Goal: Task Accomplishment & Management: Use online tool/utility

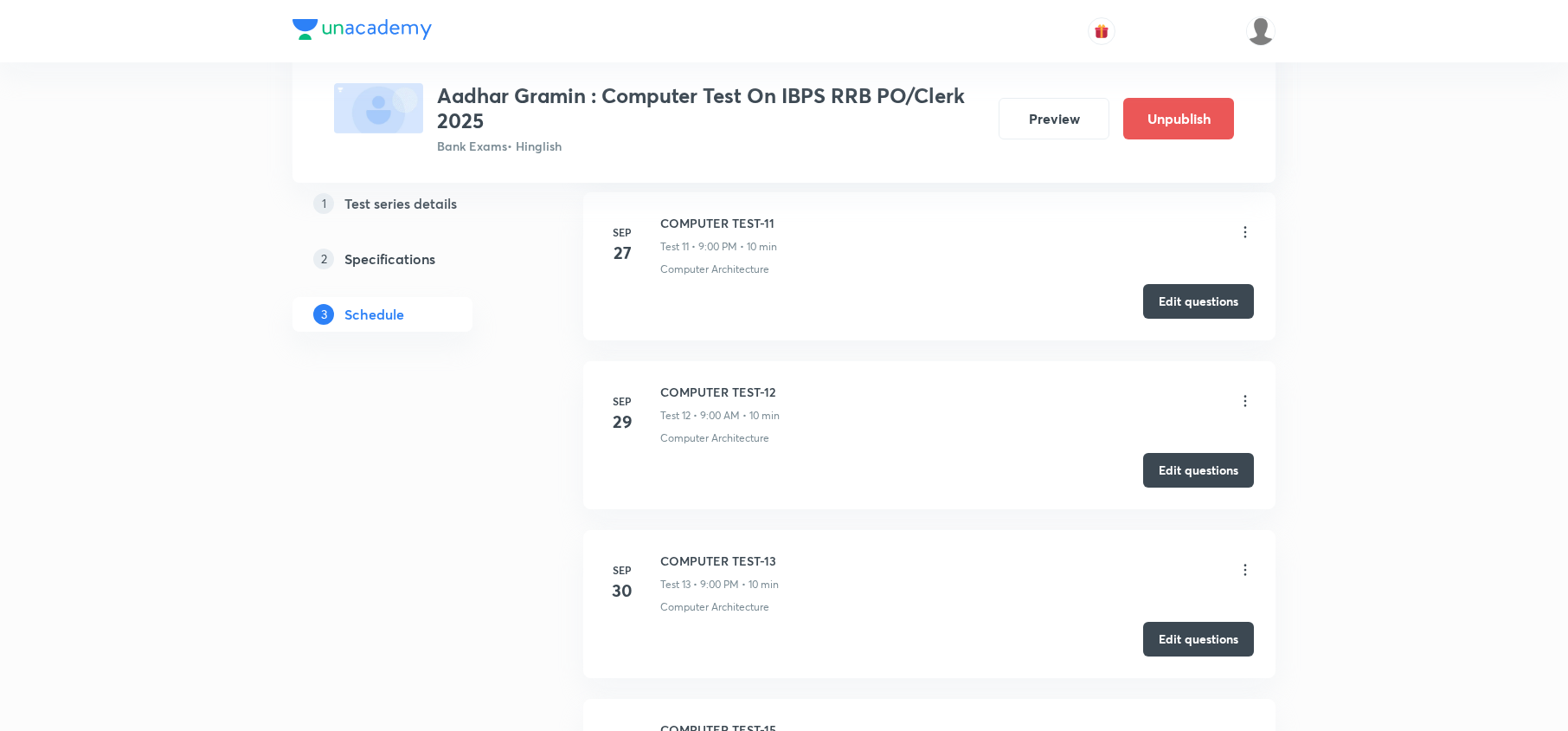
scroll to position [2654, 0]
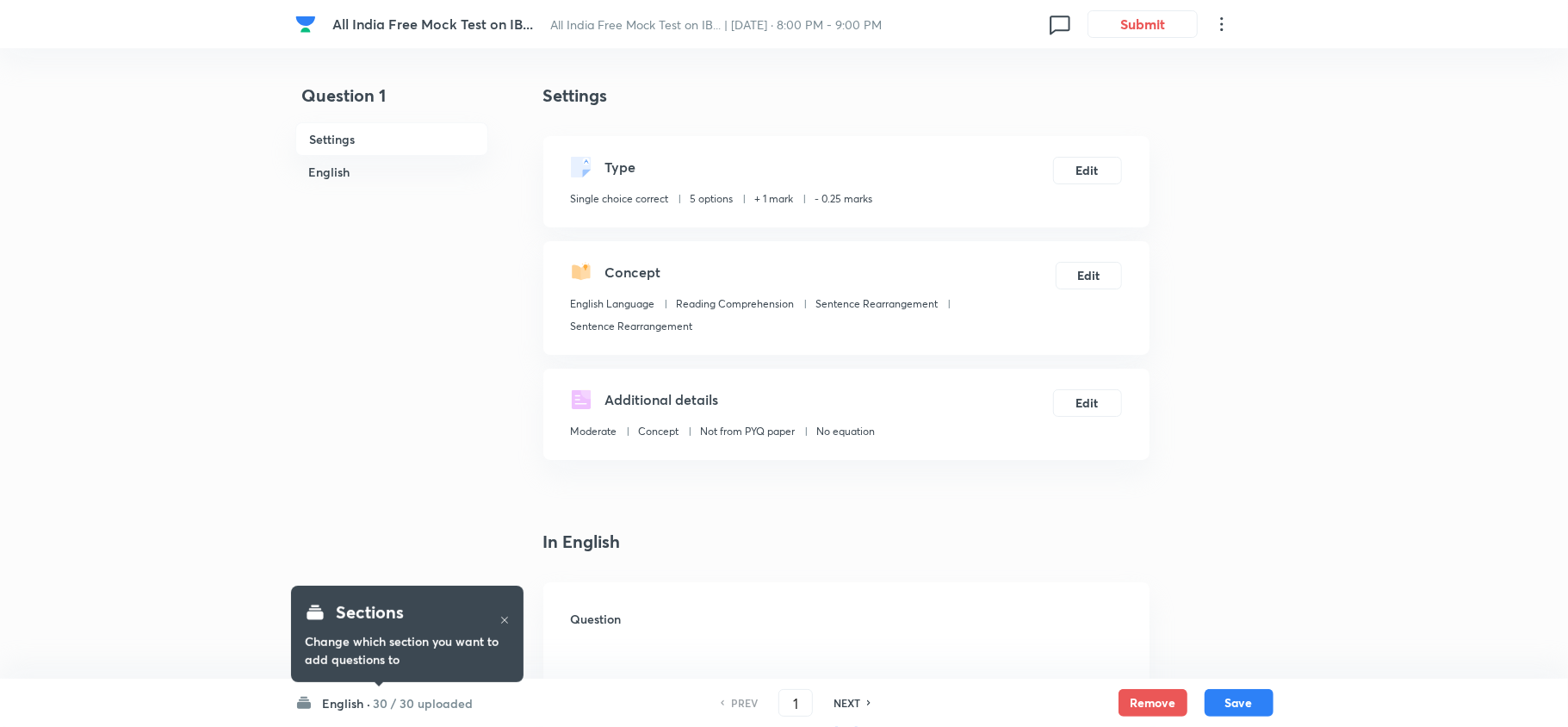
checkbox input "true"
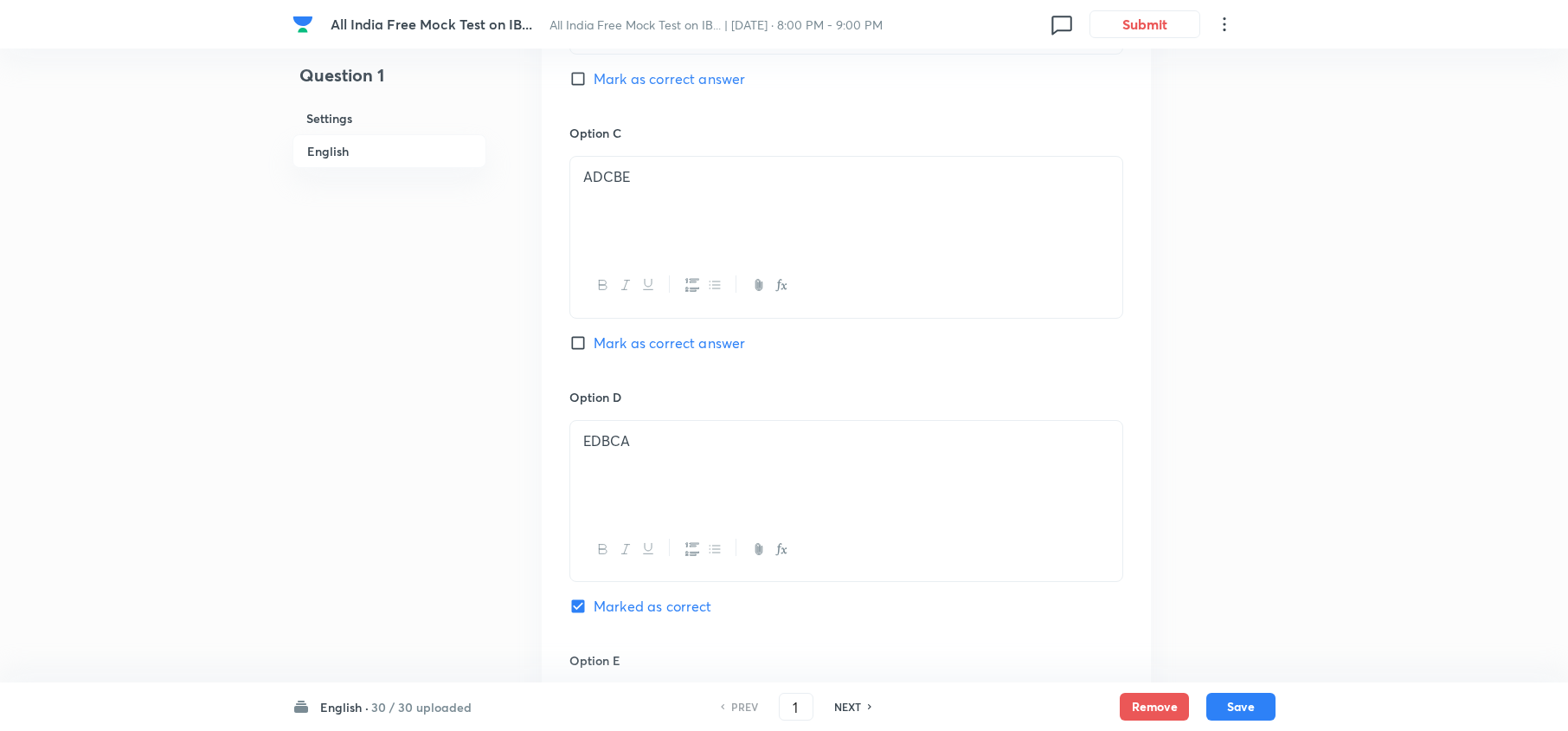
scroll to position [1615, 0]
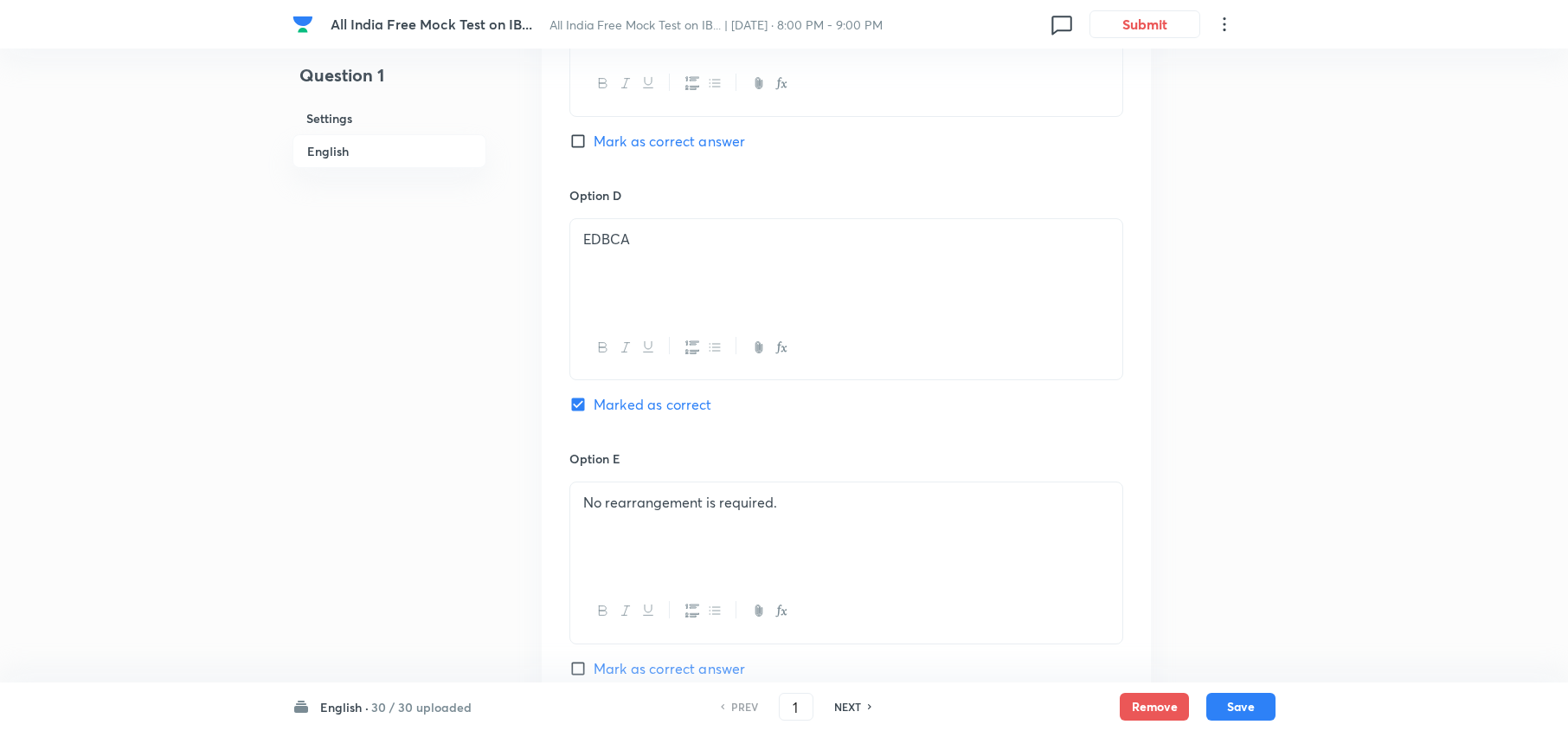
click at [398, 715] on div "English · 30 / 30 uploaded PREV 1 ​ NEXT Remove Save" at bounding box center [784, 706] width 983 height 49
click at [392, 692] on div "English · 30 / 30 uploaded PREV 1 ​ NEXT Remove Save" at bounding box center [784, 706] width 983 height 49
click at [388, 701] on h6 "30 / 30 uploaded" at bounding box center [421, 706] width 100 height 18
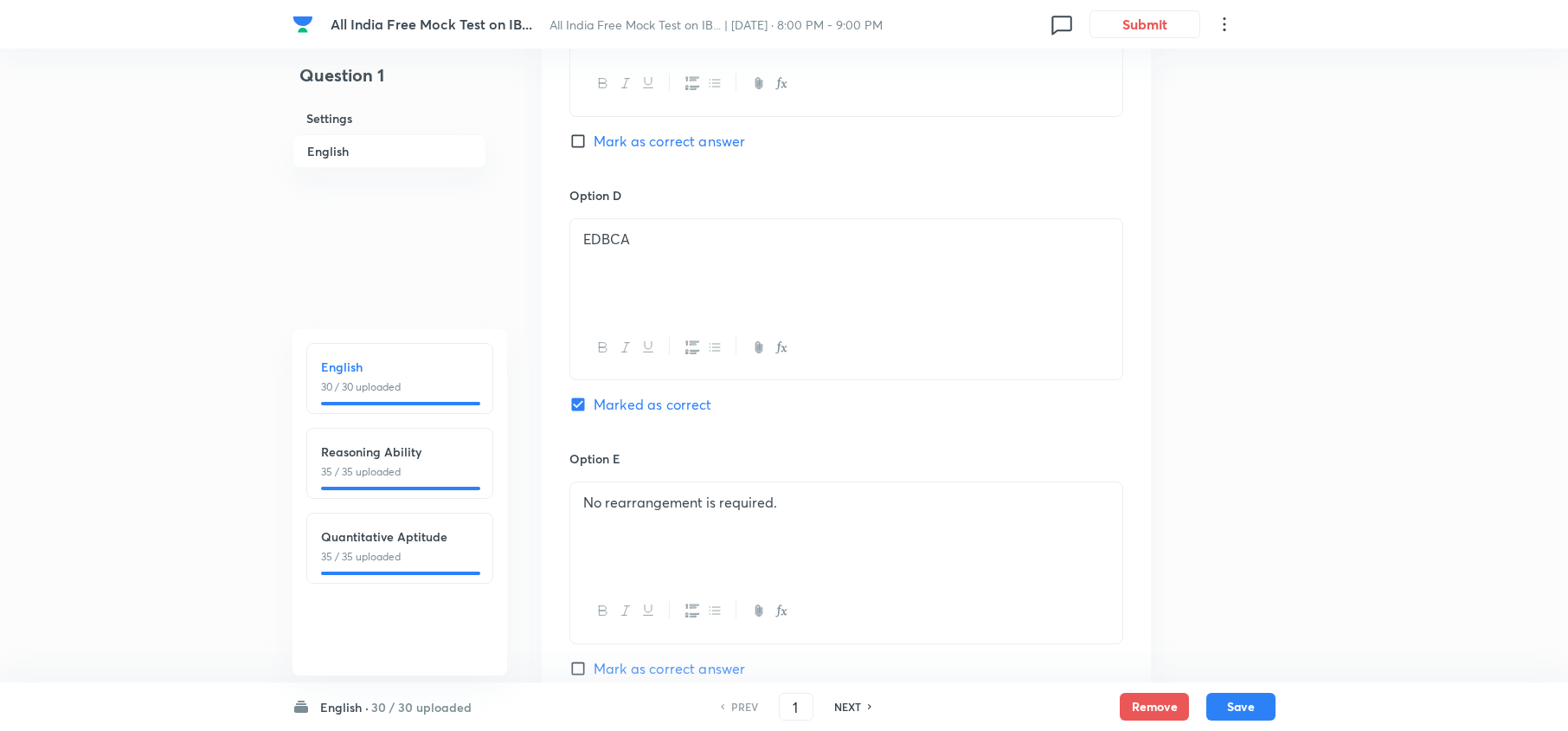
click at [416, 472] on p "35 / 35 uploaded" at bounding box center [400, 472] width 158 height 16
type input "31"
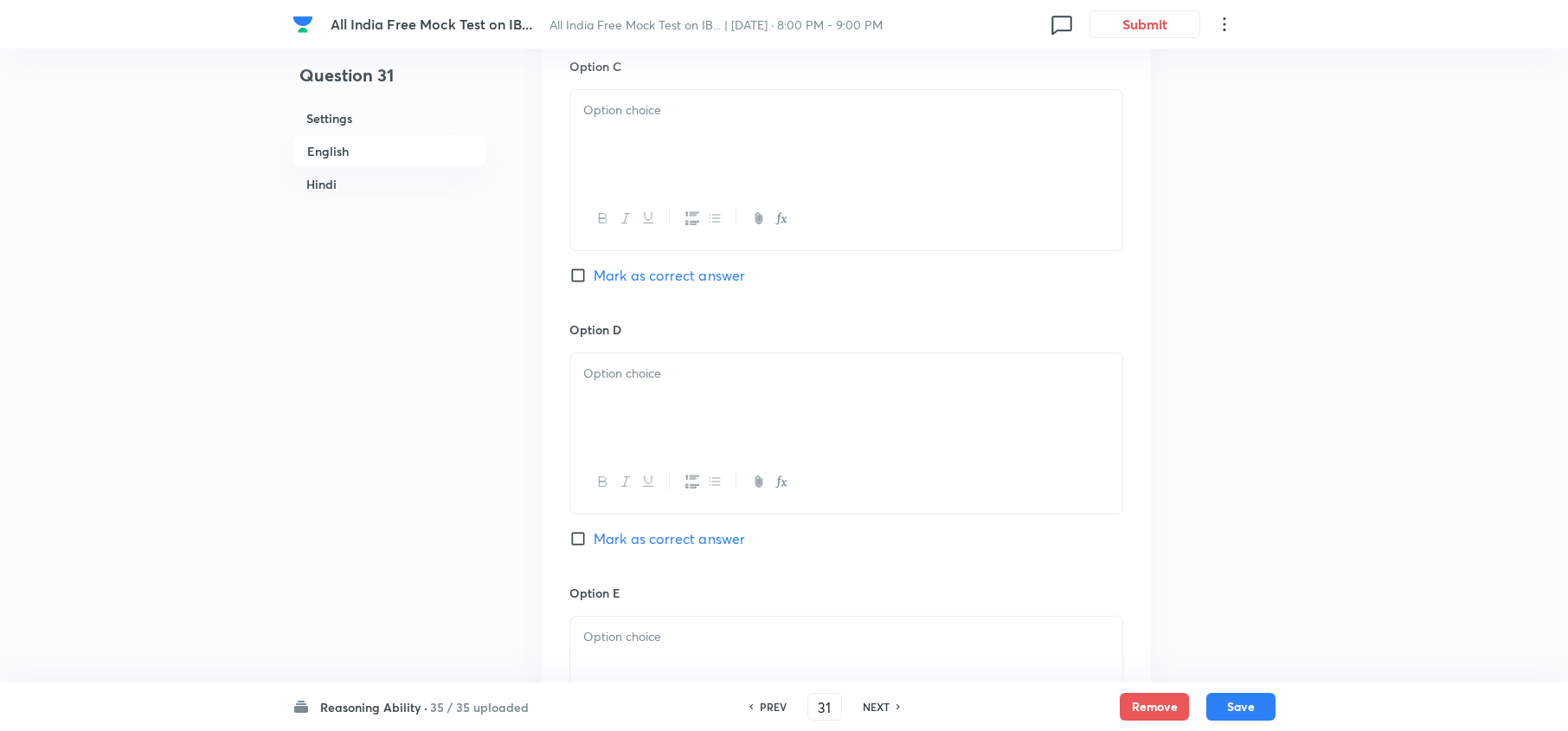
checkbox input "false"
checkbox input "true"
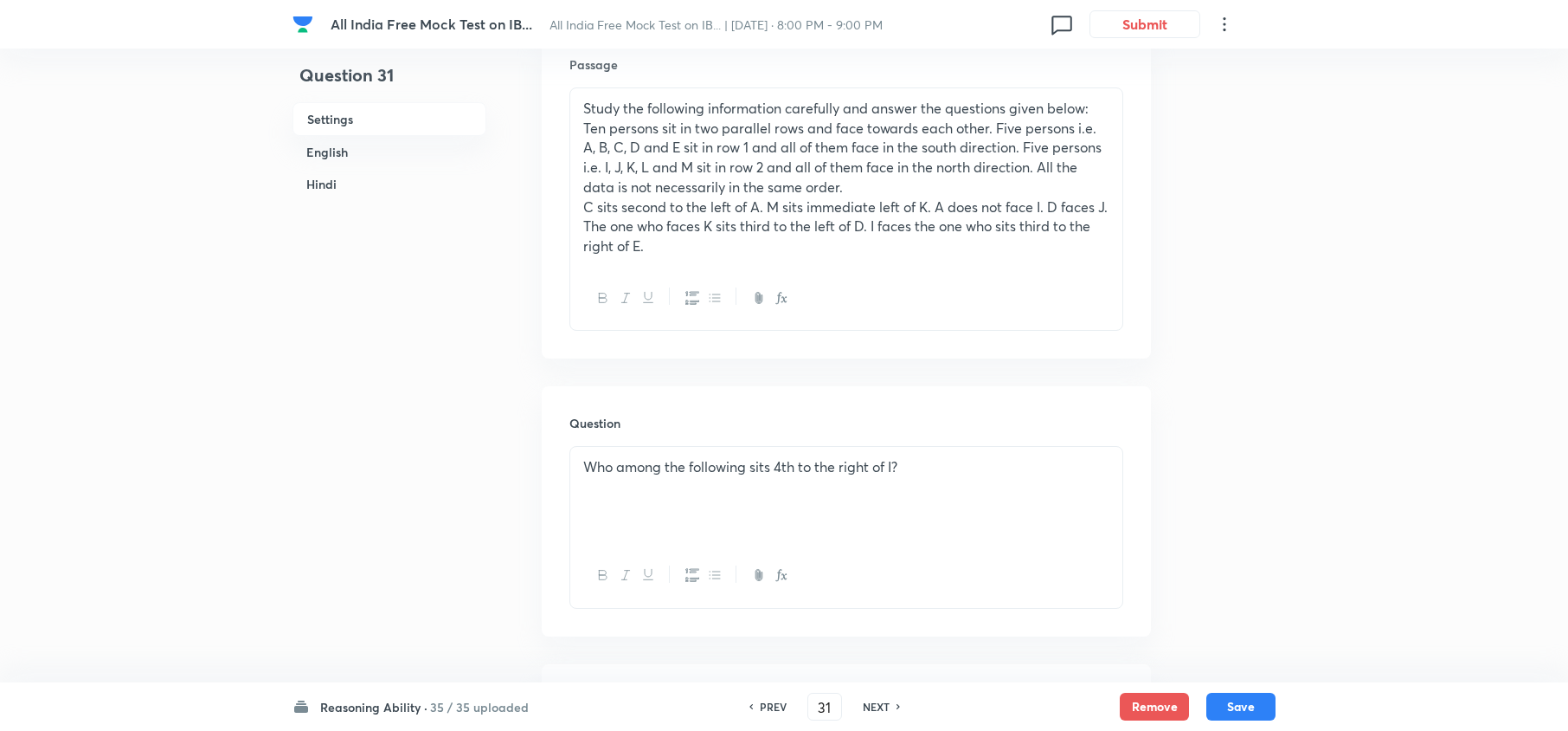
scroll to position [115, 0]
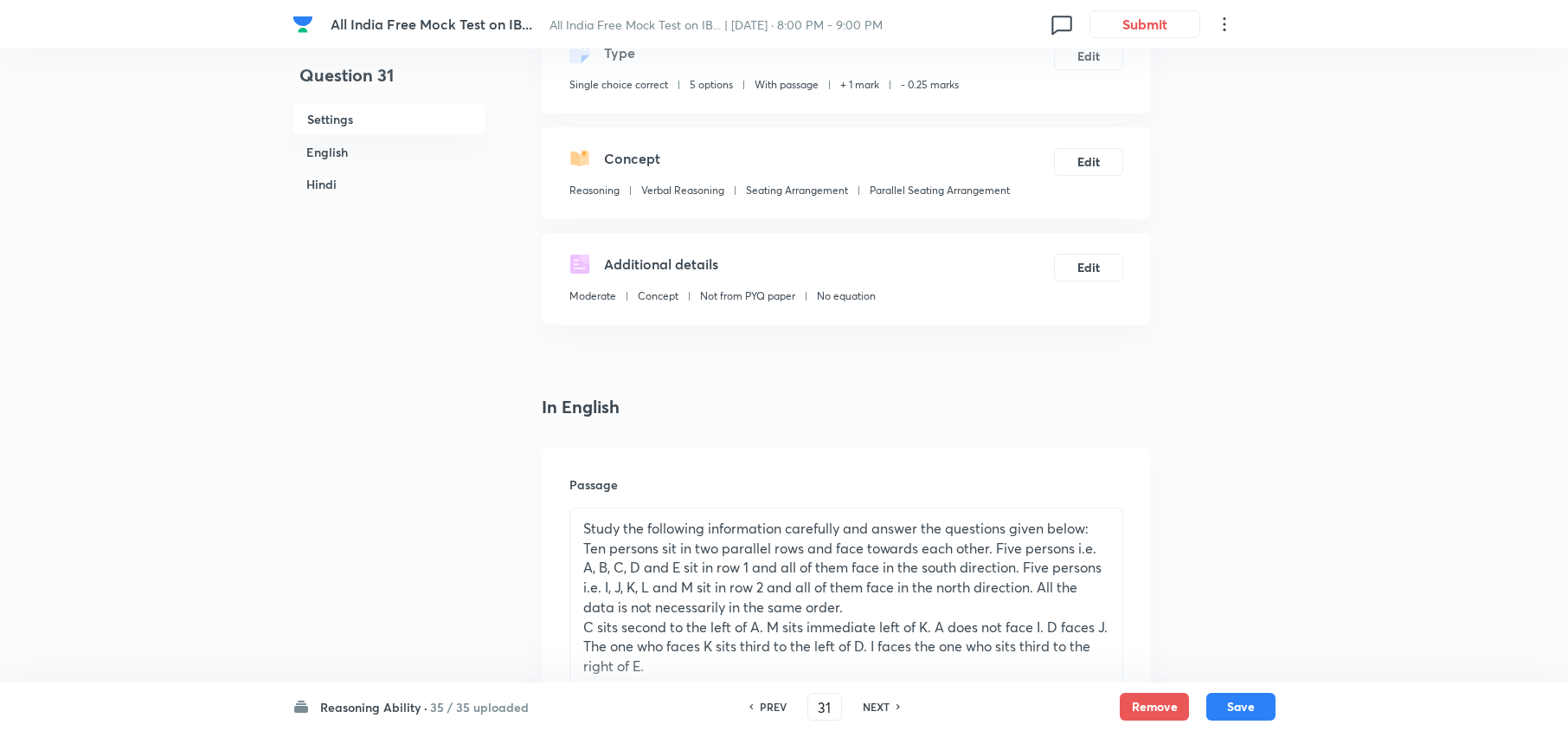
click at [870, 706] on h6 "NEXT" at bounding box center [876, 706] width 27 height 16
type input "32"
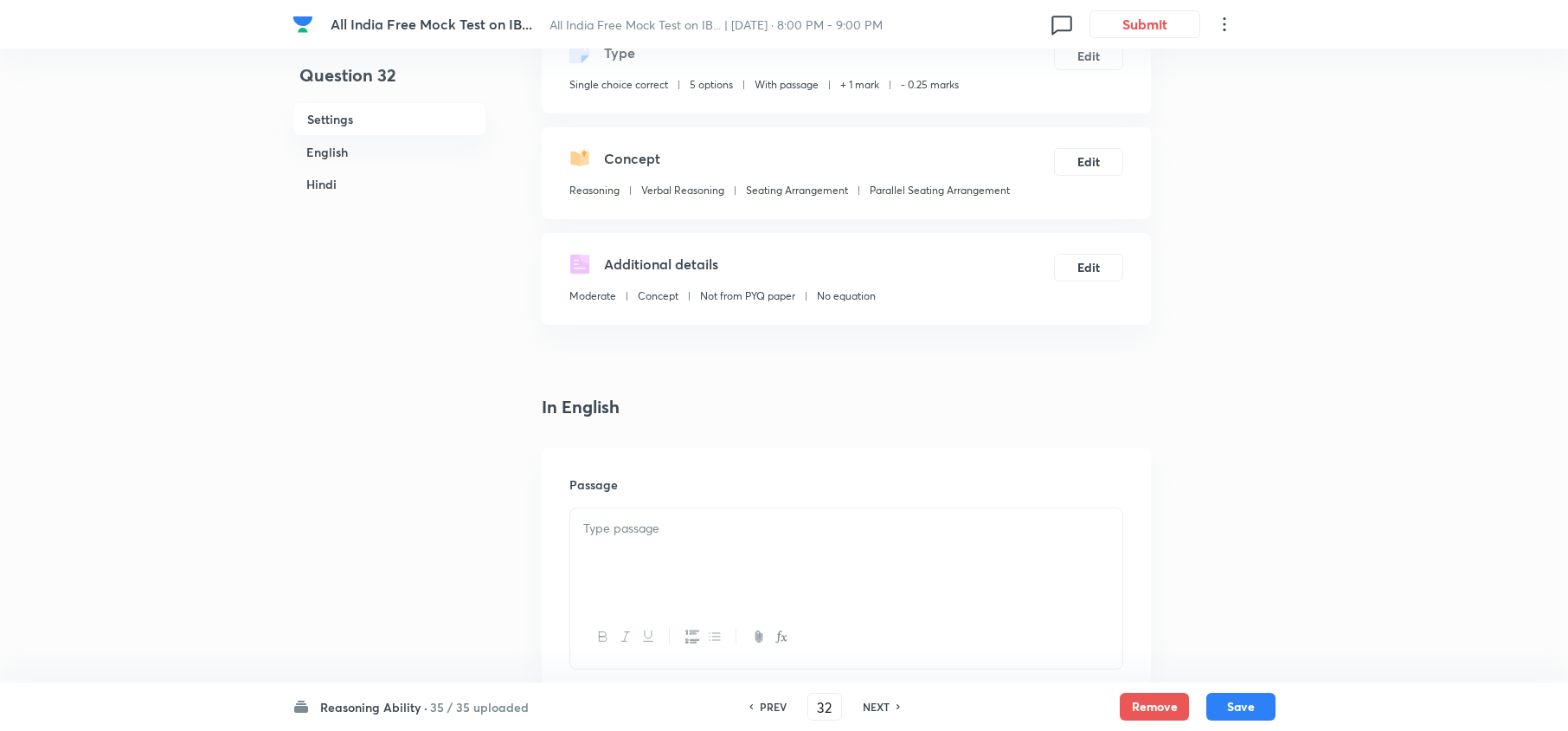
checkbox input "false"
checkbox input "true"
click at [870, 706] on h6 "NEXT" at bounding box center [876, 706] width 27 height 16
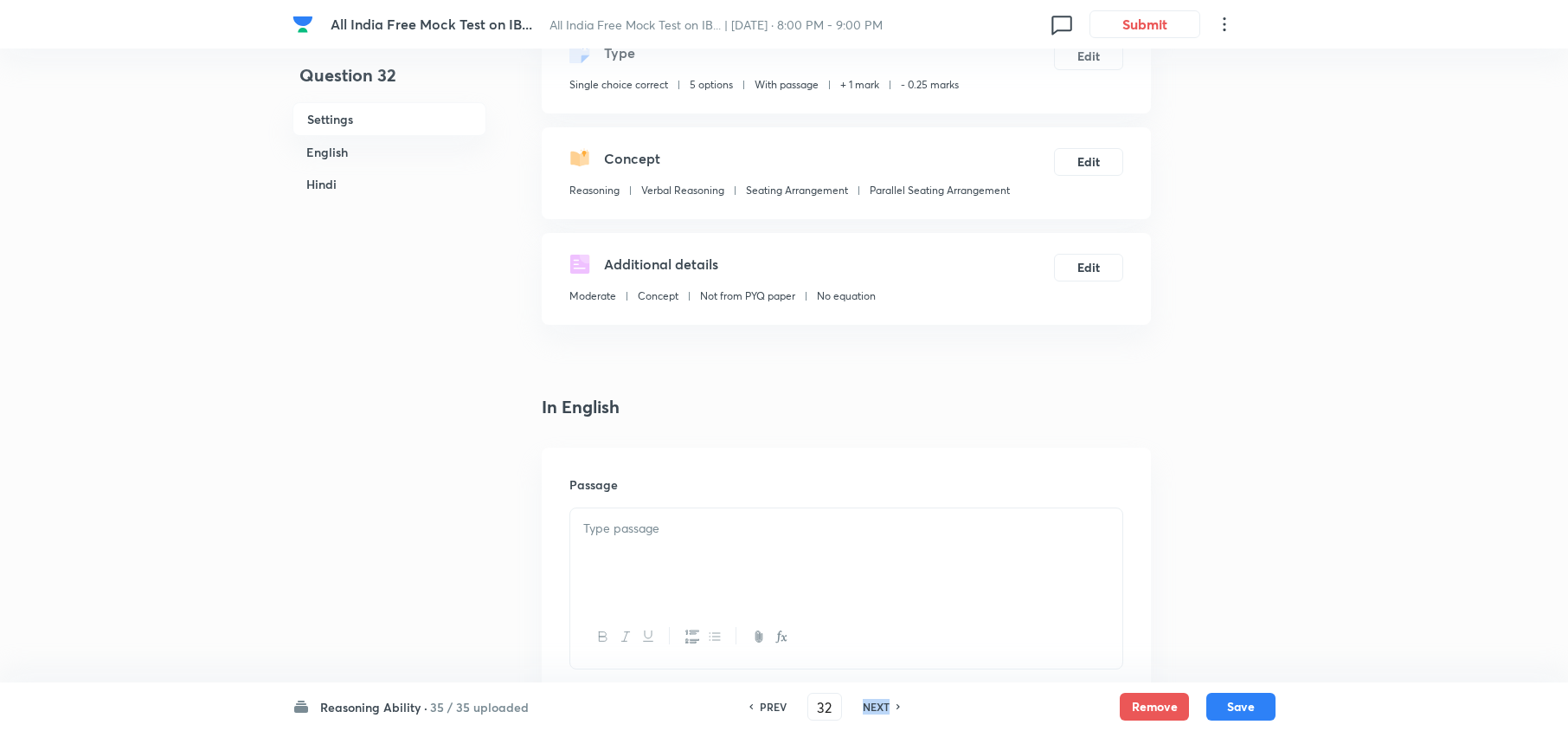
type input "33"
checkbox input "false"
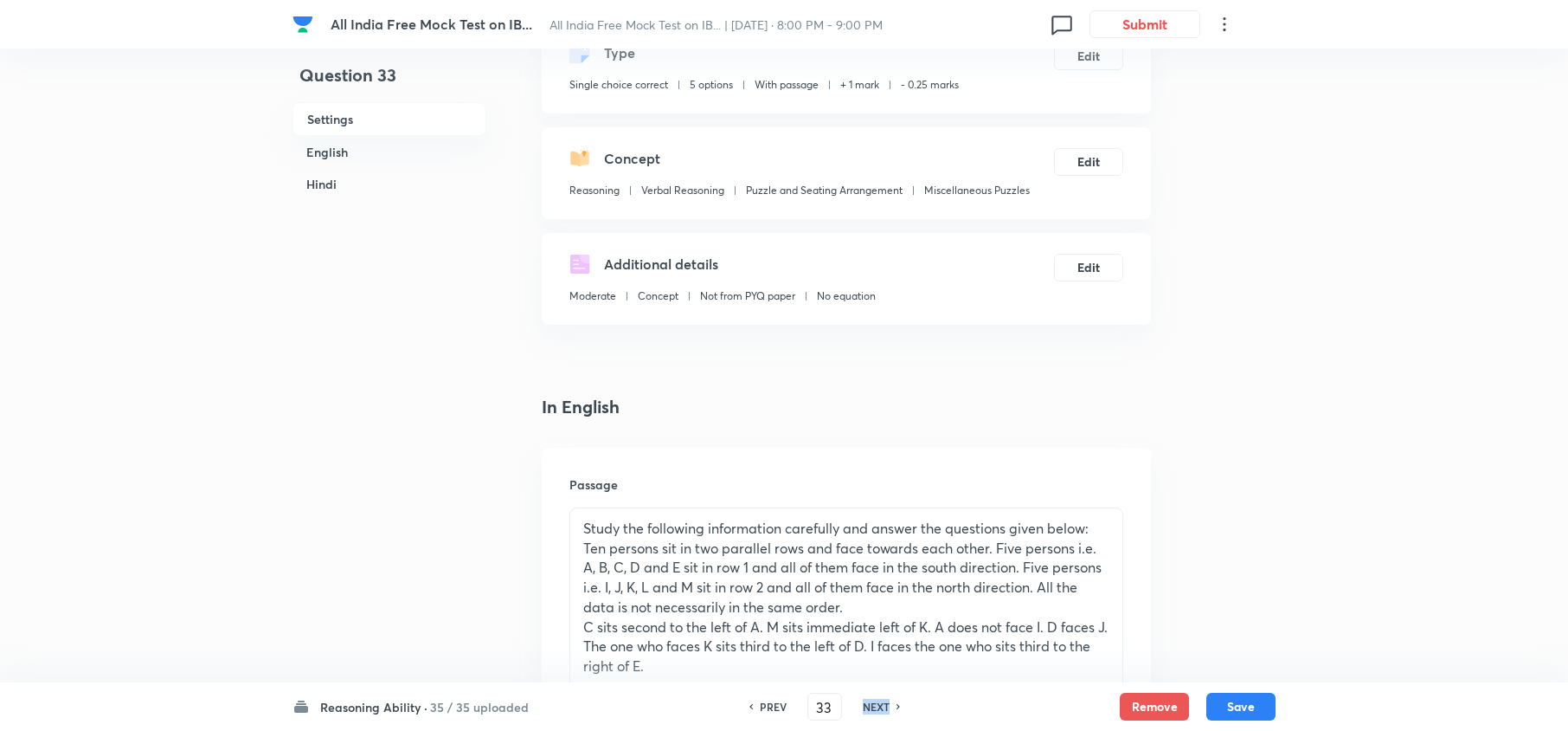
checkbox input "true"
click at [870, 706] on h6 "NEXT" at bounding box center [876, 706] width 27 height 16
type input "34"
checkbox input "false"
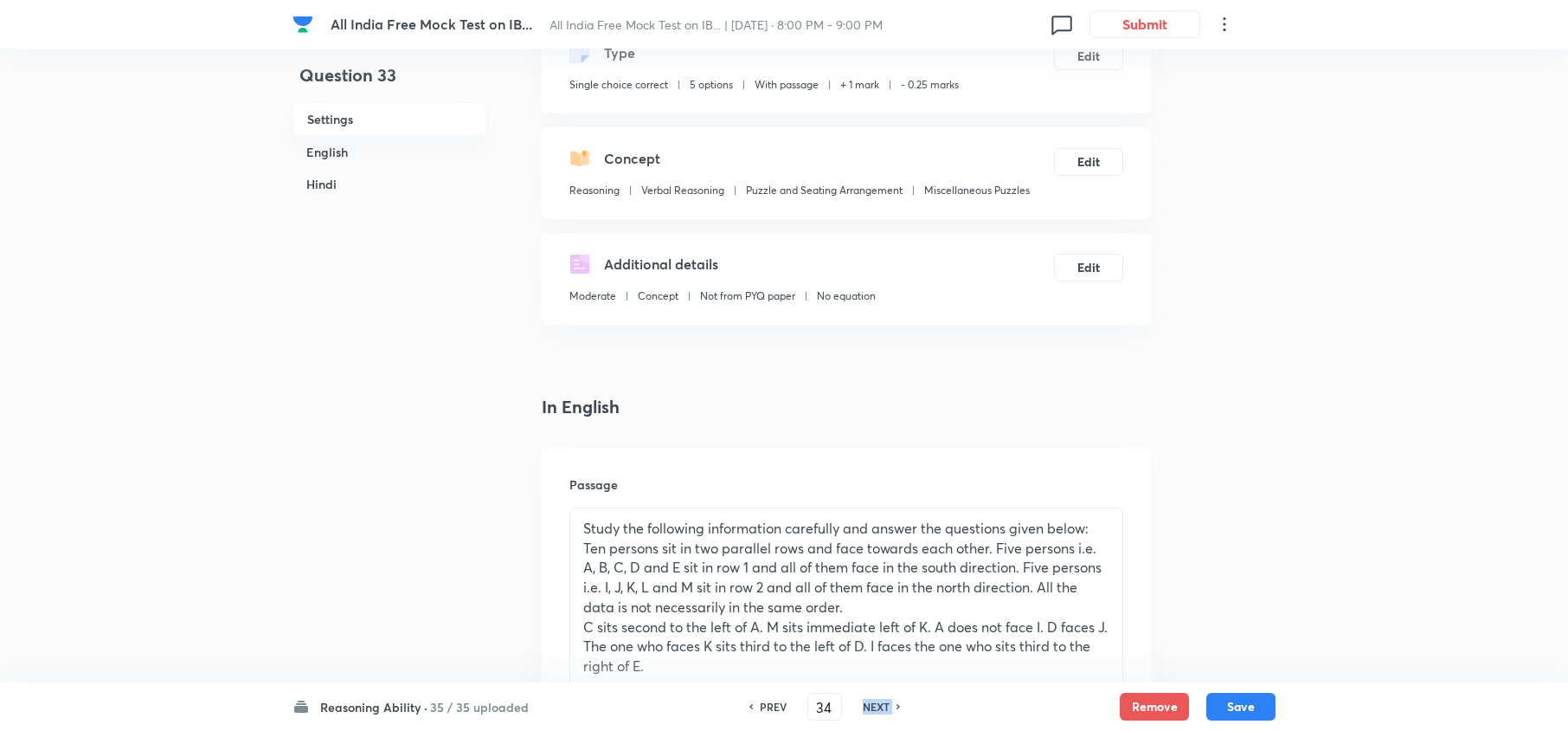
checkbox input "false"
checkbox input "true"
click at [870, 706] on h6 "NEXT" at bounding box center [876, 706] width 27 height 16
type input "35"
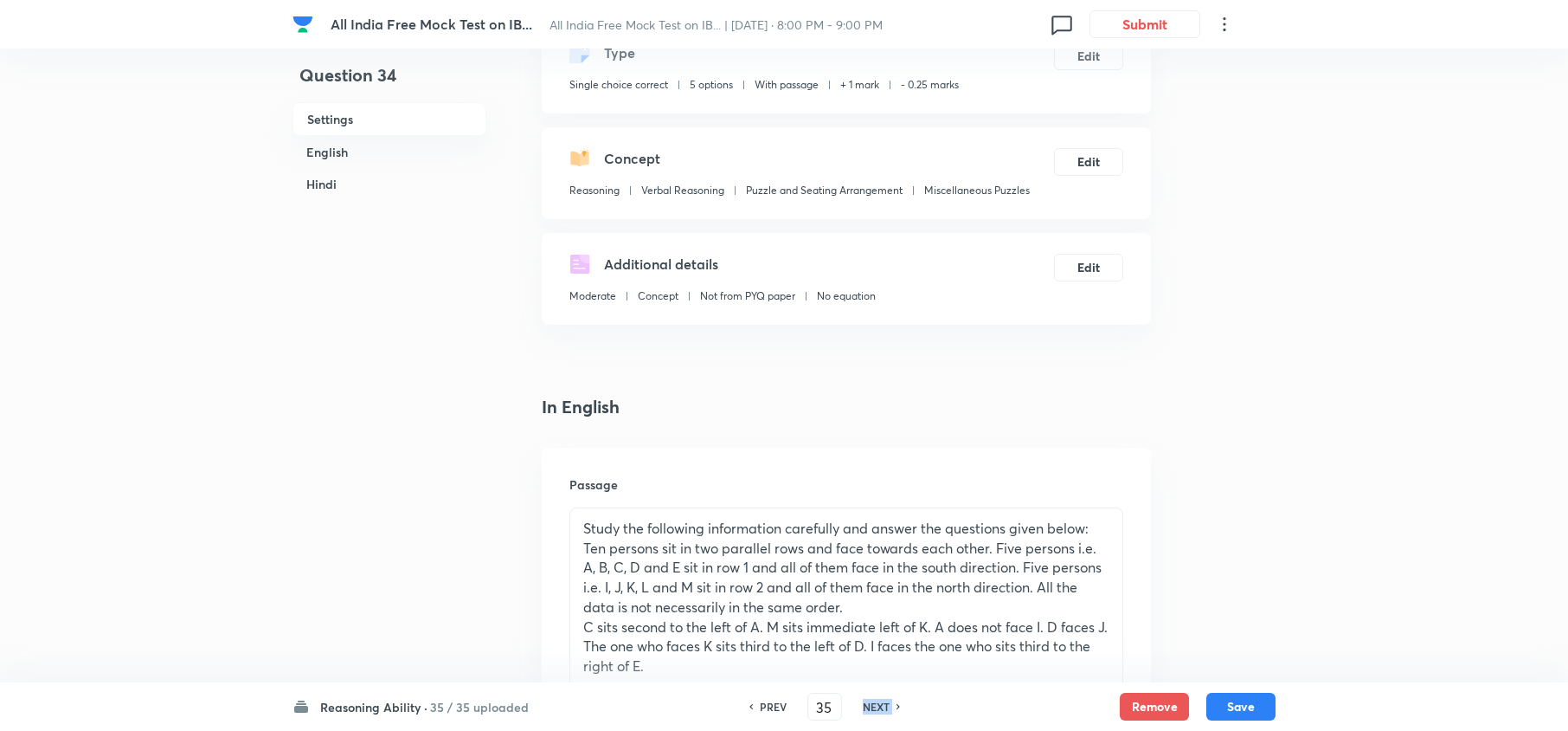
checkbox input "false"
checkbox input "true"
click at [870, 706] on h6 "NEXT" at bounding box center [876, 706] width 27 height 16
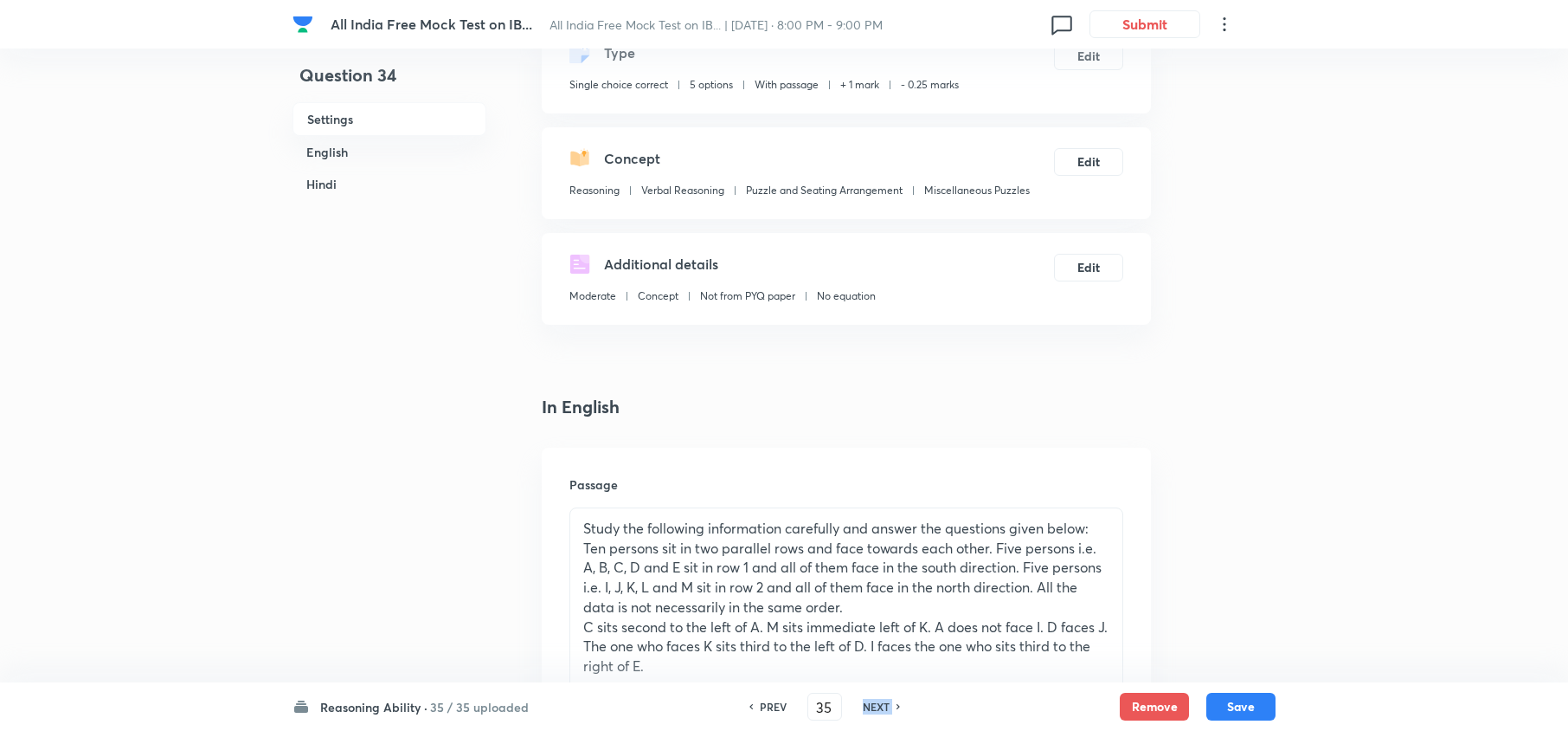
type input "36"
click at [870, 706] on h6 "NEXT" at bounding box center [876, 706] width 27 height 16
checkbox input "false"
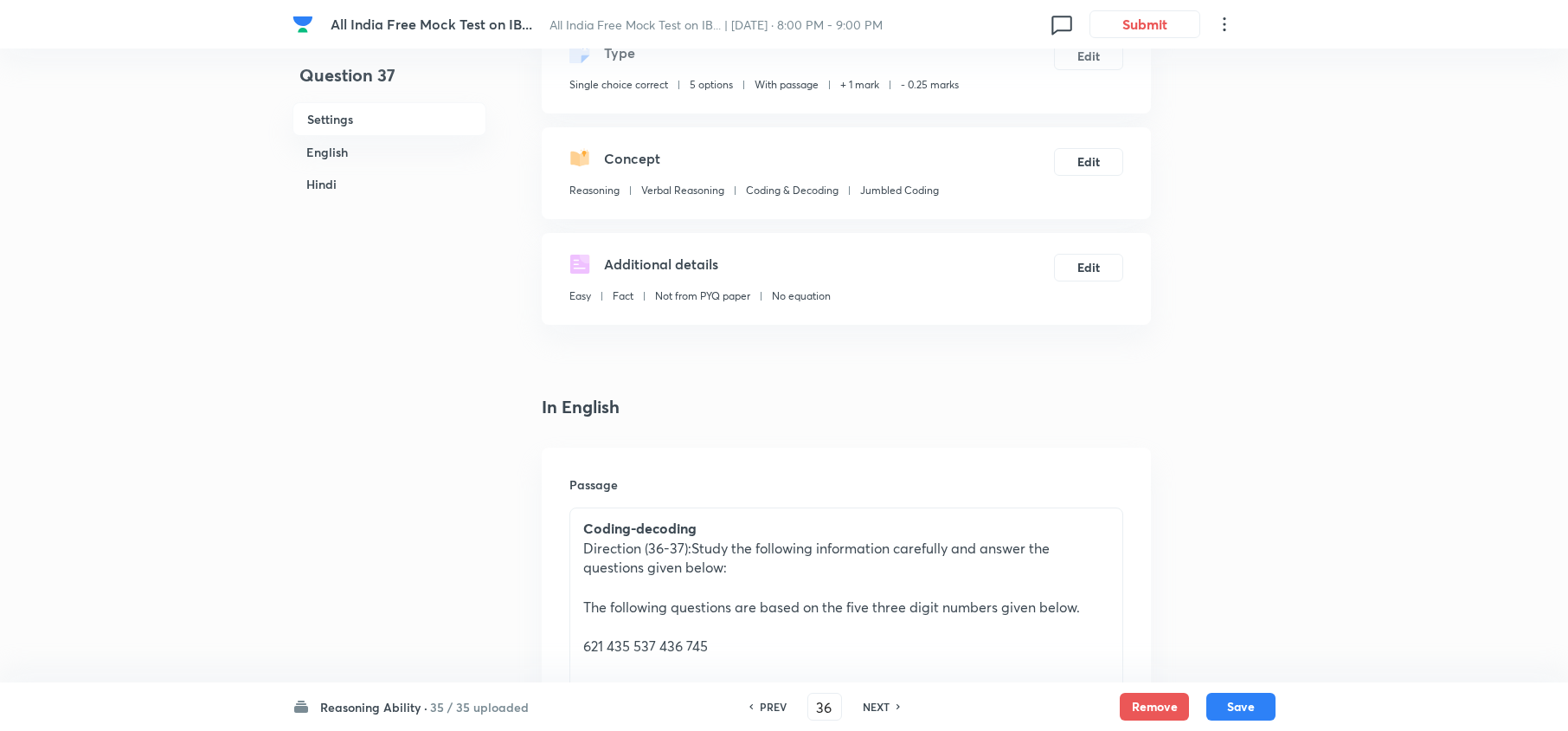
checkbox input "true"
type input "37"
checkbox input "true"
checkbox input "false"
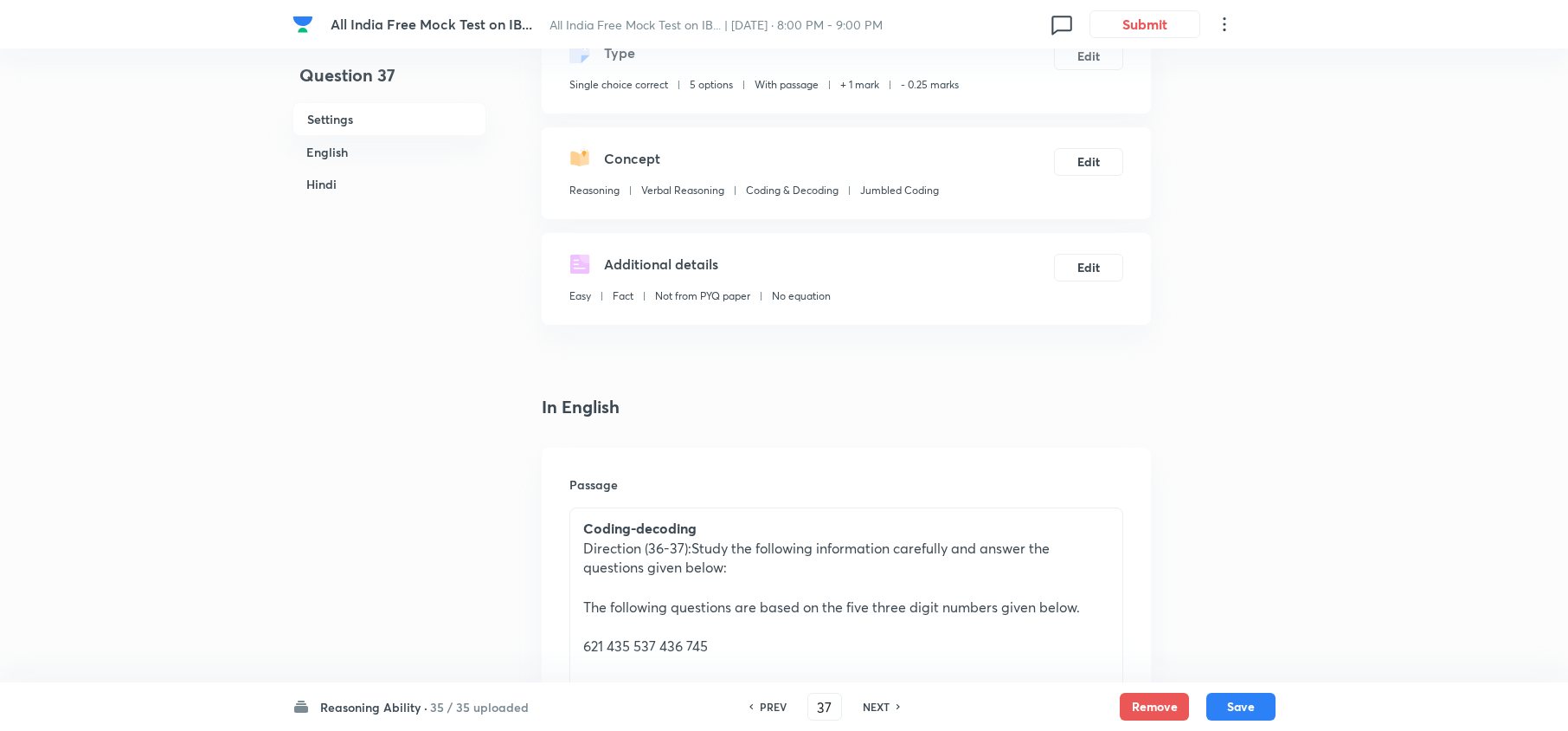
checkbox input "true"
click at [870, 706] on h6 "NEXT" at bounding box center [876, 706] width 27 height 16
type input "38"
checkbox input "false"
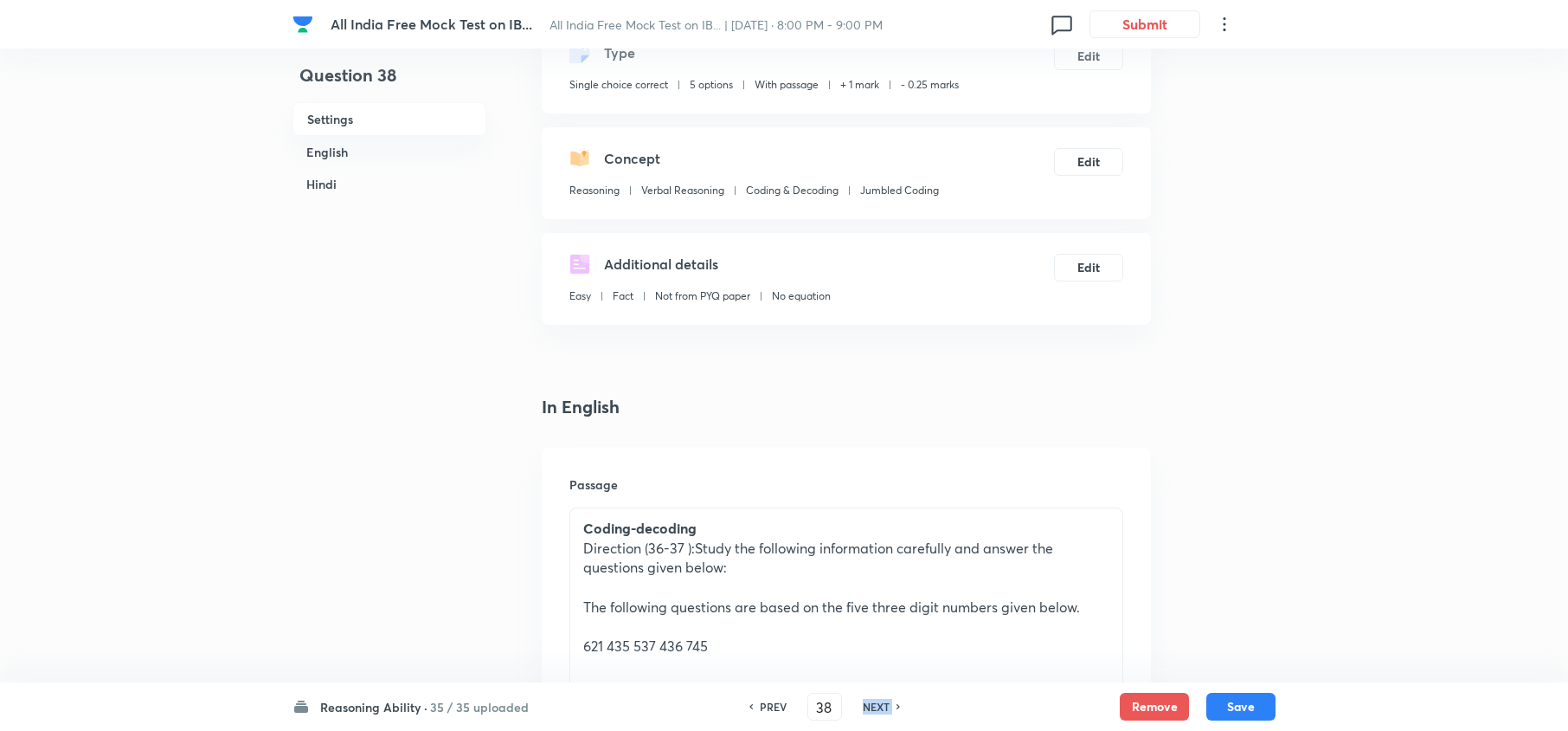
checkbox input "false"
checkbox input "true"
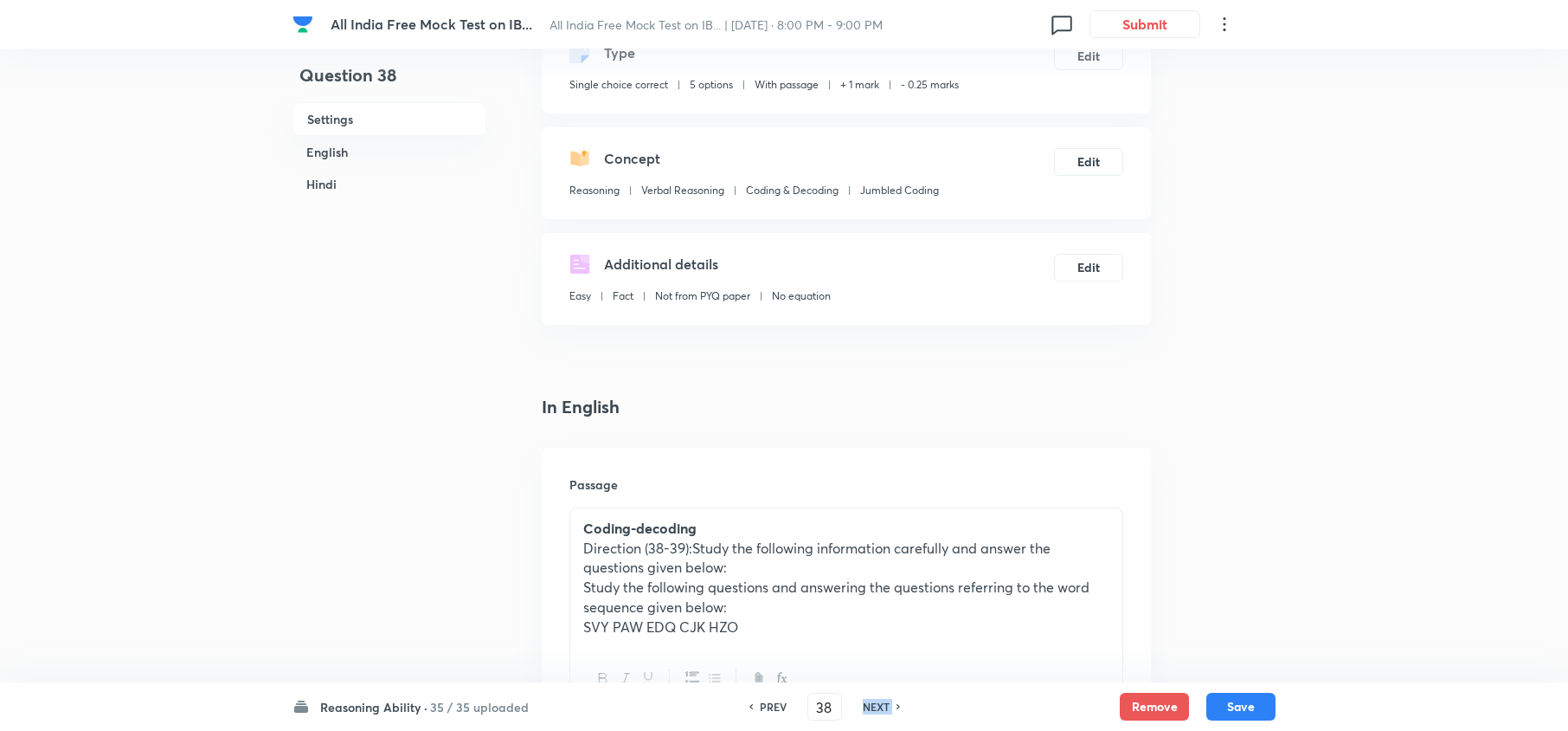
click at [870, 706] on h6 "NEXT" at bounding box center [876, 706] width 27 height 16
type input "39"
checkbox input "false"
checkbox input "true"
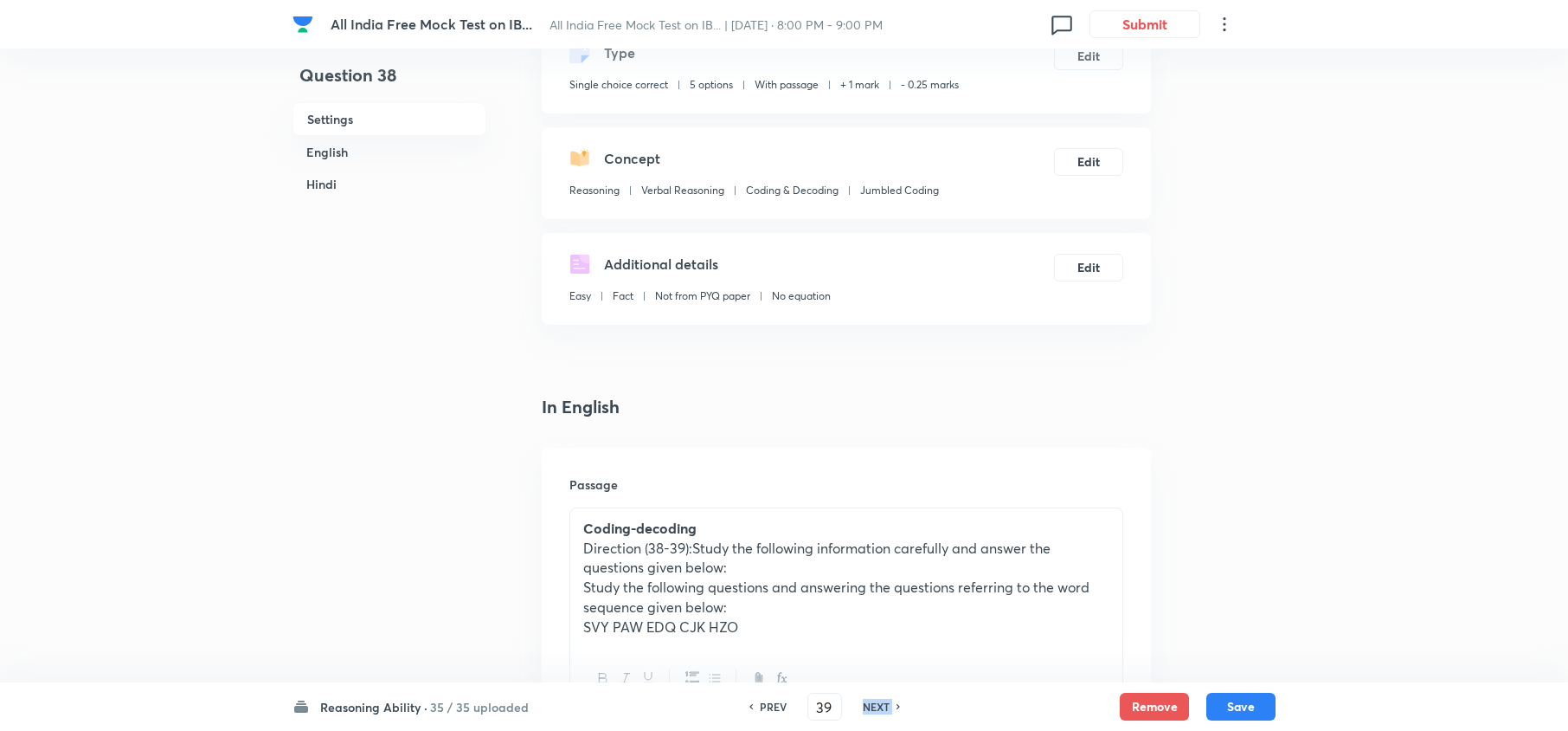
checkbox input "true"
click at [870, 706] on h6 "NEXT" at bounding box center [876, 706] width 27 height 16
type input "40"
checkbox input "false"
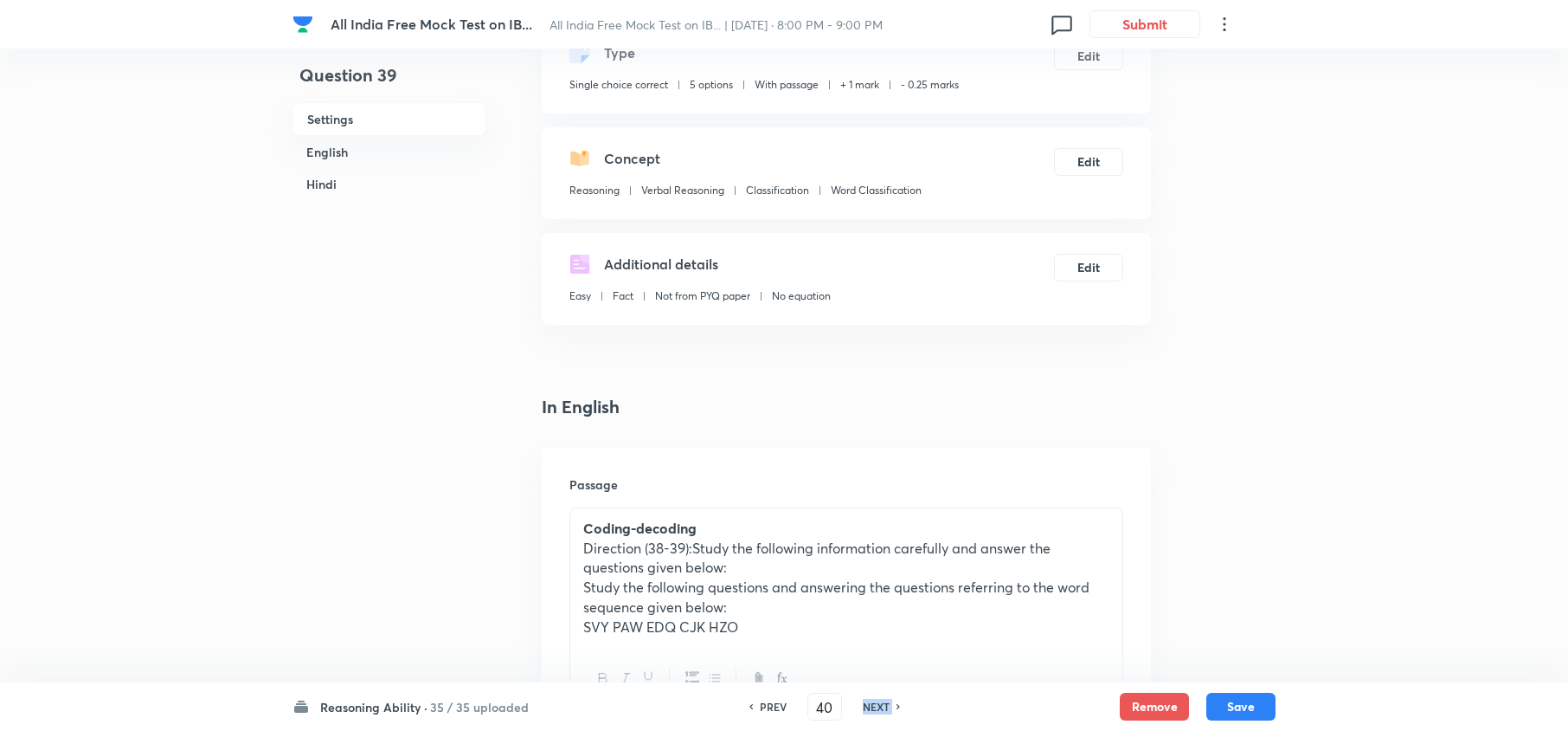
checkbox input "true"
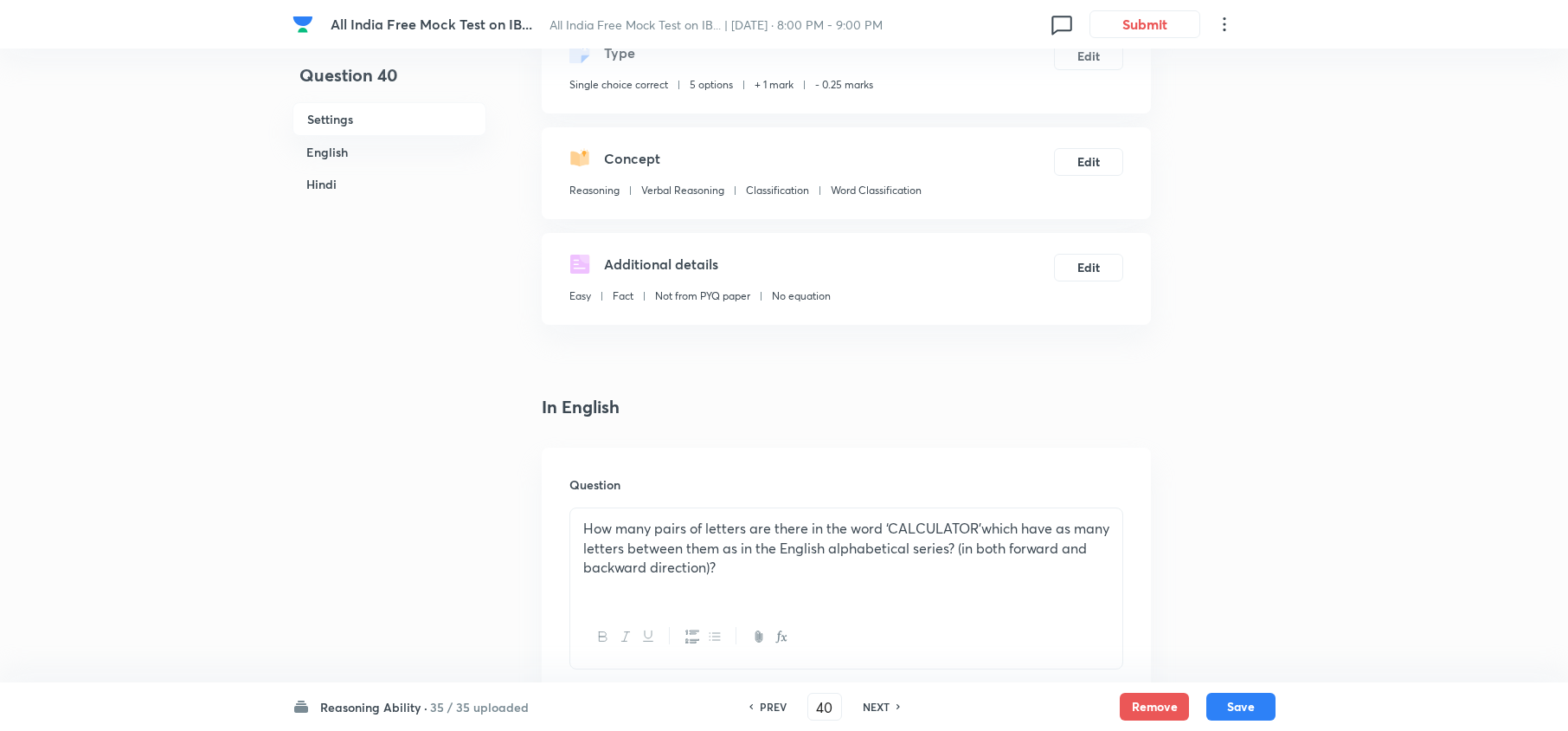
click at [873, 717] on div "PREV 40 ​ NEXT" at bounding box center [824, 706] width 223 height 28
click at [873, 708] on h6 "NEXT" at bounding box center [876, 706] width 27 height 16
type input "41"
checkbox input "false"
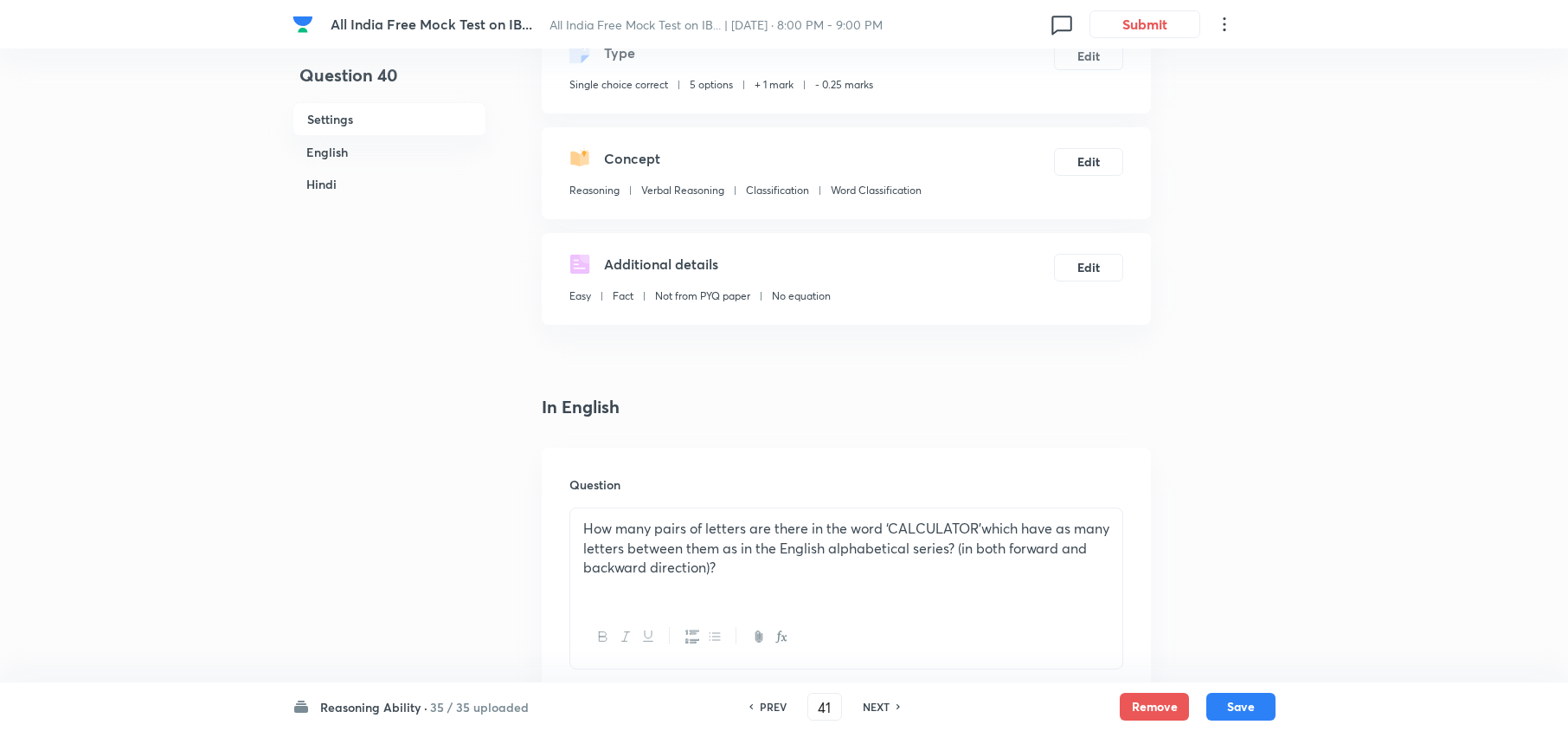
checkbox input "true"
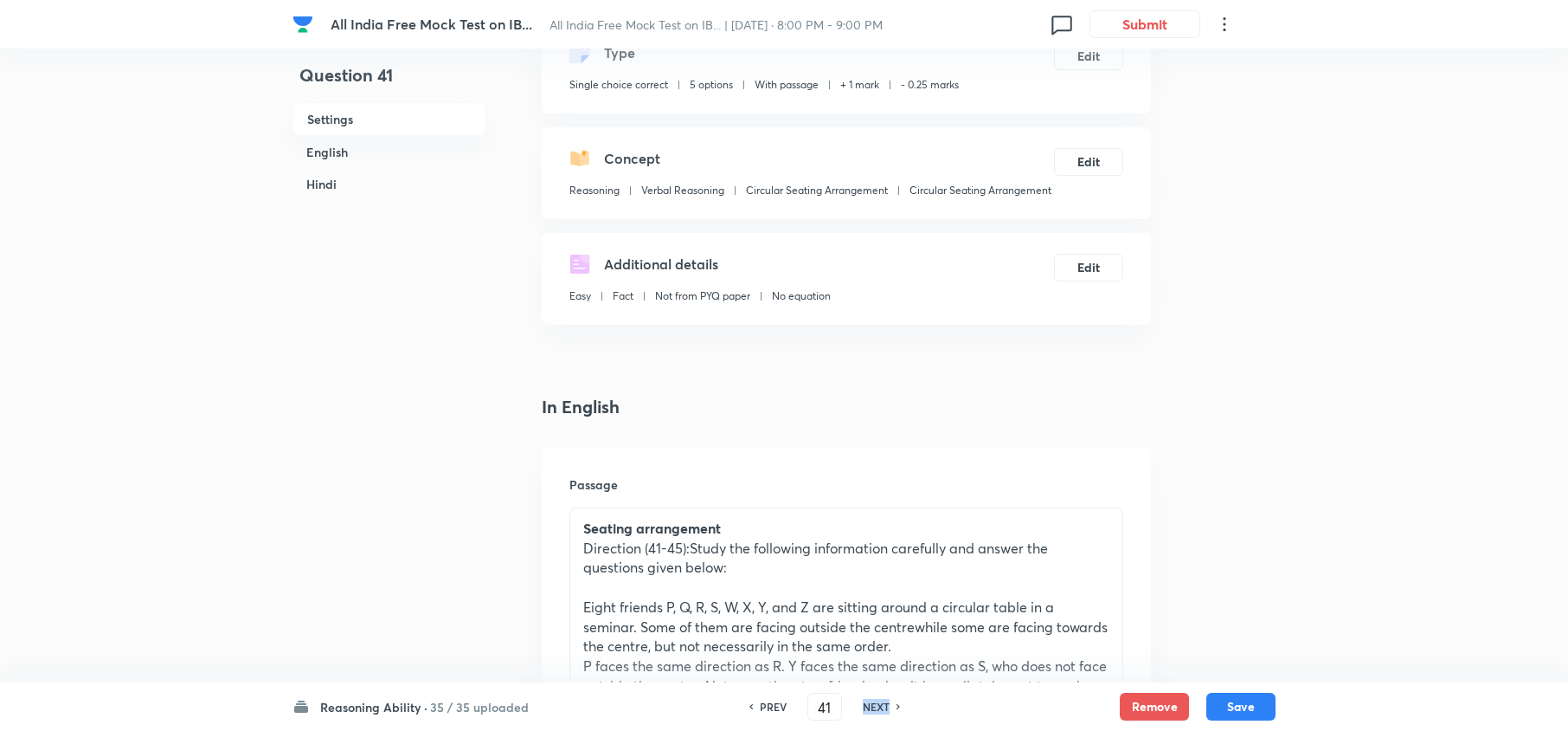
click at [873, 708] on h6 "NEXT" at bounding box center [876, 706] width 27 height 16
type input "42"
checkbox input "false"
checkbox input "true"
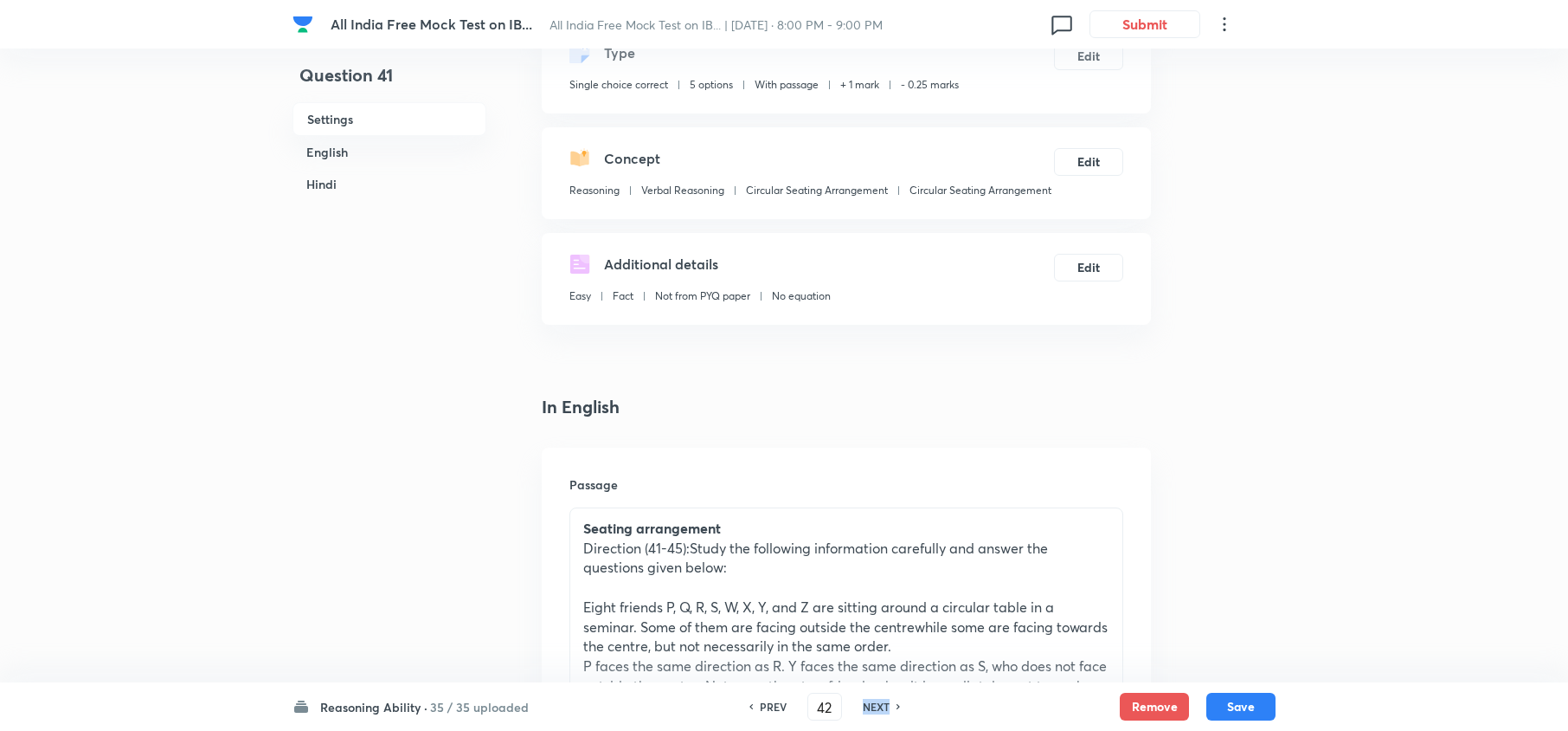
checkbox input "true"
click at [873, 708] on h6 "NEXT" at bounding box center [876, 706] width 27 height 16
type input "43"
checkbox input "false"
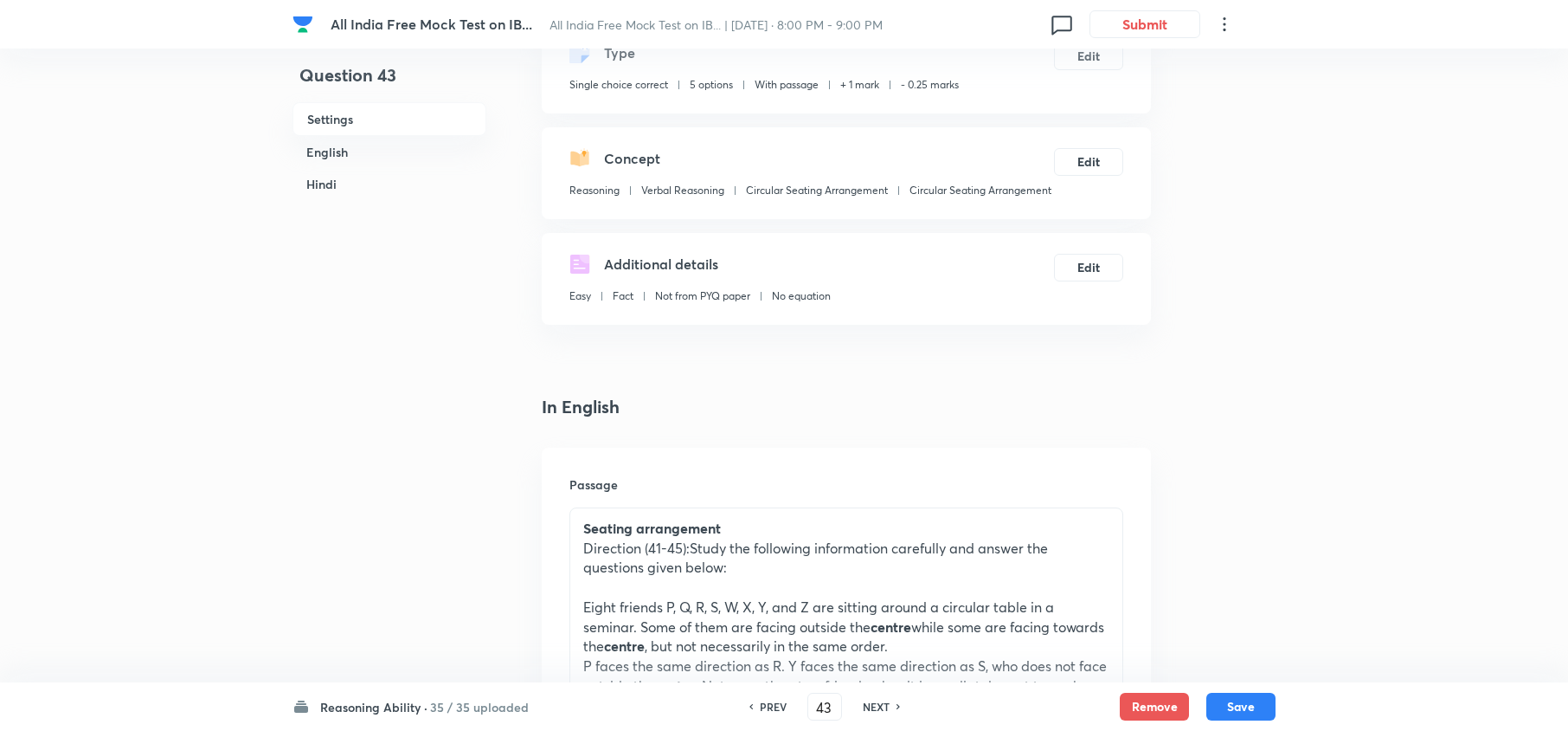
checkbox input "true"
click at [873, 708] on h6 "NEXT" at bounding box center [876, 706] width 27 height 16
type input "44"
checkbox input "false"
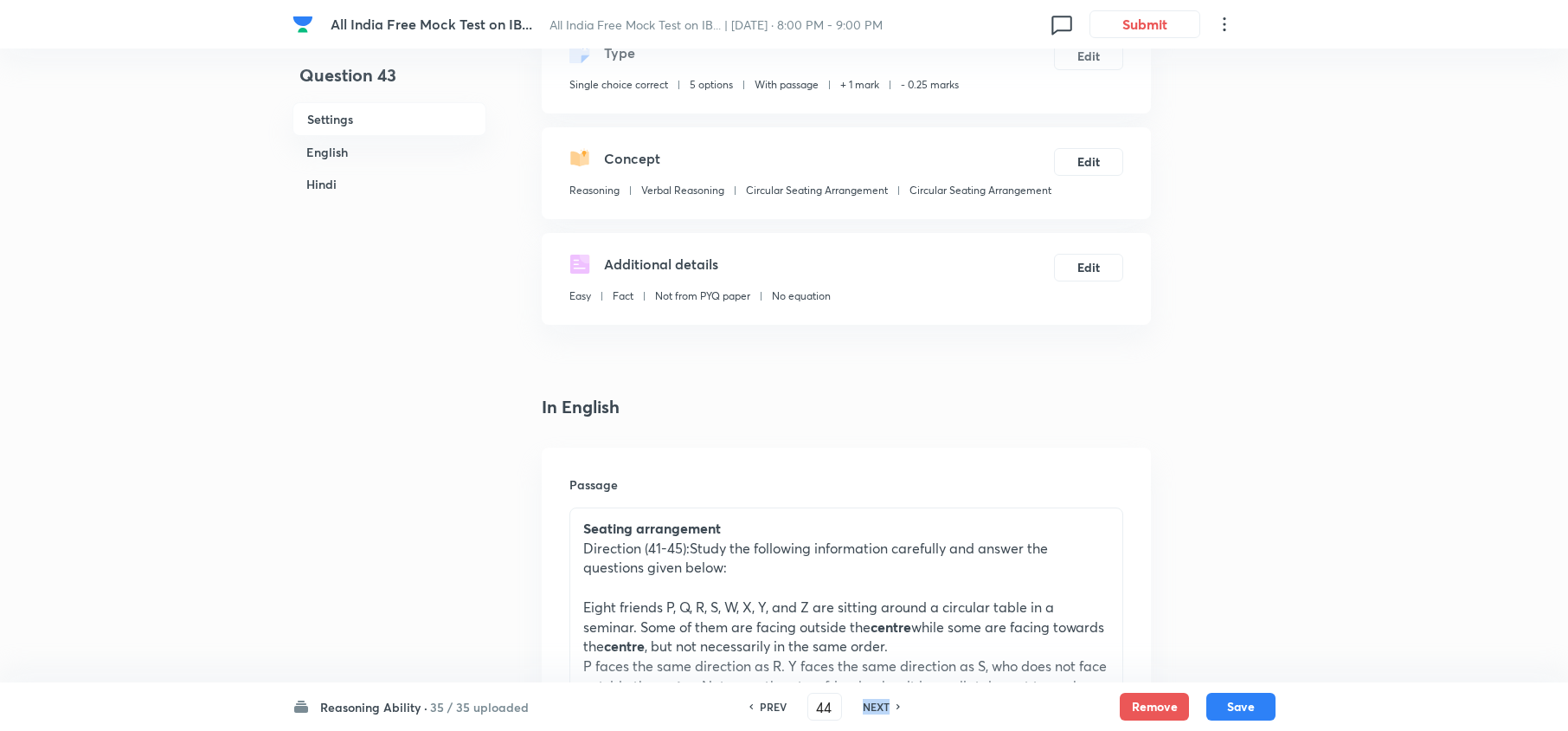
checkbox input "false"
checkbox input "true"
click at [873, 708] on h6 "NEXT" at bounding box center [876, 706] width 27 height 16
type input "45"
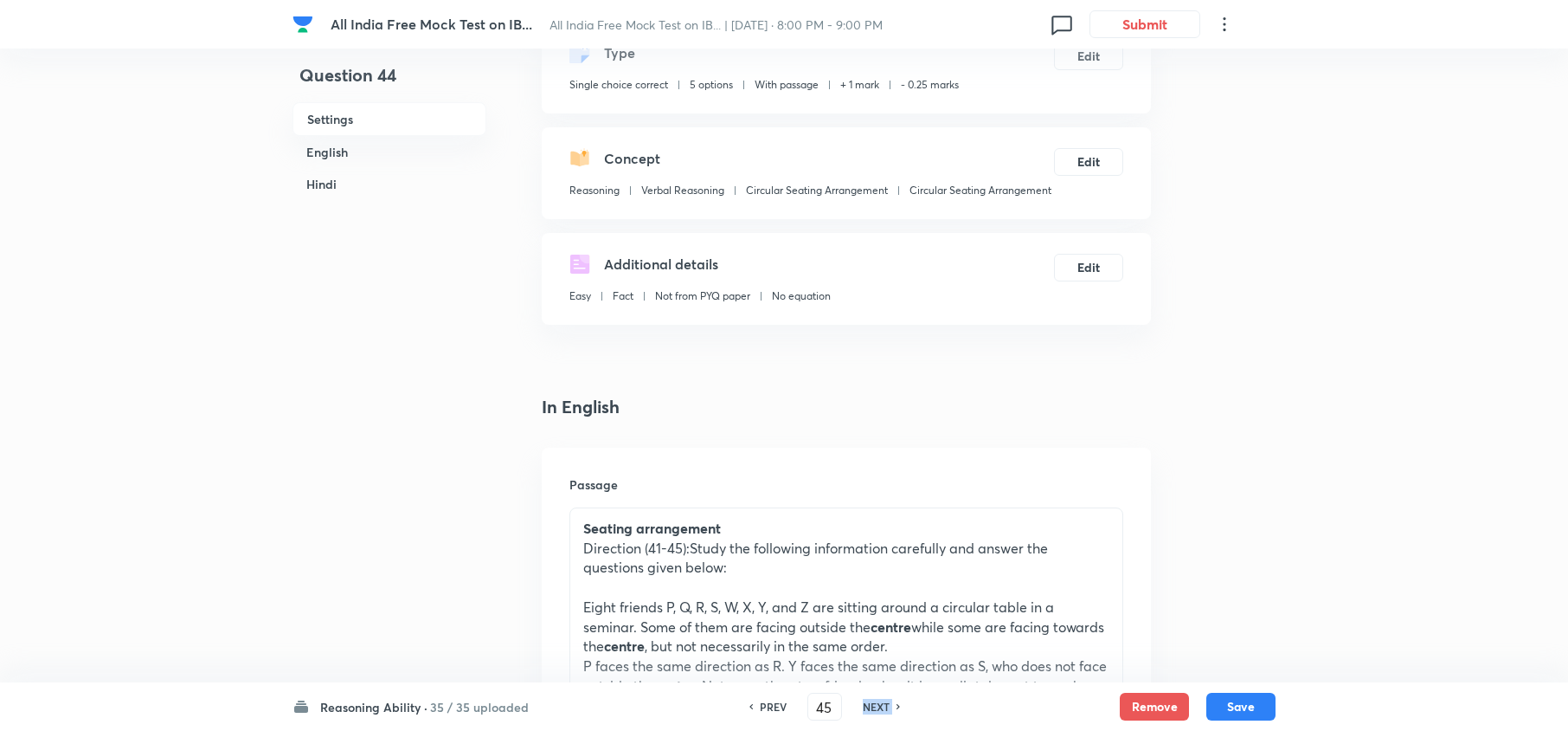
checkbox input "false"
checkbox input "true"
click at [873, 708] on h6 "NEXT" at bounding box center [876, 706] width 27 height 16
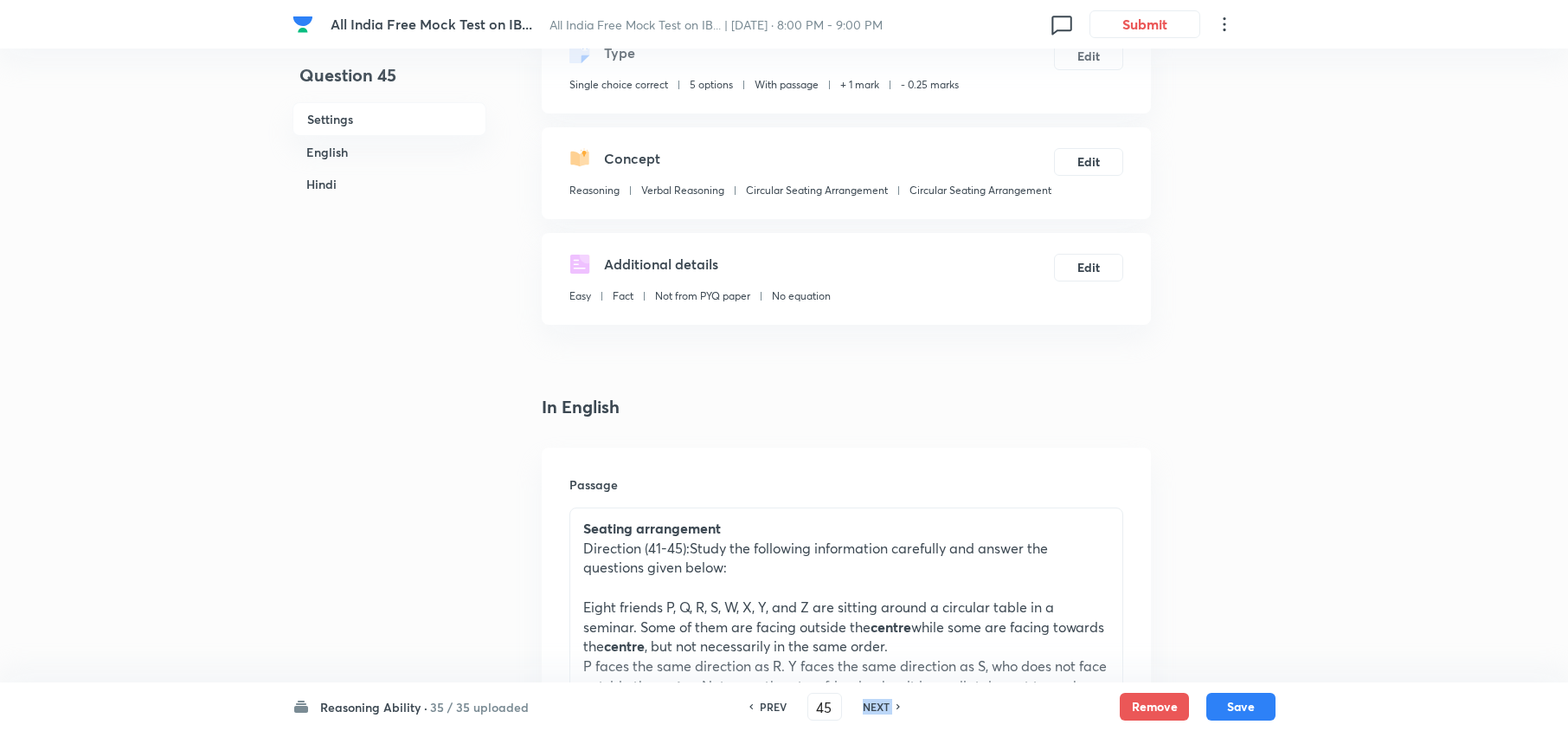
type input "46"
checkbox input "false"
checkbox input "true"
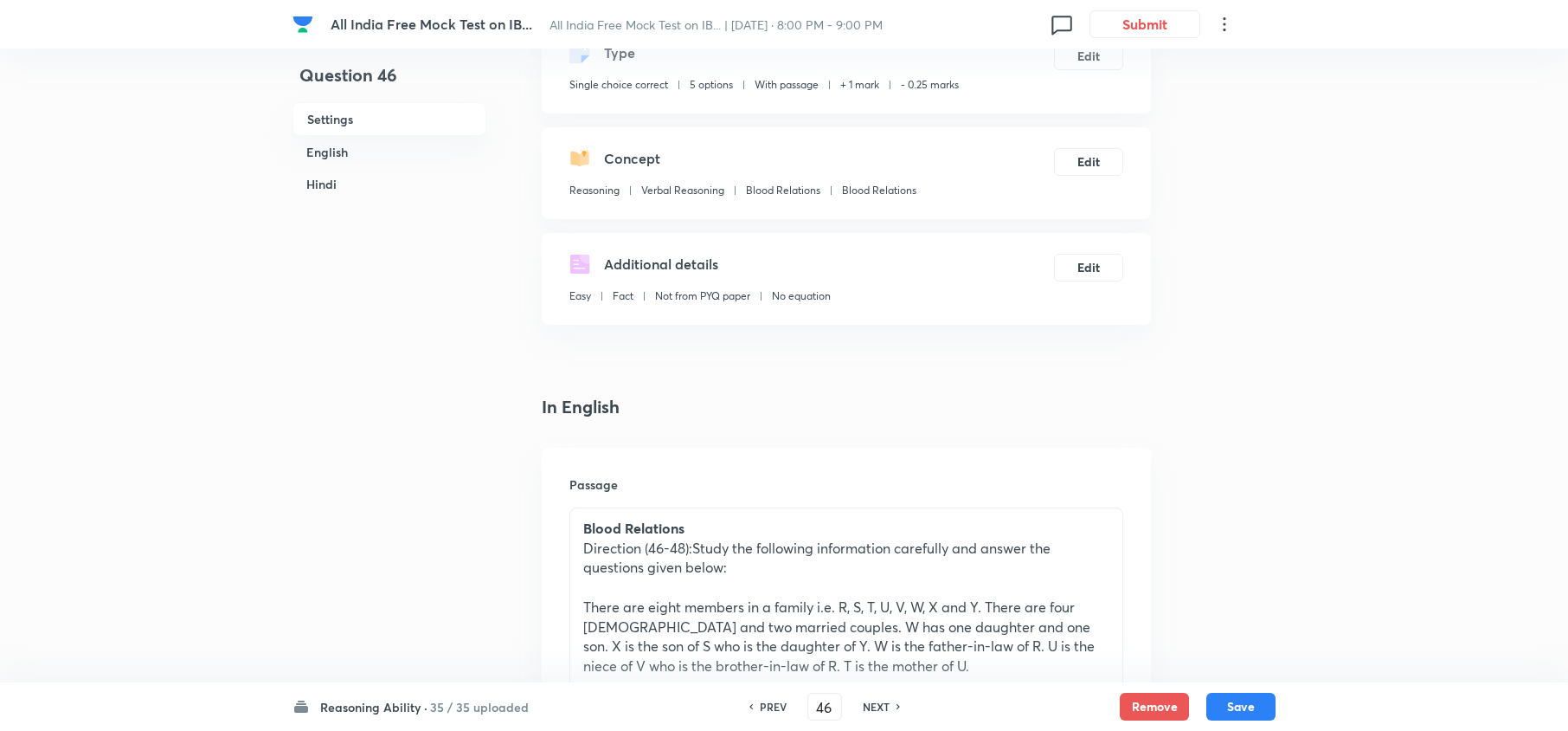
click at [873, 708] on h6 "NEXT" at bounding box center [876, 706] width 27 height 16
type input "47"
checkbox input "false"
checkbox input "true"
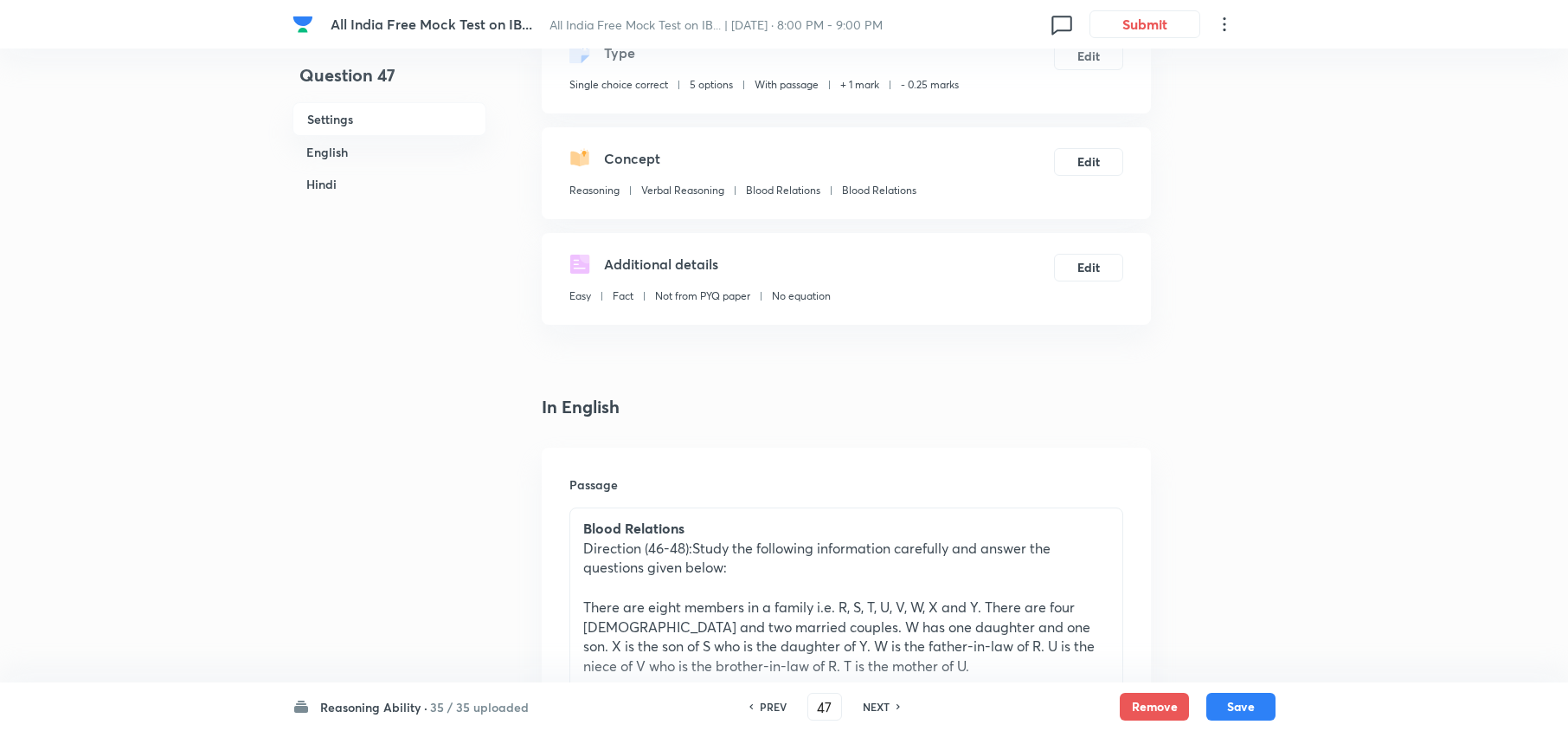
checkbox input "true"
click at [873, 708] on h6 "NEXT" at bounding box center [876, 706] width 27 height 16
type input "48"
checkbox input "false"
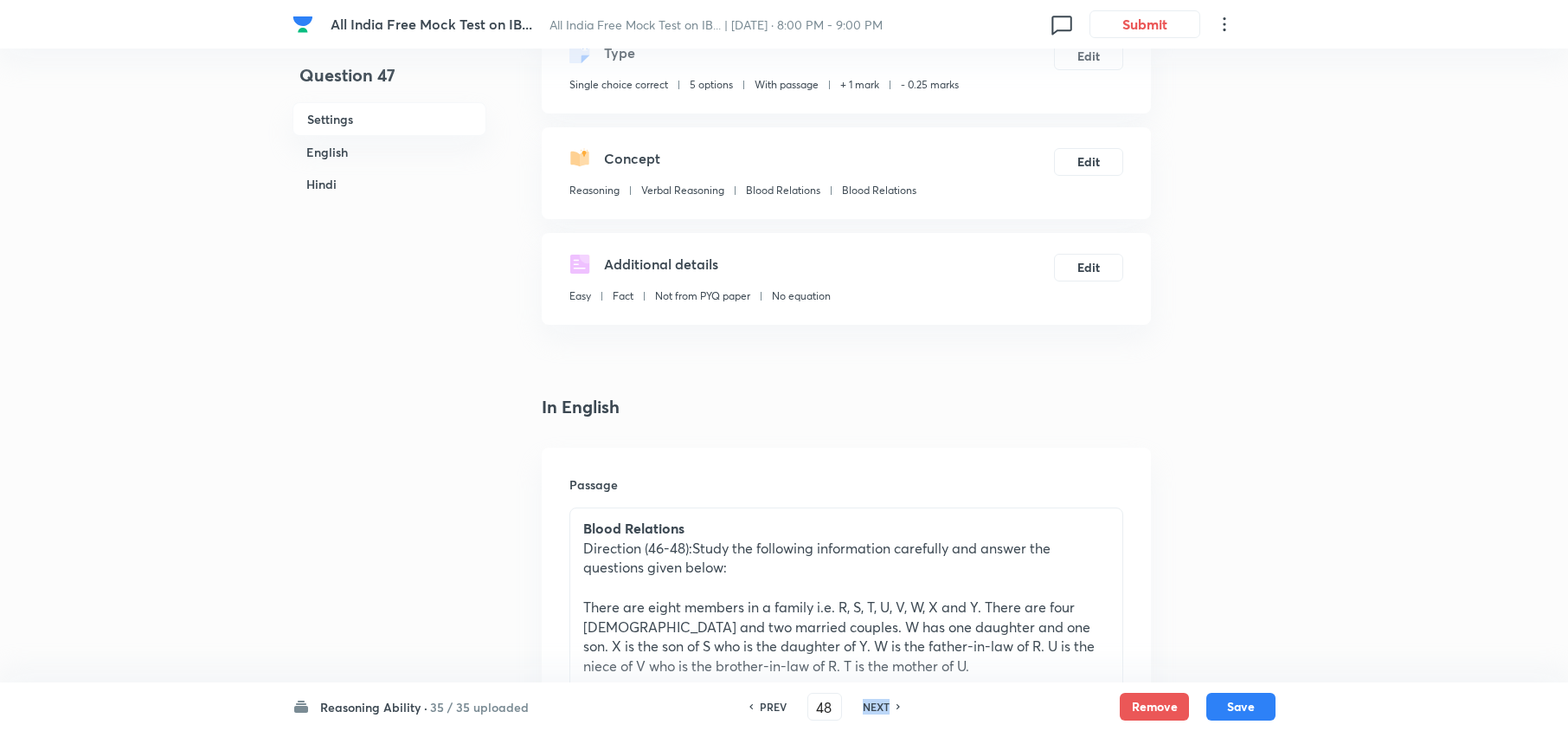
checkbox input "true"
click at [873, 708] on h6 "NEXT" at bounding box center [876, 706] width 27 height 16
type input "49"
checkbox input "false"
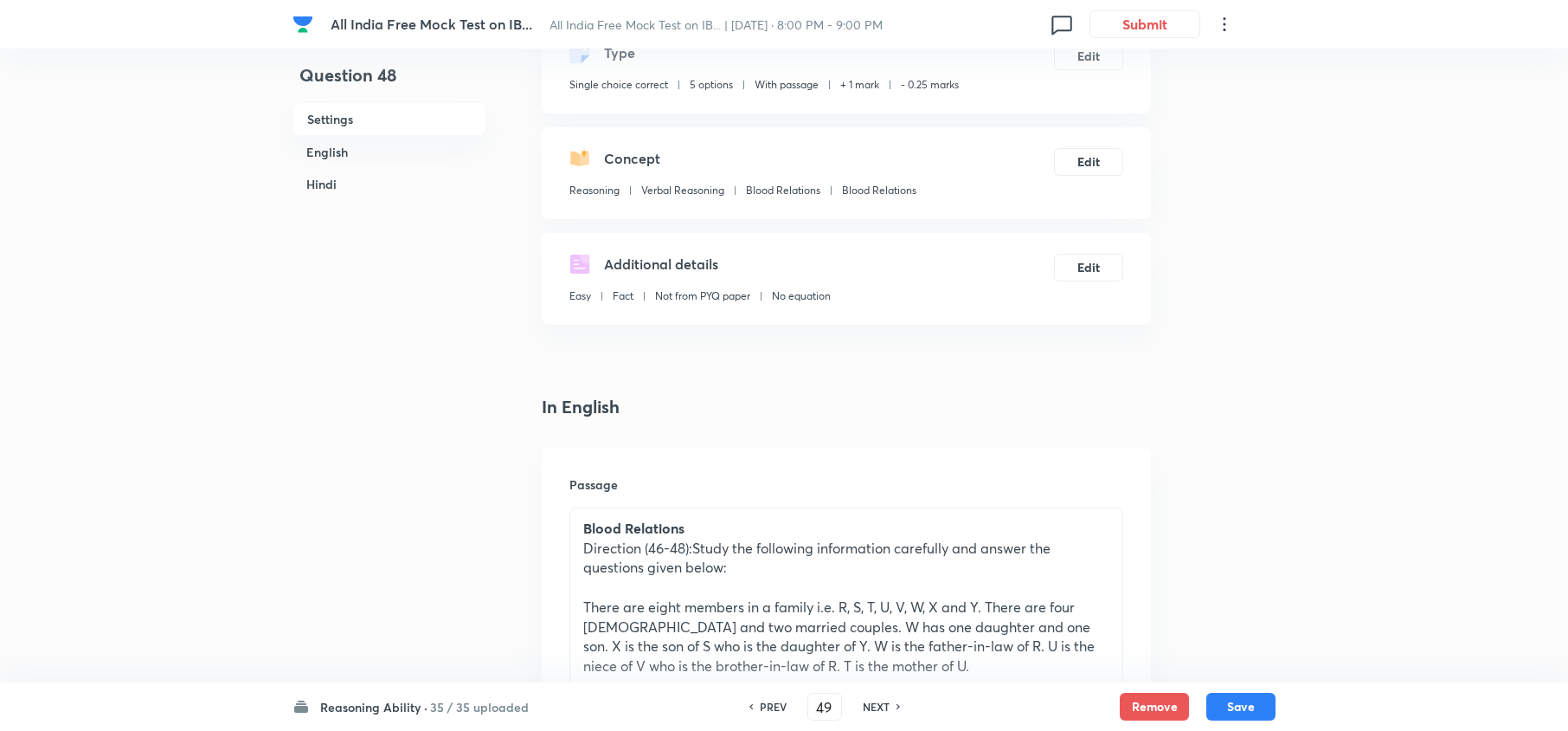
checkbox input "false"
checkbox input "true"
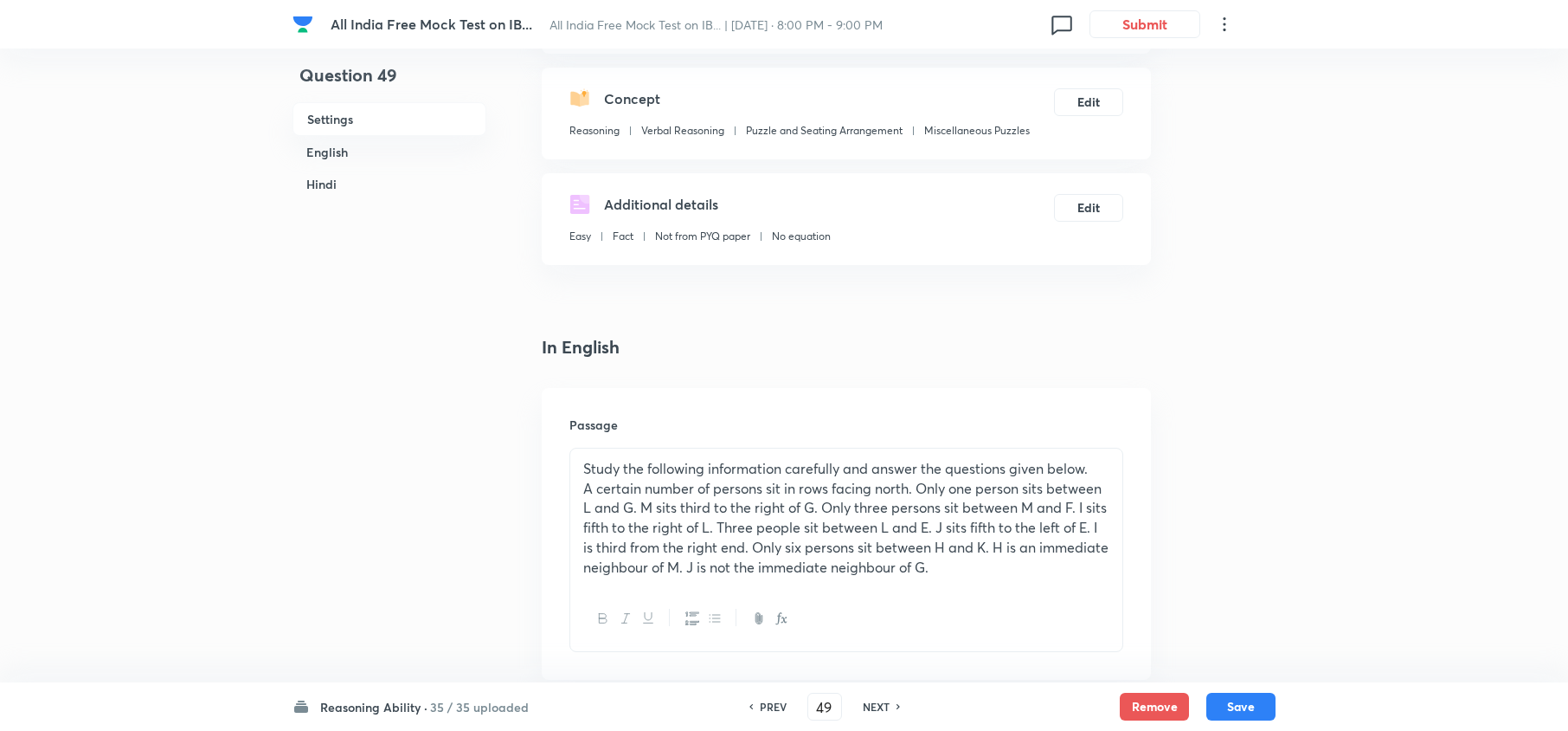
scroll to position [230, 0]
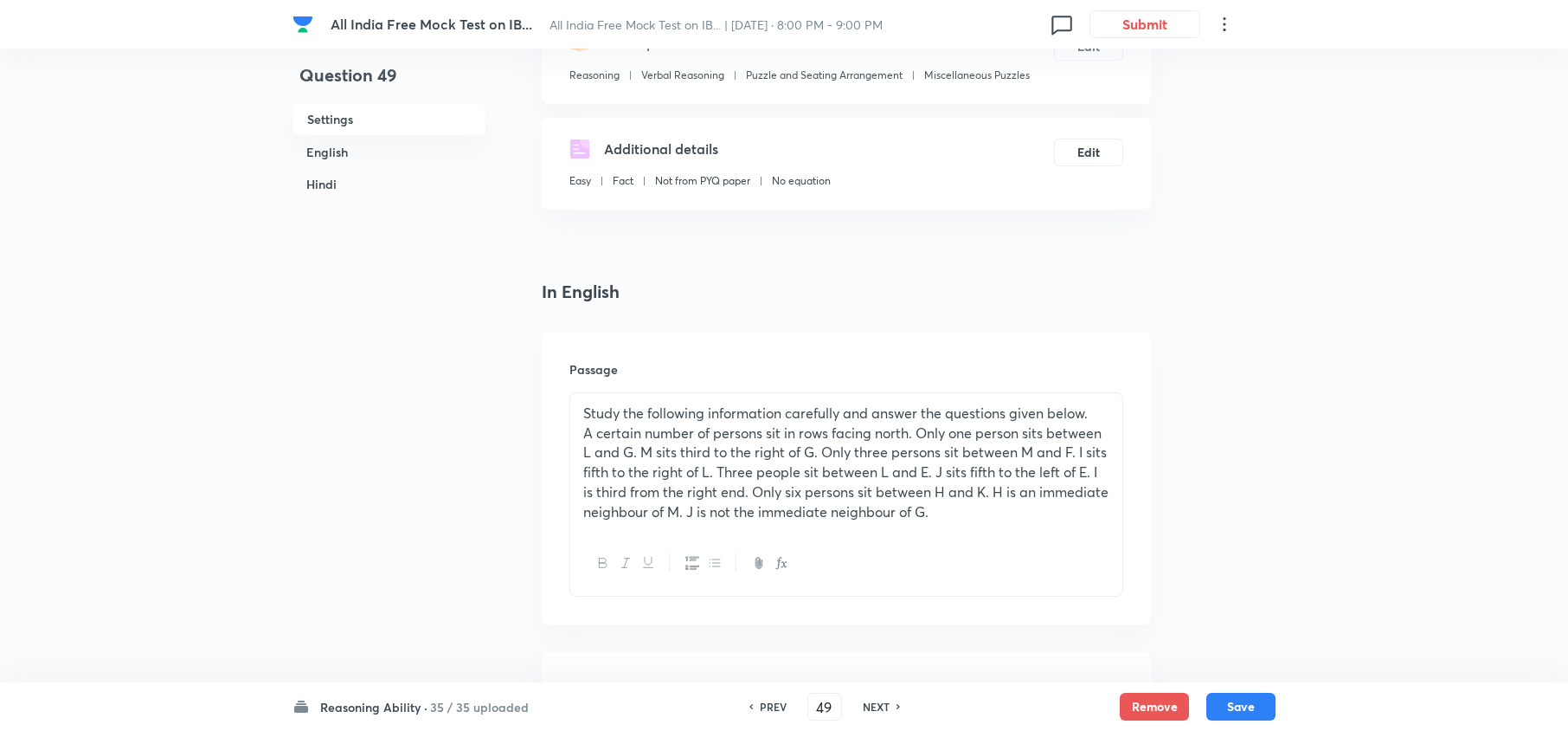
click at [873, 708] on h6 "NEXT" at bounding box center [876, 706] width 27 height 16
type input "50"
checkbox input "false"
checkbox input "true"
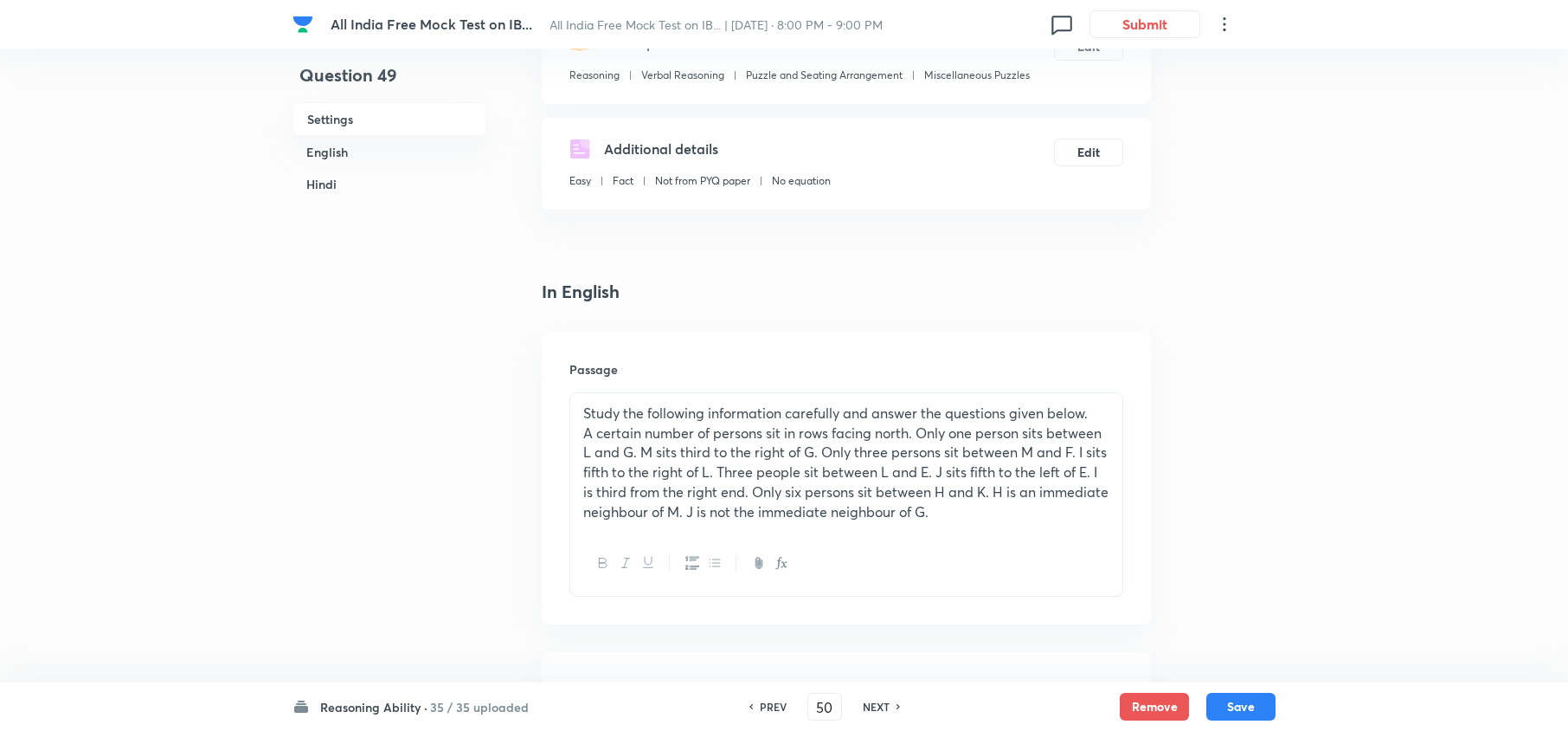
checkbox input "true"
click at [873, 708] on h6 "NEXT" at bounding box center [876, 706] width 27 height 16
type input "51"
checkbox input "false"
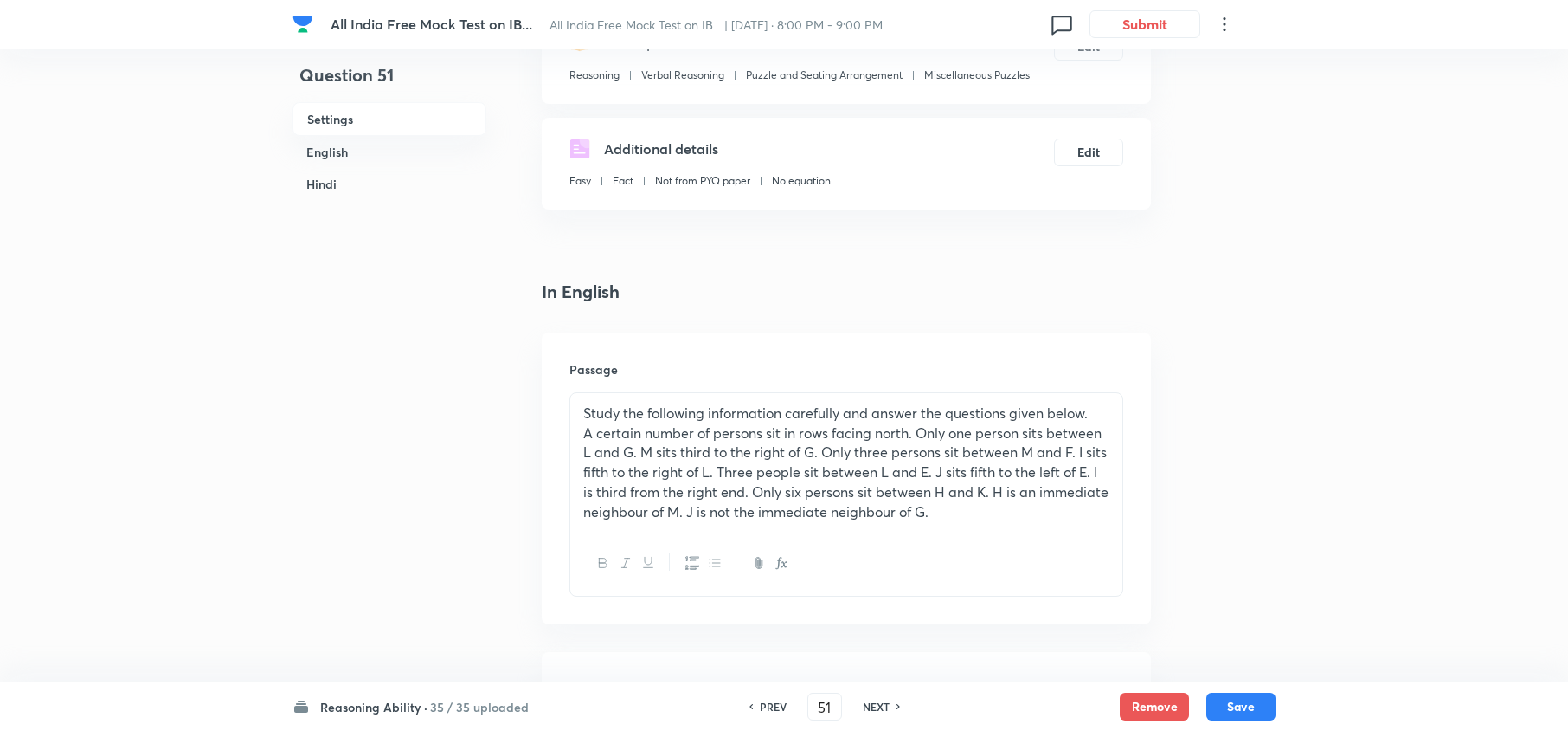
checkbox input "true"
click at [873, 708] on h6 "NEXT" at bounding box center [876, 706] width 27 height 16
type input "52"
checkbox input "false"
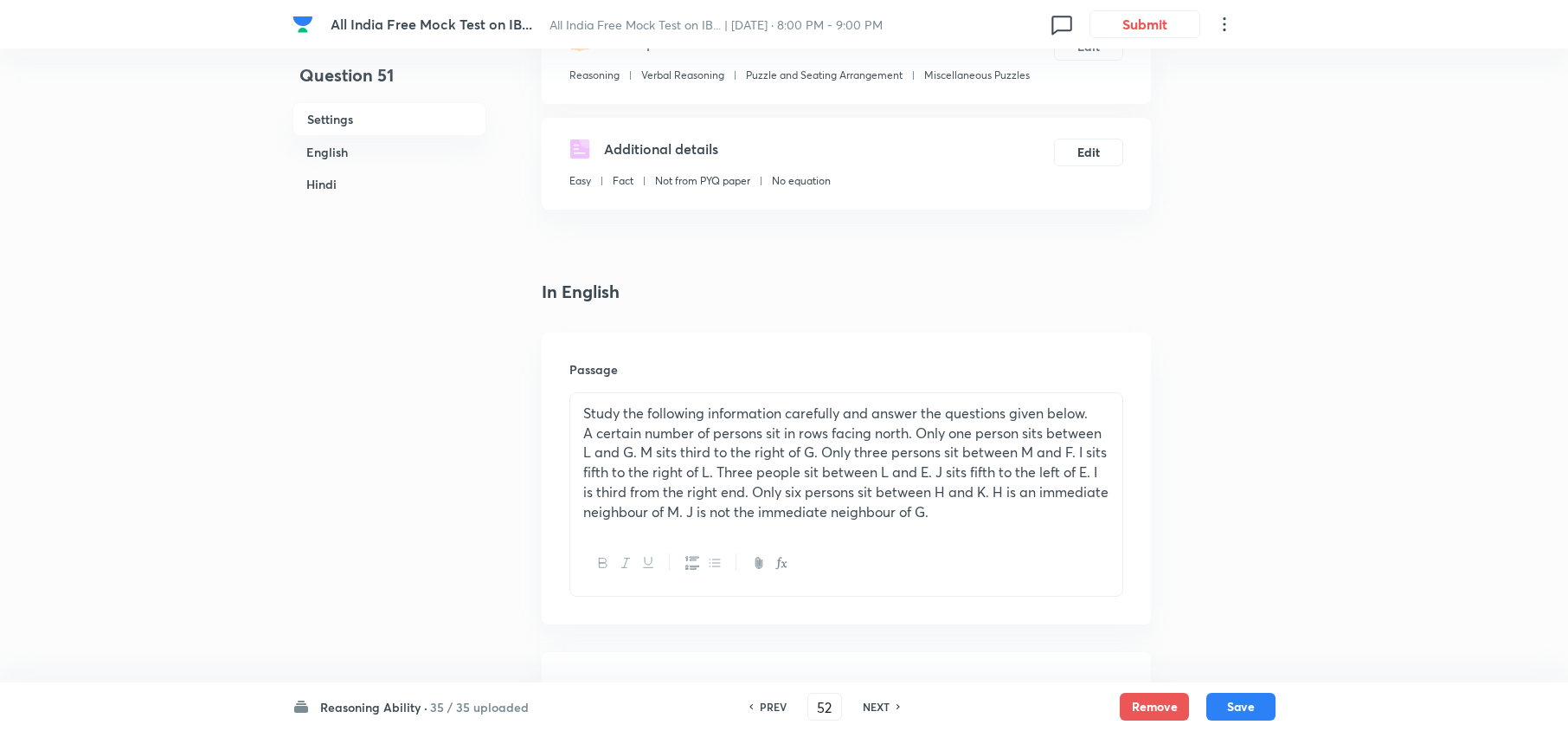
checkbox input "false"
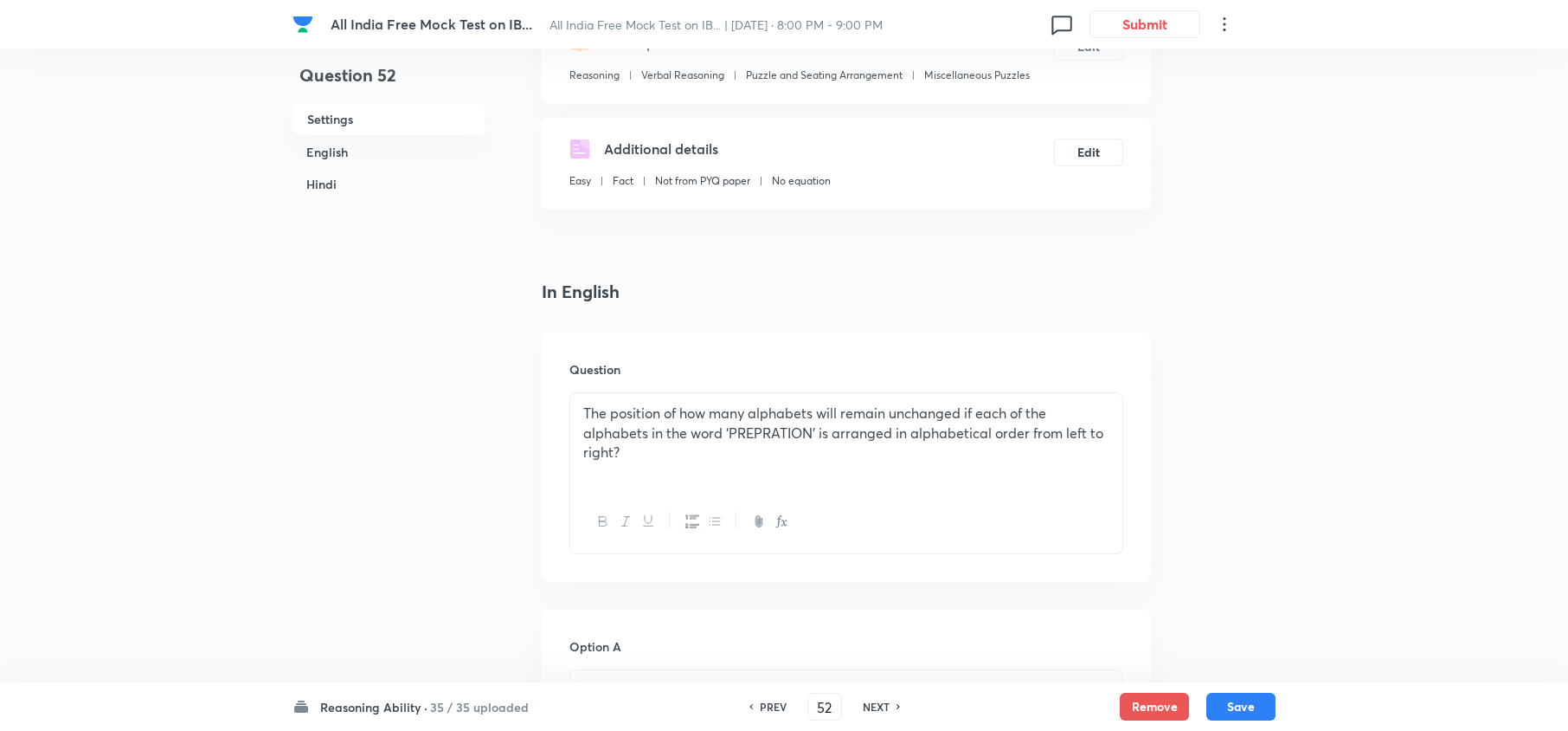
checkbox input "true"
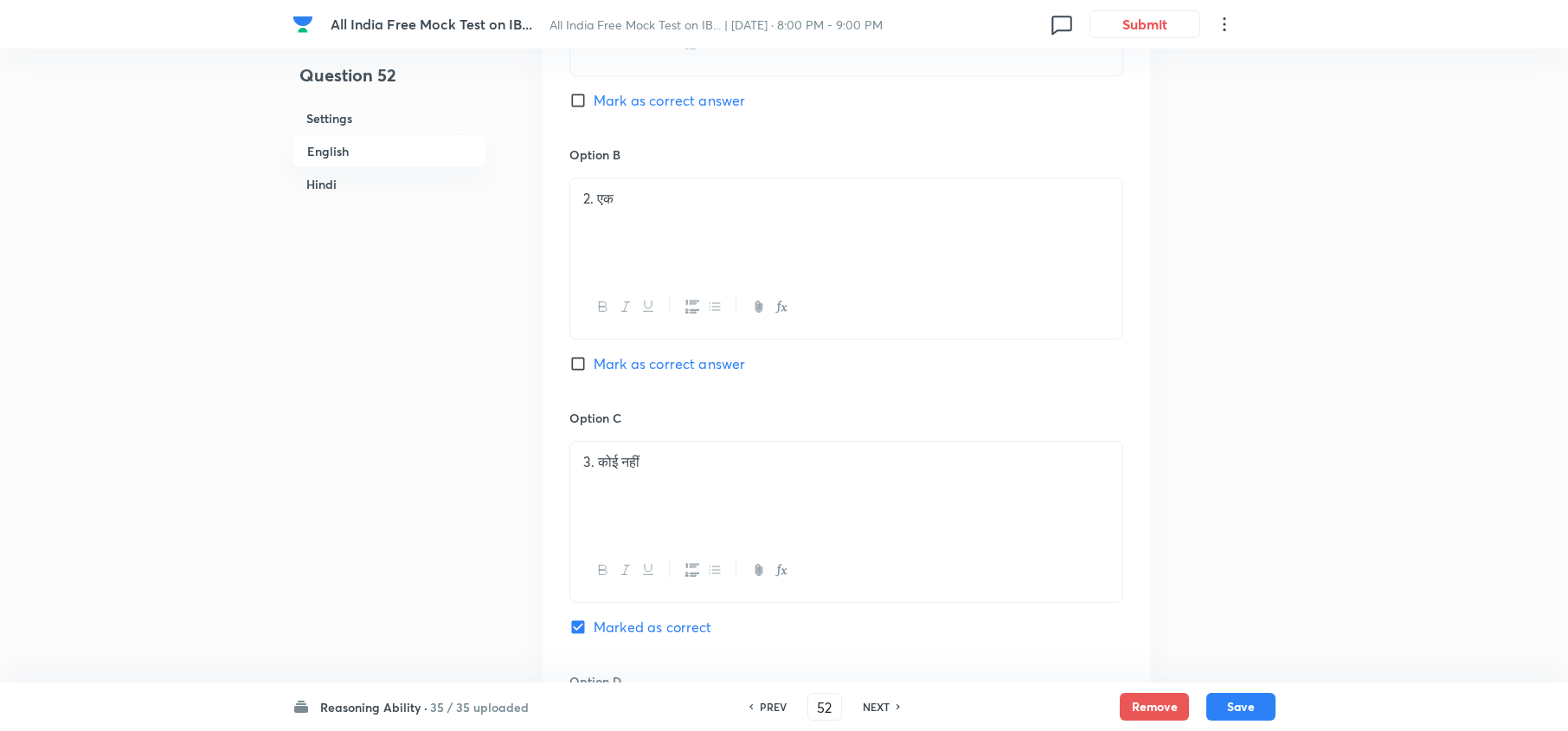
scroll to position [3116, 0]
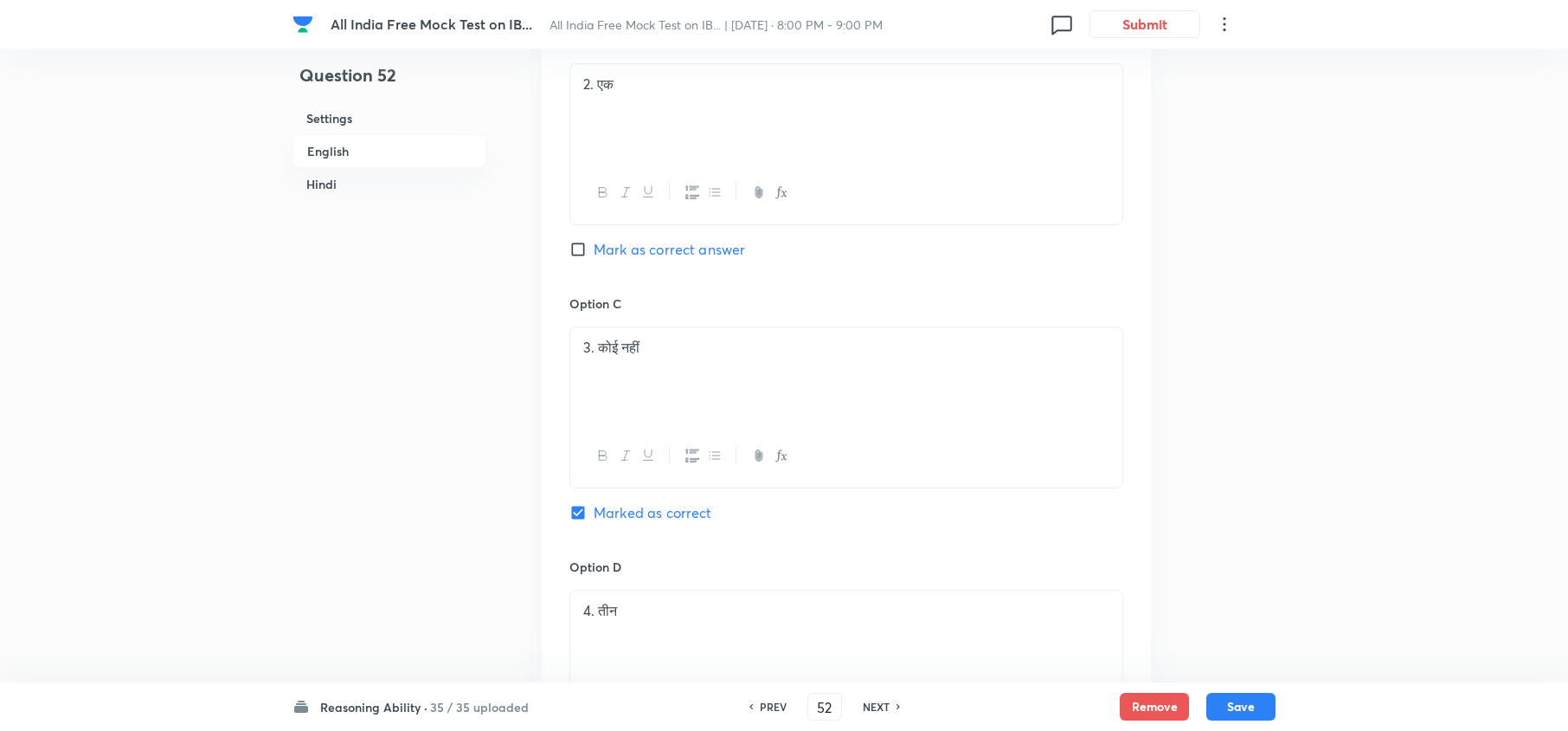
click at [873, 708] on h6 "NEXT" at bounding box center [876, 706] width 27 height 16
type input "53"
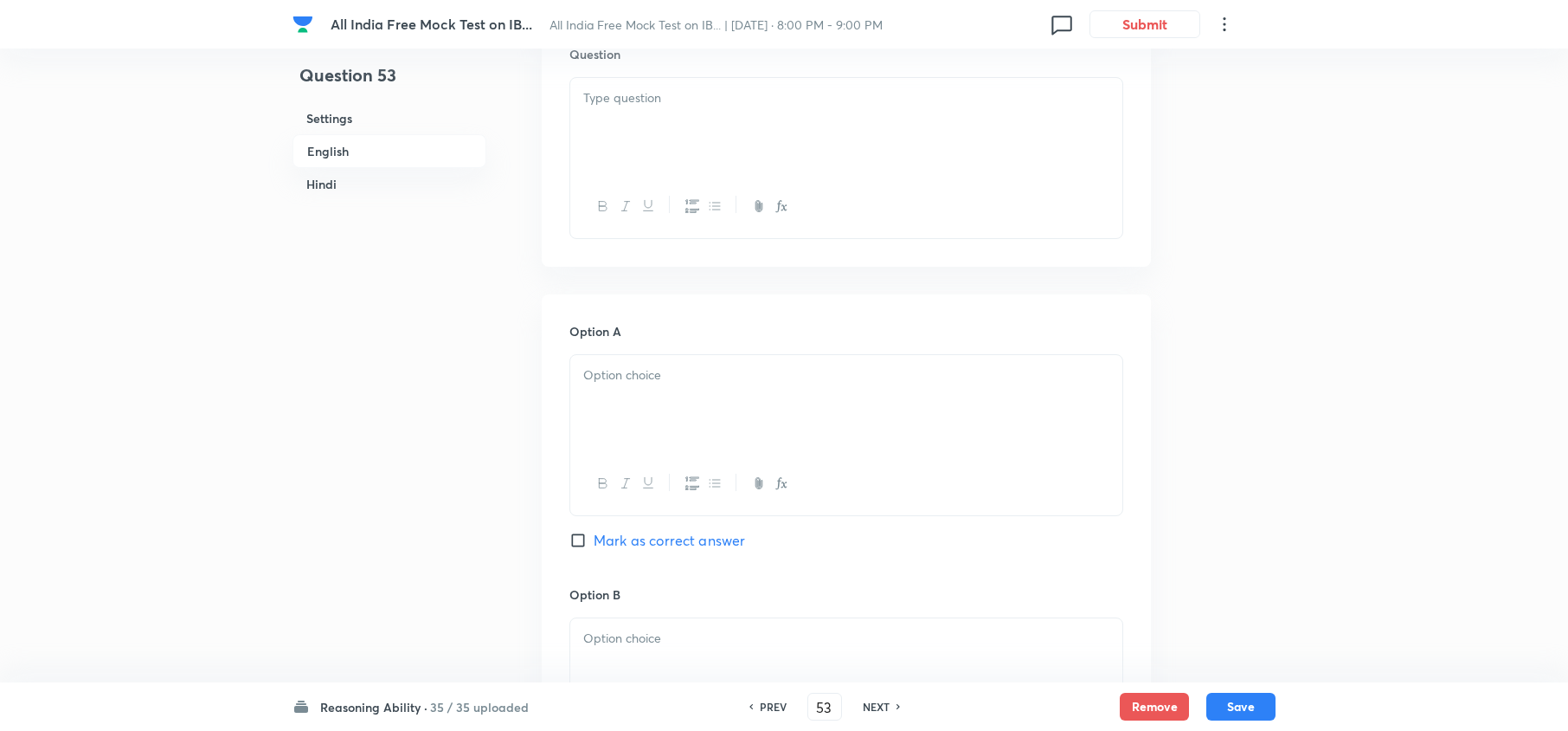
checkbox input "false"
checkbox input "true"
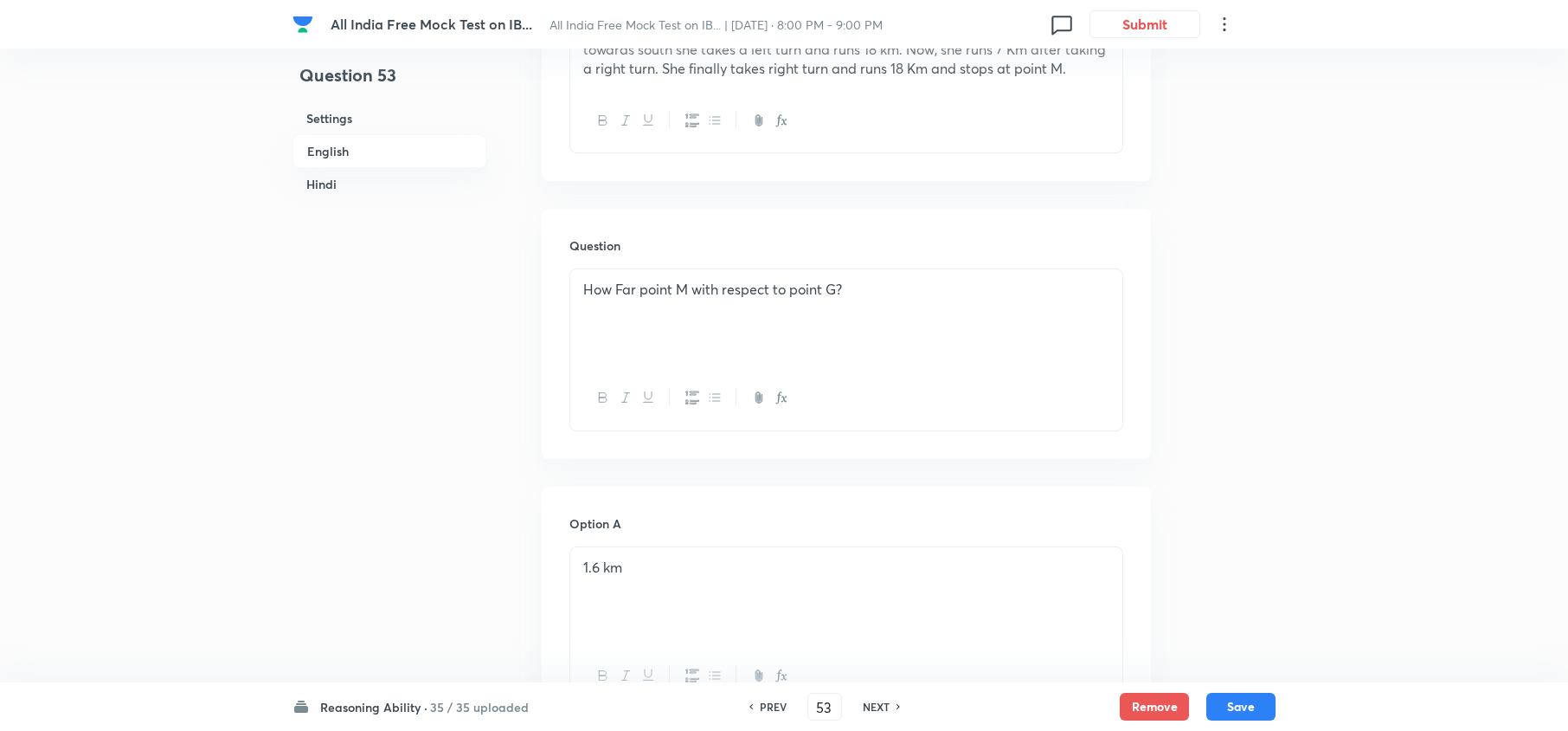
click at [873, 708] on h6 "NEXT" at bounding box center [876, 706] width 27 height 16
type input "54"
checkbox input "false"
checkbox input "true"
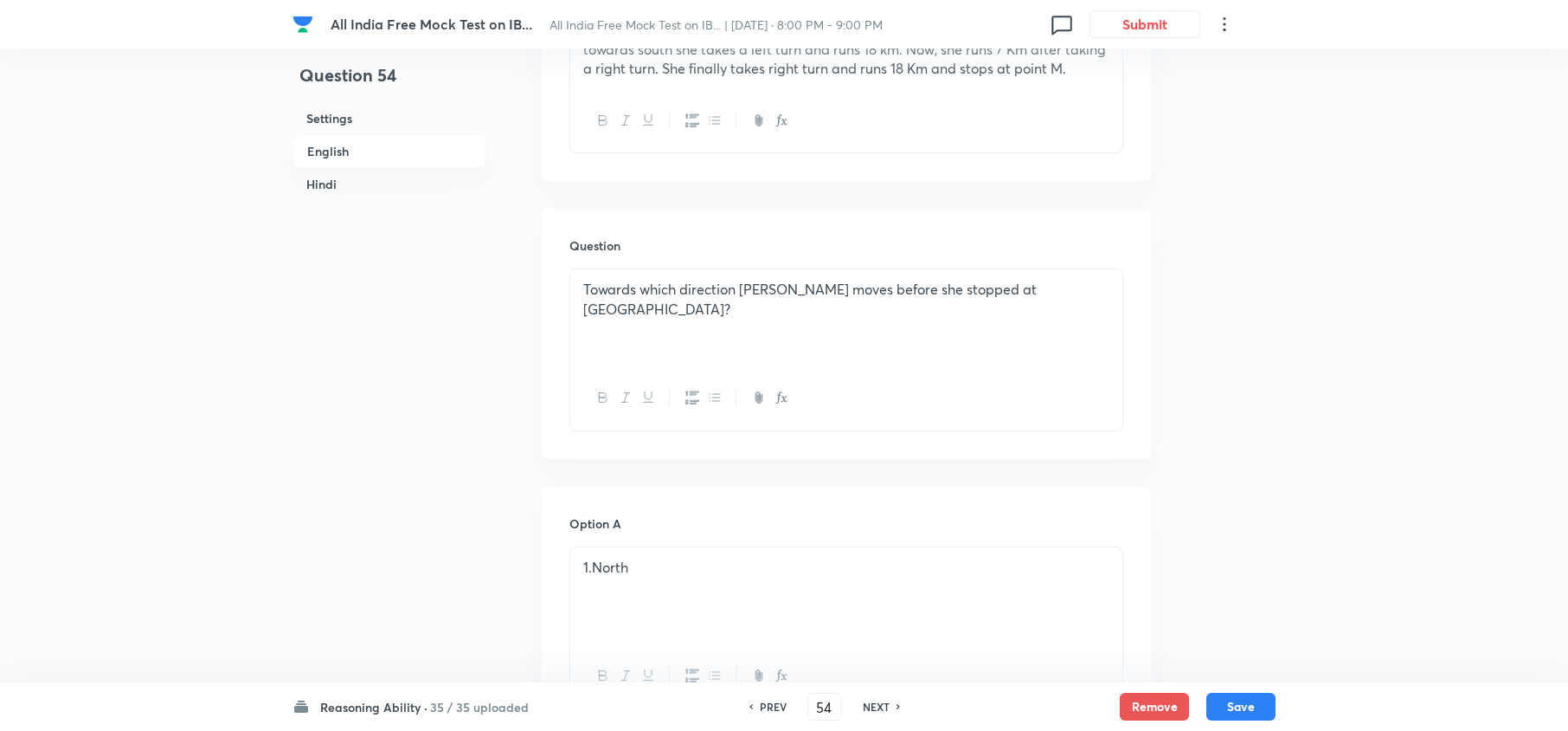
checkbox input "true"
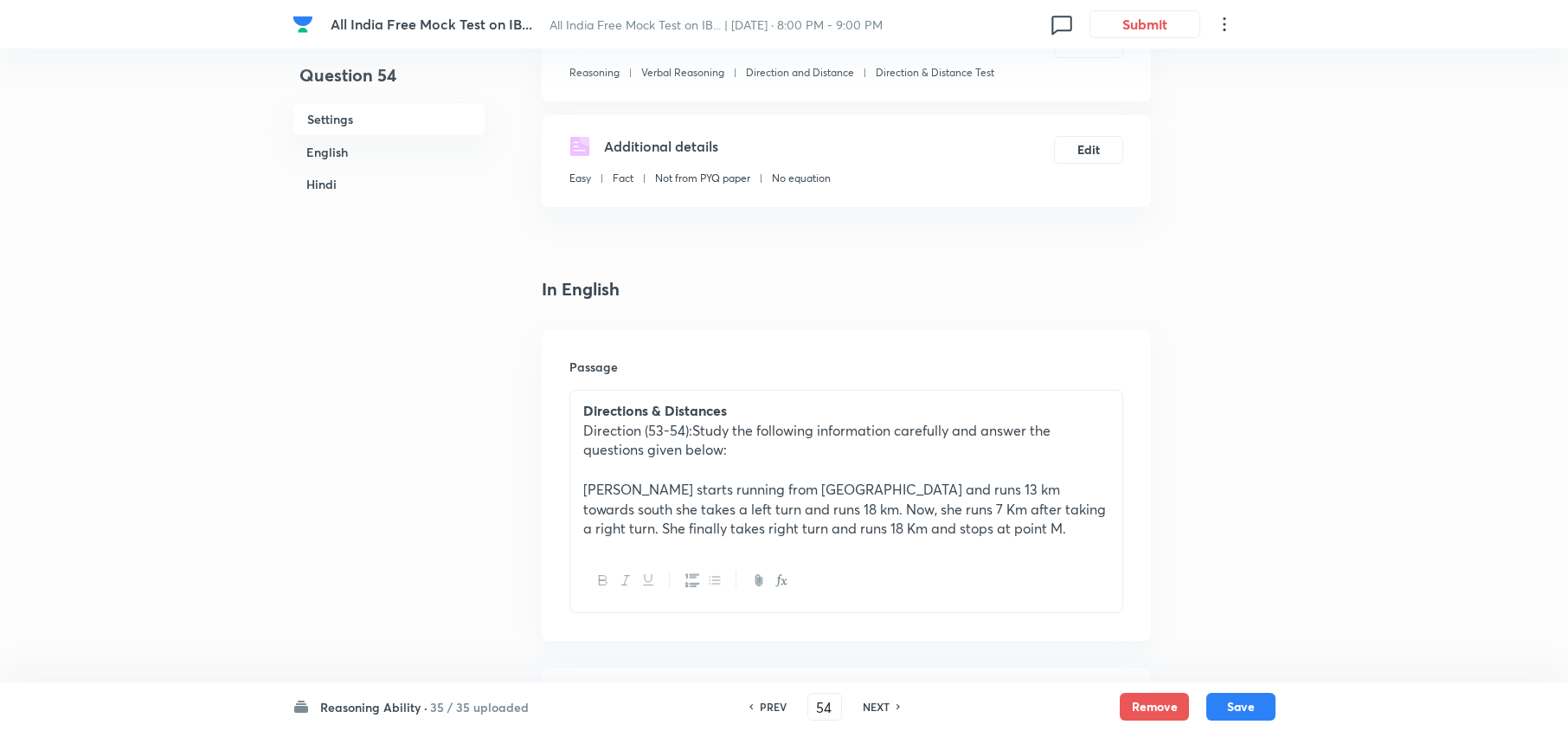
scroll to position [230, 0]
click at [873, 708] on h6 "NEXT" at bounding box center [876, 706] width 27 height 16
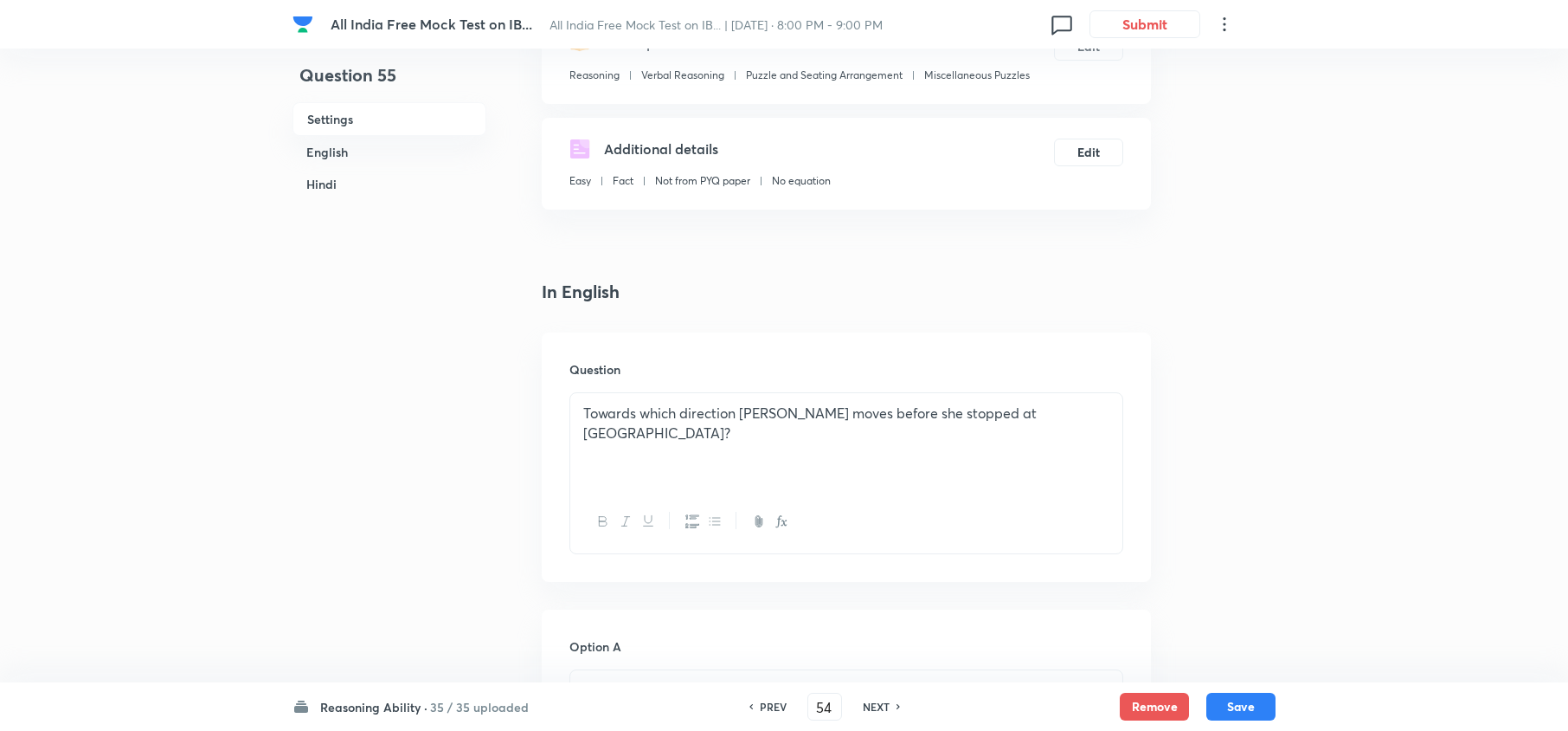
type input "55"
checkbox input "false"
checkbox input "true"
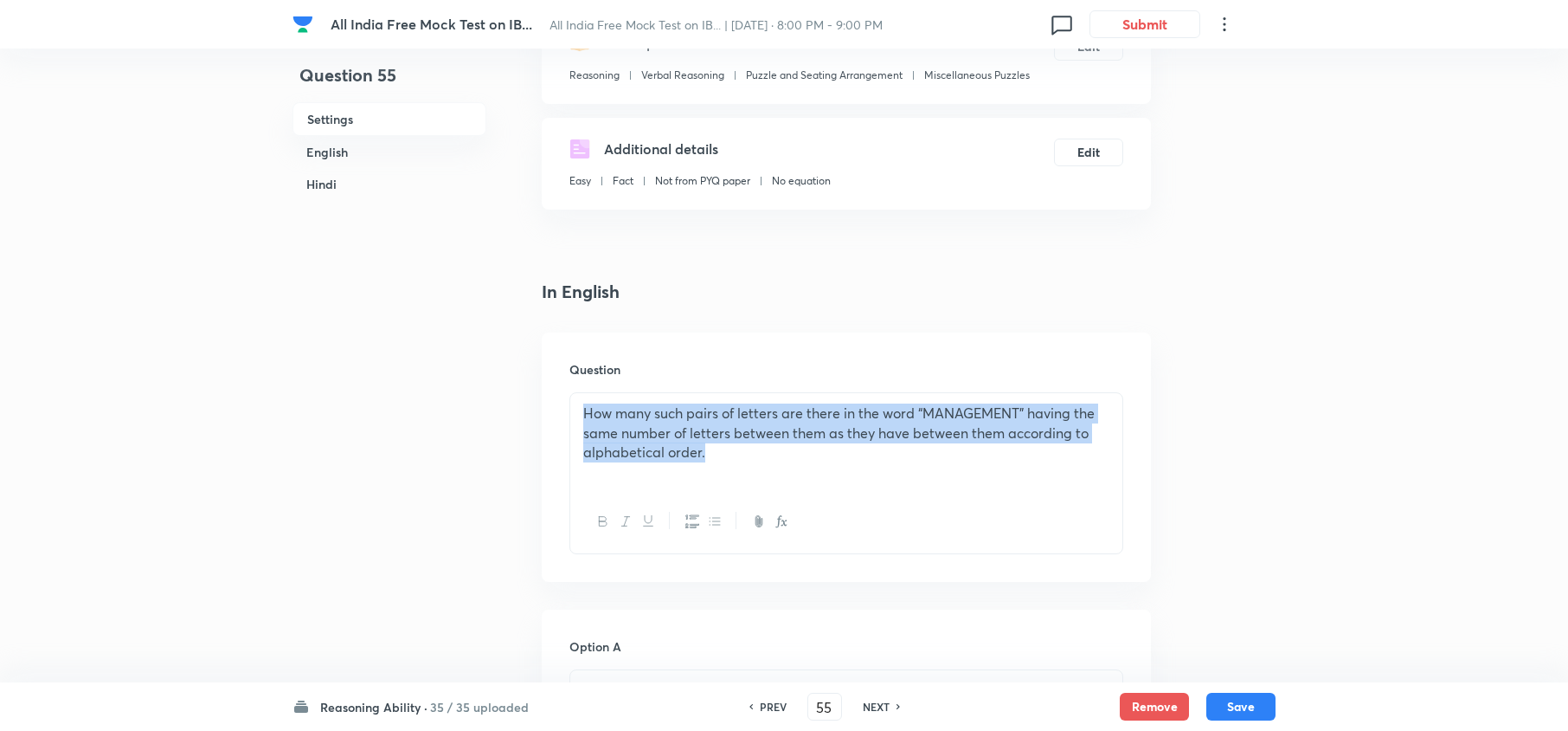
drag, startPoint x: 737, startPoint y: 479, endPoint x: 538, endPoint y: 400, distance: 214.1
copy p "How many such pairs of letters are there in the word “MANAGEMENT” having the sa…"
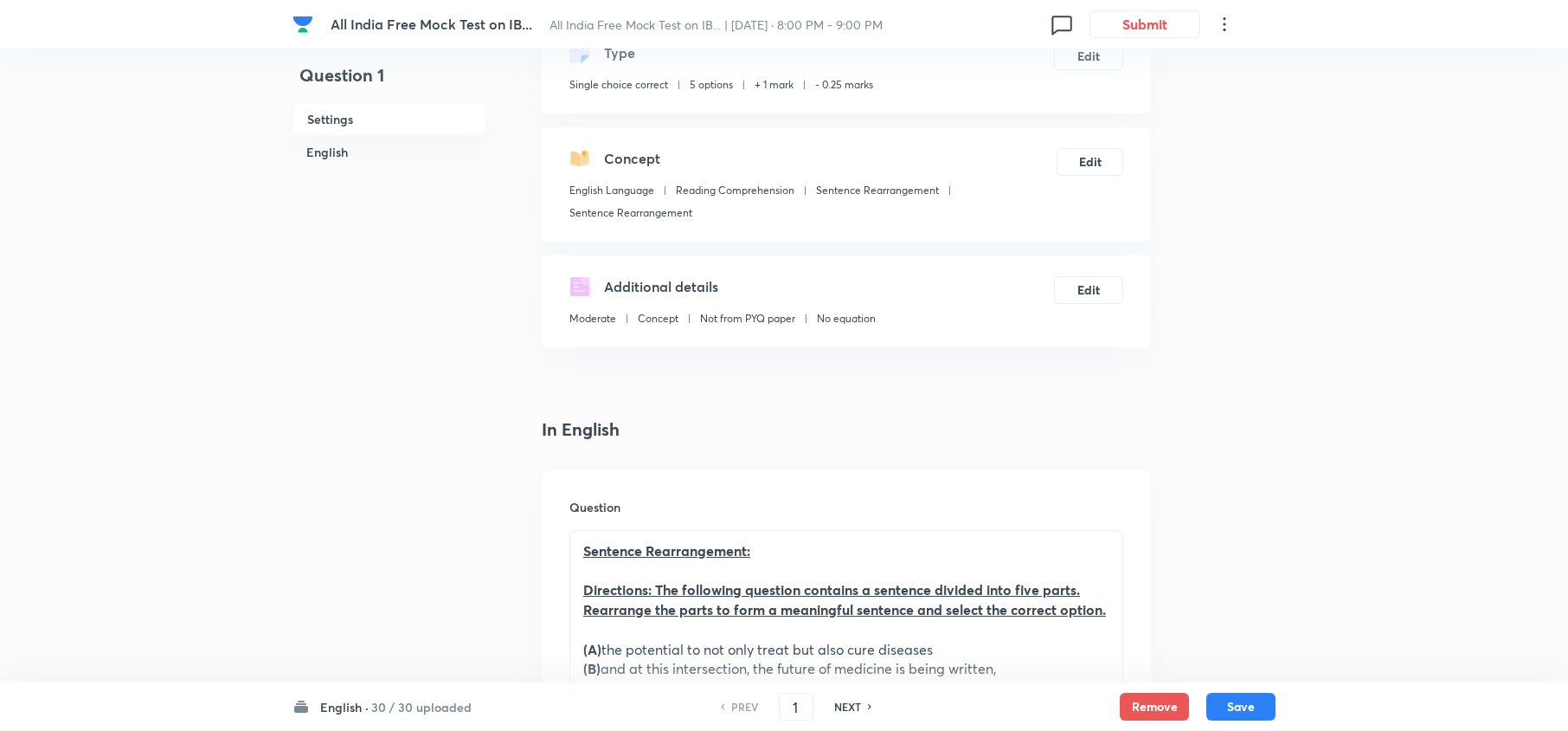
scroll to position [230, 0]
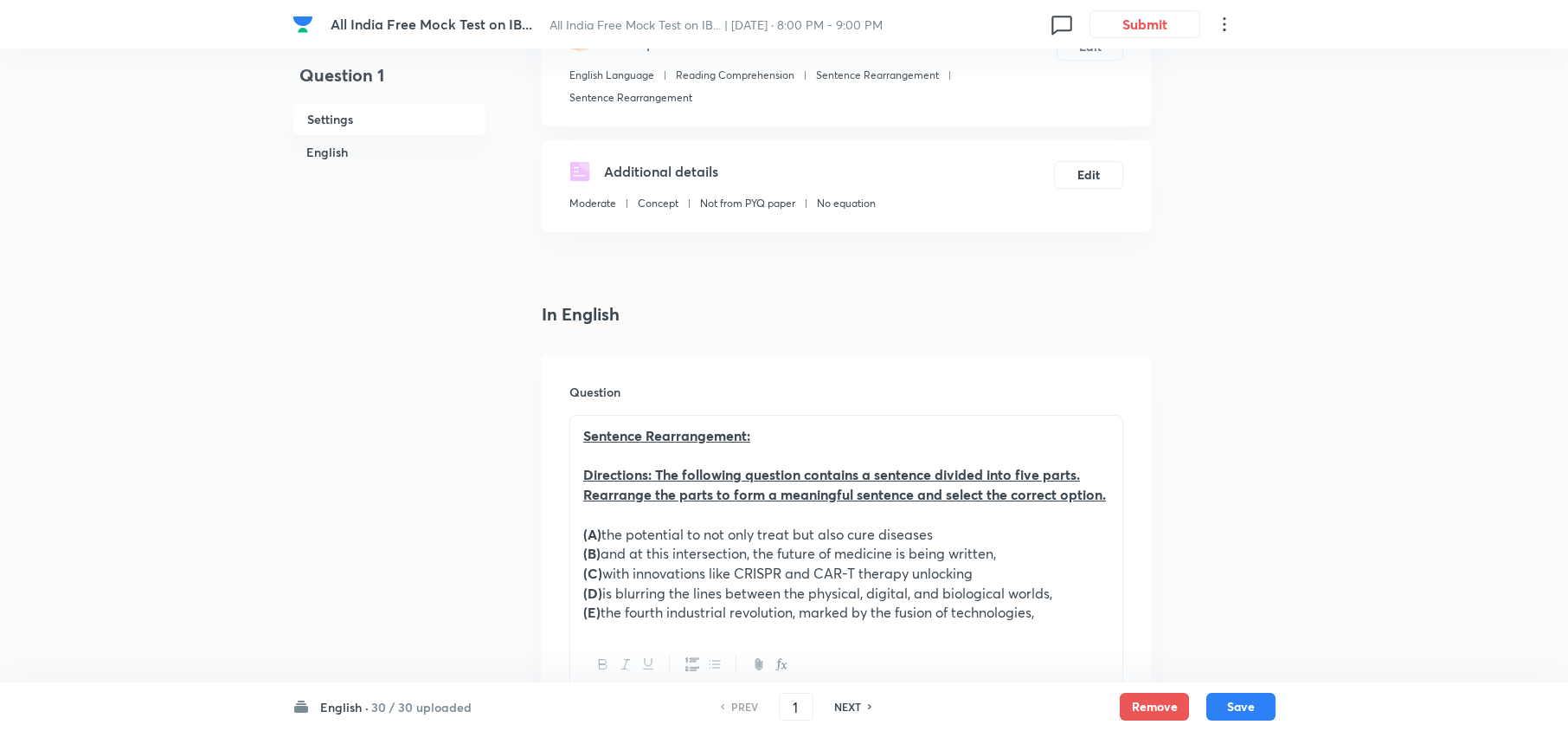
click at [852, 699] on h6 "NEXT" at bounding box center [847, 706] width 27 height 16
type input "2"
checkbox input "false"
checkbox input "true"
click at [852, 699] on h6 "NEXT" at bounding box center [847, 706] width 27 height 16
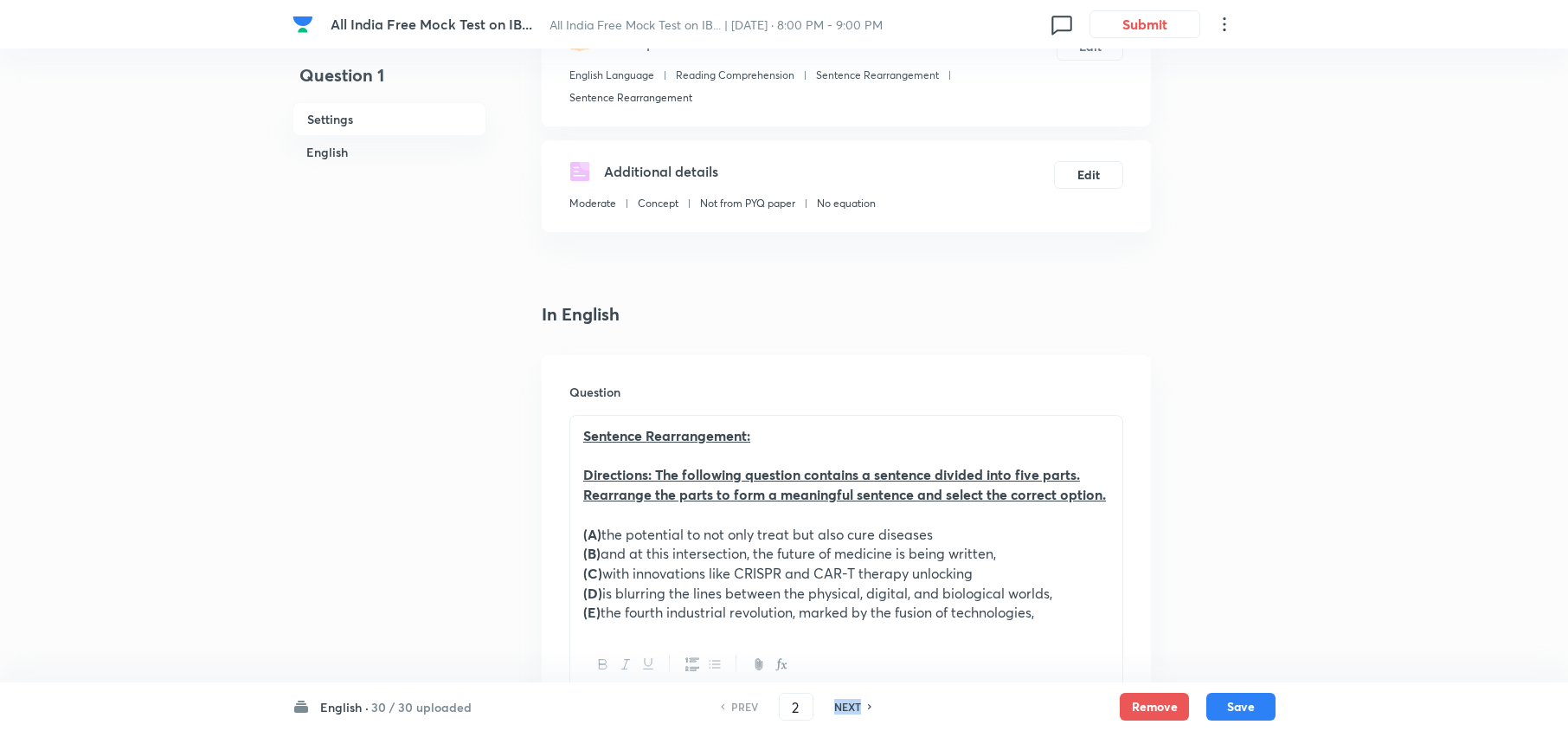
type input "3"
checkbox input "false"
checkbox input "true"
click at [852, 699] on h6 "NEXT" at bounding box center [847, 706] width 27 height 16
type input "4"
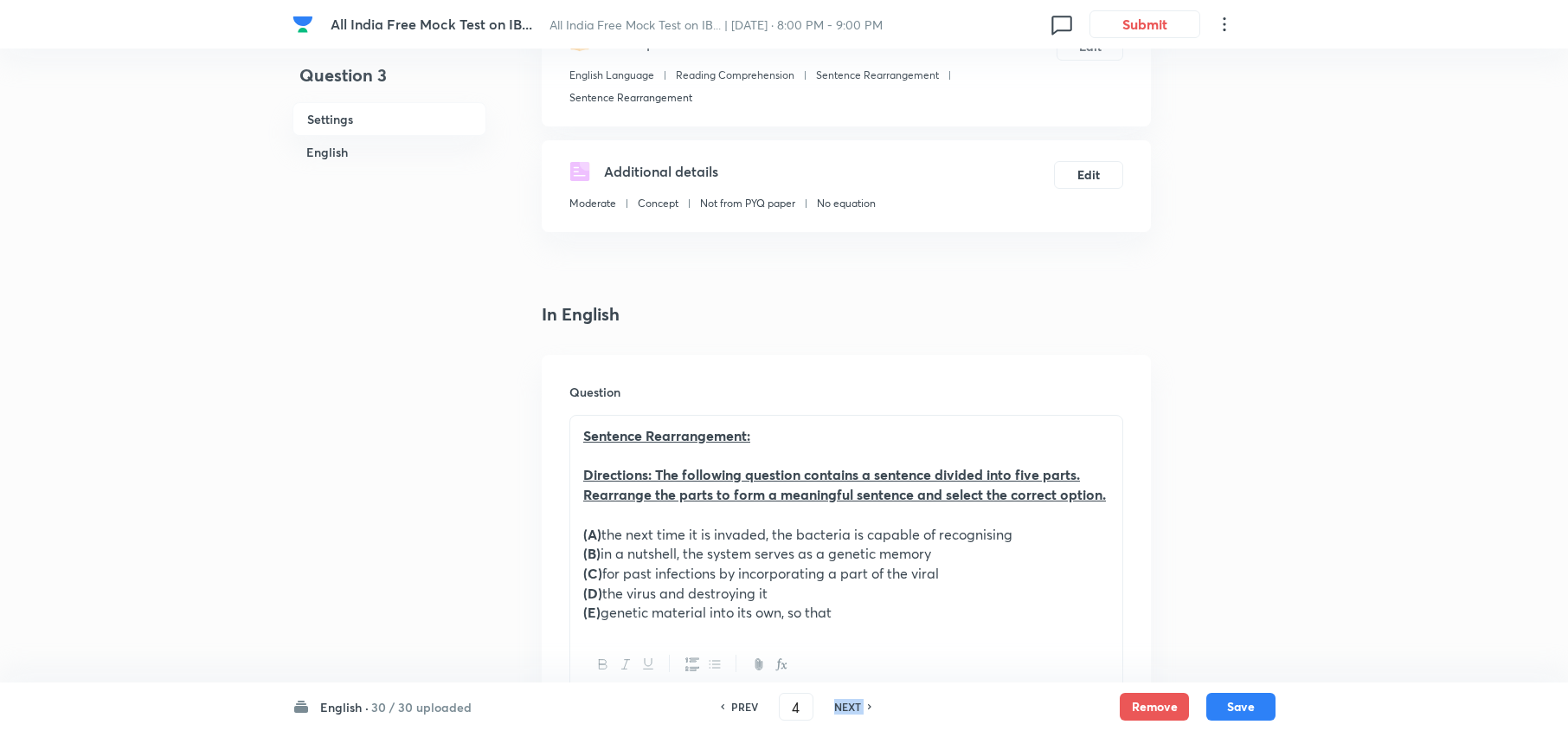
checkbox input "false"
checkbox input "true"
click at [852, 699] on h6 "NEXT" at bounding box center [847, 706] width 27 height 16
type input "5"
checkbox input "false"
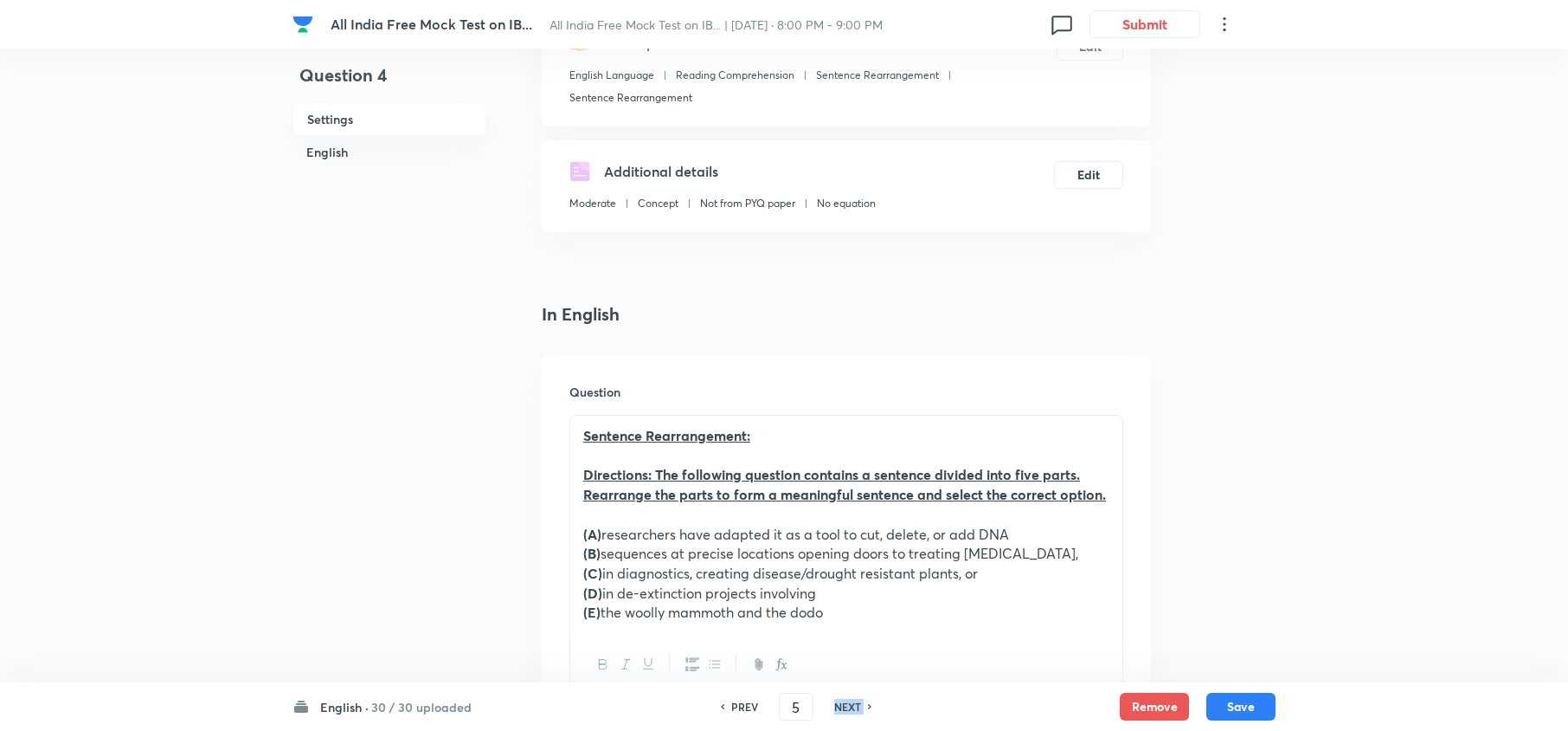
checkbox input "true"
click at [852, 699] on h6 "NEXT" at bounding box center [847, 706] width 27 height 16
type input "6"
checkbox input "false"
checkbox input "true"
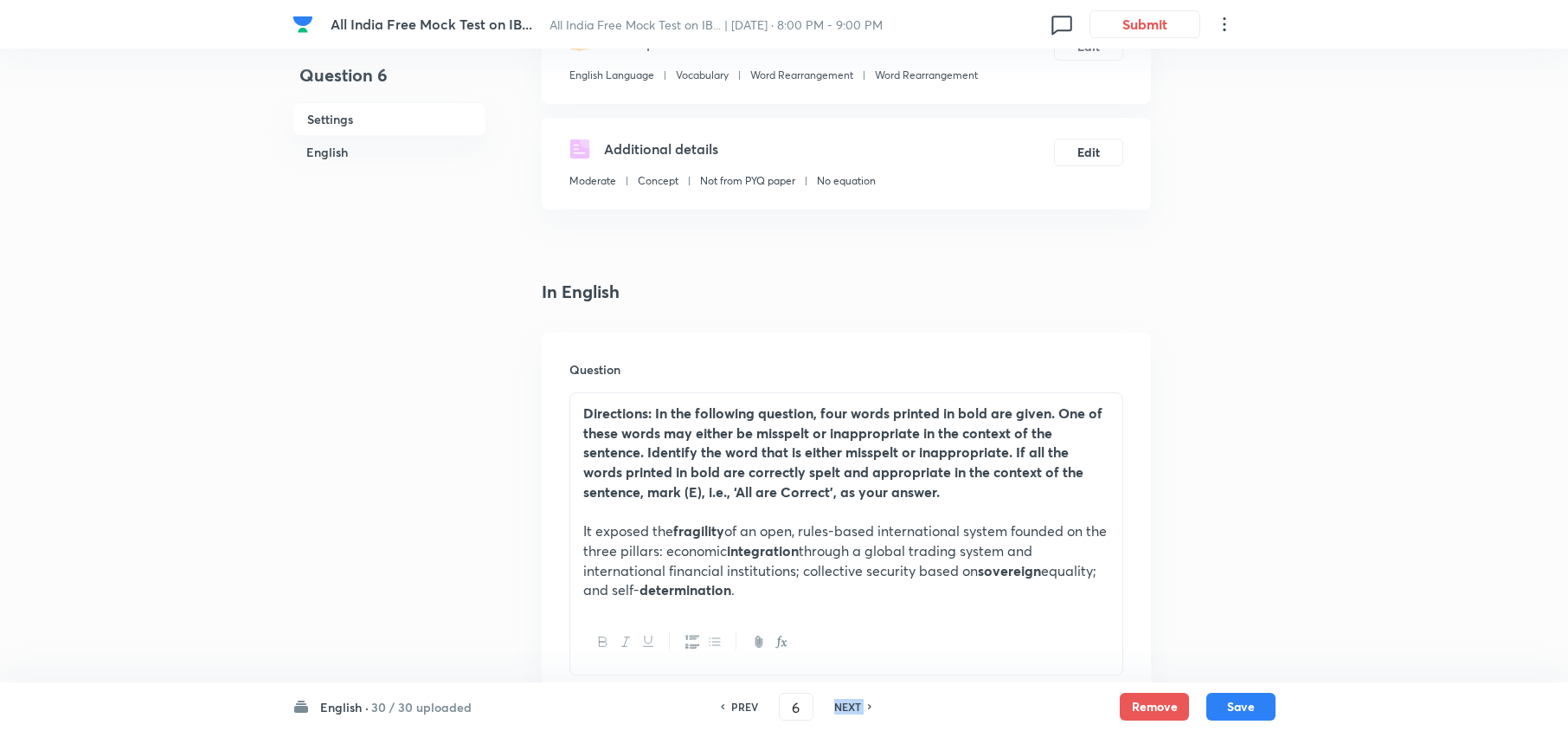
click at [852, 699] on h6 "NEXT" at bounding box center [847, 706] width 27 height 16
type input "7"
checkbox input "false"
checkbox input "true"
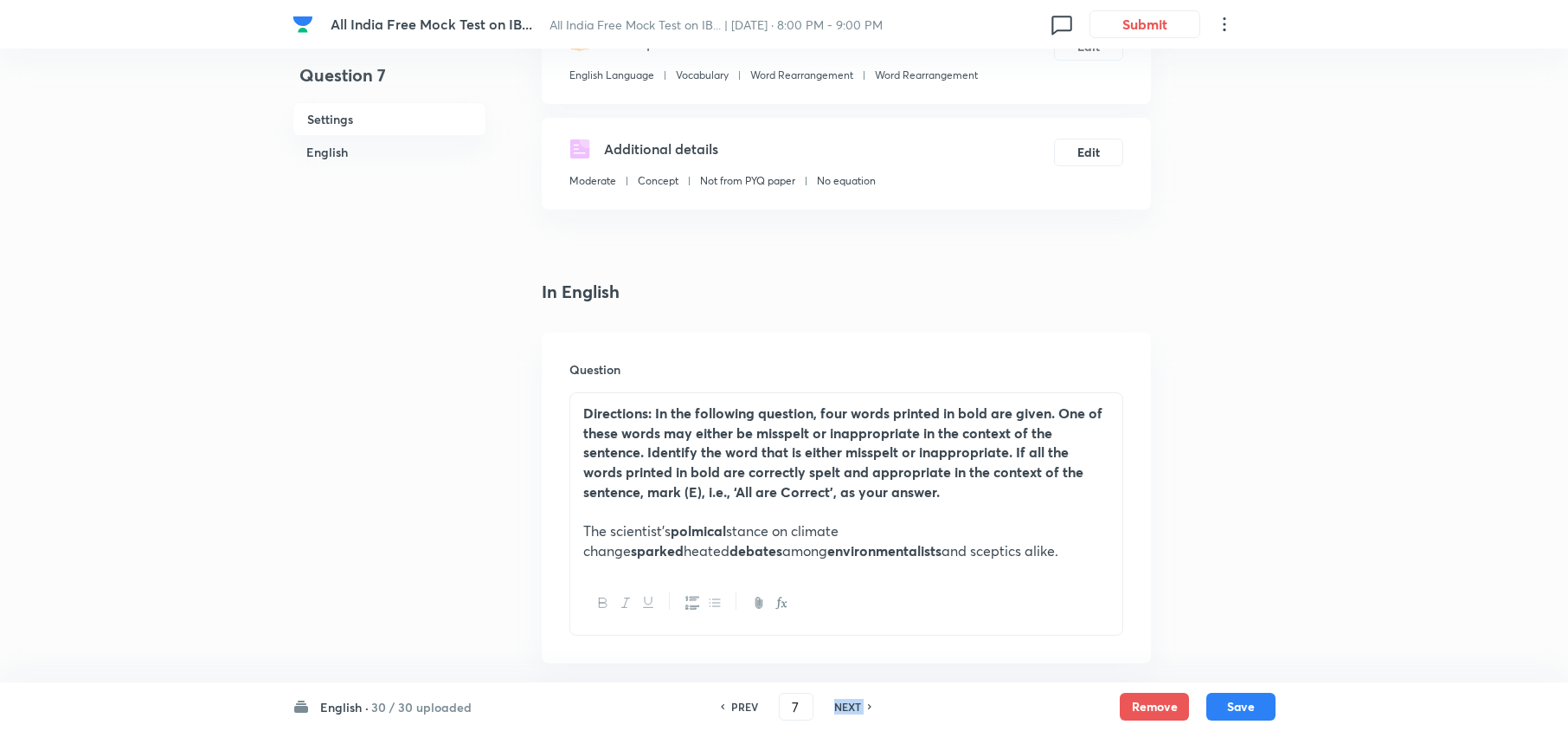
click at [852, 699] on h6 "NEXT" at bounding box center [847, 706] width 27 height 16
type input "8"
checkbox input "true"
click at [852, 699] on h6 "NEXT" at bounding box center [847, 706] width 27 height 16
type input "9"
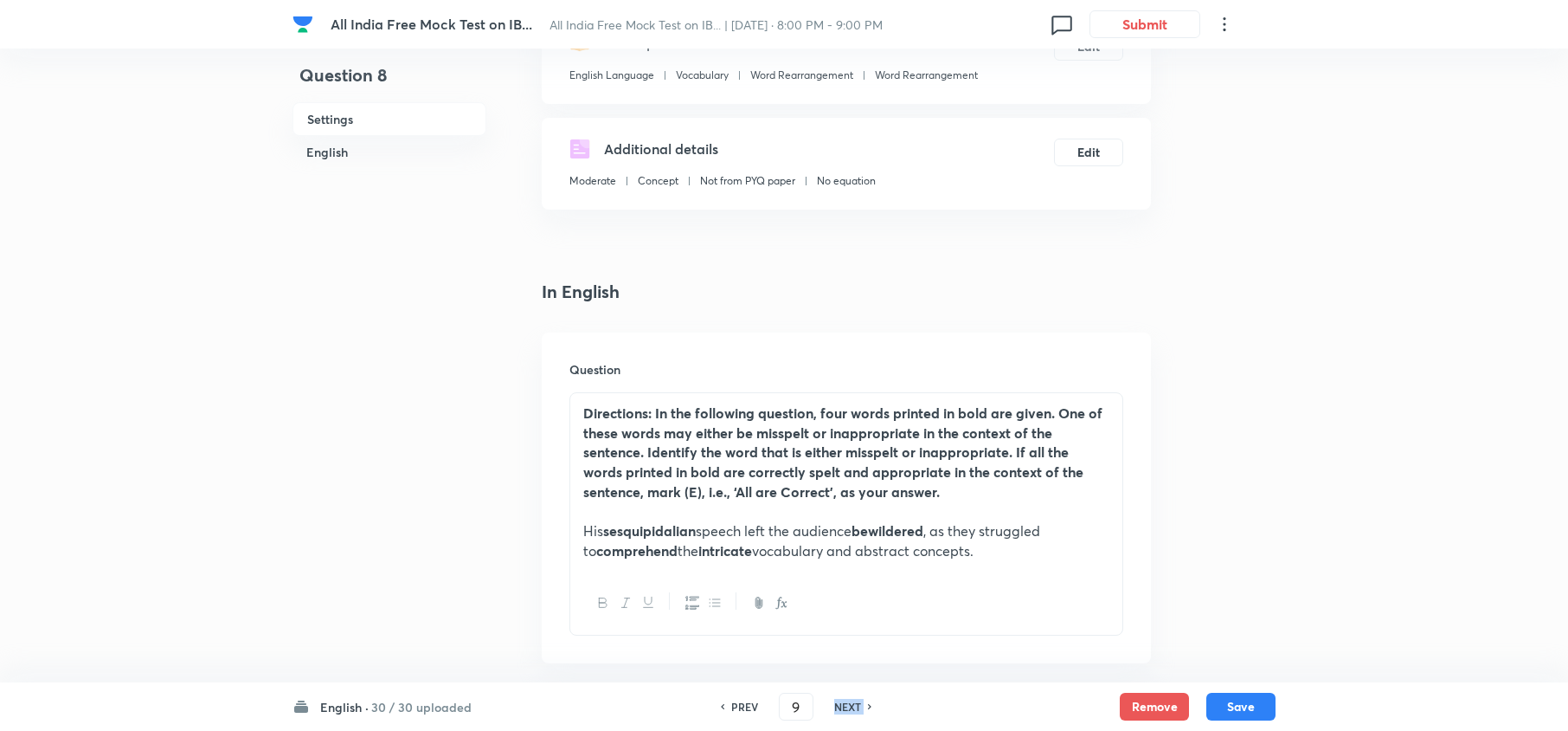
checkbox input "true"
click at [852, 699] on h6 "NEXT" at bounding box center [847, 706] width 27 height 16
type input "10"
checkbox input "false"
checkbox input "true"
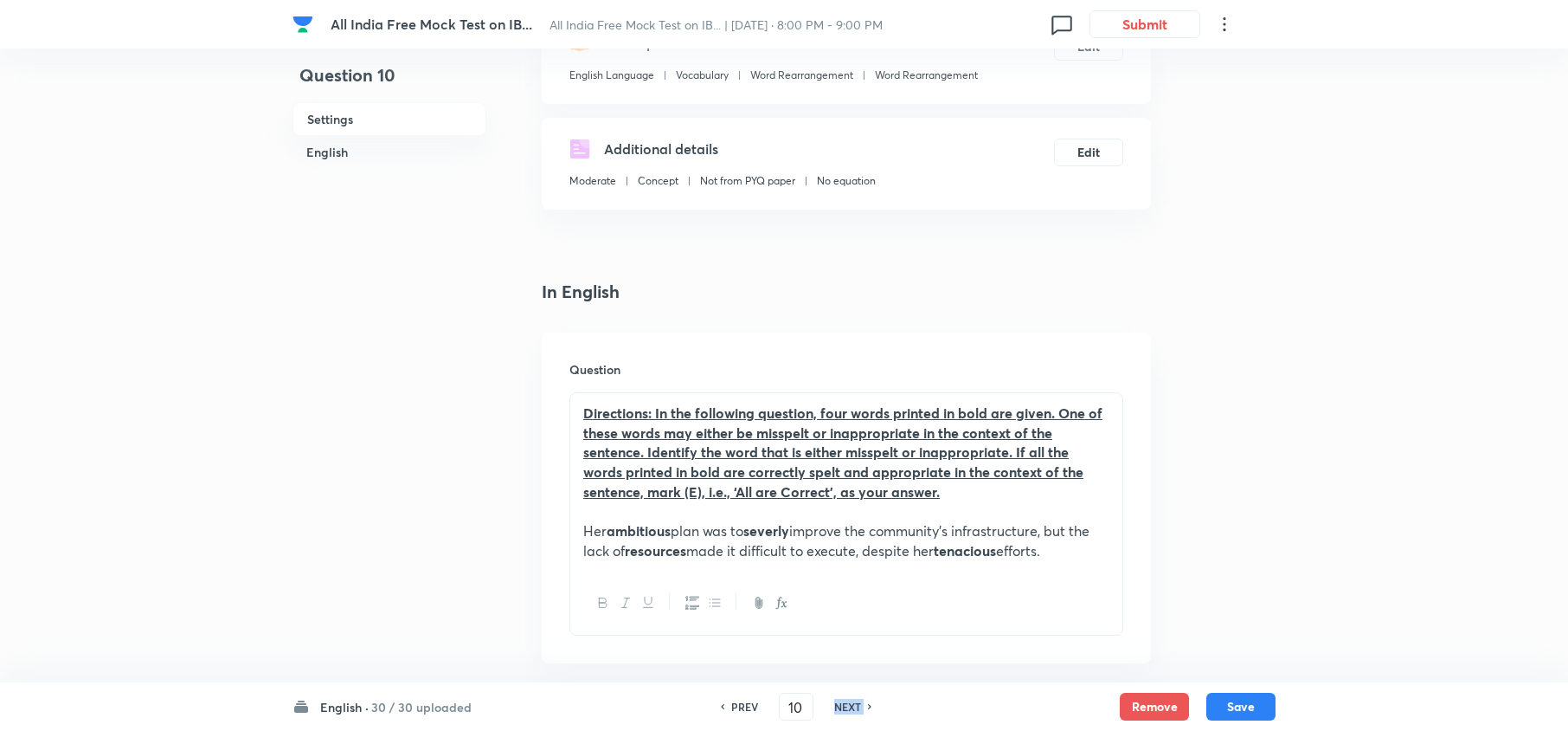
click at [852, 699] on h6 "NEXT" at bounding box center [847, 706] width 27 height 16
type input "11"
checkbox input "false"
checkbox input "true"
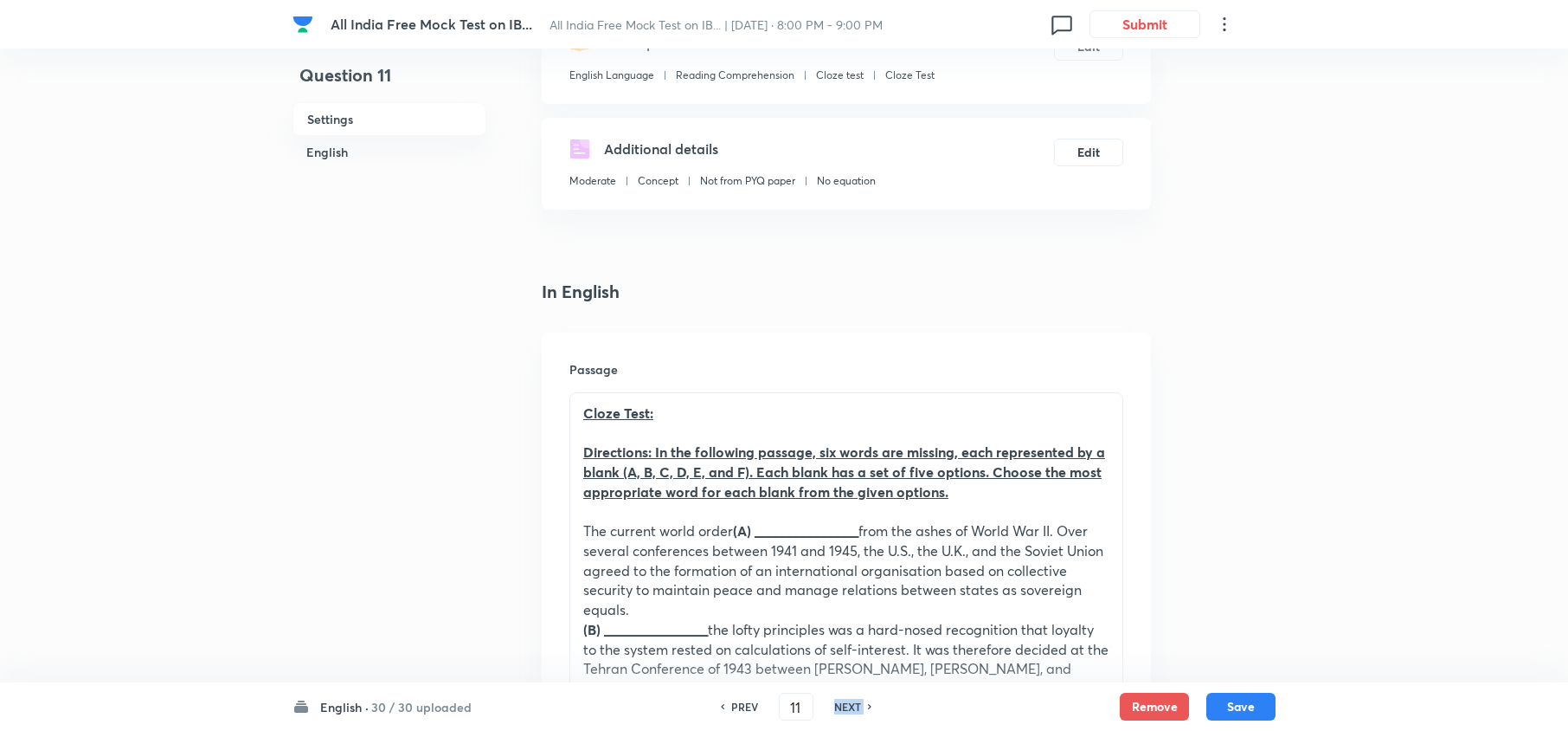
click at [852, 699] on h6 "NEXT" at bounding box center [847, 706] width 27 height 16
type input "12"
checkbox input "true"
click at [852, 699] on h6 "NEXT" at bounding box center [847, 706] width 27 height 16
type input "13"
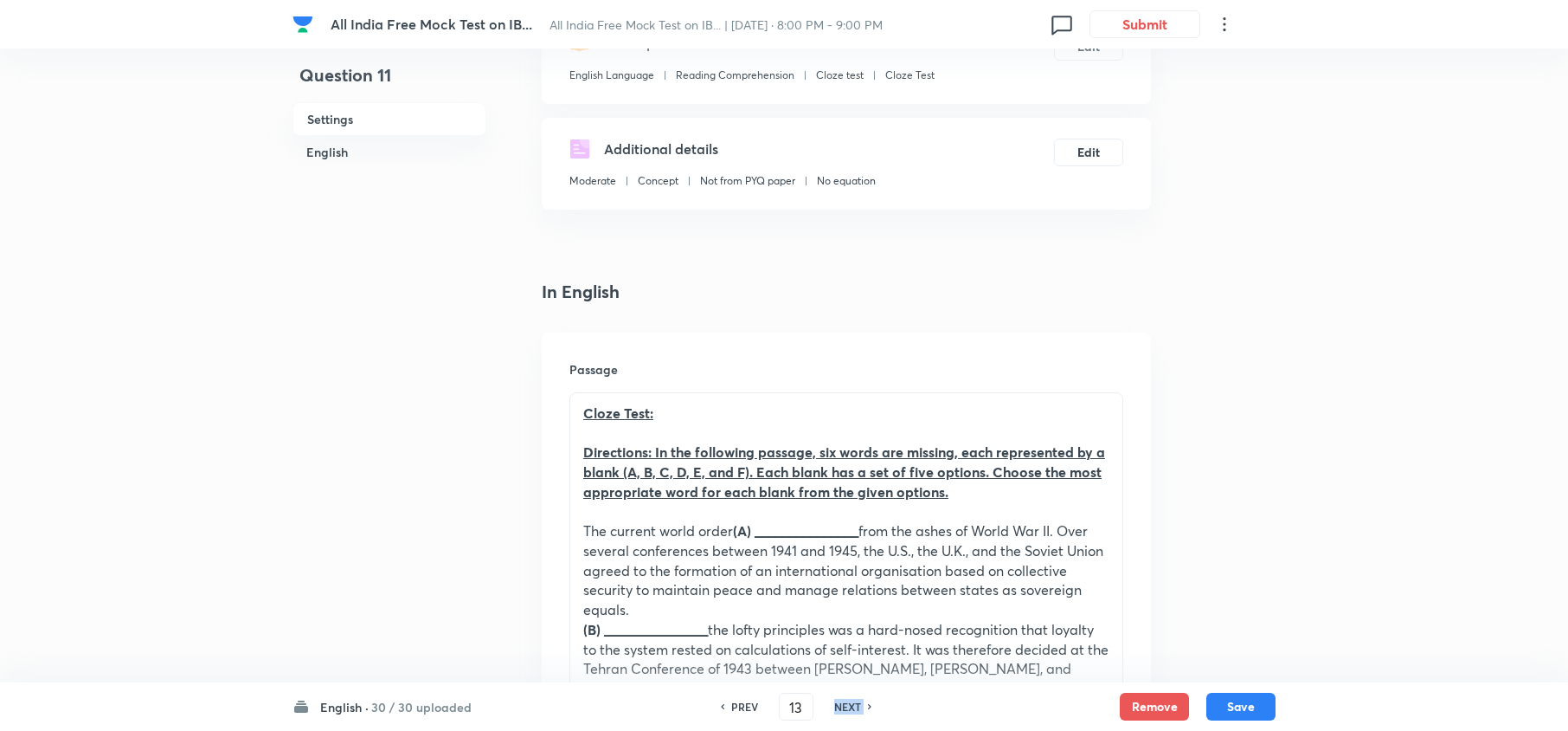
checkbox input "false"
checkbox input "true"
click at [852, 699] on h6 "NEXT" at bounding box center [847, 706] width 27 height 16
type input "14"
checkbox input "false"
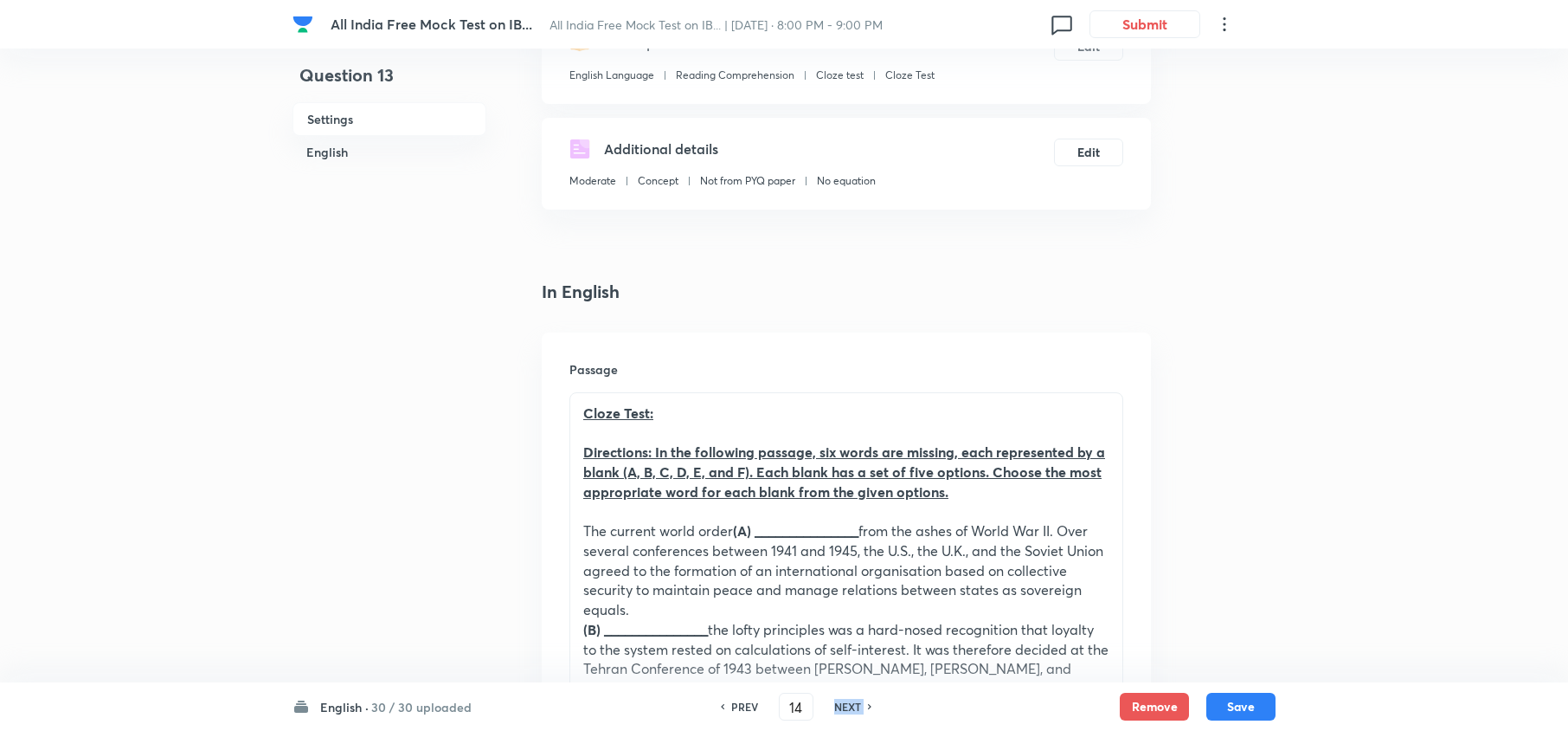
checkbox input "true"
click at [852, 699] on h6 "NEXT" at bounding box center [847, 706] width 27 height 16
type input "15"
checkbox input "false"
checkbox input "true"
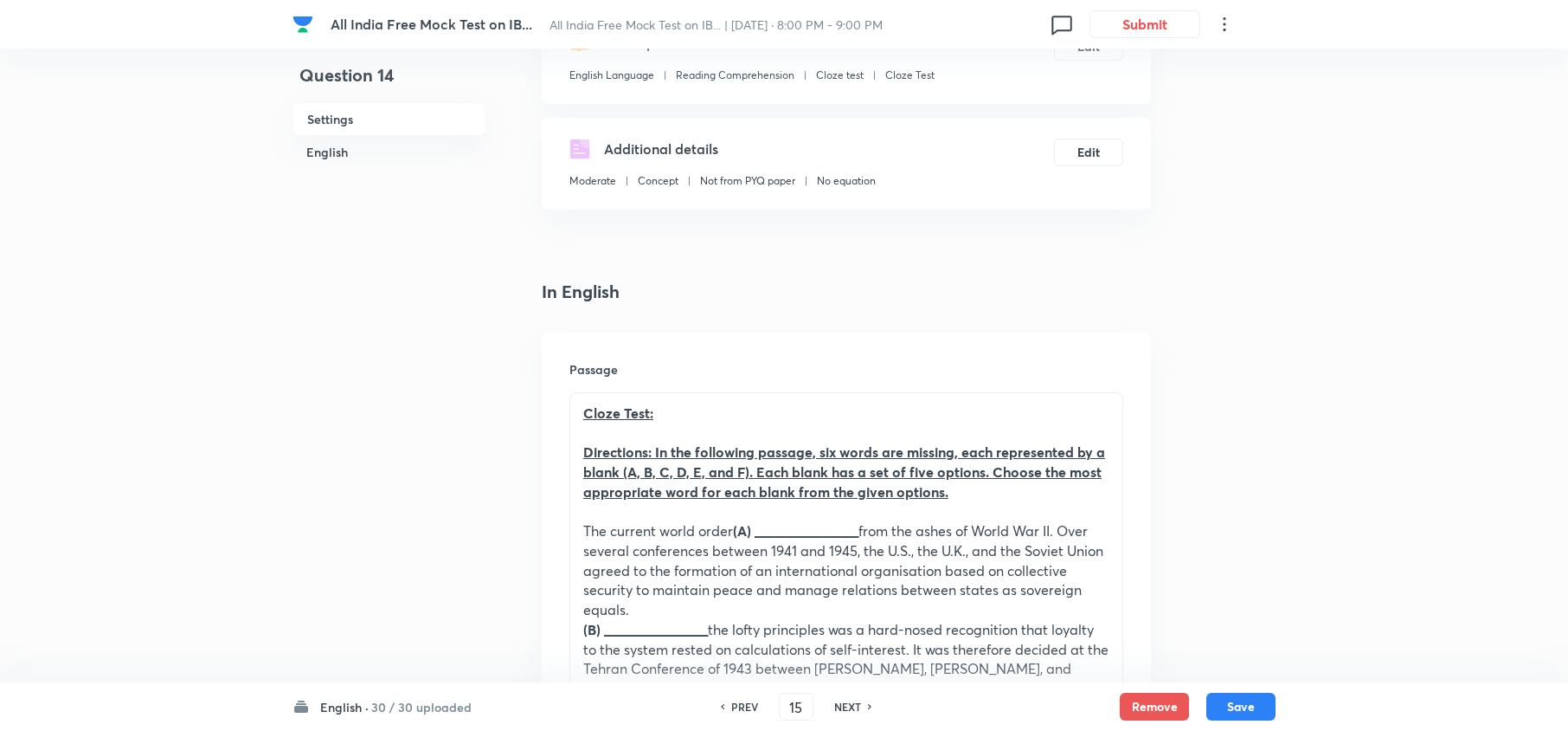
click at [852, 699] on h6 "NEXT" at bounding box center [847, 706] width 27 height 16
type input "16"
checkbox input "false"
checkbox input "true"
click at [852, 699] on h6 "NEXT" at bounding box center [847, 706] width 27 height 16
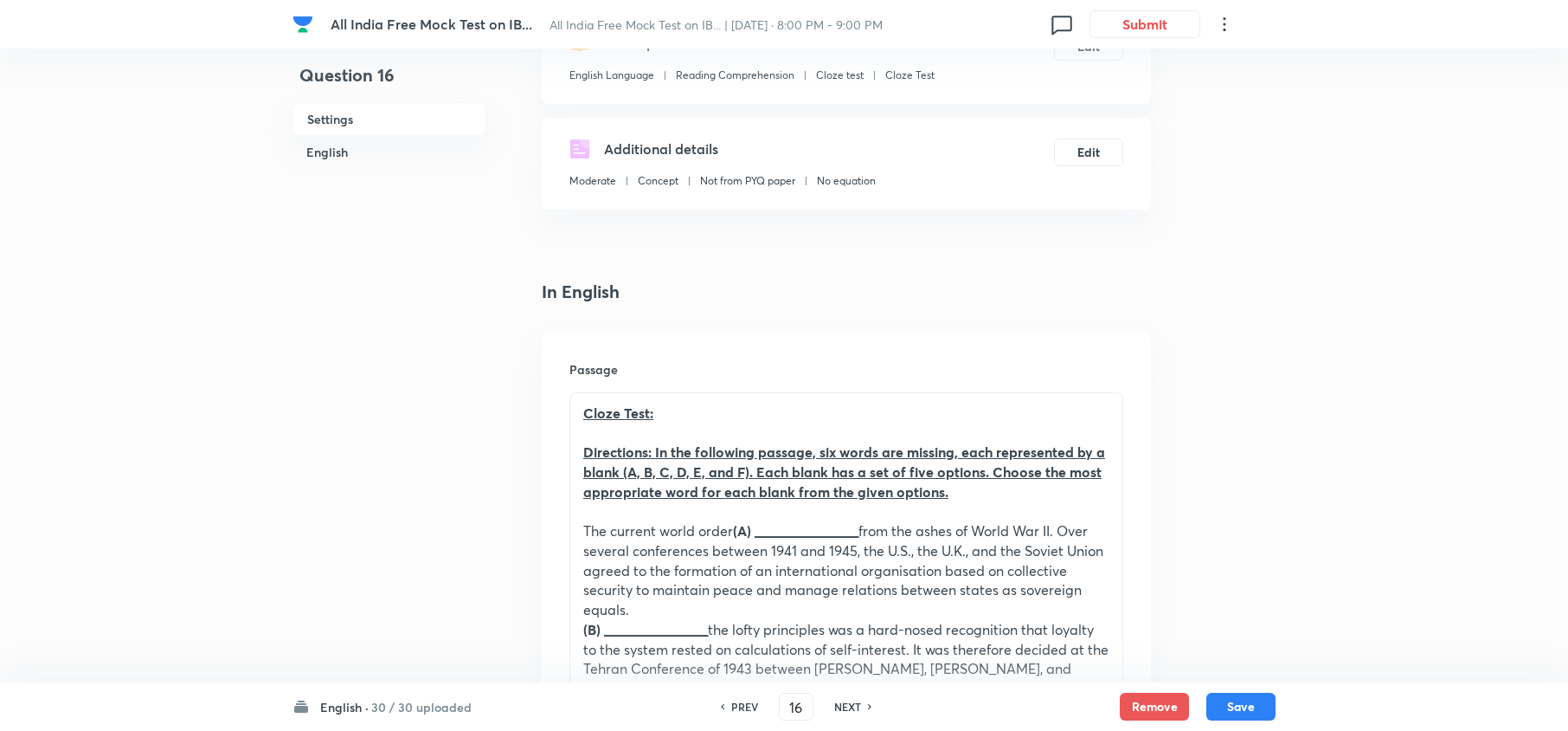
type input "17"
checkbox input "false"
checkbox input "true"
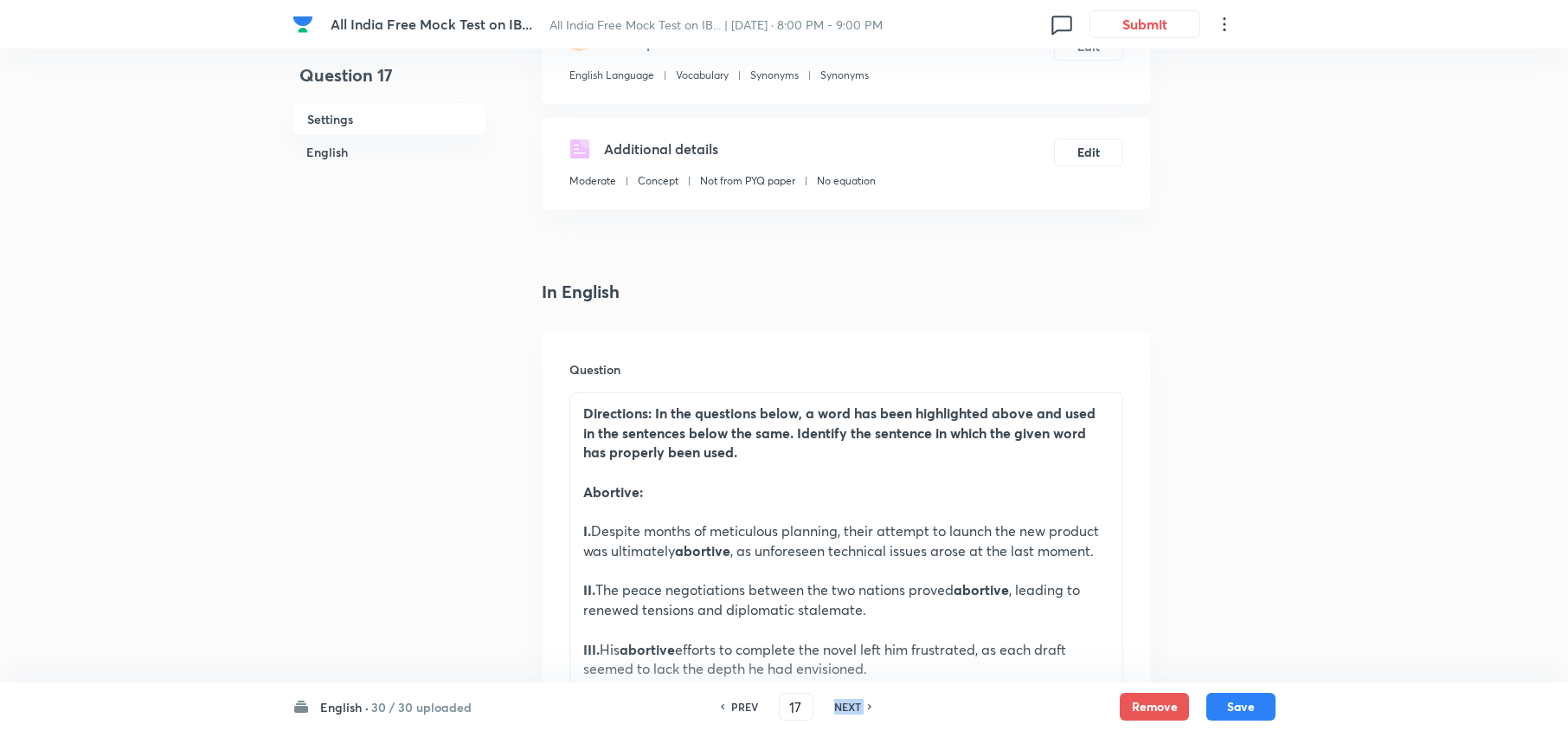
click at [852, 699] on h6 "NEXT" at bounding box center [847, 706] width 27 height 16
type input "18"
checkbox input "false"
checkbox input "true"
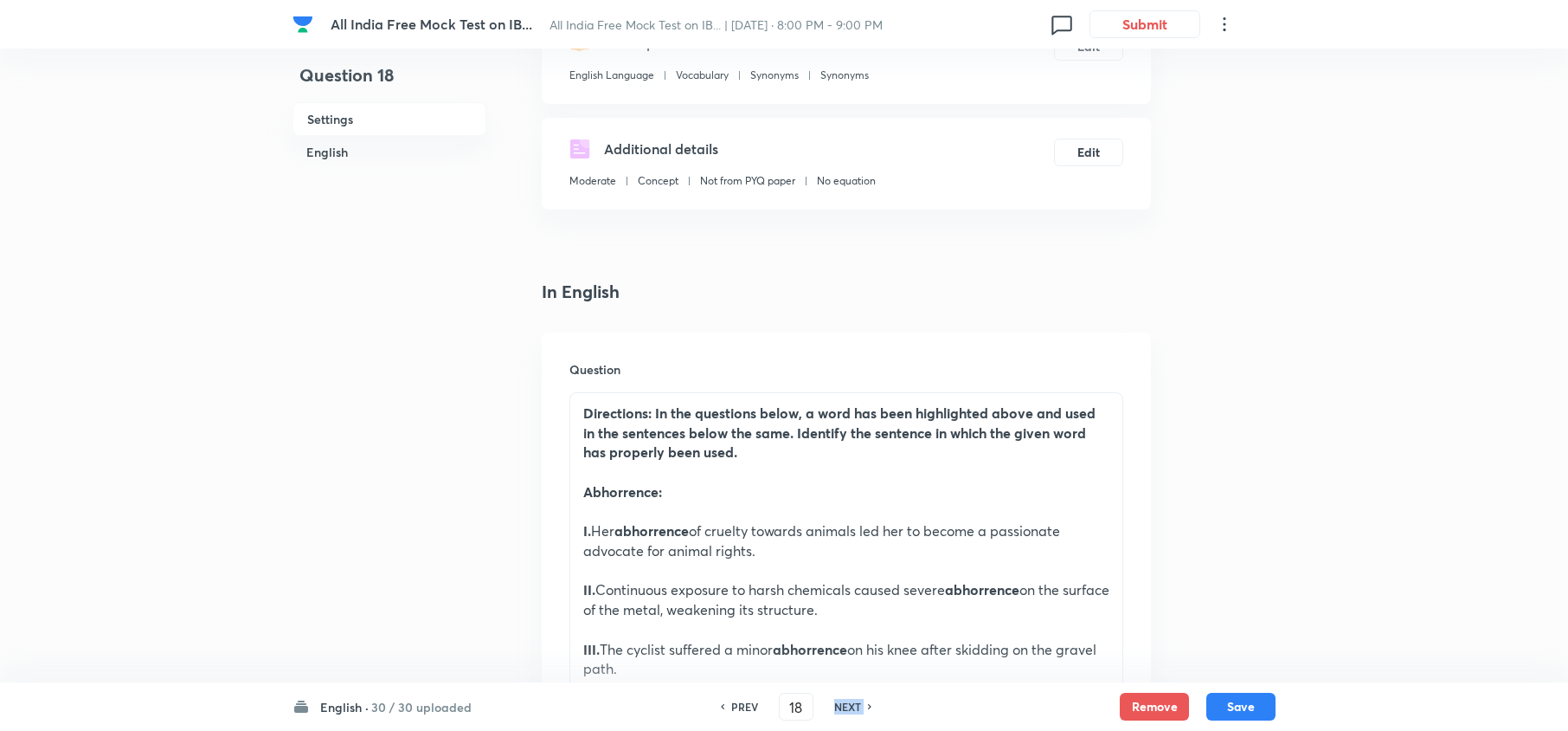
click at [852, 699] on h6 "NEXT" at bounding box center [847, 706] width 27 height 16
type input "19"
checkbox input "false"
checkbox input "true"
click at [852, 699] on h6 "NEXT" at bounding box center [847, 706] width 27 height 16
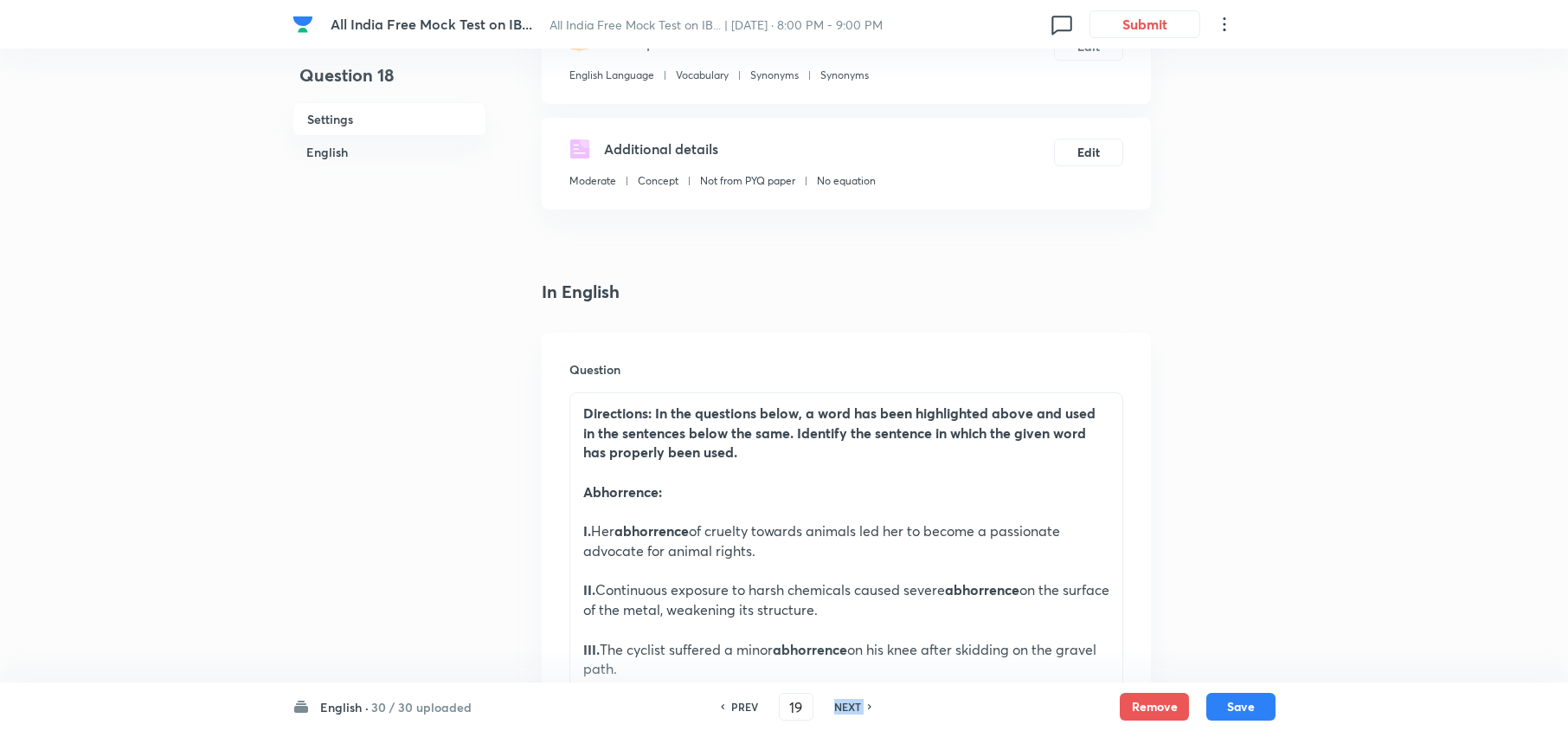
type input "20"
checkbox input "false"
checkbox input "true"
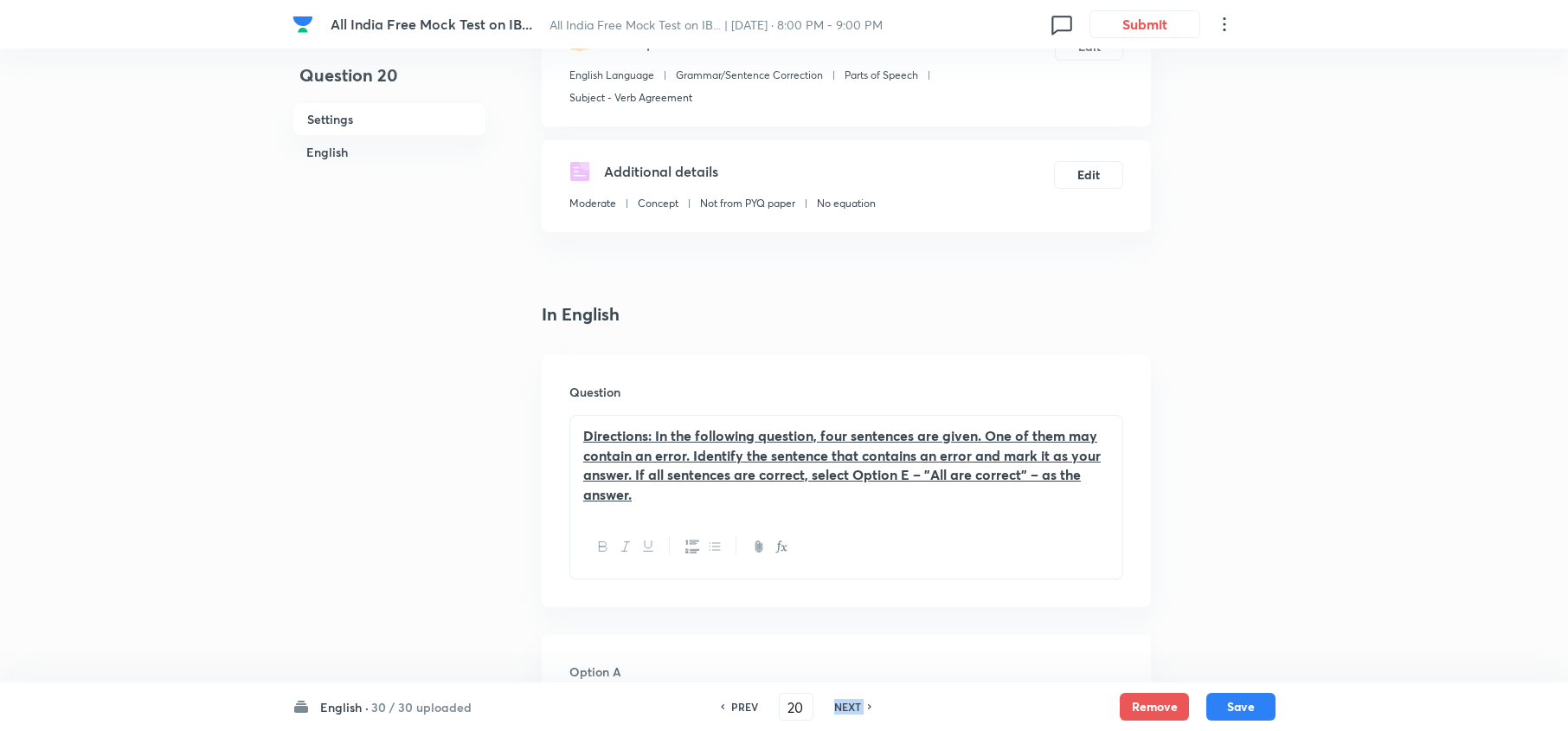
click at [852, 699] on h6 "NEXT" at bounding box center [847, 706] width 27 height 16
type input "21"
checkbox input "false"
checkbox input "true"
click at [852, 699] on h6 "NEXT" at bounding box center [847, 706] width 27 height 16
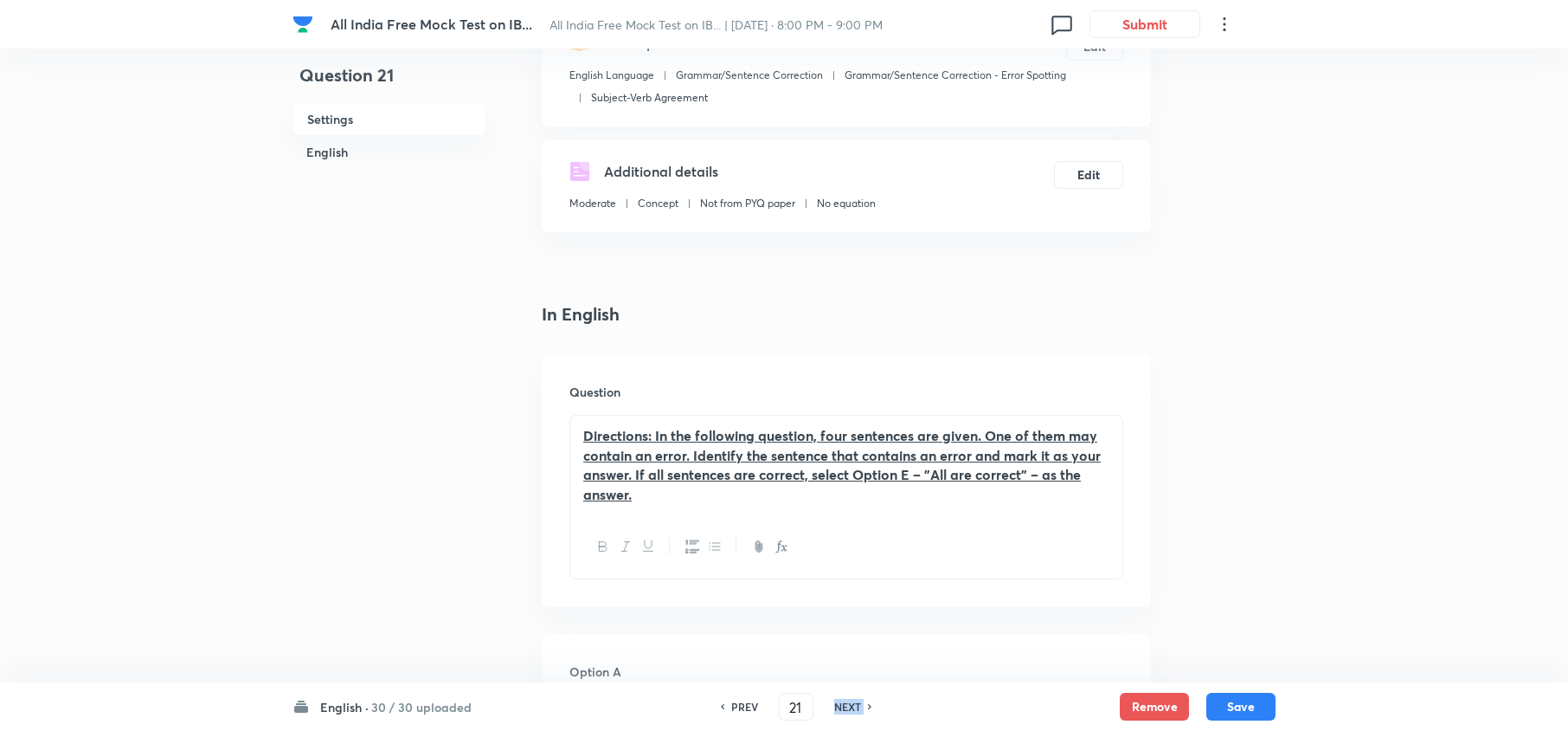
type input "22"
checkbox input "false"
checkbox input "true"
click at [852, 699] on h6 "NEXT" at bounding box center [847, 706] width 27 height 16
type input "23"
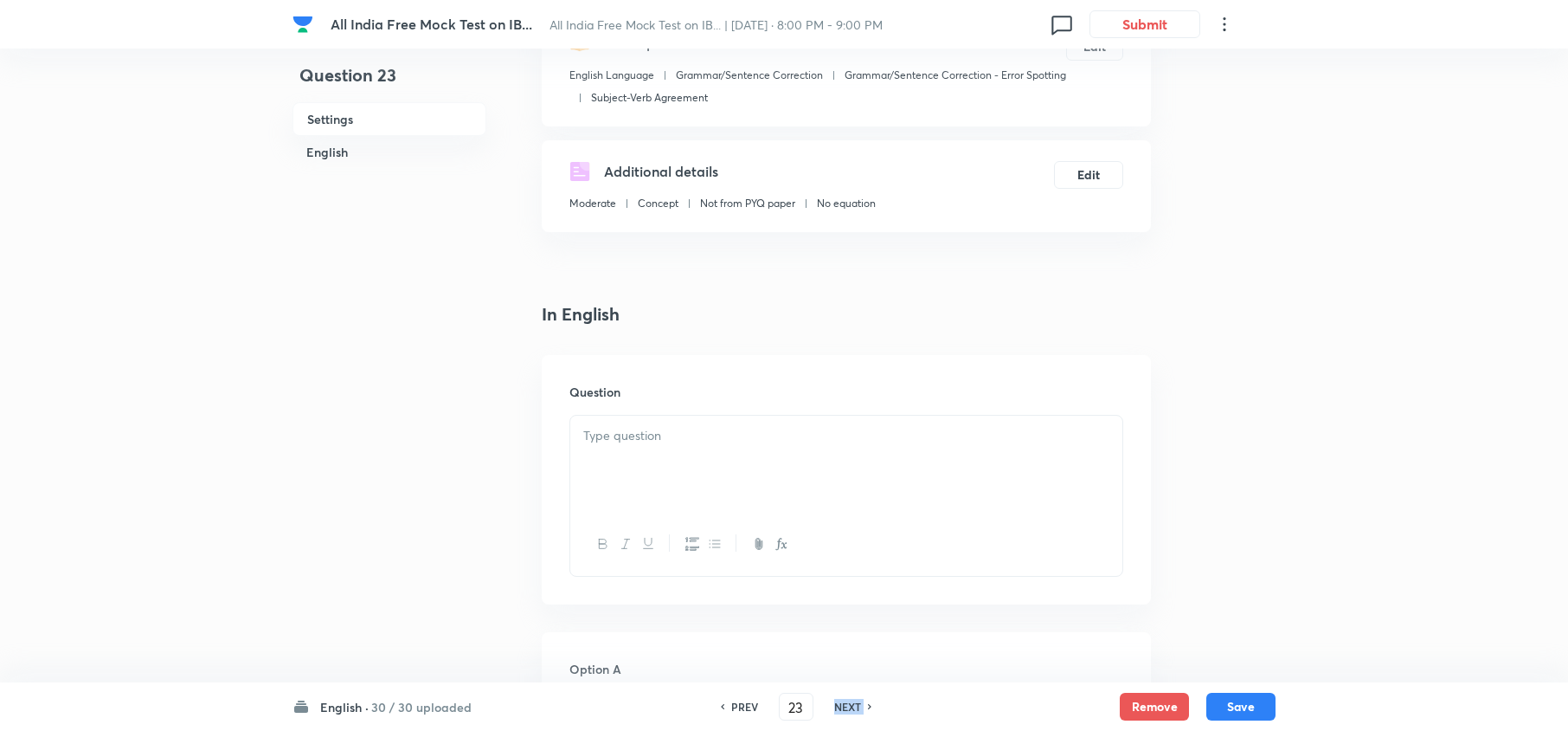
checkbox input "false"
checkbox input "true"
click at [852, 699] on h6 "NEXT" at bounding box center [847, 706] width 27 height 16
type input "24"
checkbox input "false"
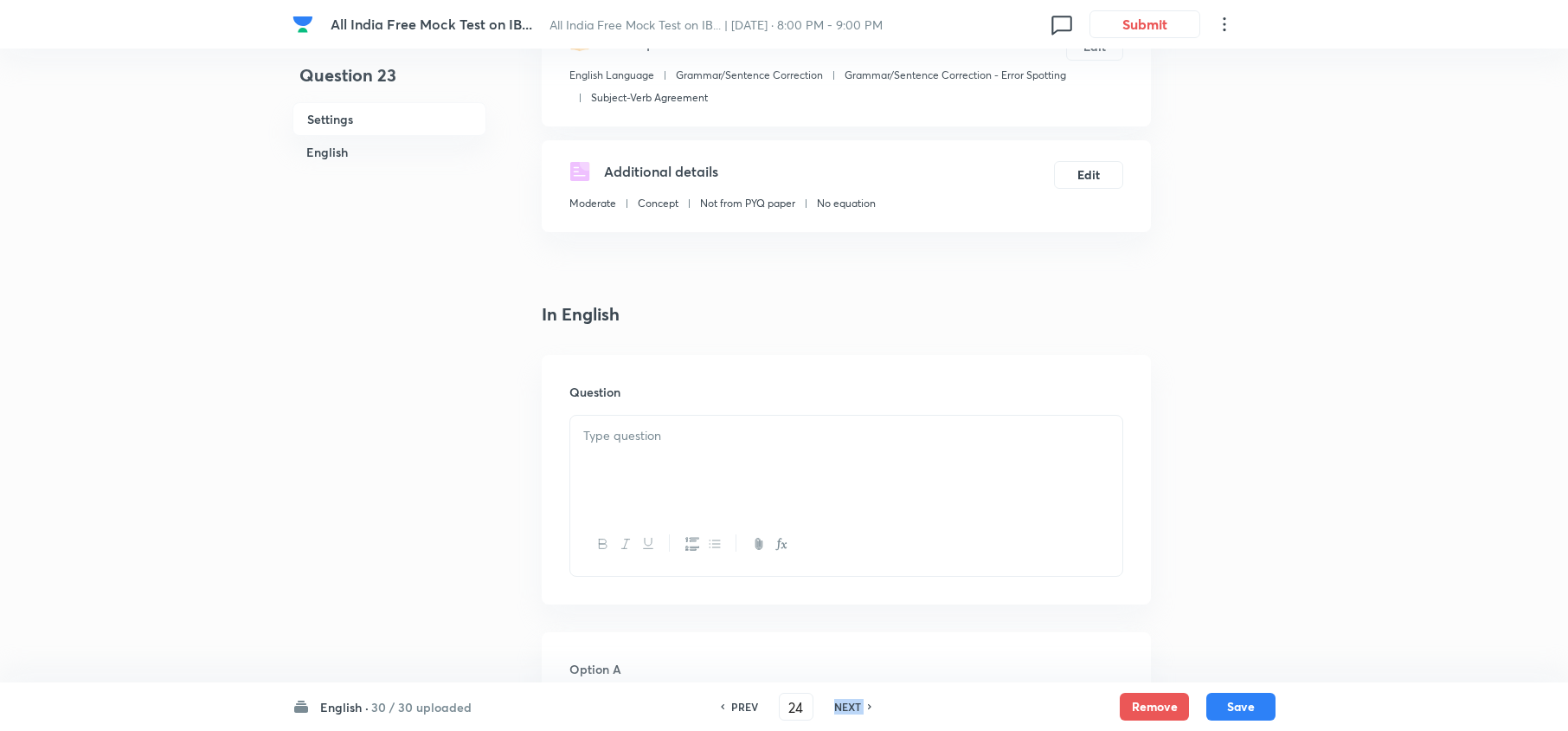
checkbox input "true"
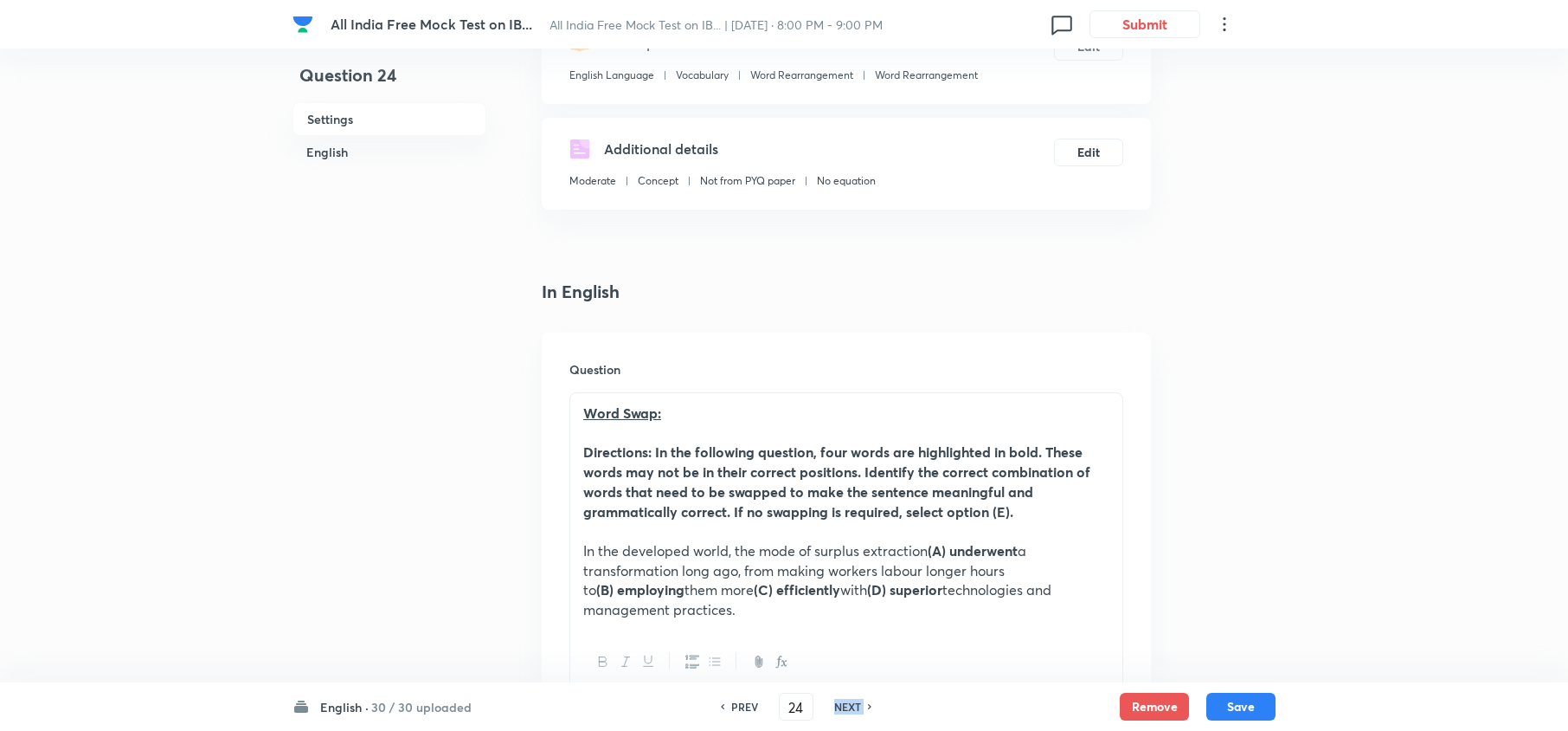
click at [852, 699] on h6 "NEXT" at bounding box center [847, 706] width 27 height 16
type input "25"
checkbox input "false"
checkbox input "true"
click at [852, 699] on h6 "NEXT" at bounding box center [847, 706] width 27 height 16
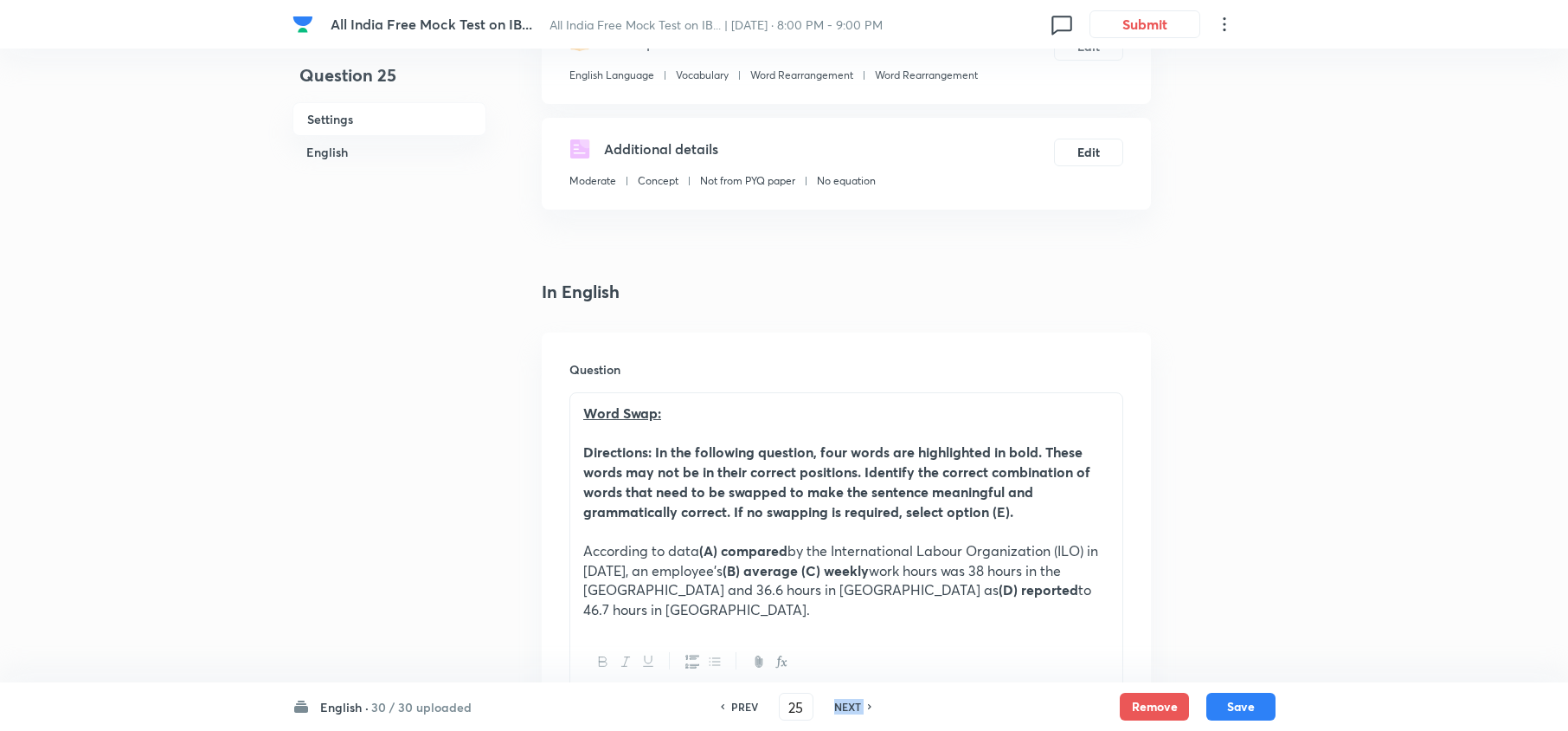
type input "26"
checkbox input "false"
checkbox input "true"
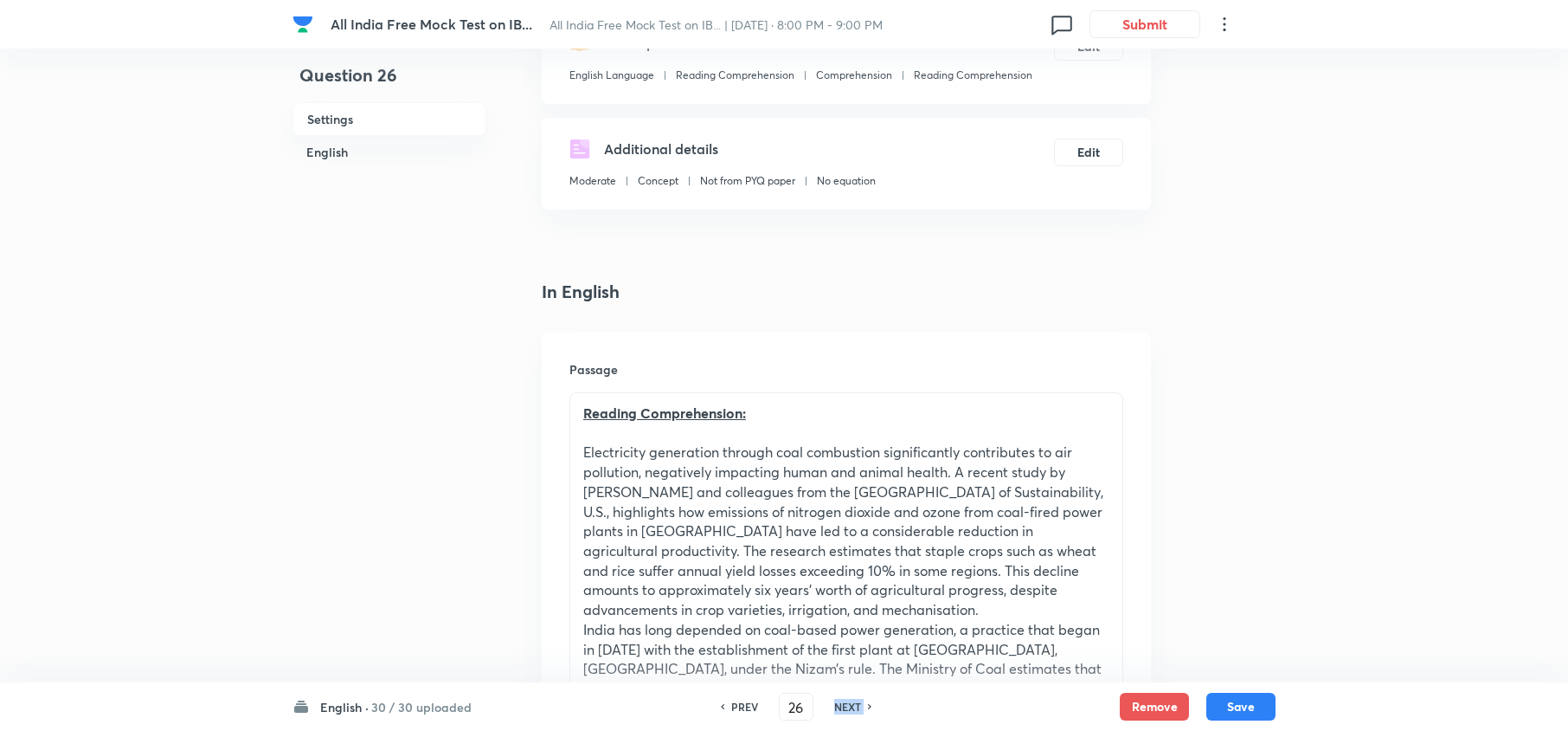
click at [852, 699] on h6 "NEXT" at bounding box center [847, 706] width 27 height 16
type input "27"
checkbox input "false"
checkbox input "true"
click at [852, 699] on h6 "NEXT" at bounding box center [847, 706] width 27 height 16
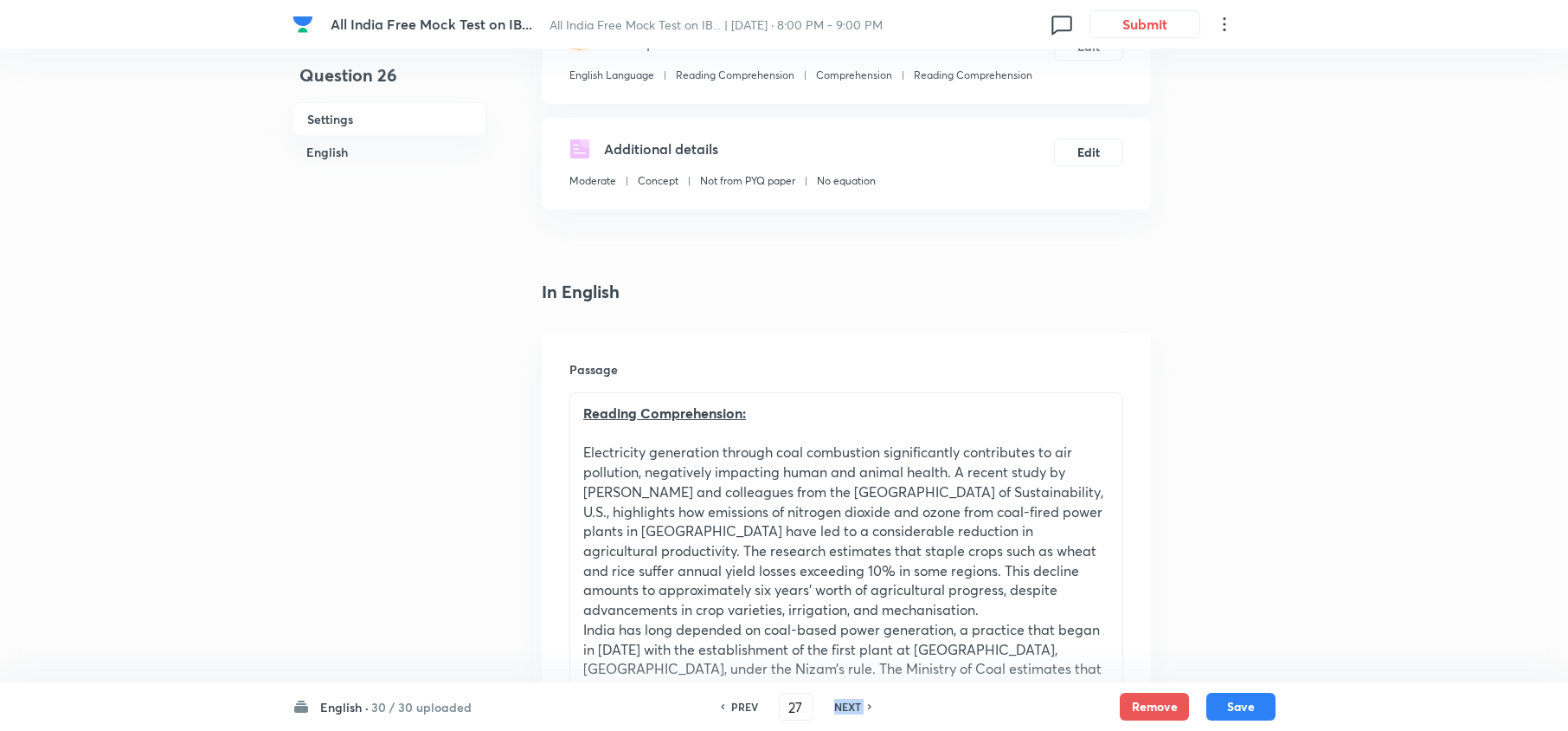
type input "28"
checkbox input "false"
checkbox input "true"
click at [852, 699] on h6 "NEXT" at bounding box center [847, 706] width 27 height 16
type input "29"
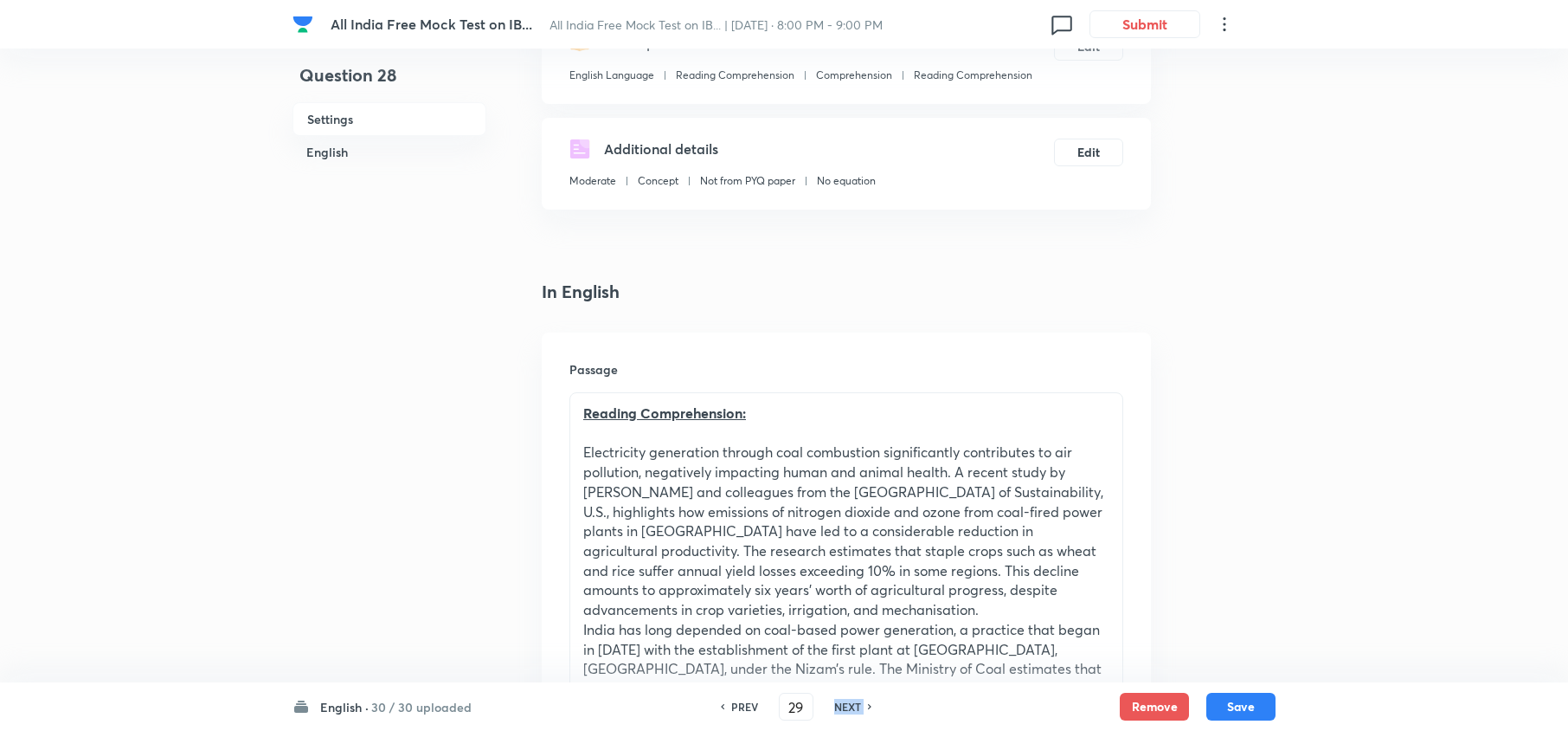
checkbox input "false"
checkbox input "true"
click at [852, 699] on h6 "NEXT" at bounding box center [847, 706] width 27 height 16
type input "30"
checkbox input "false"
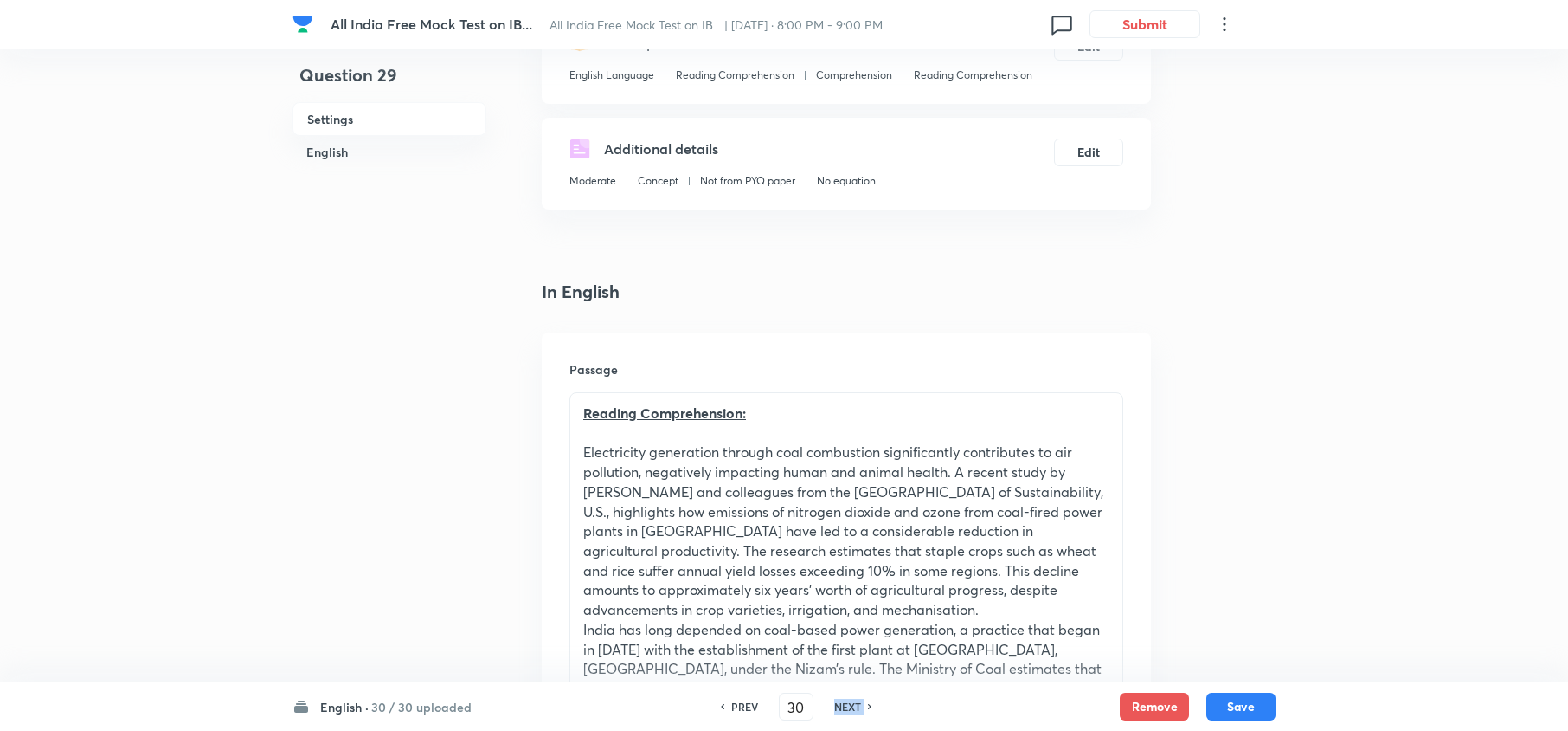
checkbox input "true"
click at [852, 699] on h6 "NEXT" at bounding box center [847, 706] width 27 height 16
type input "31"
checkbox input "false"
checkbox input "true"
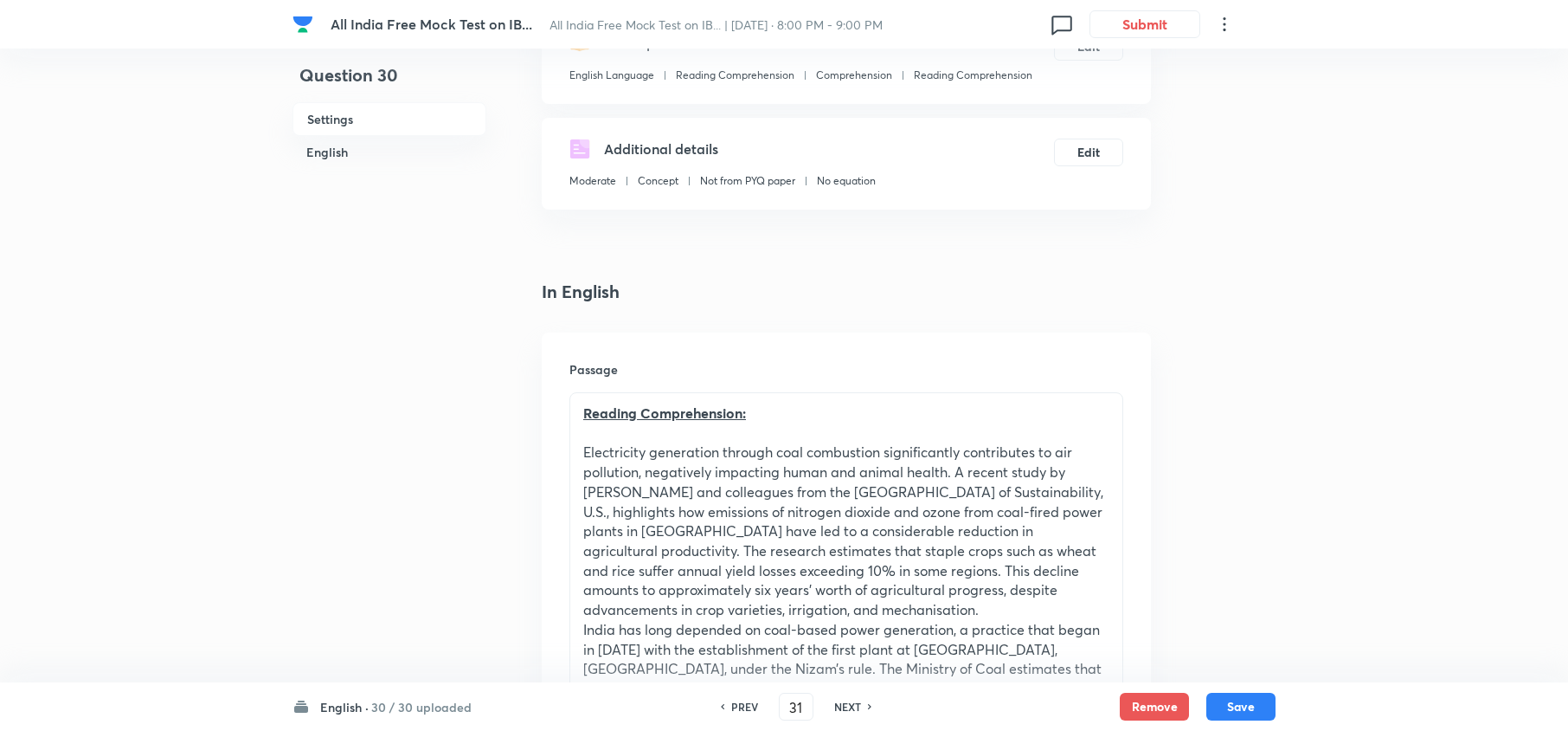
click at [852, 699] on div "PREV 31 ​ NEXT" at bounding box center [795, 706] width 223 height 28
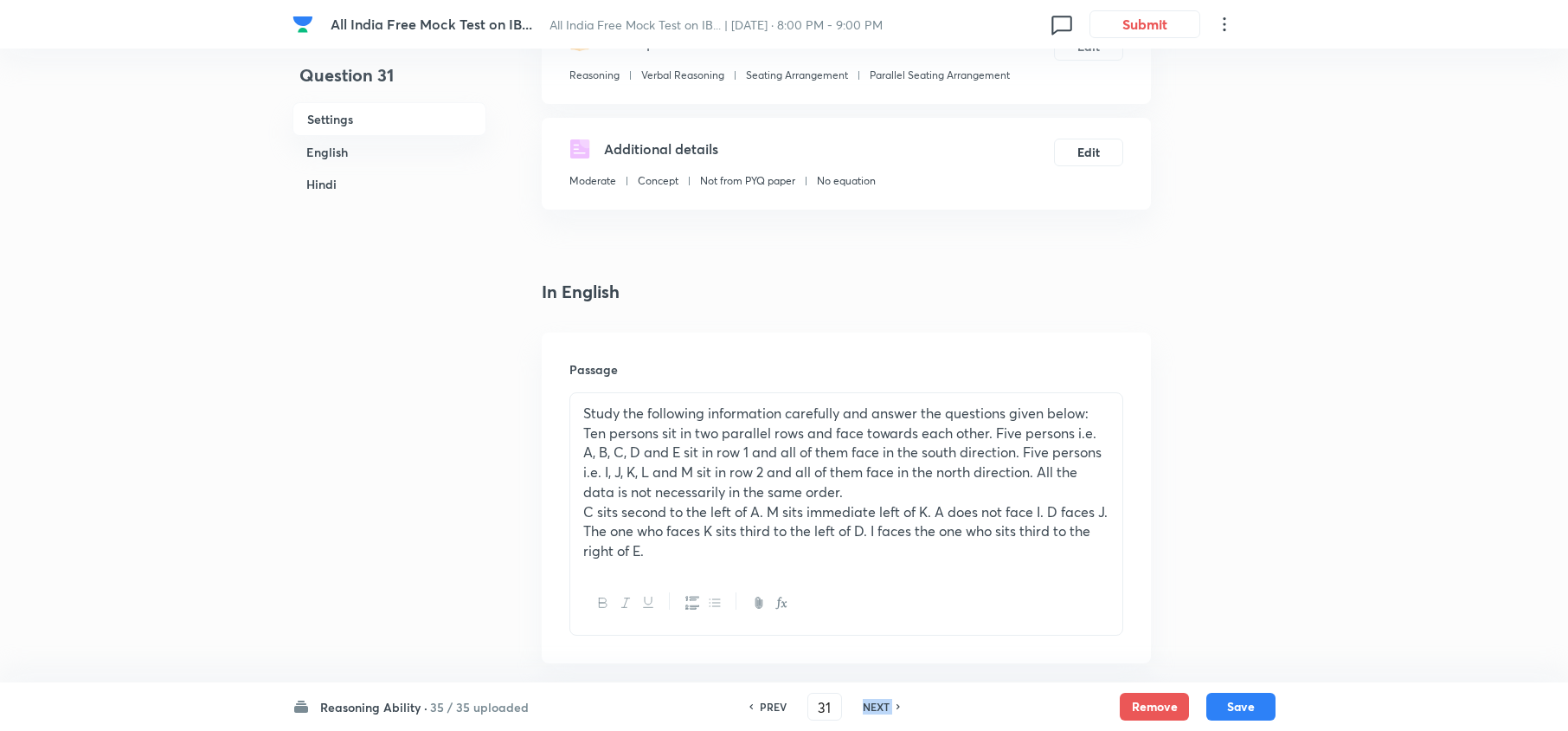
click at [852, 699] on div "PREV 31 ​ NEXT" at bounding box center [824, 706] width 223 height 28
click at [891, 703] on div "NEXT" at bounding box center [879, 706] width 46 height 16
type input "32"
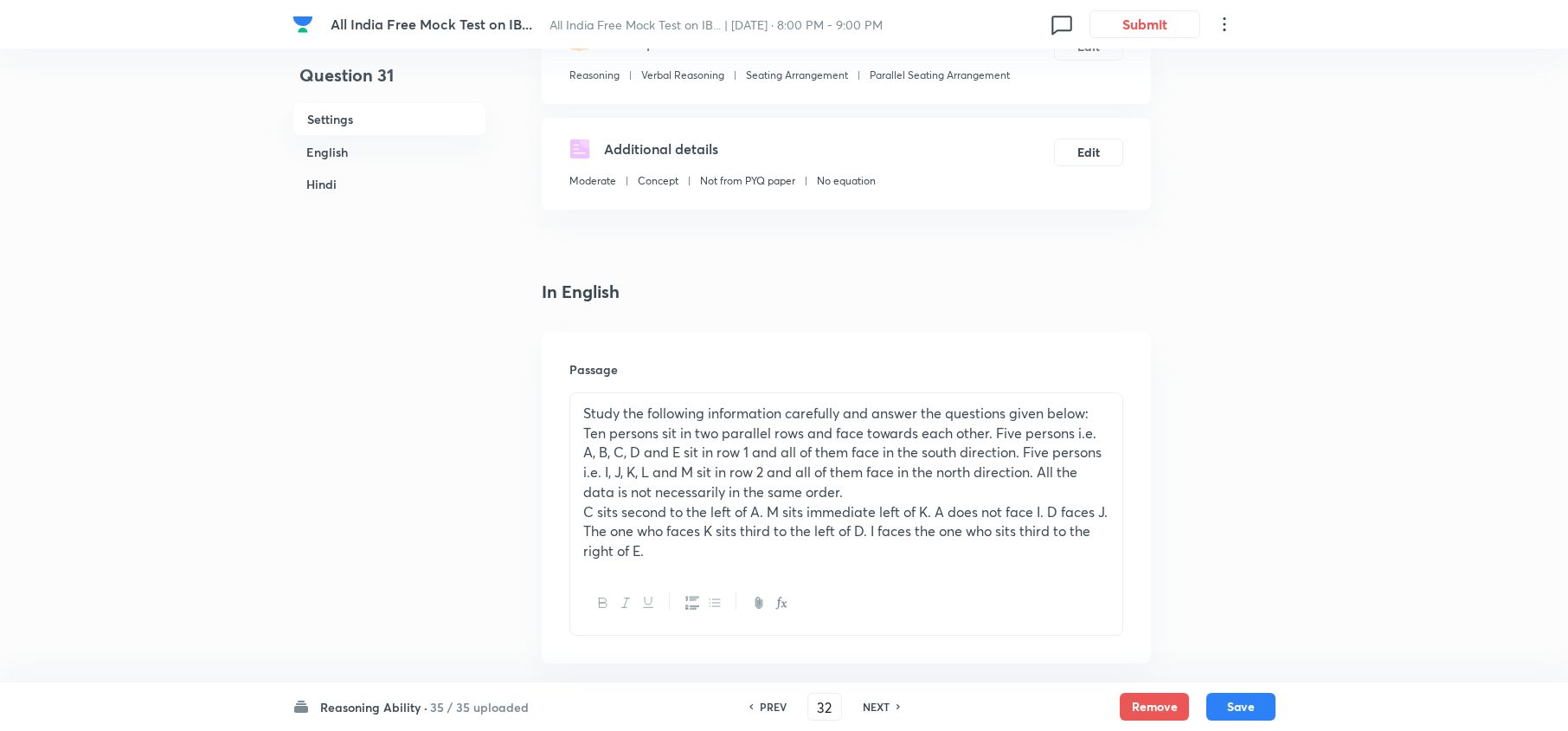
checkbox input "false"
checkbox input "true"
click at [891, 703] on div "NEXT" at bounding box center [879, 706] width 46 height 16
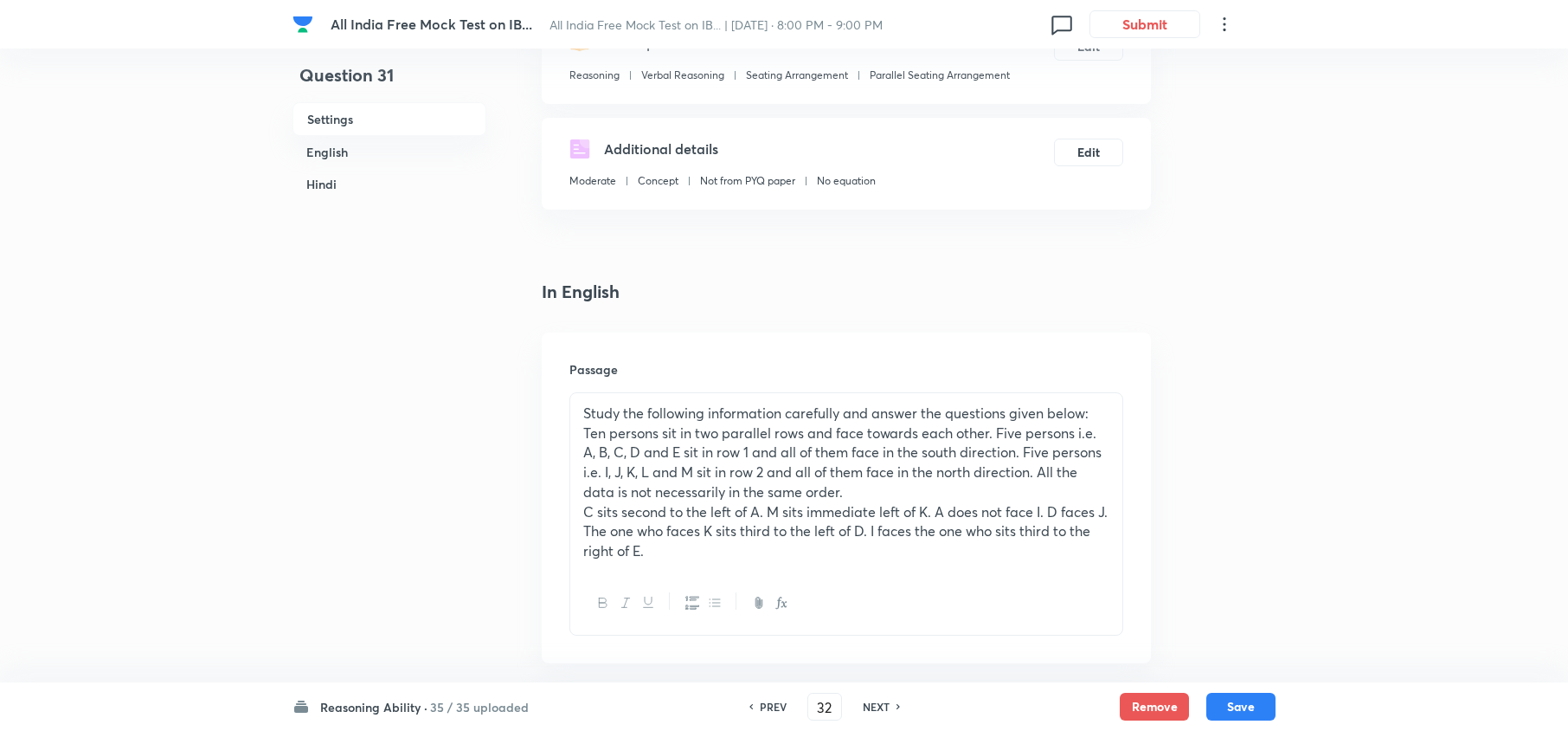
type input "33"
checkbox input "false"
checkbox input "true"
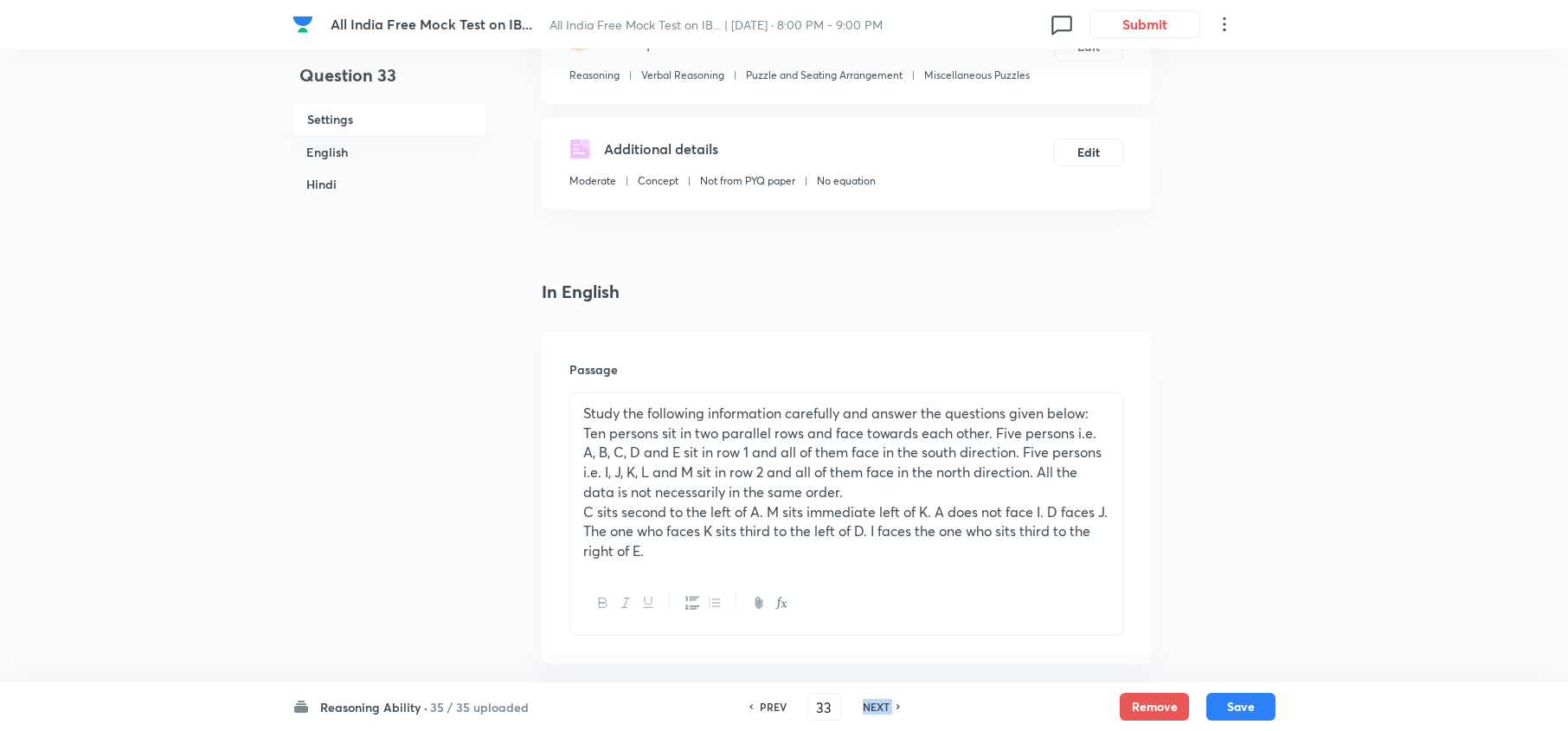
click at [892, 703] on div "NEXT" at bounding box center [879, 706] width 46 height 16
type input "34"
checkbox input "false"
checkbox input "true"
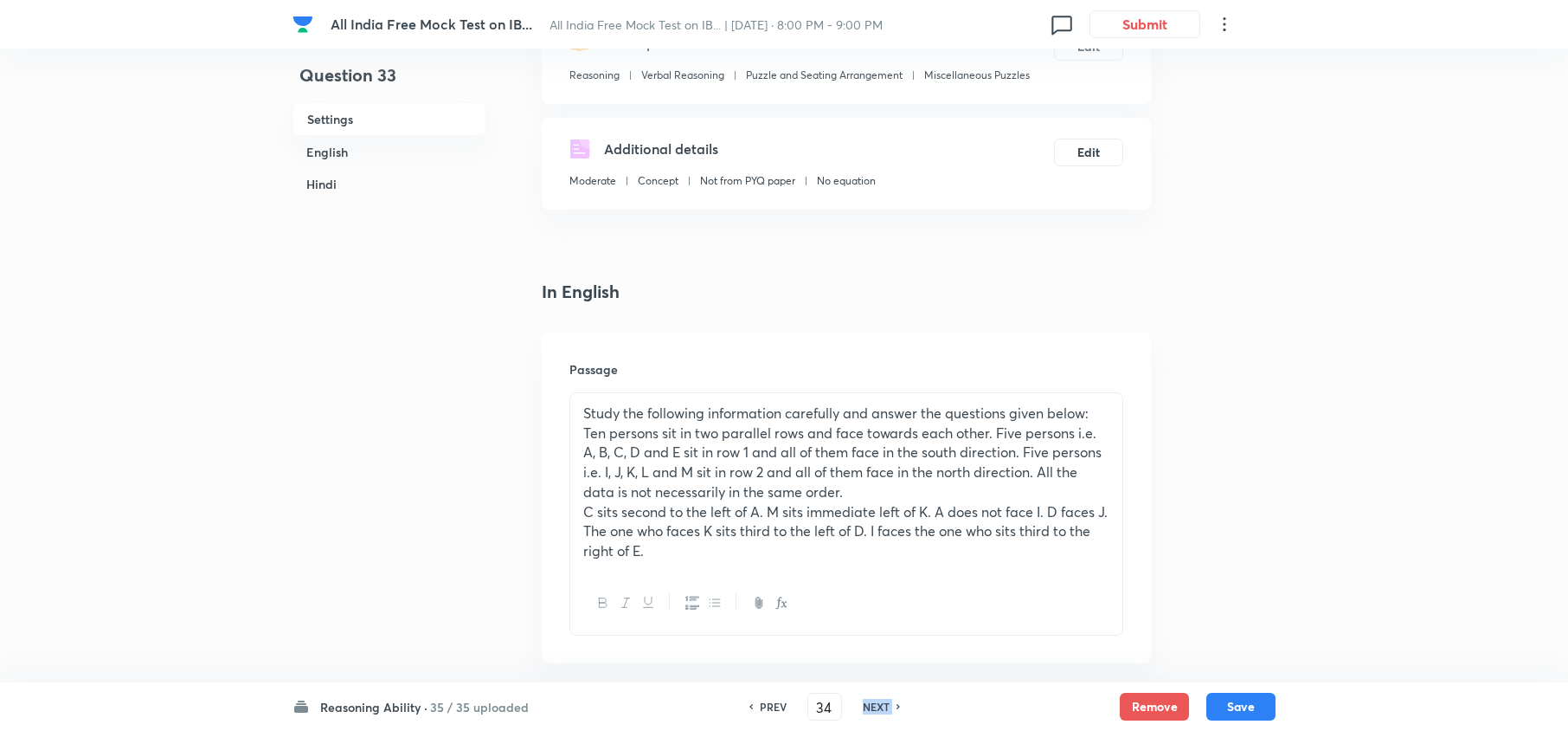
checkbox input "true"
click at [892, 703] on div "NEXT" at bounding box center [879, 706] width 46 height 16
type input "35"
checkbox input "false"
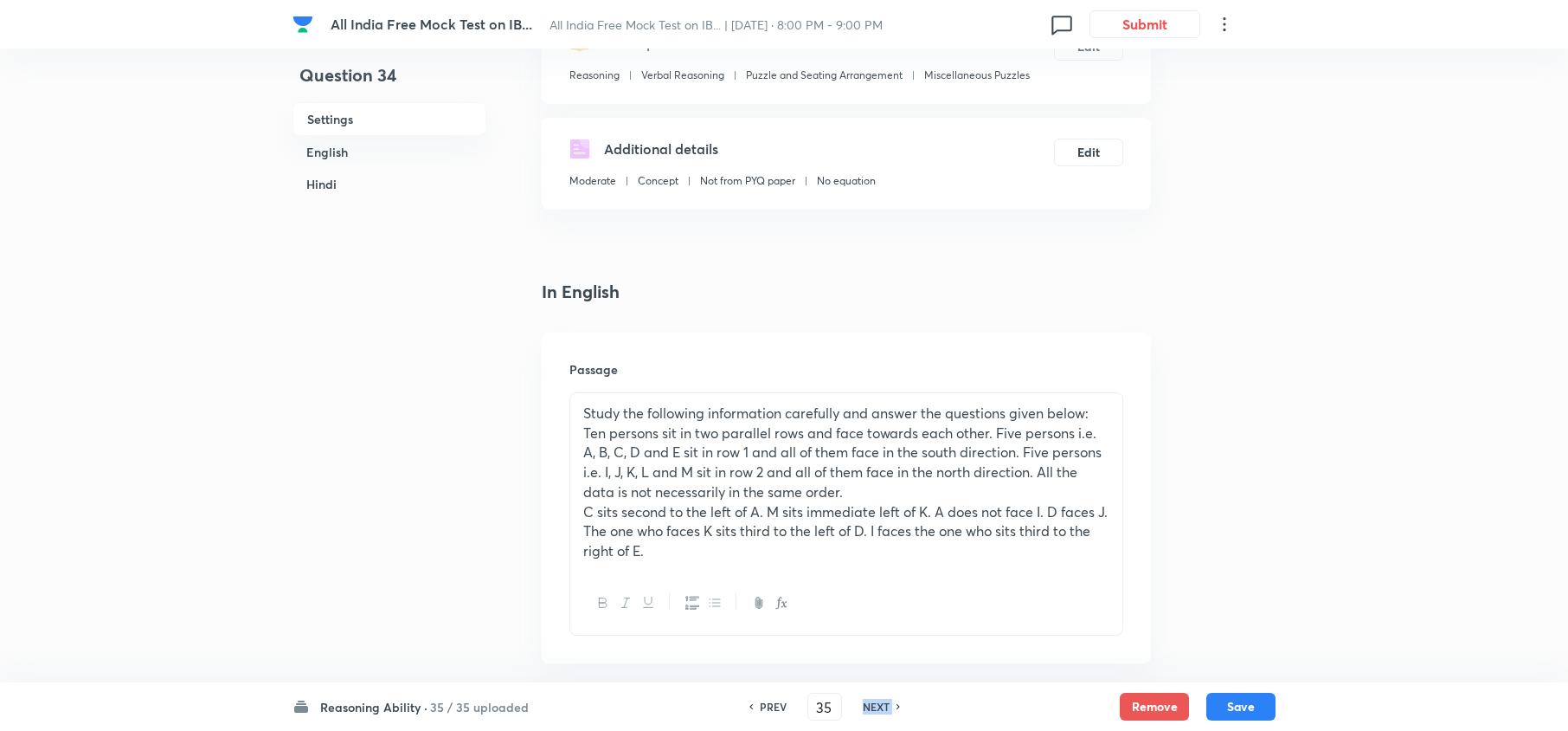
checkbox input "true"
click at [892, 703] on div "NEXT" at bounding box center [879, 706] width 46 height 16
type input "36"
checkbox input "false"
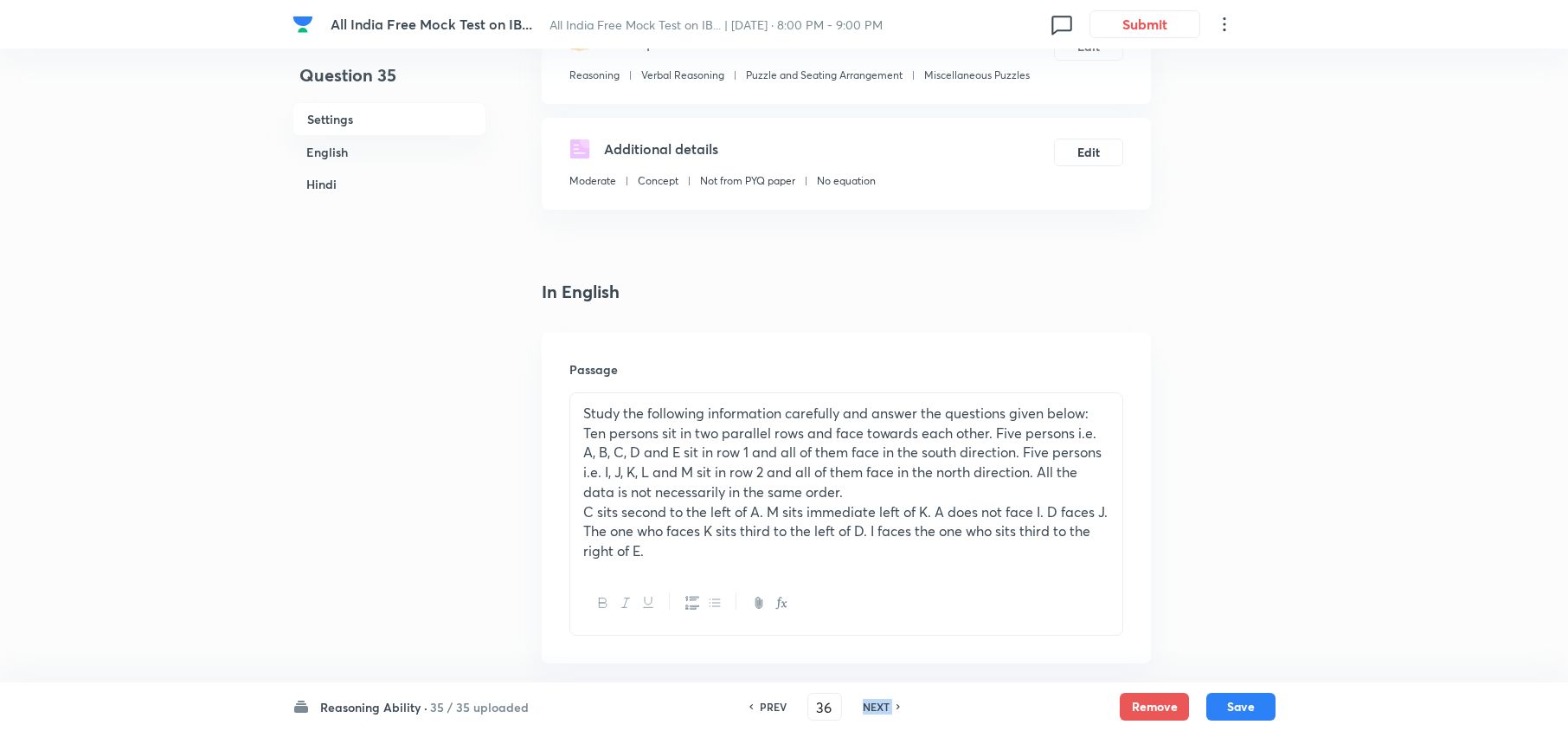
checkbox input "false"
checkbox input "true"
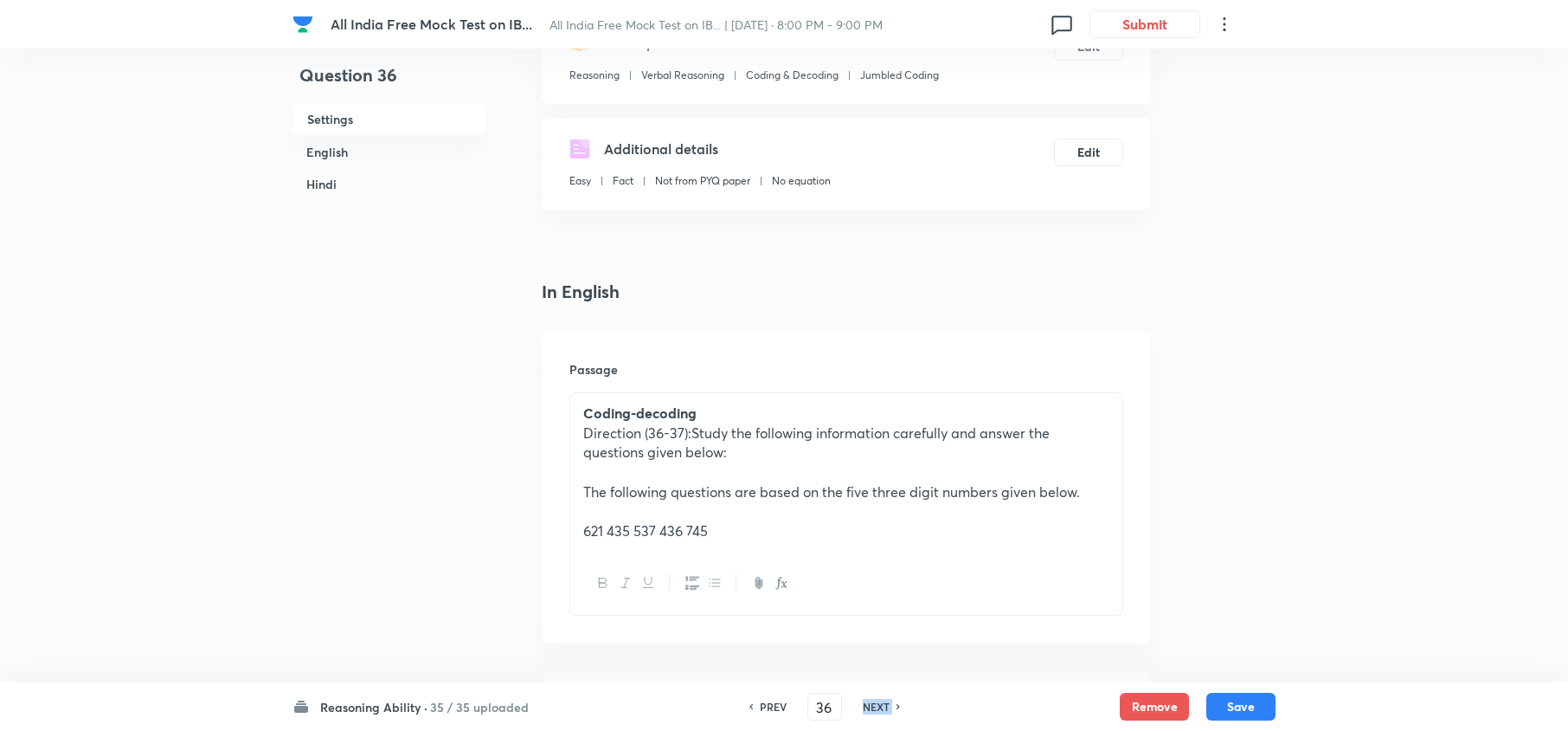
click at [892, 703] on div "NEXT" at bounding box center [879, 706] width 46 height 16
type input "37"
checkbox input "false"
checkbox input "true"
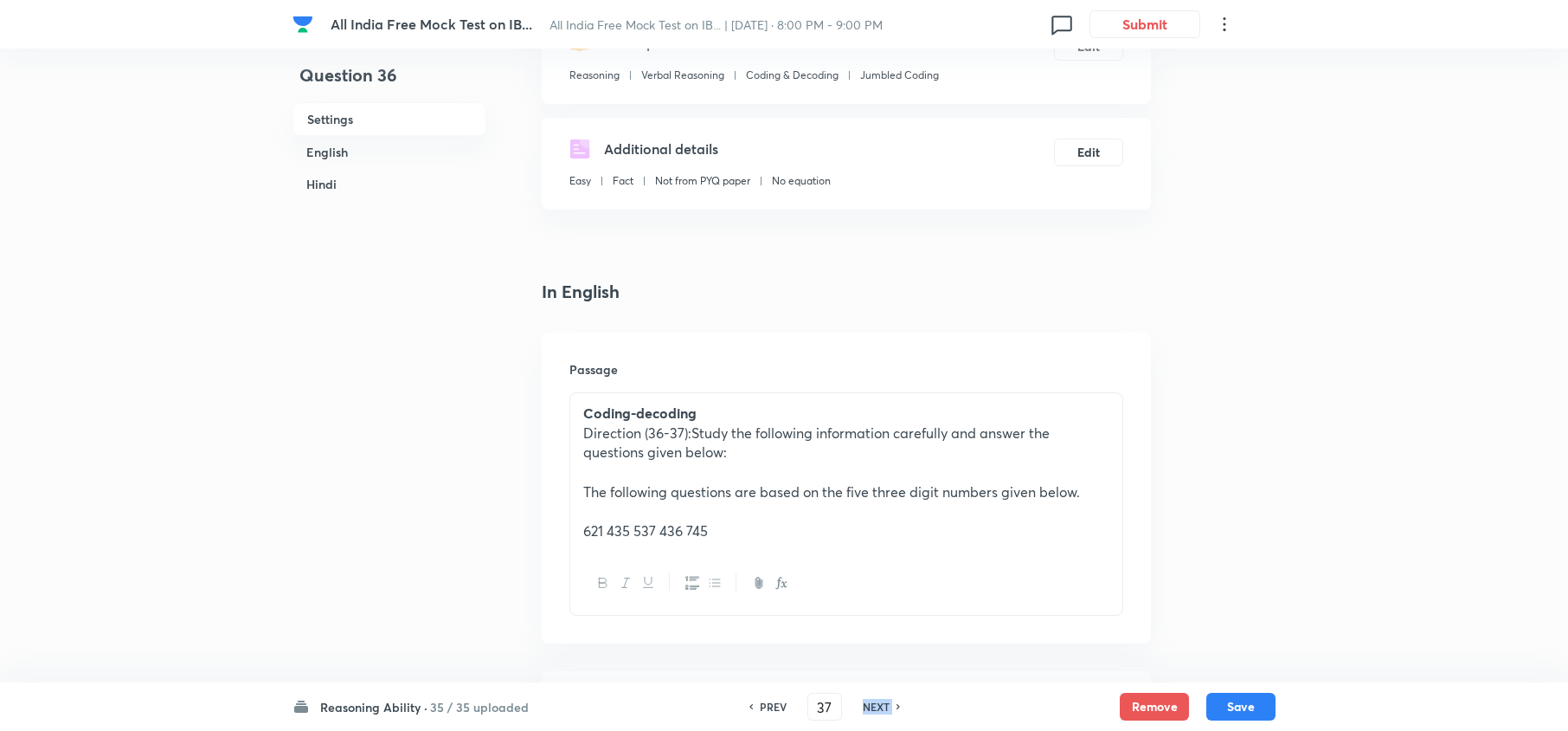
checkbox input "true"
click at [892, 703] on div "NEXT" at bounding box center [879, 706] width 46 height 16
type input "38"
checkbox input "false"
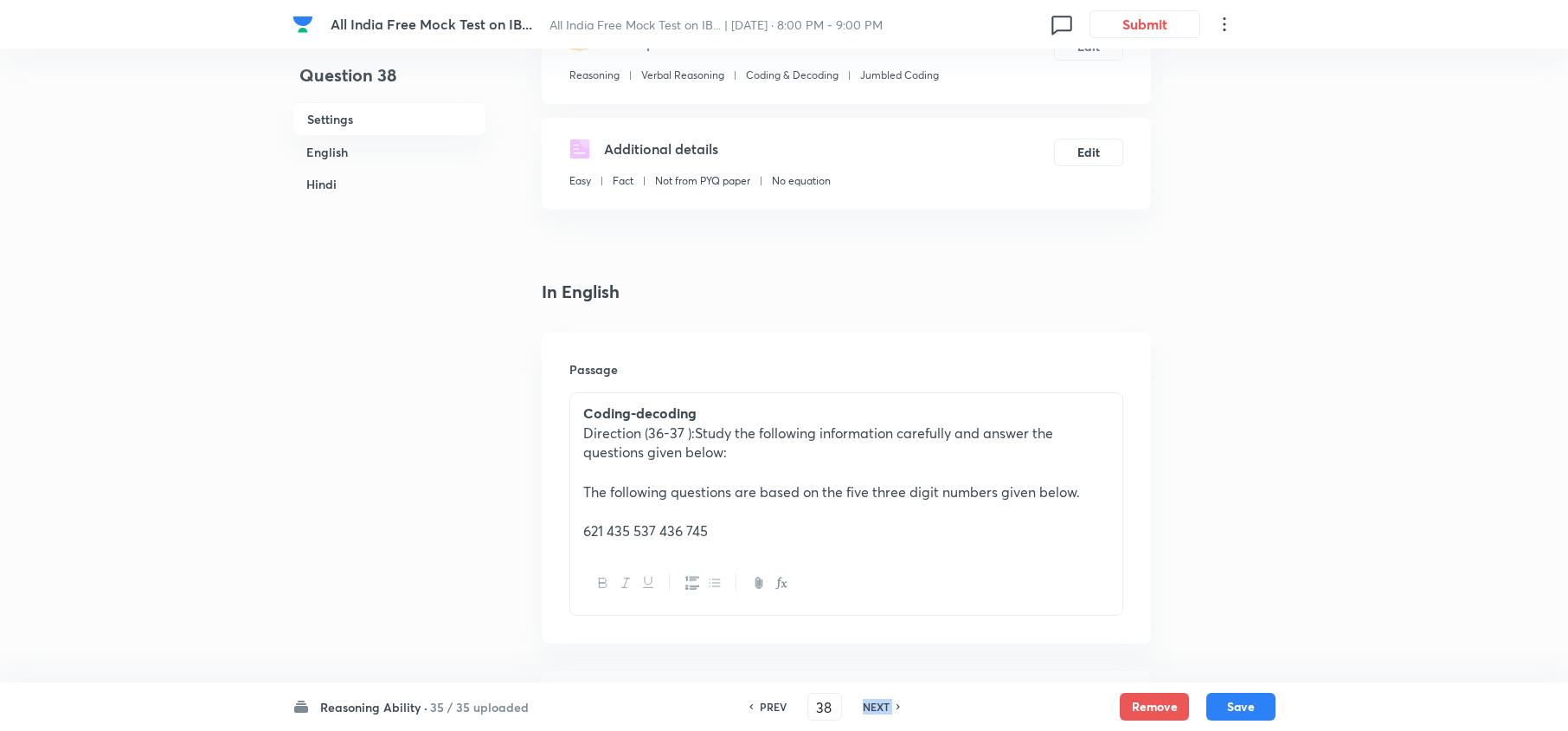
checkbox input "true"
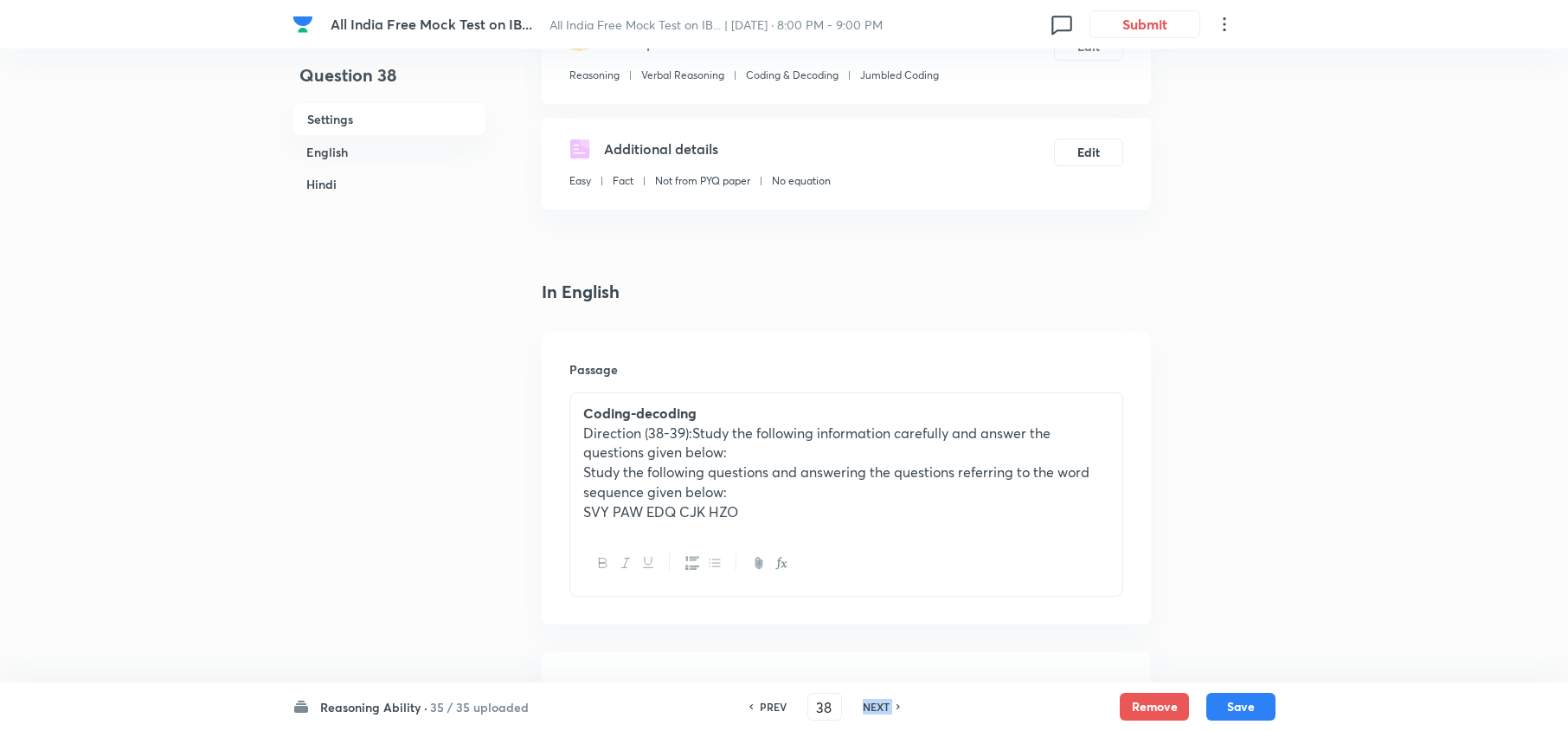
click at [892, 703] on div "NEXT" at bounding box center [879, 706] width 46 height 16
type input "39"
checkbox input "false"
checkbox input "true"
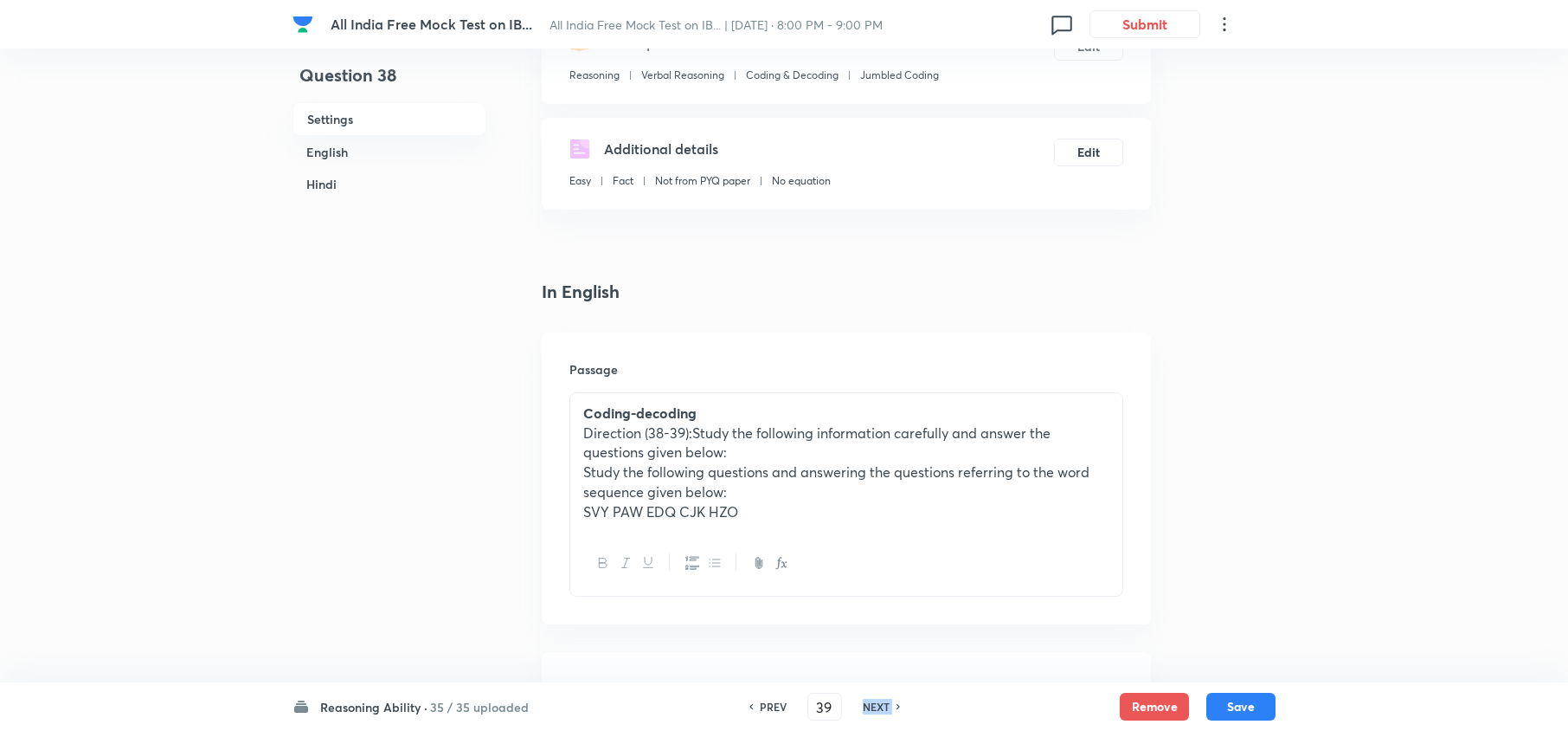
checkbox input "true"
click at [892, 703] on div "NEXT" at bounding box center [879, 706] width 46 height 16
type input "40"
checkbox input "false"
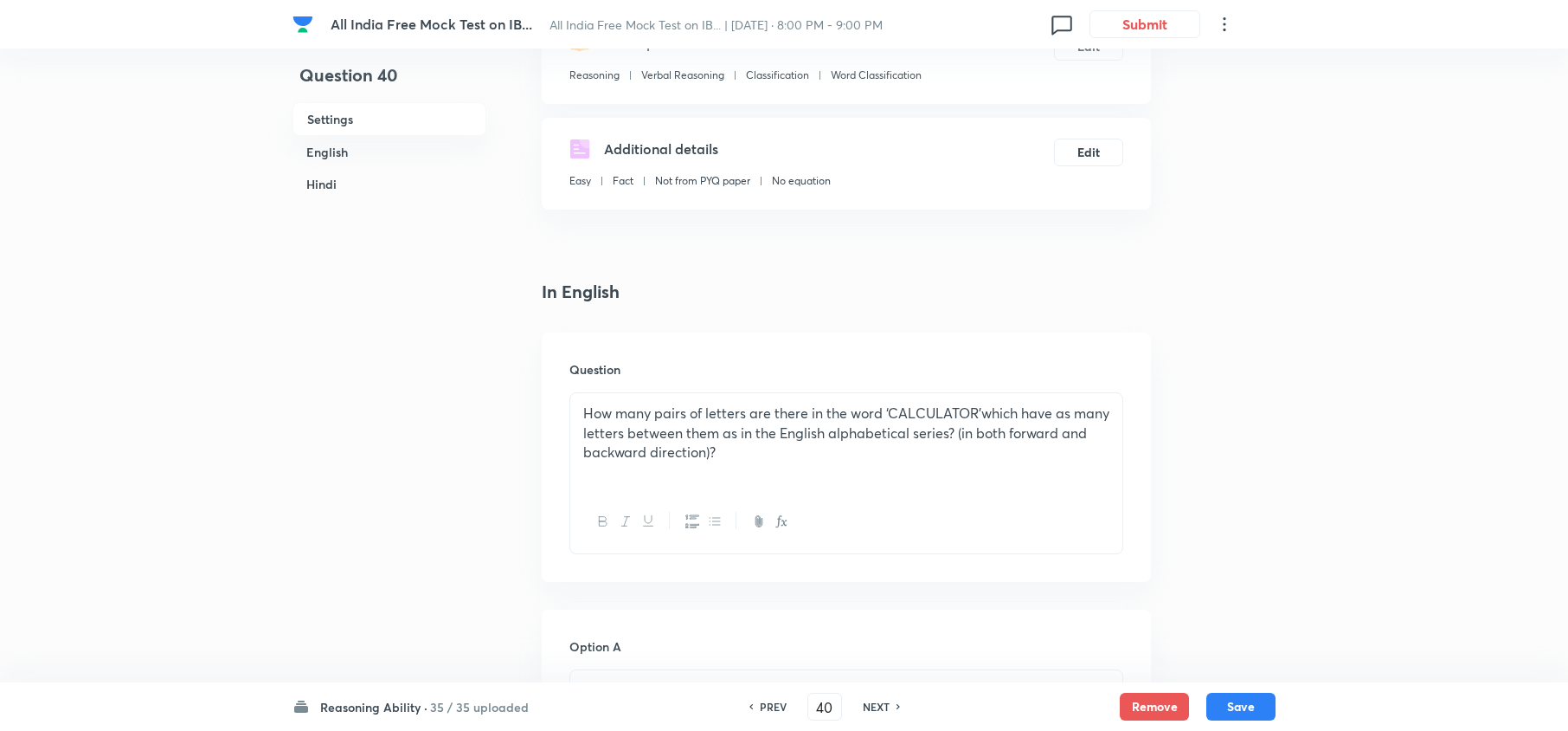
checkbox input "true"
click at [892, 703] on div "NEXT" at bounding box center [879, 706] width 46 height 16
type input "41"
checkbox input "false"
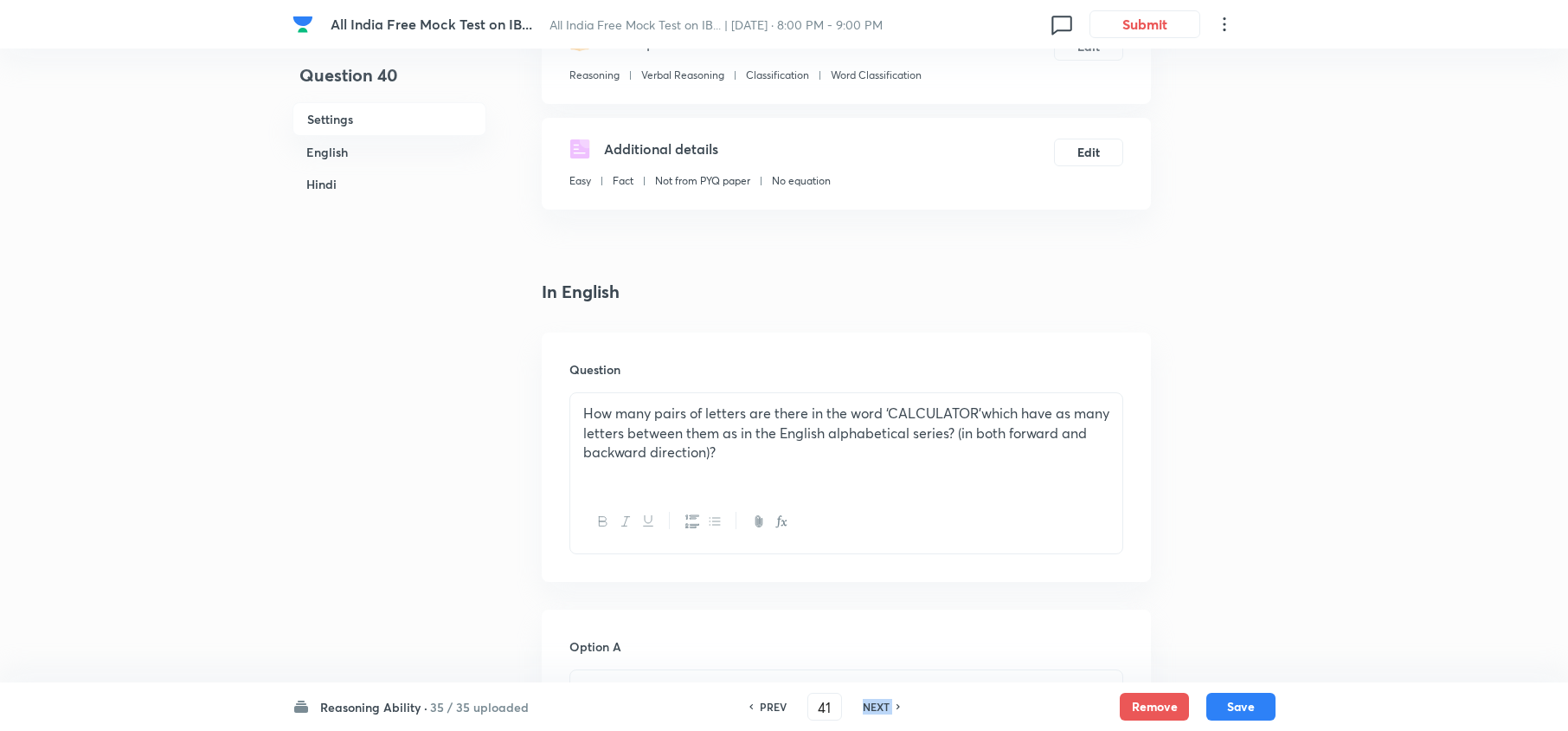
checkbox input "false"
checkbox input "true"
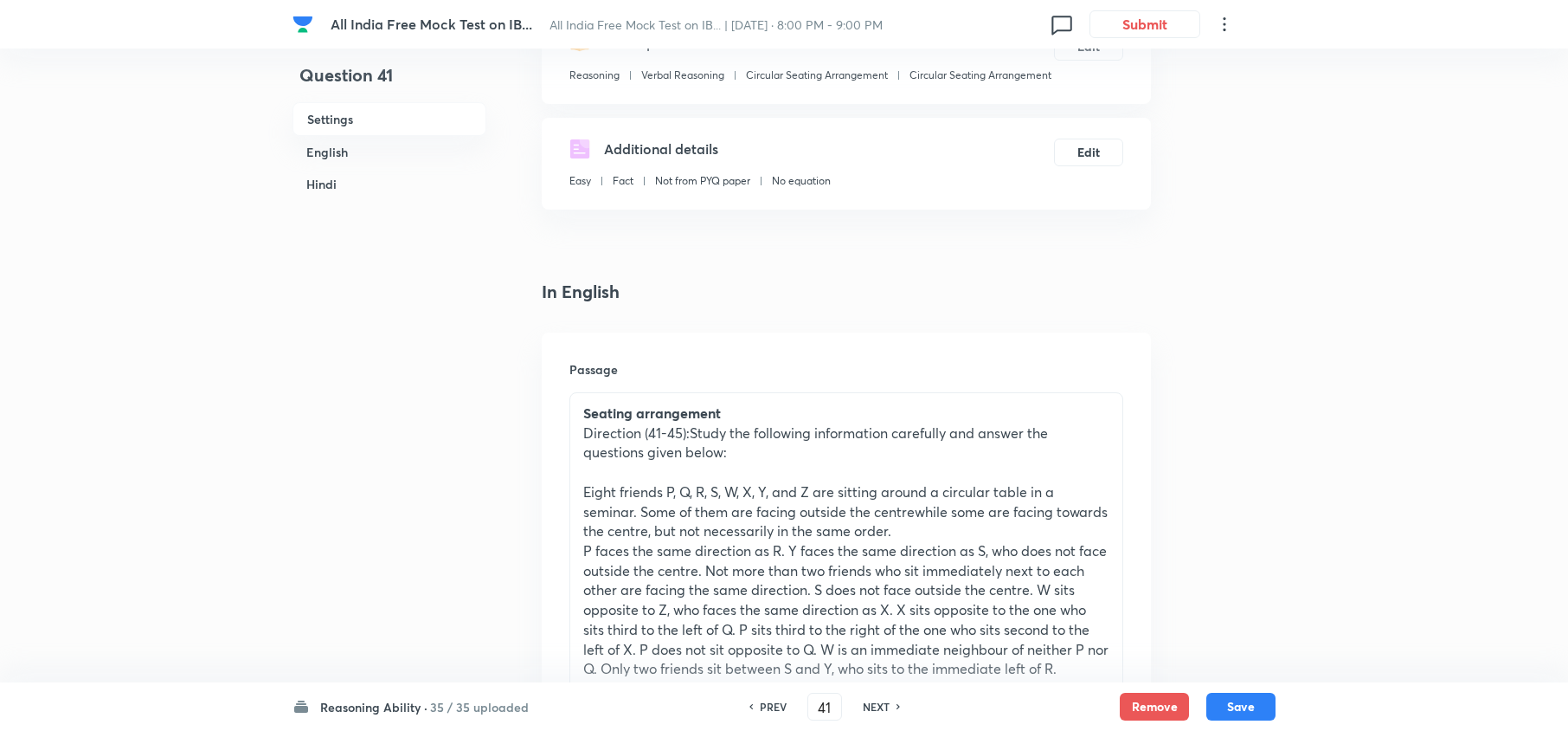
click at [892, 703] on div "NEXT" at bounding box center [879, 706] width 46 height 16
type input "42"
checkbox input "false"
checkbox input "true"
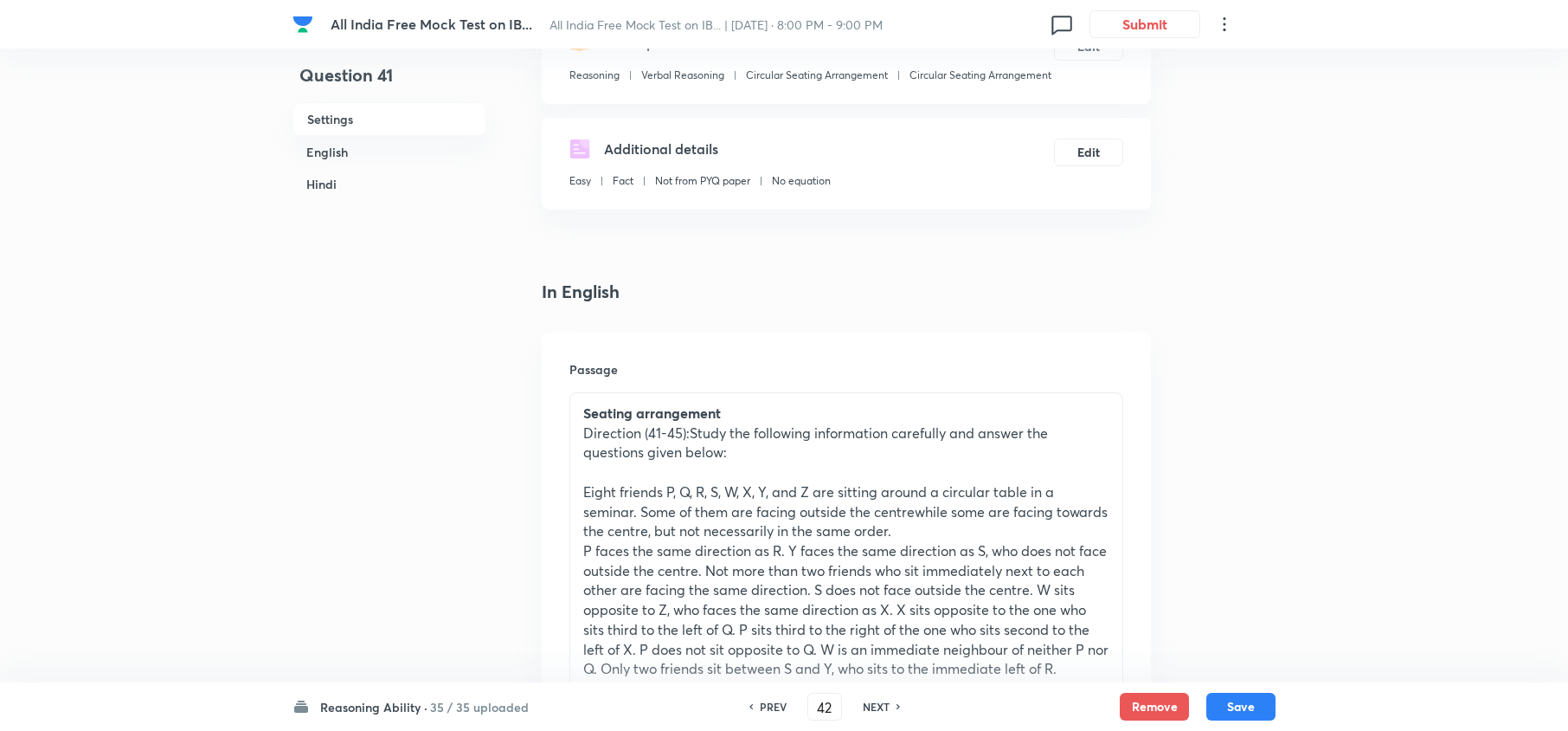
checkbox input "true"
click at [892, 703] on div "NEXT" at bounding box center [879, 706] width 46 height 16
type input "43"
checkbox input "false"
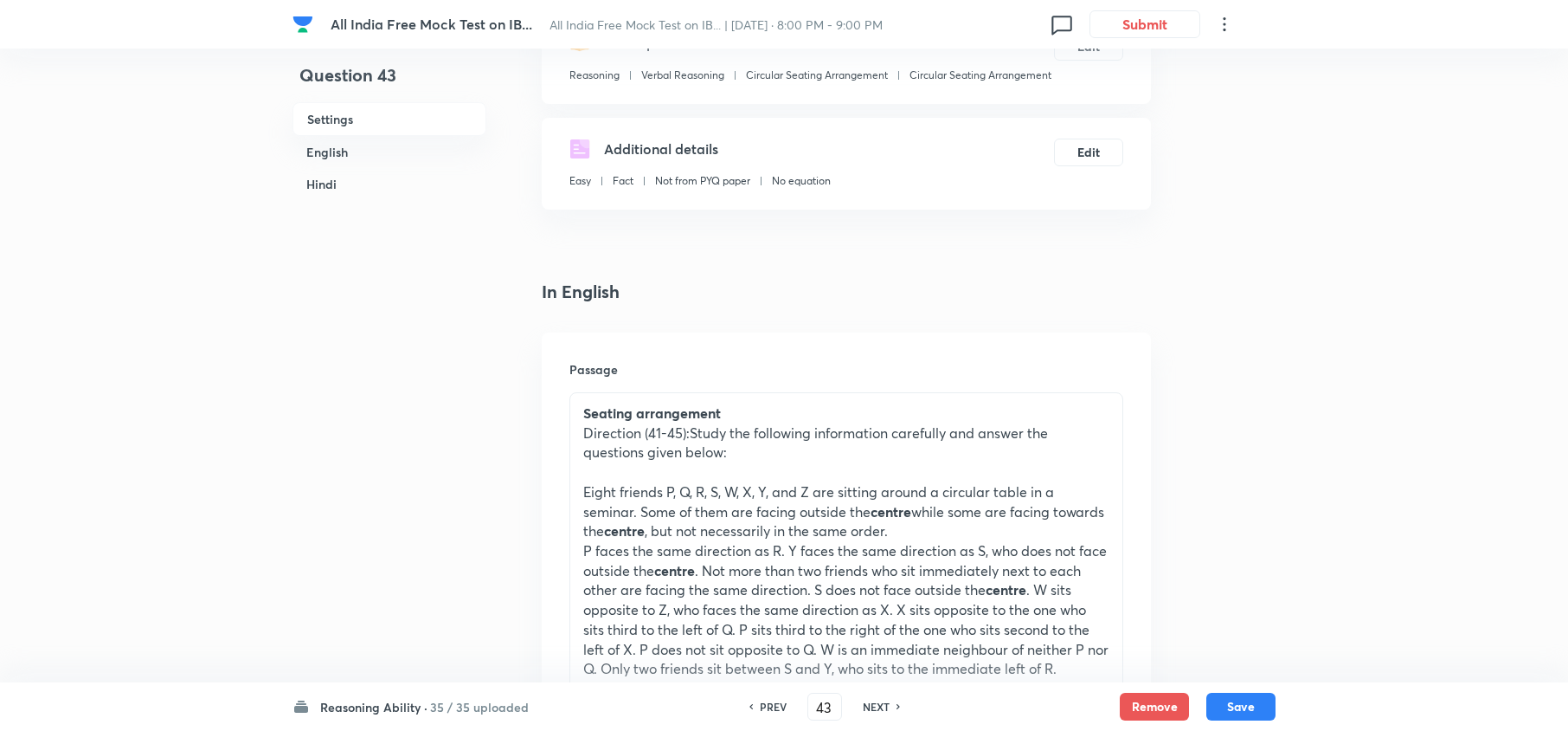
checkbox input "true"
click at [892, 703] on div "NEXT" at bounding box center [879, 706] width 46 height 16
type input "44"
checkbox input "false"
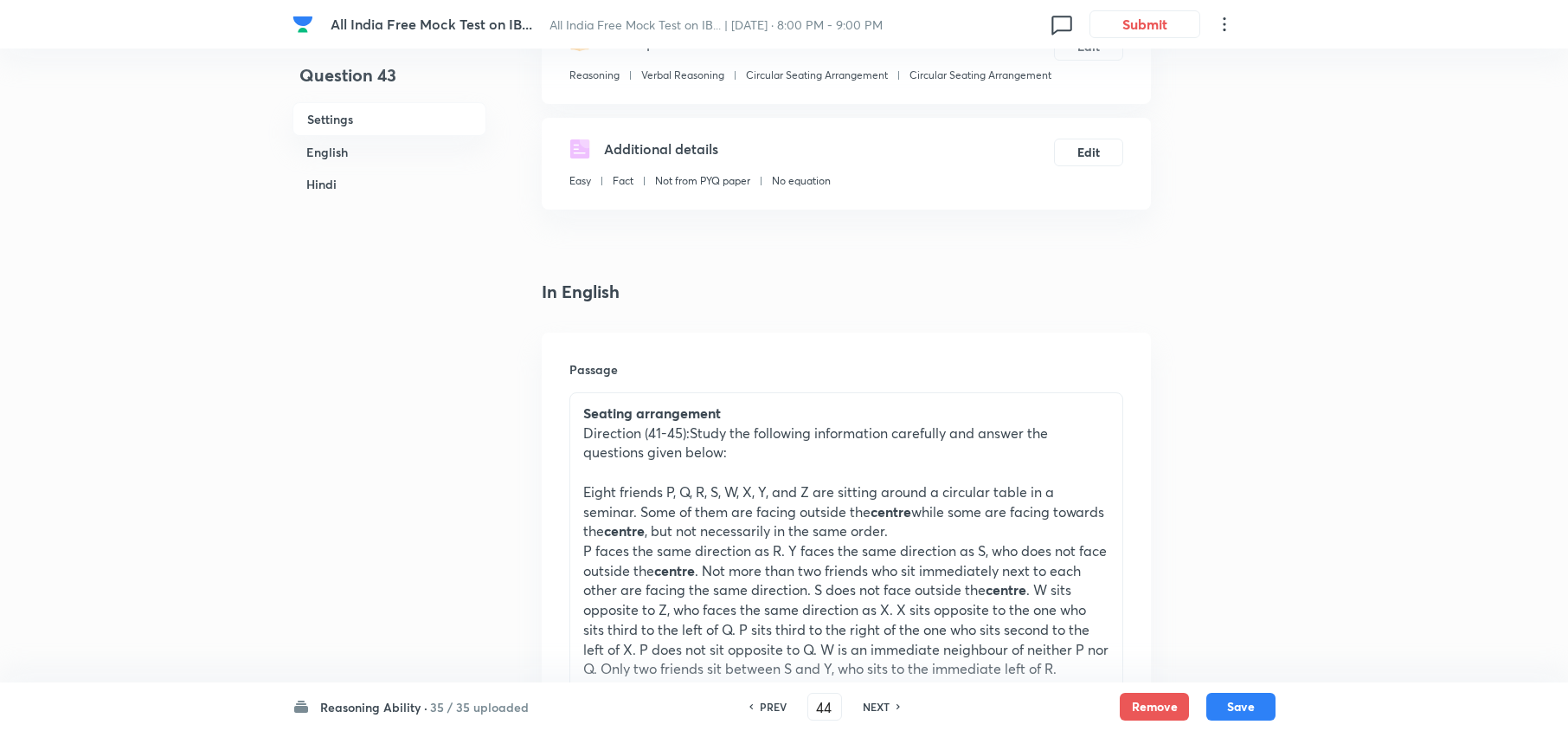
checkbox input "false"
checkbox input "true"
click at [892, 703] on div "NEXT" at bounding box center [879, 706] width 46 height 16
type input "45"
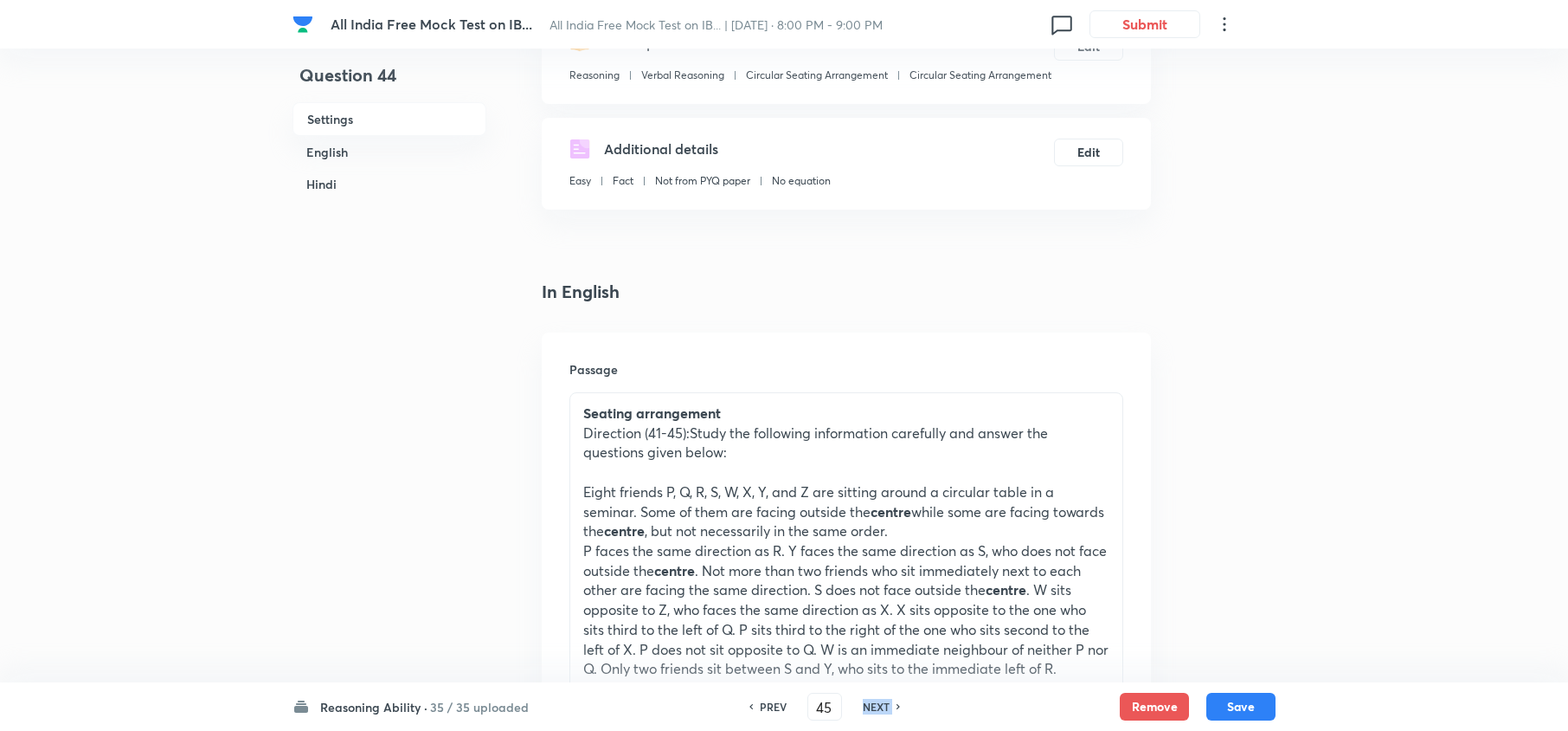
checkbox input "false"
checkbox input "true"
click at [892, 703] on div "NEXT" at bounding box center [879, 706] width 46 height 16
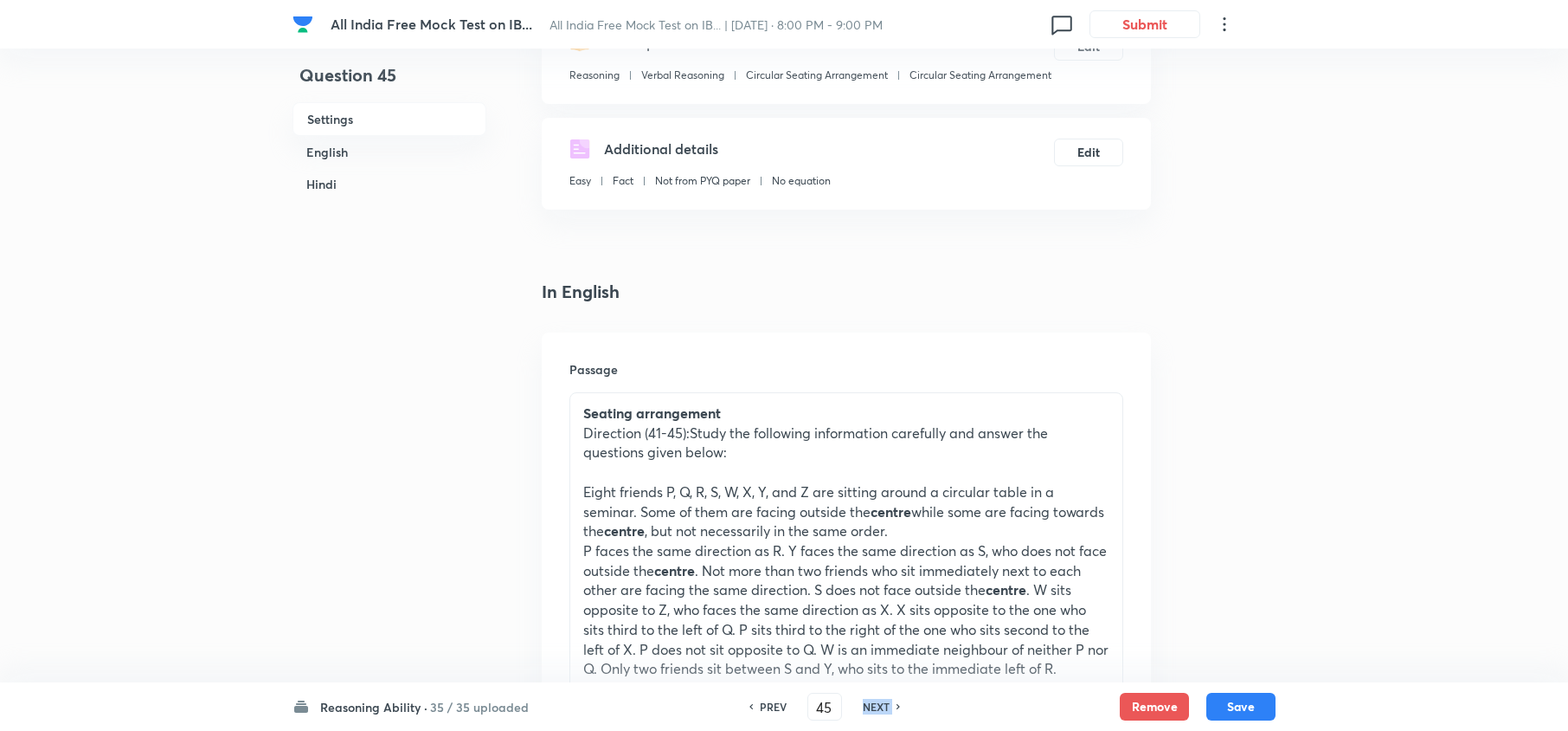
type input "46"
checkbox input "false"
checkbox input "true"
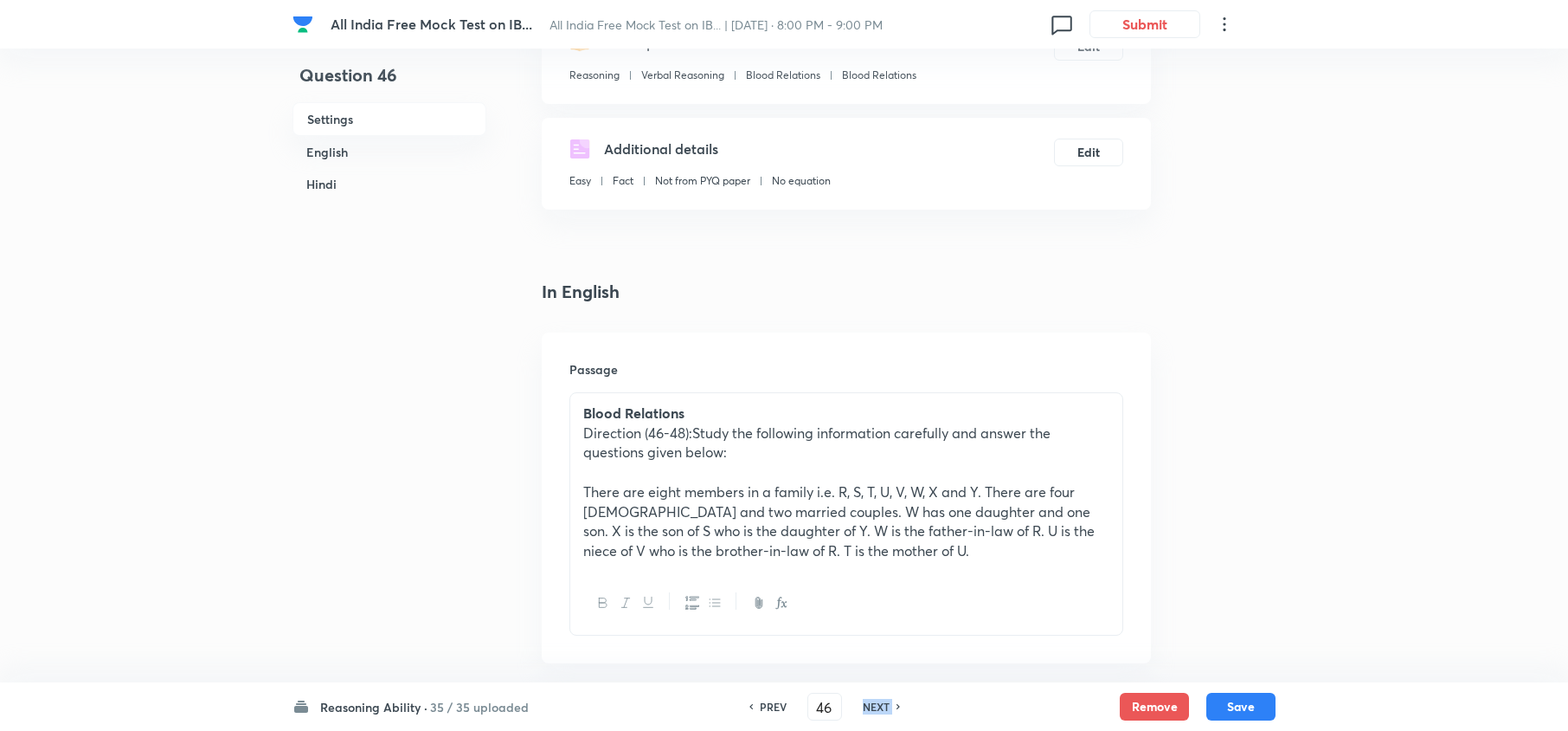
click at [892, 703] on div "NEXT" at bounding box center [879, 706] width 46 height 16
type input "47"
checkbox input "false"
checkbox input "true"
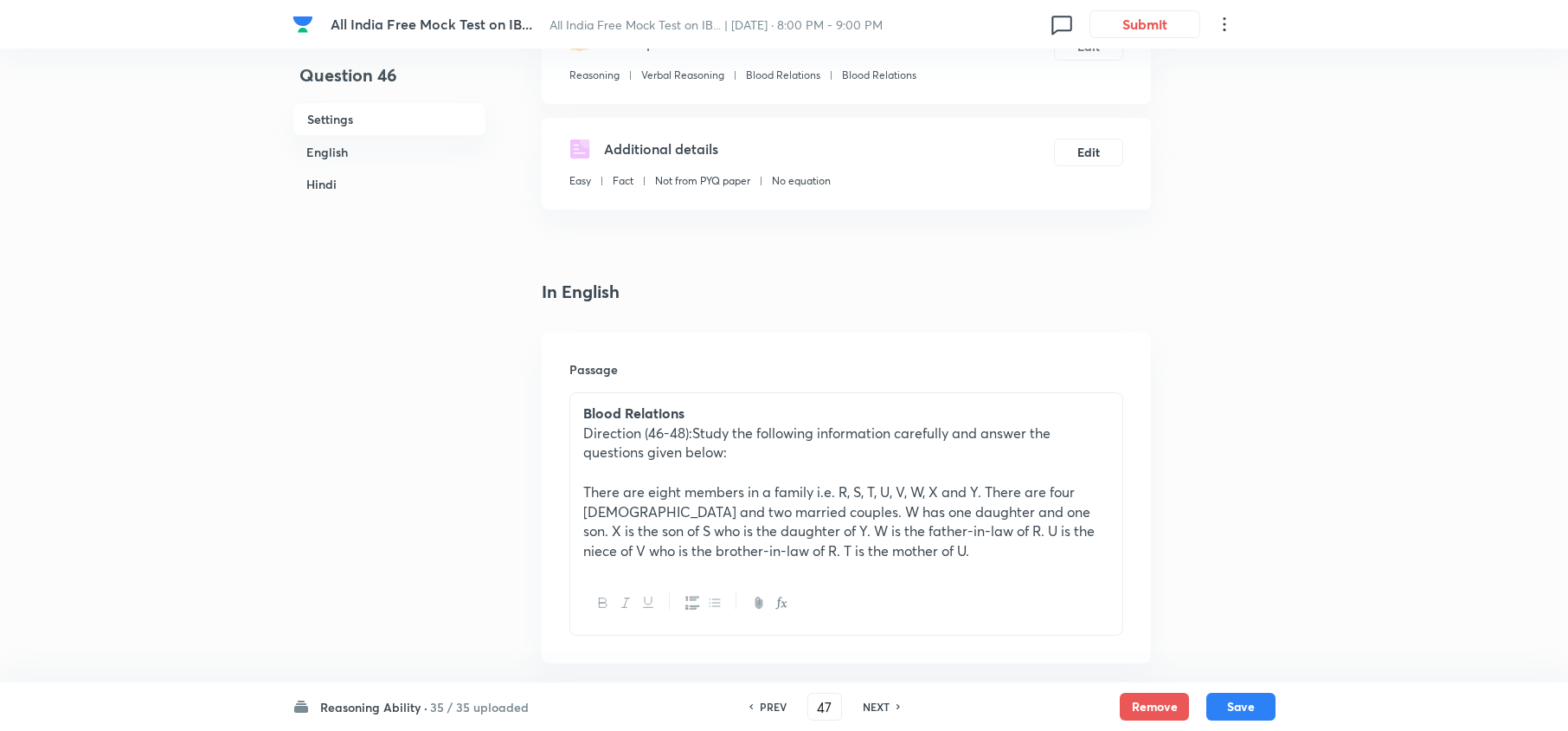
checkbox input "true"
click at [892, 703] on div "NEXT" at bounding box center [879, 706] width 46 height 16
type input "48"
checkbox input "false"
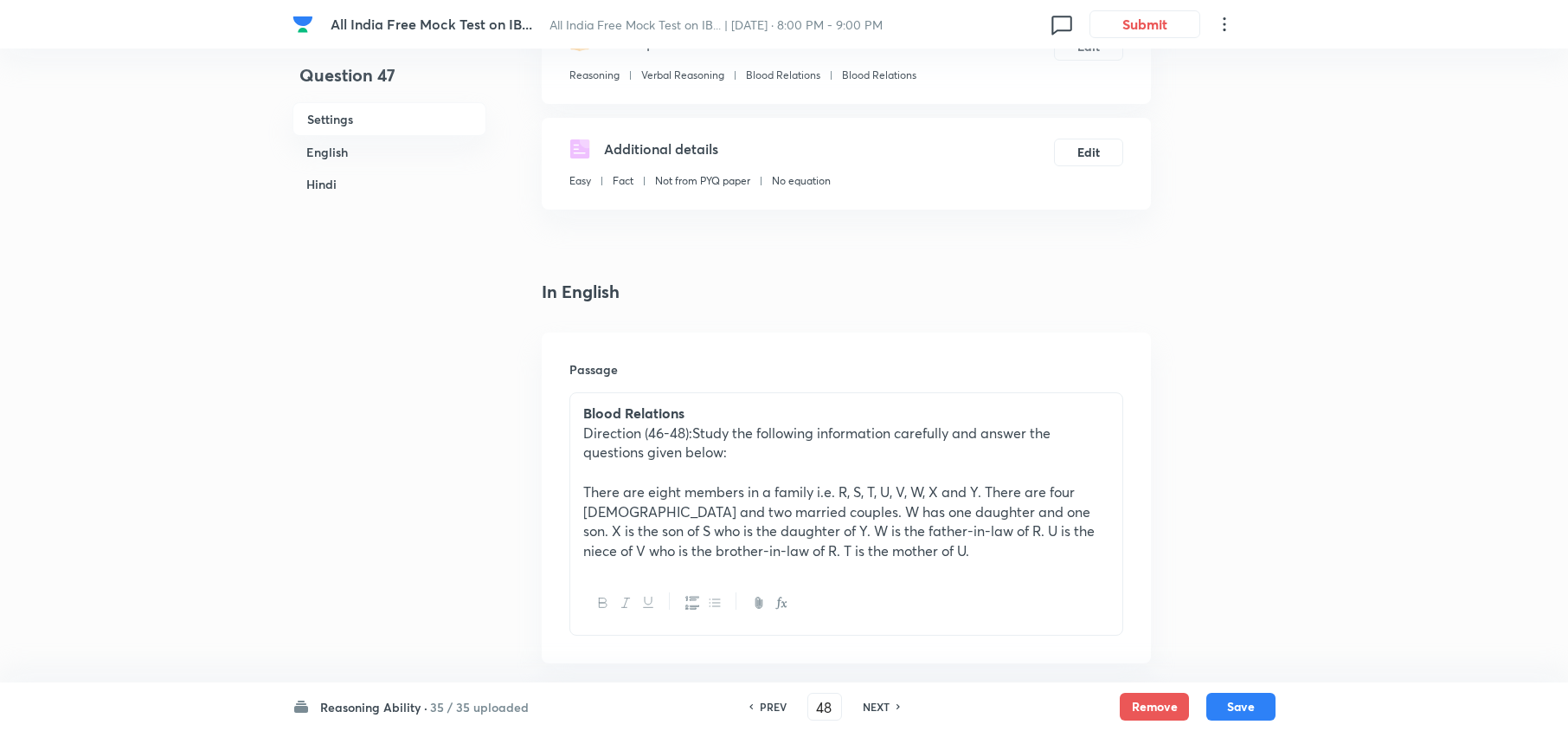
checkbox input "true"
click at [892, 703] on div "NEXT" at bounding box center [879, 706] width 46 height 16
type input "49"
checkbox input "false"
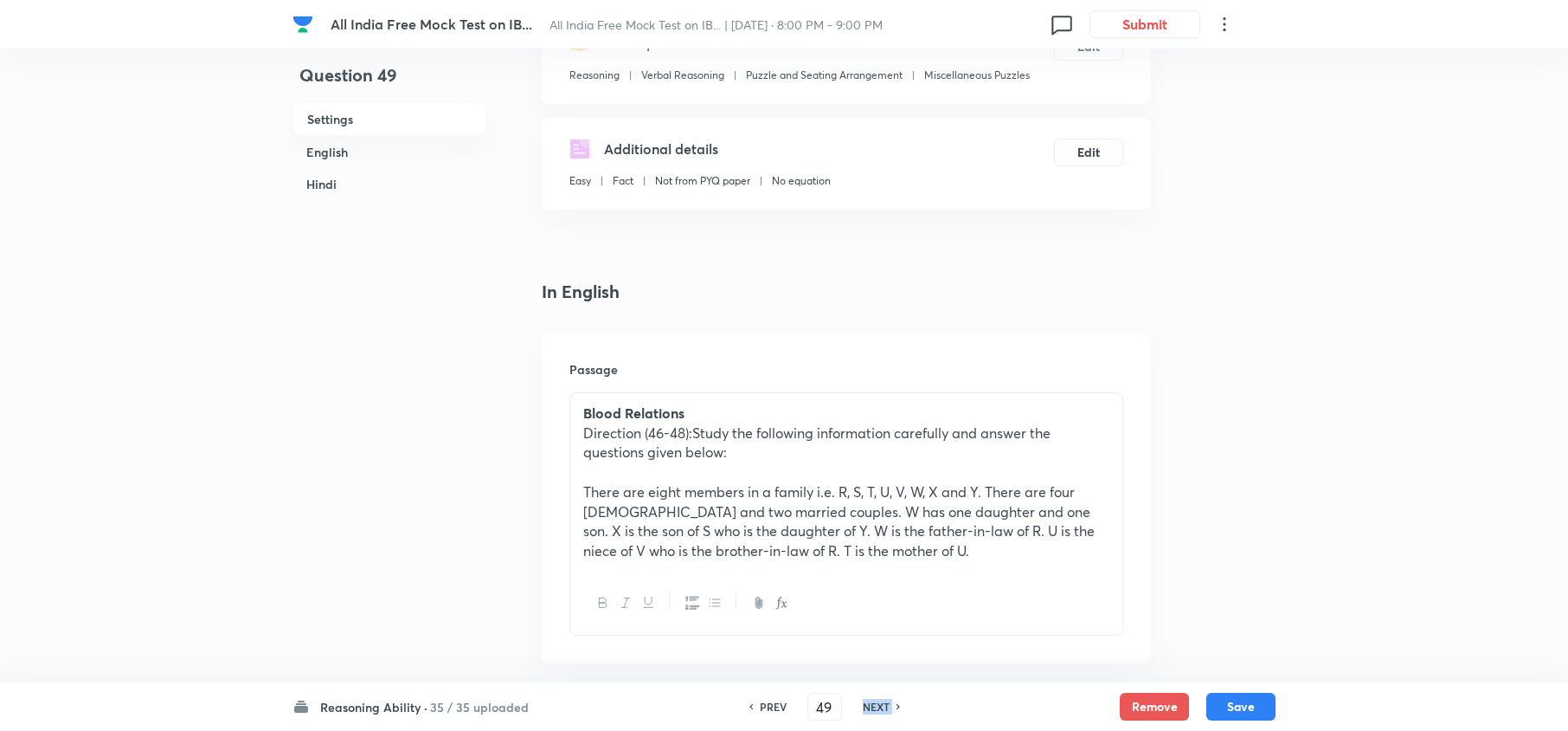
checkbox input "false"
checkbox input "true"
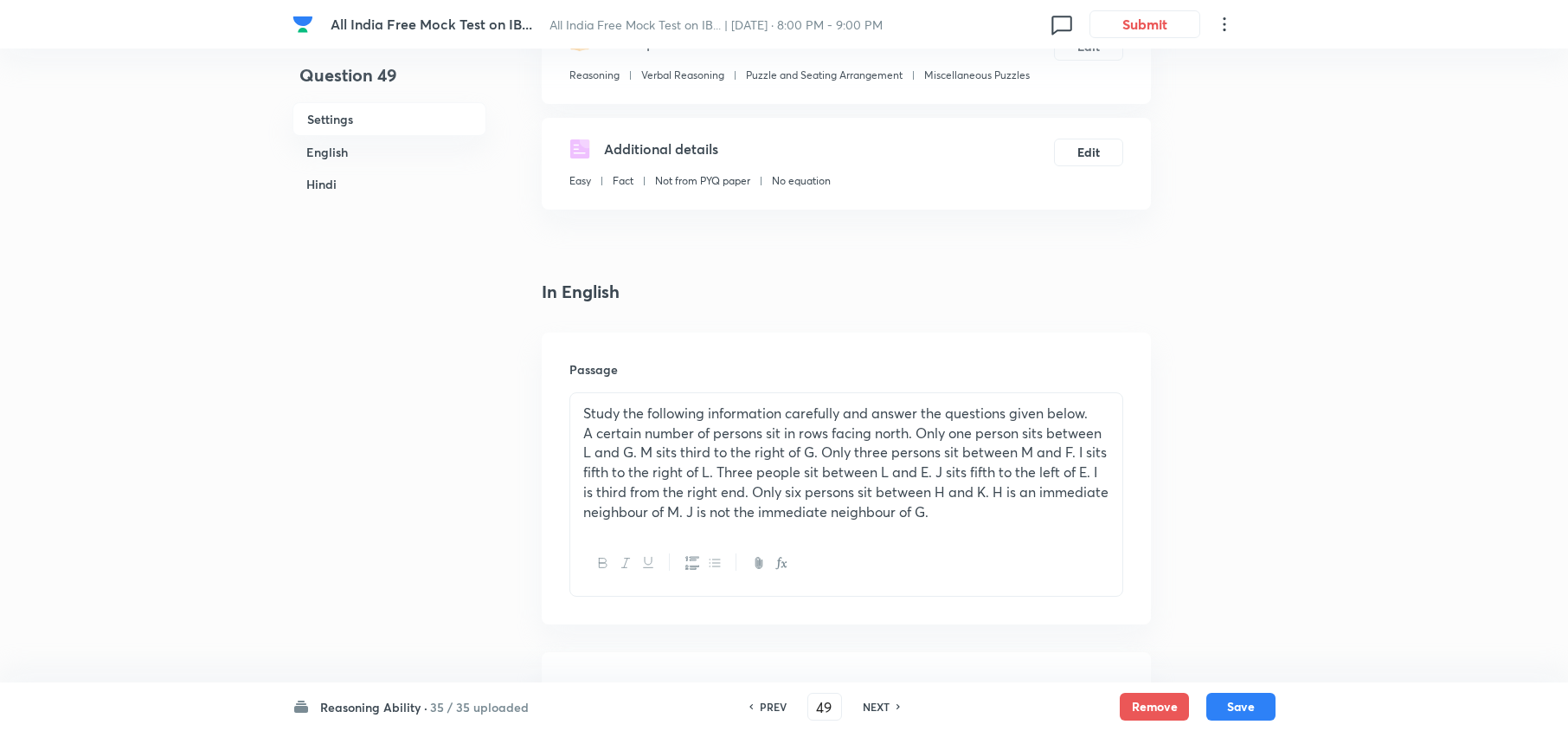
click at [892, 703] on div "NEXT" at bounding box center [879, 706] width 46 height 16
type input "50"
checkbox input "false"
checkbox input "true"
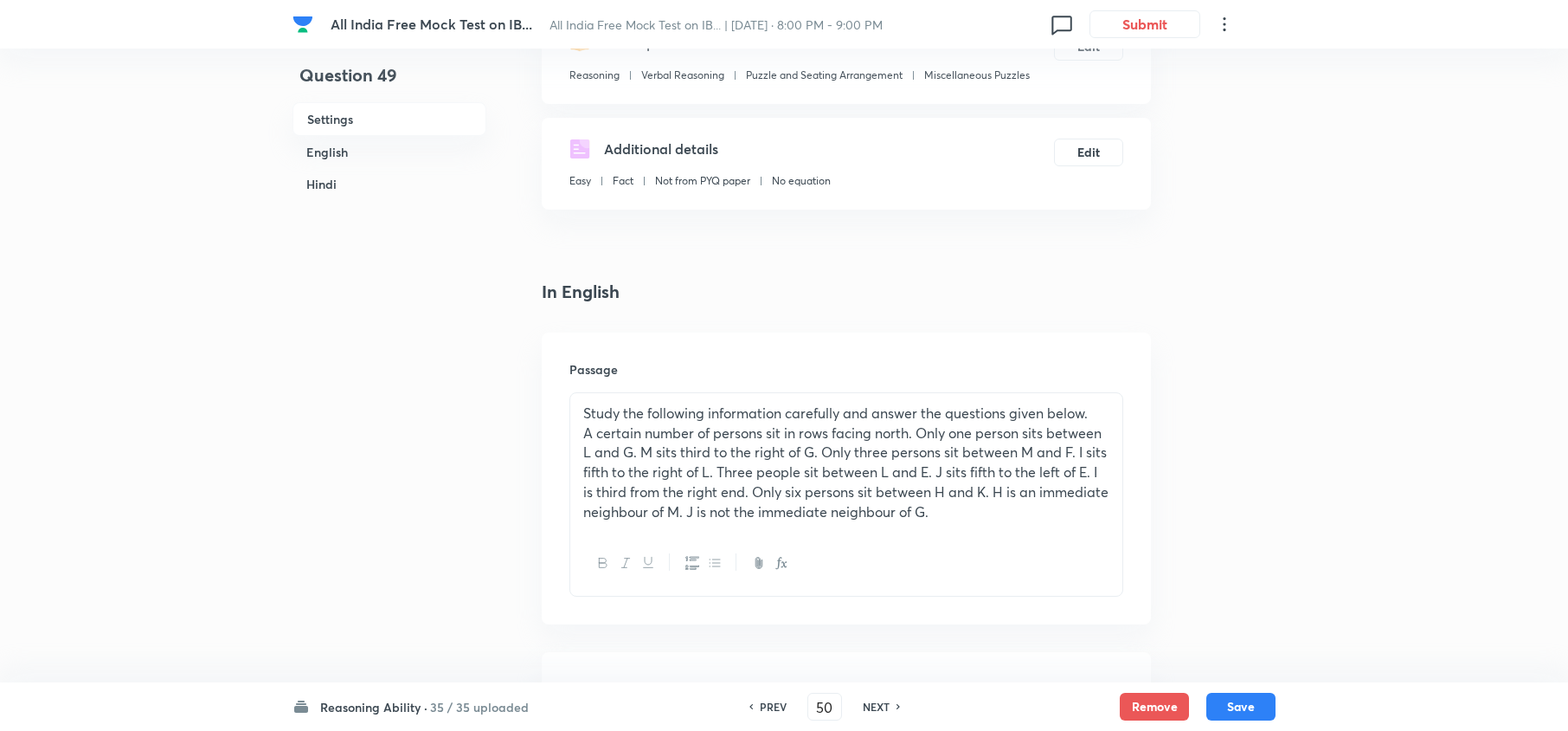
checkbox input "true"
click at [892, 703] on div "NEXT" at bounding box center [879, 706] width 46 height 16
type input "51"
checkbox input "false"
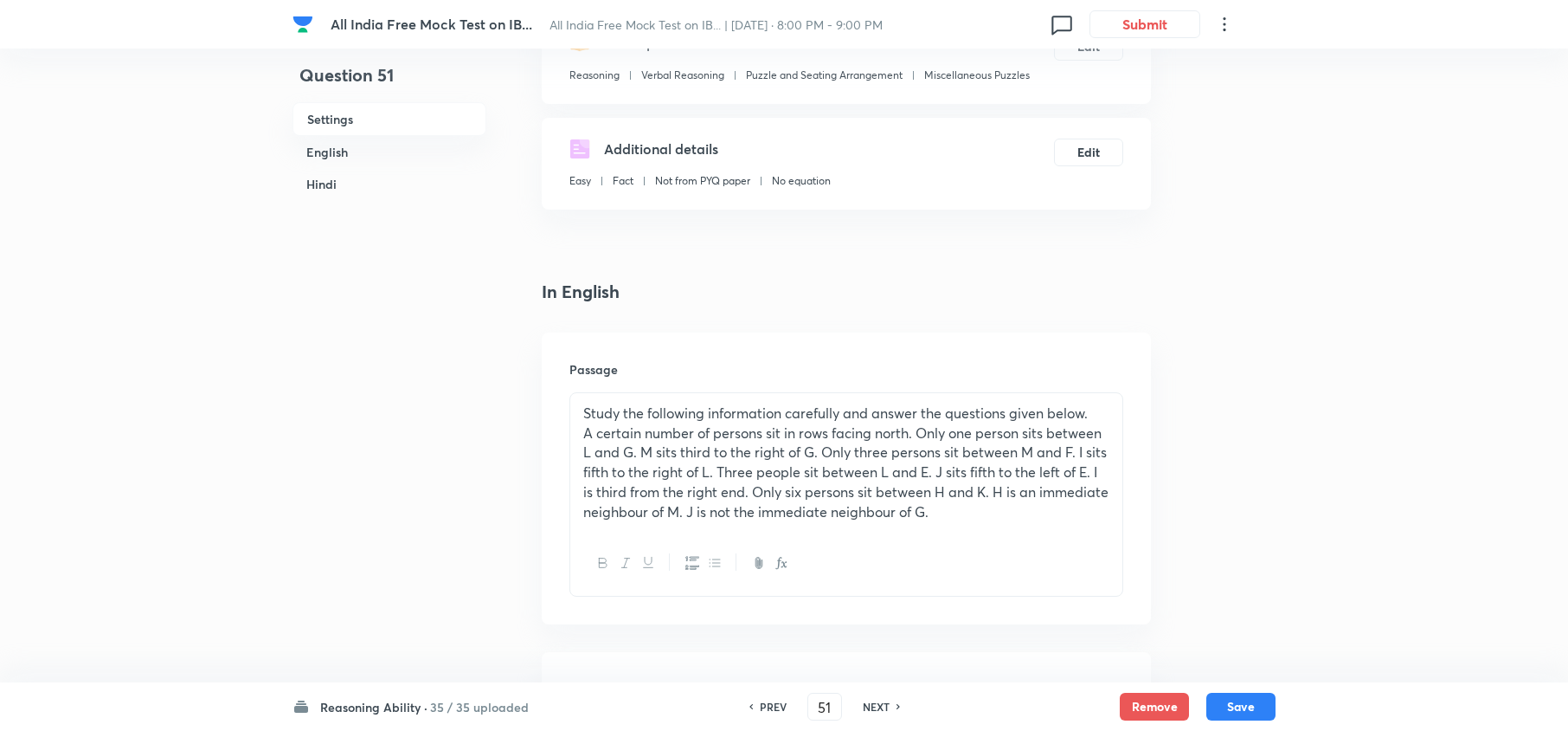
checkbox input "true"
click at [892, 703] on div "NEXT" at bounding box center [879, 706] width 46 height 16
type input "52"
checkbox input "false"
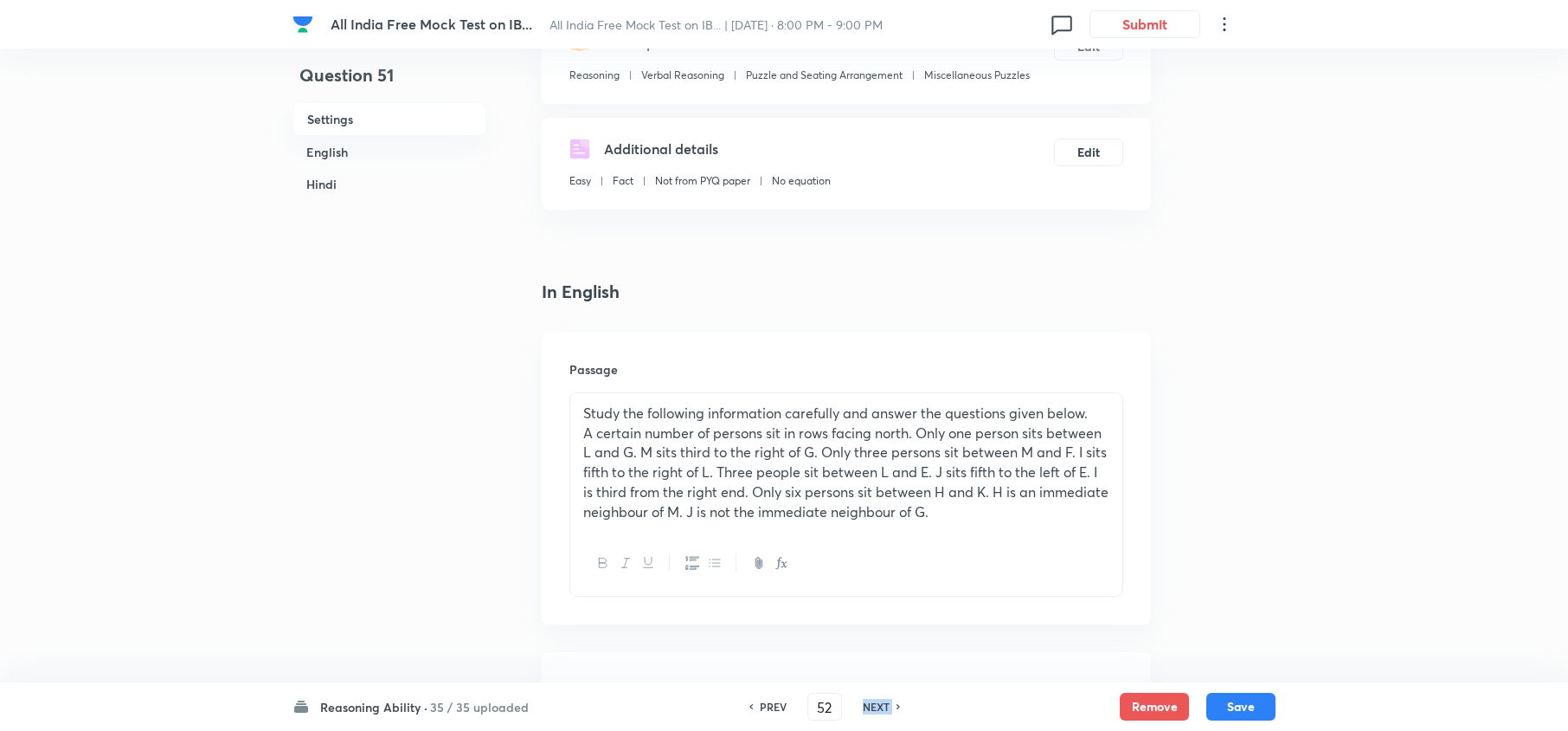
checkbox input "false"
checkbox input "true"
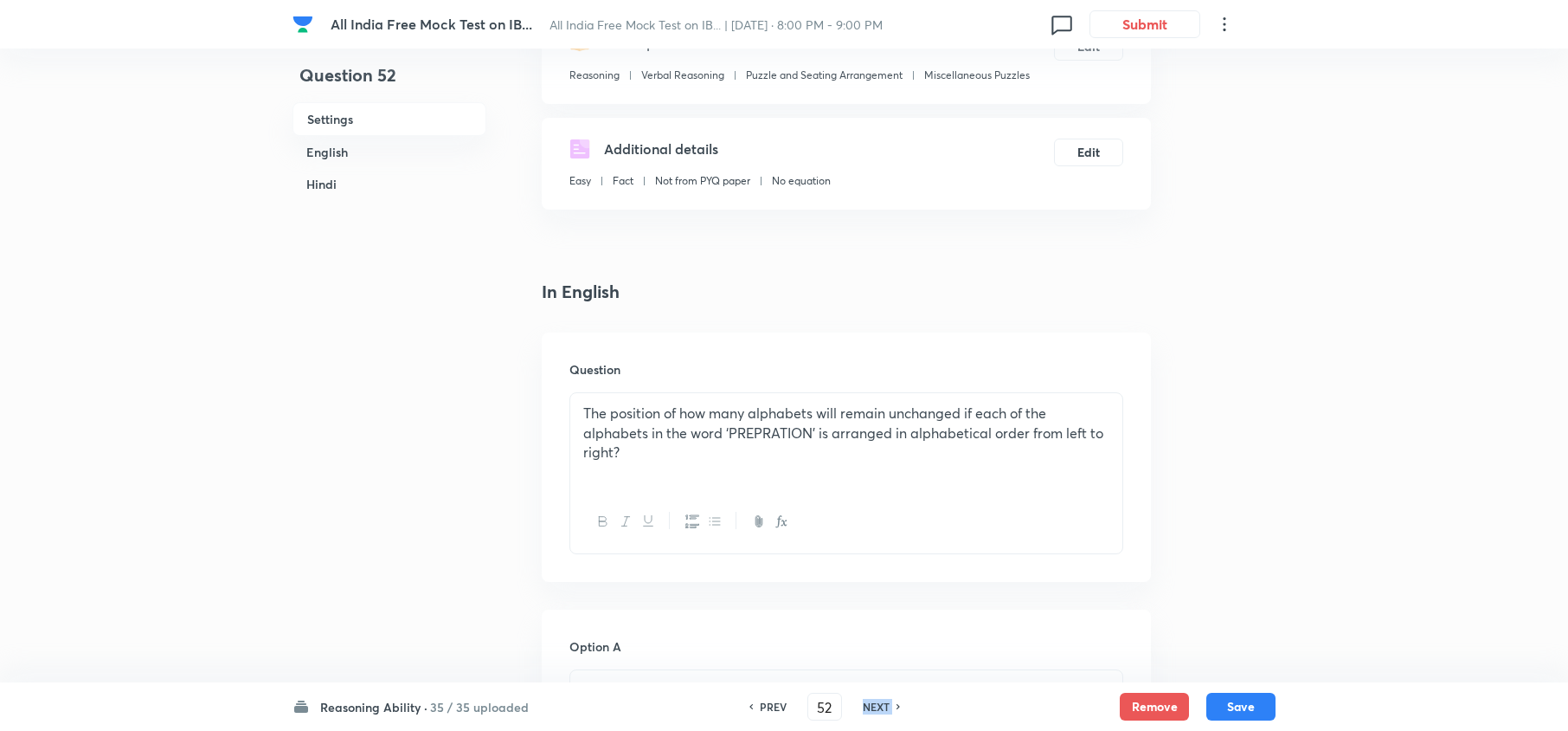
click at [892, 703] on div "NEXT" at bounding box center [879, 706] width 46 height 16
type input "53"
checkbox input "false"
checkbox input "true"
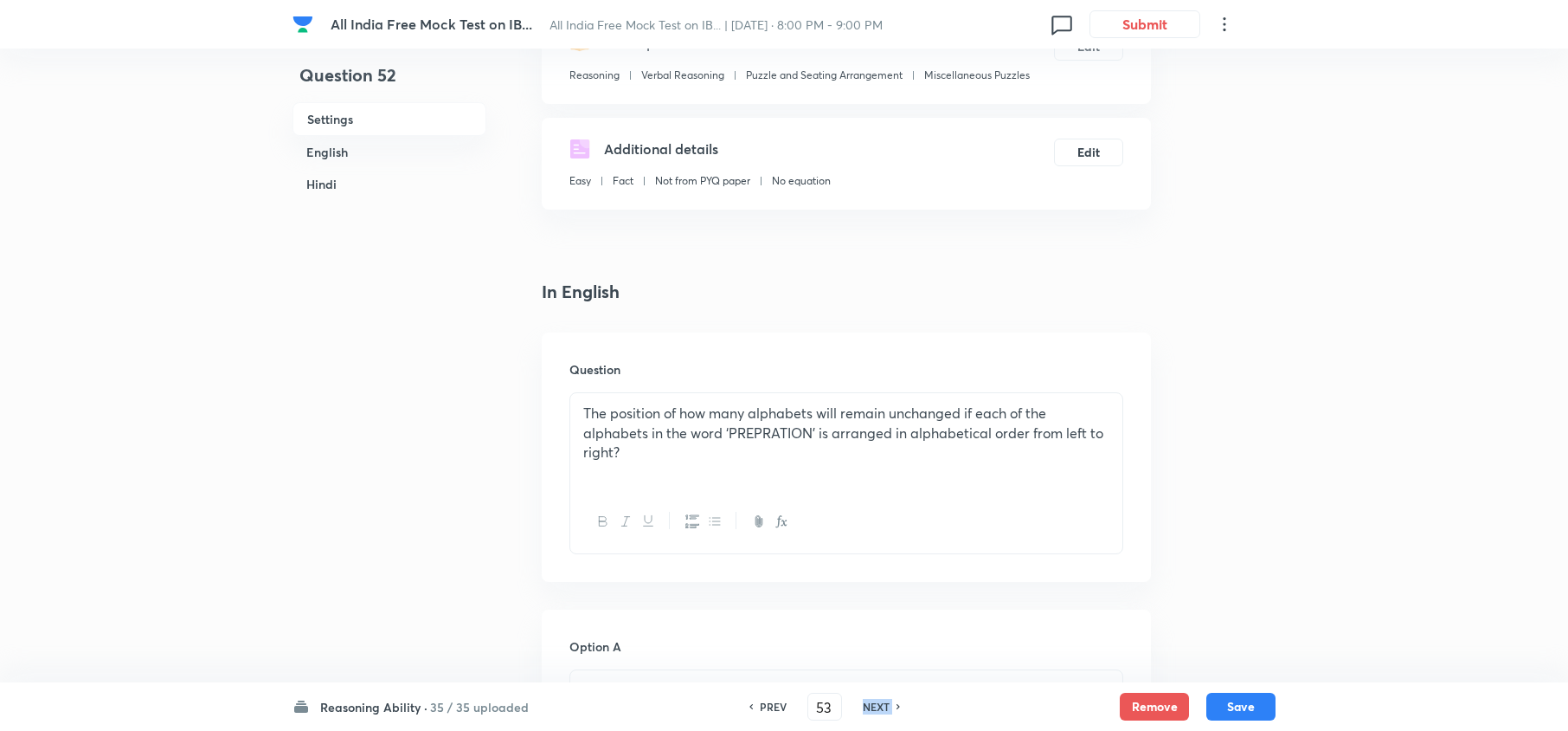
checkbox input "true"
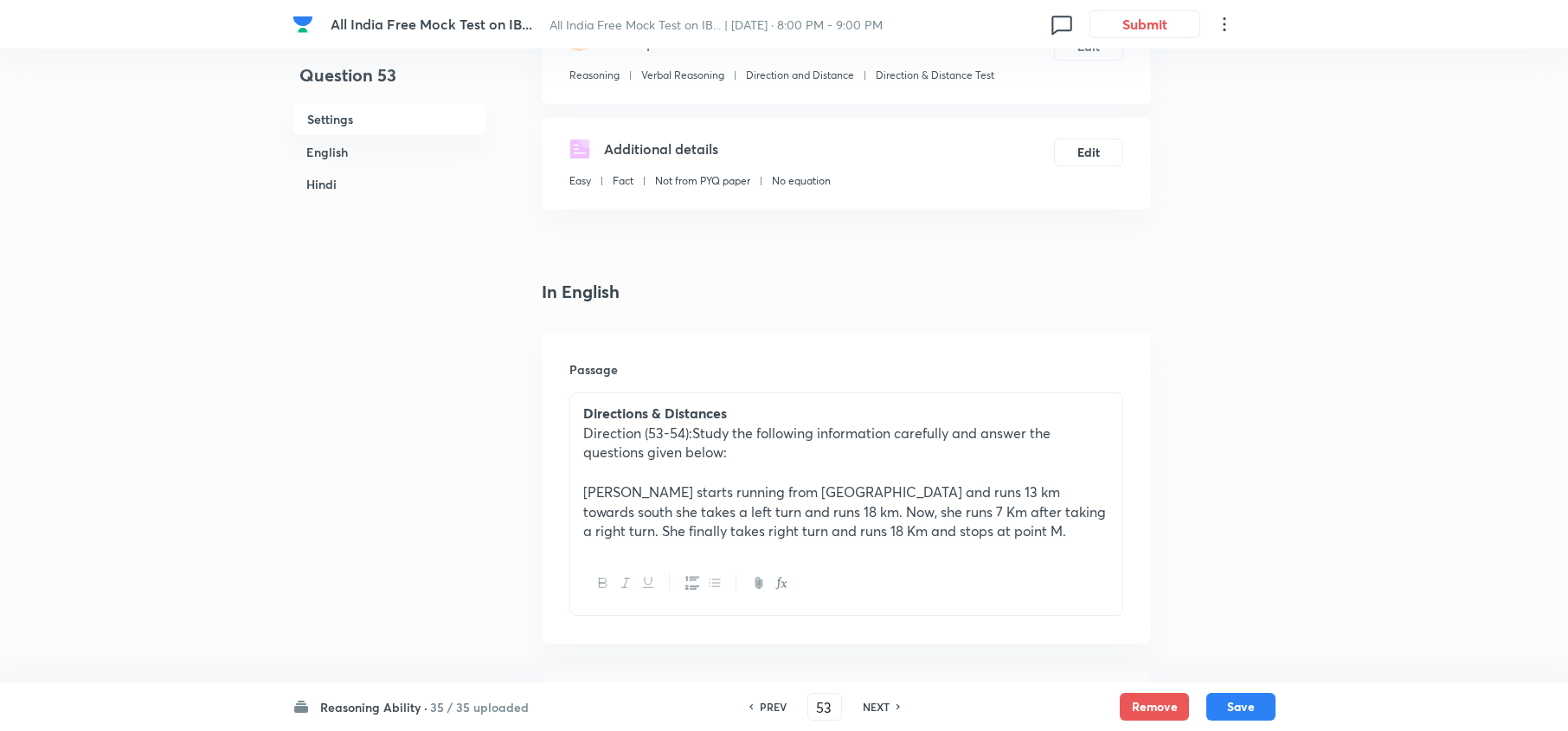
click at [892, 703] on div "NEXT" at bounding box center [879, 706] width 46 height 16
type input "54"
checkbox input "false"
click at [764, 707] on h6 "PREV" at bounding box center [773, 706] width 27 height 16
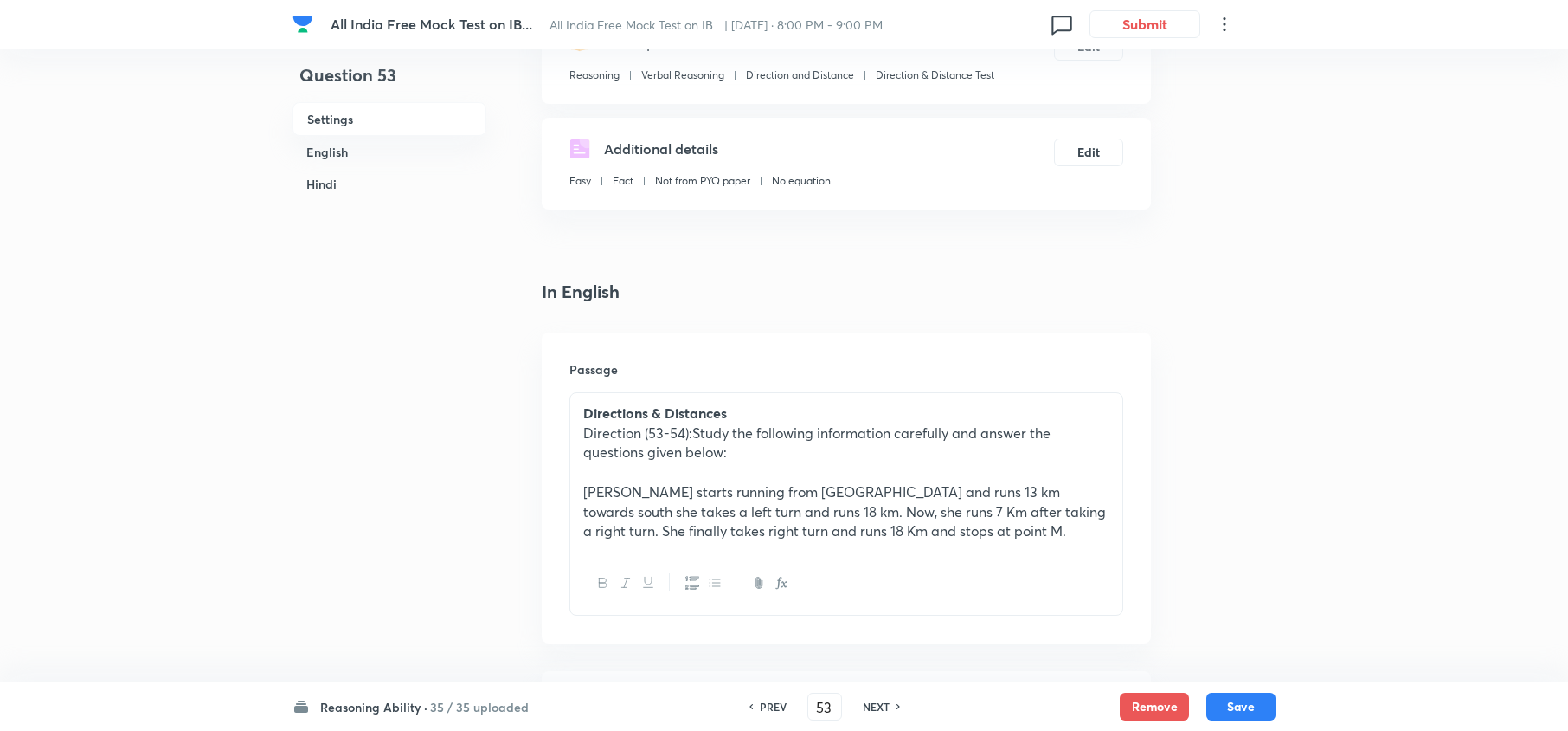
click at [764, 707] on h6 "PREV" at bounding box center [773, 706] width 27 height 16
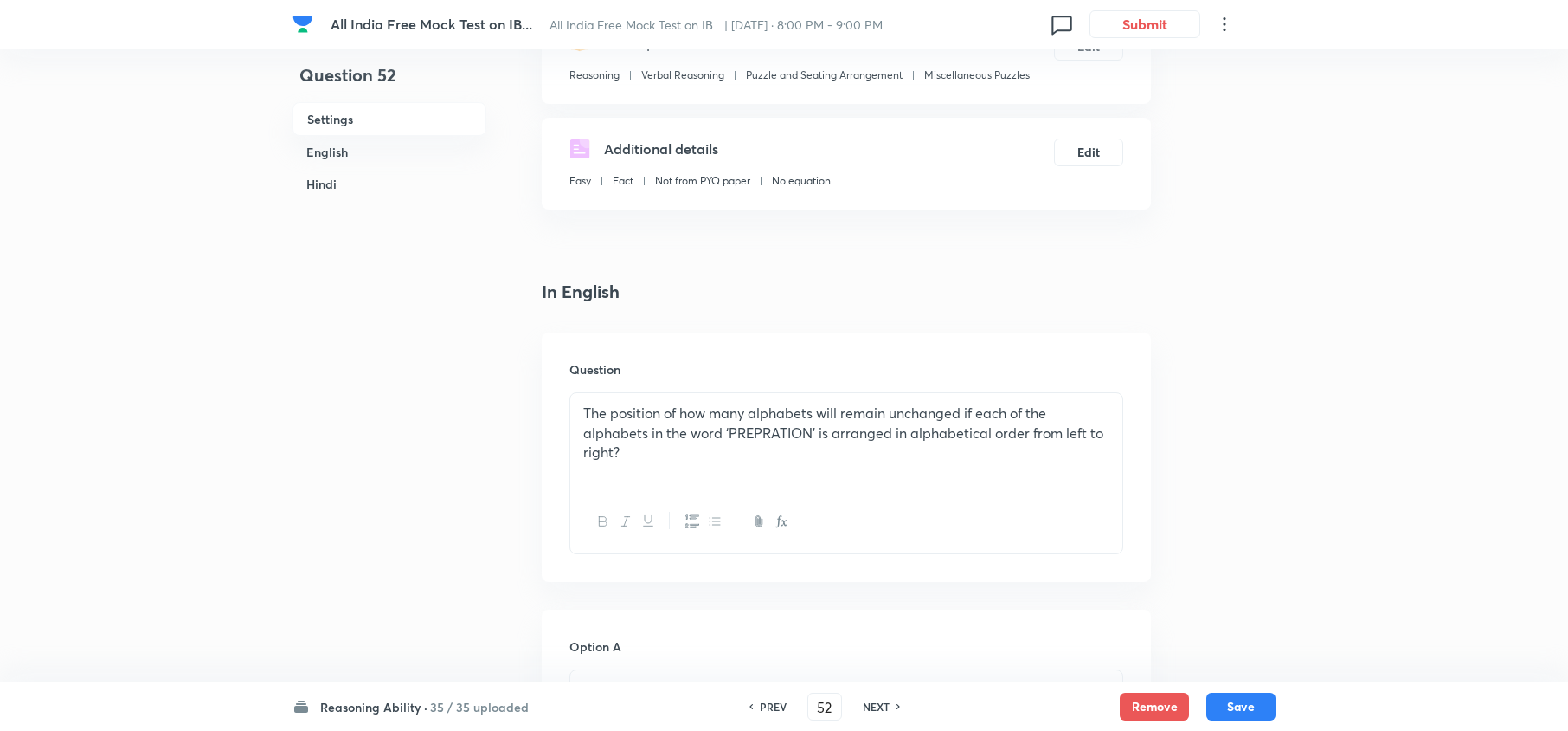
click at [894, 713] on div "NEXT" at bounding box center [879, 706] width 46 height 16
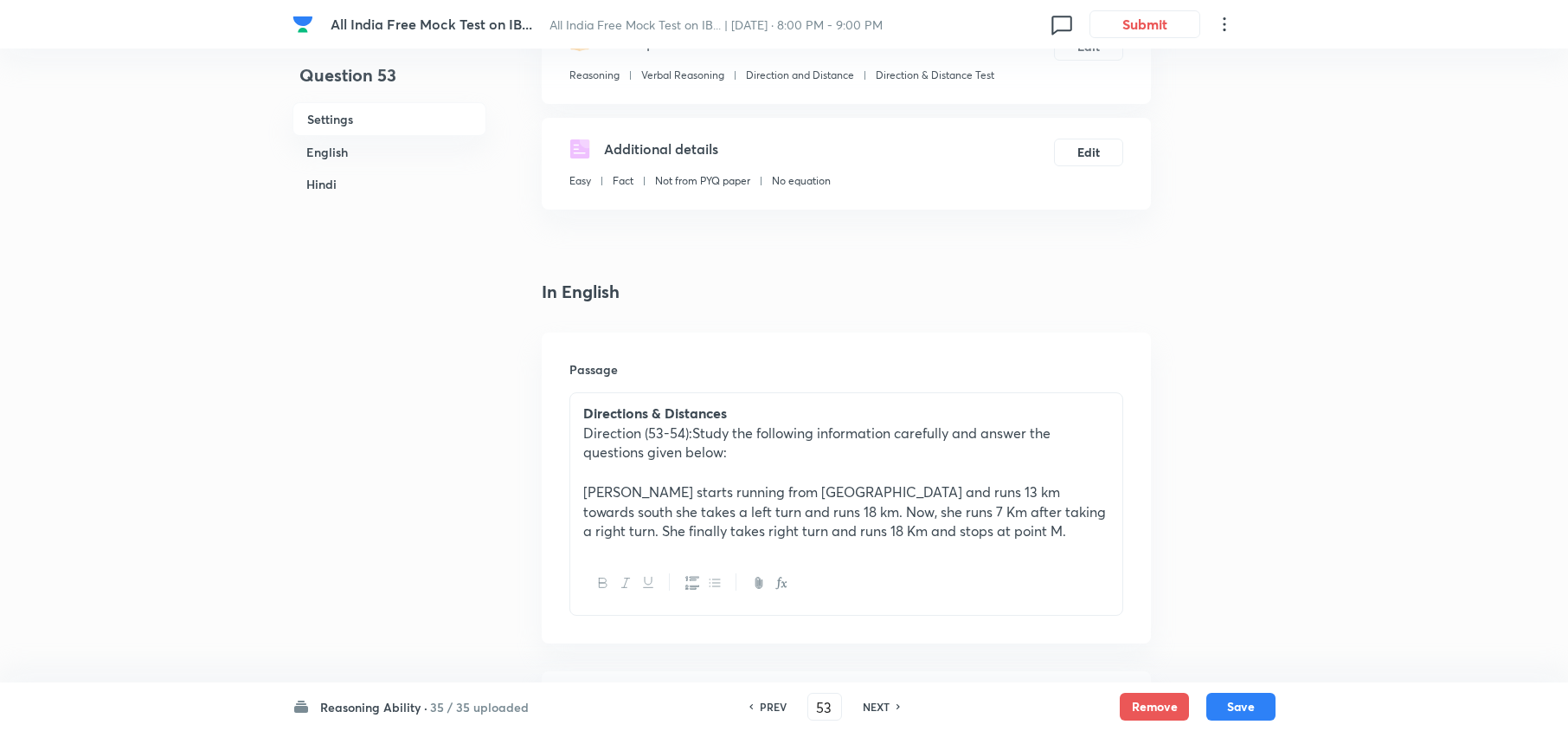
click at [894, 713] on div "NEXT" at bounding box center [879, 706] width 46 height 16
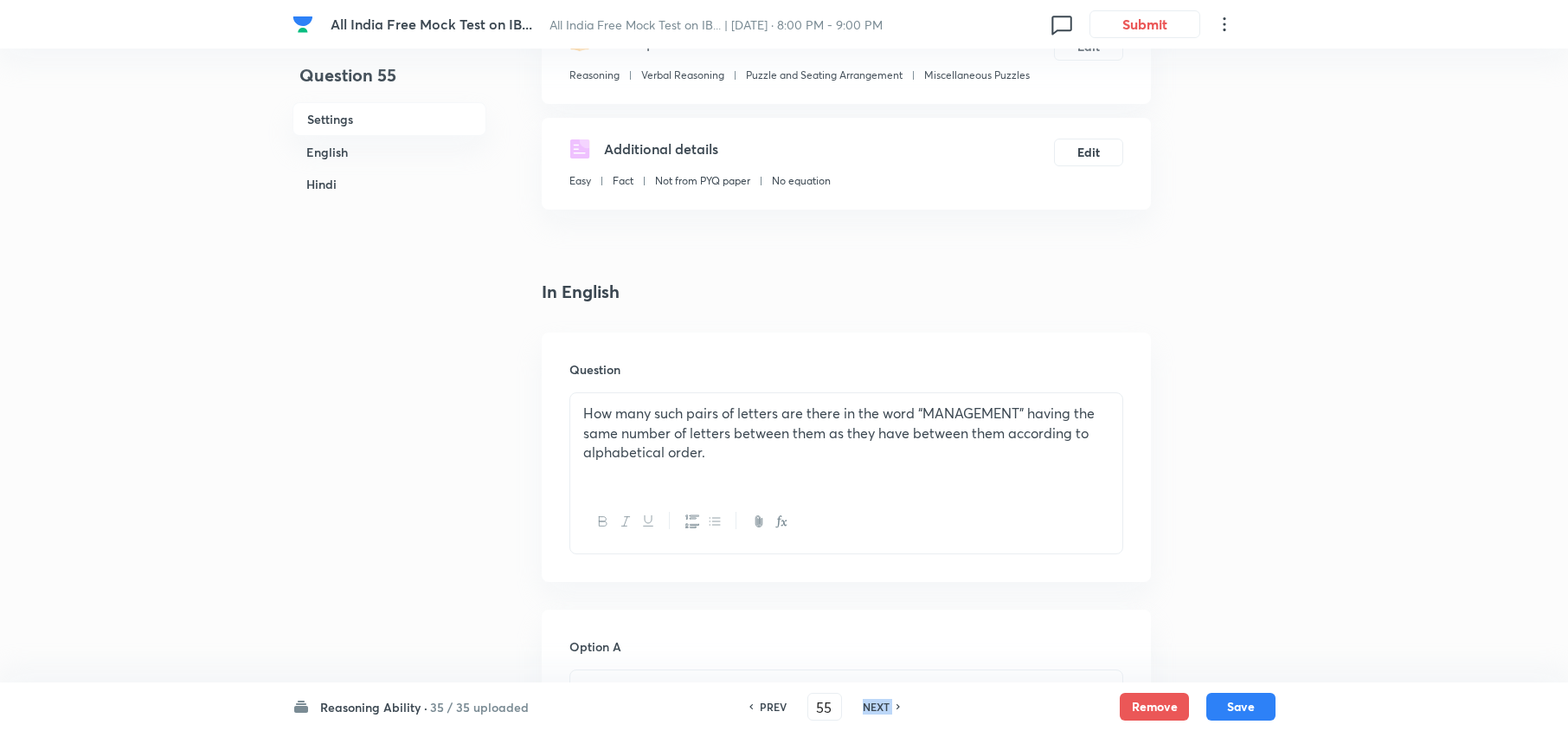
click at [894, 713] on div "NEXT" at bounding box center [879, 706] width 46 height 16
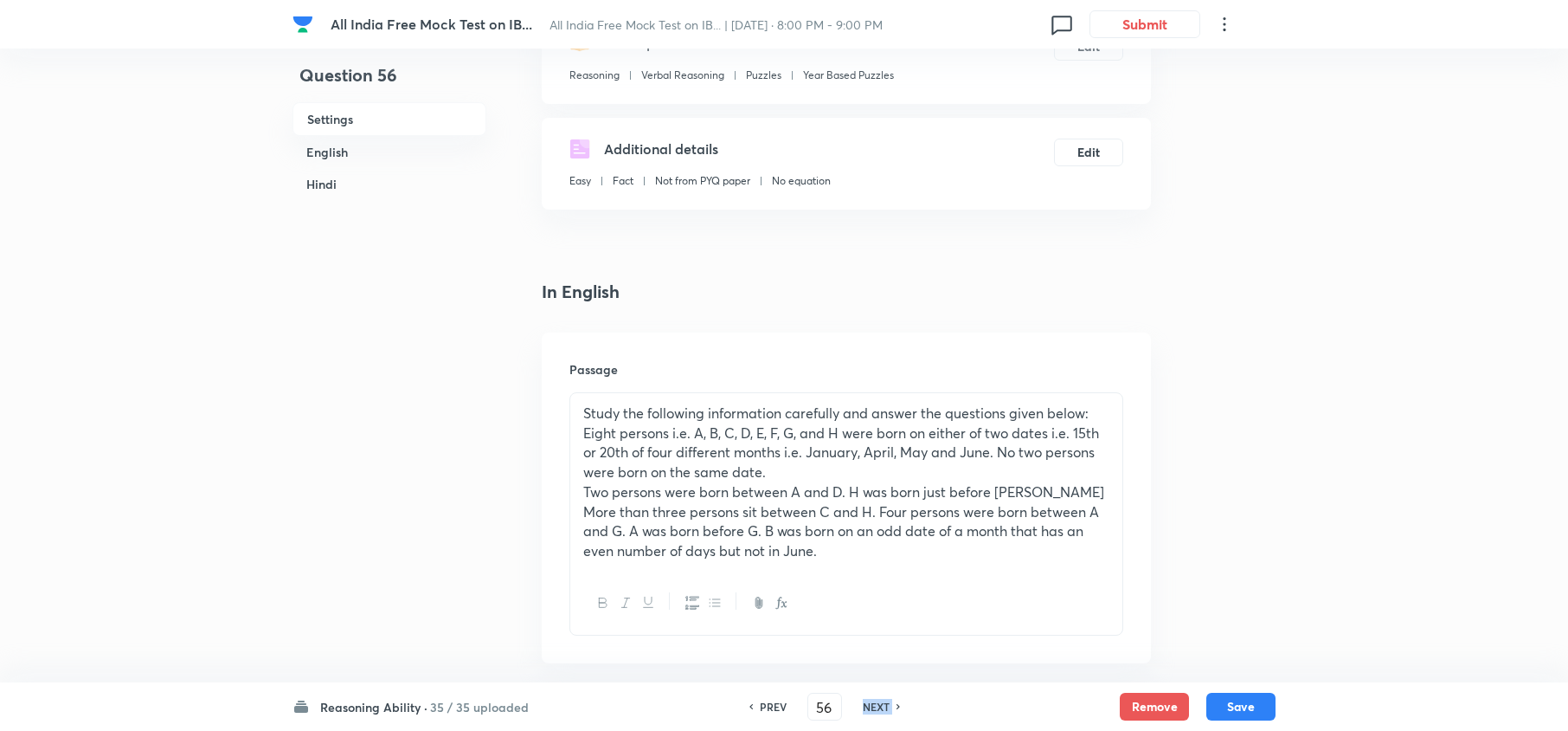
click at [894, 713] on div "NEXT" at bounding box center [879, 706] width 46 height 16
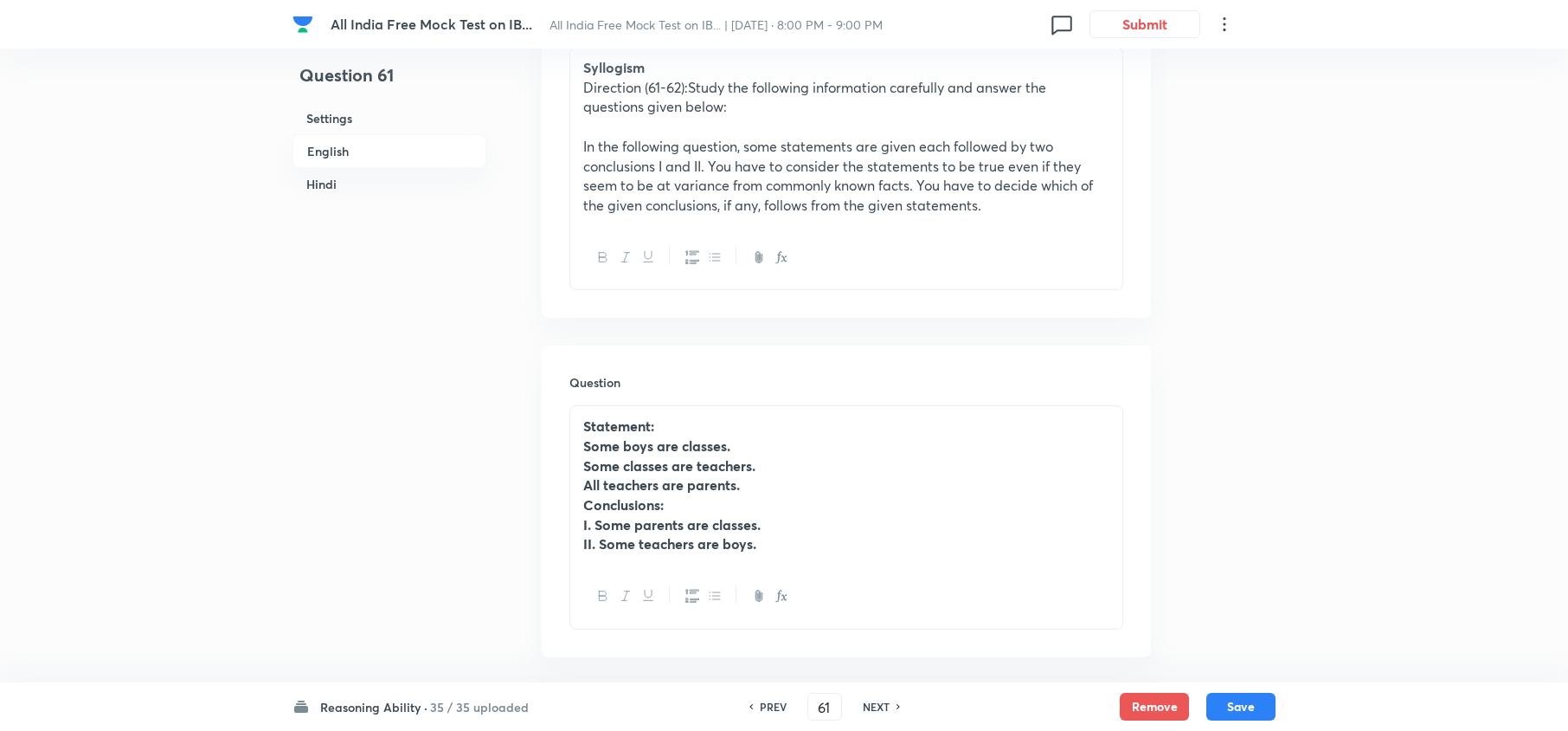
scroll to position [576, 0]
click at [894, 713] on div "NEXT" at bounding box center [879, 706] width 46 height 16
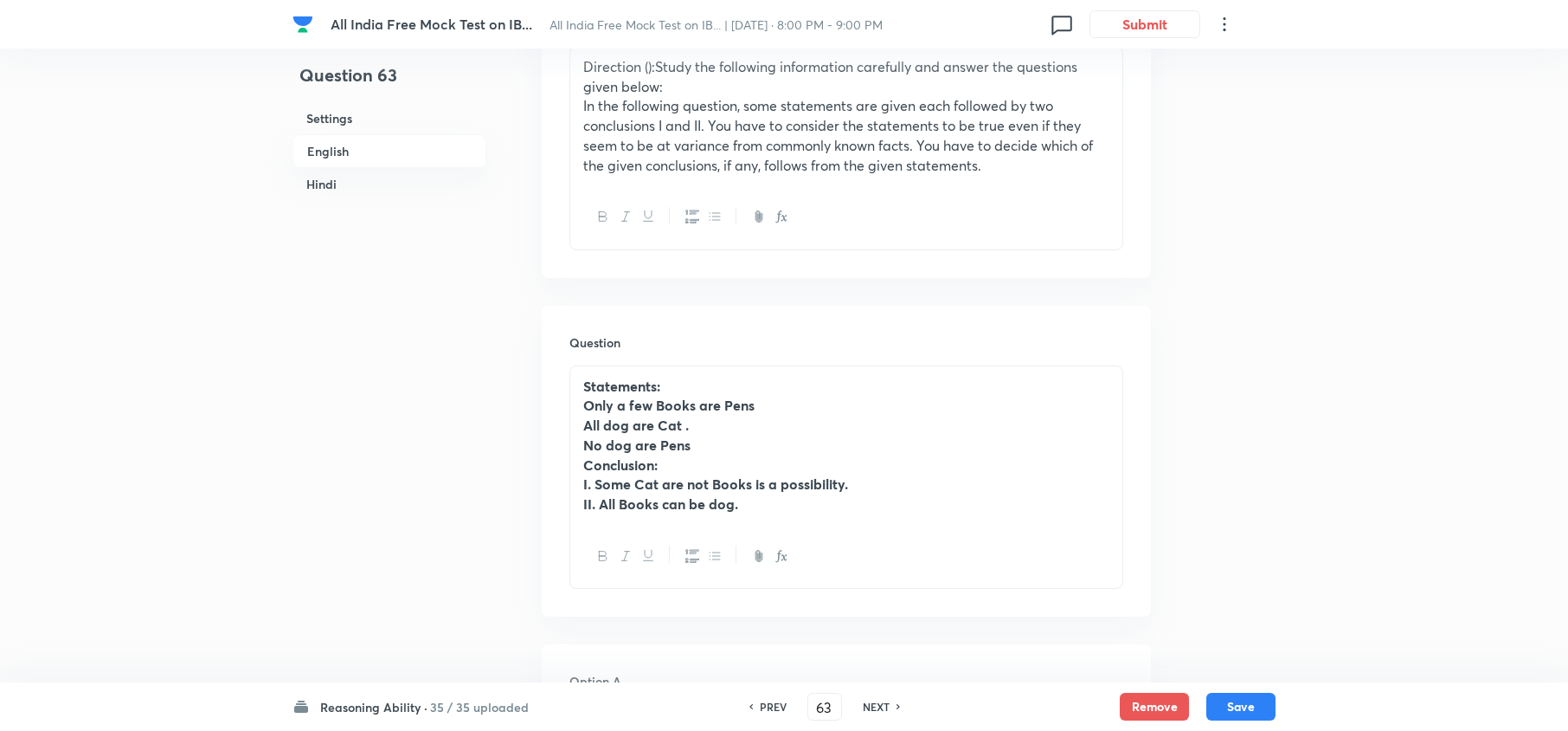
click at [894, 713] on div "NEXT" at bounding box center [879, 706] width 46 height 16
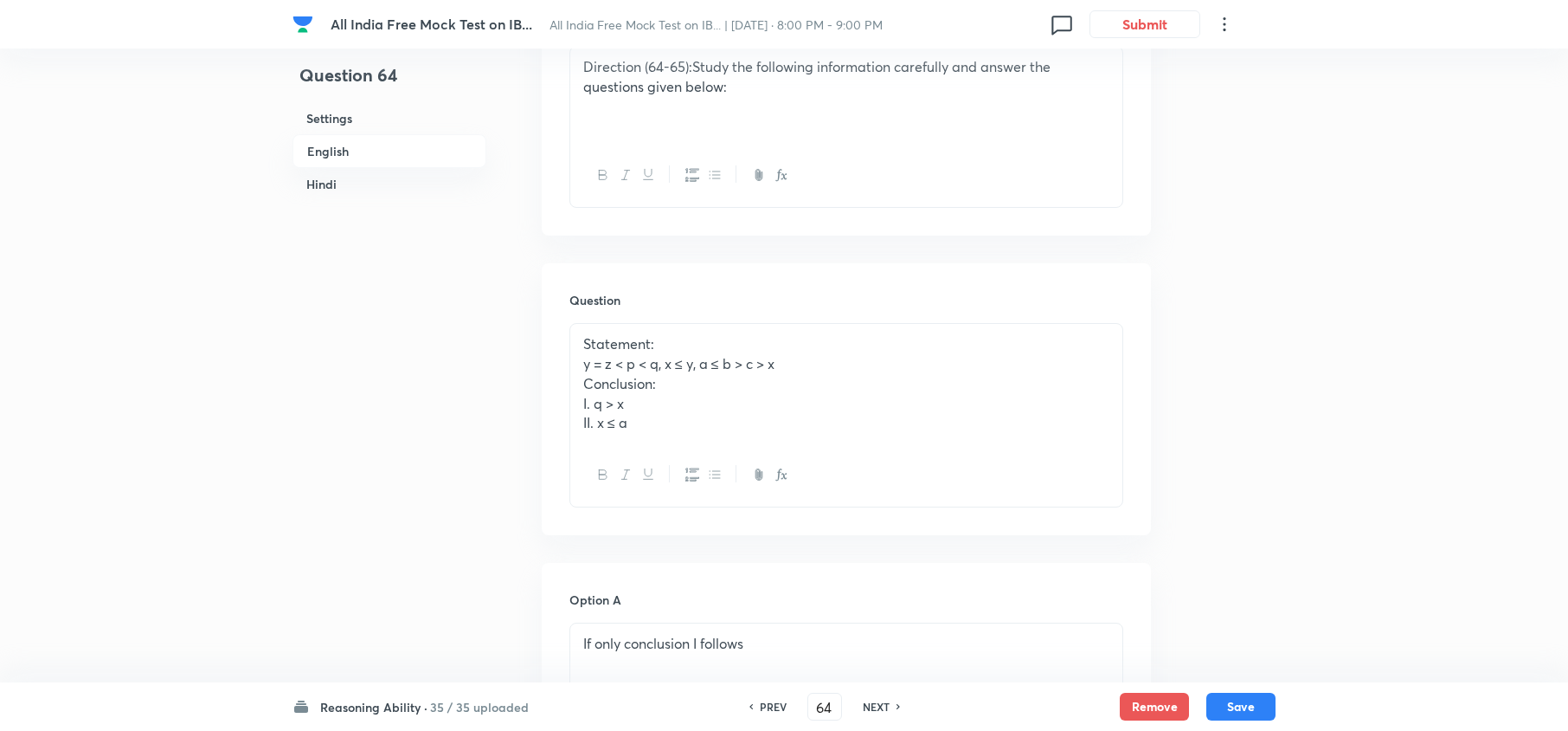
click at [894, 713] on div "NEXT" at bounding box center [879, 706] width 46 height 16
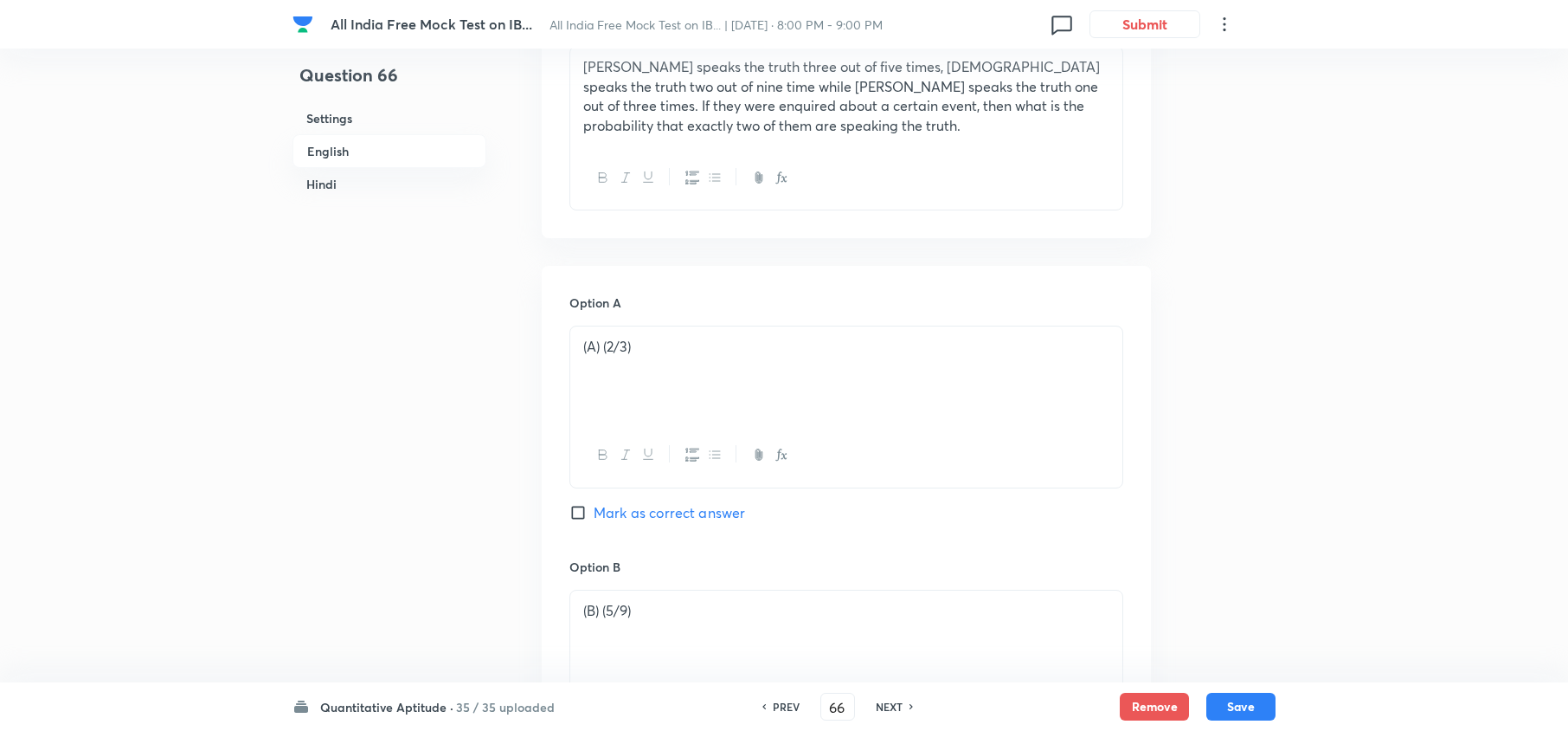
click at [781, 701] on h6 "PREV" at bounding box center [785, 706] width 27 height 16
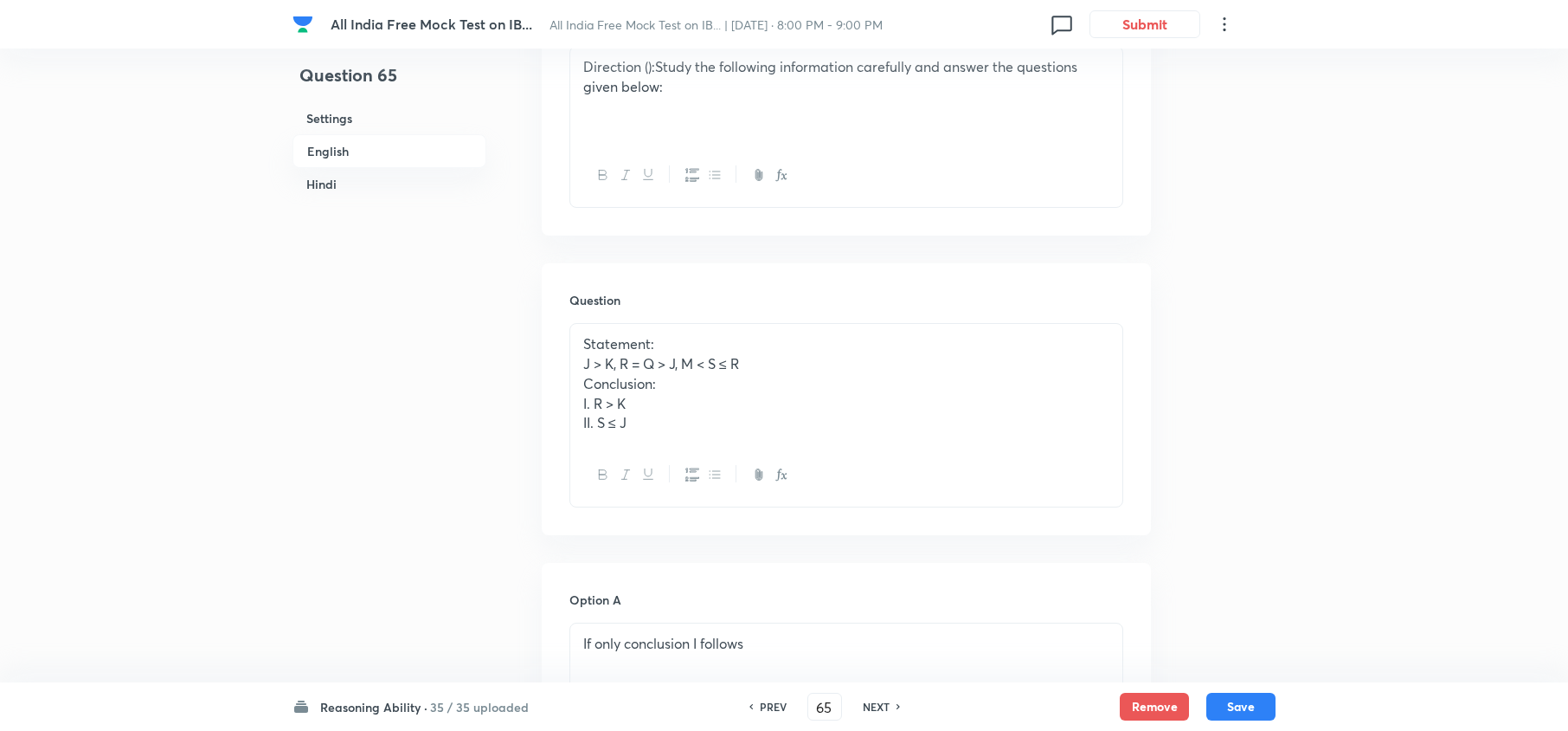
click at [781, 701] on h6 "PREV" at bounding box center [773, 706] width 27 height 16
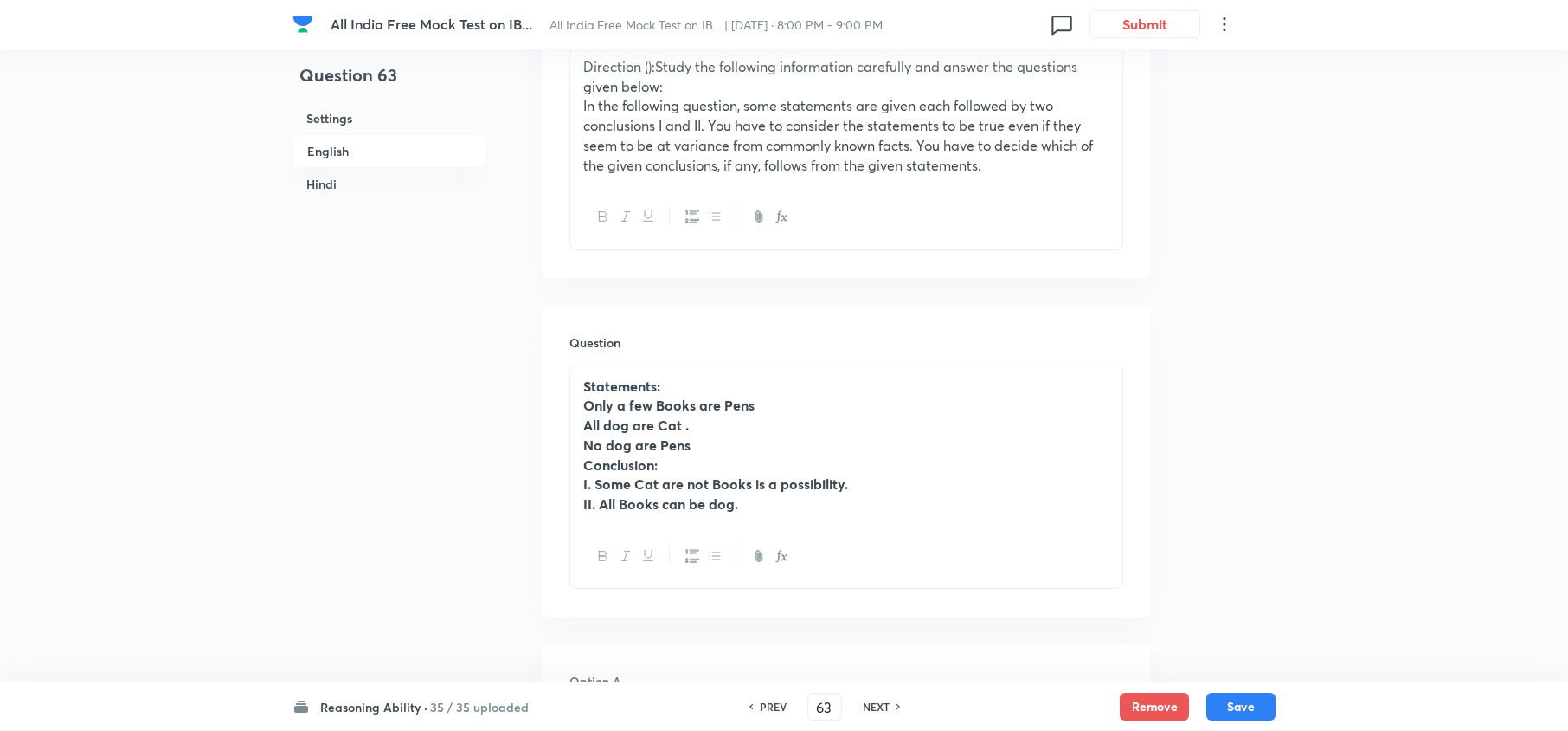
click at [884, 717] on div "PREV 63 ​ NEXT" at bounding box center [824, 706] width 223 height 28
click at [890, 707] on div "NEXT" at bounding box center [879, 706] width 46 height 16
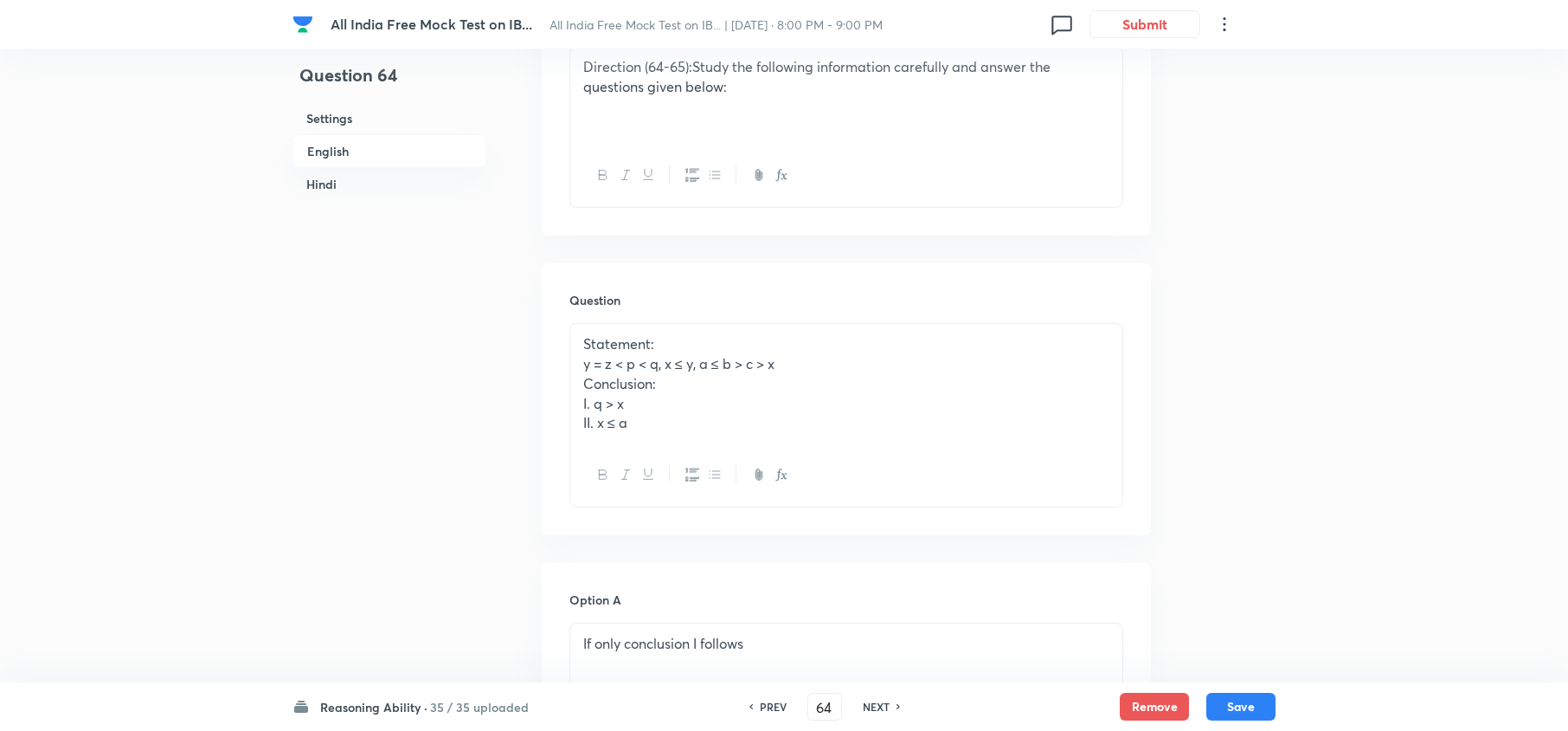
click at [890, 707] on div "NEXT" at bounding box center [879, 706] width 46 height 16
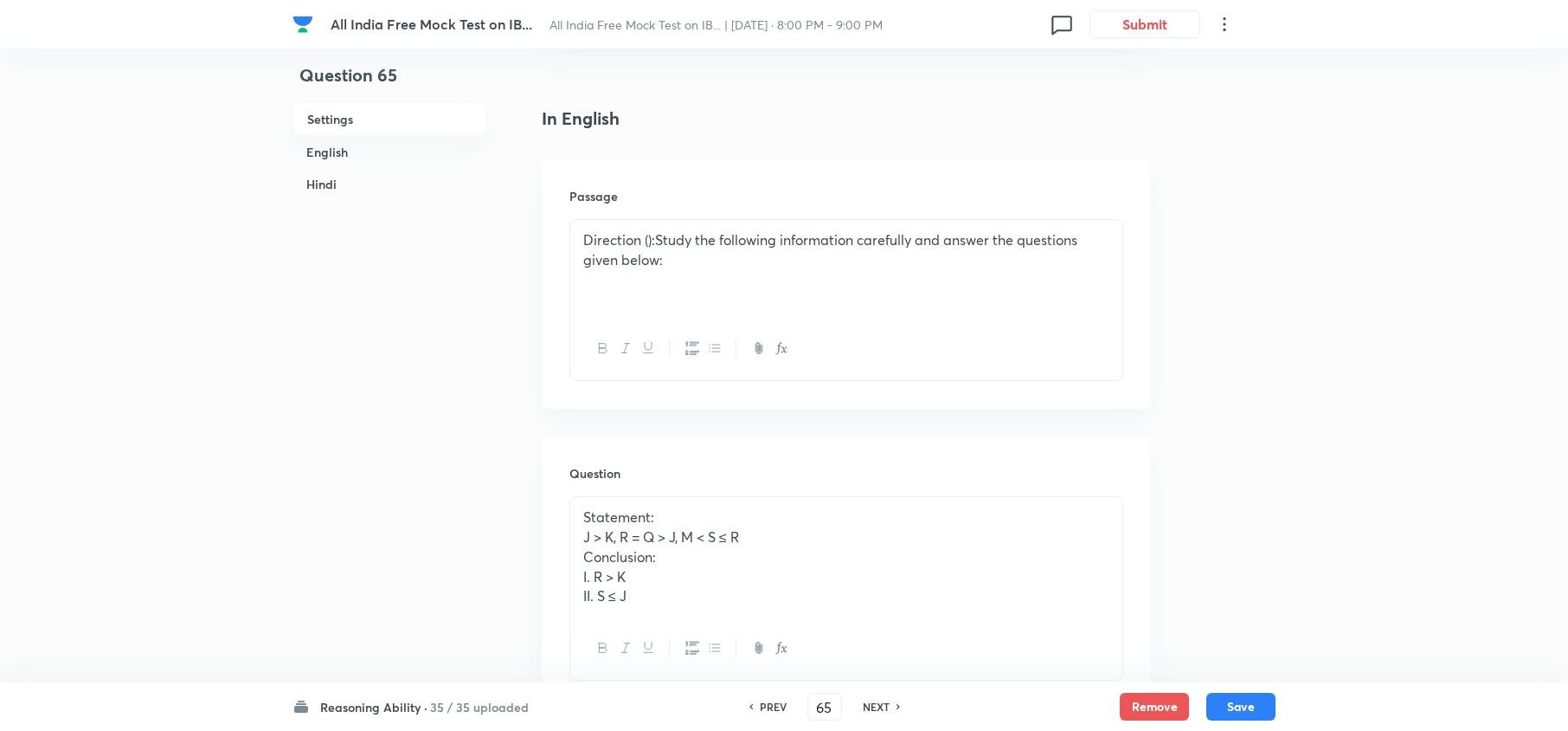
scroll to position [230, 0]
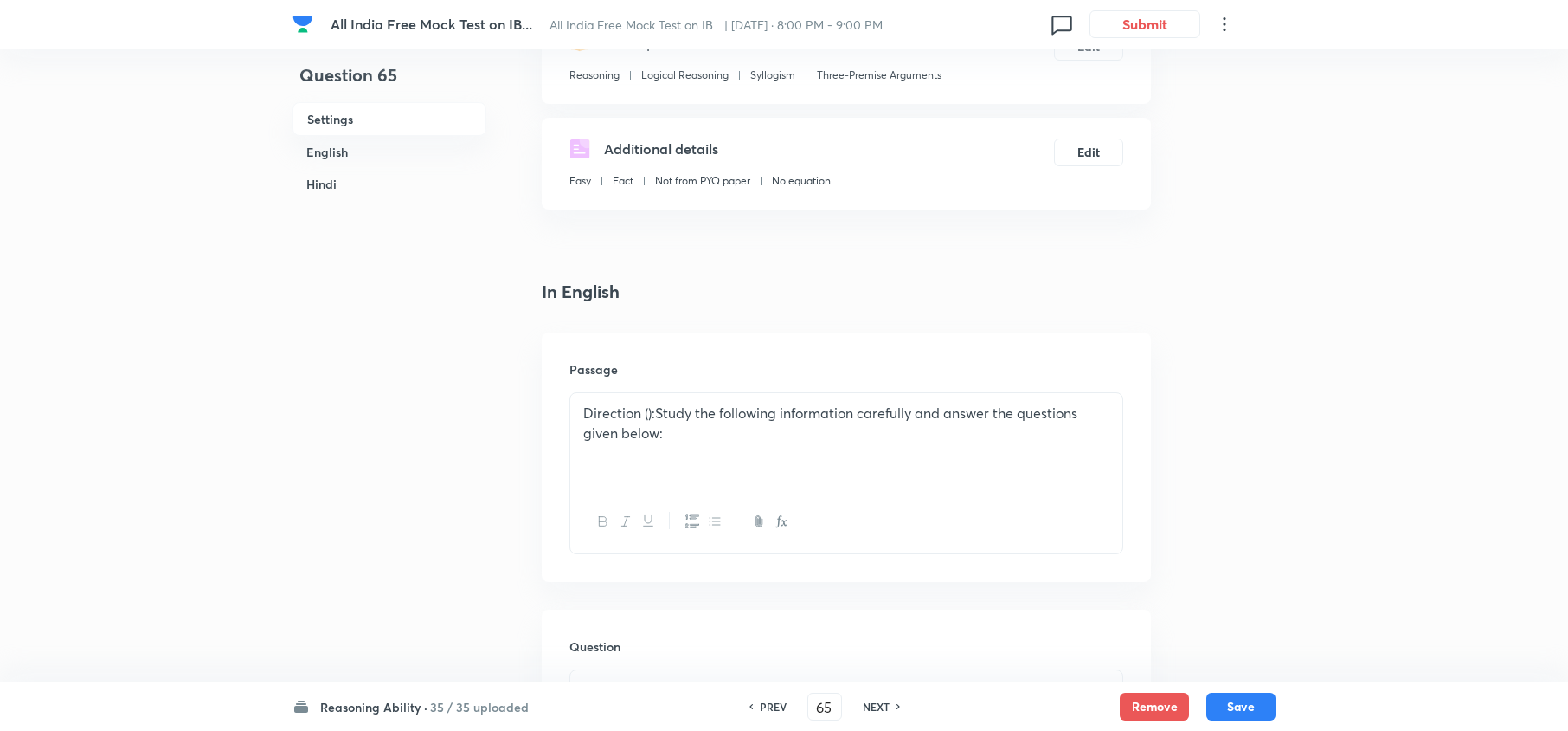
click at [890, 706] on div "NEXT" at bounding box center [879, 706] width 46 height 16
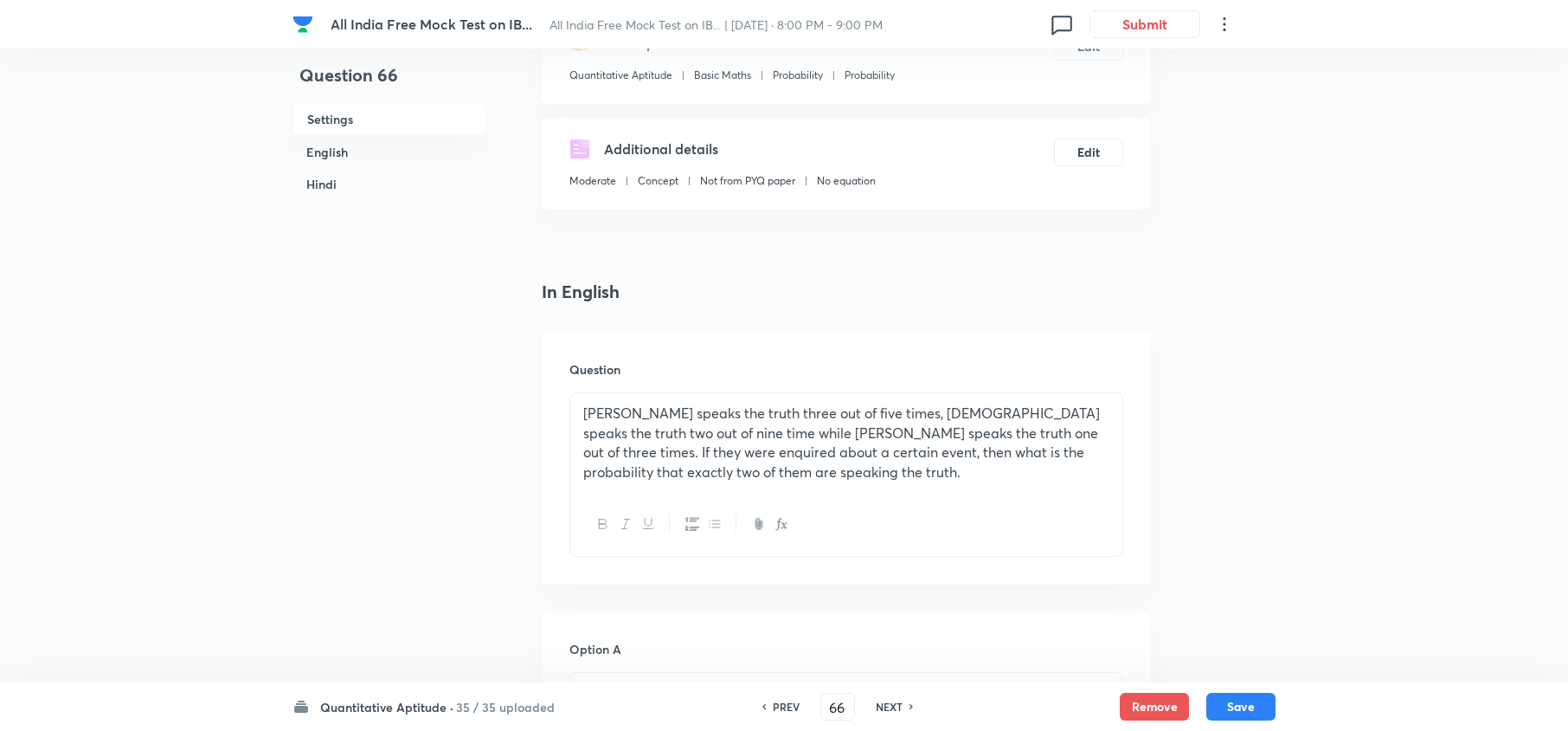
click at [890, 706] on h6 "NEXT" at bounding box center [889, 706] width 27 height 16
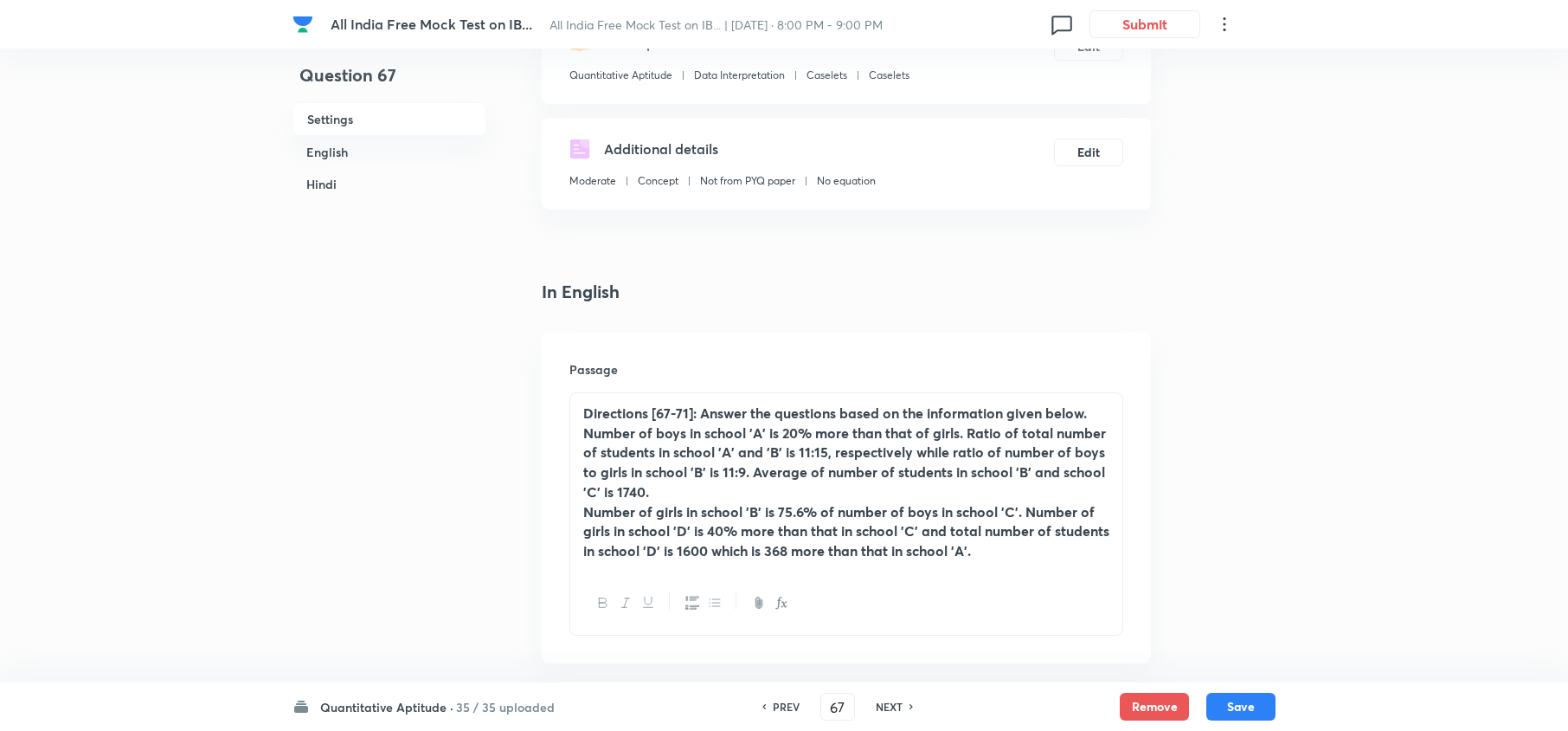
click at [890, 706] on h6 "NEXT" at bounding box center [889, 706] width 27 height 16
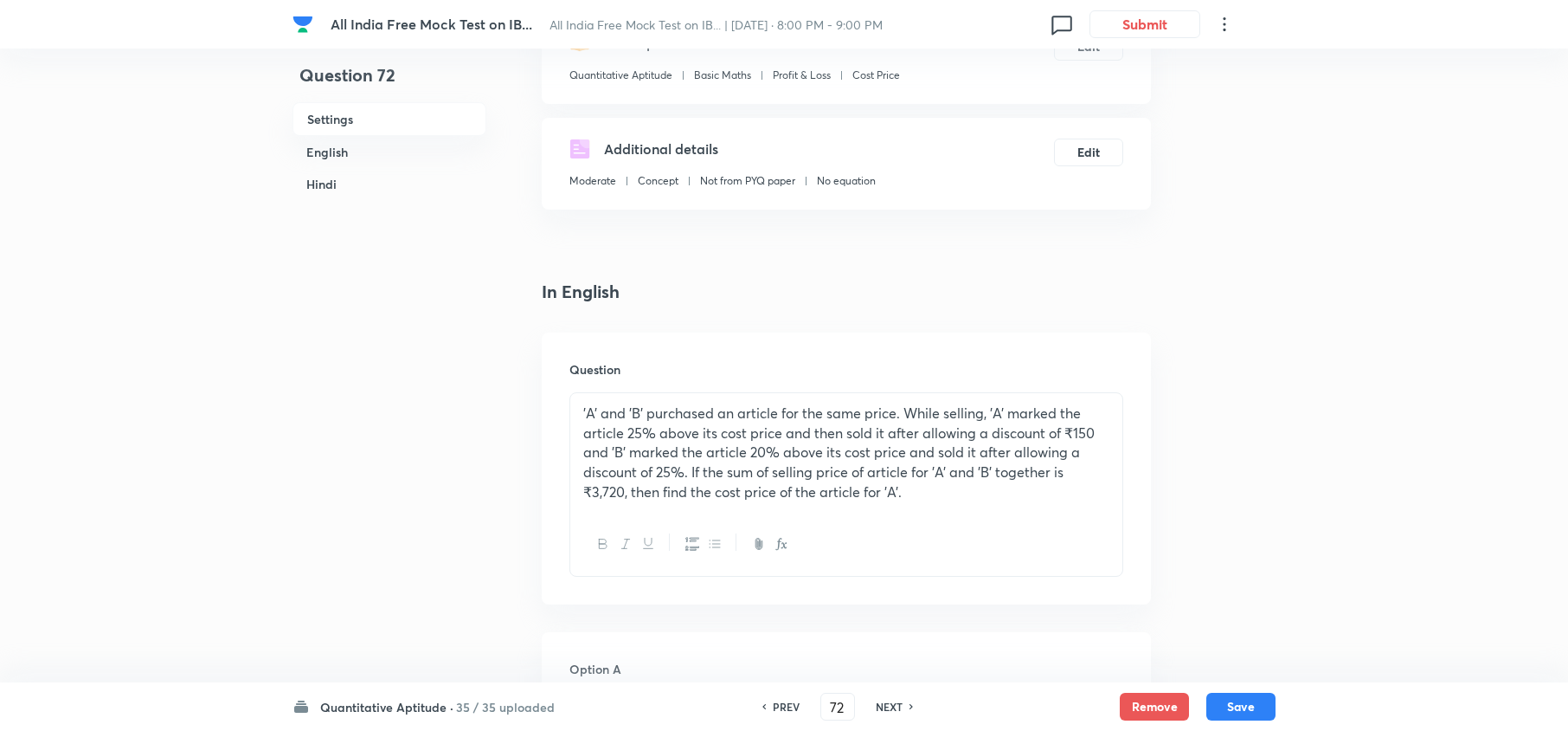
click at [890, 706] on h6 "NEXT" at bounding box center [889, 706] width 27 height 16
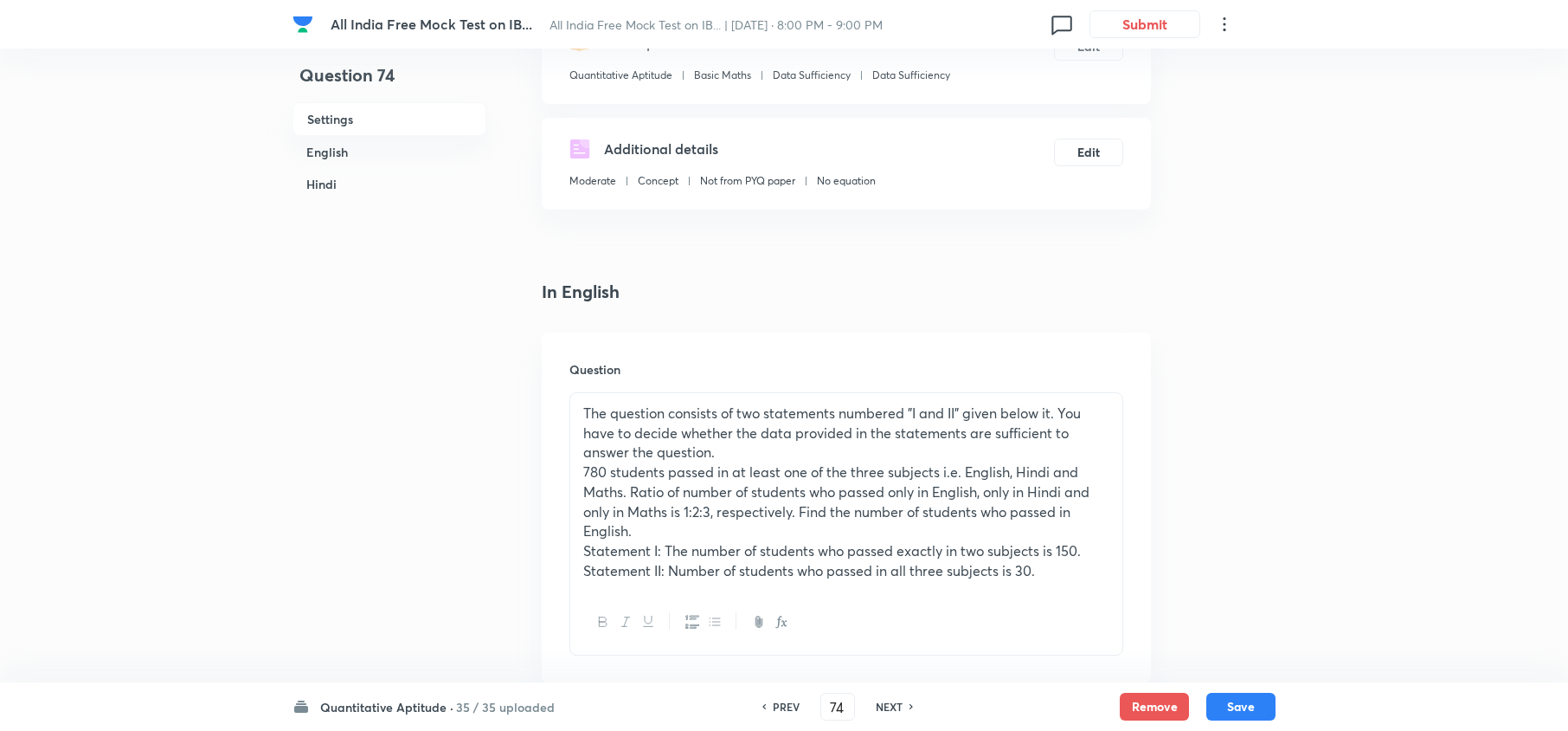
click at [890, 706] on h6 "NEXT" at bounding box center [889, 706] width 27 height 16
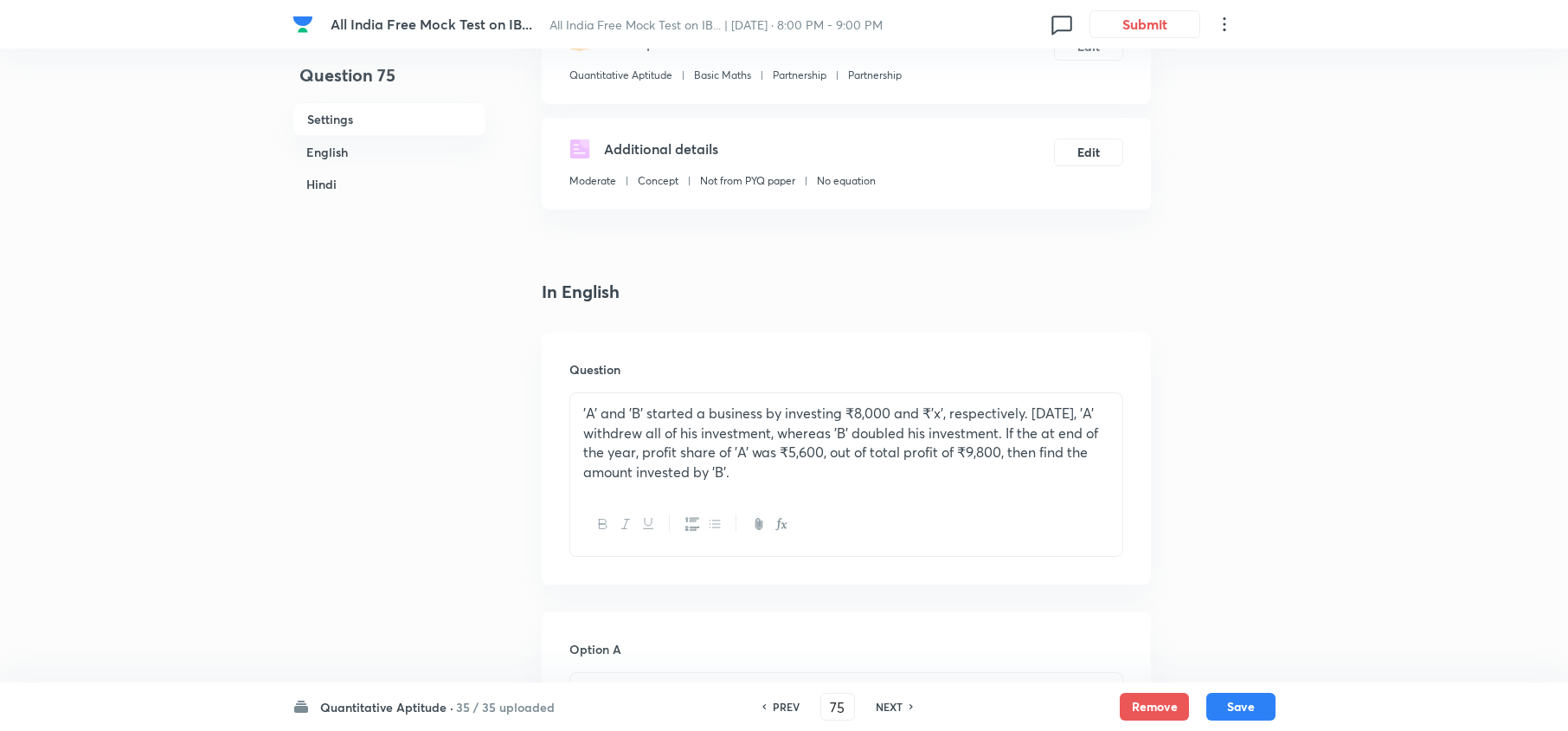
click at [890, 706] on h6 "NEXT" at bounding box center [889, 706] width 27 height 16
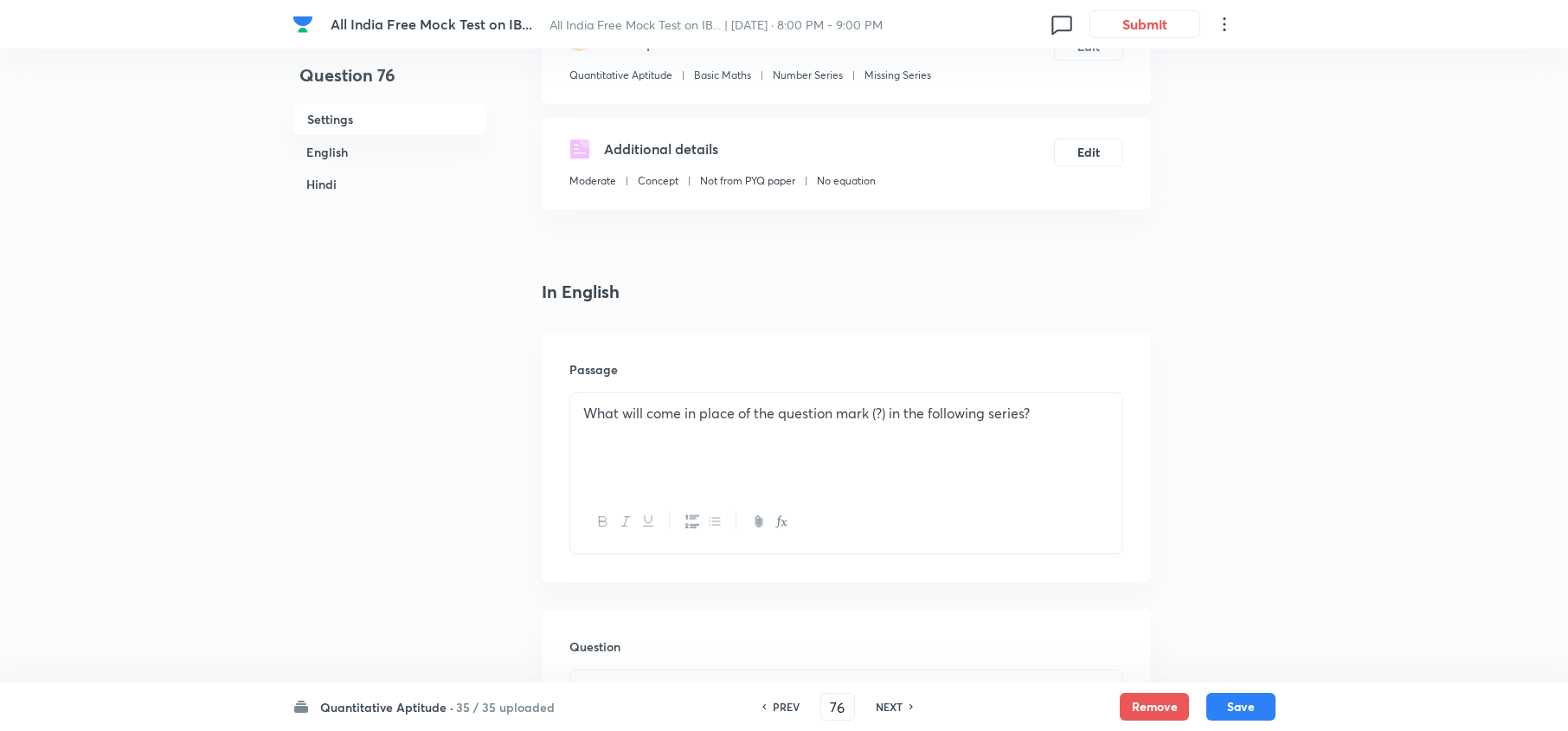
click at [890, 706] on h6 "NEXT" at bounding box center [889, 706] width 27 height 16
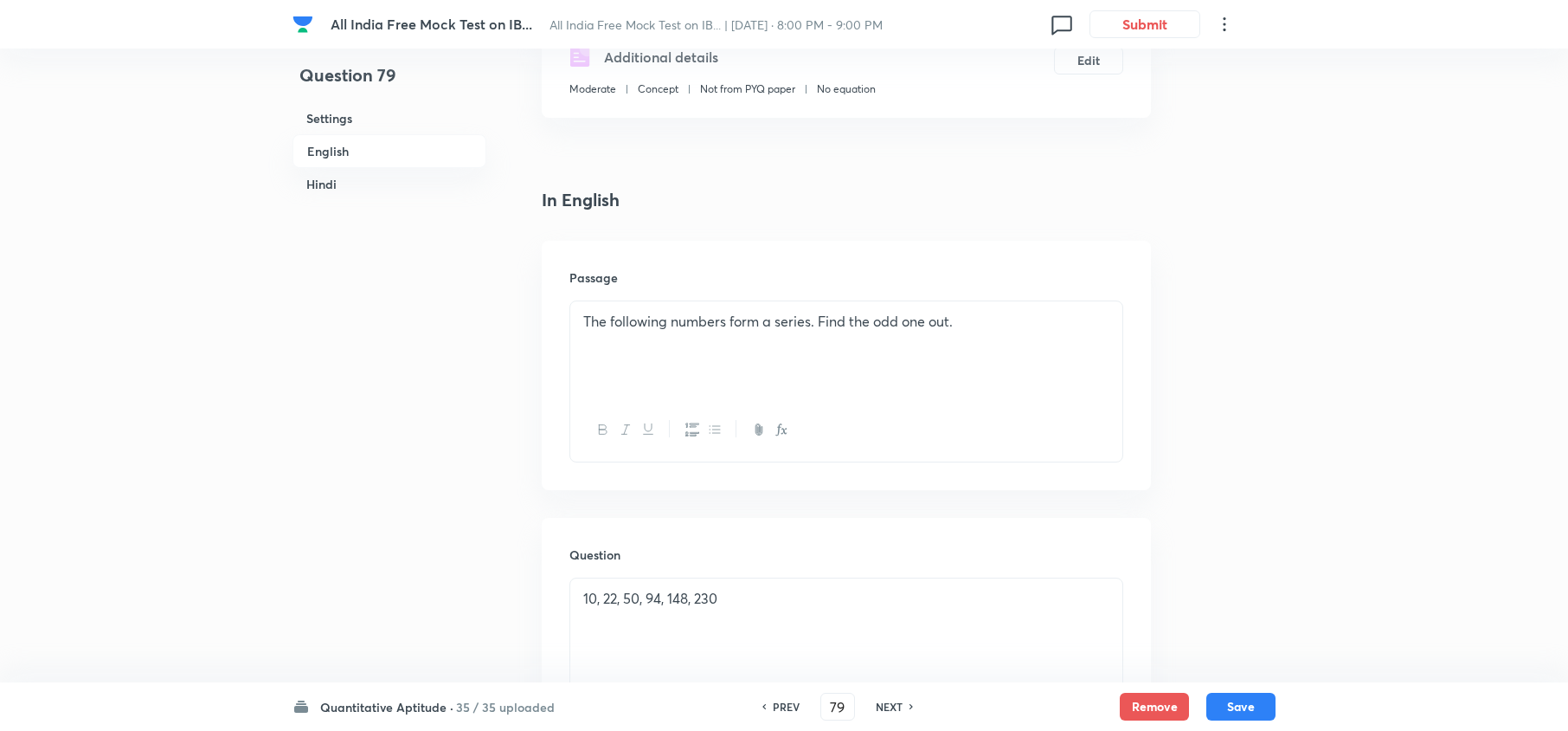
scroll to position [461, 0]
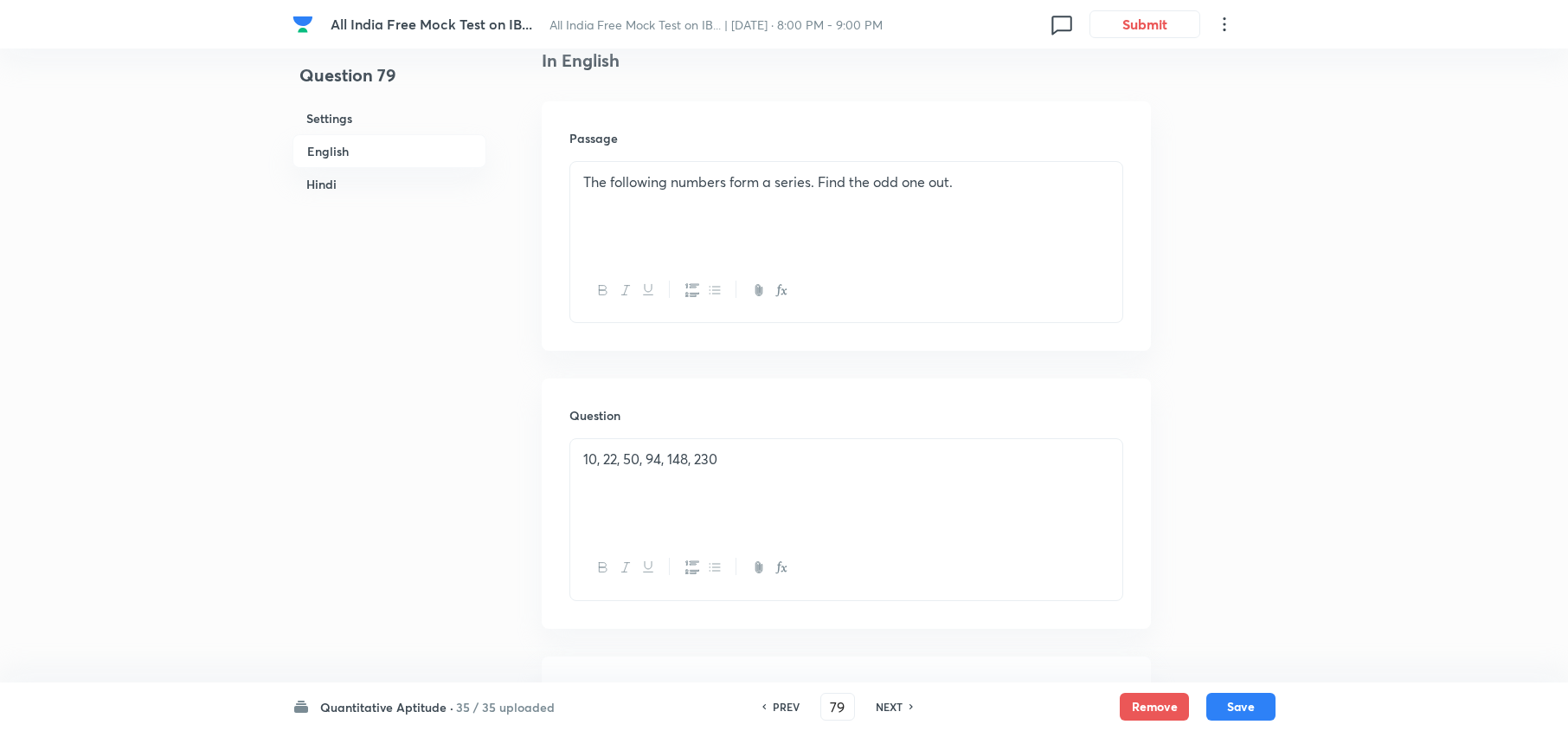
click at [890, 706] on h6 "NEXT" at bounding box center [889, 706] width 27 height 16
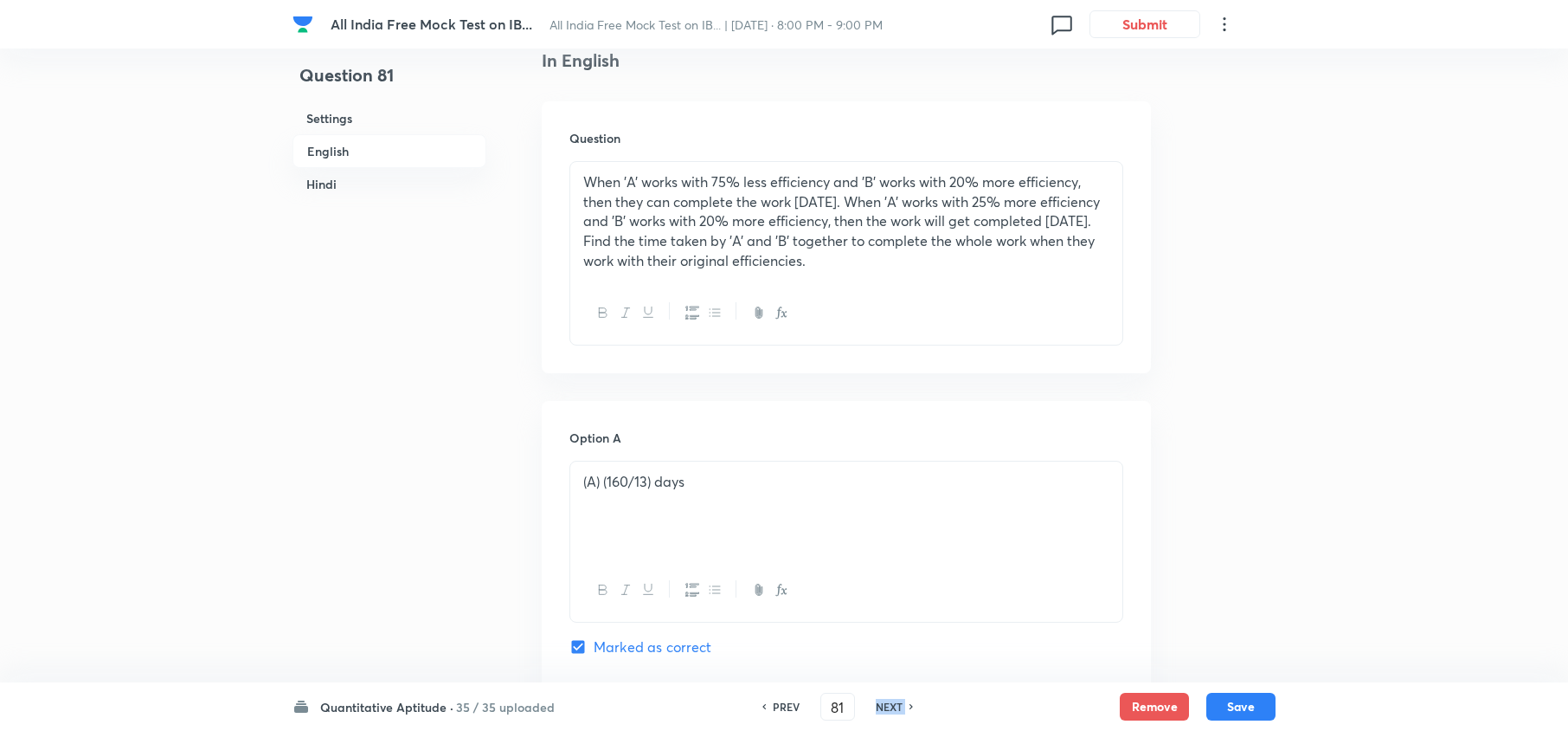
click at [890, 706] on h6 "NEXT" at bounding box center [889, 706] width 27 height 16
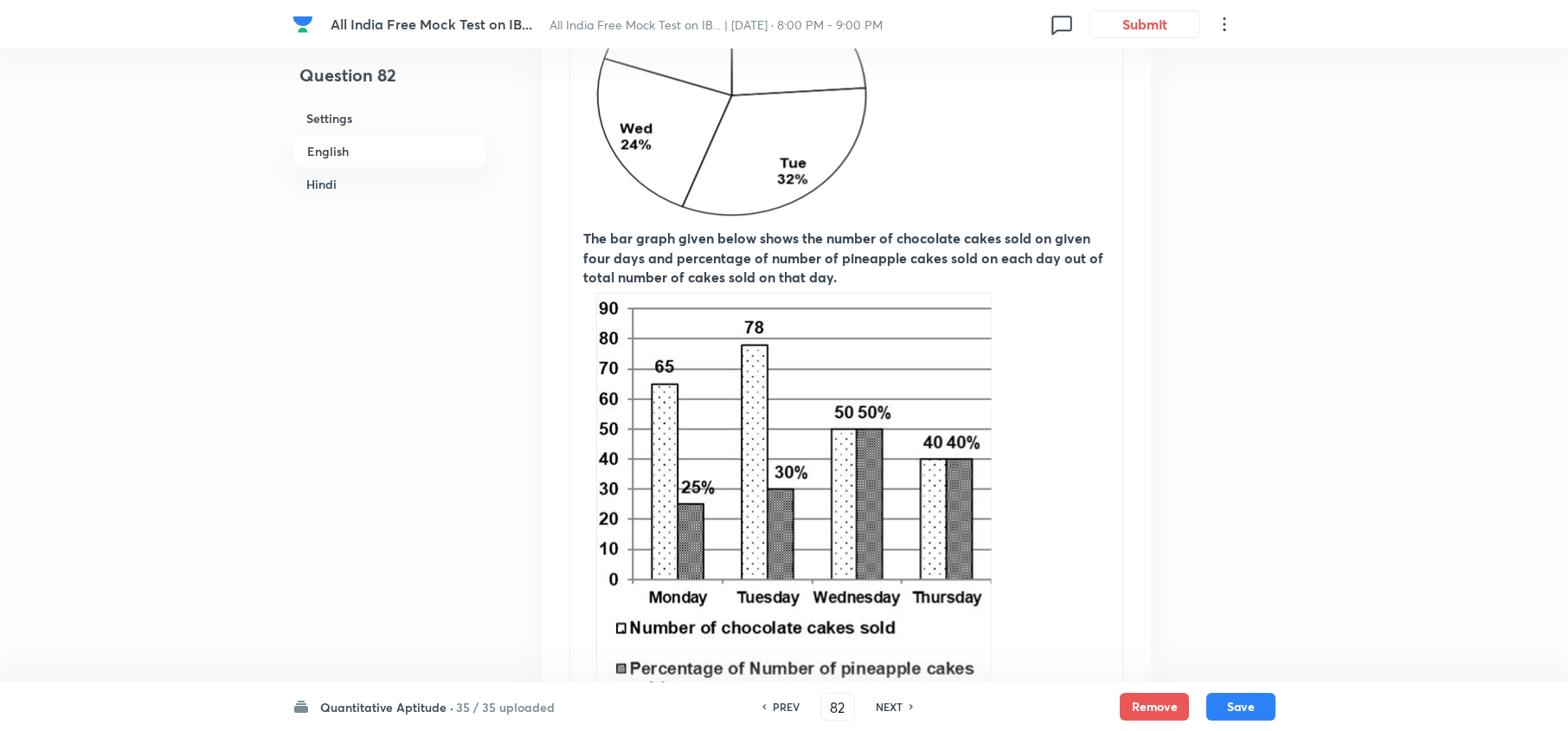
scroll to position [807, 0]
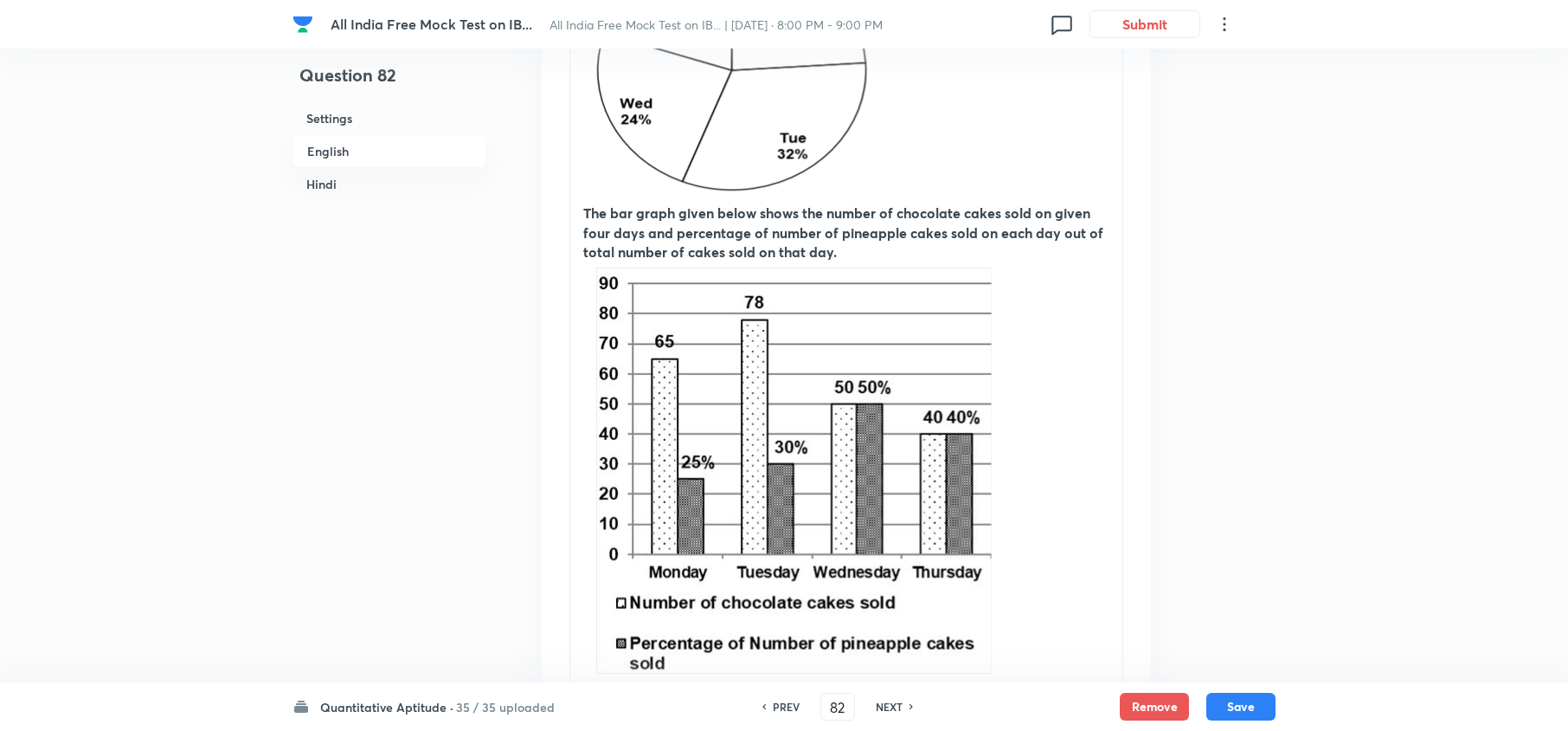
click at [890, 706] on h6 "NEXT" at bounding box center [889, 706] width 27 height 16
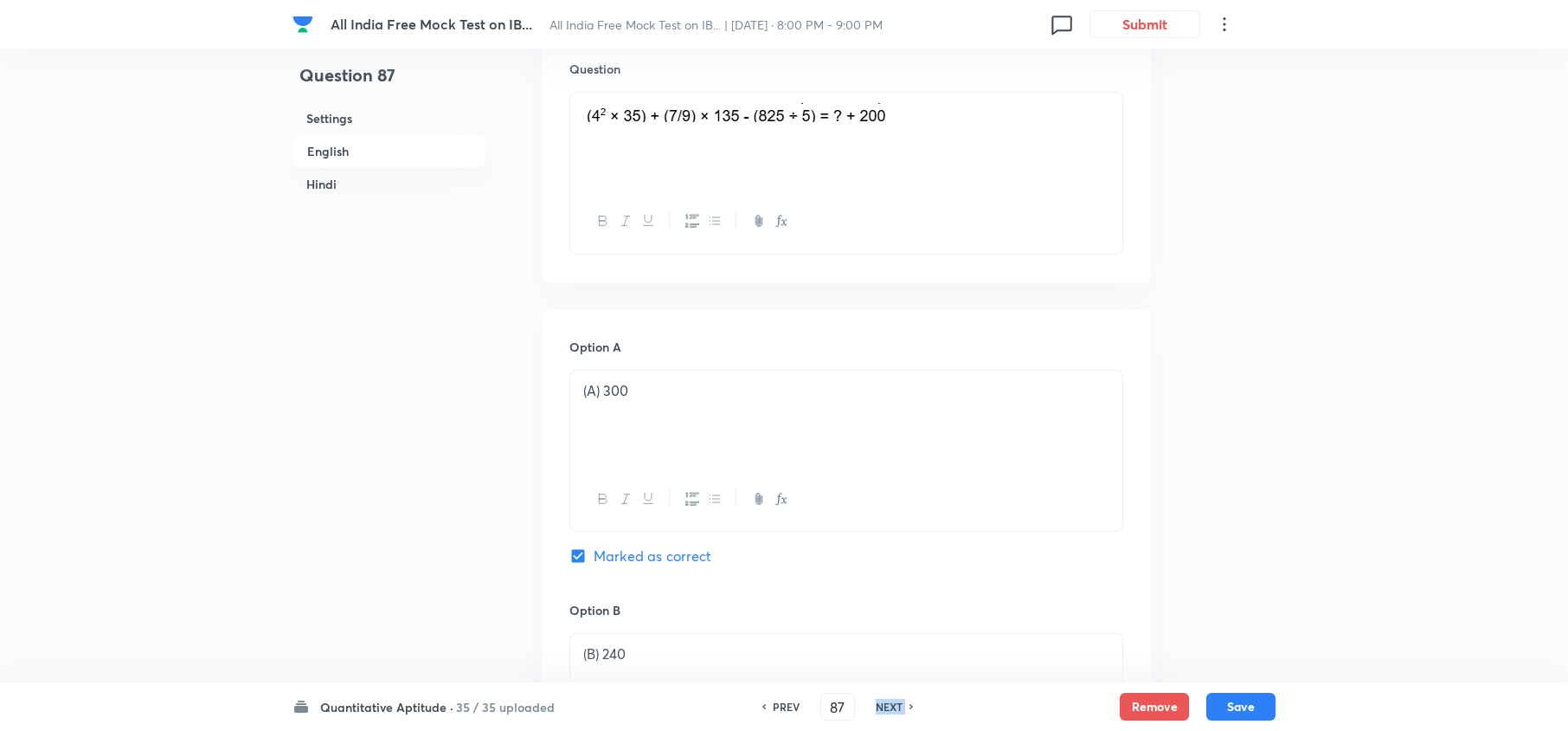
click at [890, 706] on h6 "NEXT" at bounding box center [889, 706] width 27 height 16
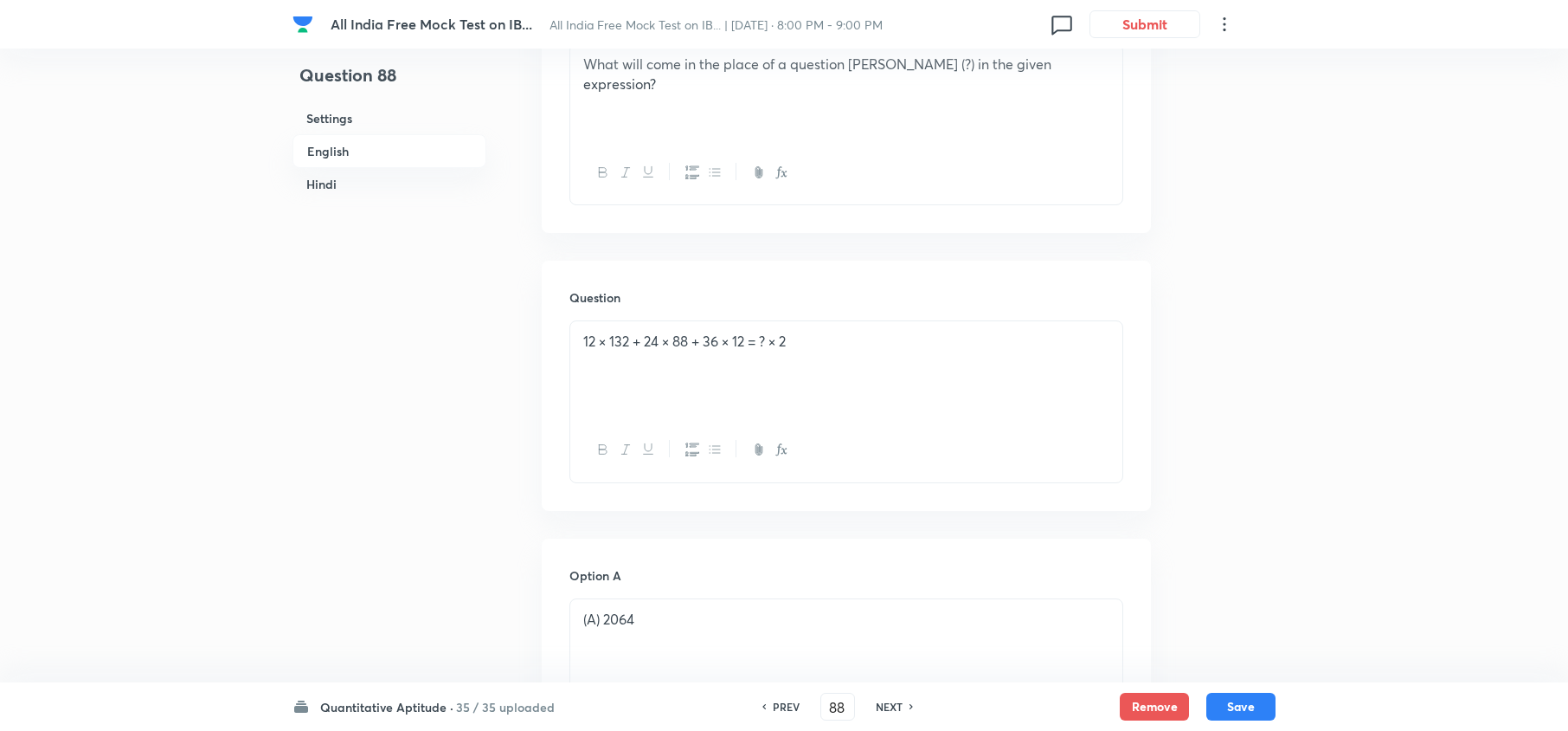
scroll to position [576, 0]
click at [890, 706] on h6 "NEXT" at bounding box center [889, 706] width 27 height 16
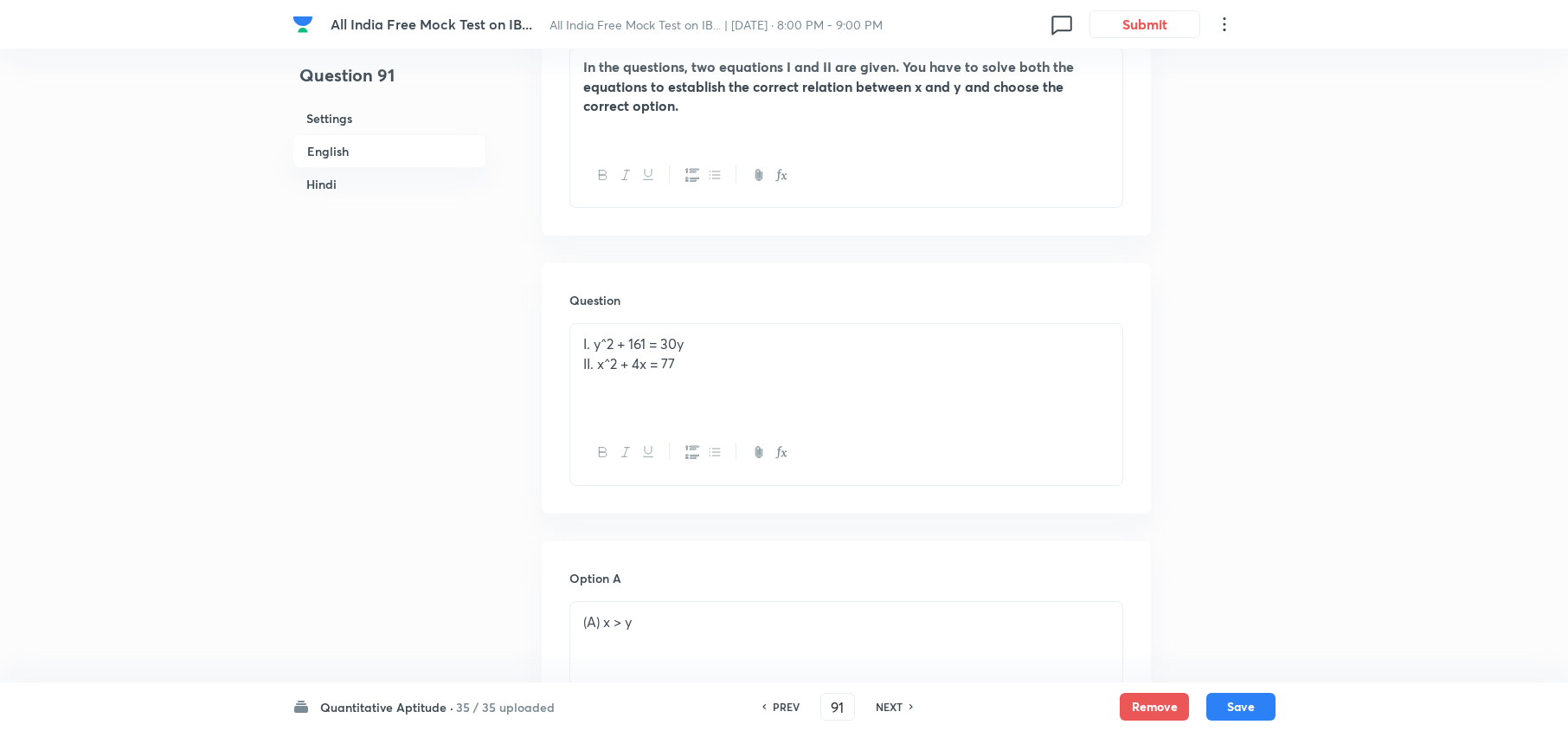
click at [890, 706] on h6 "NEXT" at bounding box center [889, 706] width 27 height 16
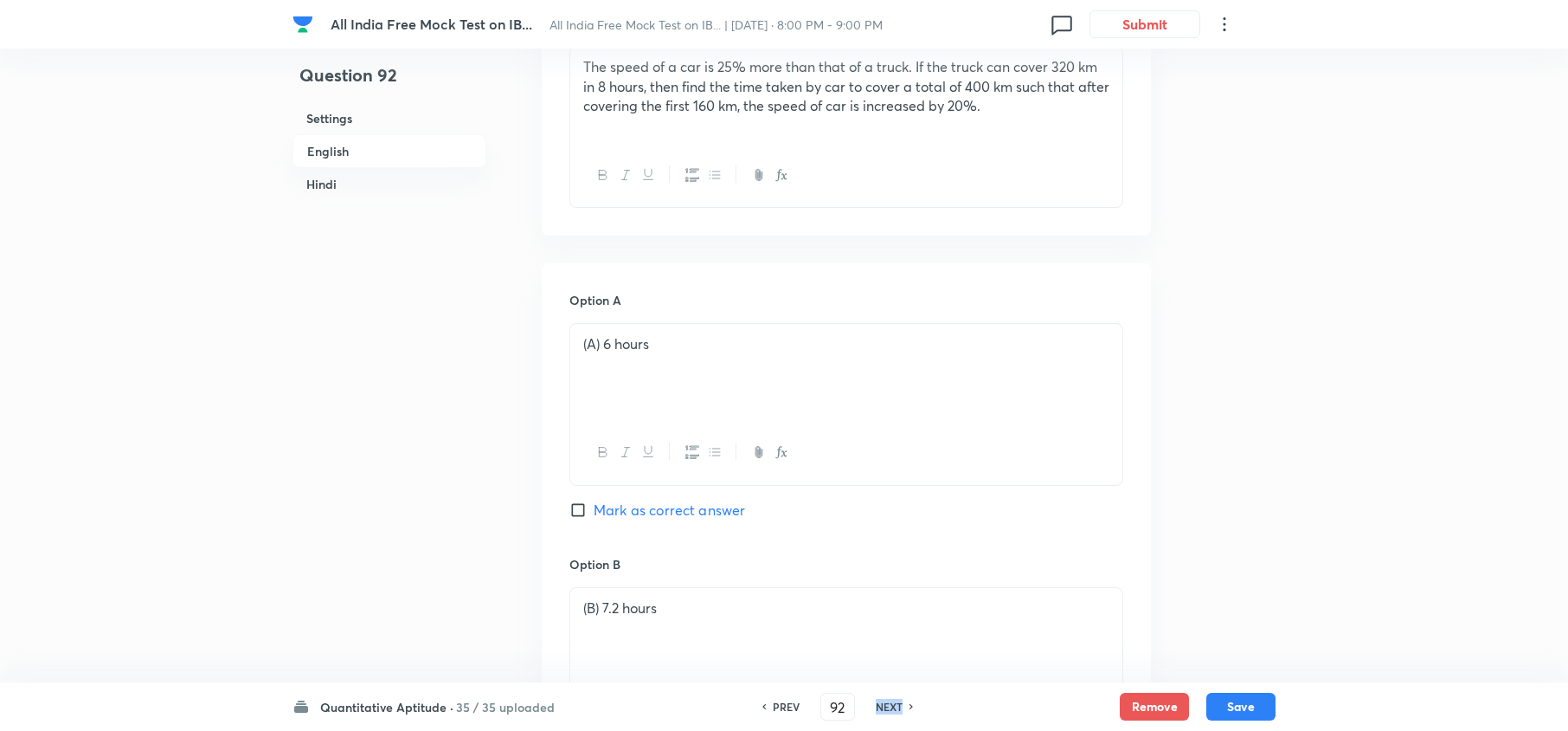
click at [890, 706] on h6 "NEXT" at bounding box center [889, 706] width 27 height 16
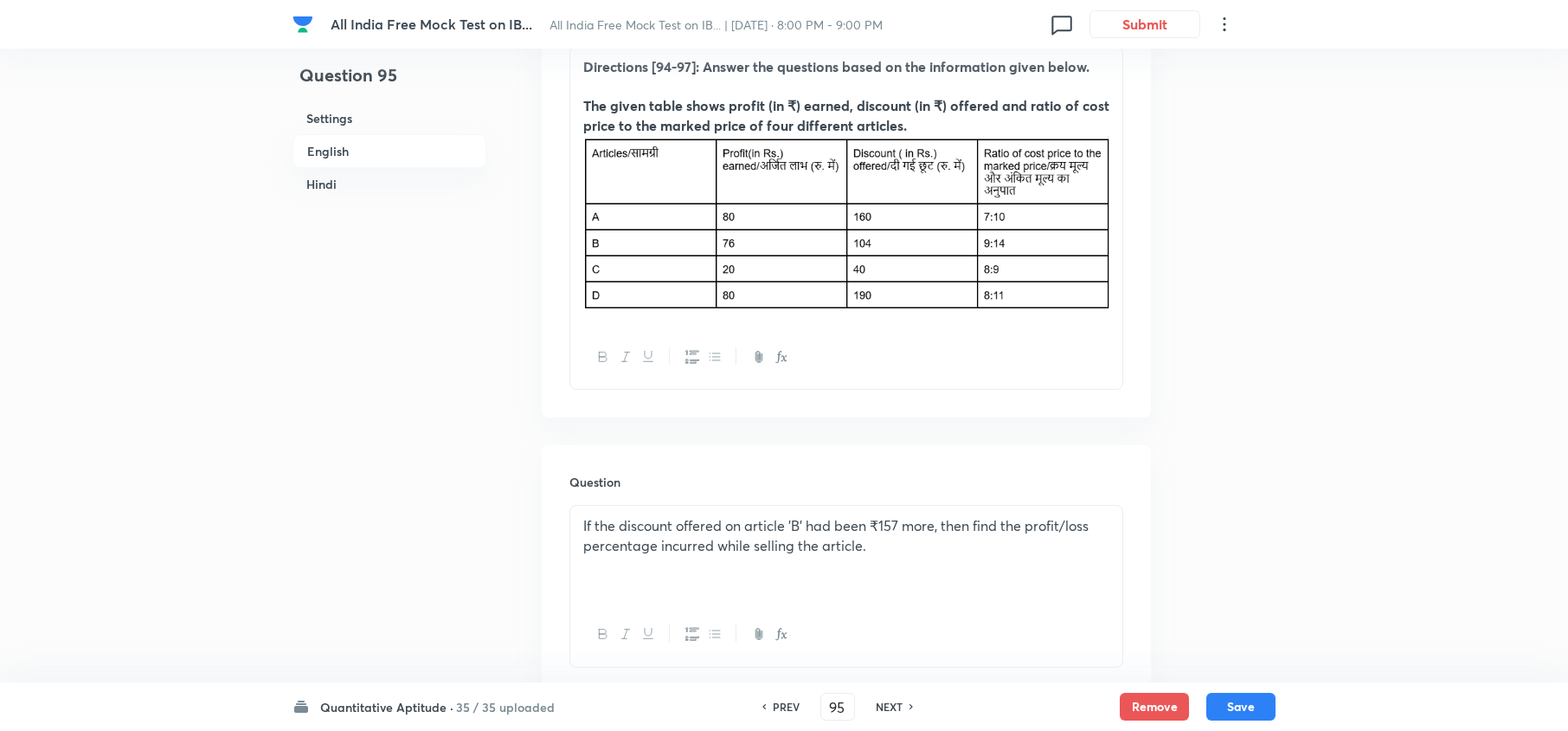
click at [890, 706] on h6 "NEXT" at bounding box center [889, 706] width 27 height 16
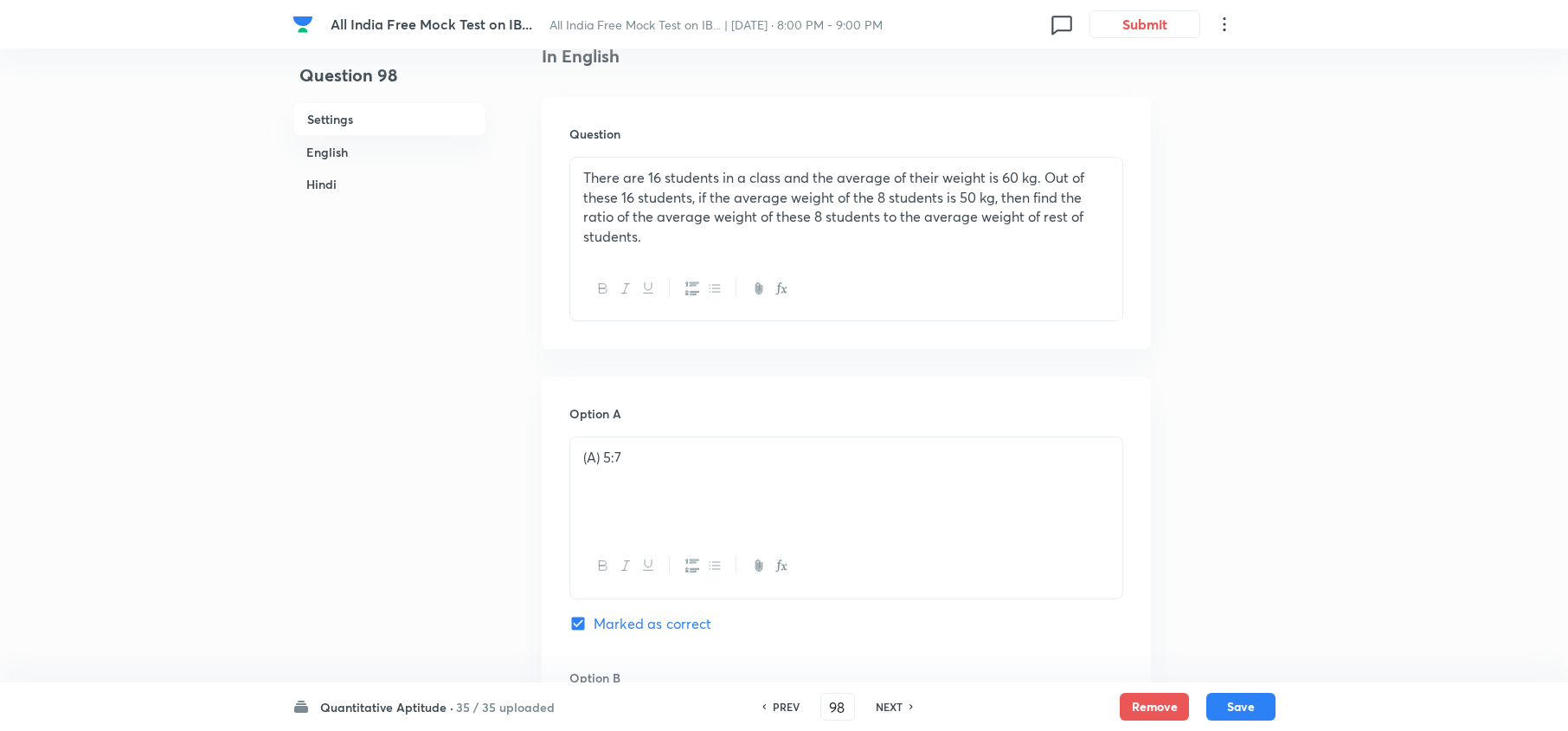
scroll to position [230, 0]
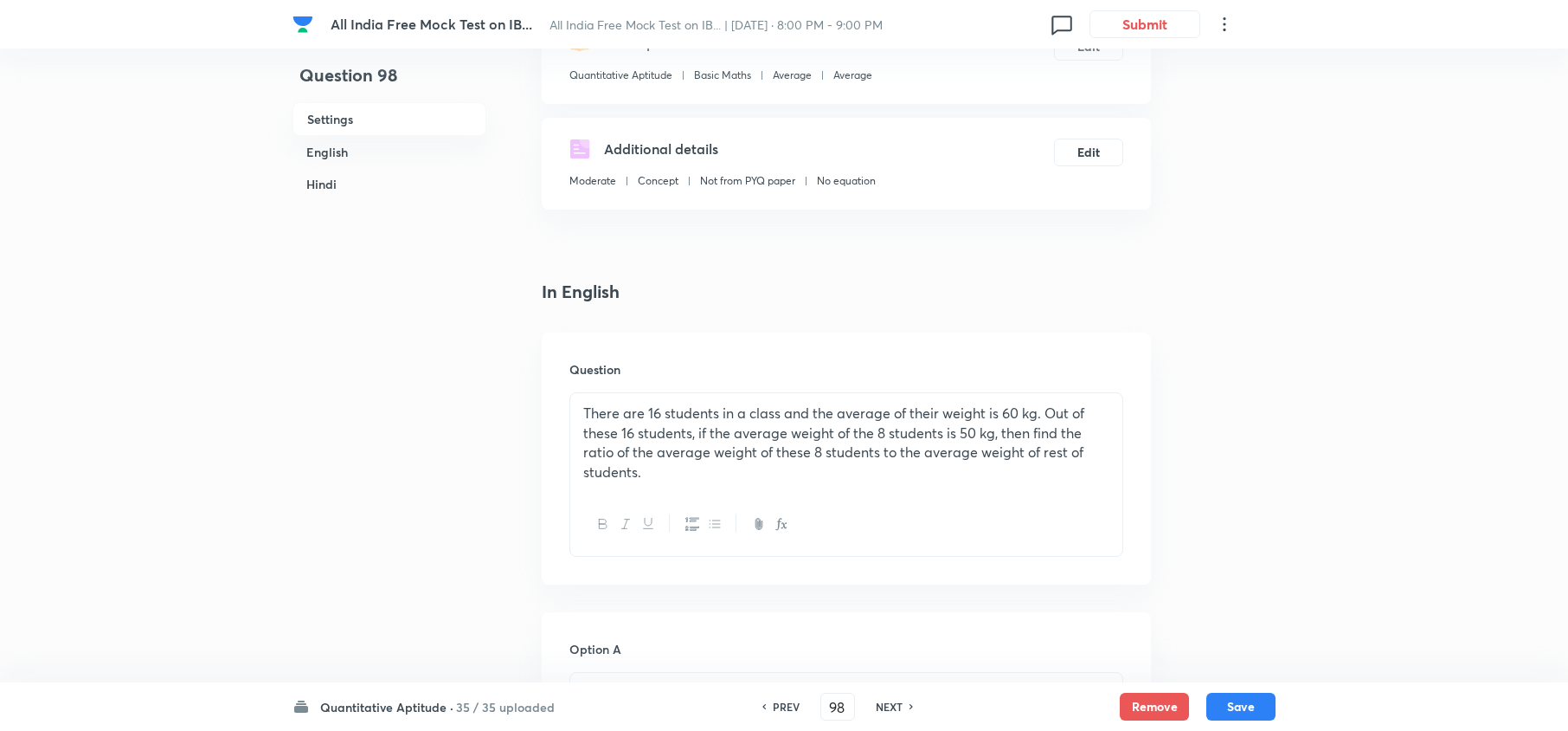
click at [890, 706] on h6 "NEXT" at bounding box center [889, 706] width 27 height 16
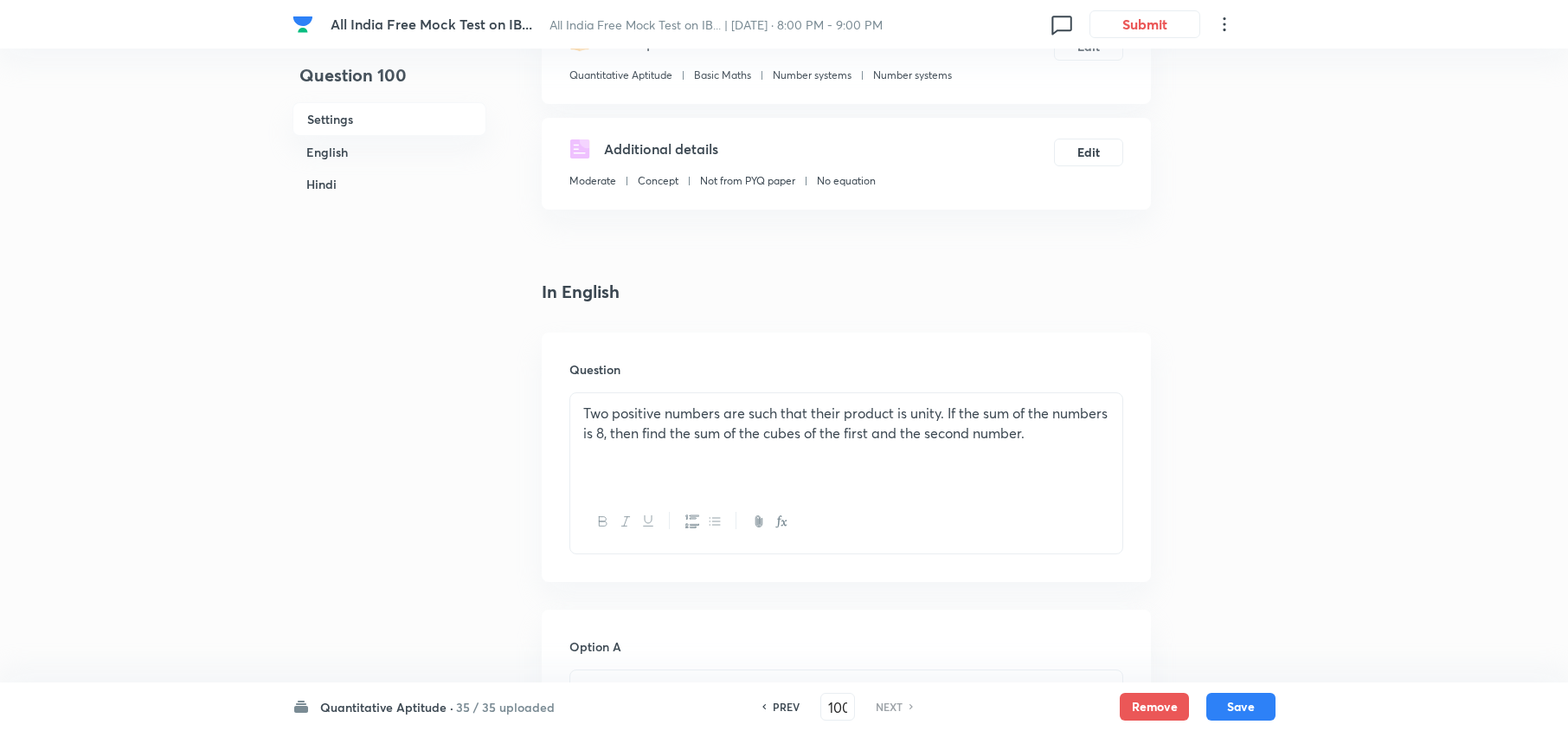
click at [890, 706] on h6 "NEXT" at bounding box center [889, 706] width 27 height 16
click at [436, 697] on h6 "Quantitative Aptitude ·" at bounding box center [387, 706] width 133 height 18
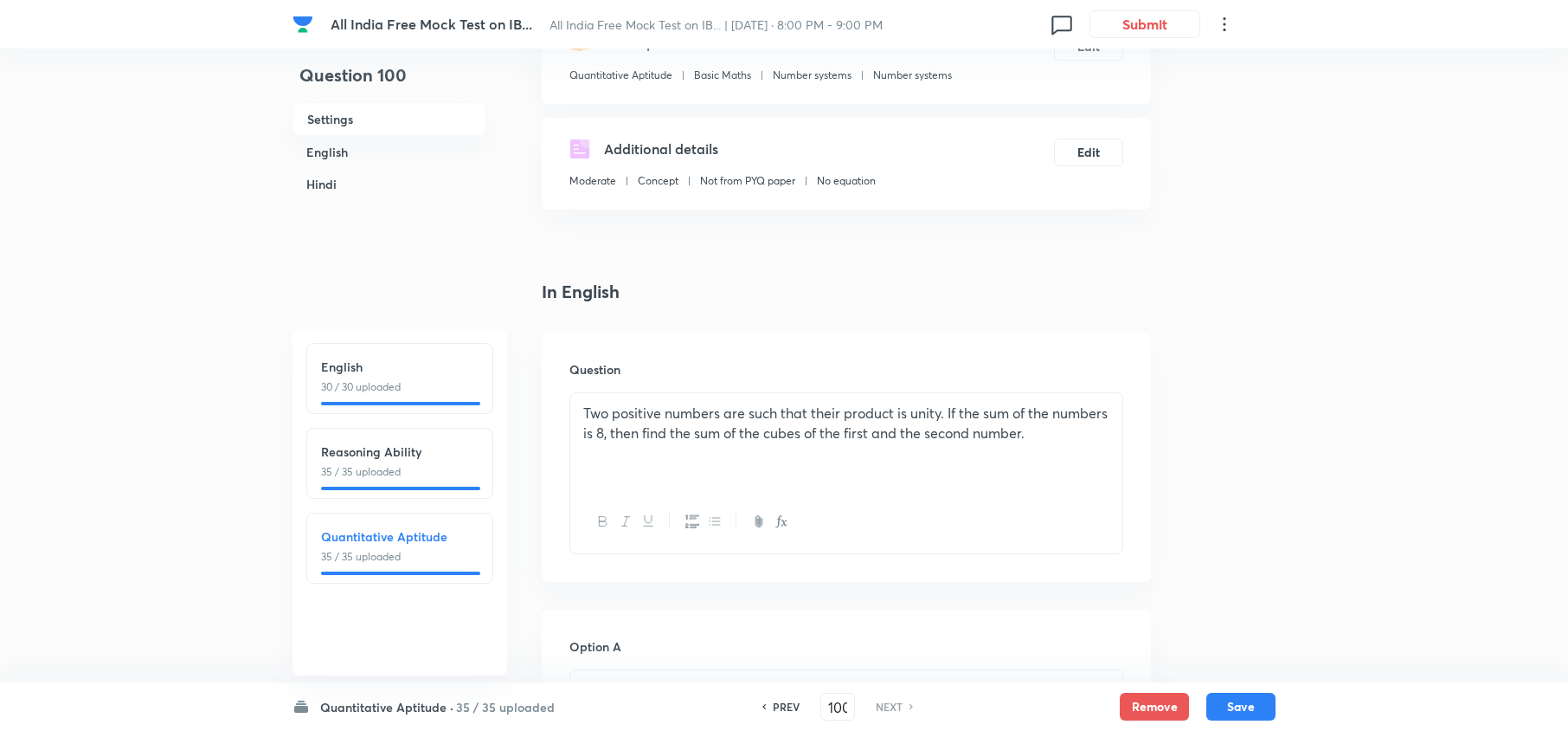
click at [396, 472] on p "35 / 35 uploaded" at bounding box center [400, 472] width 158 height 16
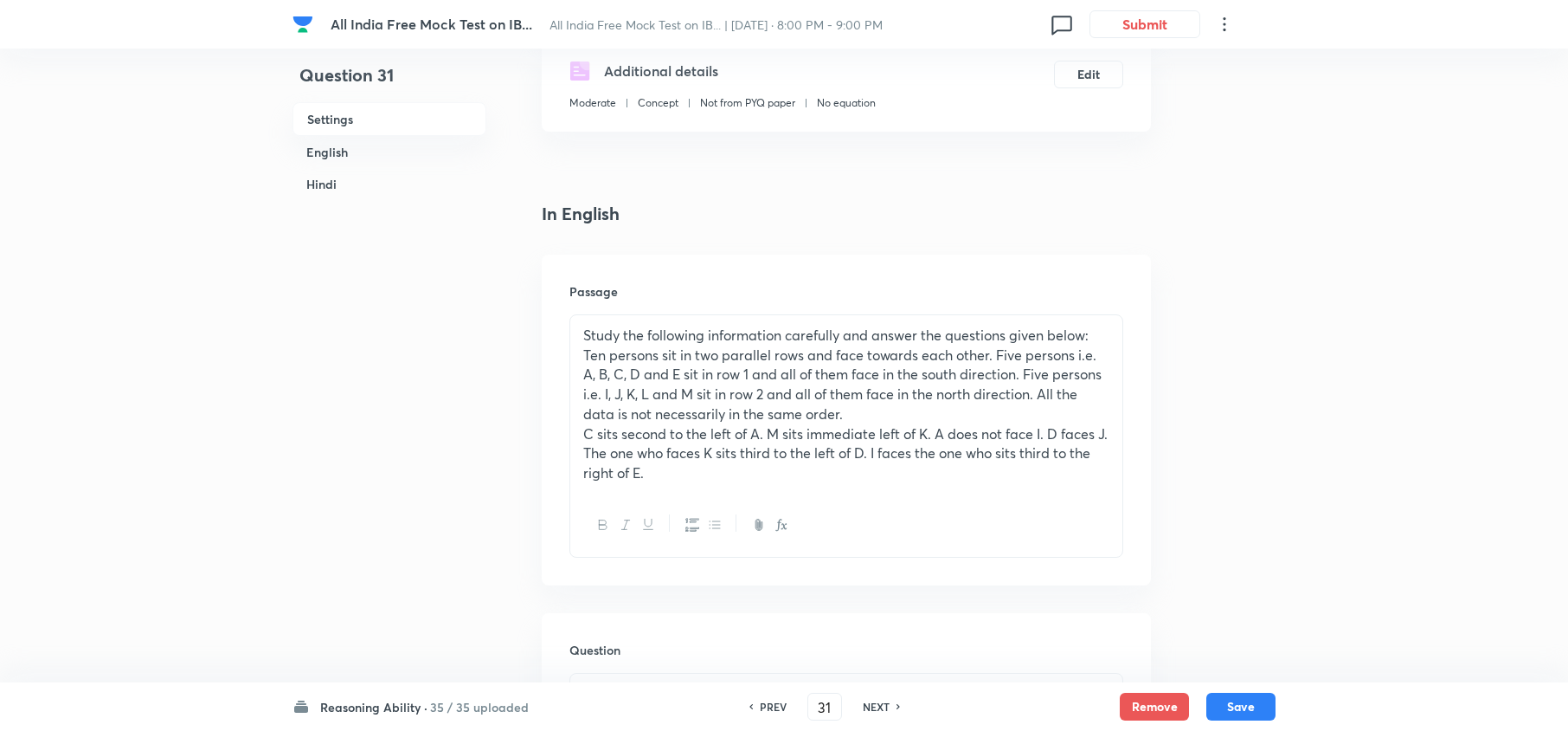
scroll to position [576, 0]
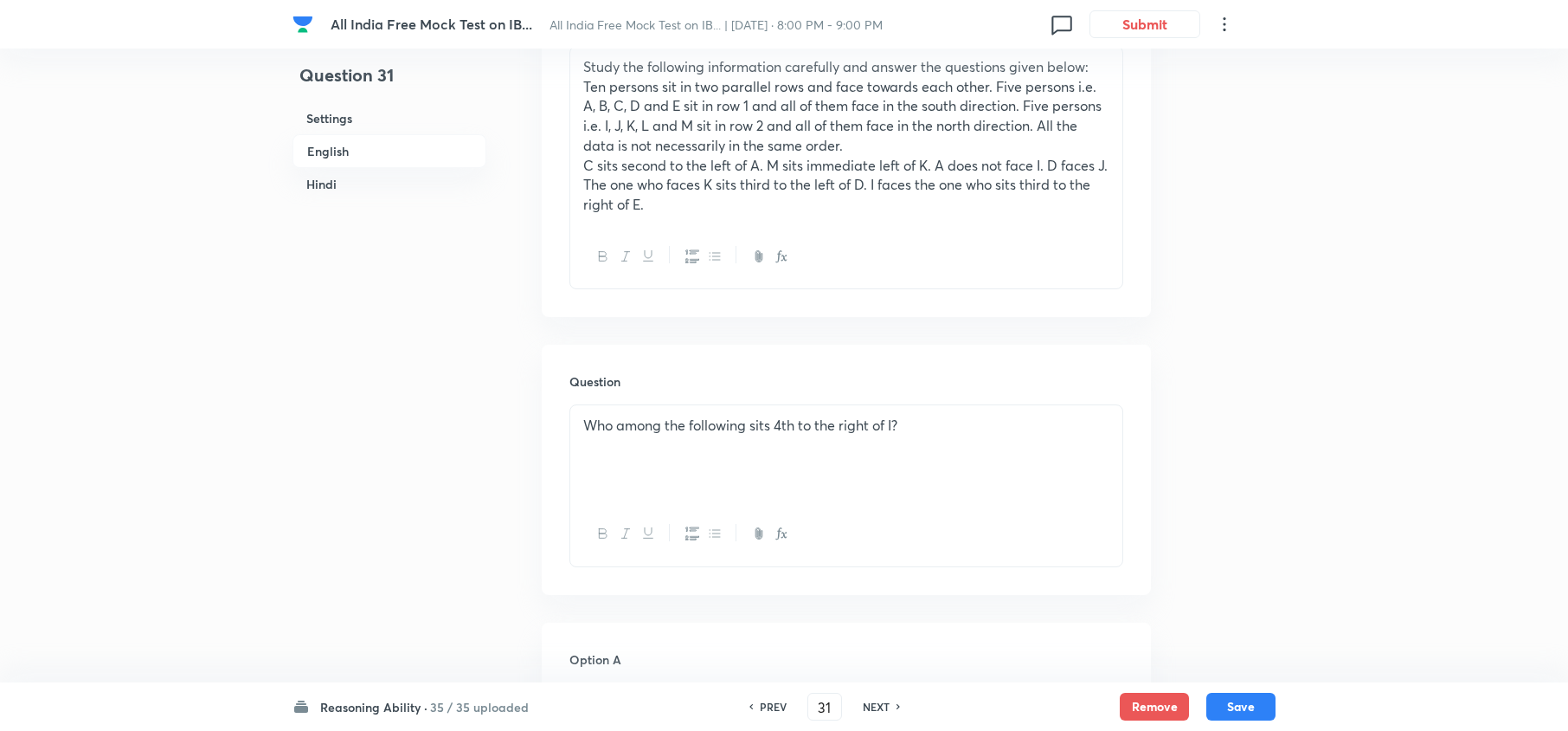
click at [880, 706] on h6 "NEXT" at bounding box center [876, 706] width 27 height 16
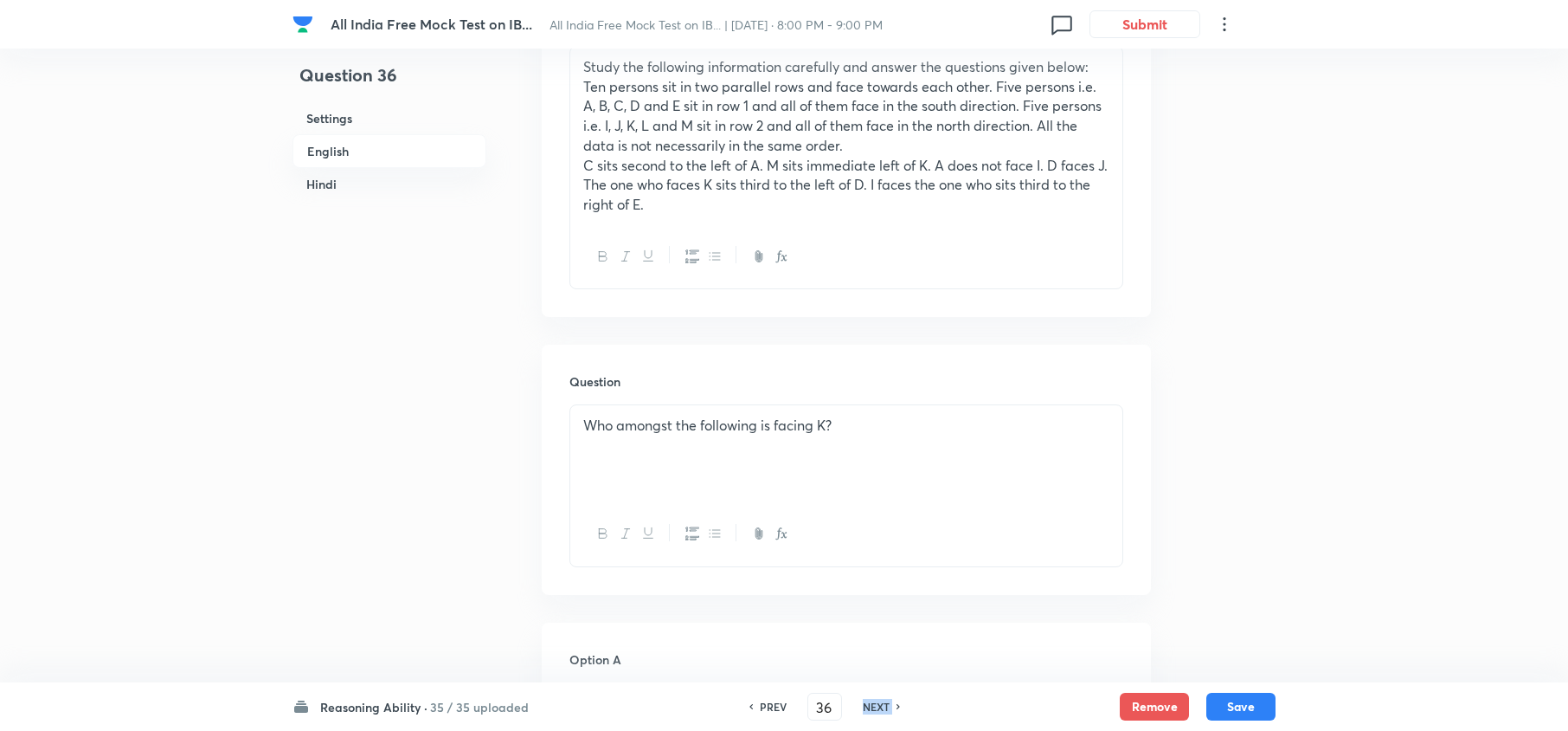
click at [880, 706] on h6 "NEXT" at bounding box center [876, 706] width 27 height 16
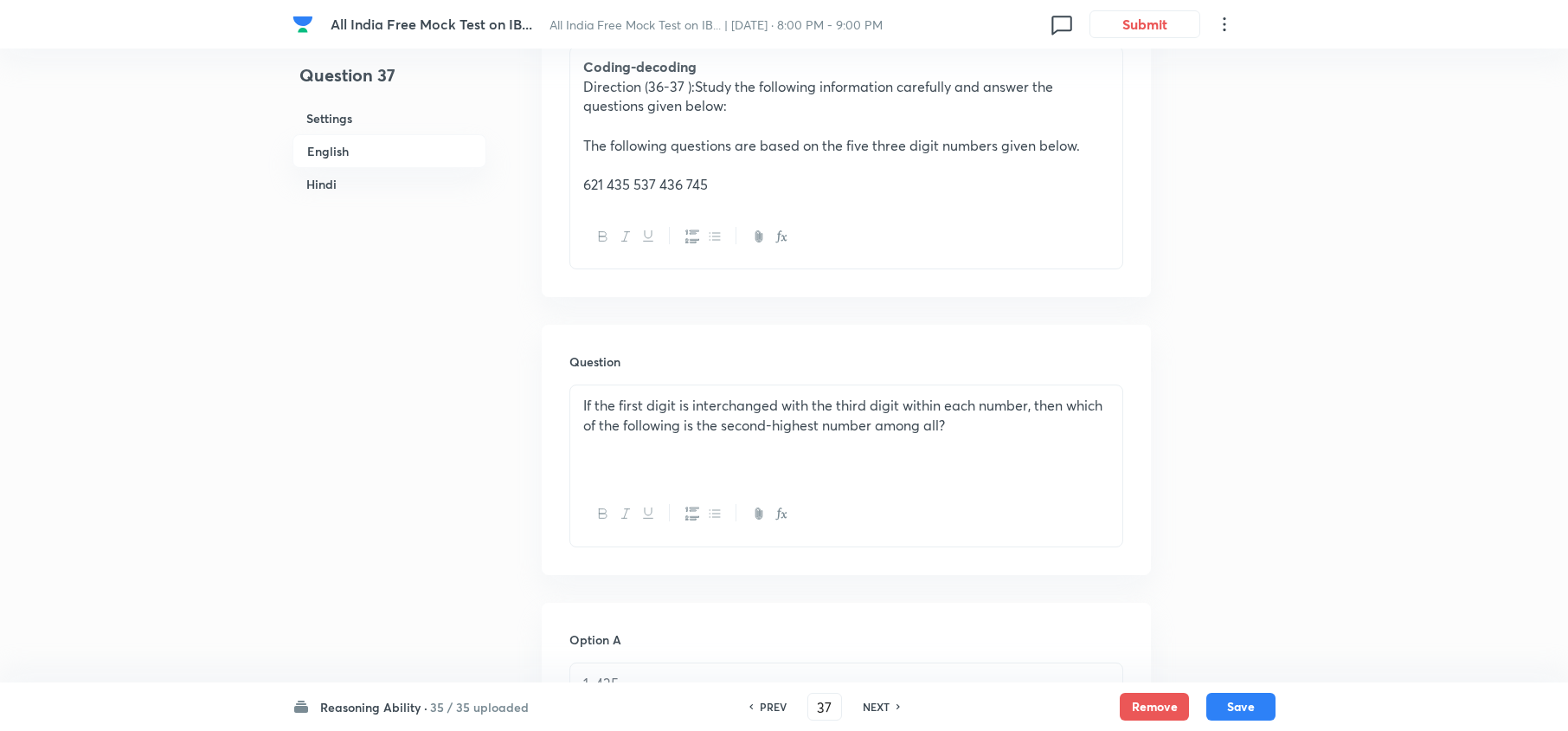
click at [880, 701] on h6 "NEXT" at bounding box center [876, 706] width 27 height 16
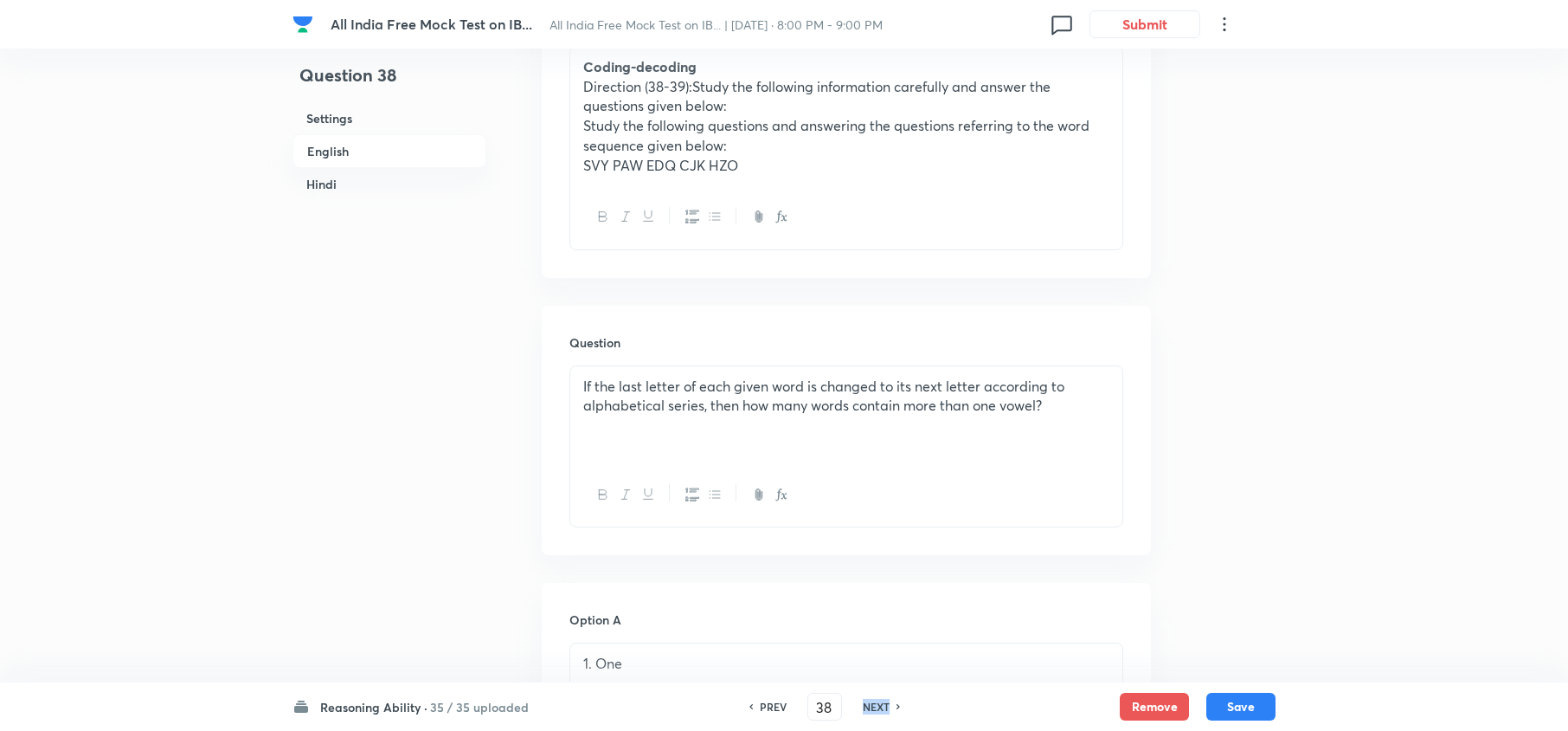
click at [880, 701] on h6 "NEXT" at bounding box center [876, 706] width 27 height 16
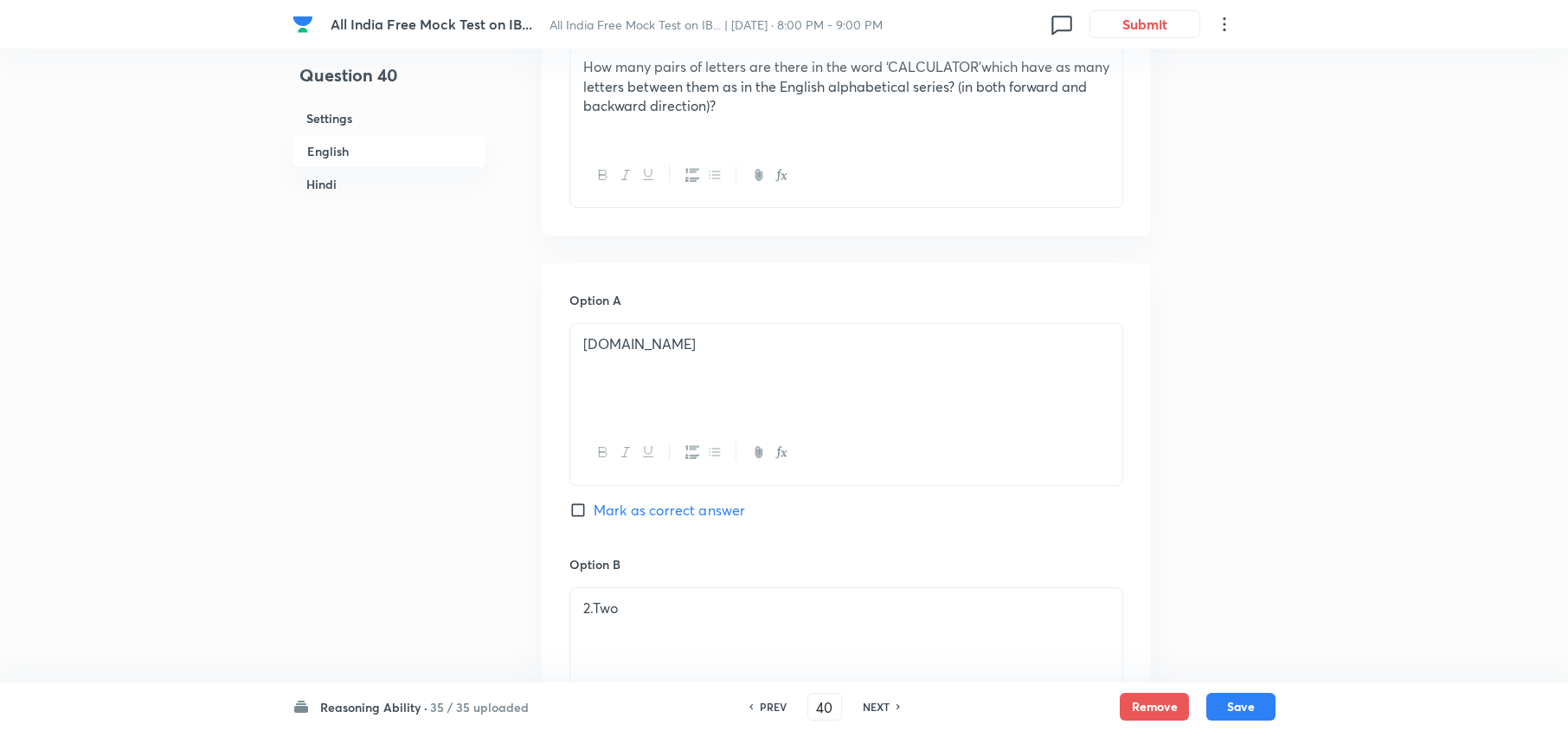
click at [880, 701] on h6 "NEXT" at bounding box center [876, 706] width 27 height 16
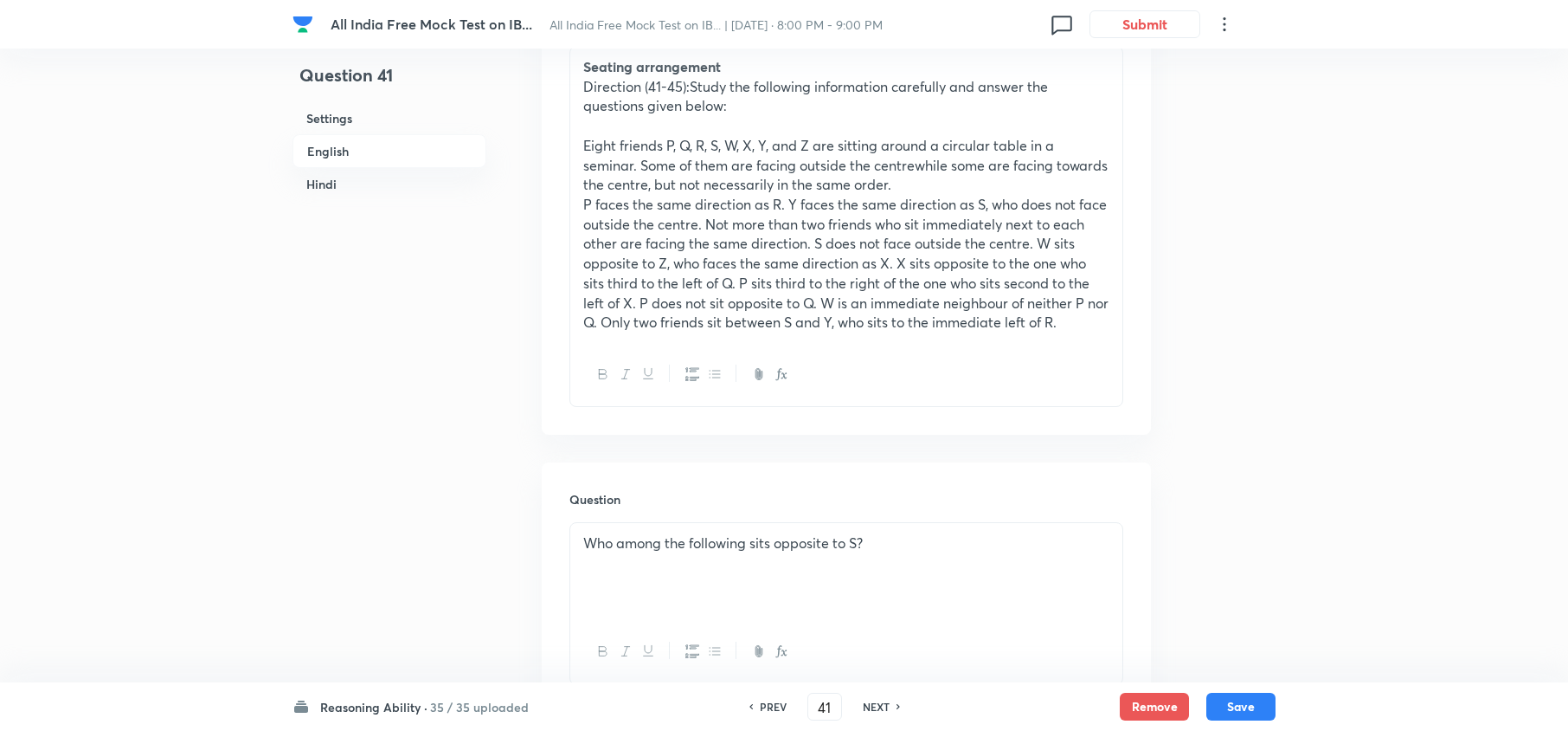
click at [880, 701] on h6 "NEXT" at bounding box center [876, 706] width 27 height 16
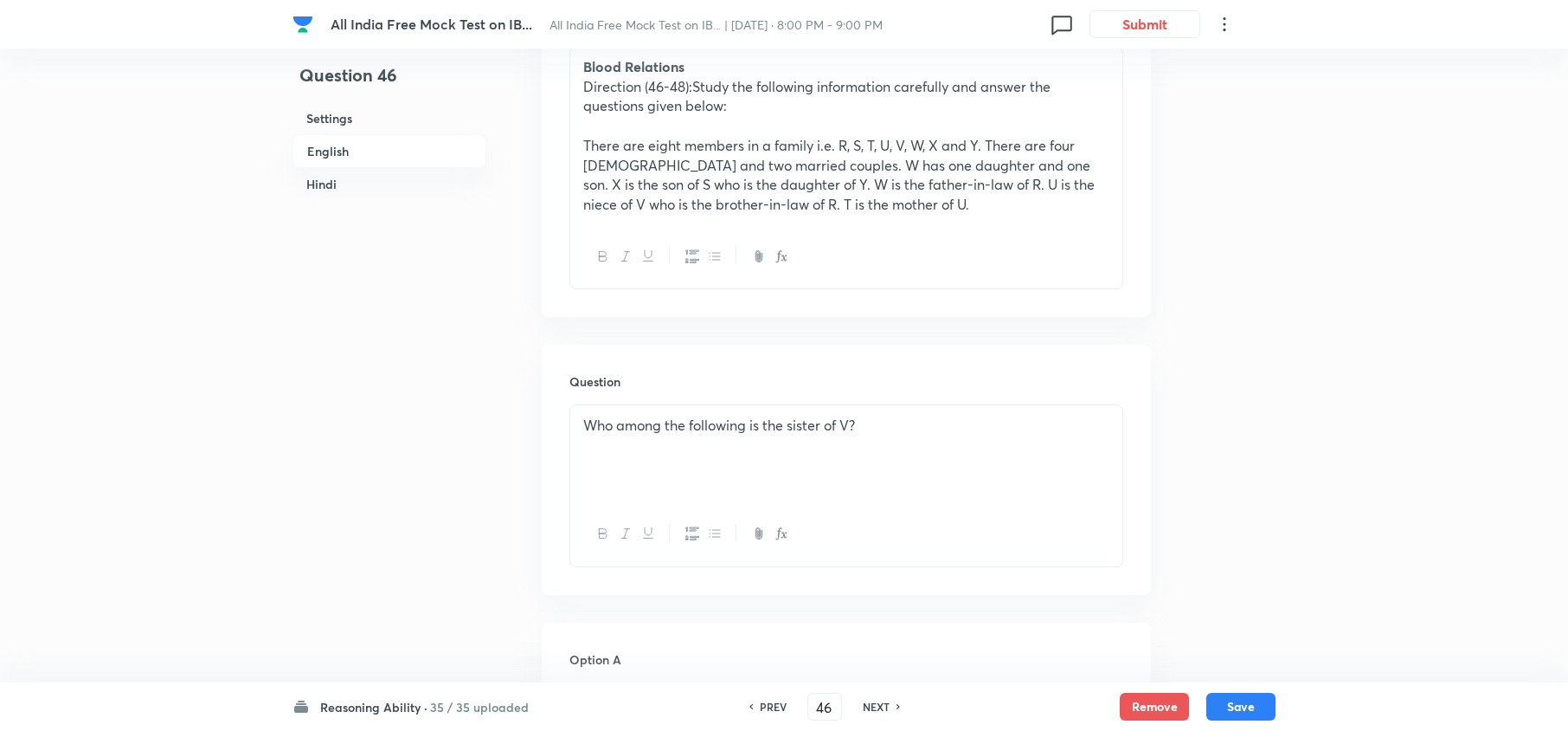
click at [880, 701] on h6 "NEXT" at bounding box center [876, 706] width 27 height 16
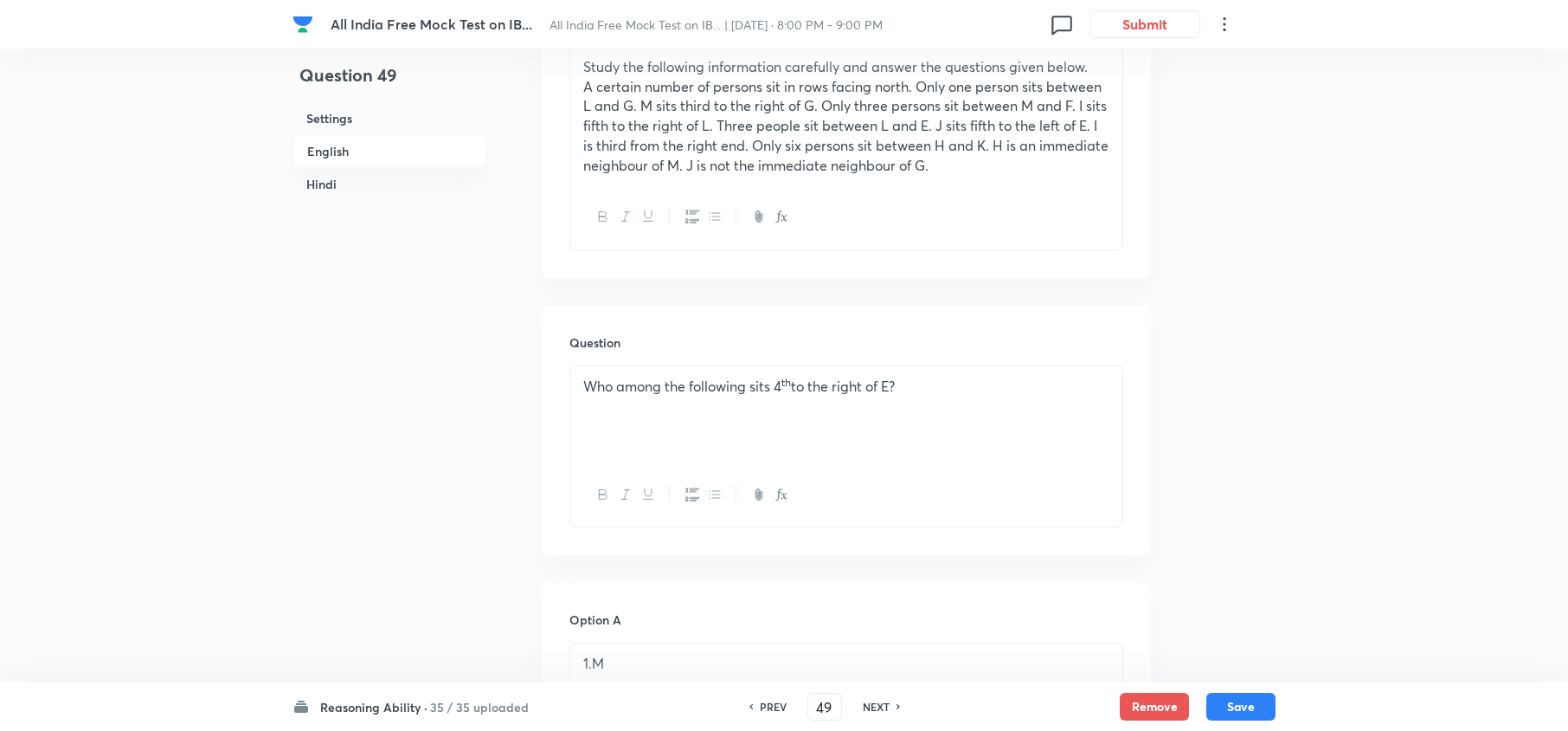
click at [880, 701] on h6 "NEXT" at bounding box center [876, 706] width 27 height 16
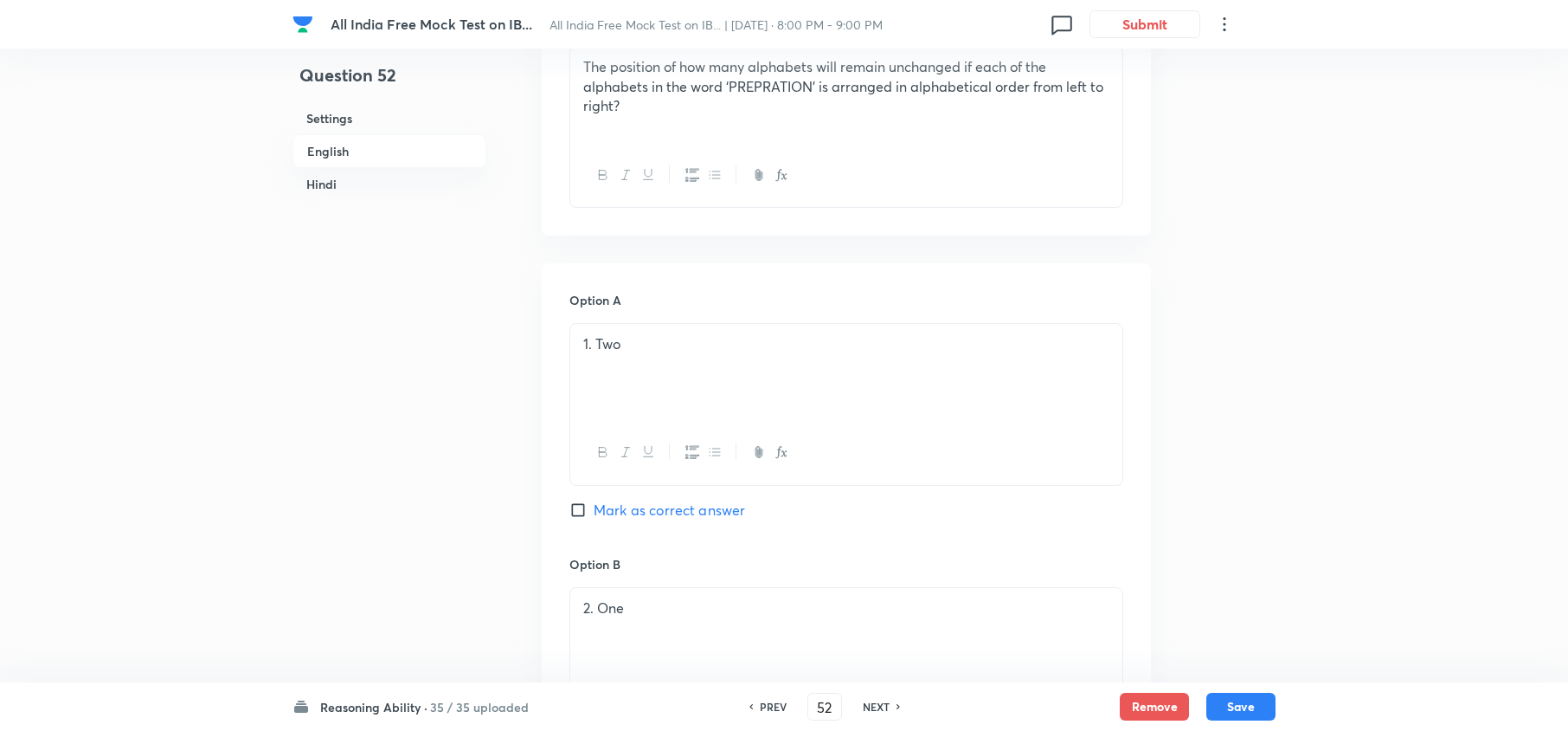
click at [880, 701] on h6 "NEXT" at bounding box center [876, 706] width 27 height 16
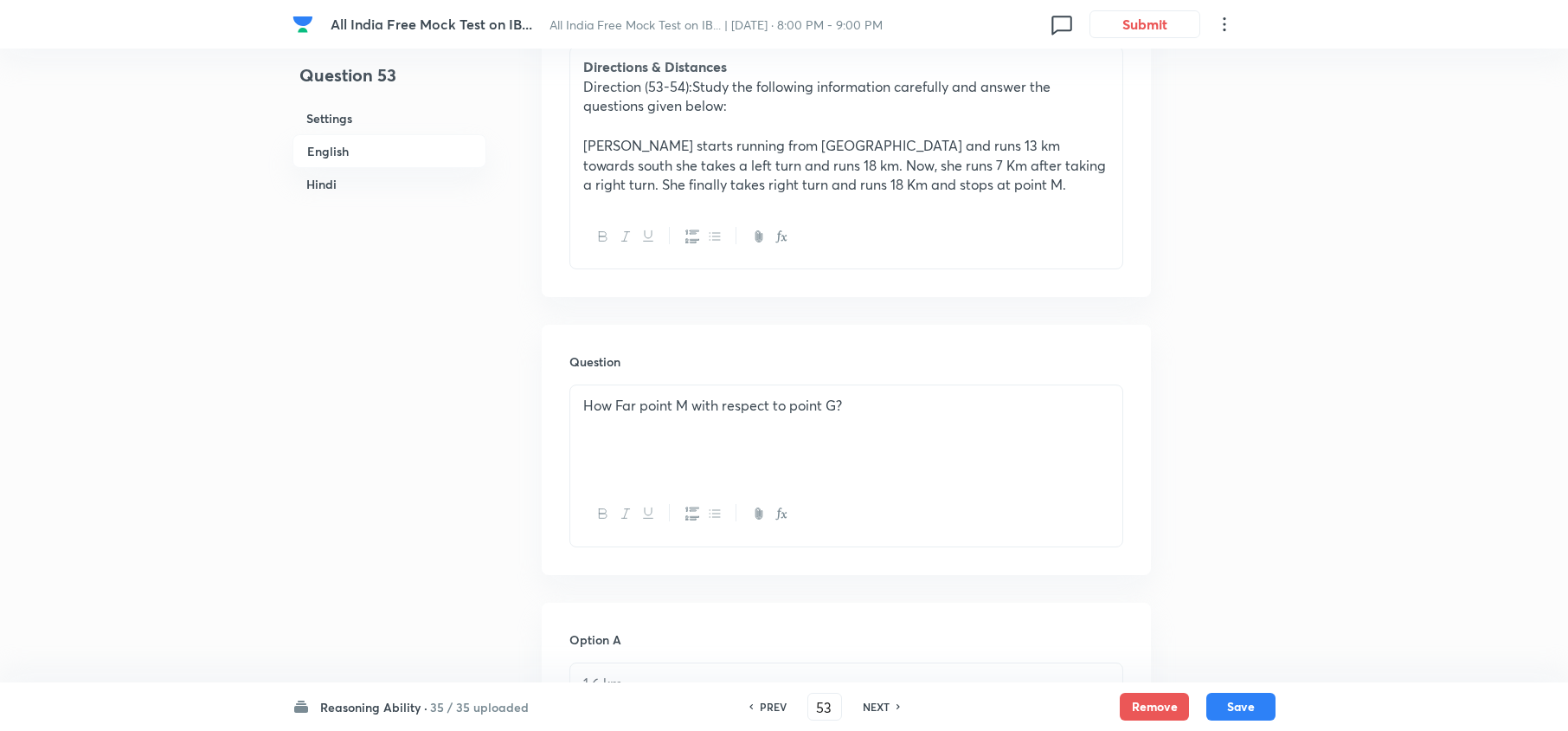
click at [880, 701] on h6 "NEXT" at bounding box center [876, 706] width 27 height 16
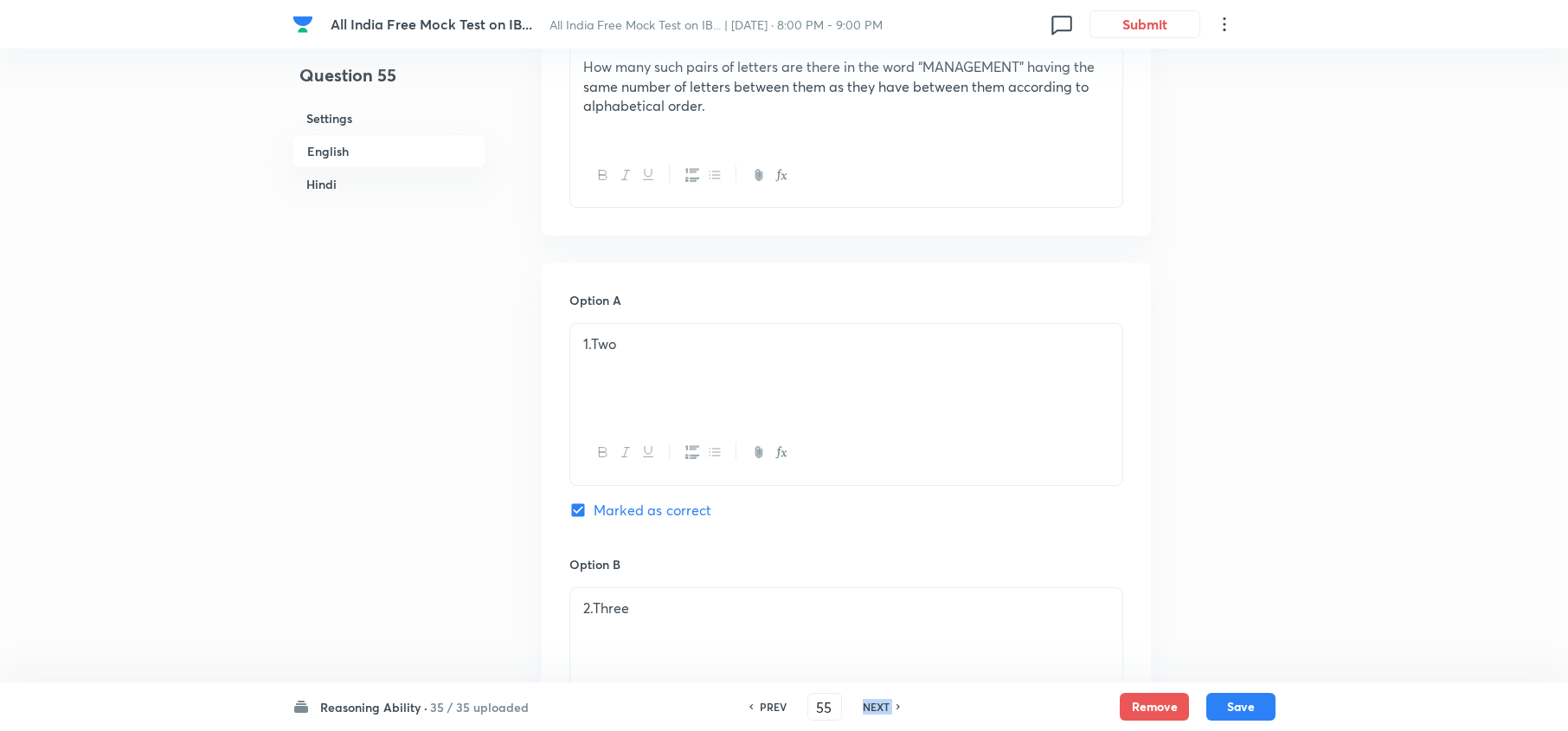
click at [880, 701] on h6 "NEXT" at bounding box center [876, 706] width 27 height 16
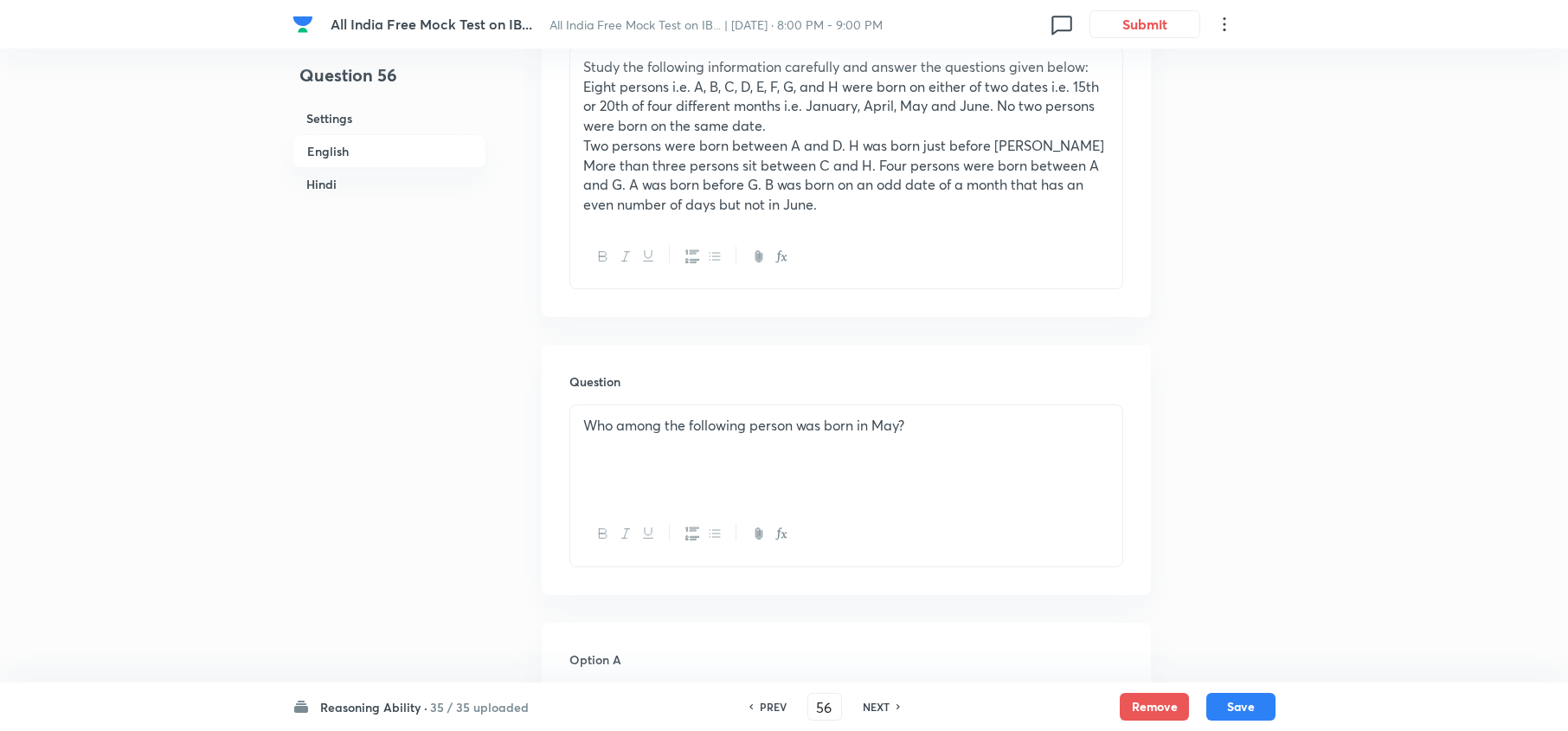
click at [880, 701] on h6 "NEXT" at bounding box center [876, 706] width 27 height 16
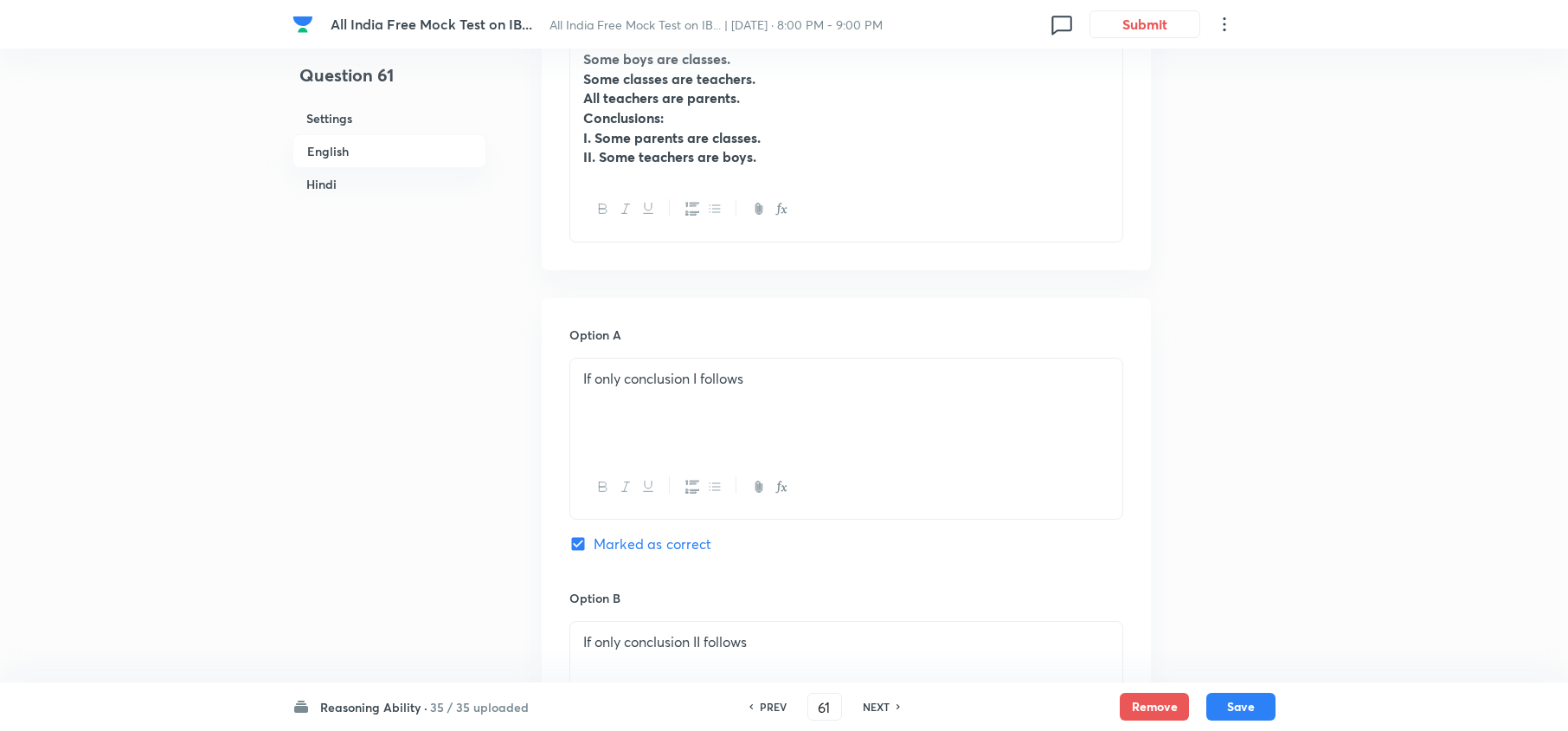
scroll to position [922, 0]
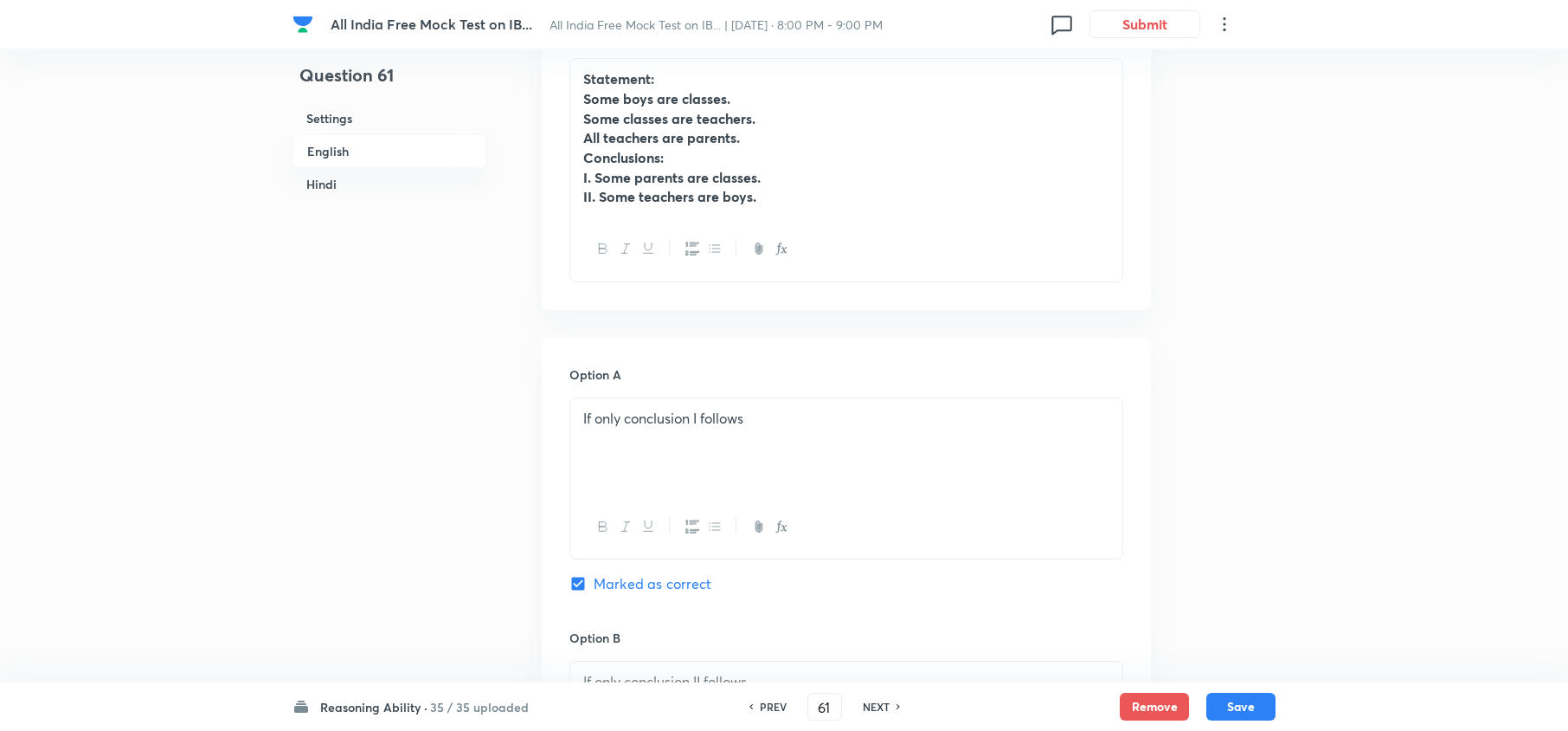
click at [880, 701] on h6 "NEXT" at bounding box center [876, 706] width 27 height 16
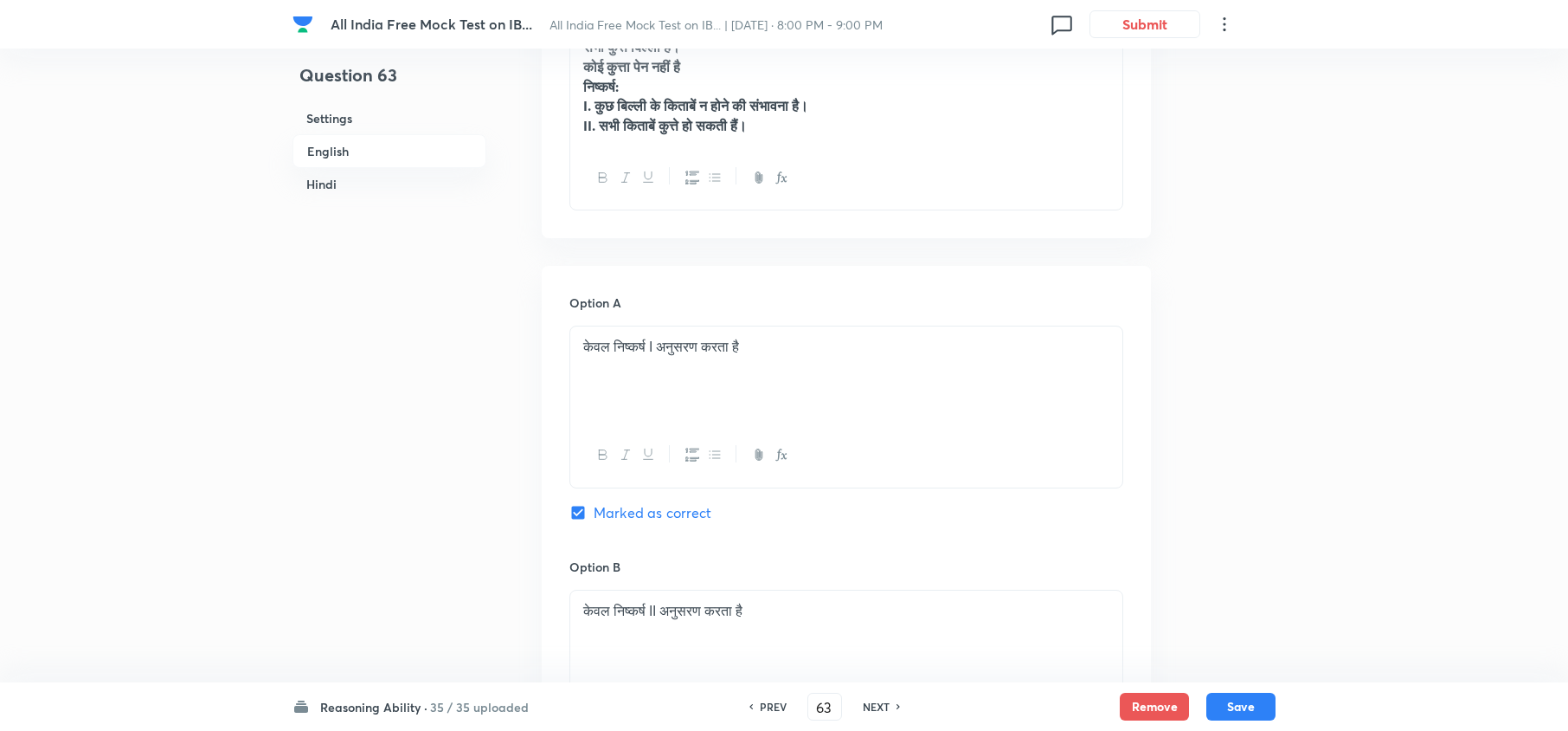
scroll to position [3347, 0]
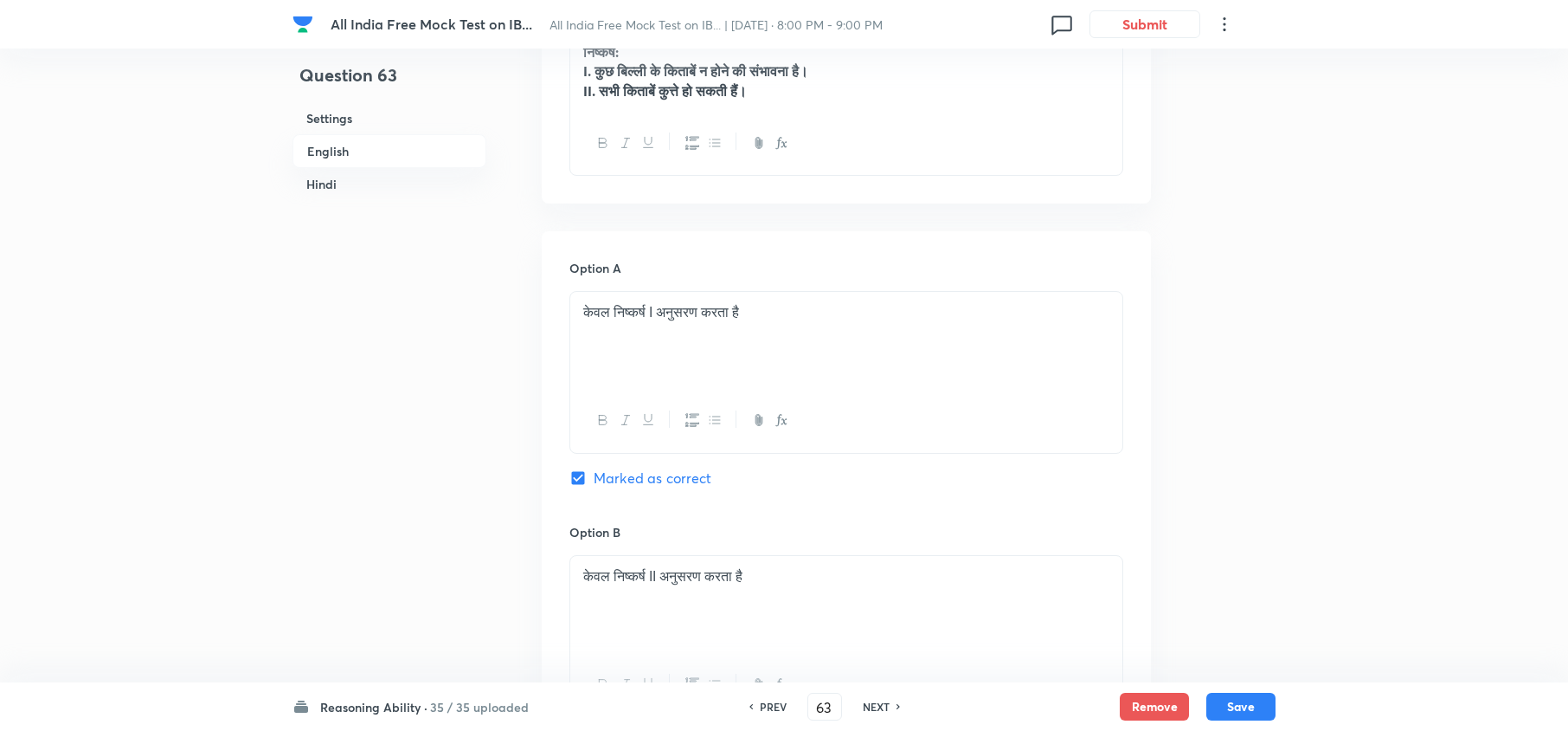
click at [878, 701] on h6 "NEXT" at bounding box center [876, 706] width 27 height 16
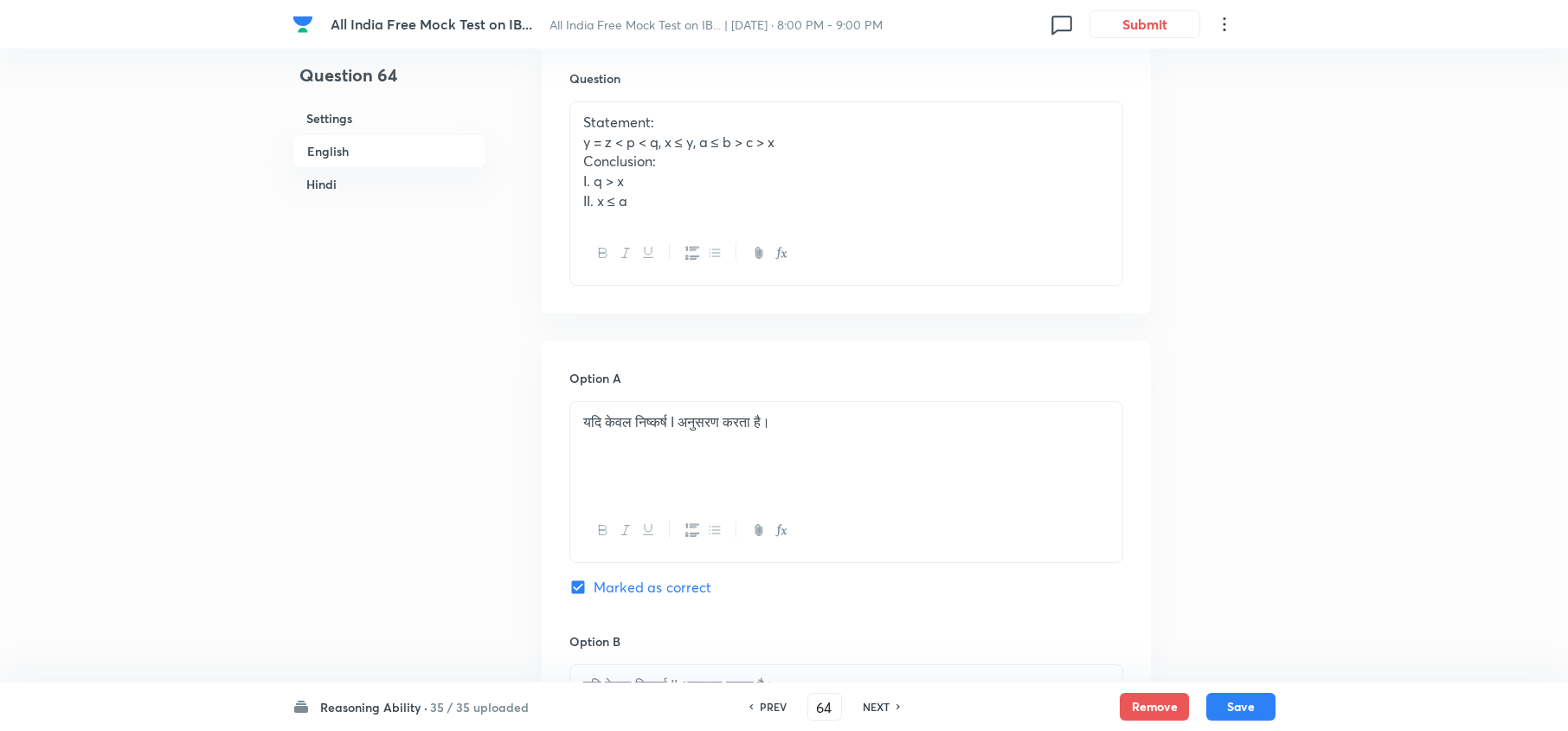
click at [878, 701] on h6 "NEXT" at bounding box center [876, 706] width 27 height 16
click at [762, 699] on h6 "PREV" at bounding box center [773, 706] width 27 height 16
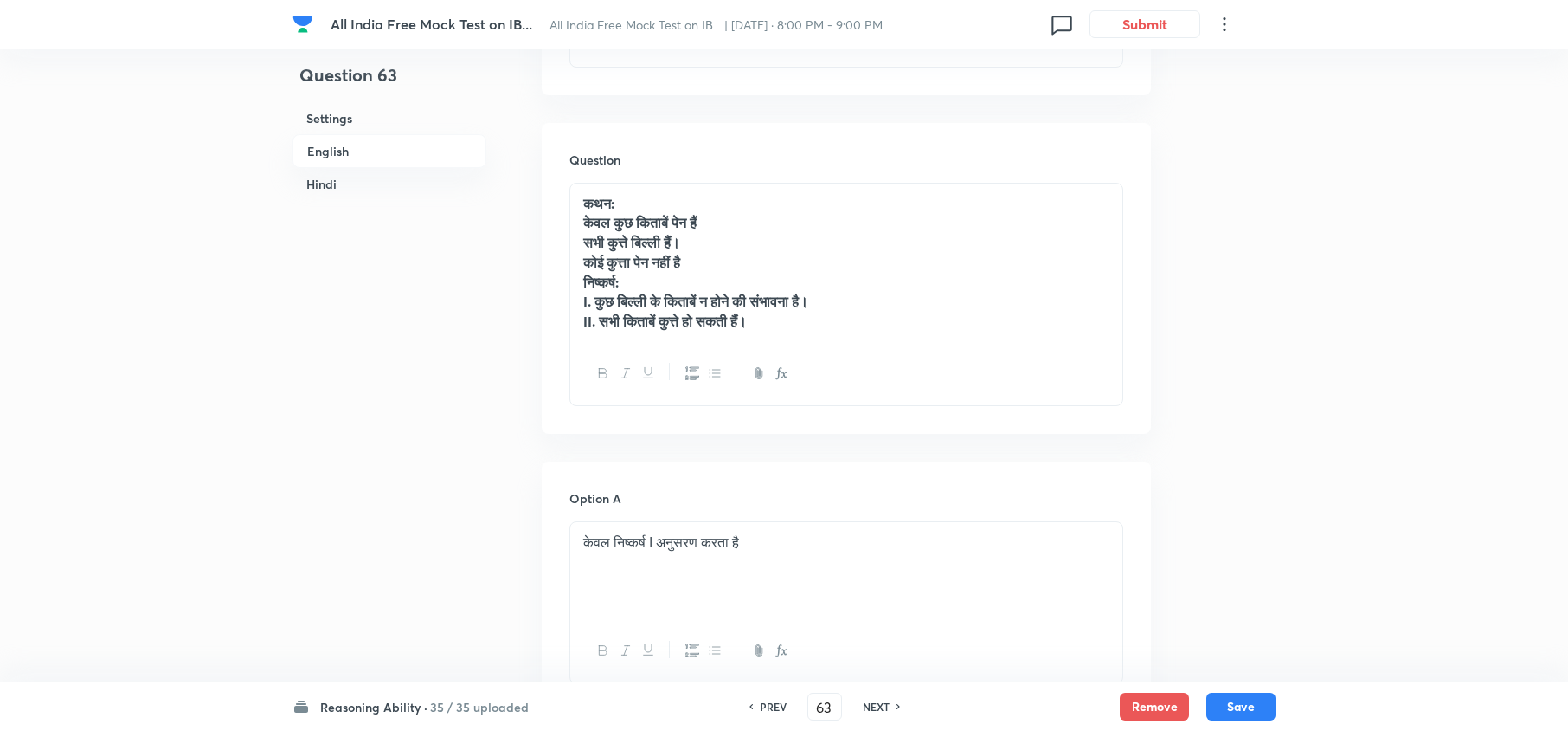
click at [762, 699] on h6 "PREV" at bounding box center [773, 706] width 27 height 16
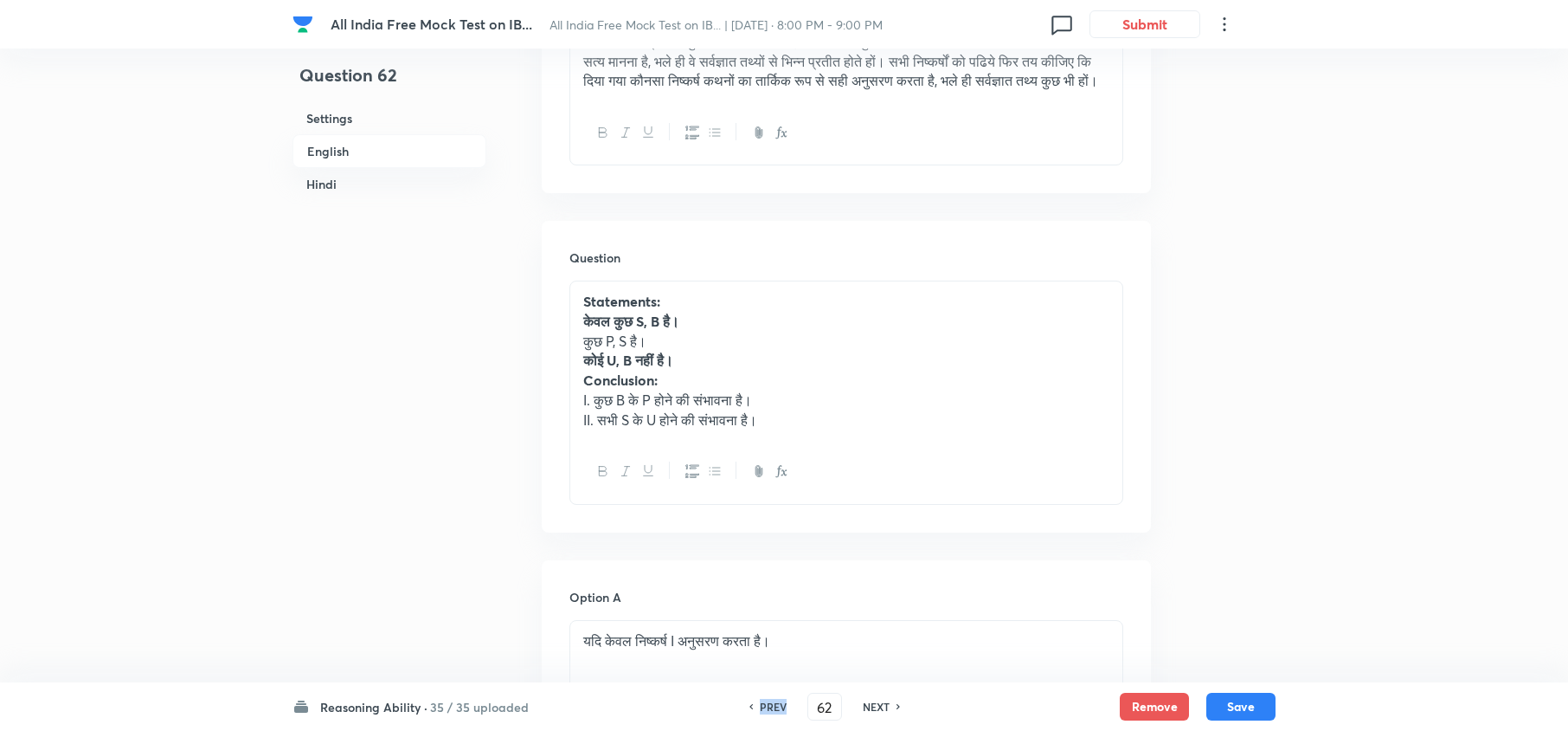
click at [762, 699] on h6 "PREV" at bounding box center [773, 706] width 27 height 16
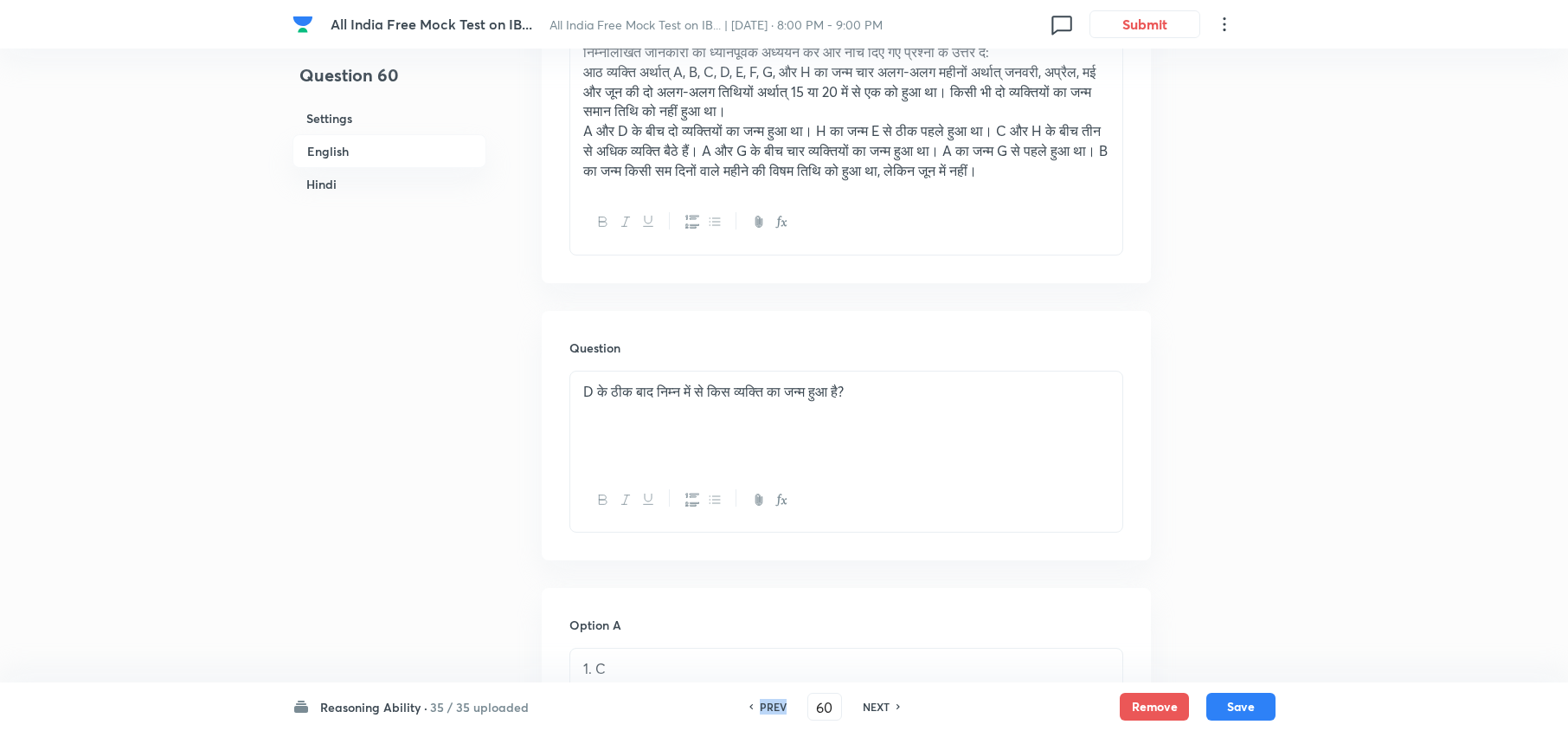
click at [762, 699] on h6 "PREV" at bounding box center [773, 706] width 27 height 16
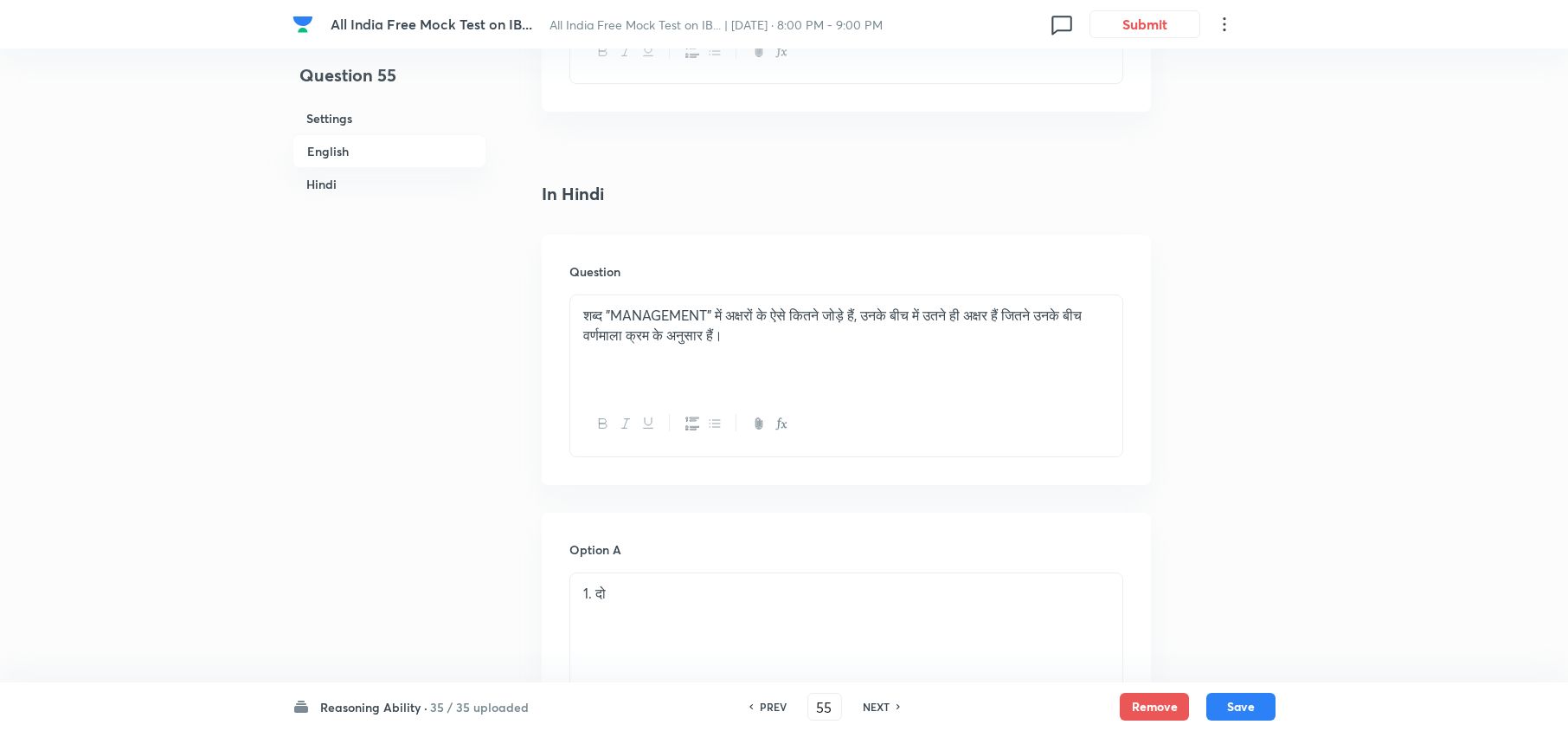
scroll to position [2307, 0]
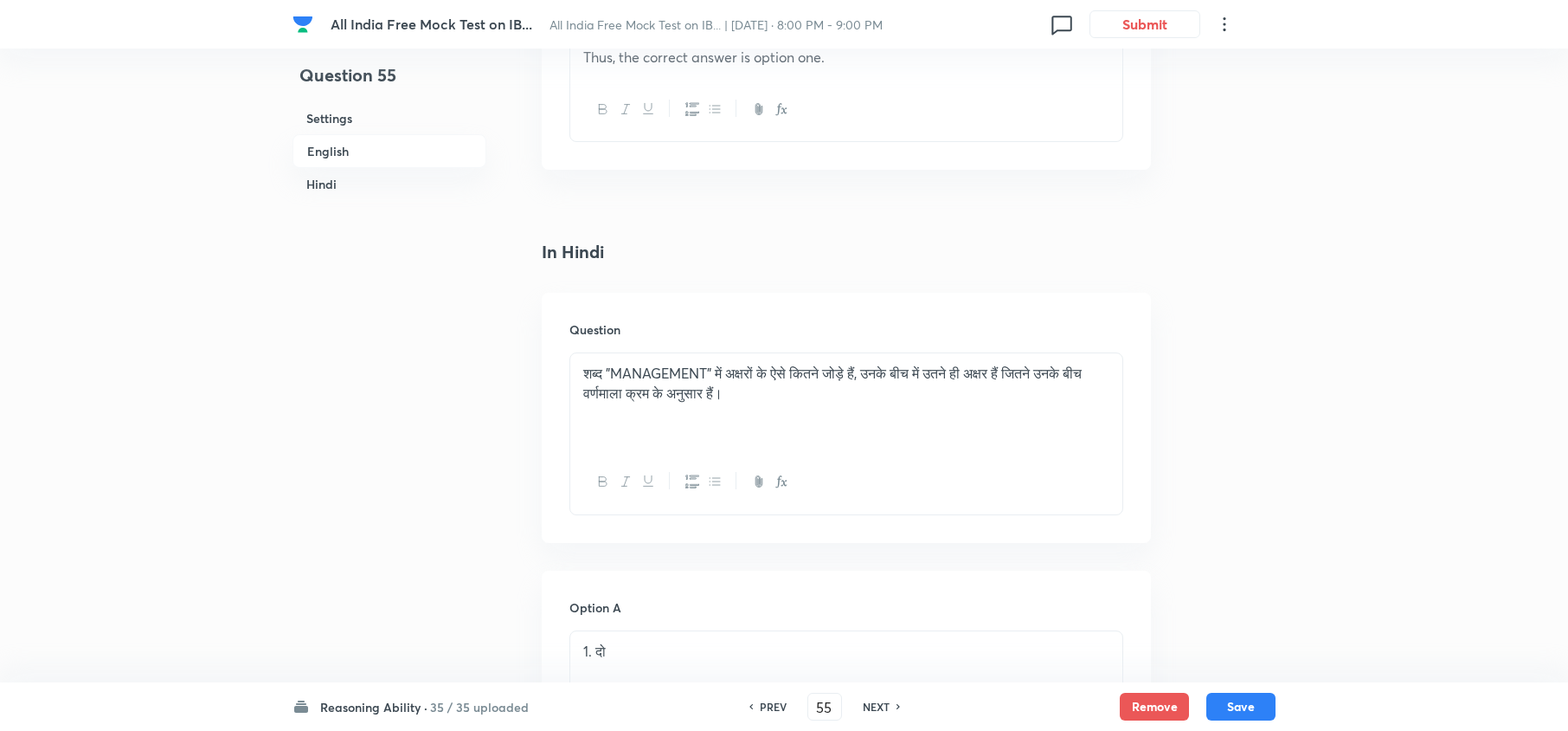
click at [869, 701] on h6 "NEXT" at bounding box center [876, 706] width 27 height 16
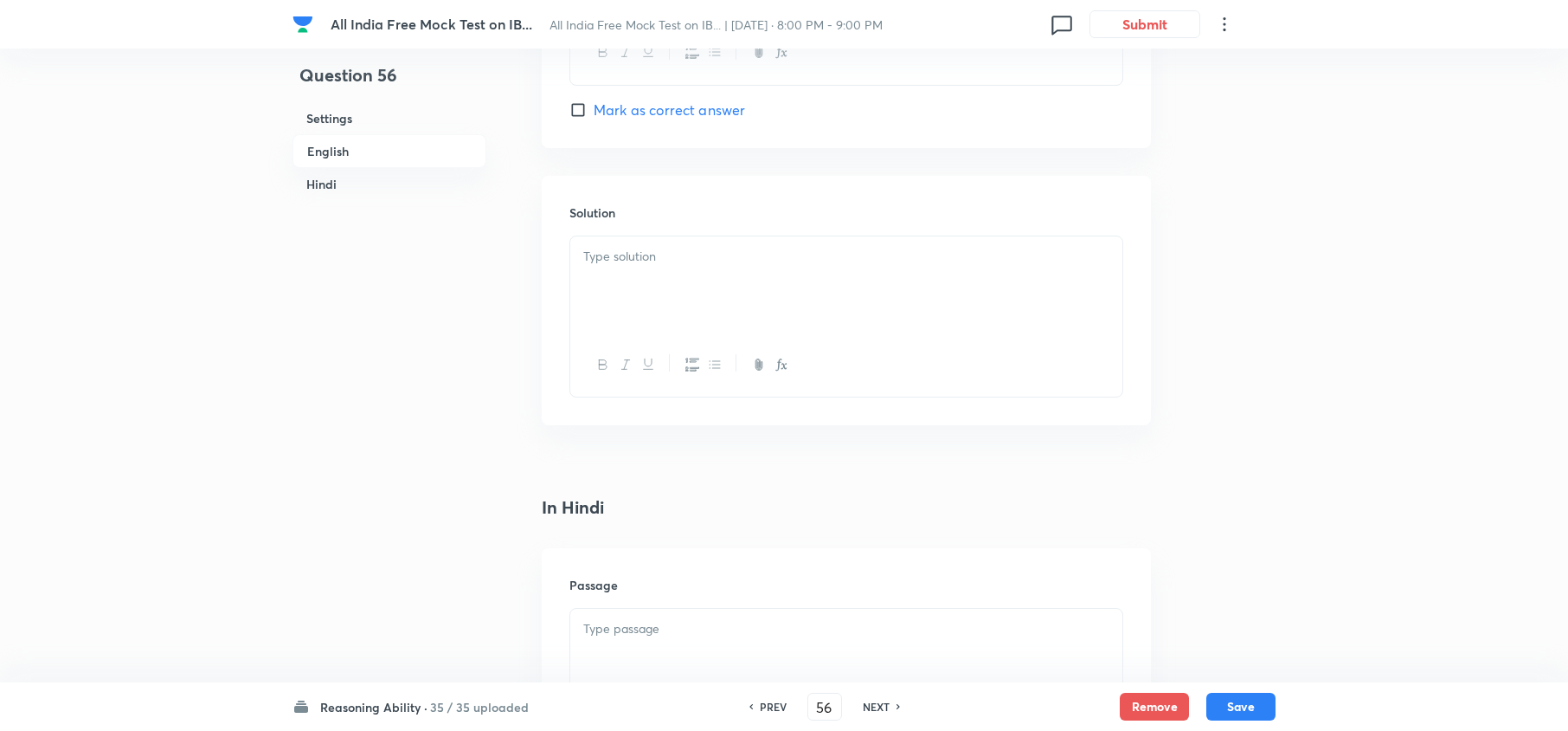
click at [869, 701] on h6 "NEXT" at bounding box center [876, 706] width 27 height 16
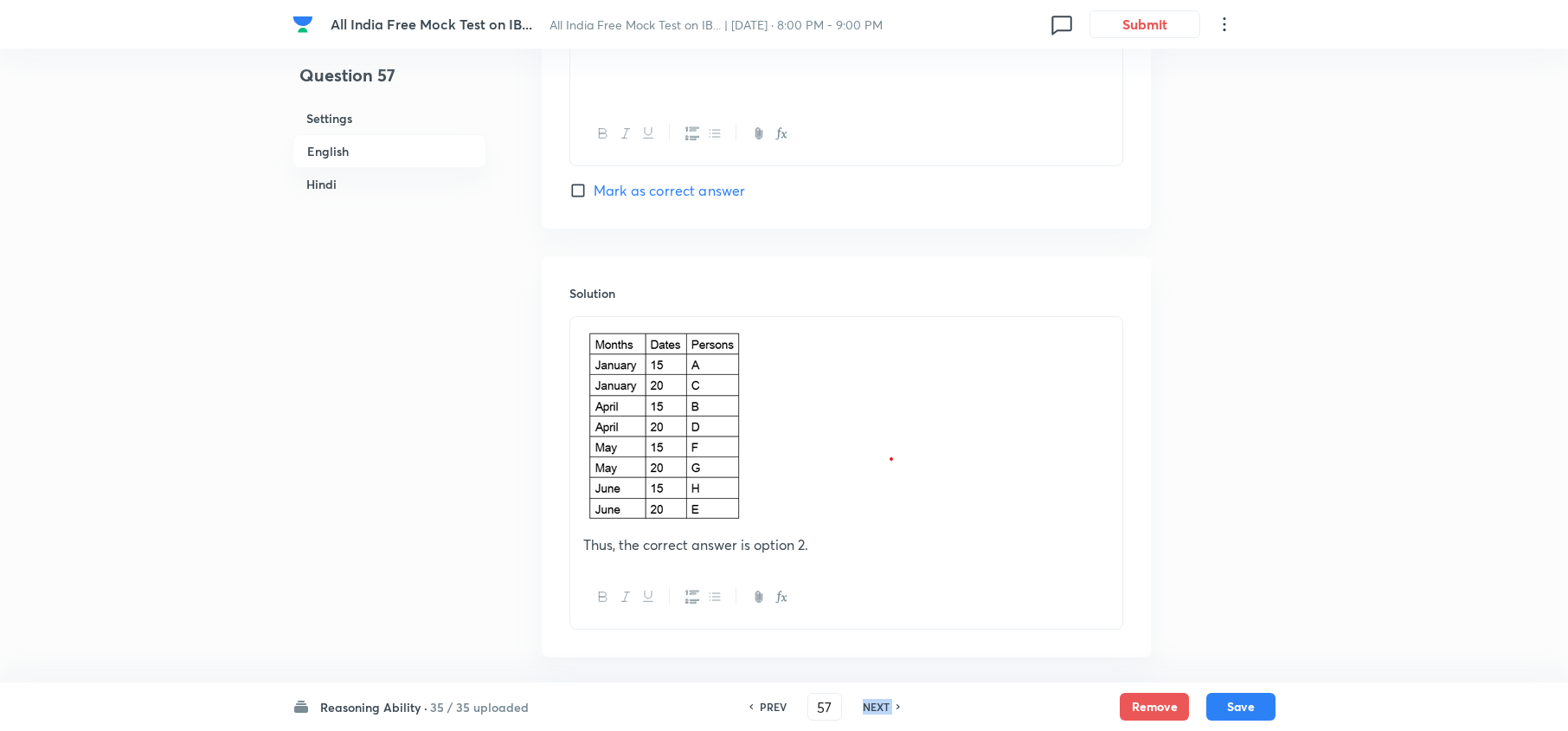
click at [869, 701] on h6 "NEXT" at bounding box center [876, 706] width 27 height 16
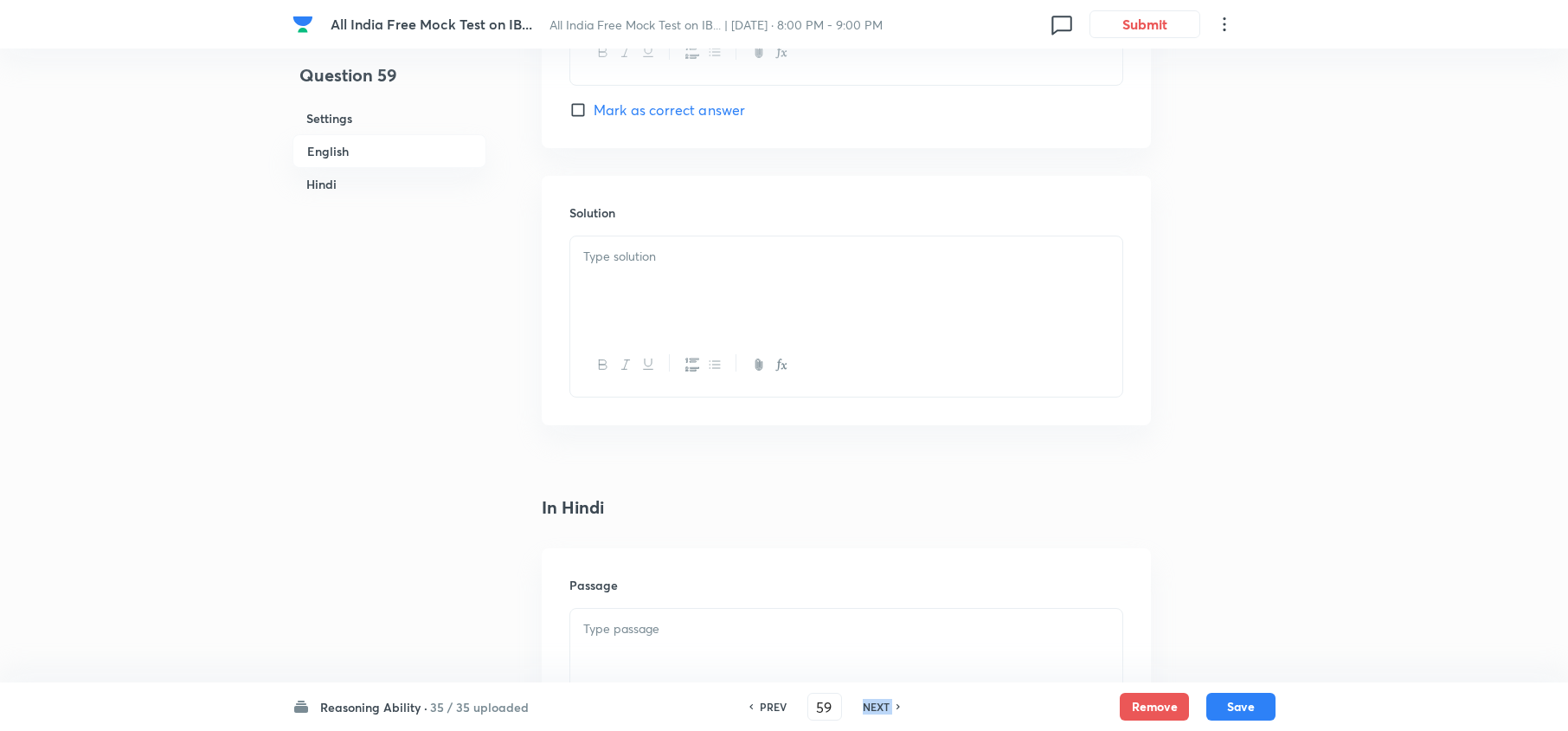
click at [869, 701] on h6 "NEXT" at bounding box center [876, 706] width 27 height 16
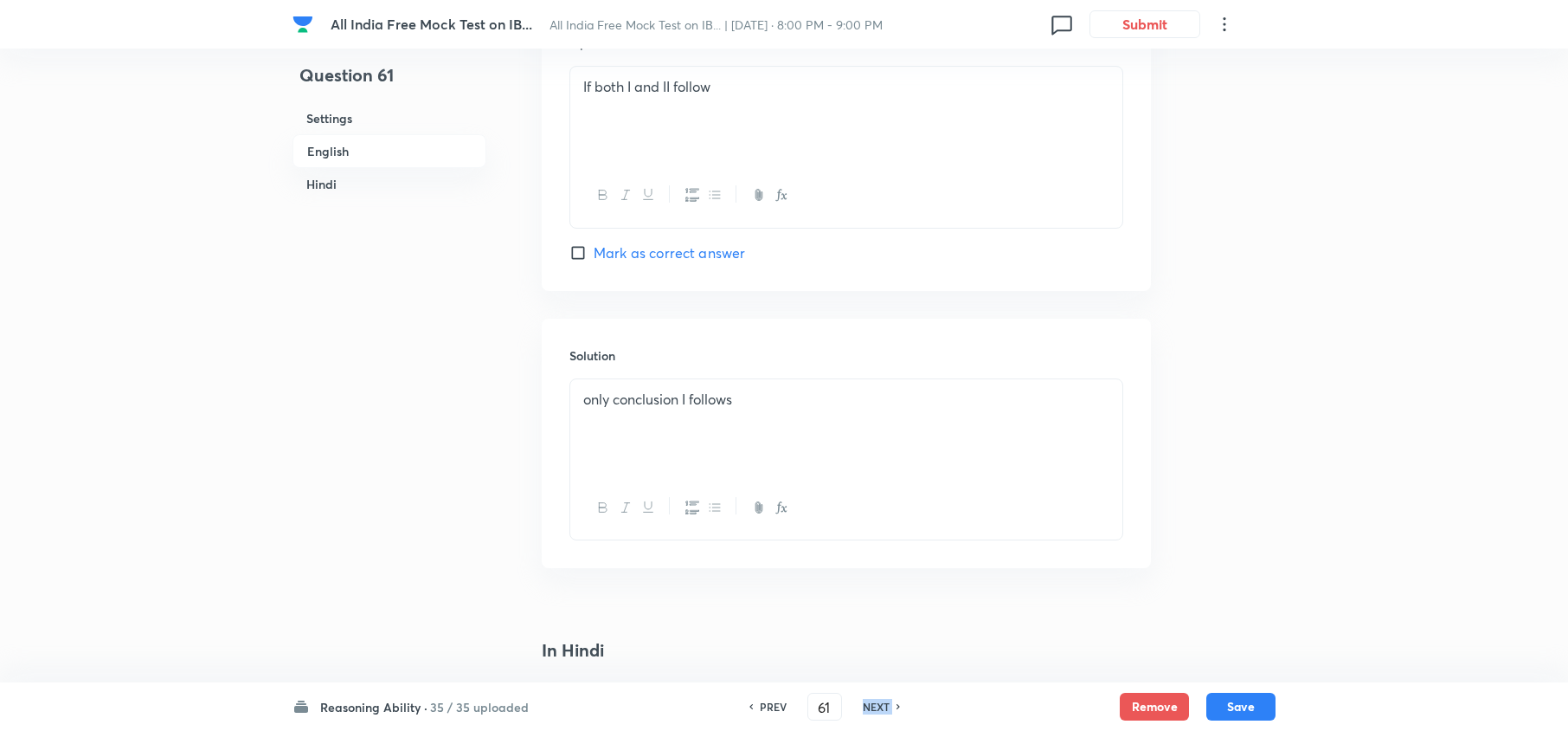
click at [869, 701] on h6 "NEXT" at bounding box center [876, 706] width 27 height 16
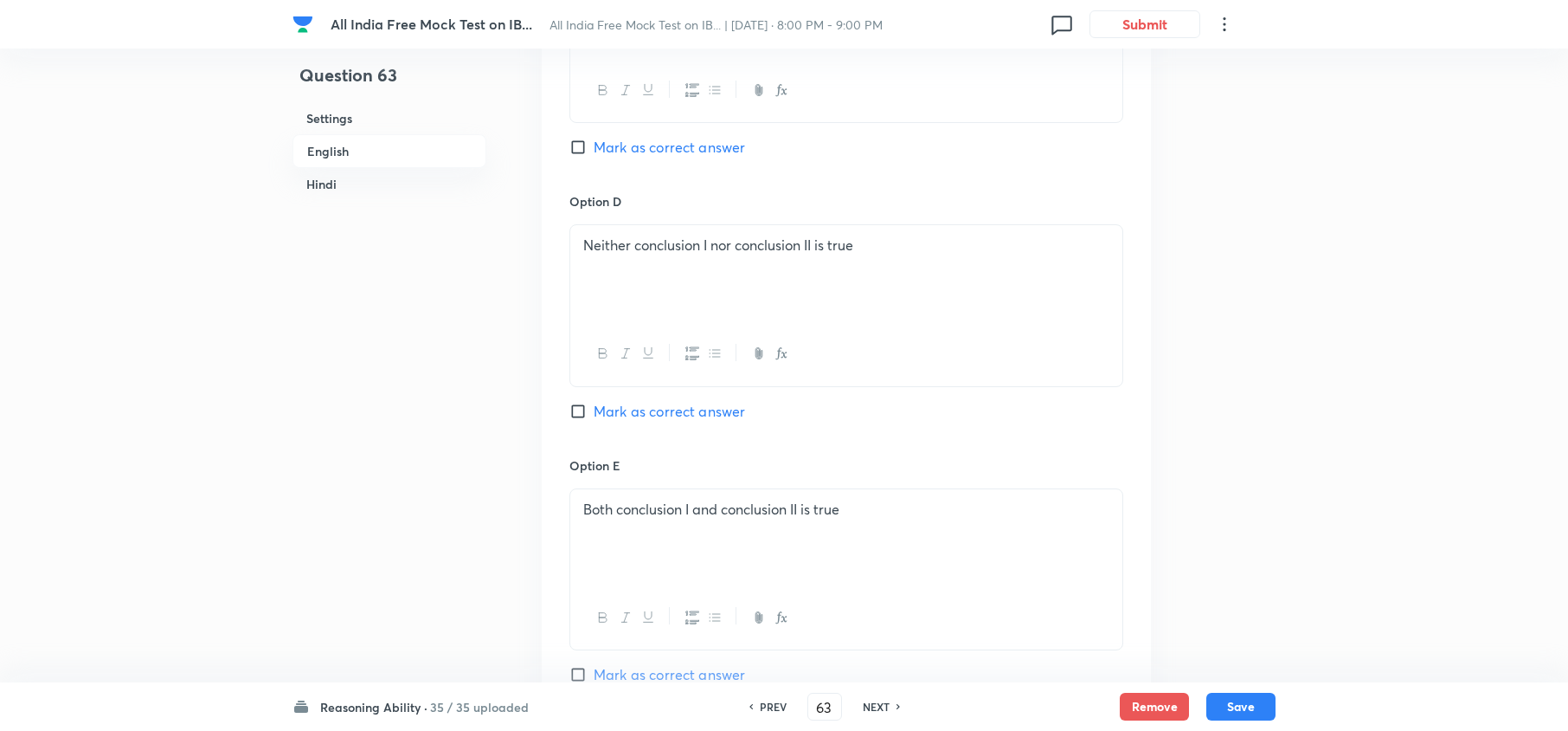
click at [869, 701] on h6 "NEXT" at bounding box center [876, 706] width 27 height 16
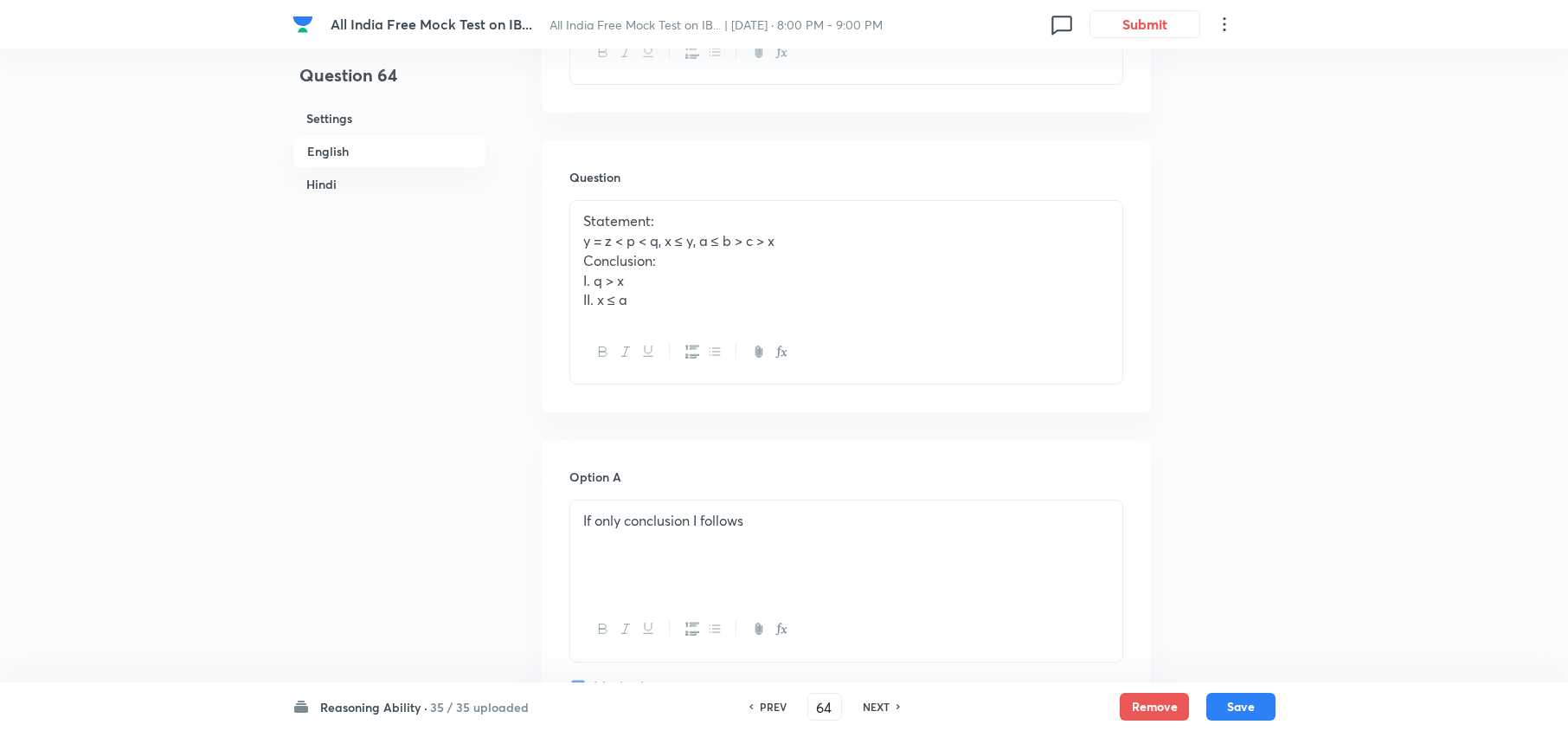
scroll to position [692, 0]
click at [772, 710] on h6 "PREV" at bounding box center [773, 706] width 27 height 16
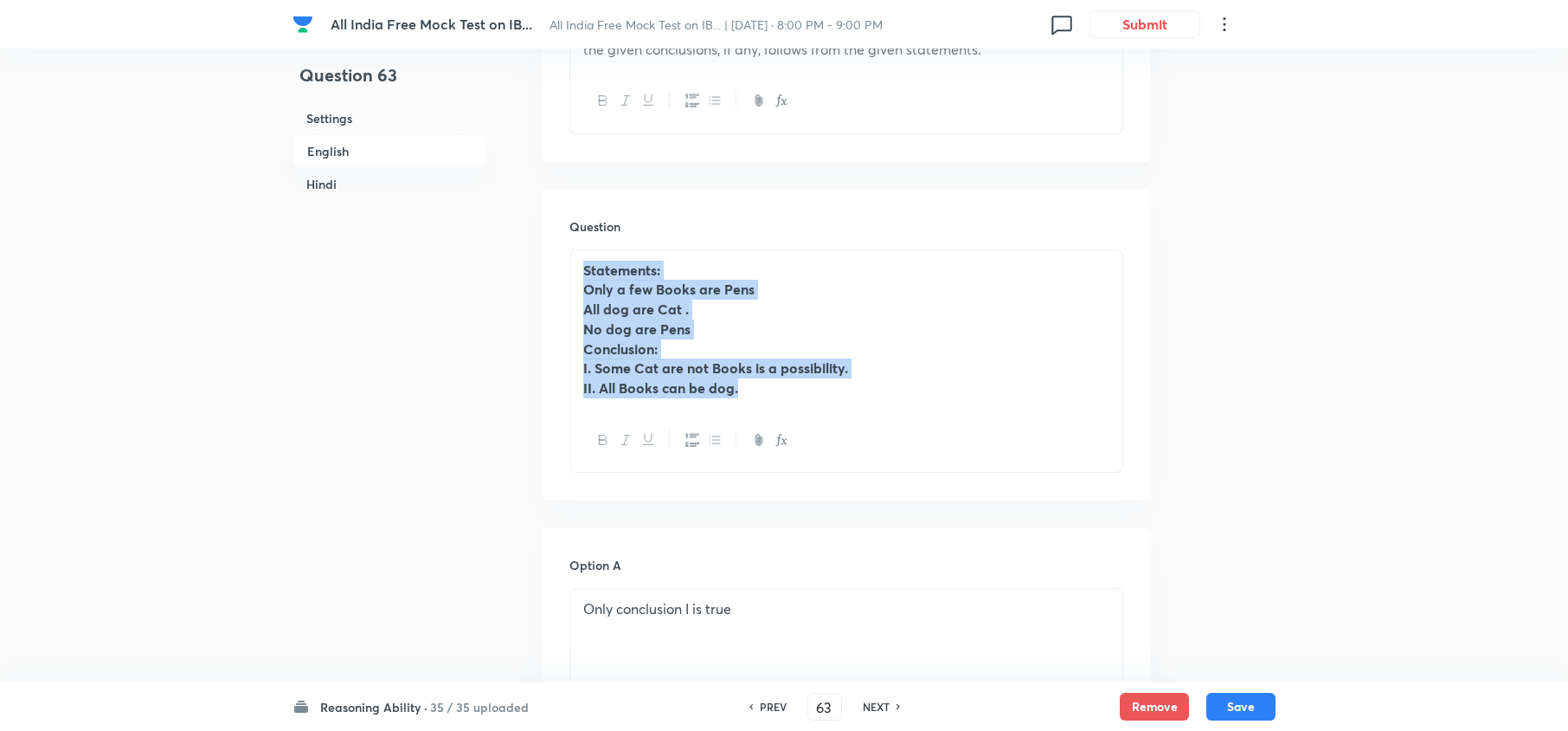
drag, startPoint x: 776, startPoint y: 409, endPoint x: 404, endPoint y: 187, distance: 433.2
click at [785, 398] on p "II. All Books can be dog." at bounding box center [846, 388] width 527 height 20
drag, startPoint x: 765, startPoint y: 403, endPoint x: 566, endPoint y: 289, distance: 229.3
click at [566, 289] on div "Question Statements: Only a few Books are Pens All dog are Cat . No dog are Pen…" at bounding box center [846, 344] width 609 height 310
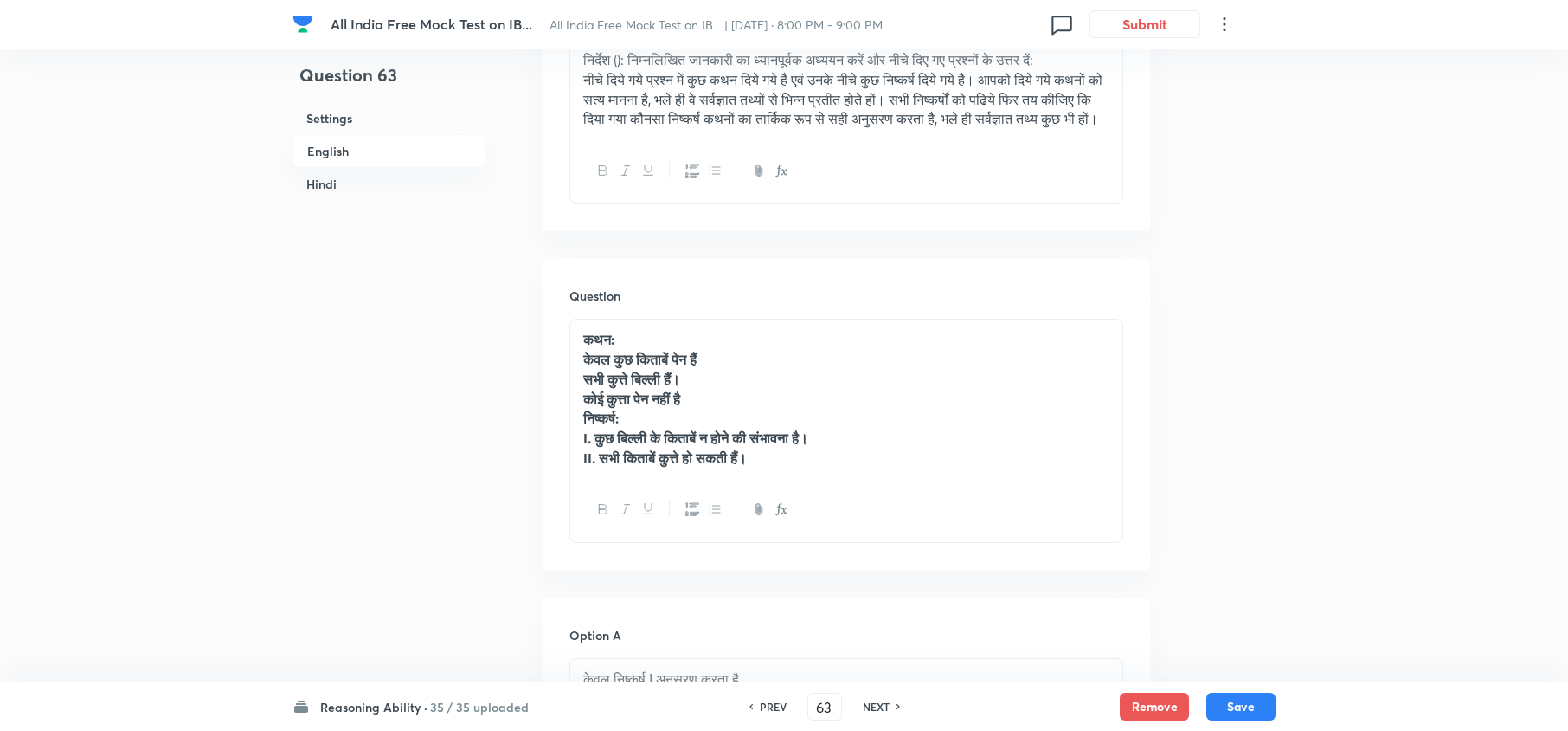
scroll to position [3000, 0]
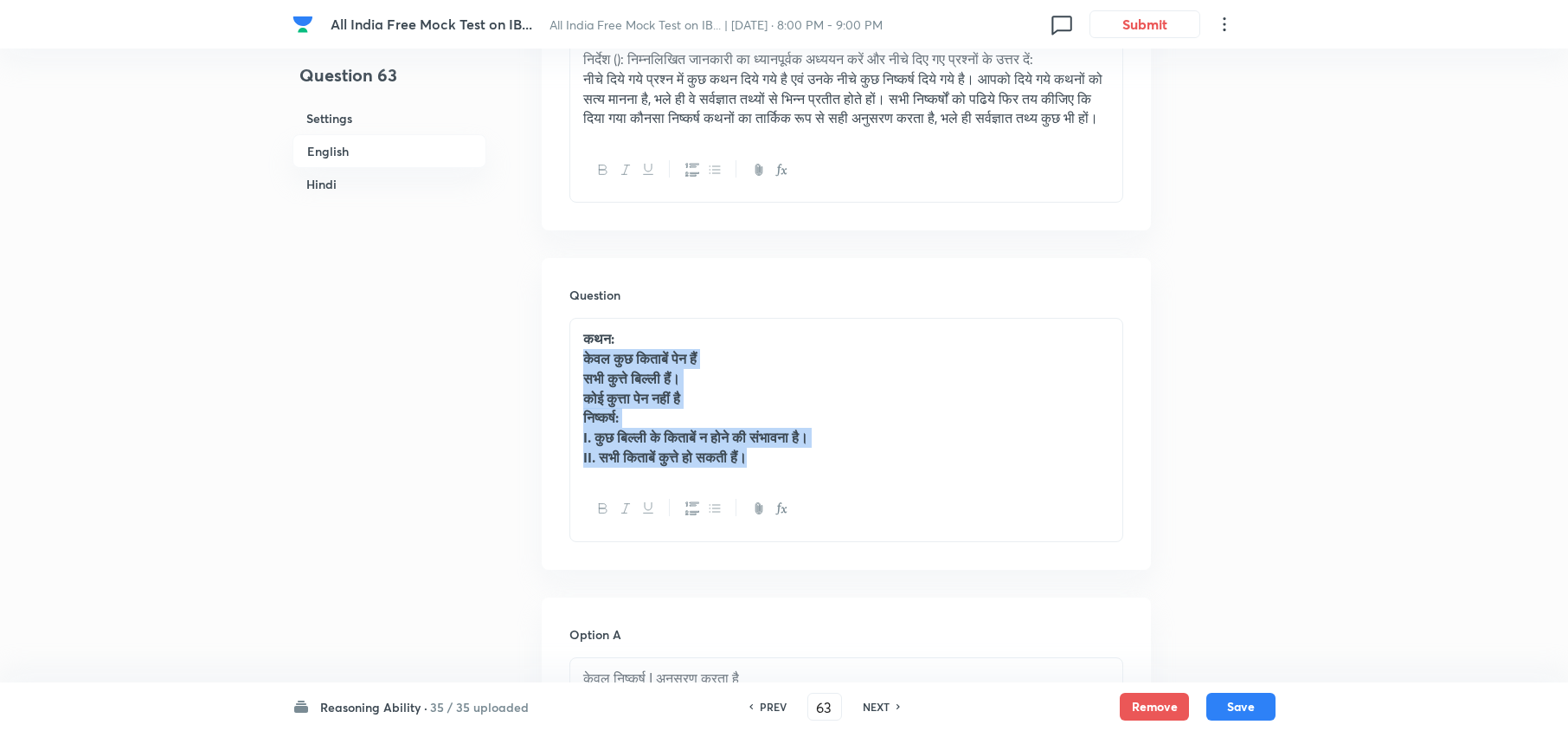
drag, startPoint x: 811, startPoint y: 489, endPoint x: 567, endPoint y: 389, distance: 263.7
click at [567, 389] on div "Question कथन: केवल कुछ किताबें पेन हैं सभी कुत्ते बिल्ली हैं। कोई कुत्ता पेन नह…" at bounding box center [846, 413] width 609 height 310
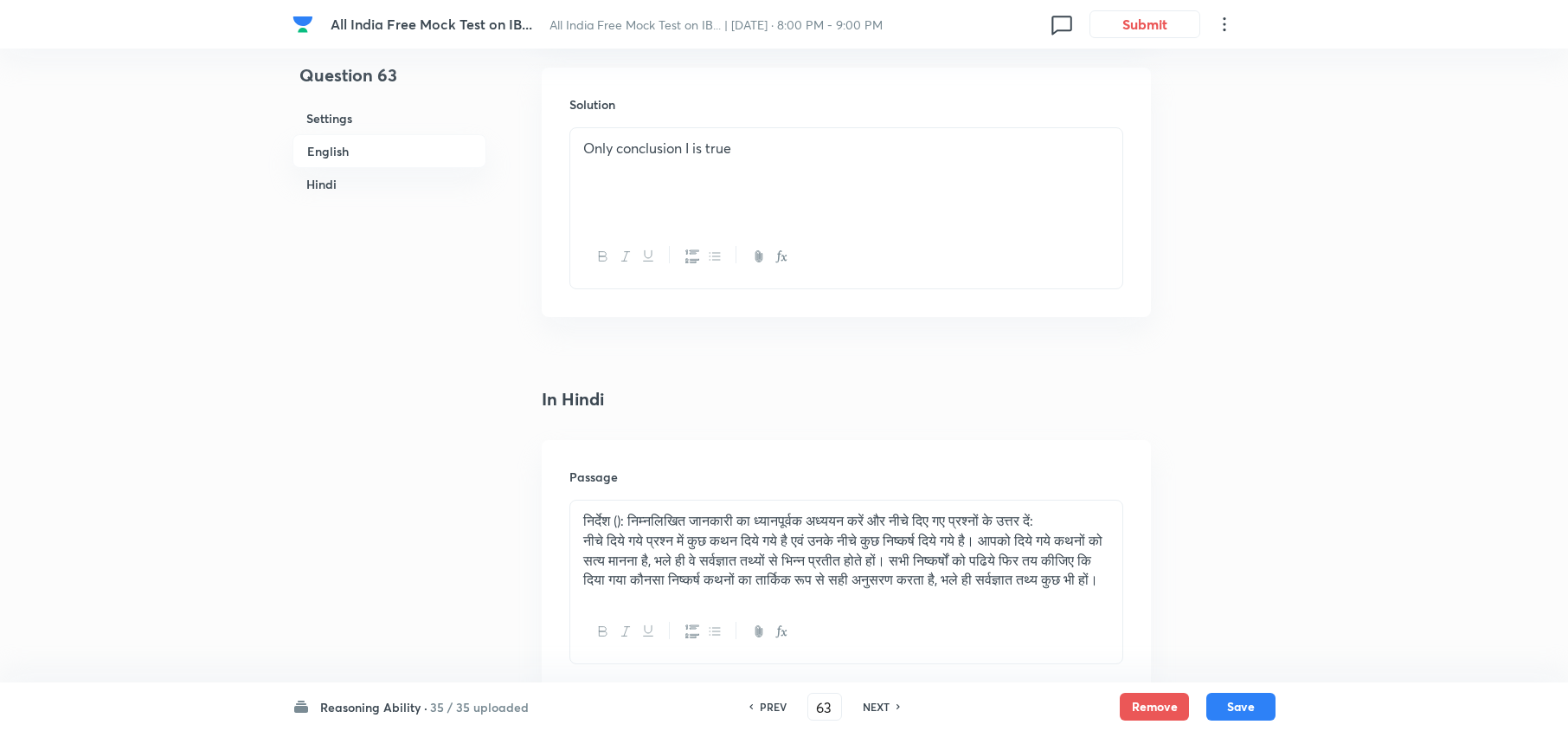
scroll to position [3116, 0]
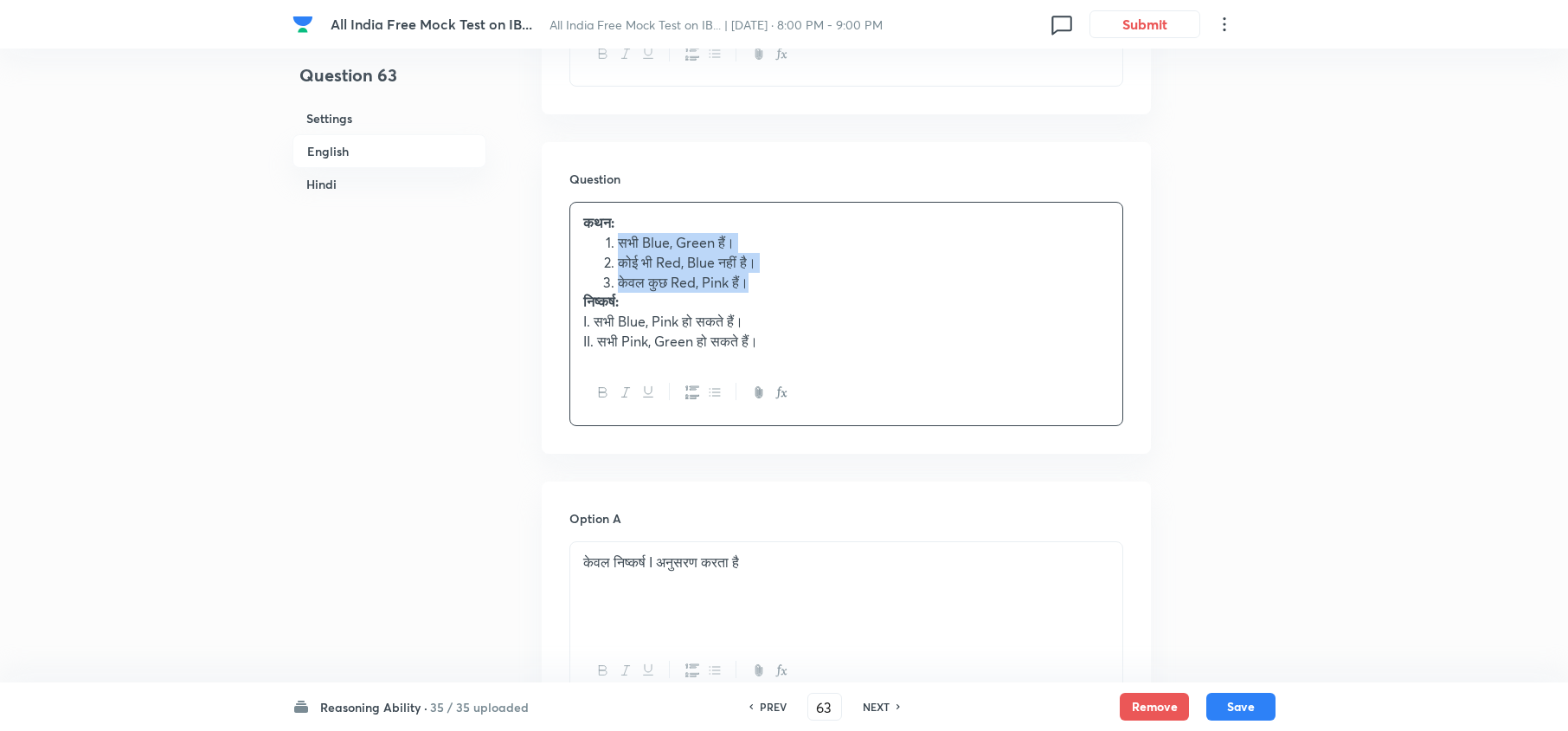
drag, startPoint x: 765, startPoint y: 309, endPoint x: 588, endPoint y: 272, distance: 180.8
click at [588, 272] on ol "सभी Blue, Green हैं। कोई भी Red, Blue नहीं है। केवल कुछ Red, Pink हैं।" at bounding box center [846, 262] width 527 height 59
click at [715, 399] on icon "button" at bounding box center [715, 392] width 14 height 14
click at [717, 399] on icon "button" at bounding box center [715, 392] width 14 height 14
click at [693, 399] on icon "button" at bounding box center [692, 392] width 14 height 14
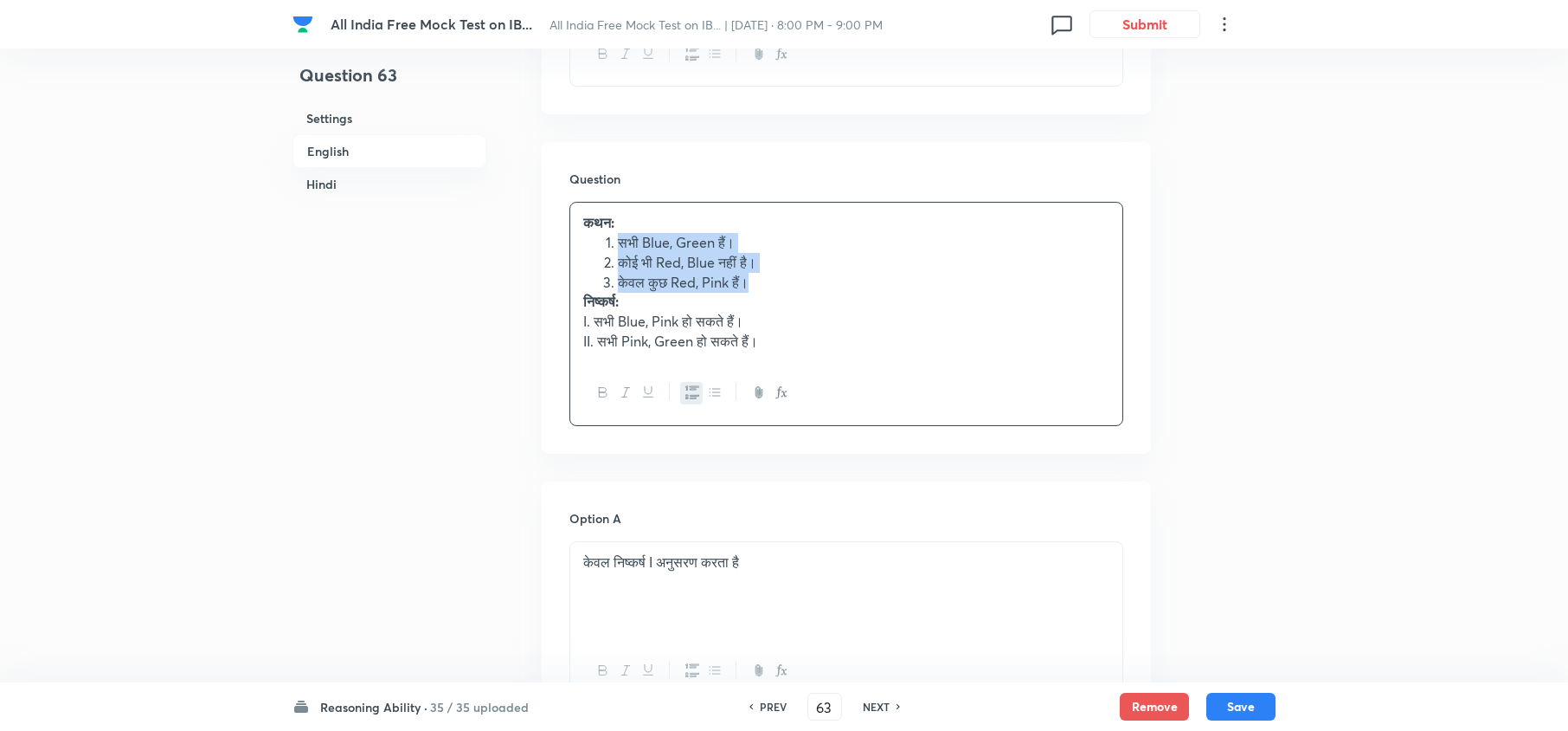
click at [693, 399] on icon "button" at bounding box center [692, 392] width 14 height 14
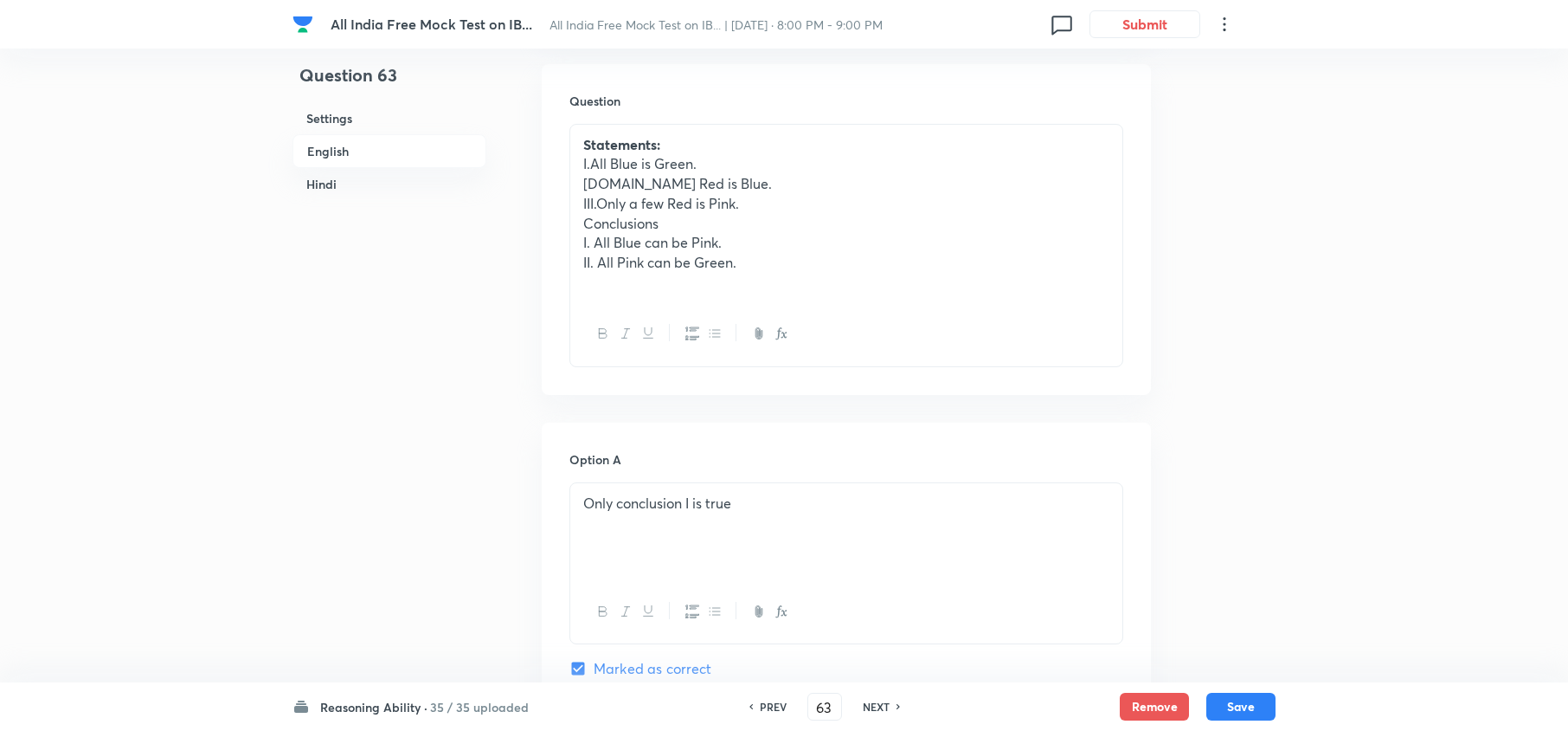
scroll to position [807, 0]
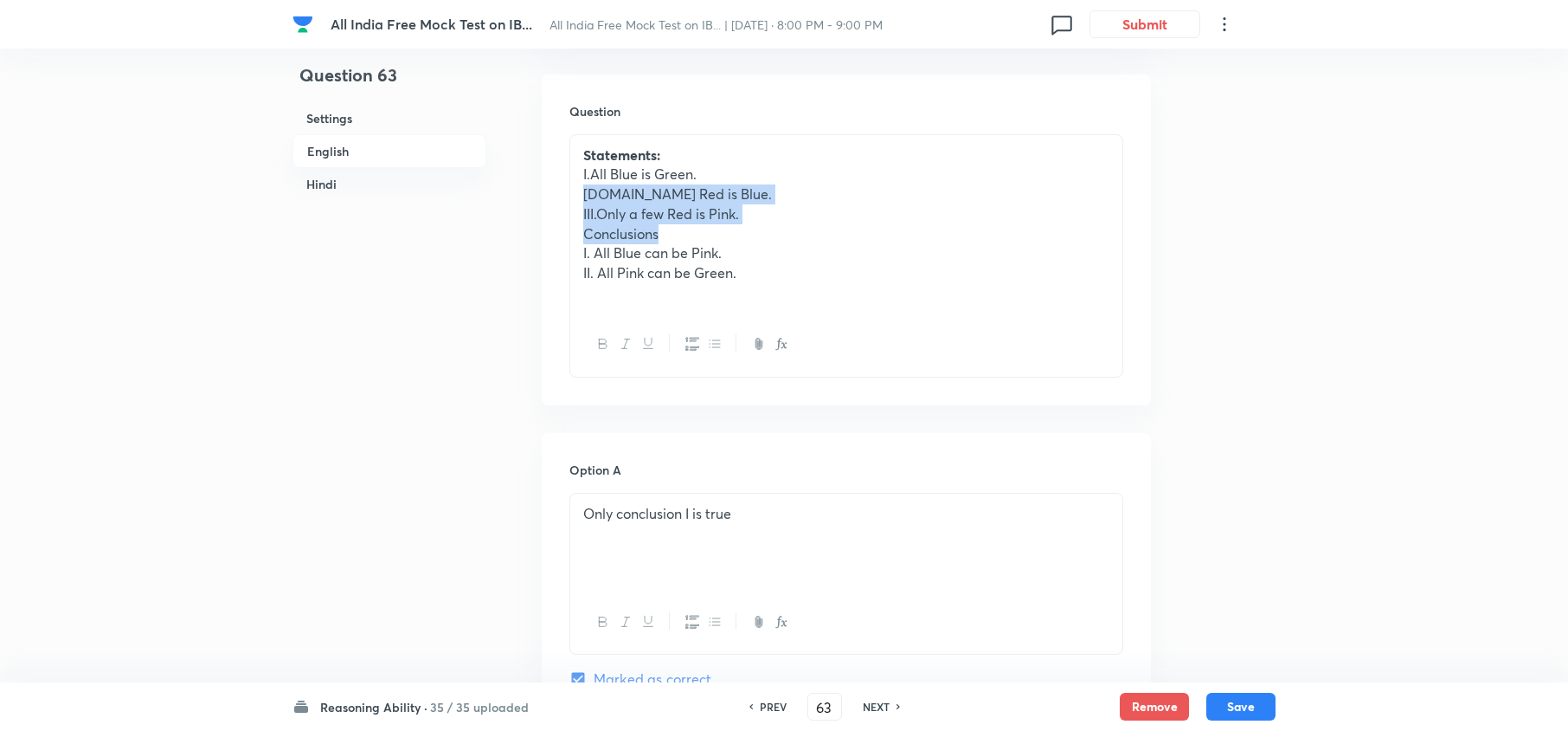
drag, startPoint x: 732, startPoint y: 228, endPoint x: 676, endPoint y: 200, distance: 62.6
click at [558, 187] on div "Question Statements: I.All Blue is Green. II.No Red is Blue. III.Only a few Red…" at bounding box center [846, 239] width 609 height 330
click at [749, 205] on p "III.Only a few Red is Pink." at bounding box center [846, 214] width 527 height 20
drag, startPoint x: 711, startPoint y: 216, endPoint x: 567, endPoint y: 172, distance: 150.6
click at [567, 172] on div "Question Statements: I.All Blue is Green. II.No Red is Blue. III.Only a few Red…" at bounding box center [846, 239] width 609 height 330
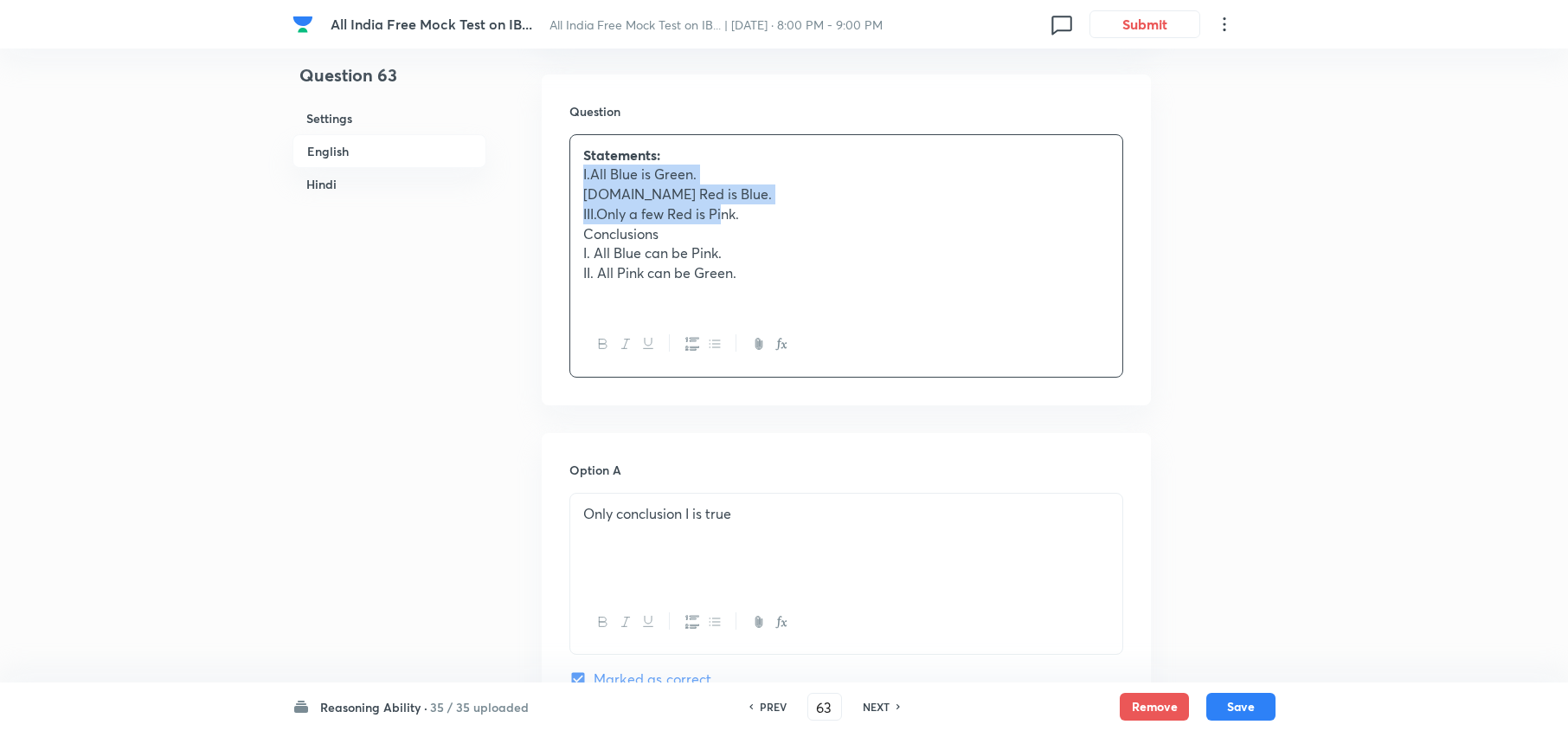
click at [692, 344] on icon "button" at bounding box center [692, 343] width 14 height 14
click at [588, 188] on p "II.No Red is Blue." at bounding box center [846, 194] width 527 height 20
click at [589, 174] on p "I.All Blue is Green." at bounding box center [846, 175] width 527 height 20
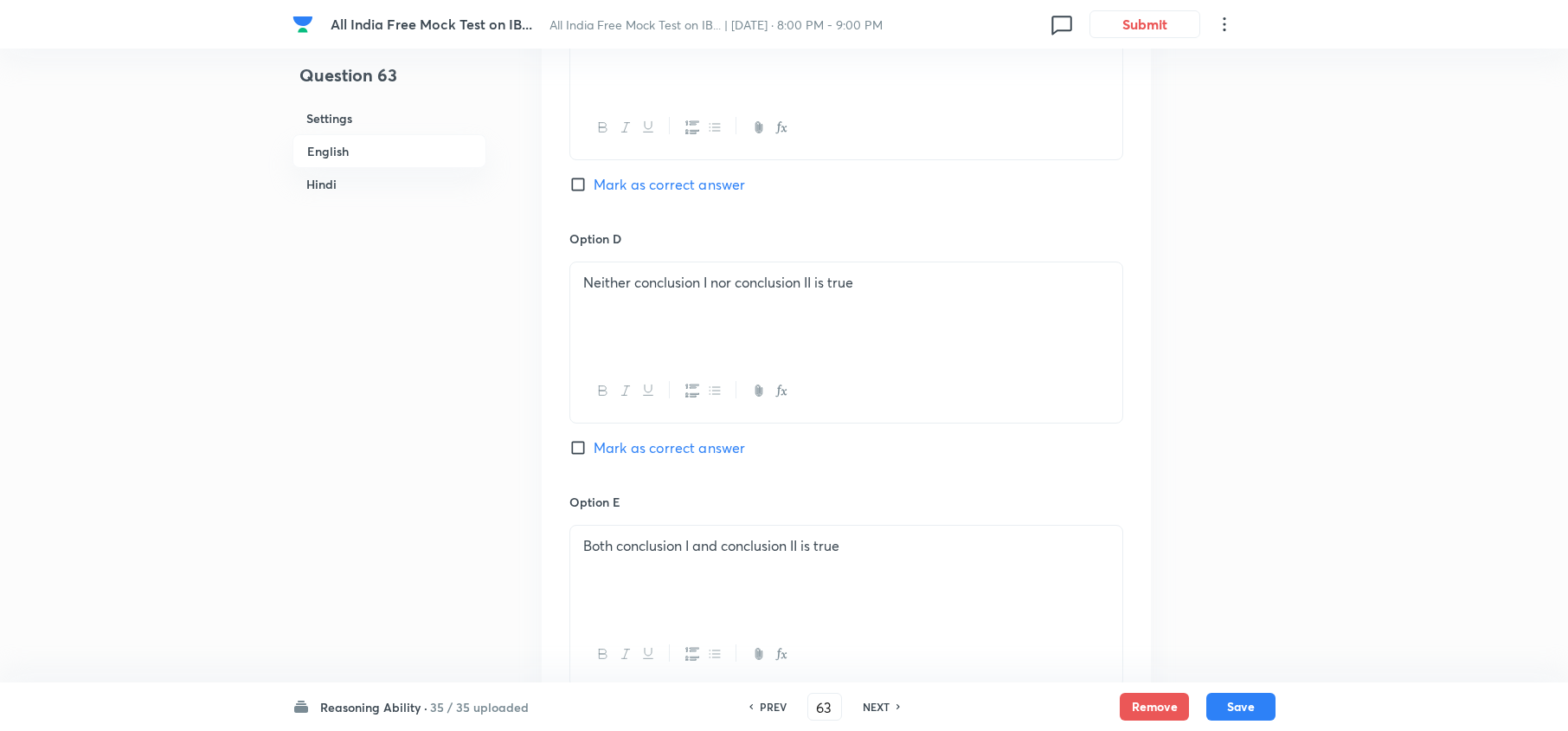
scroll to position [1961, 0]
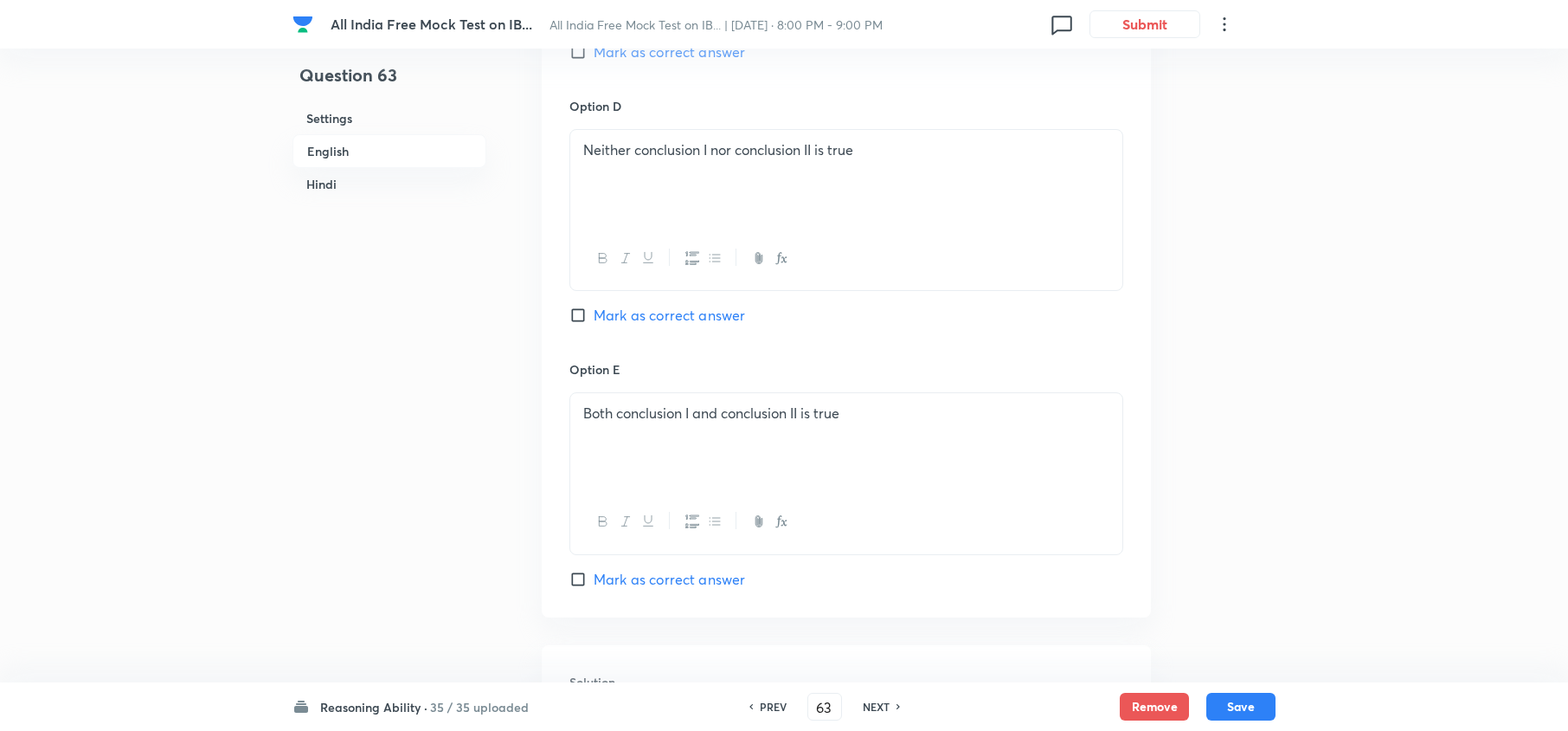
click at [629, 581] on span "Mark as correct answer" at bounding box center [669, 578] width 152 height 21
click at [594, 581] on input "Mark as correct answer" at bounding box center [581, 578] width 24 height 17
drag, startPoint x: 867, startPoint y: 413, endPoint x: 422, endPoint y: 392, distance: 445.5
click at [422, 392] on div "Question 63 Settings English Hindi Settings Type Single choice correct 5 option…" at bounding box center [784, 720] width 983 height 5198
copy p "Both conclusion I and conclusion II is true"
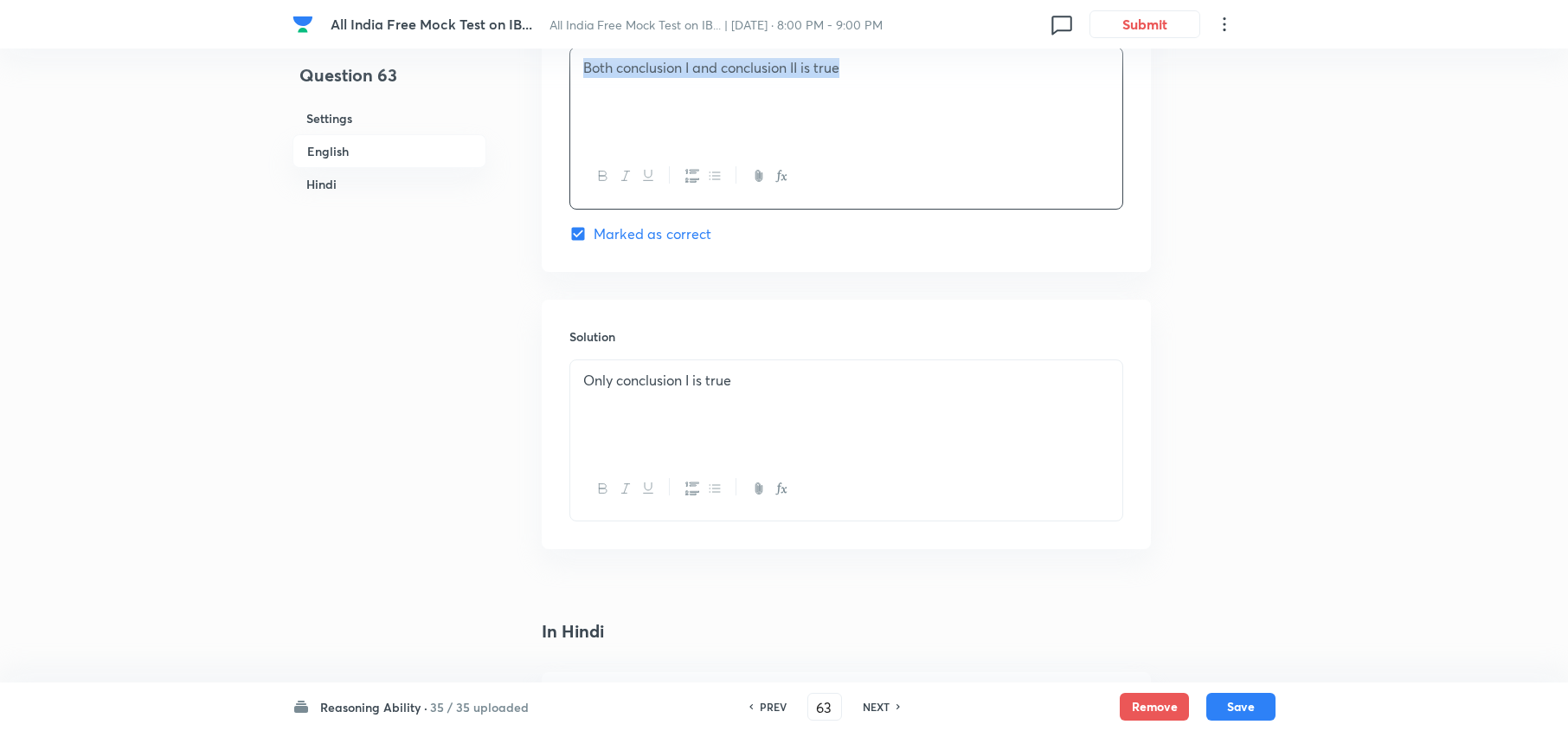
scroll to position [2307, 0]
drag, startPoint x: 853, startPoint y: 403, endPoint x: 330, endPoint y: 372, distance: 523.9
click at [330, 372] on div "Question 63 Settings English Hindi Settings Type Single choice correct 5 option…" at bounding box center [784, 374] width 983 height 5198
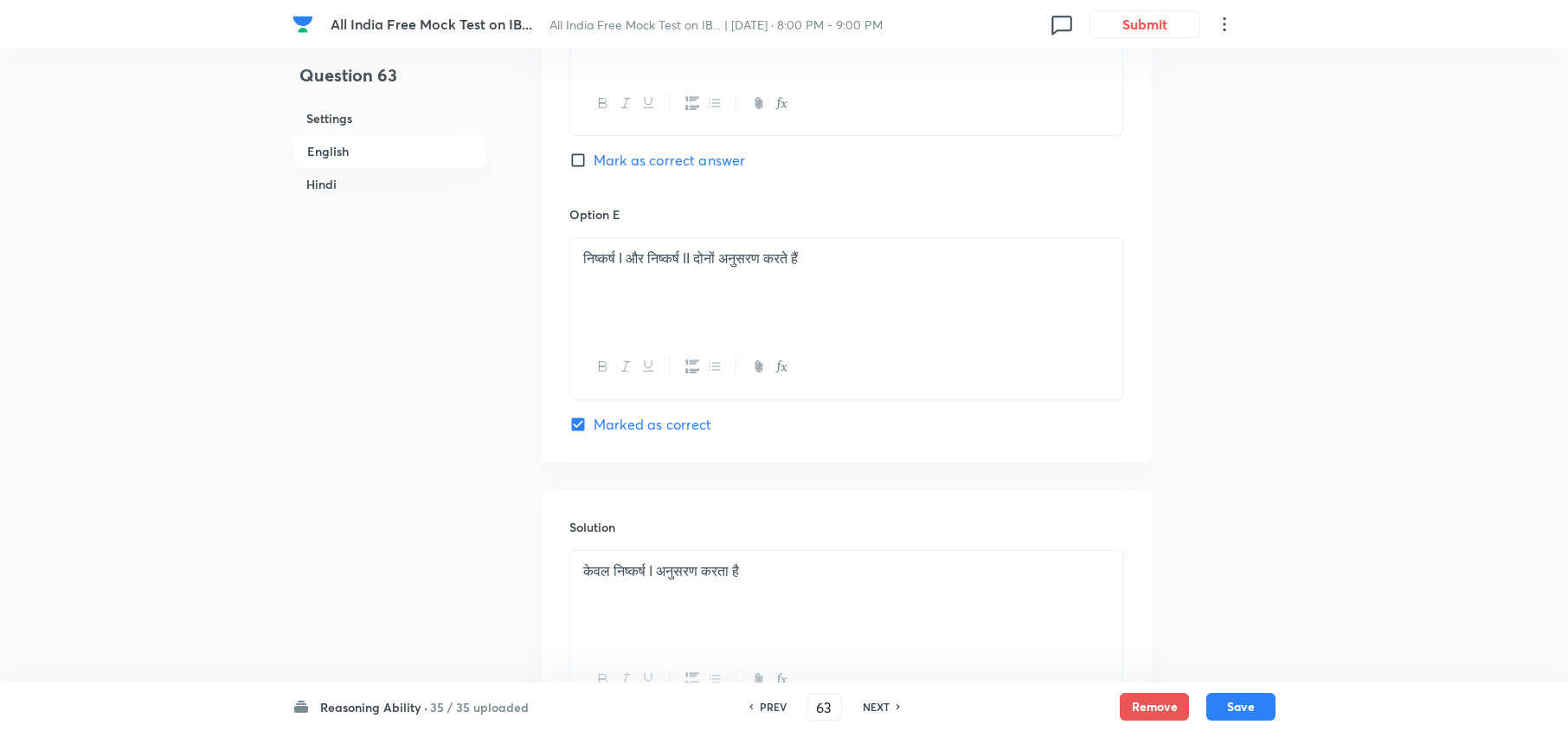
scroll to position [4668, 0]
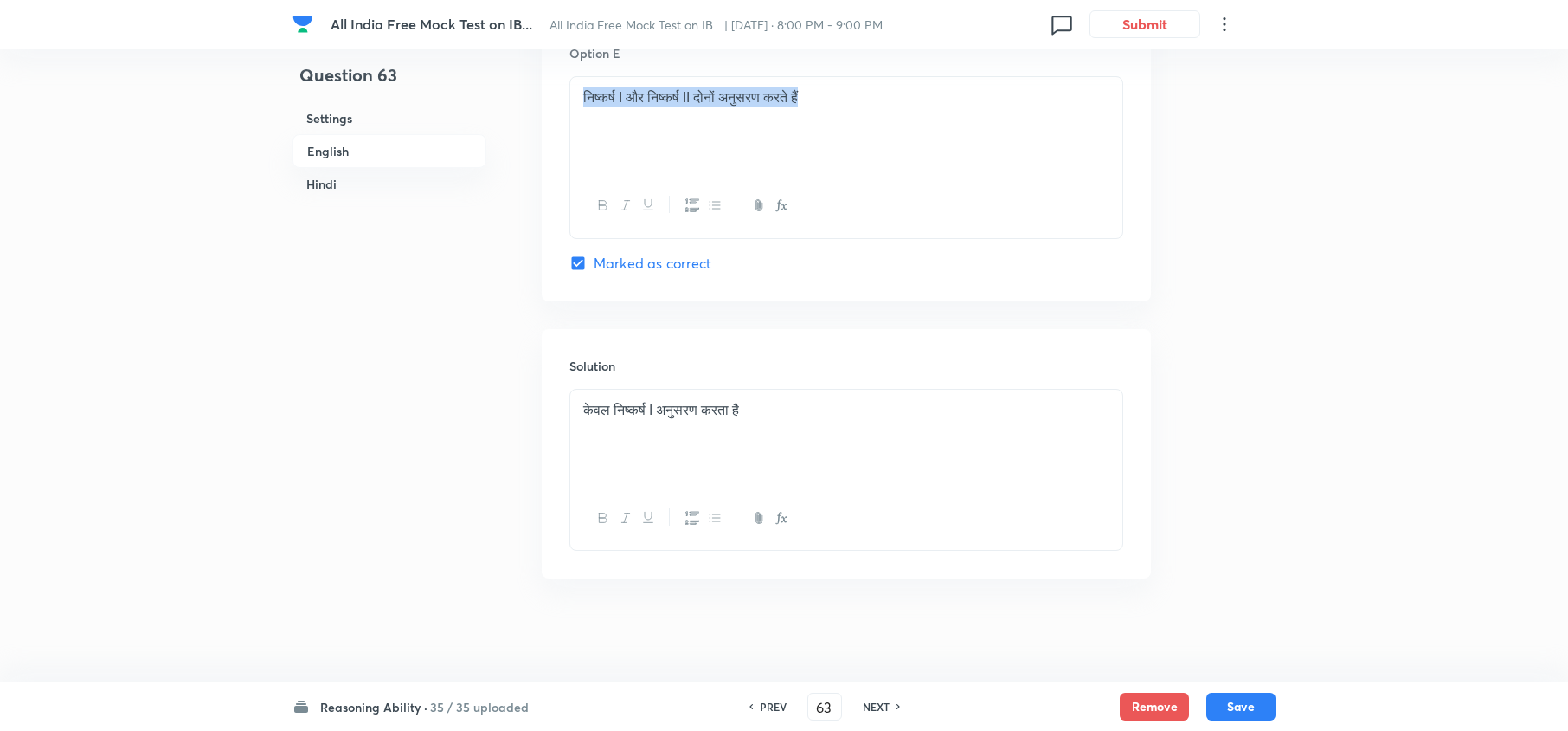
drag, startPoint x: 874, startPoint y: 105, endPoint x: 457, endPoint y: 112, distance: 417.1
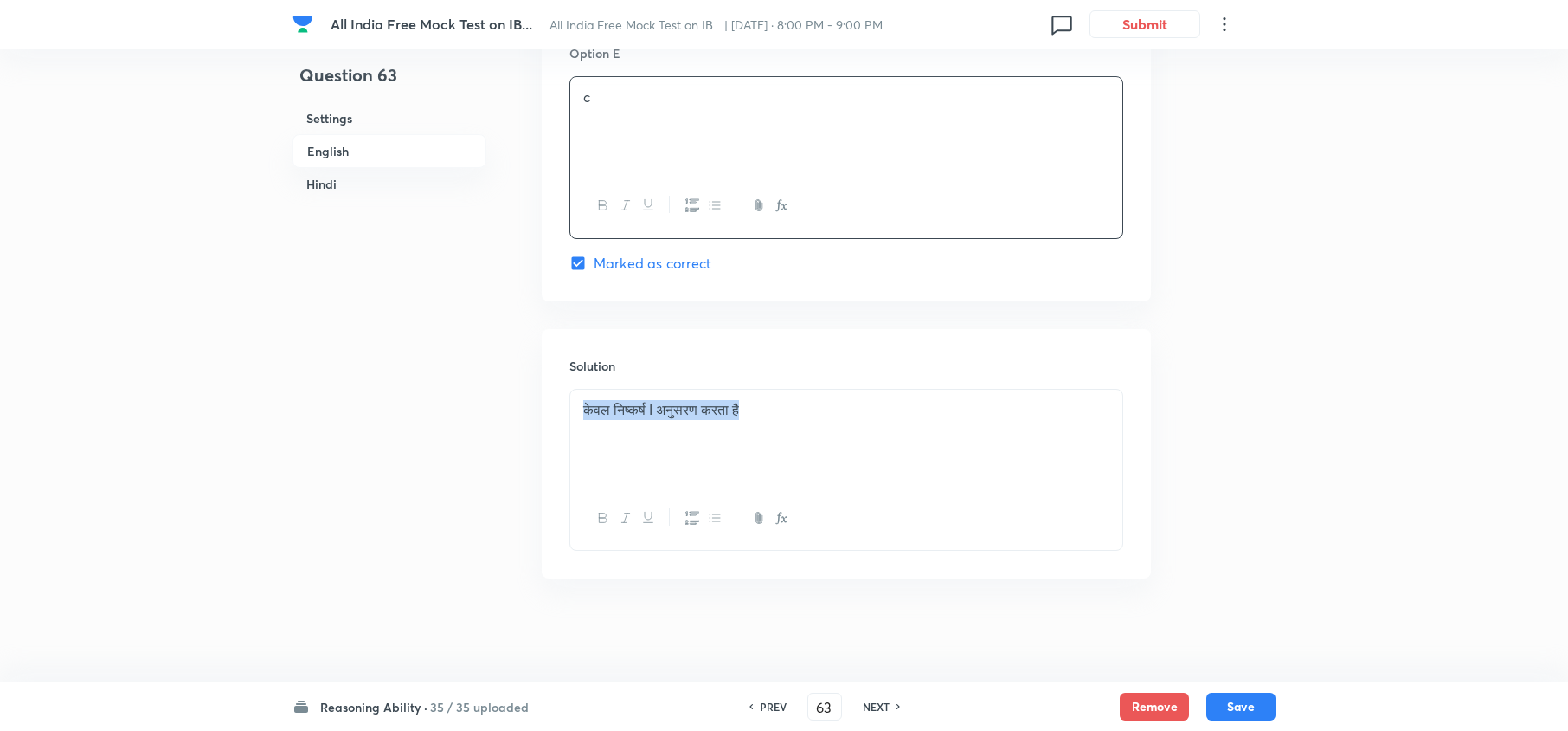
drag, startPoint x: 796, startPoint y: 426, endPoint x: 421, endPoint y: 419, distance: 375.1
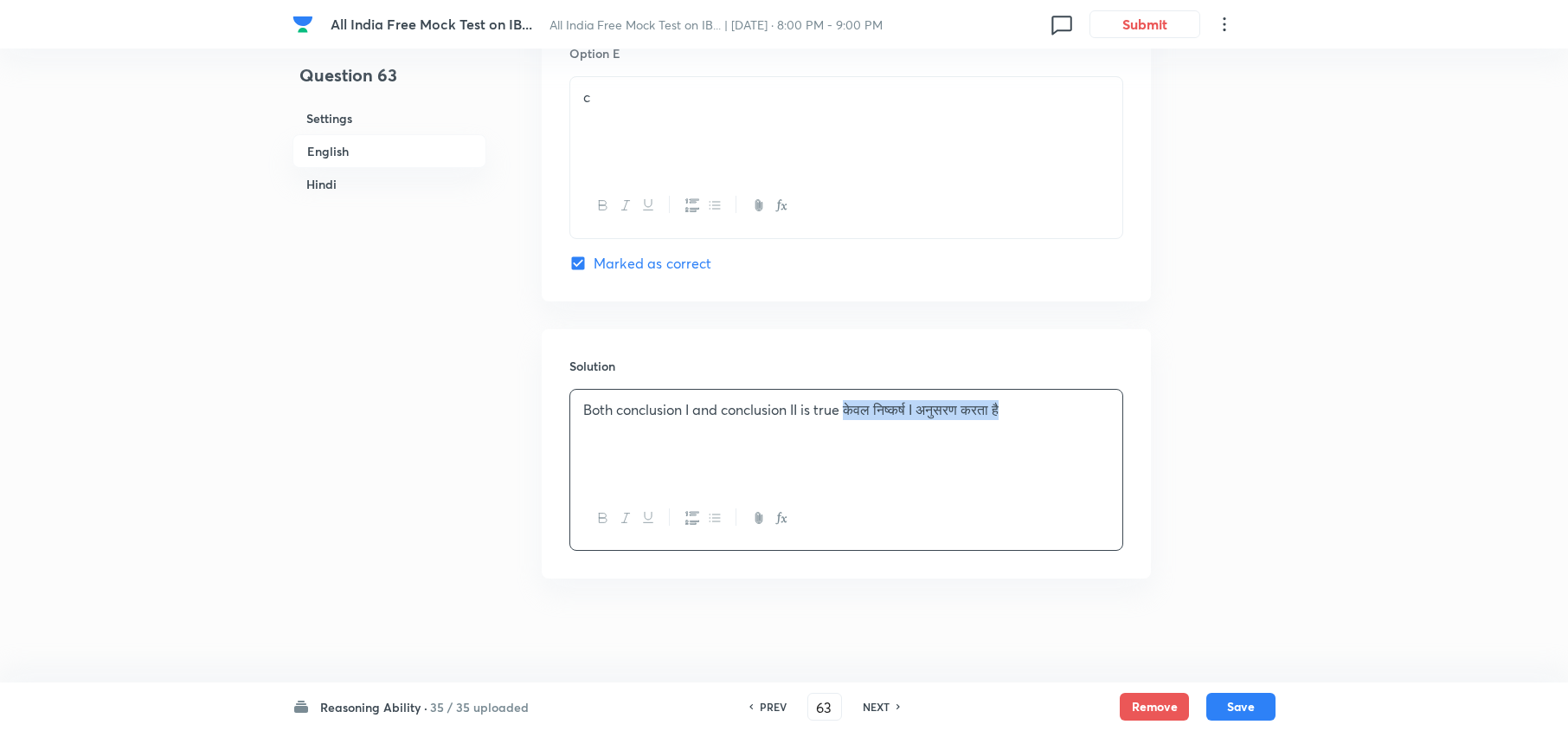
drag, startPoint x: 852, startPoint y: 402, endPoint x: 1342, endPoint y: 446, distance: 492.0
drag, startPoint x: 895, startPoint y: 400, endPoint x: 383, endPoint y: 392, distance: 512.1
copy p "Both conclusion I and conclusion II is true"
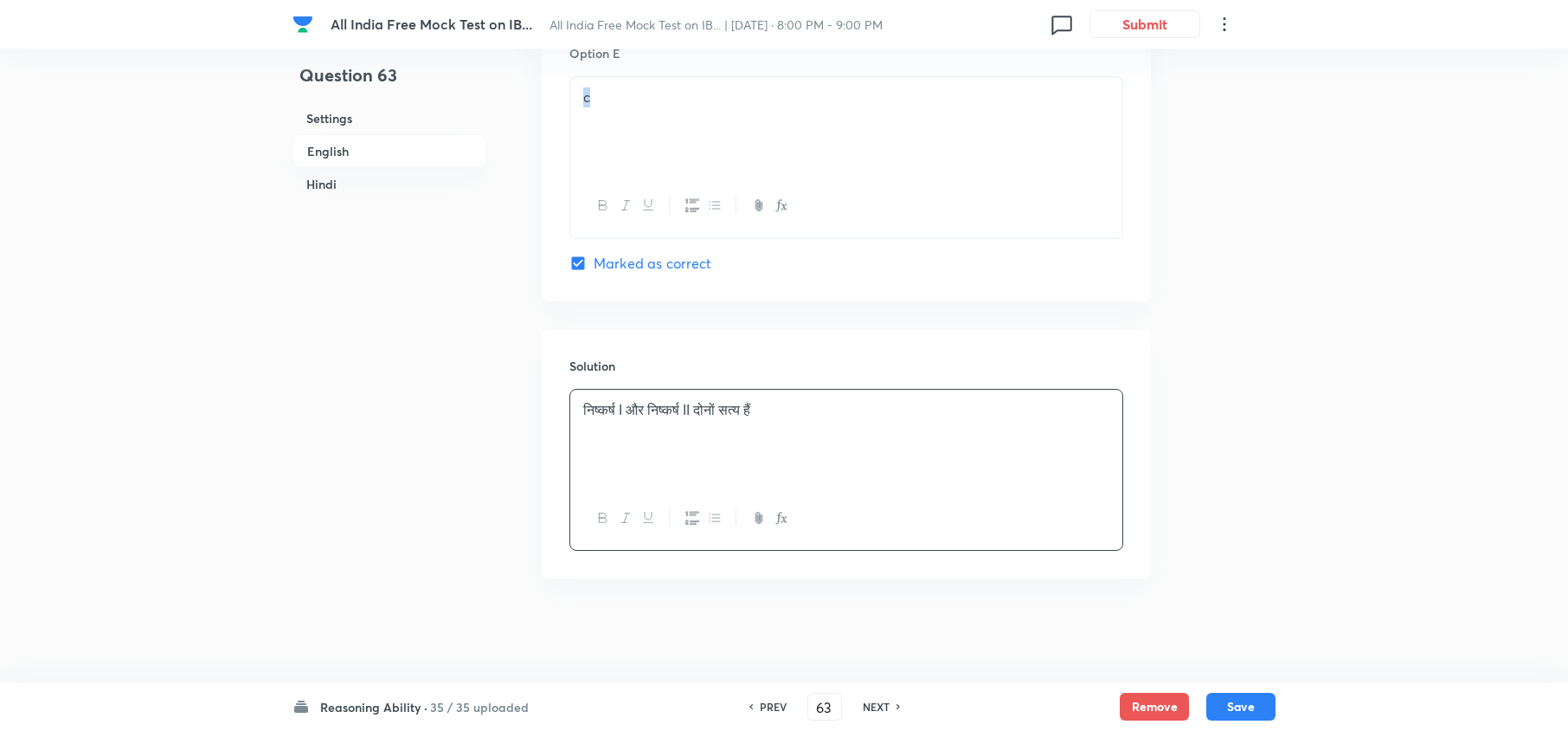
drag, startPoint x: 750, startPoint y: 140, endPoint x: 499, endPoint y: 125, distance: 251.4
click at [1248, 692] on button "Save" at bounding box center [1241, 704] width 69 height 28
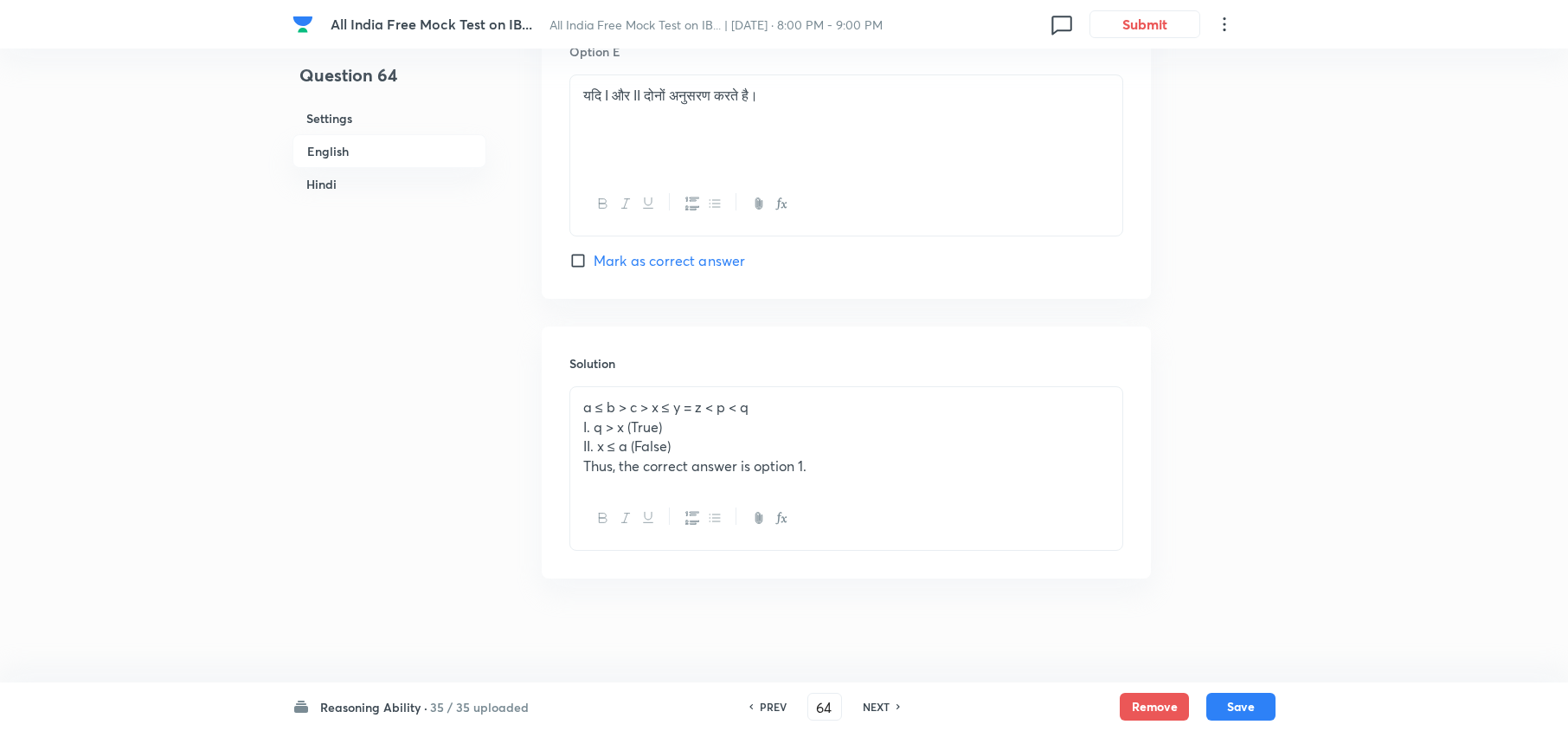
drag, startPoint x: 771, startPoint y: 663, endPoint x: 801, endPoint y: 663, distance: 30.0
click at [774, 703] on h6 "PREV" at bounding box center [773, 706] width 27 height 16
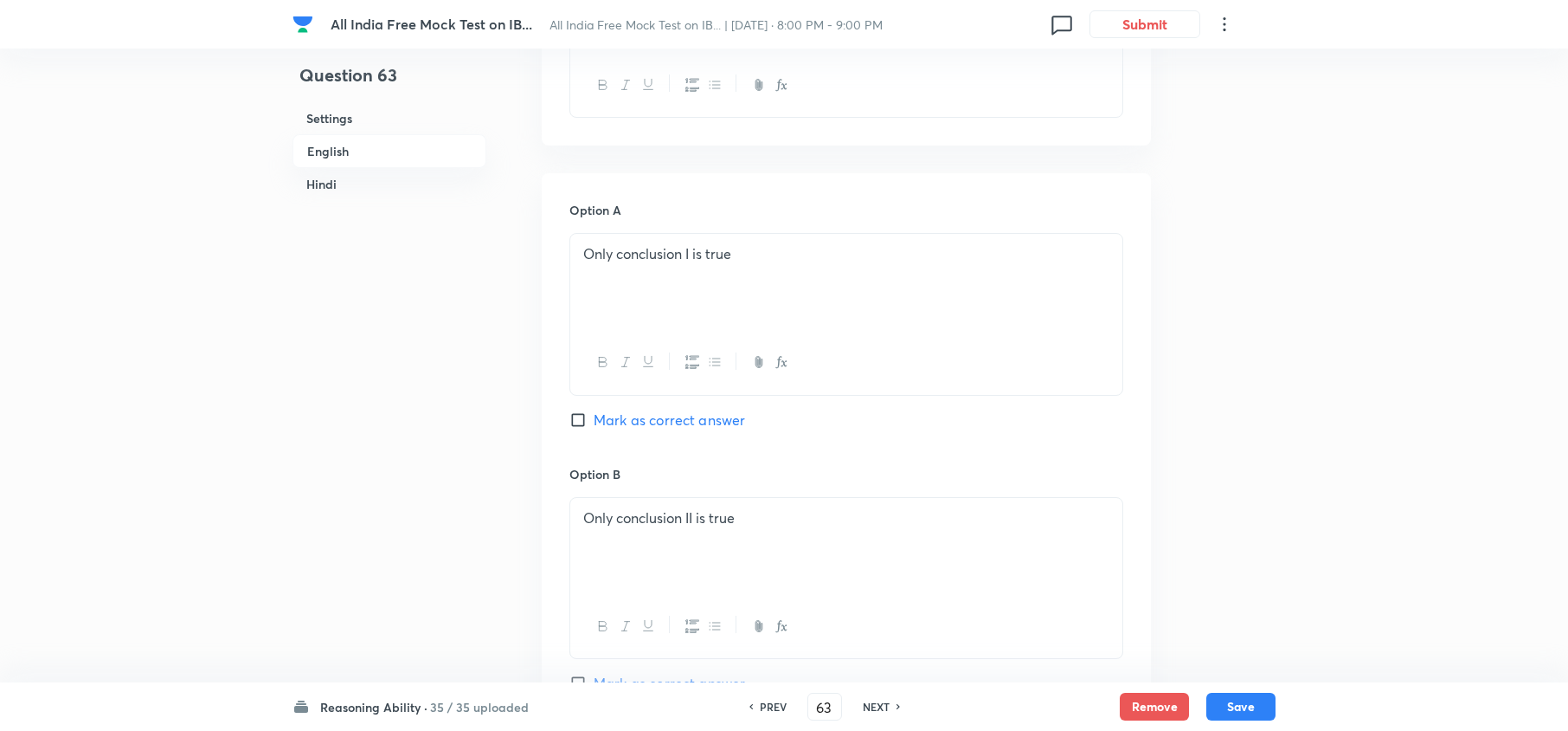
scroll to position [701, 0]
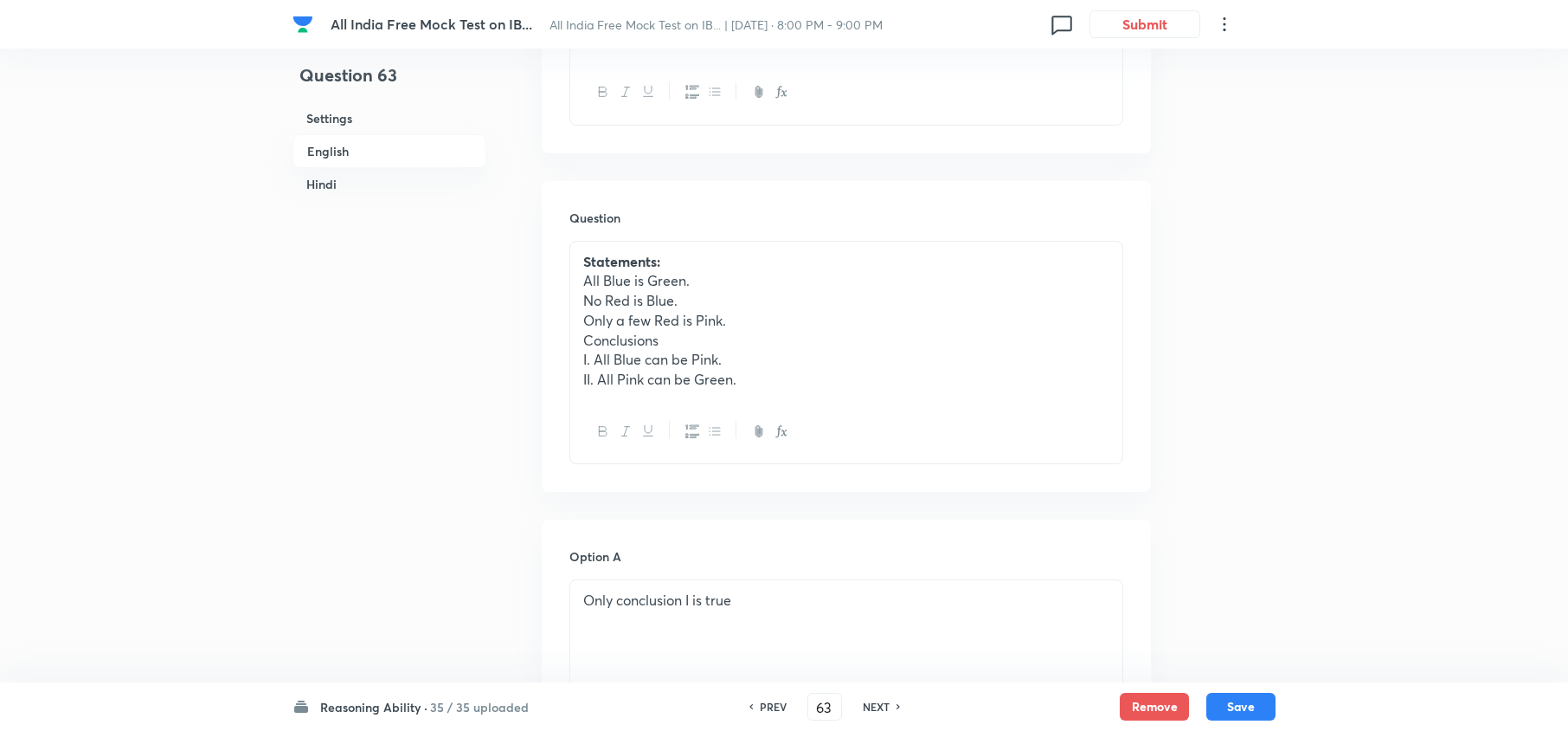
click at [753, 706] on div "PREV" at bounding box center [771, 706] width 46 height 16
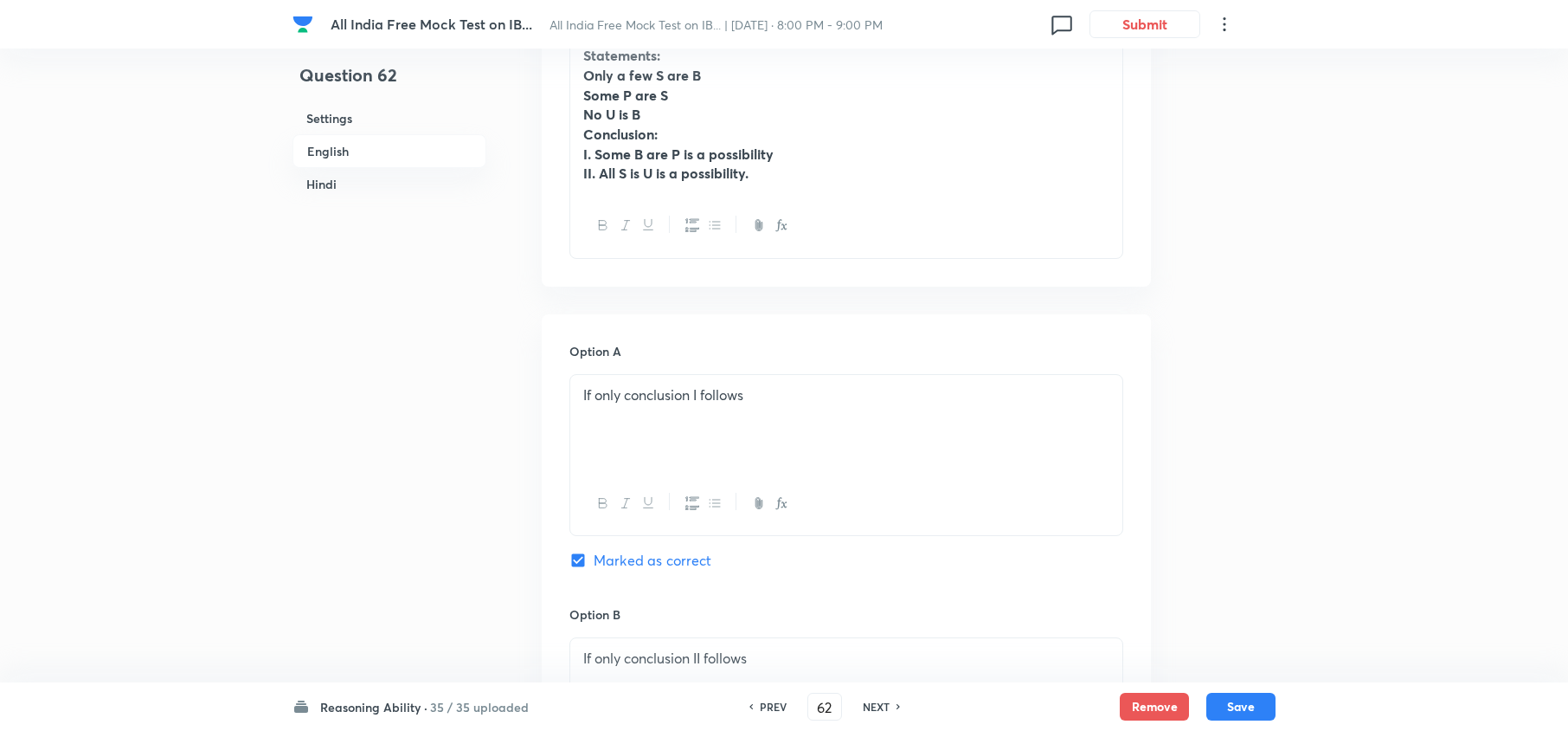
scroll to position [932, 0]
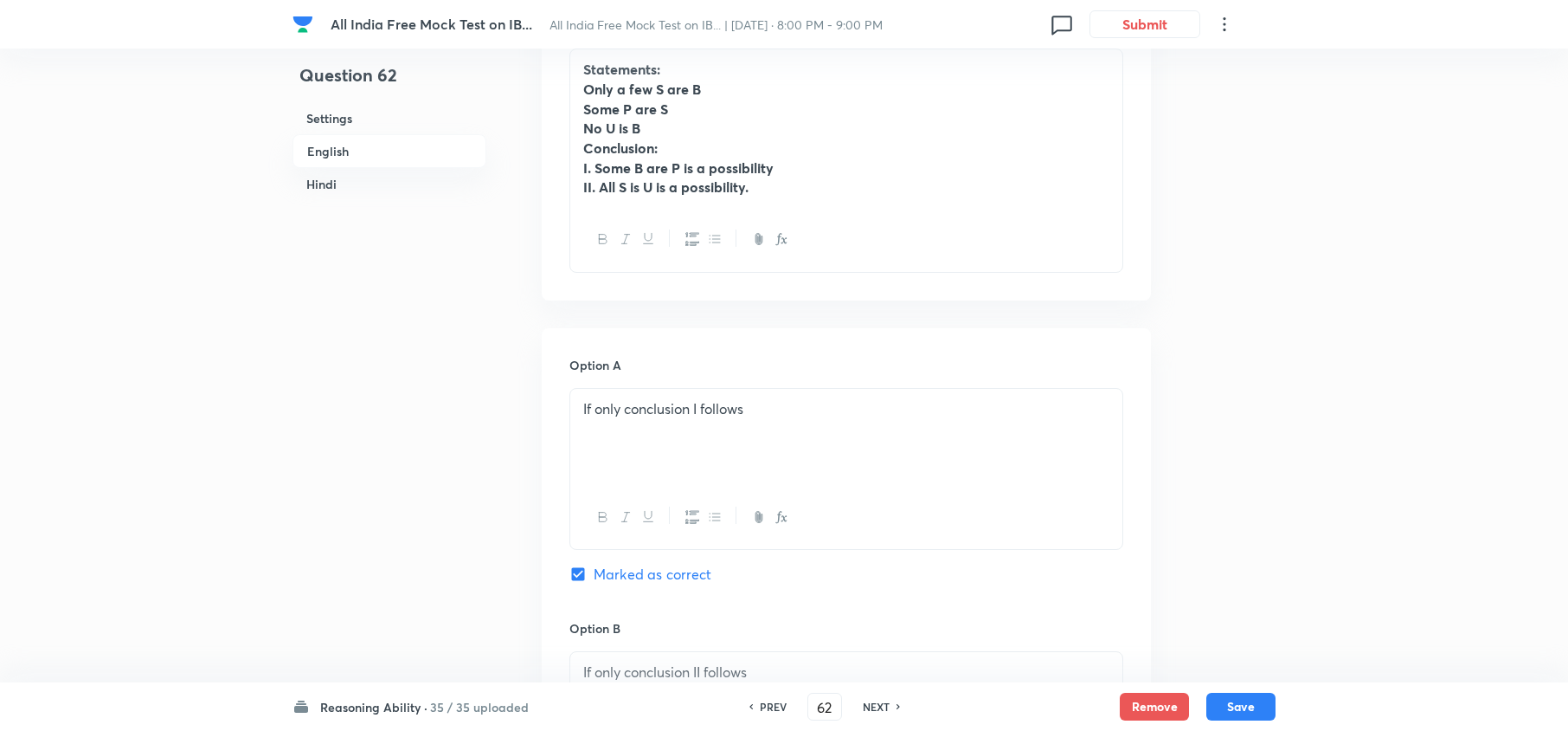
click at [772, 708] on h6 "PREV" at bounding box center [773, 706] width 27 height 16
click at [873, 703] on h6 "NEXT" at bounding box center [876, 706] width 27 height 16
click at [874, 707] on h6 "NEXT" at bounding box center [876, 706] width 27 height 16
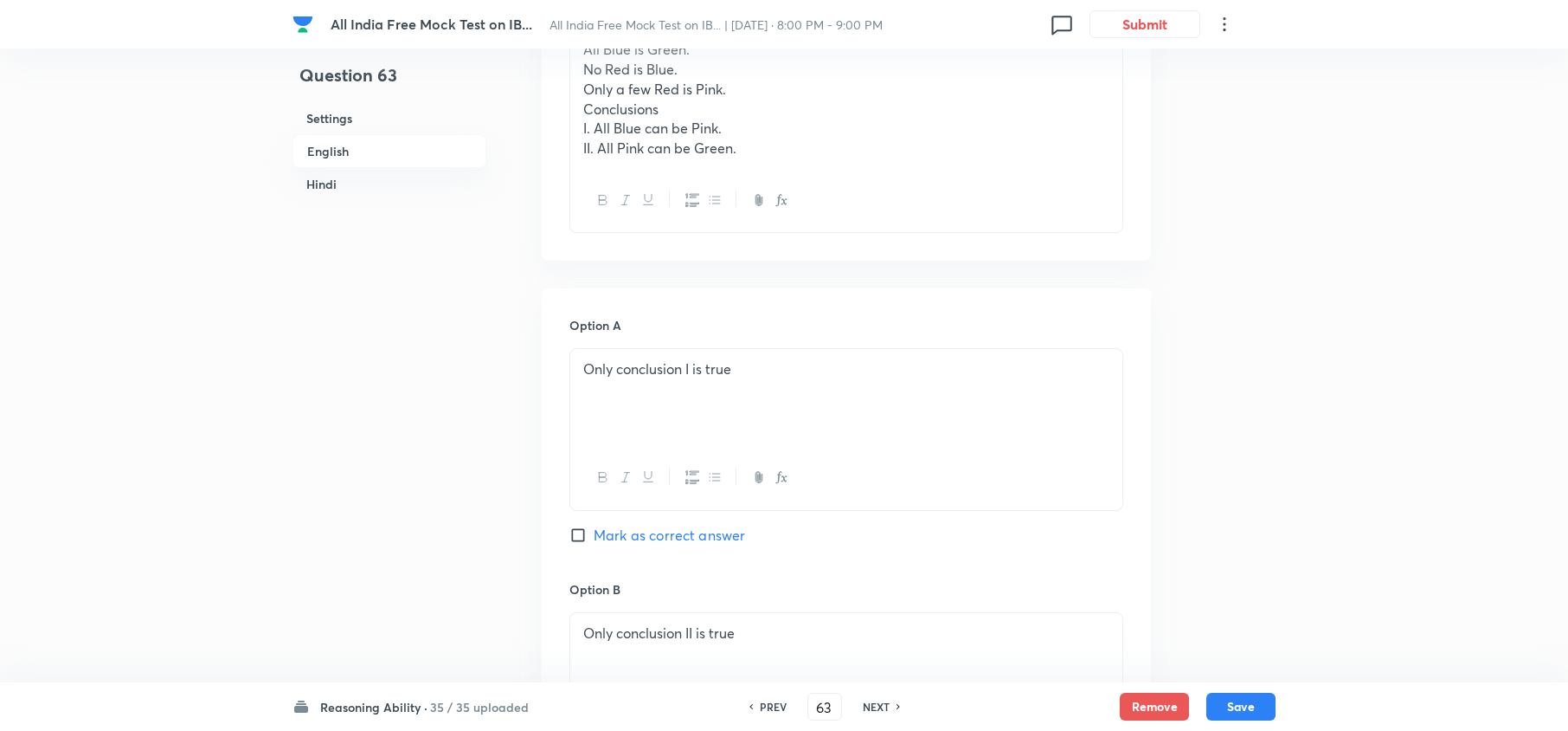
click at [874, 704] on h6 "NEXT" at bounding box center [876, 706] width 27 height 16
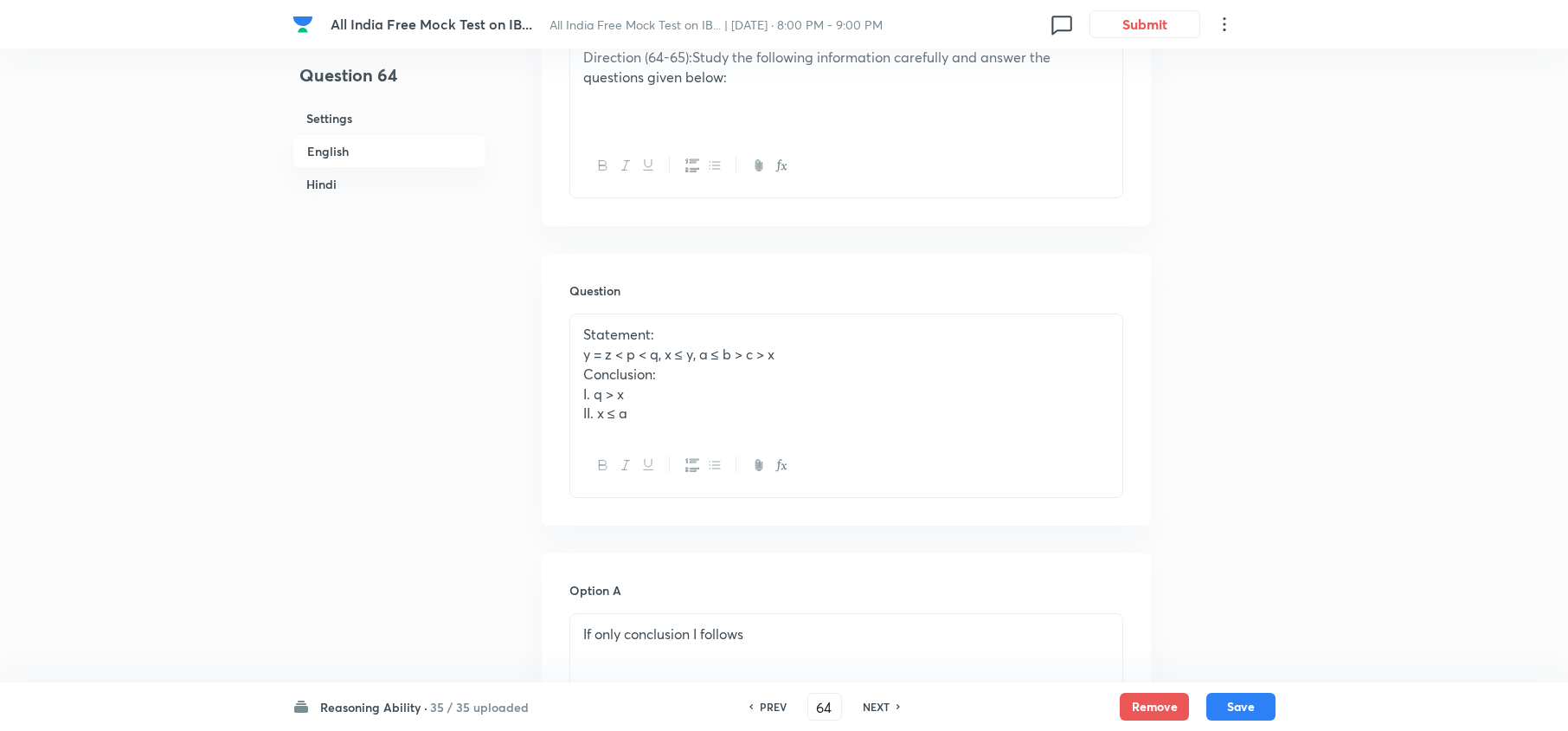
scroll to position [701, 0]
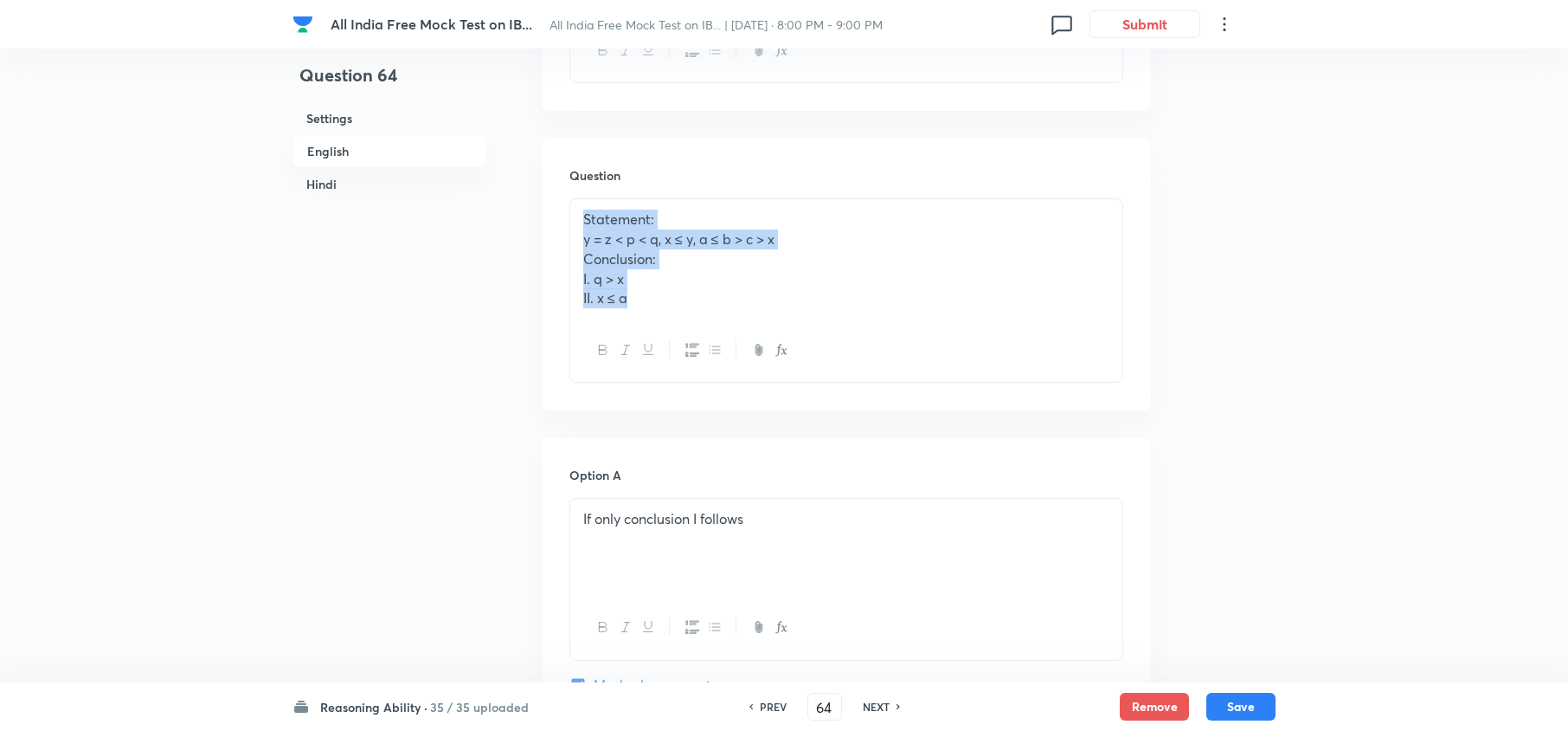
drag, startPoint x: 668, startPoint y: 305, endPoint x: 603, endPoint y: 220, distance: 107.0
click at [558, 218] on div "Question Statement: y = z < p < q, x ≤ y, a ≤ b > c > x Conclusion: I. q > x II…" at bounding box center [846, 275] width 609 height 272
copy div "Statement: y = z < p < q, x ≤ y, a ≤ b > c > x Conclusion: I. q > x II. x ≤ a"
click at [874, 710] on h6 "NEXT" at bounding box center [876, 706] width 27 height 16
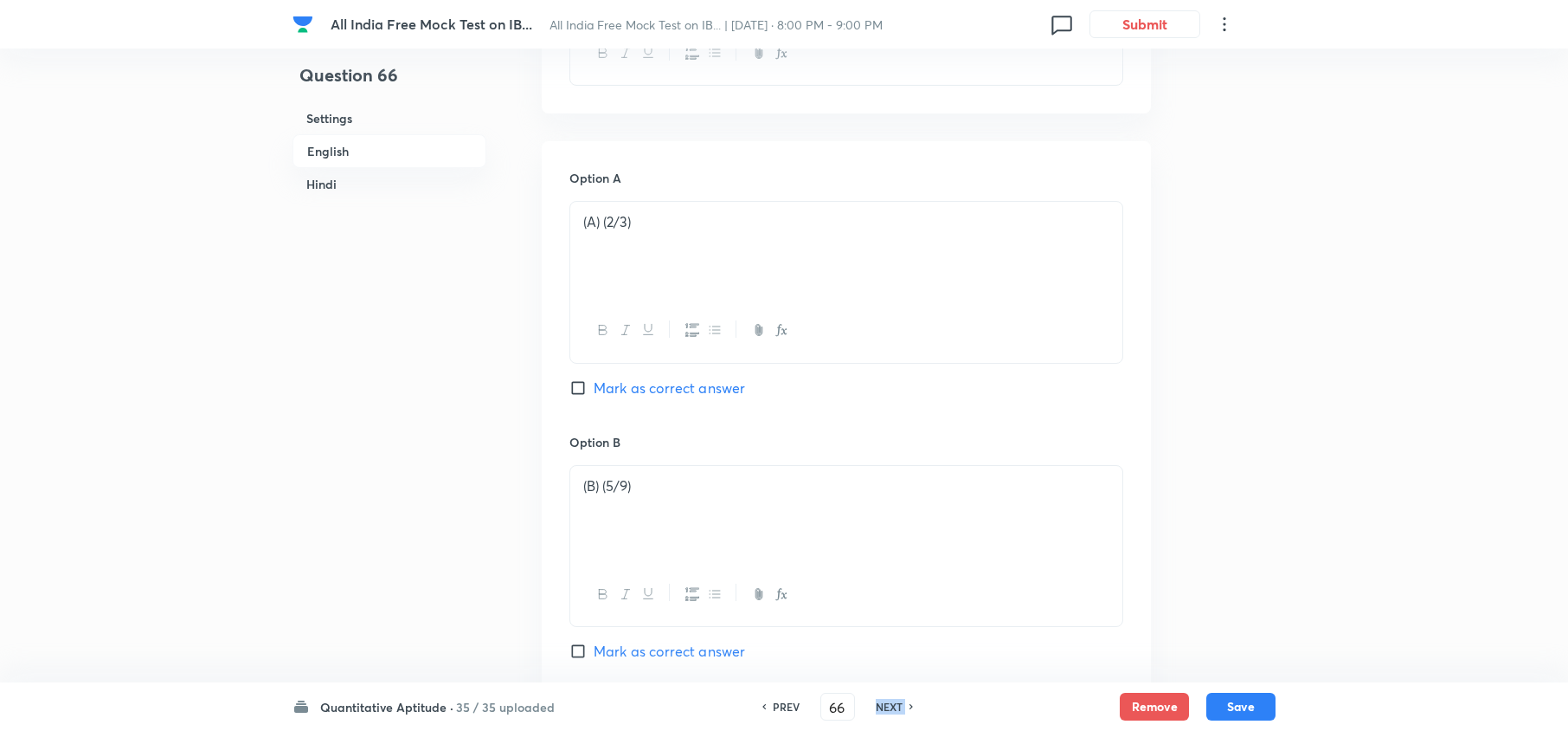
click at [876, 710] on h6 "NEXT" at bounding box center [889, 706] width 27 height 16
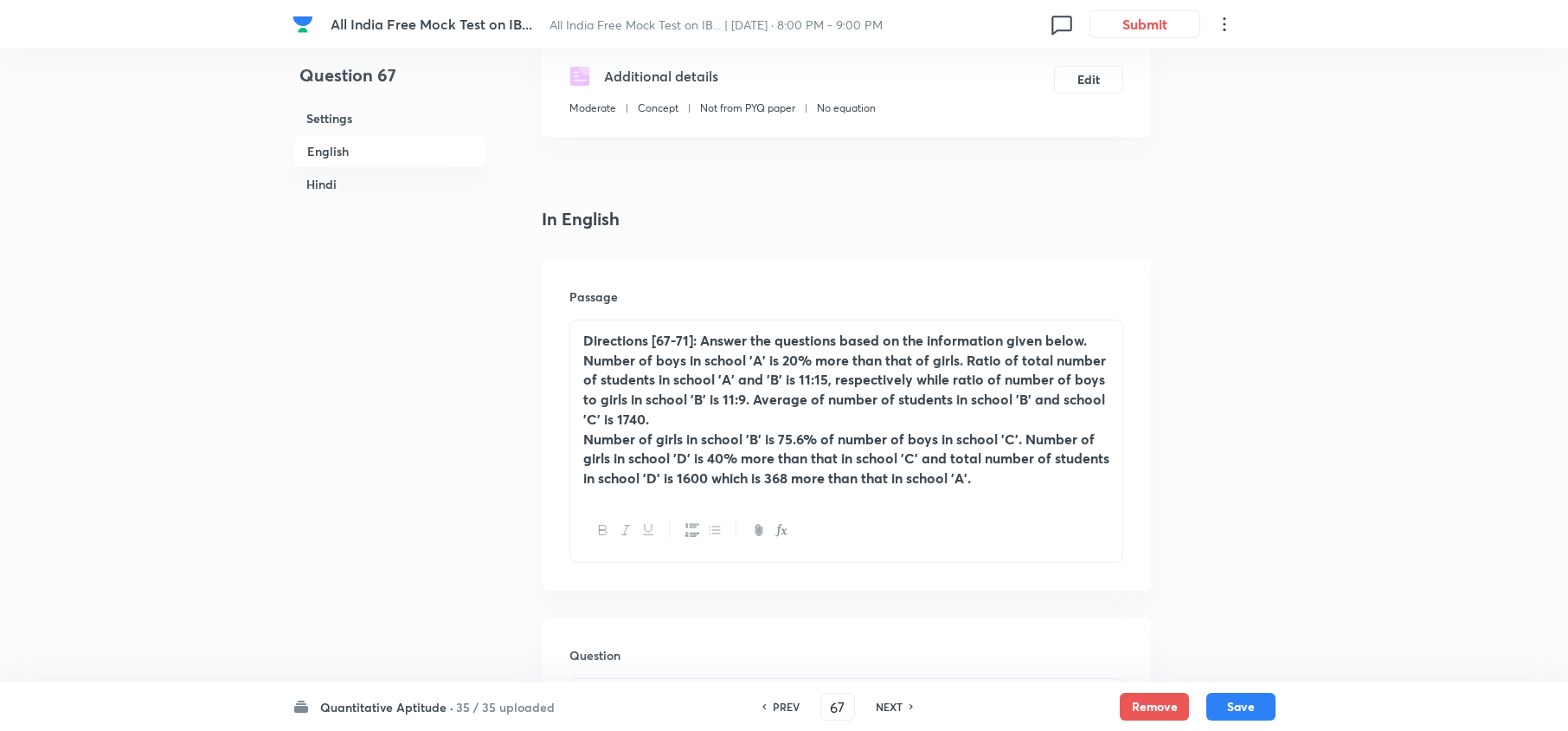
scroll to position [240, 0]
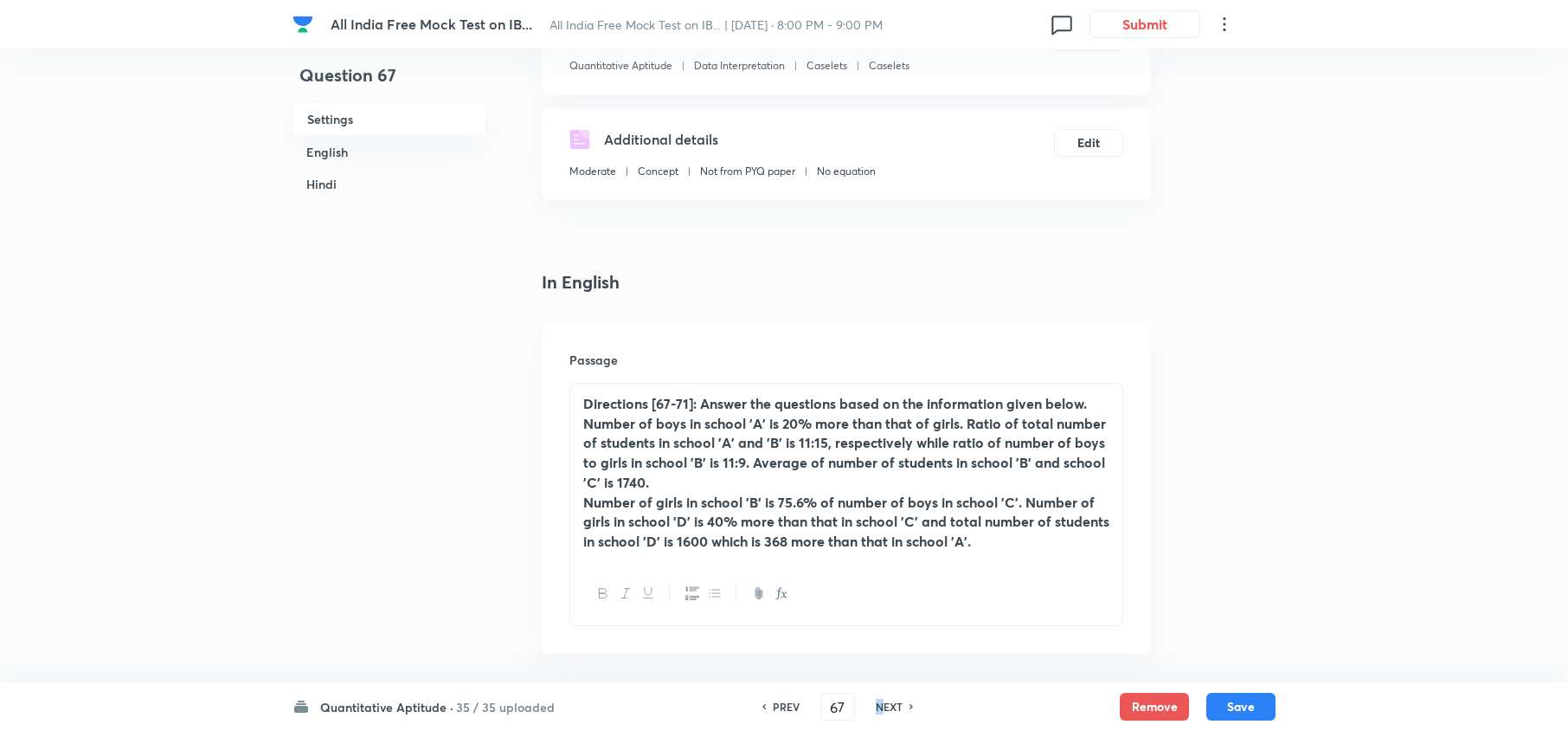
click at [876, 710] on h6 "NEXT" at bounding box center [889, 706] width 27 height 16
click at [877, 710] on h6 "NEXT" at bounding box center [889, 706] width 27 height 16
click at [876, 710] on h6 "NEXT" at bounding box center [889, 706] width 27 height 16
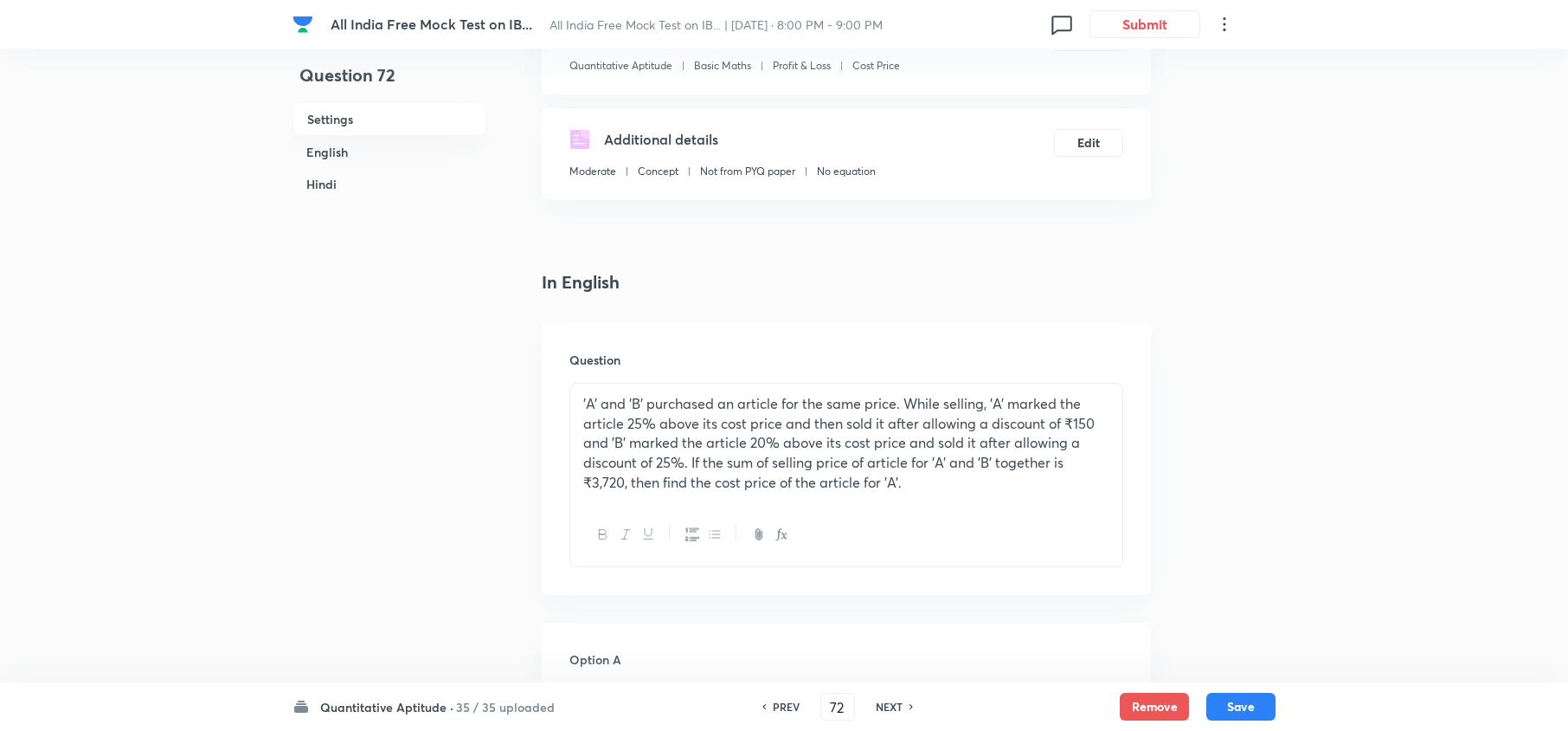
click at [877, 710] on h6 "NEXT" at bounding box center [889, 706] width 27 height 16
click at [876, 710] on h6 "NEXT" at bounding box center [889, 706] width 27 height 16
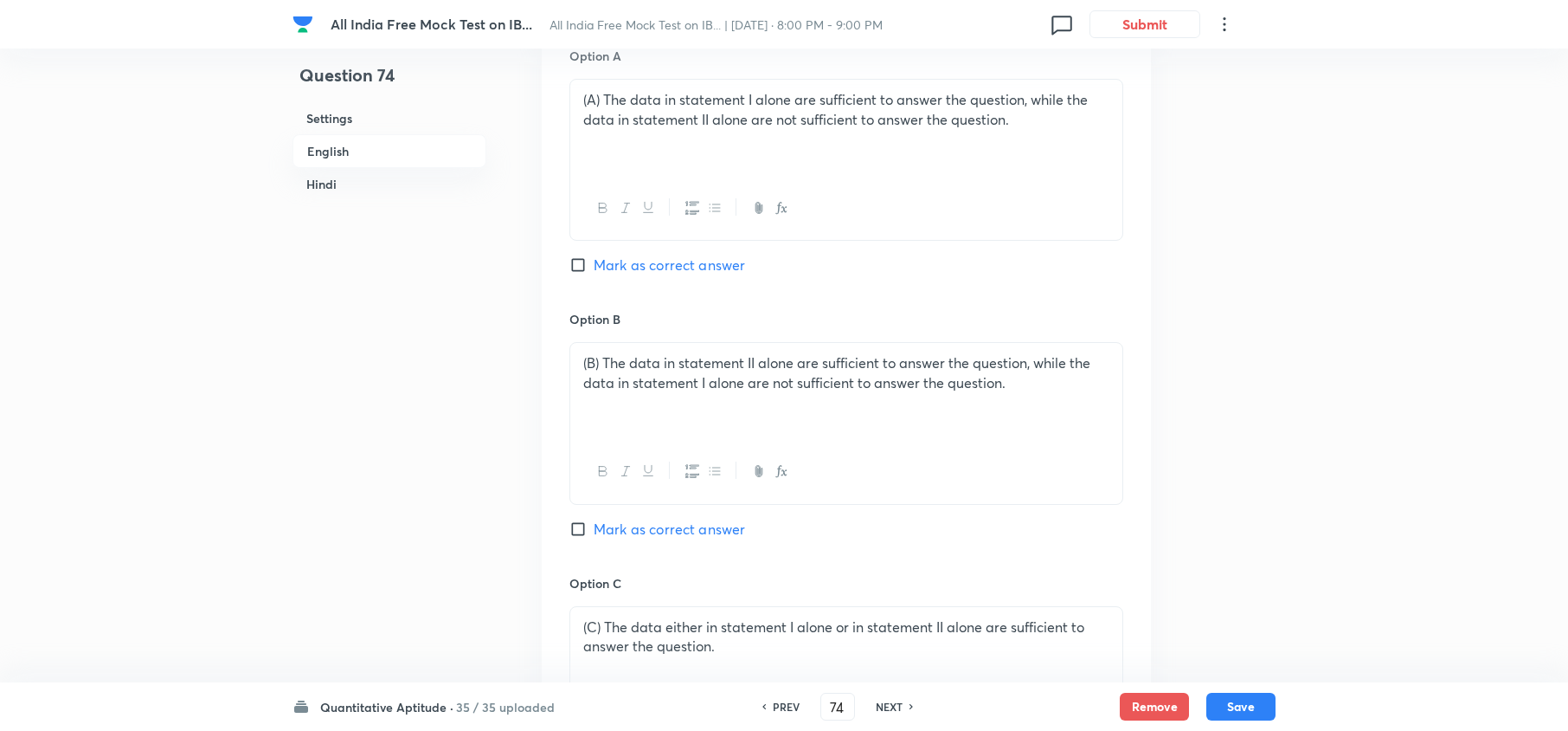
scroll to position [932, 0]
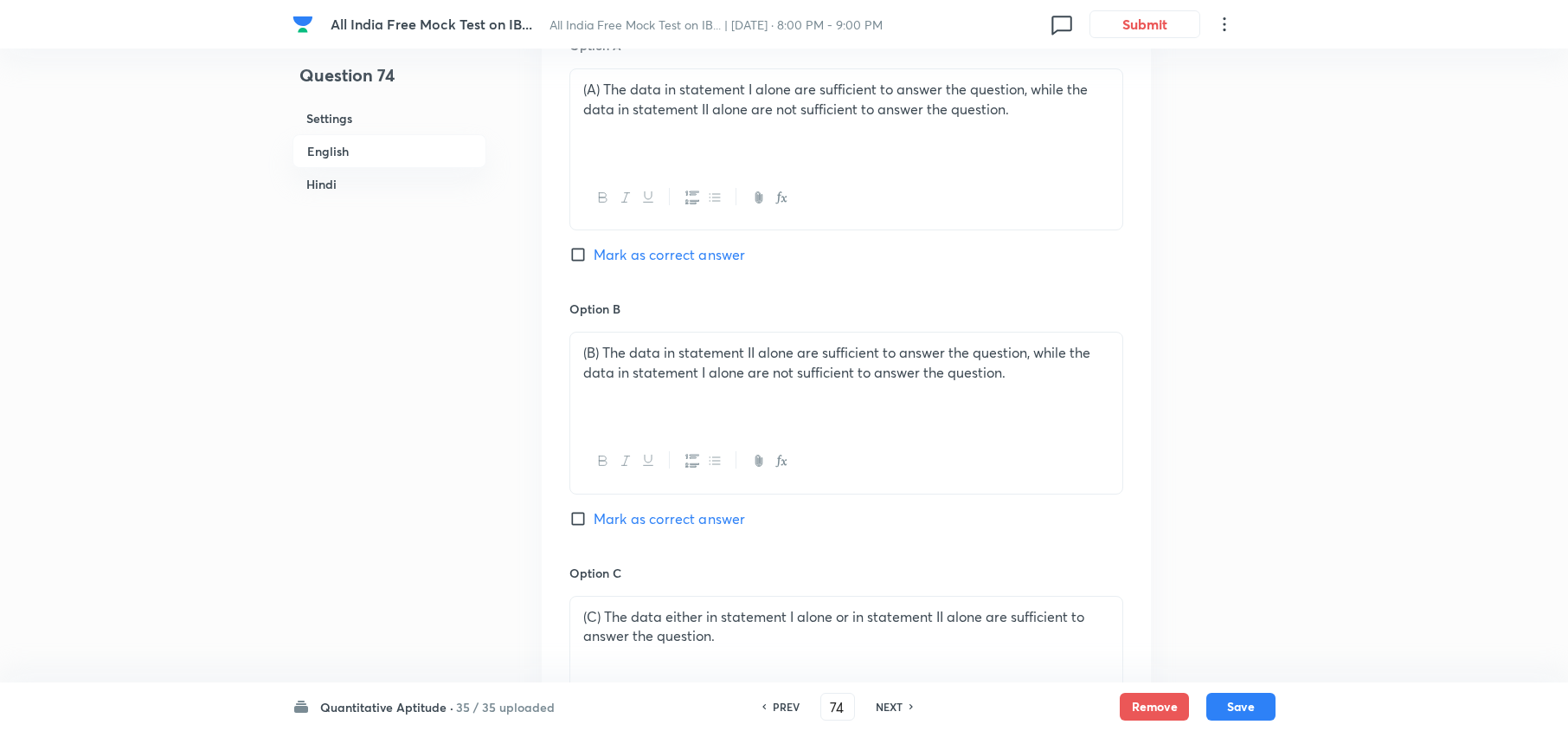
click at [892, 708] on h6 "NEXT" at bounding box center [889, 706] width 27 height 16
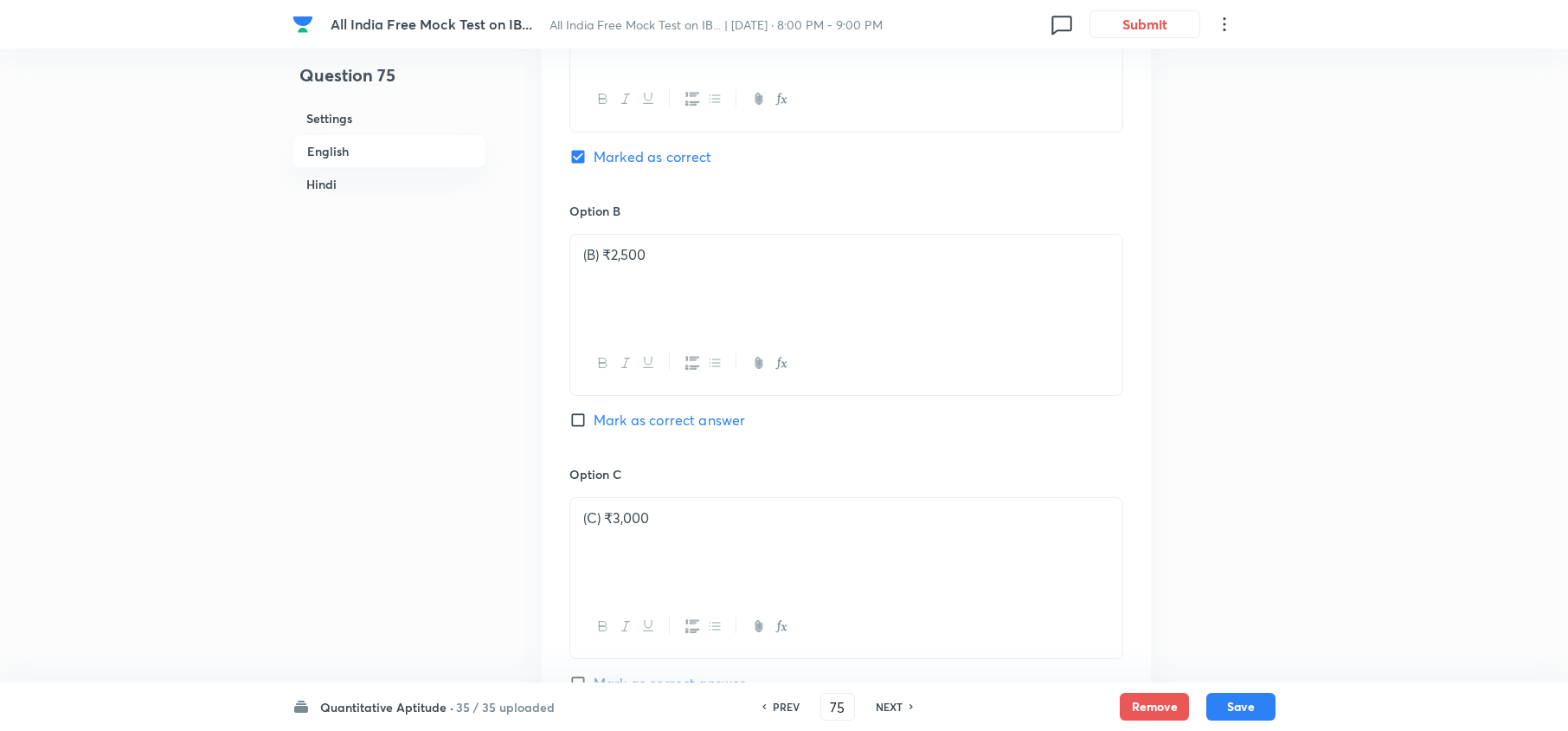
click at [892, 708] on h6 "NEXT" at bounding box center [889, 706] width 27 height 16
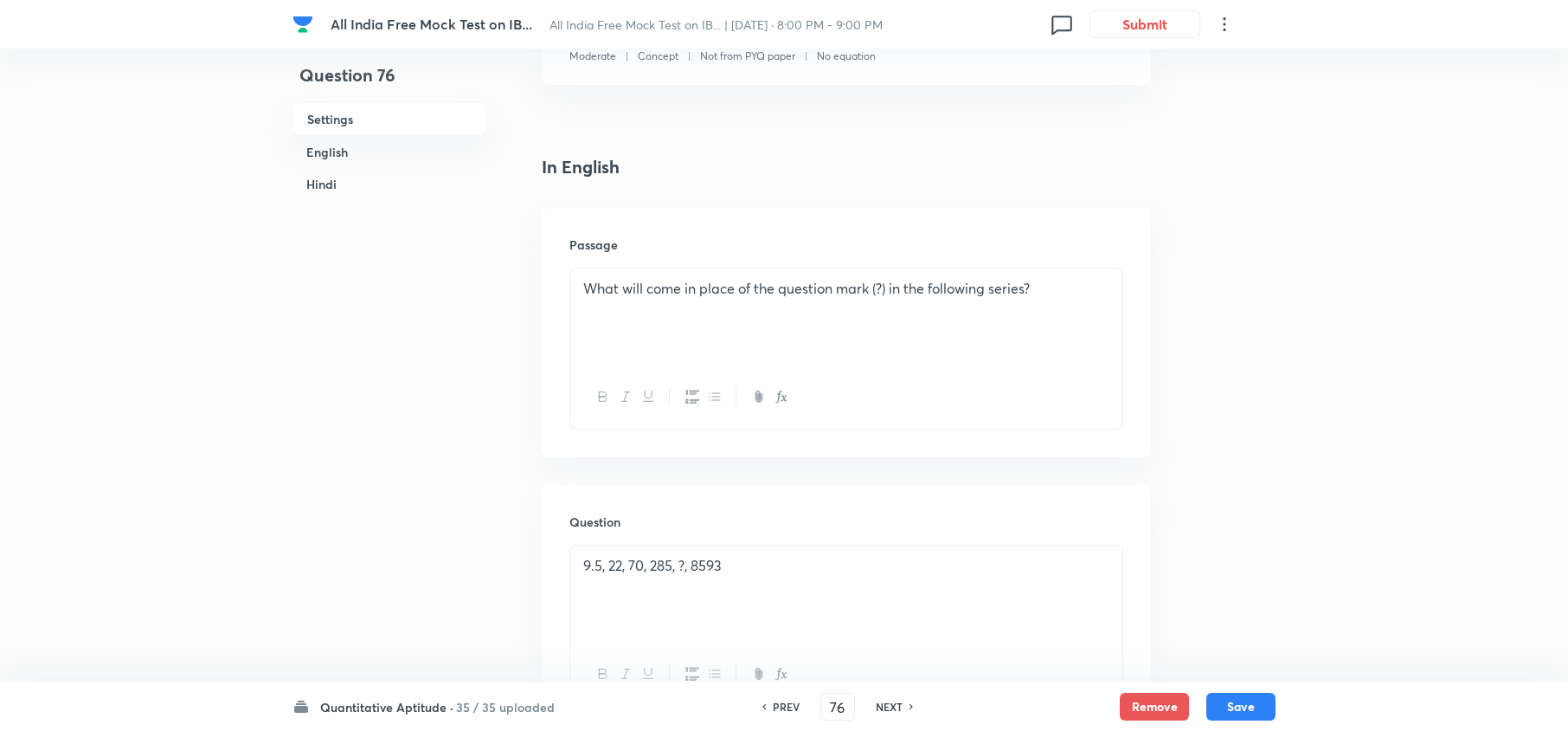
click at [892, 708] on h6 "NEXT" at bounding box center [889, 706] width 27 height 16
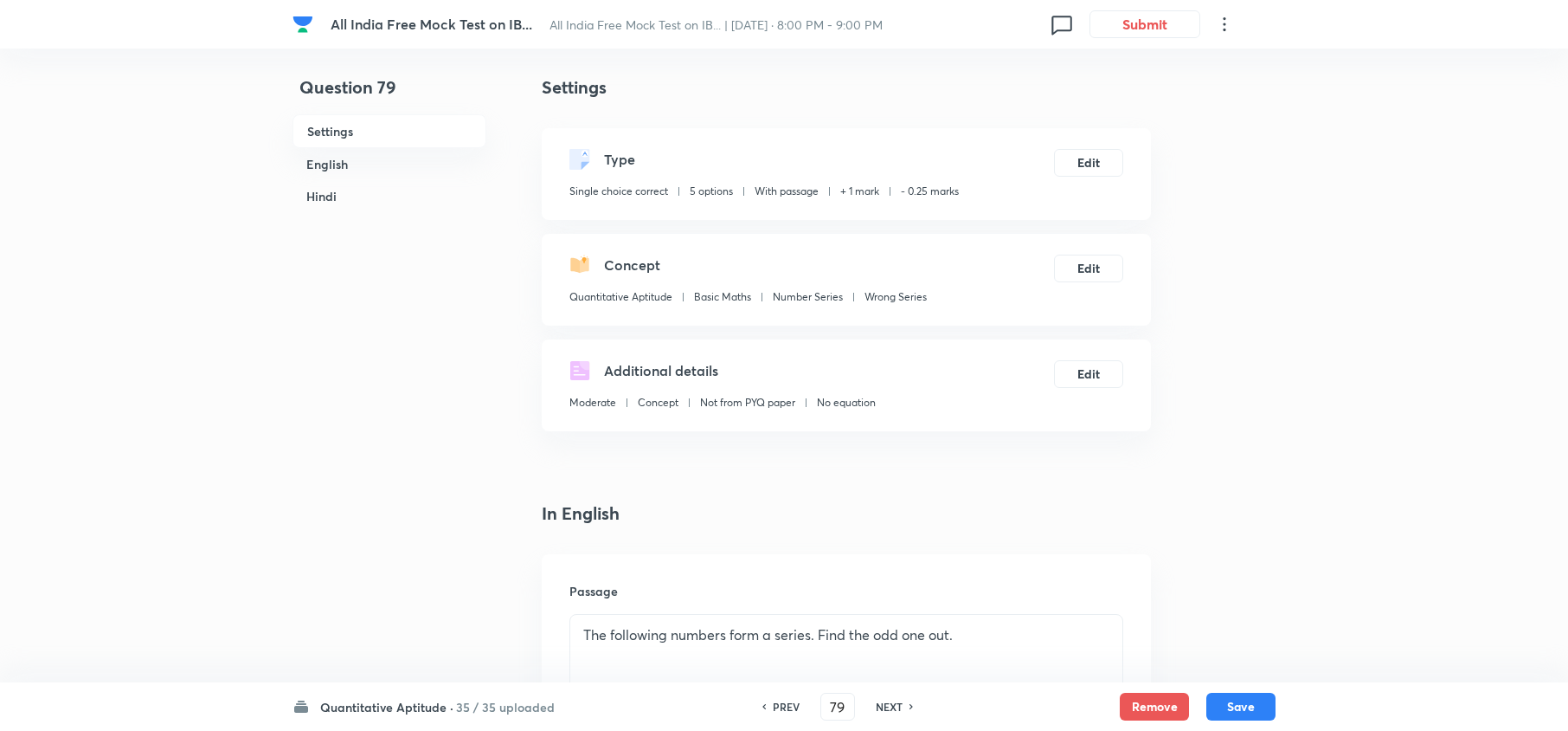
click at [895, 715] on div "PREV 79 ​ NEXT" at bounding box center [837, 706] width 223 height 28
click at [895, 717] on div "PREV 79 ​ NEXT" at bounding box center [837, 706] width 223 height 28
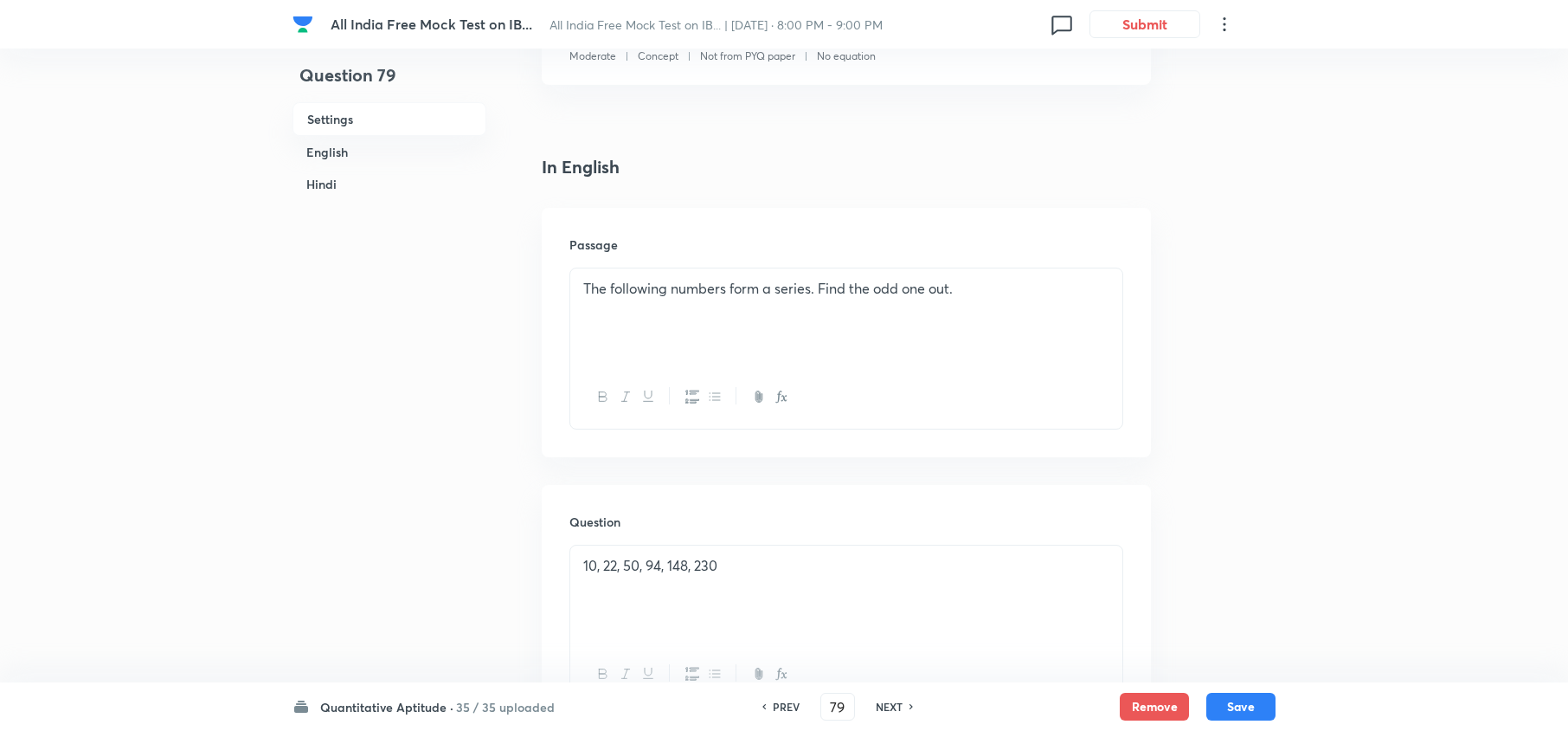
click at [892, 710] on h6 "NEXT" at bounding box center [889, 706] width 27 height 16
click at [894, 710] on h6 "NEXT" at bounding box center [889, 706] width 27 height 16
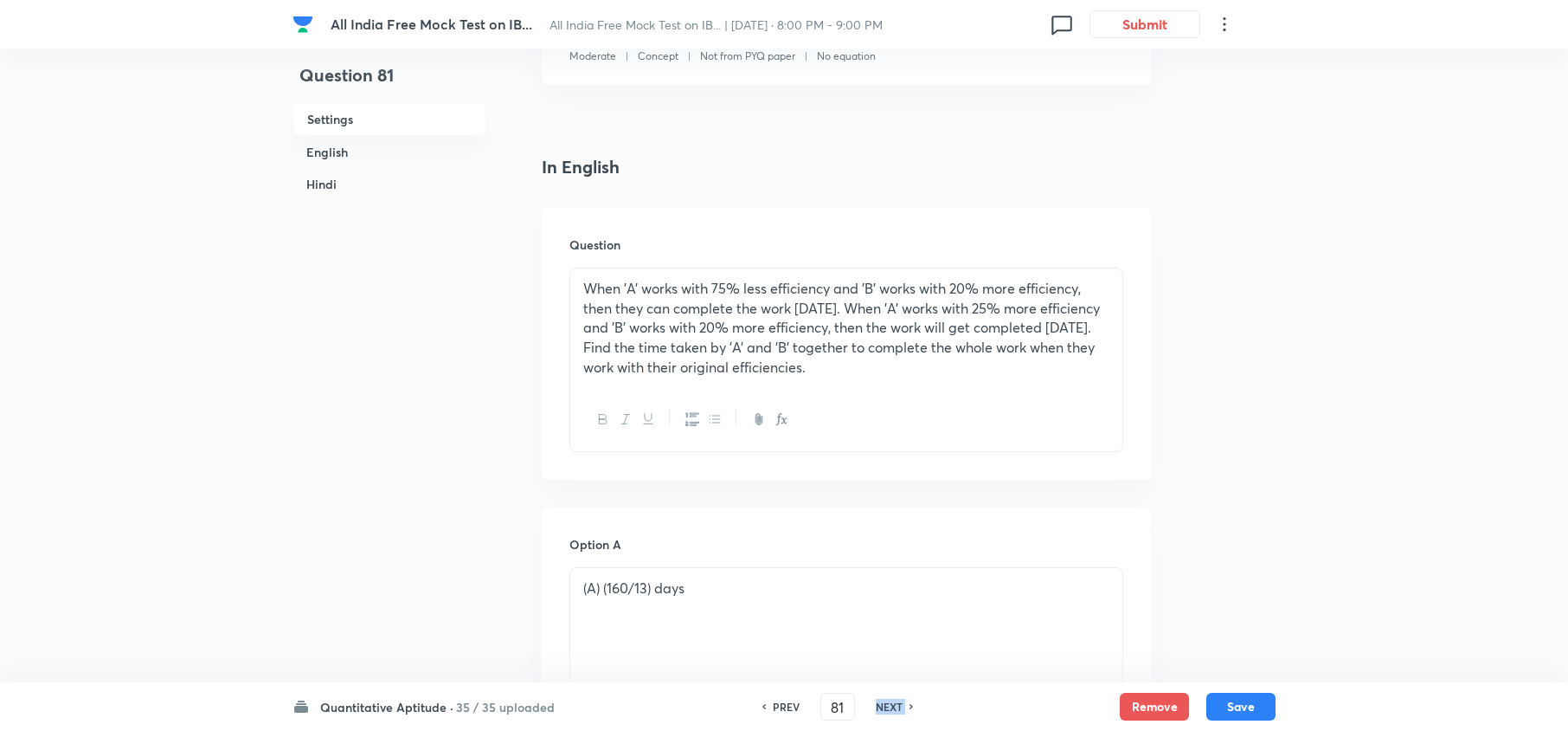
click at [894, 710] on h6 "NEXT" at bounding box center [889, 706] width 27 height 16
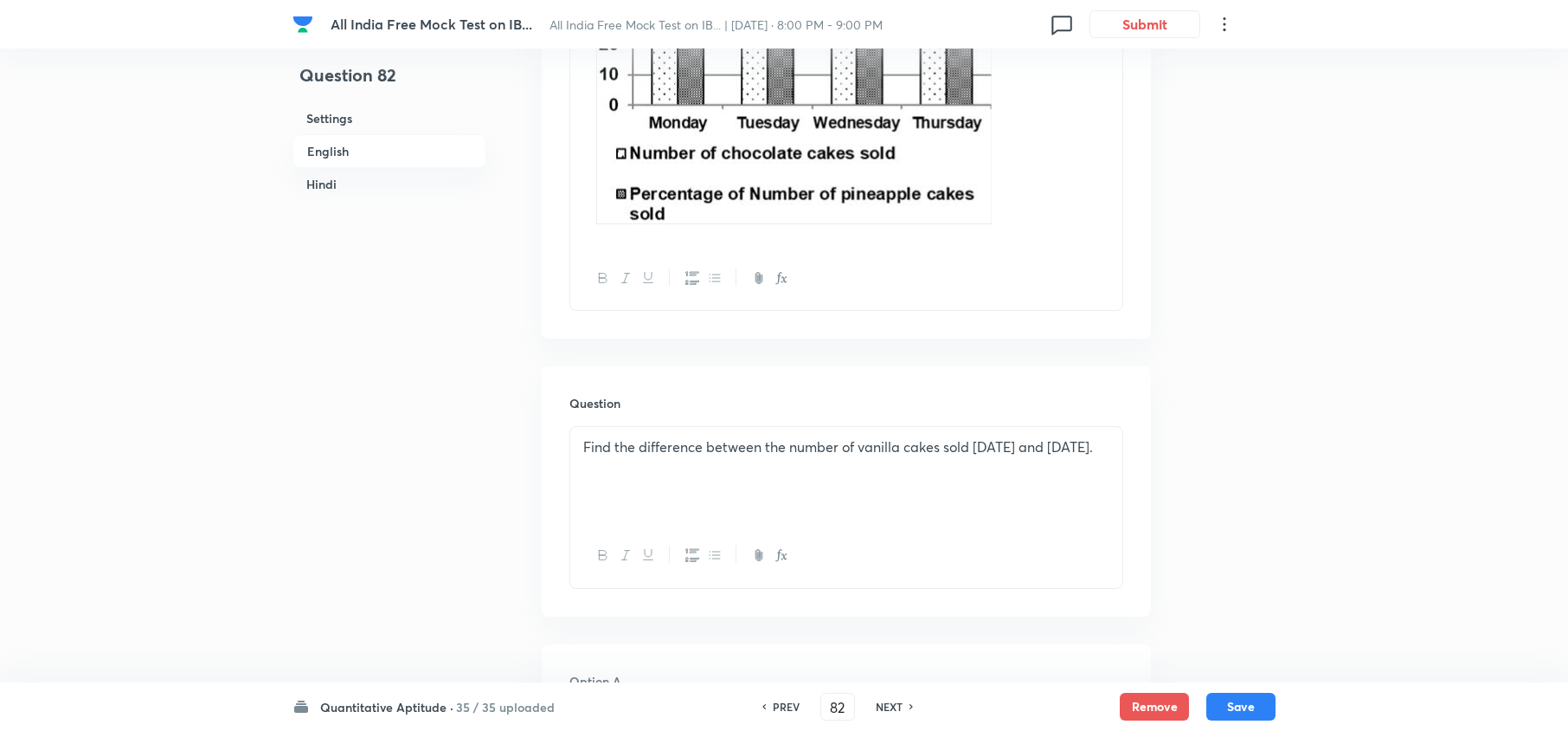
scroll to position [1279, 0]
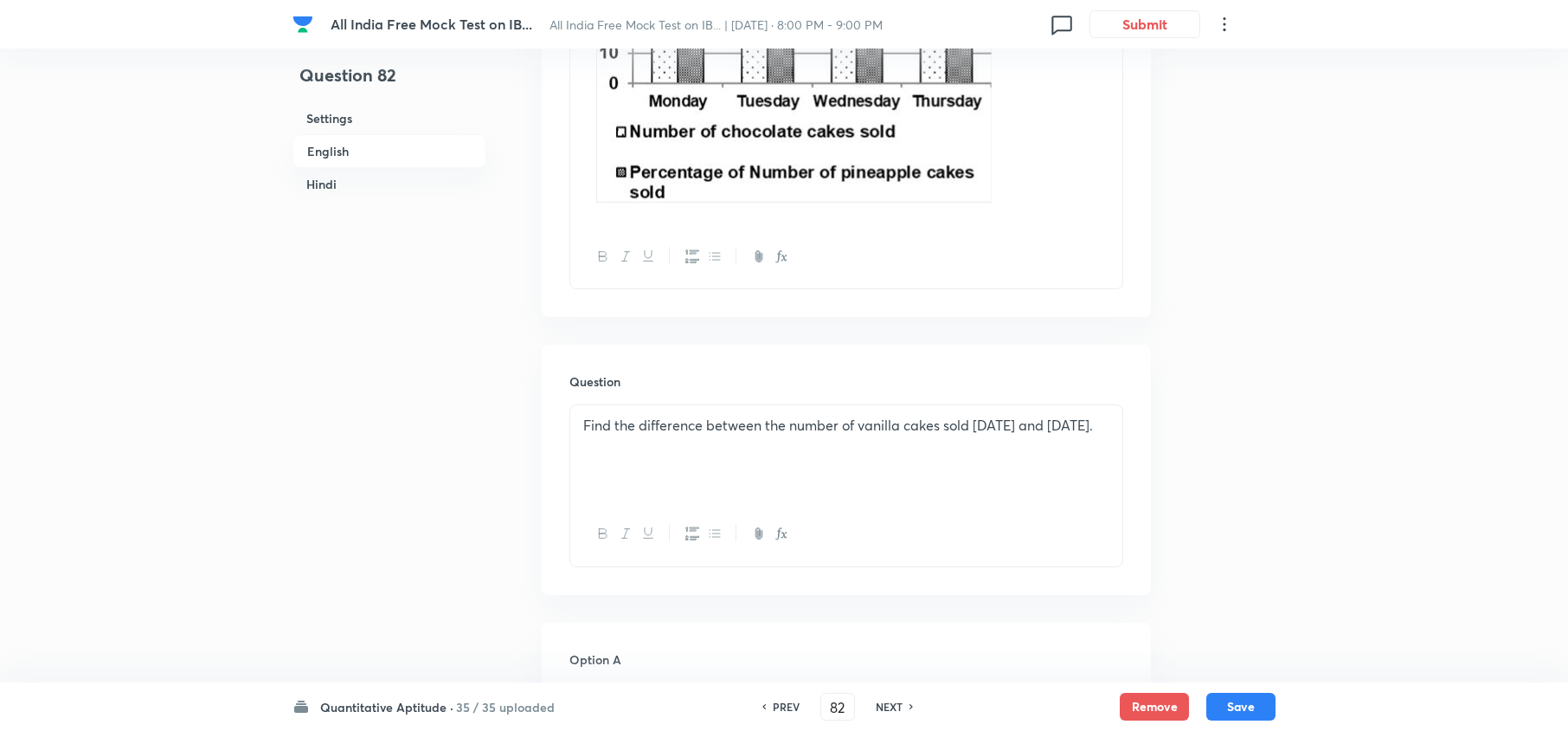
click at [880, 701] on h6 "NEXT" at bounding box center [889, 706] width 27 height 16
click at [880, 700] on h6 "NEXT" at bounding box center [889, 706] width 27 height 16
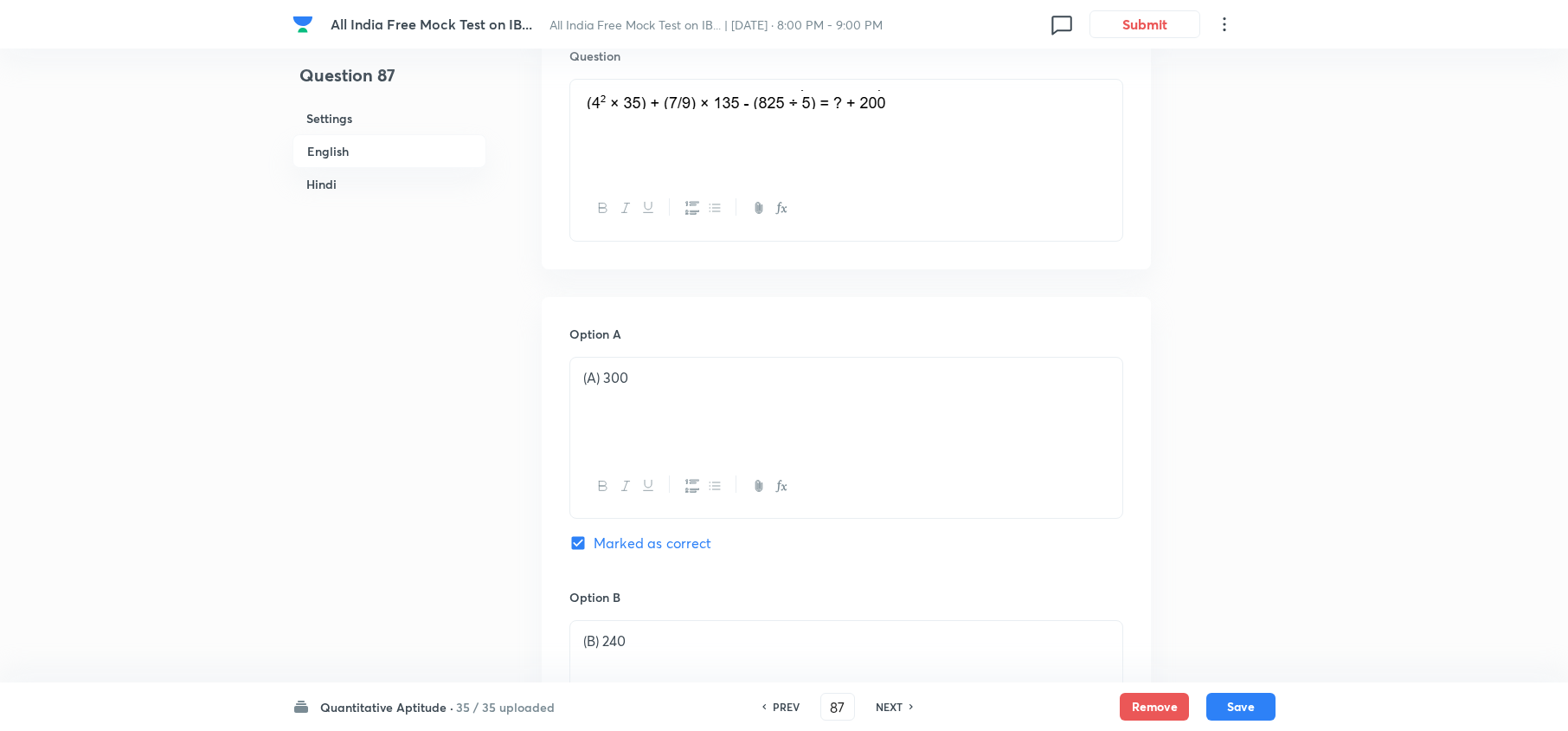
scroll to position [817, 0]
click at [876, 700] on h6 "NEXT" at bounding box center [889, 706] width 27 height 16
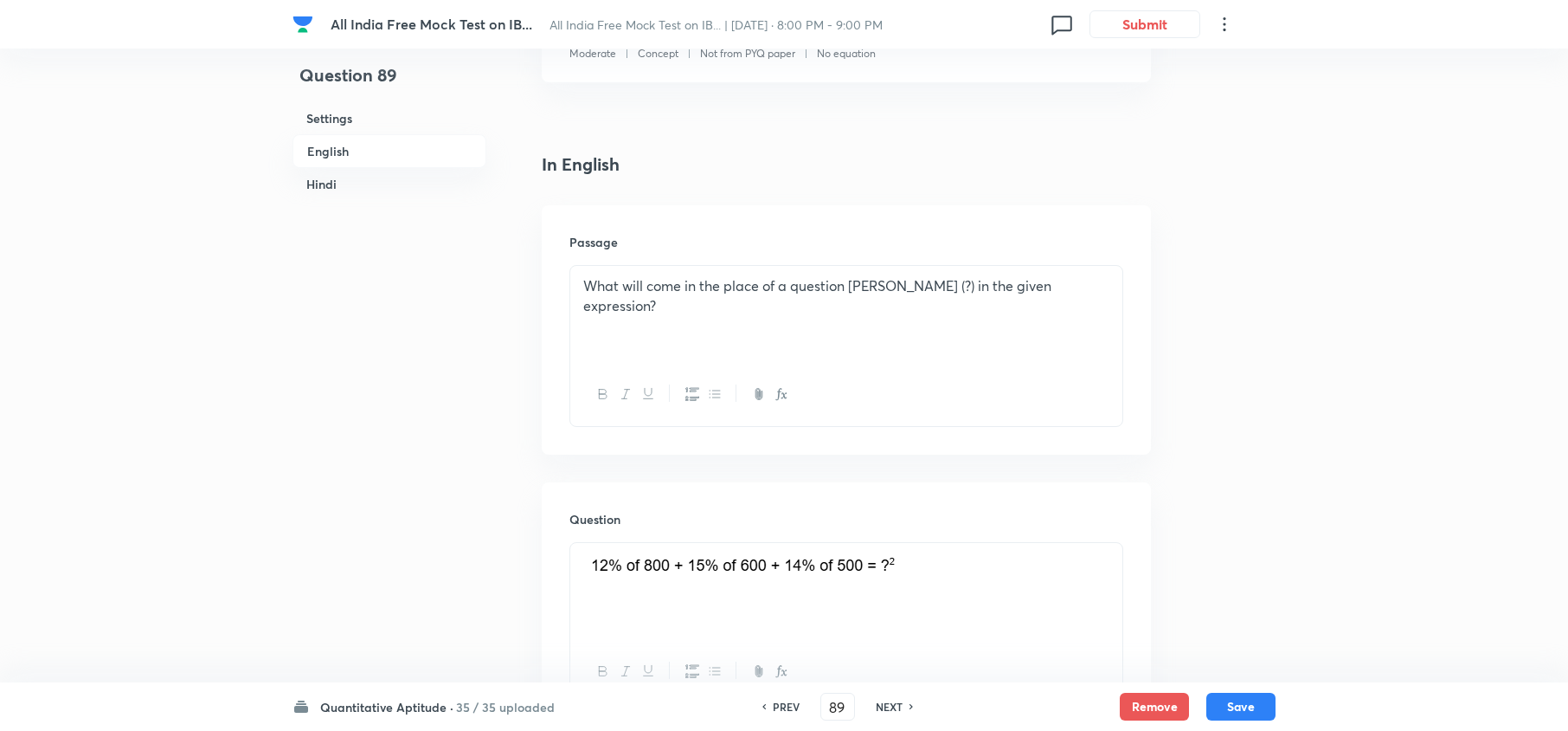
scroll to position [355, 0]
click at [881, 710] on h6 "NEXT" at bounding box center [889, 706] width 27 height 16
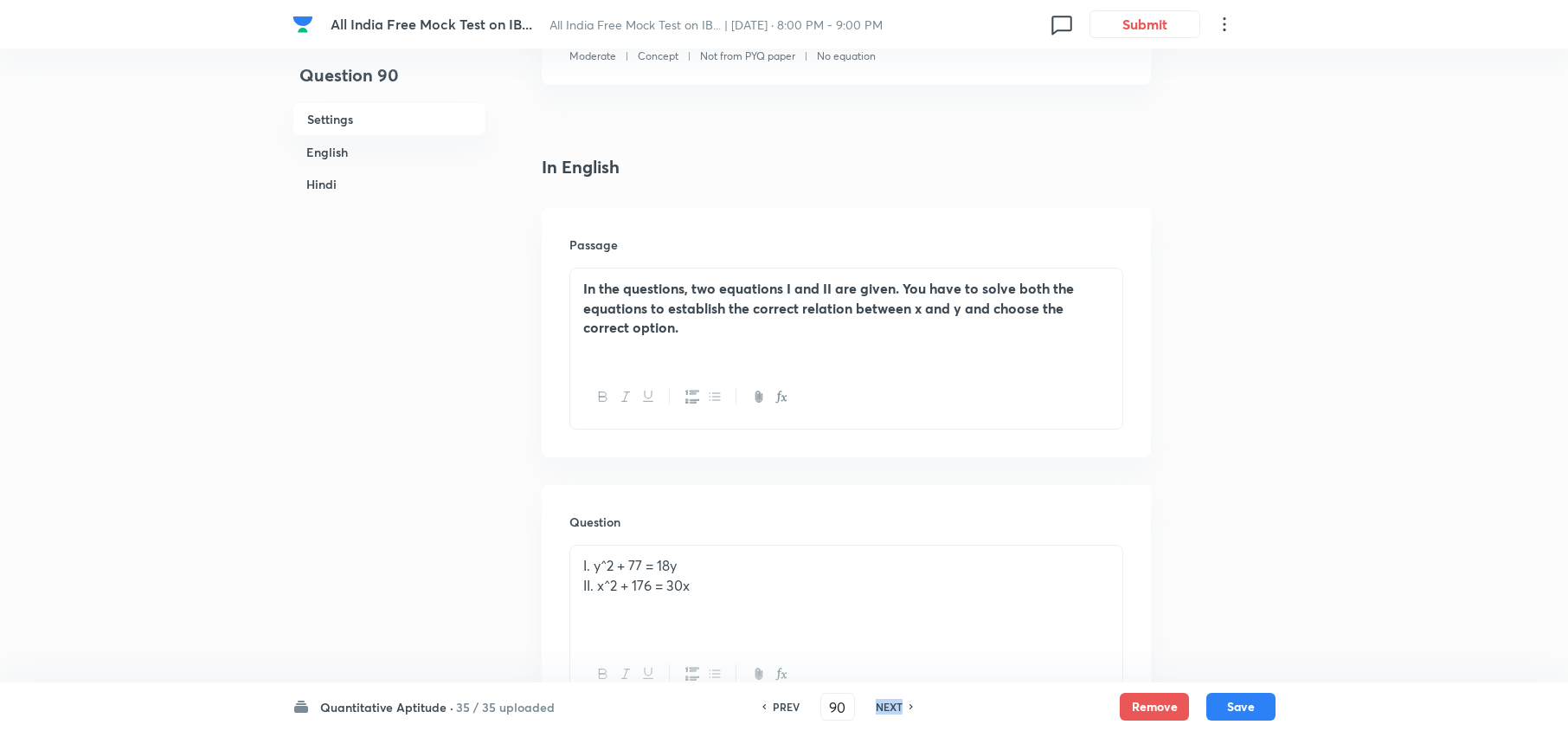
click at [881, 710] on h6 "NEXT" at bounding box center [889, 706] width 27 height 16
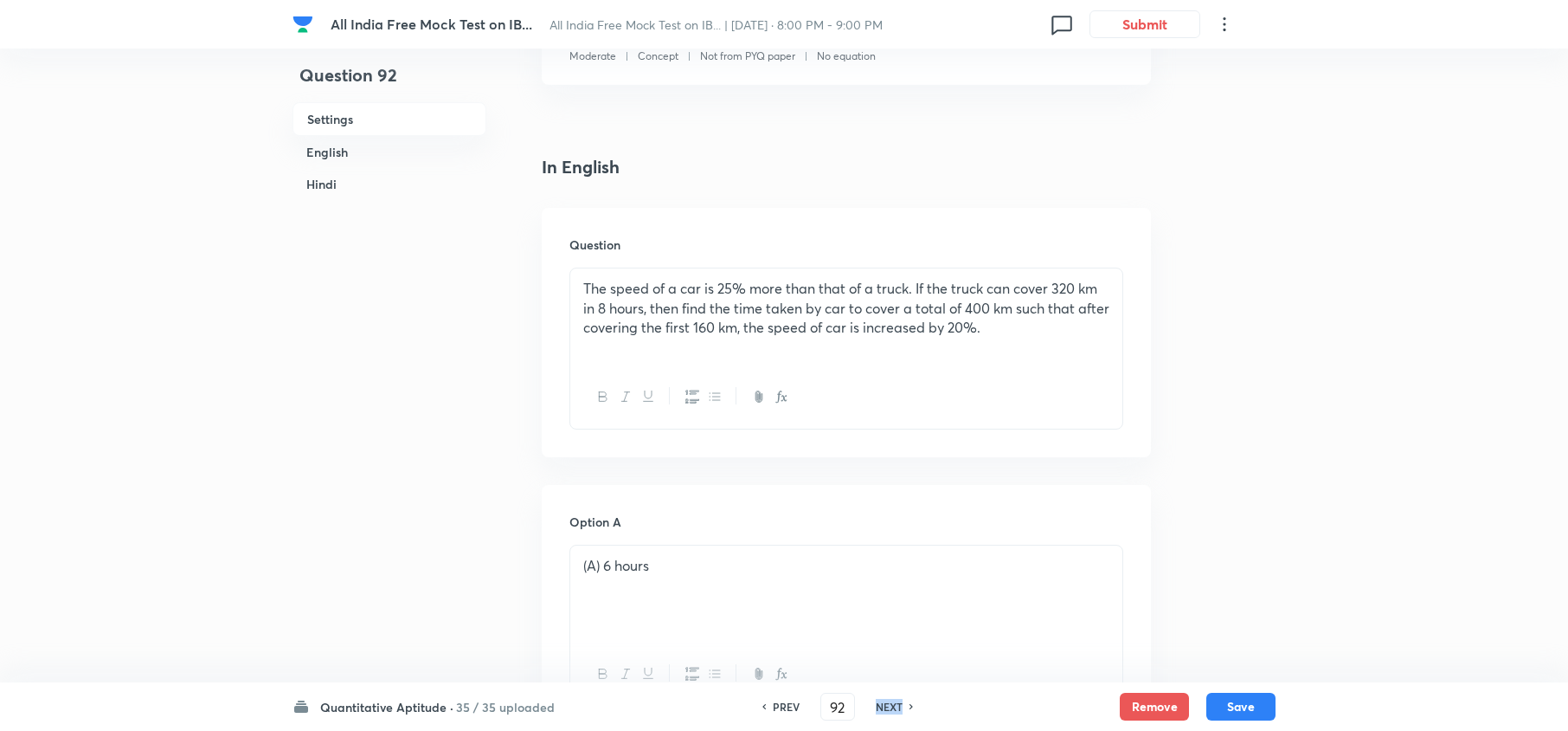
click at [884, 707] on h6 "NEXT" at bounding box center [889, 706] width 27 height 16
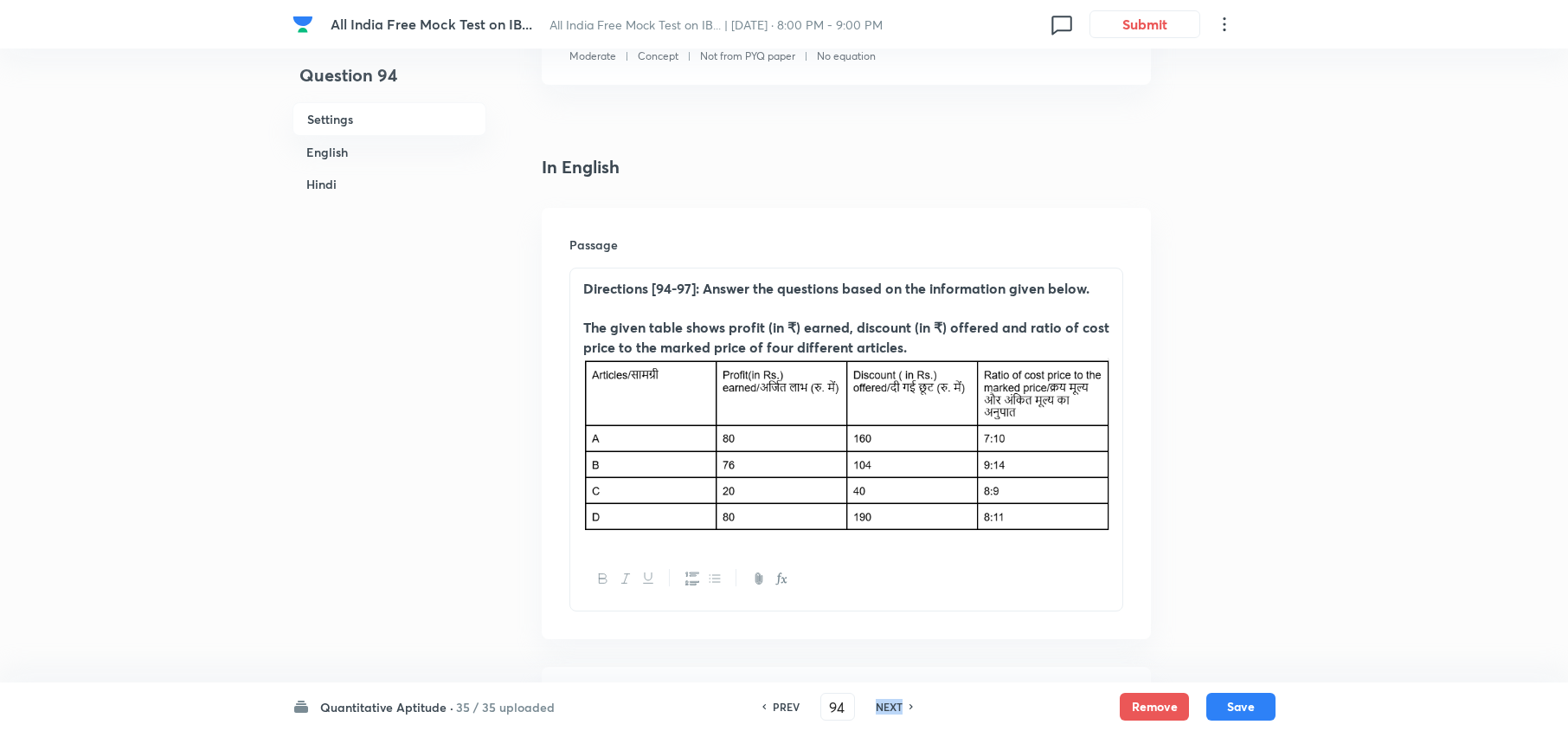
click at [884, 707] on h6 "NEXT" at bounding box center [889, 706] width 27 height 16
click at [885, 707] on h6 "NEXT" at bounding box center [889, 706] width 27 height 16
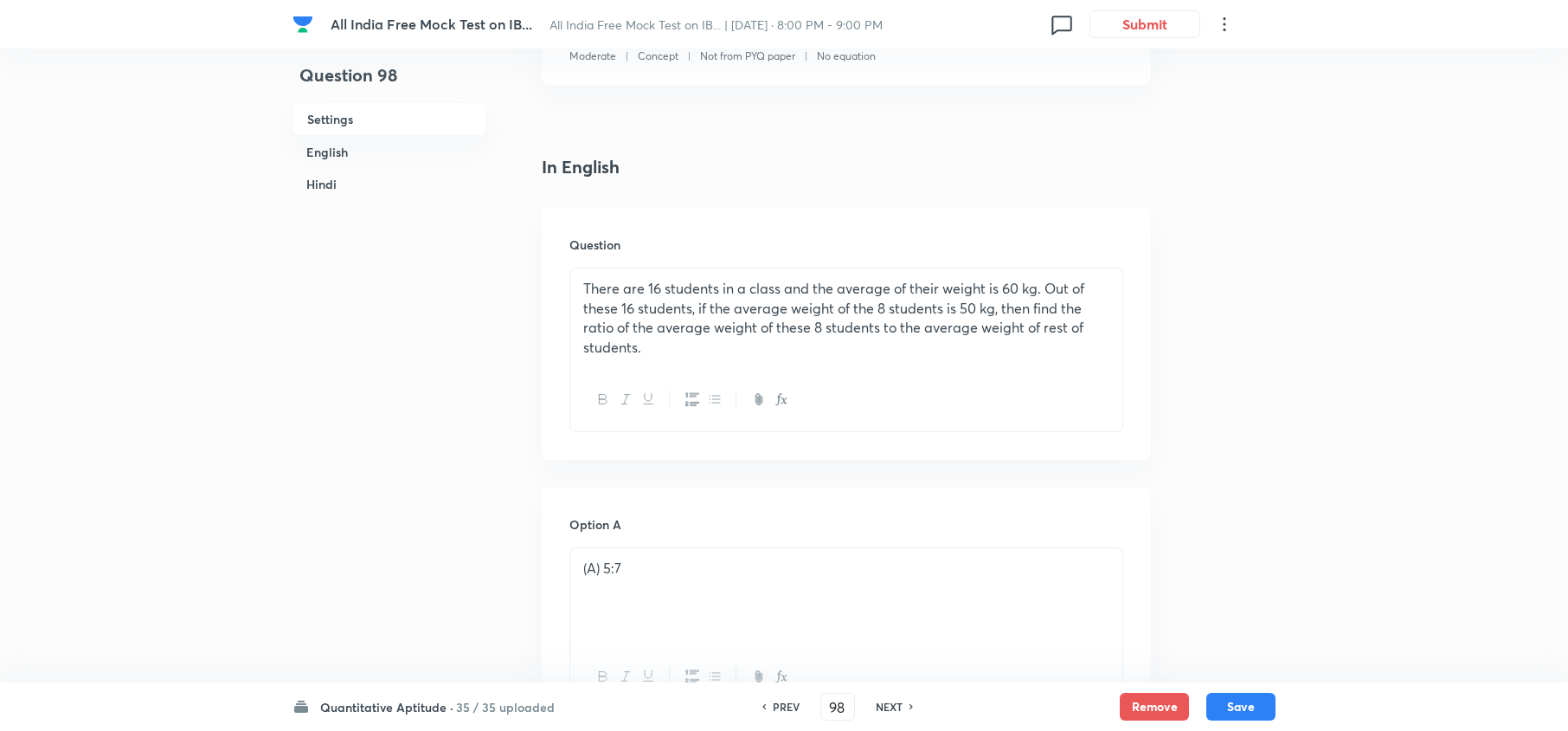
click at [887, 707] on h6 "NEXT" at bounding box center [889, 706] width 27 height 16
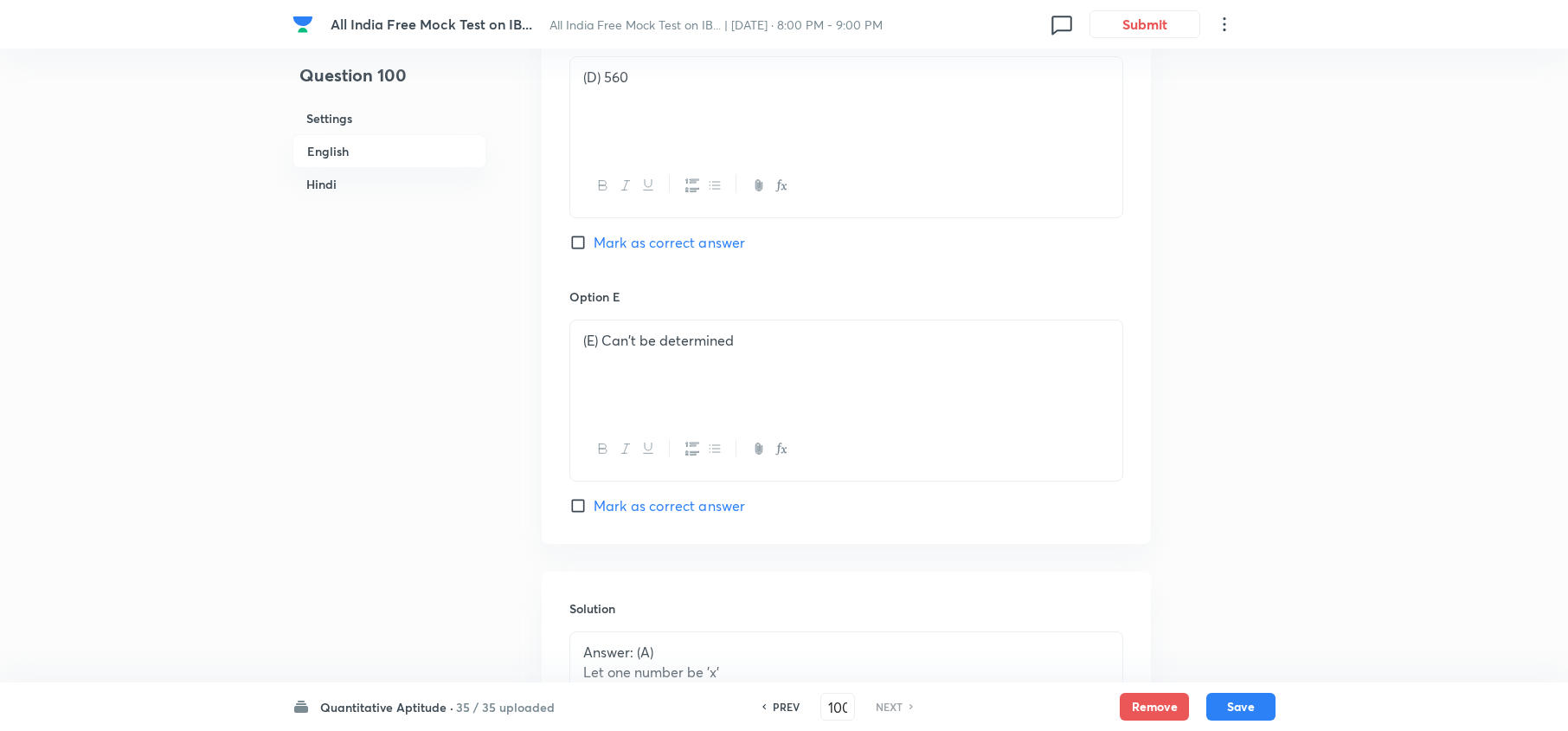
scroll to position [1394, 0]
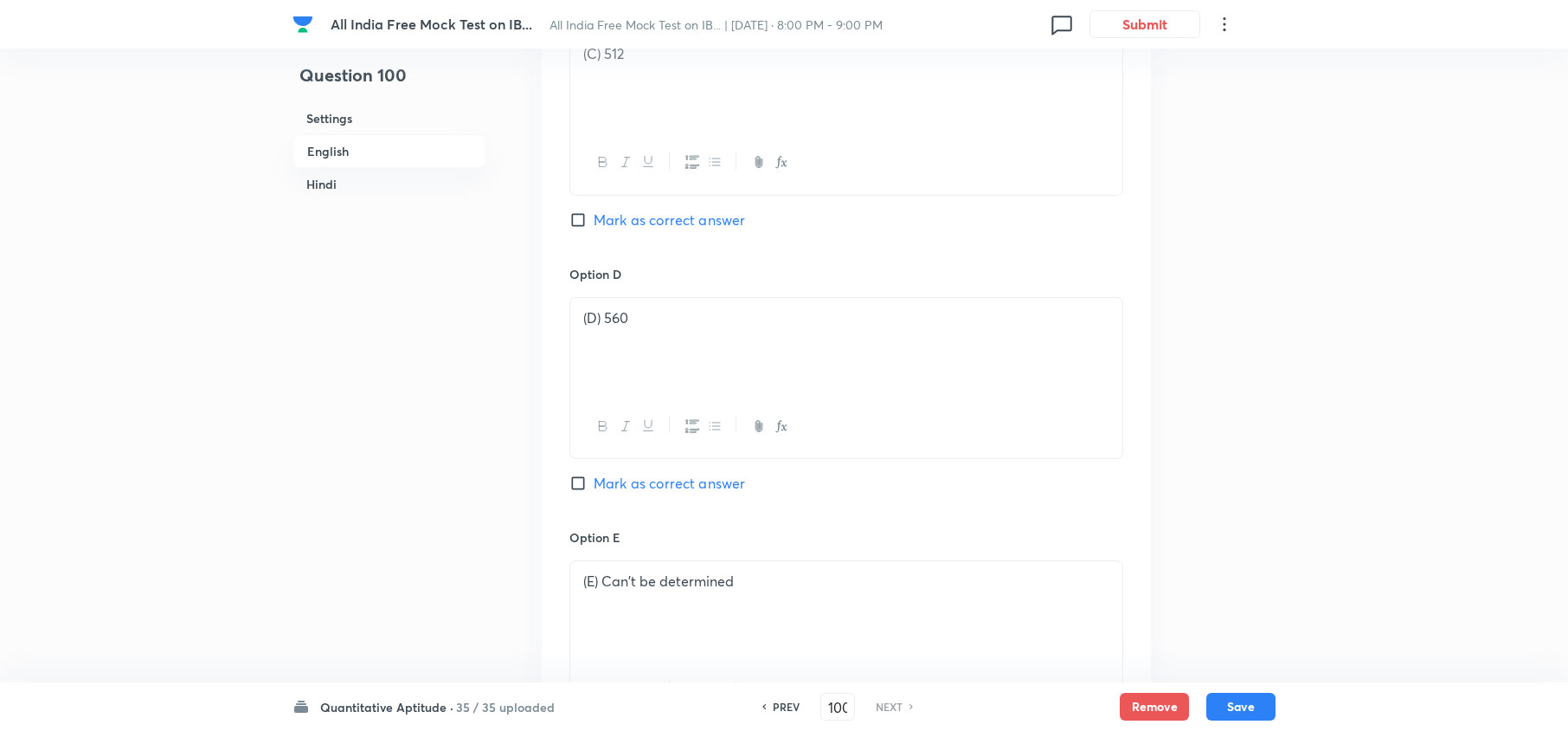
click at [781, 703] on h6 "PREV" at bounding box center [785, 706] width 27 height 16
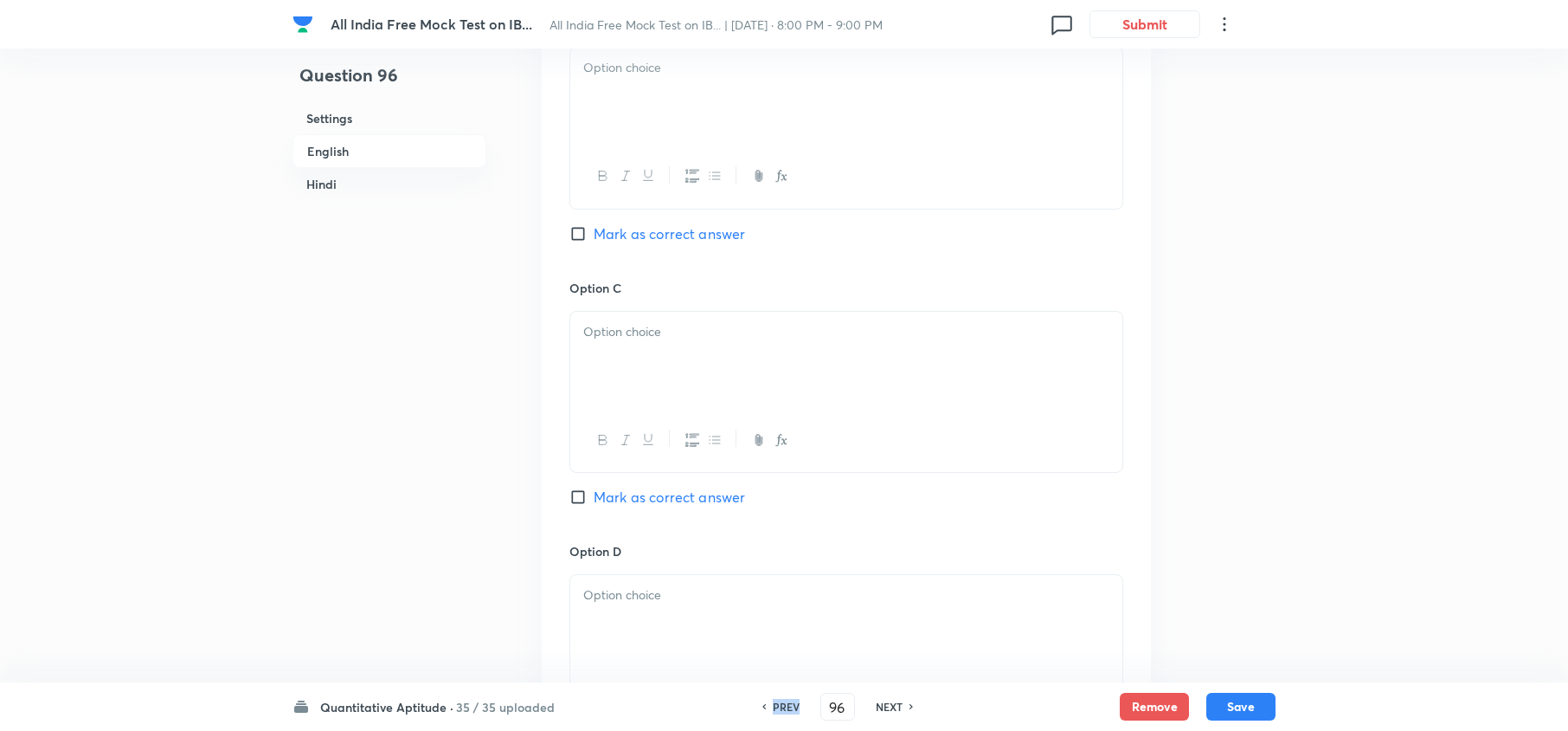
click at [781, 703] on h6 "PREV" at bounding box center [785, 706] width 27 height 16
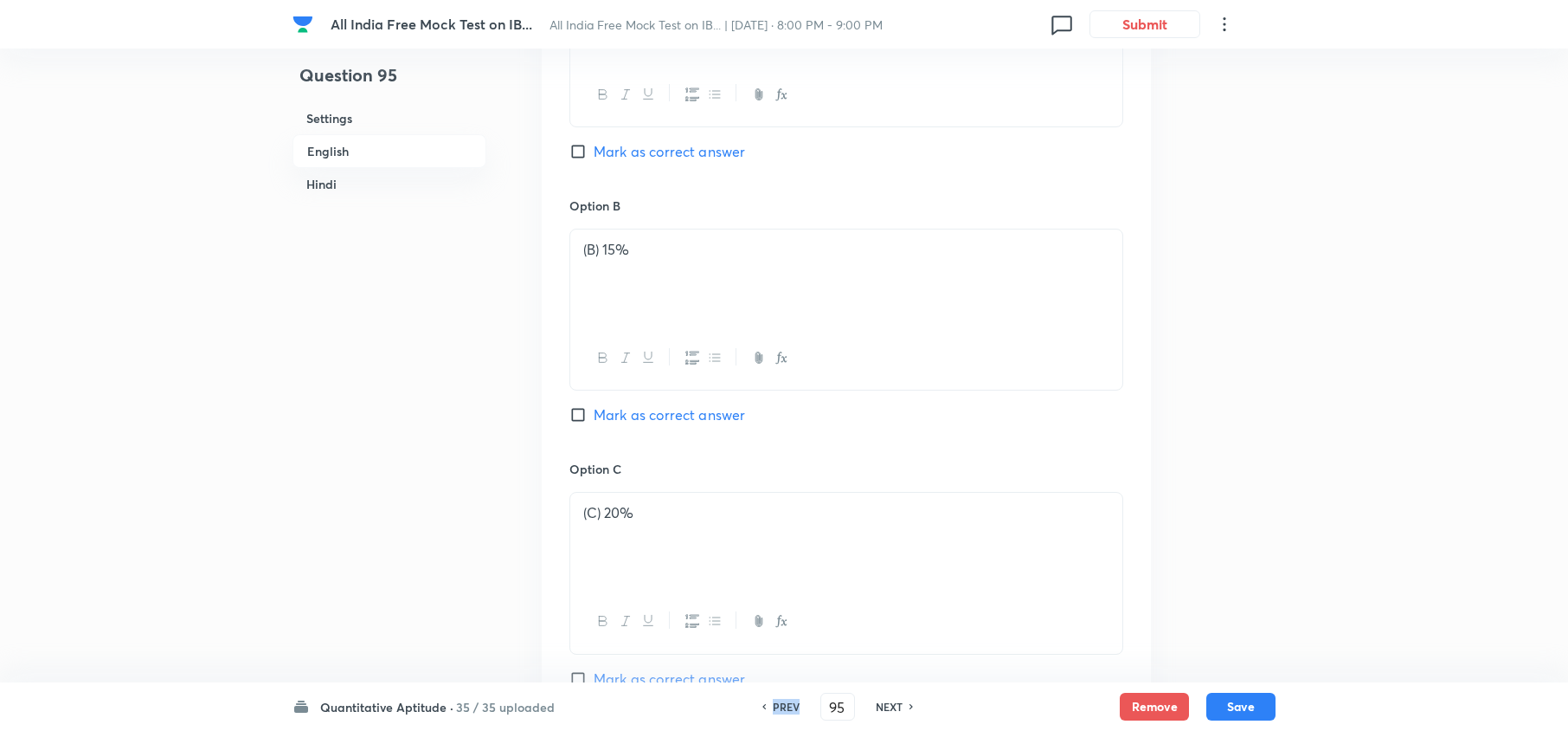
click at [781, 703] on h6 "PREV" at bounding box center [785, 706] width 27 height 16
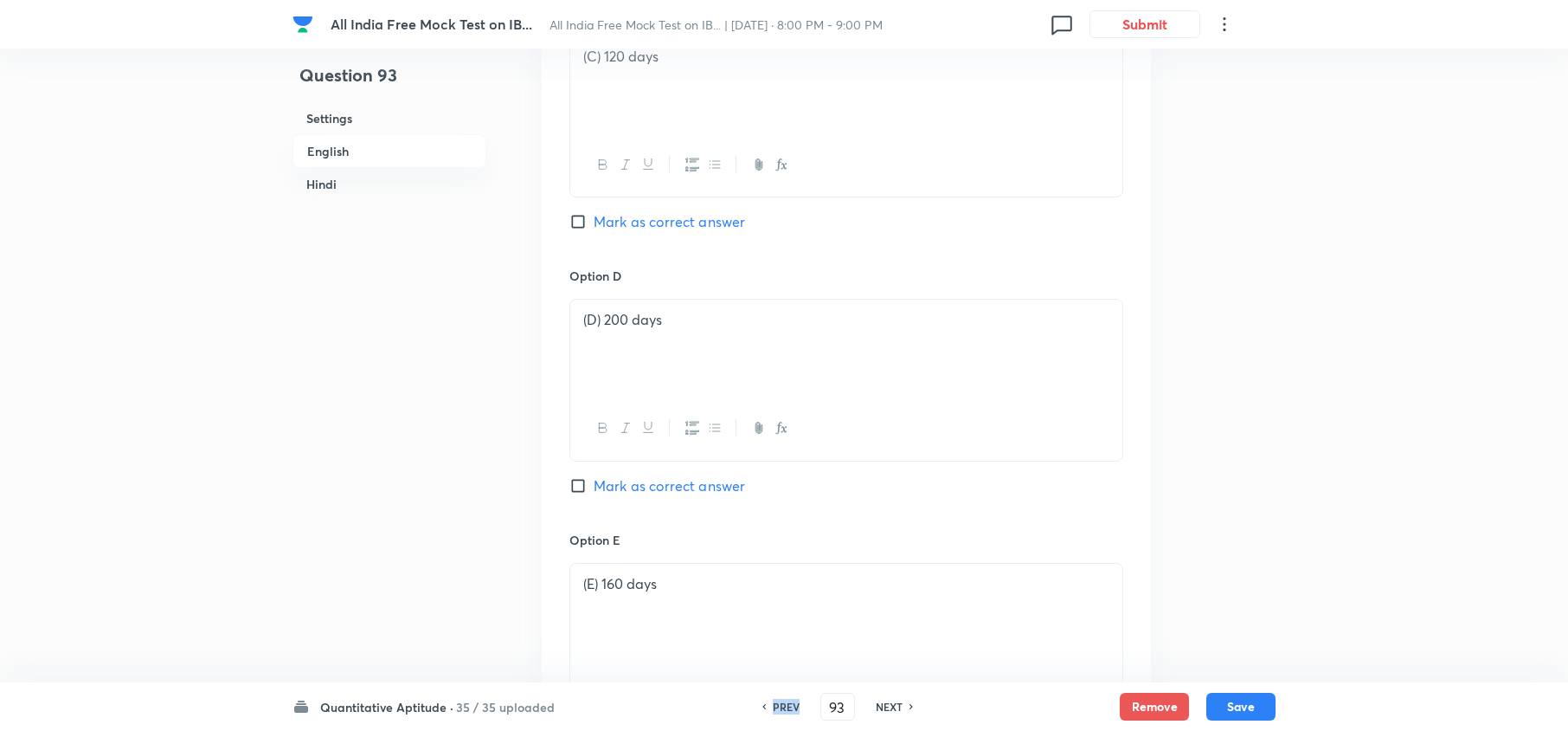
click at [781, 703] on h6 "PREV" at bounding box center [785, 706] width 27 height 16
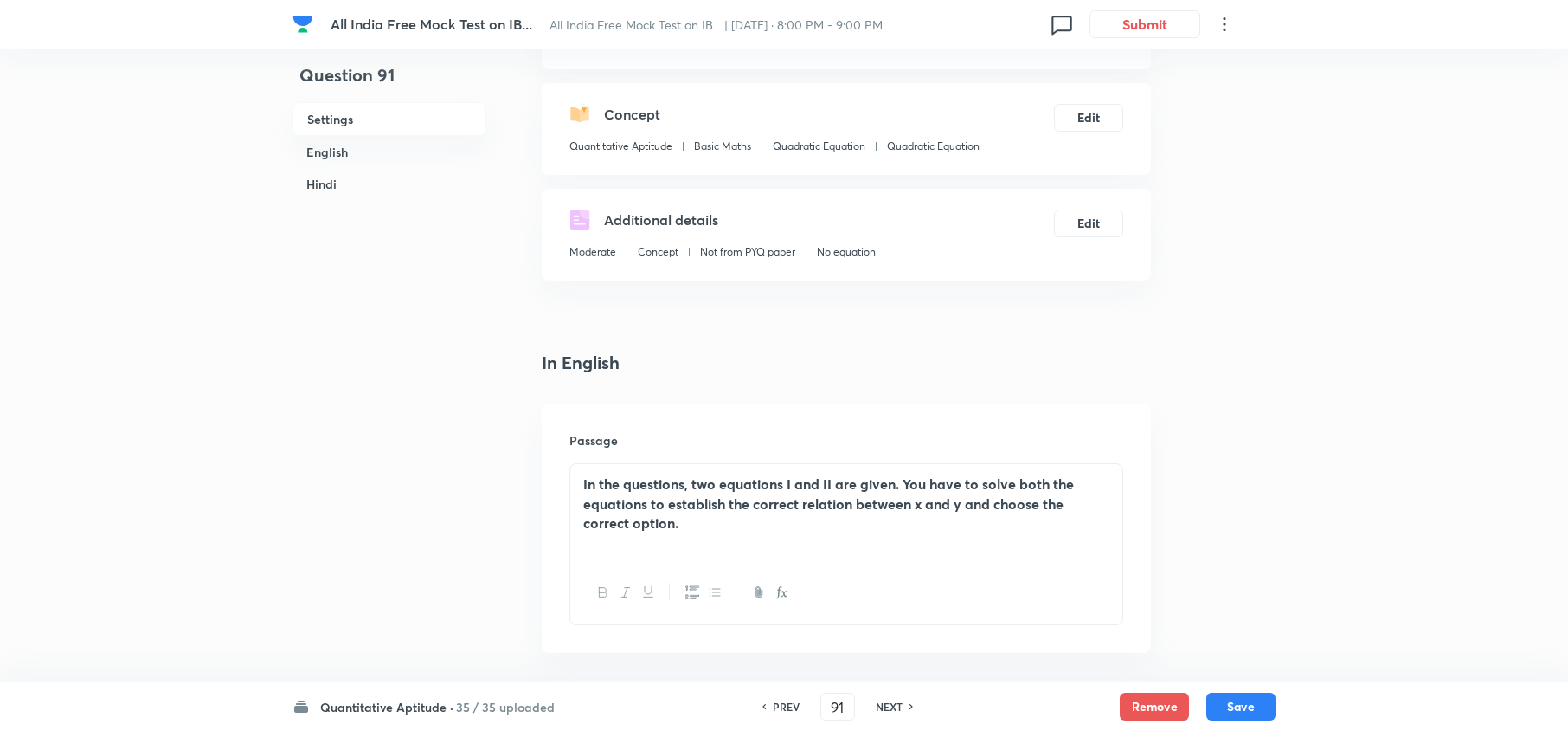
scroll to position [355, 0]
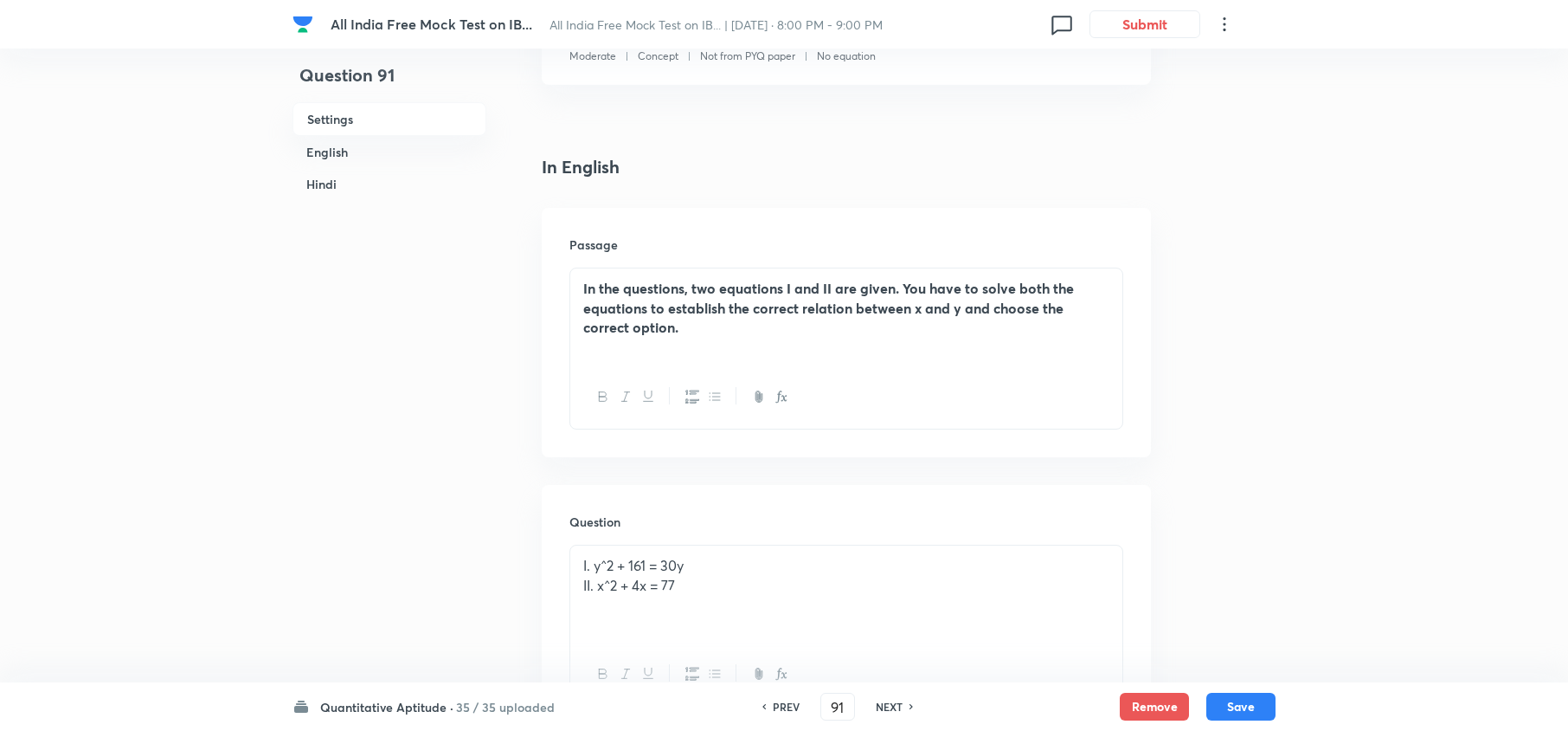
click at [780, 703] on h6 "PREV" at bounding box center [785, 706] width 27 height 16
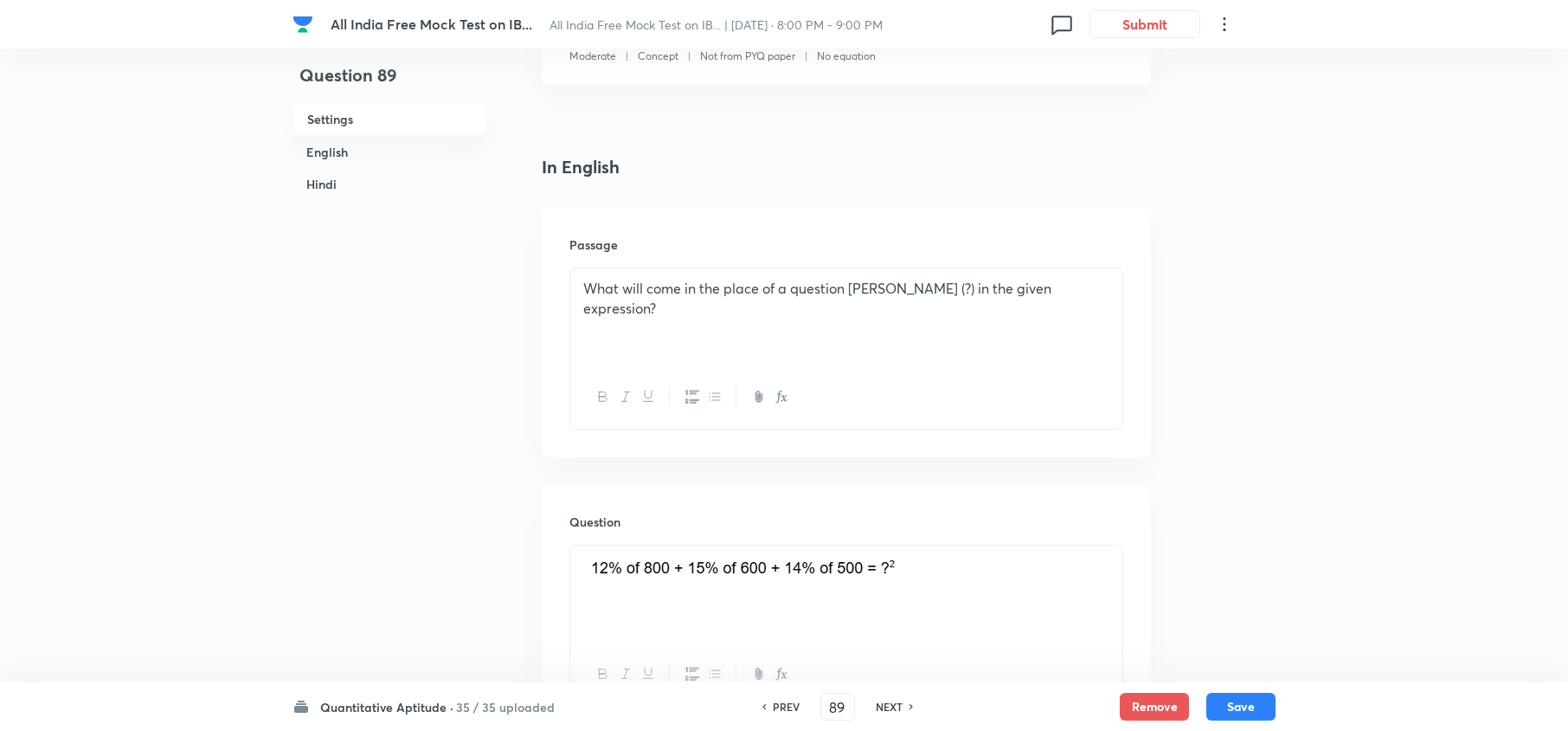
click at [784, 701] on h6 "PREV" at bounding box center [785, 706] width 27 height 16
click at [784, 699] on h6 "PREV" at bounding box center [785, 706] width 27 height 16
click at [787, 696] on div "PREV 87 ​ NEXT" at bounding box center [837, 706] width 223 height 28
drag, startPoint x: 785, startPoint y: 711, endPoint x: 786, endPoint y: 701, distance: 10.0
click at [786, 708] on h6 "PREV" at bounding box center [785, 706] width 27 height 16
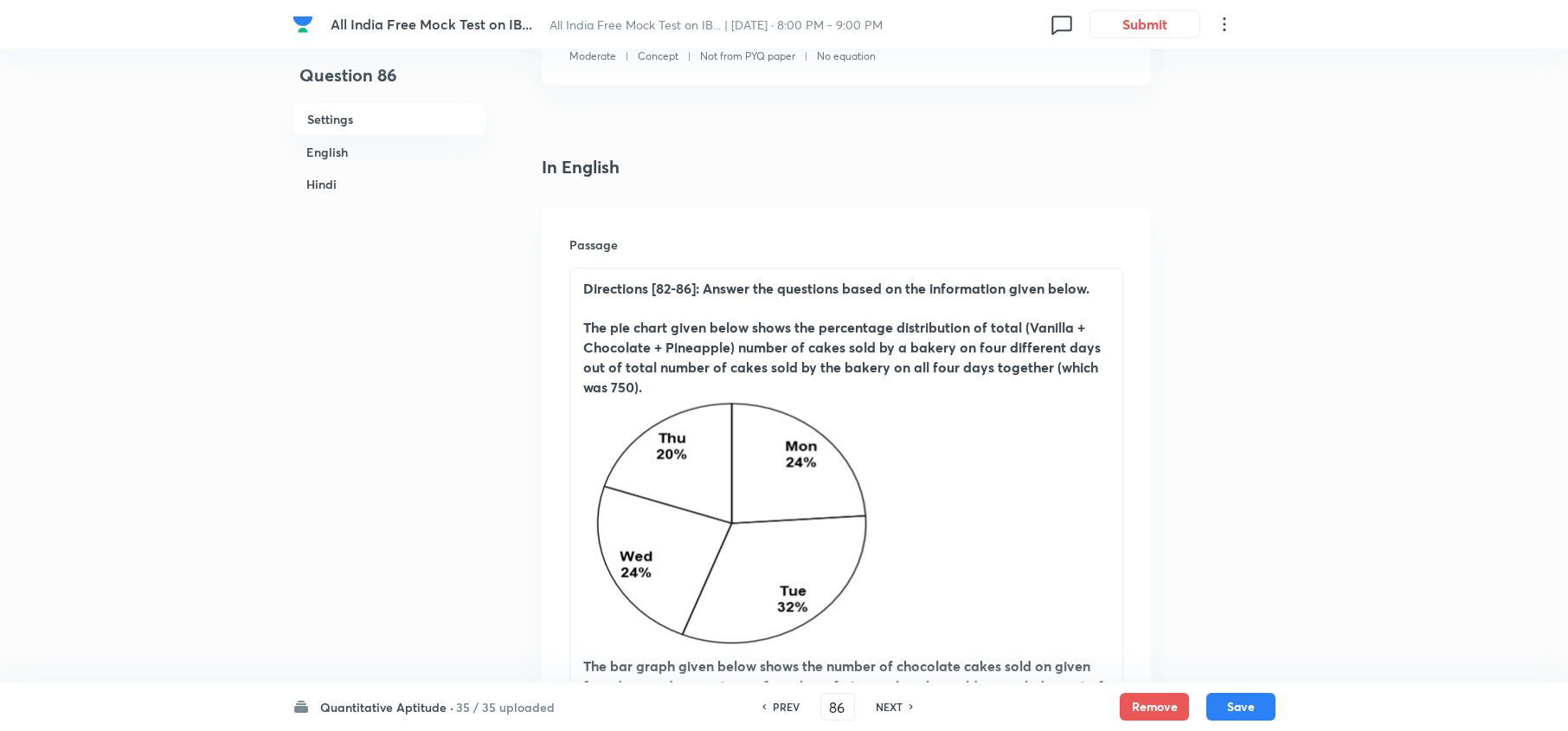
click at [786, 700] on h6 "PREV" at bounding box center [785, 706] width 27 height 16
click at [784, 700] on h6 "PREV" at bounding box center [785, 706] width 27 height 16
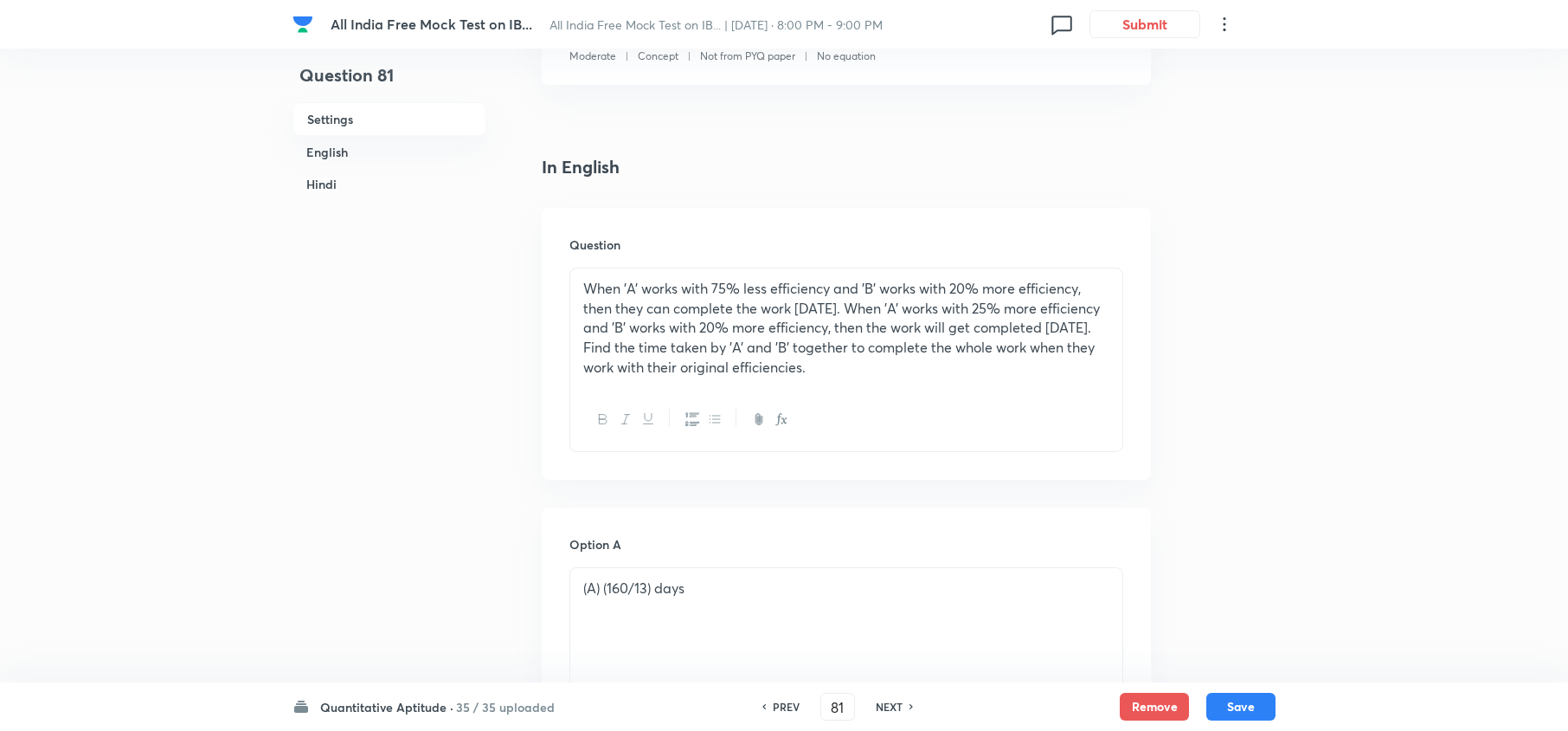
click at [784, 700] on h6 "PREV" at bounding box center [785, 706] width 27 height 16
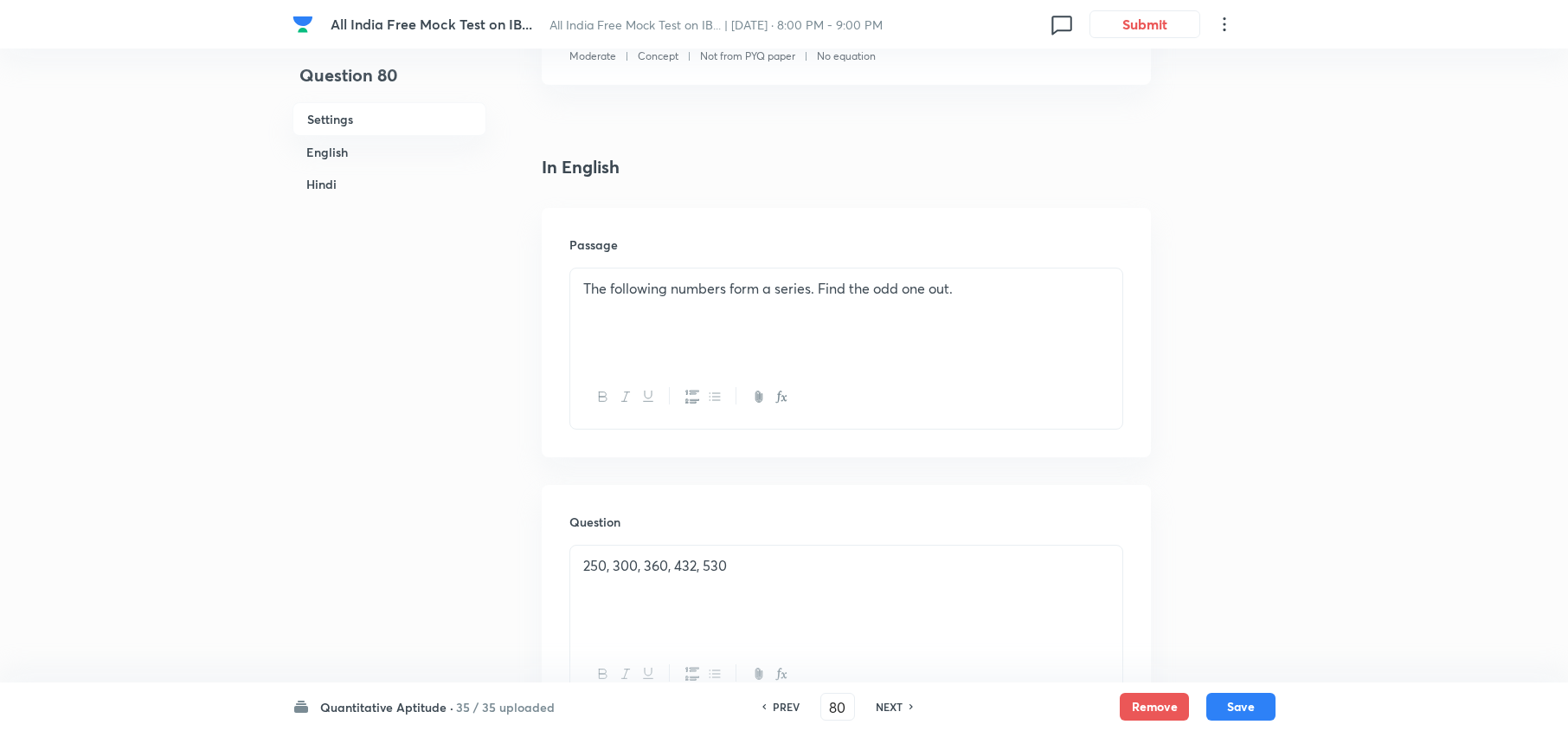
click at [784, 700] on h6 "PREV" at bounding box center [785, 706] width 27 height 16
click at [785, 700] on h6 "PREV" at bounding box center [785, 706] width 27 height 16
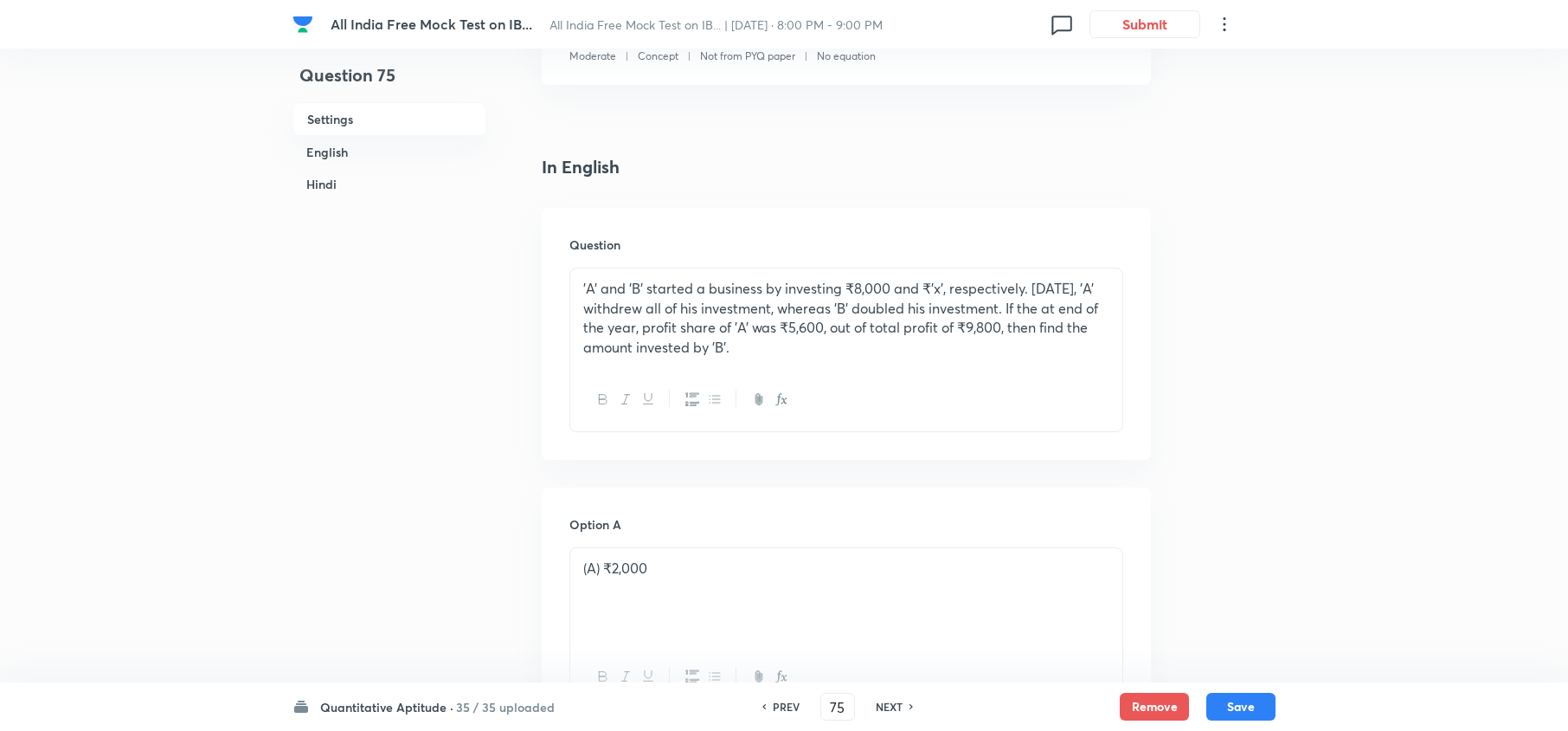
click at [785, 700] on h6 "PREV" at bounding box center [785, 706] width 27 height 16
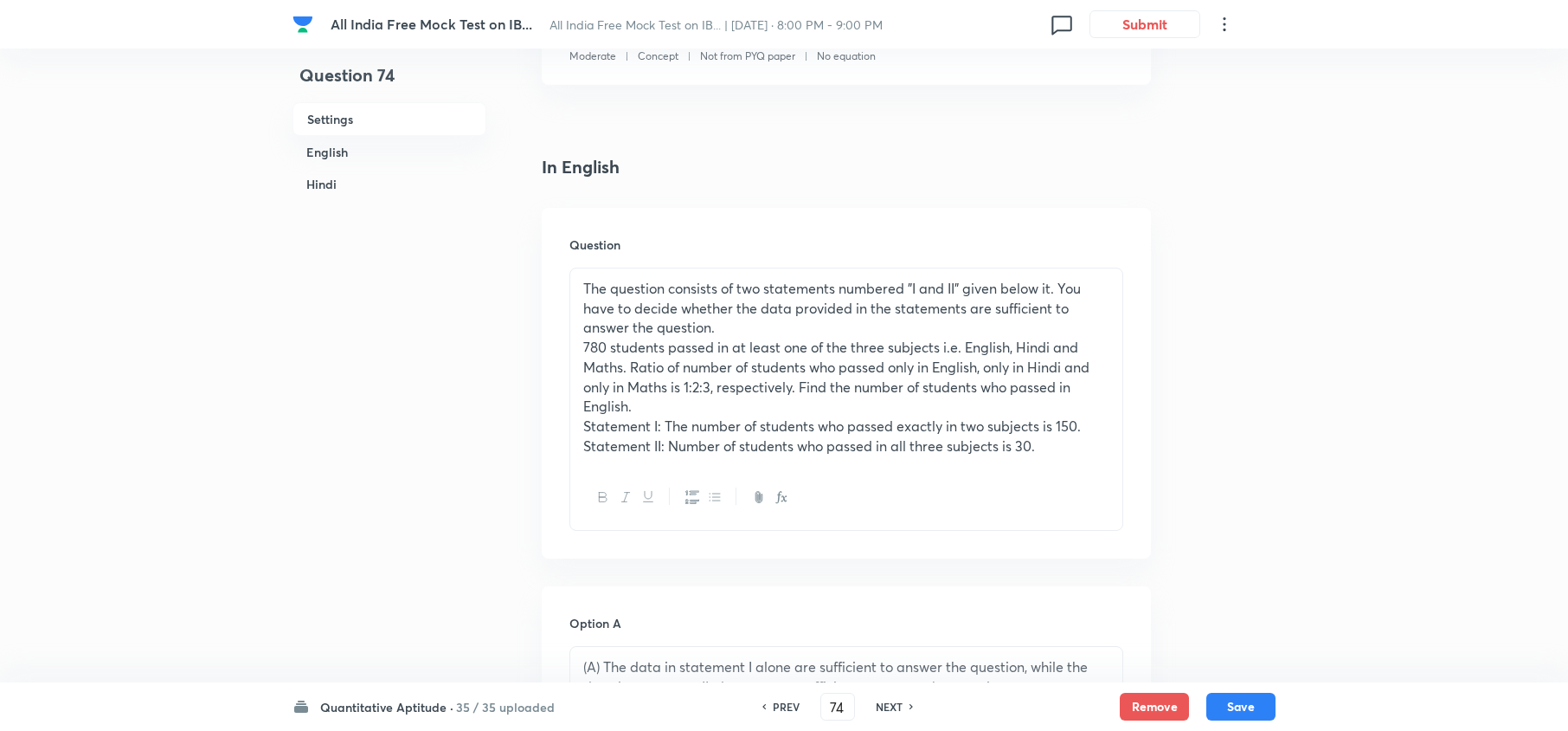
click at [785, 700] on h6 "PREV" at bounding box center [785, 706] width 27 height 16
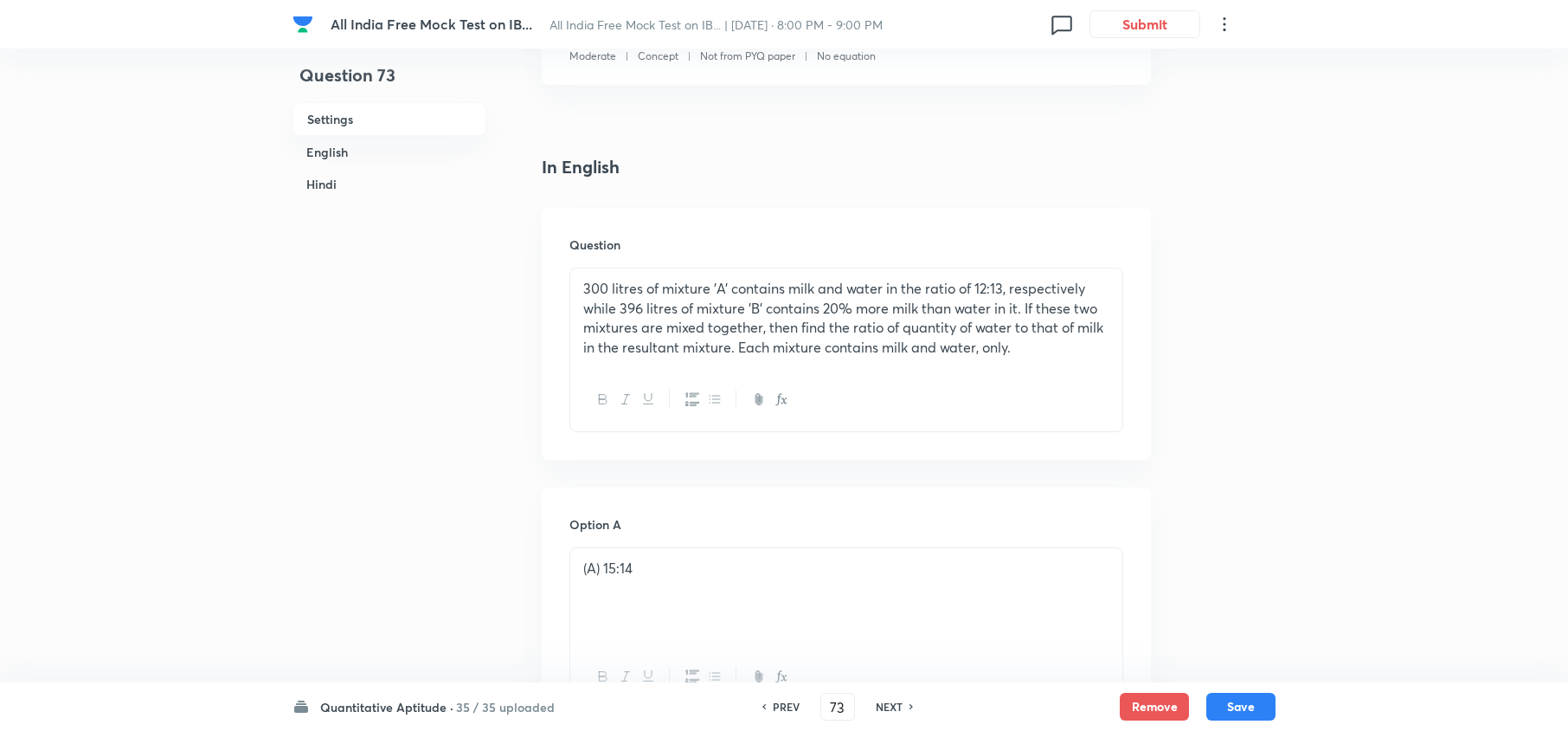
click at [785, 700] on h6 "PREV" at bounding box center [785, 706] width 27 height 16
click at [784, 701] on h6 "PREV" at bounding box center [785, 706] width 27 height 16
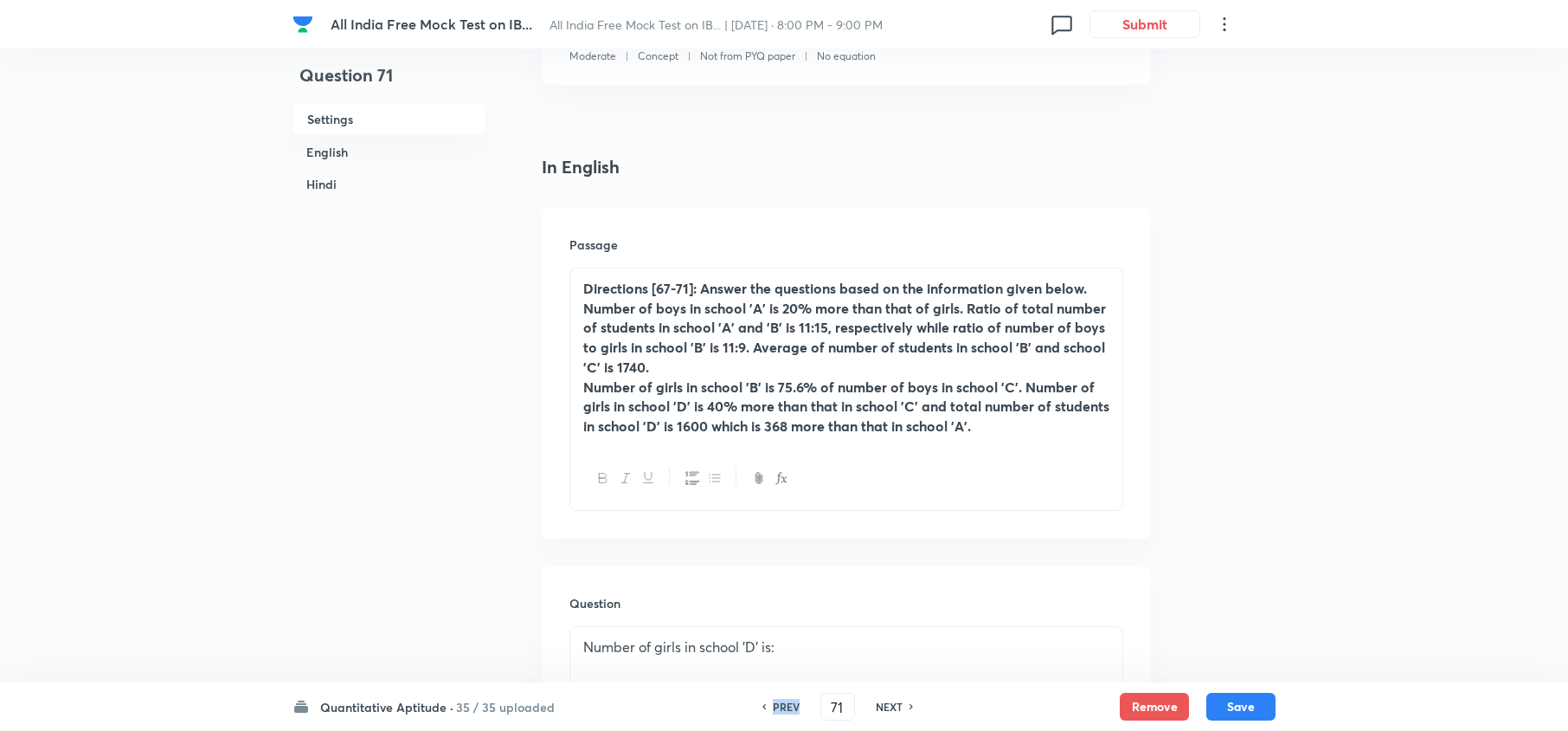
click at [784, 701] on h6 "PREV" at bounding box center [785, 706] width 27 height 16
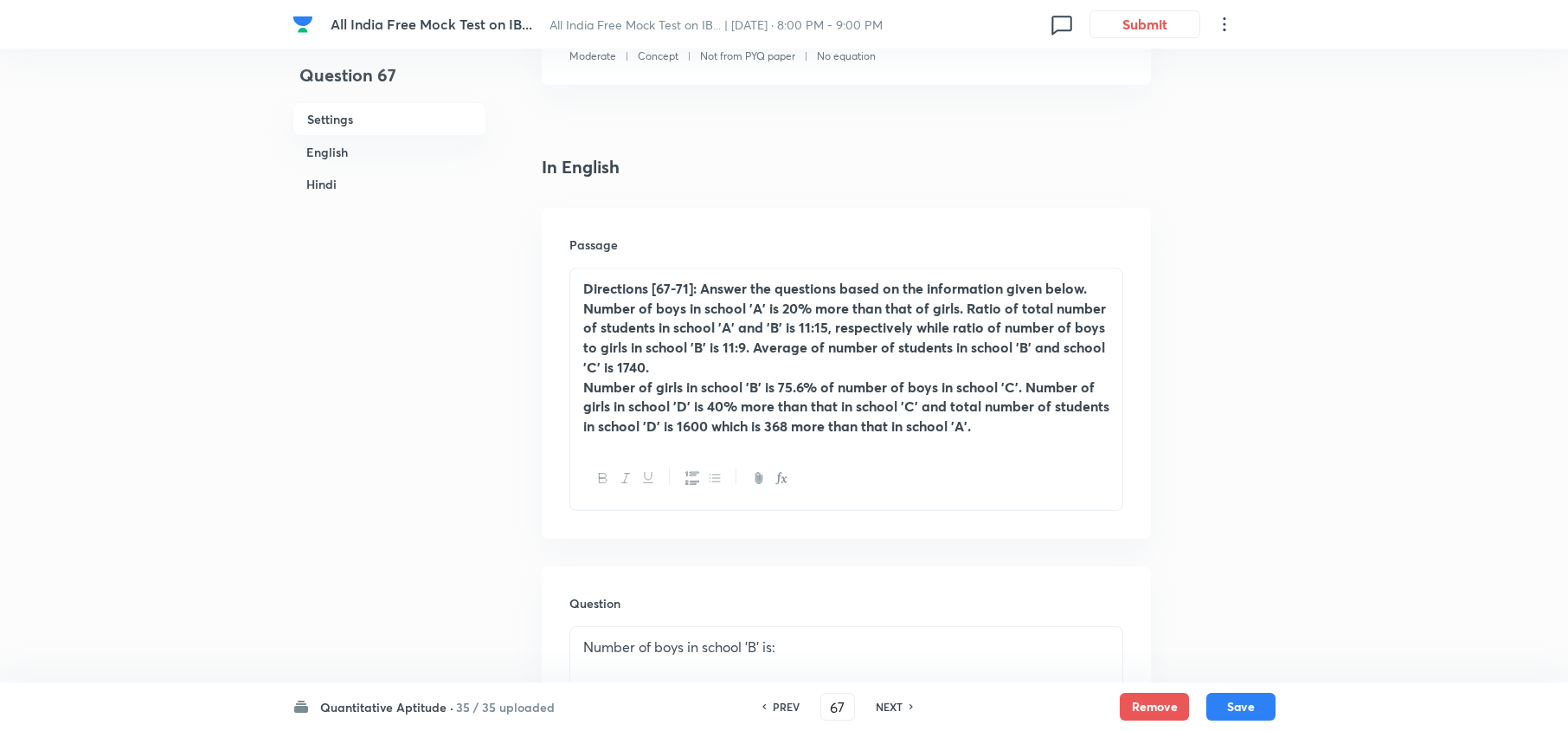
click at [784, 701] on h6 "PREV" at bounding box center [785, 706] width 27 height 16
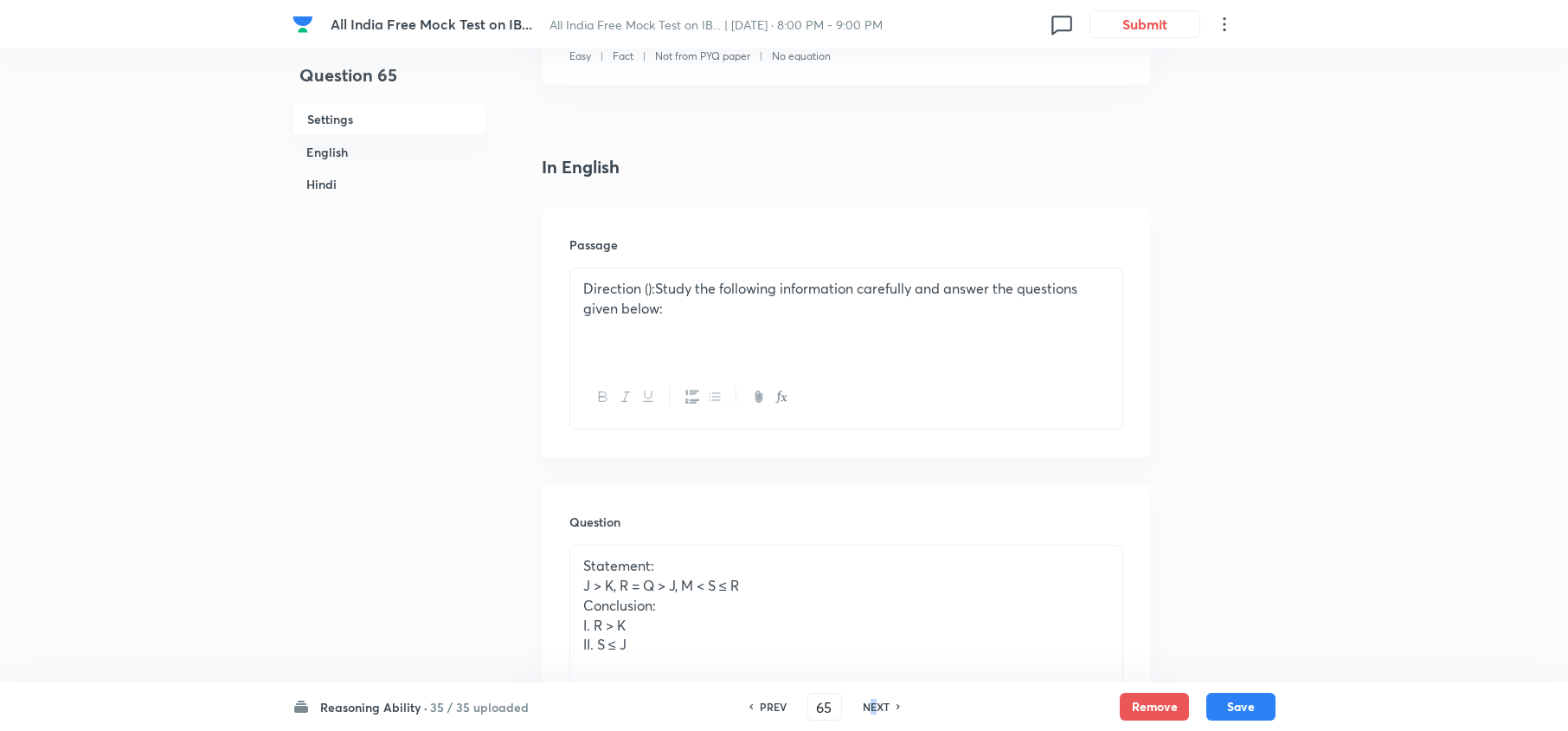
click at [874, 700] on h6 "NEXT" at bounding box center [876, 706] width 27 height 16
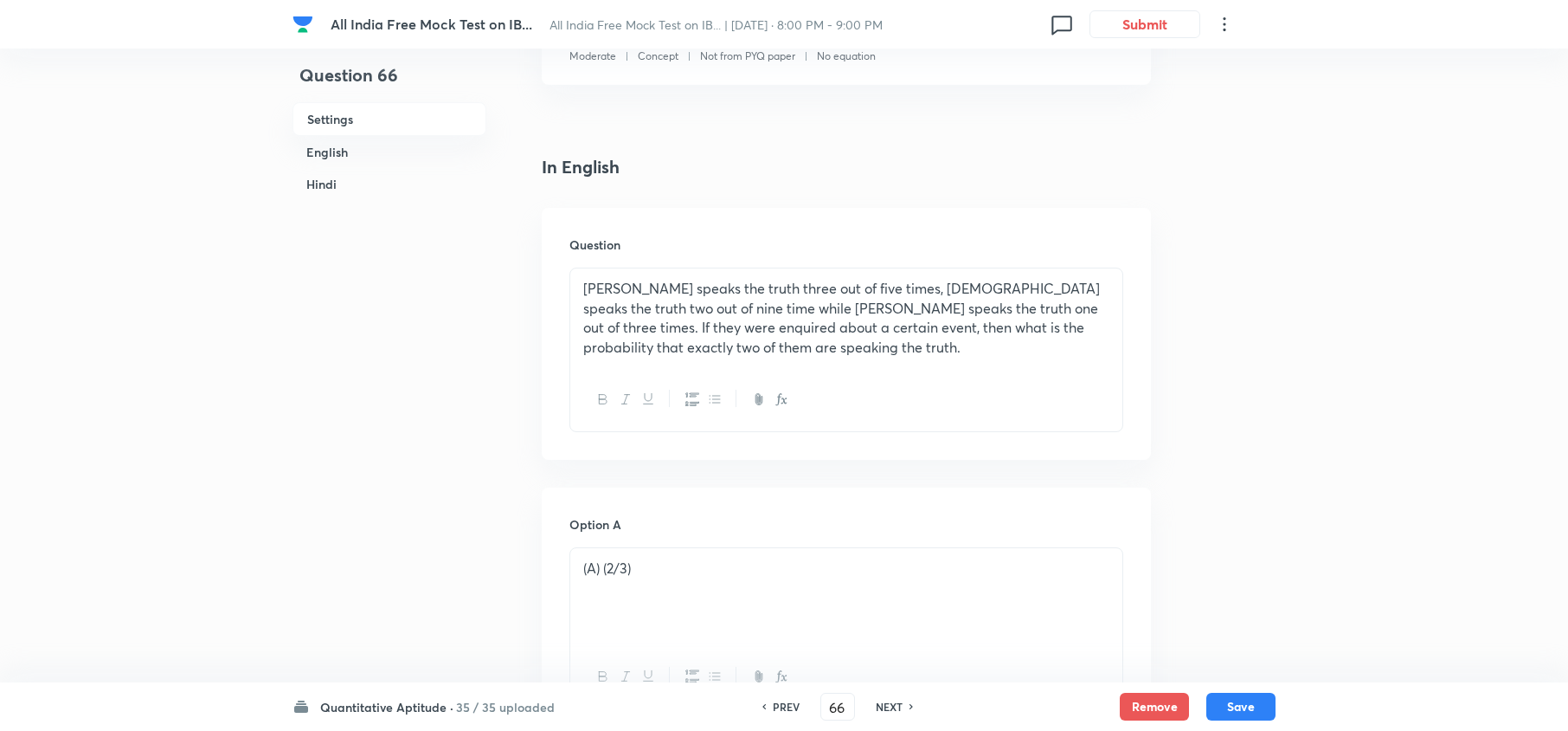
click at [877, 699] on h6 "NEXT" at bounding box center [889, 706] width 27 height 16
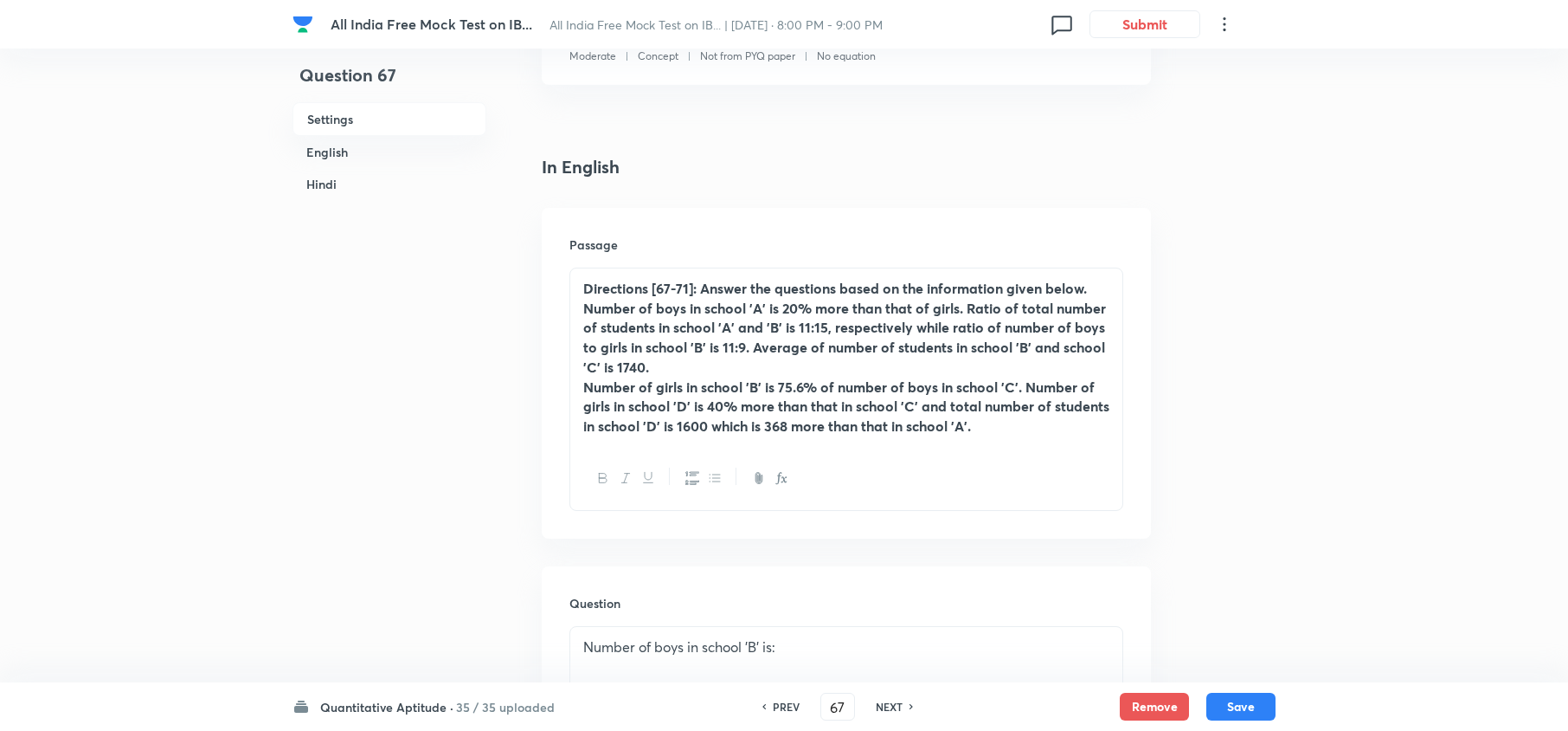
click at [877, 699] on h6 "NEXT" at bounding box center [889, 706] width 27 height 16
click at [878, 698] on h6 "NEXT" at bounding box center [889, 706] width 27 height 16
click at [871, 699] on div "NEXT" at bounding box center [892, 706] width 46 height 16
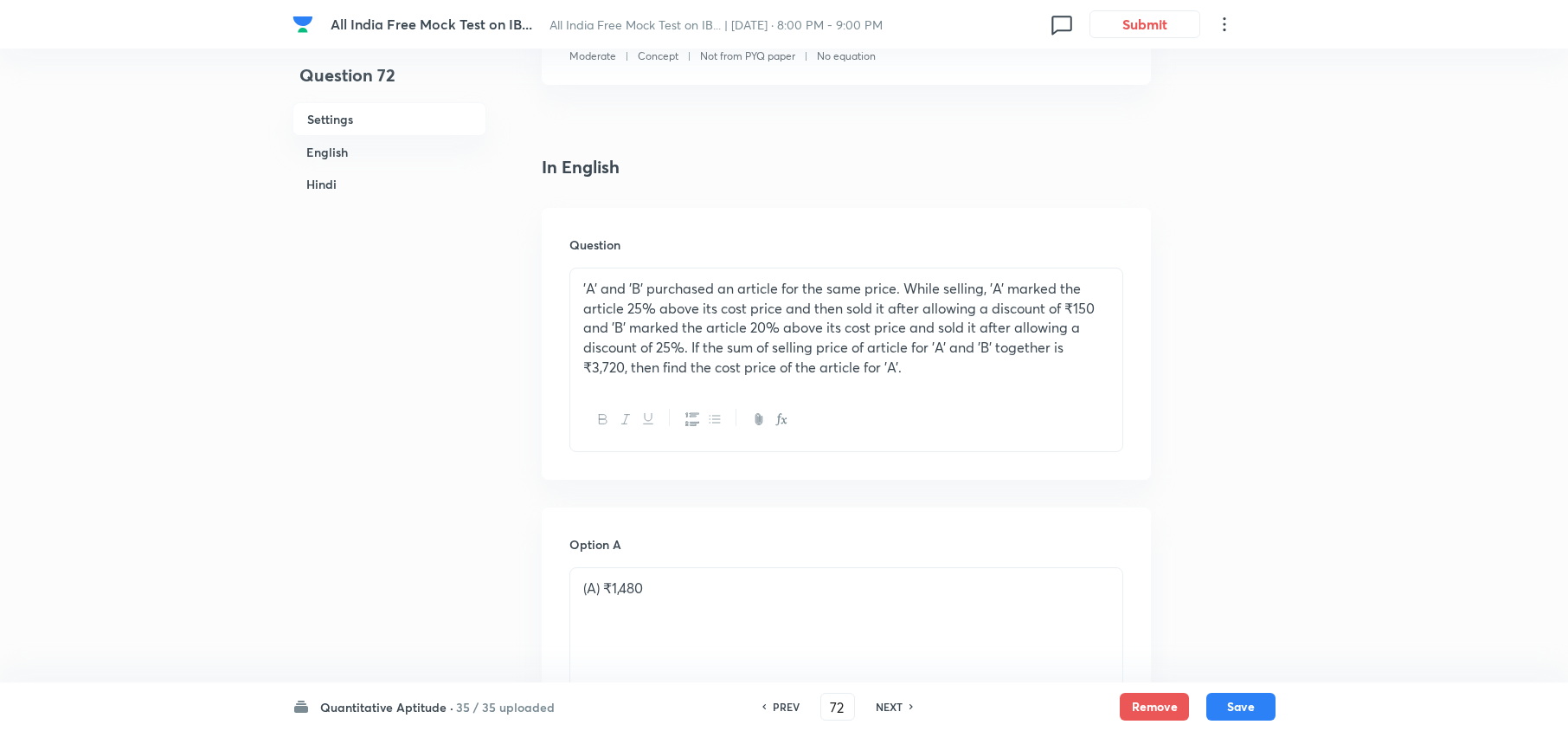
click at [871, 699] on div "NEXT" at bounding box center [892, 706] width 46 height 16
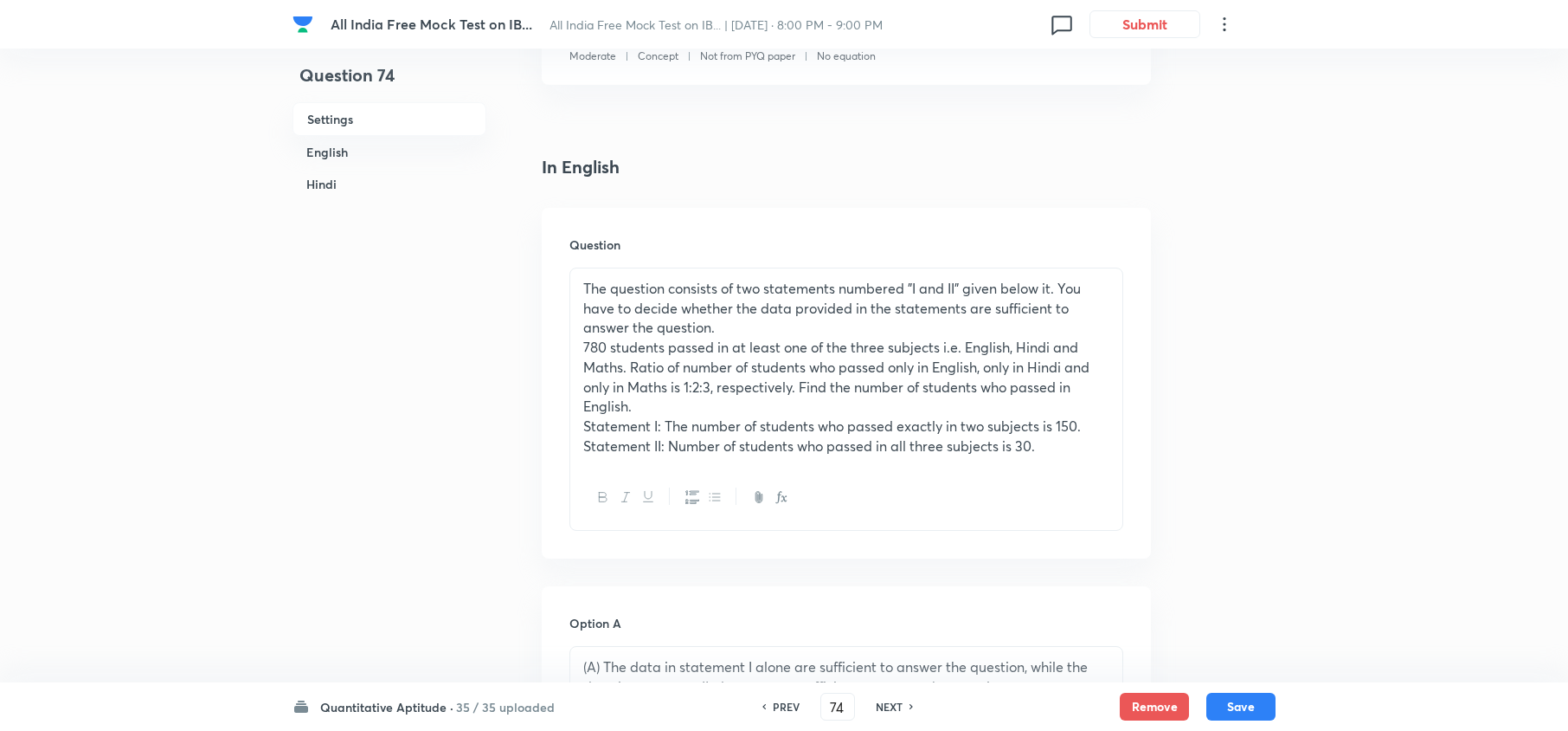
click at [871, 699] on div "NEXT" at bounding box center [892, 706] width 46 height 16
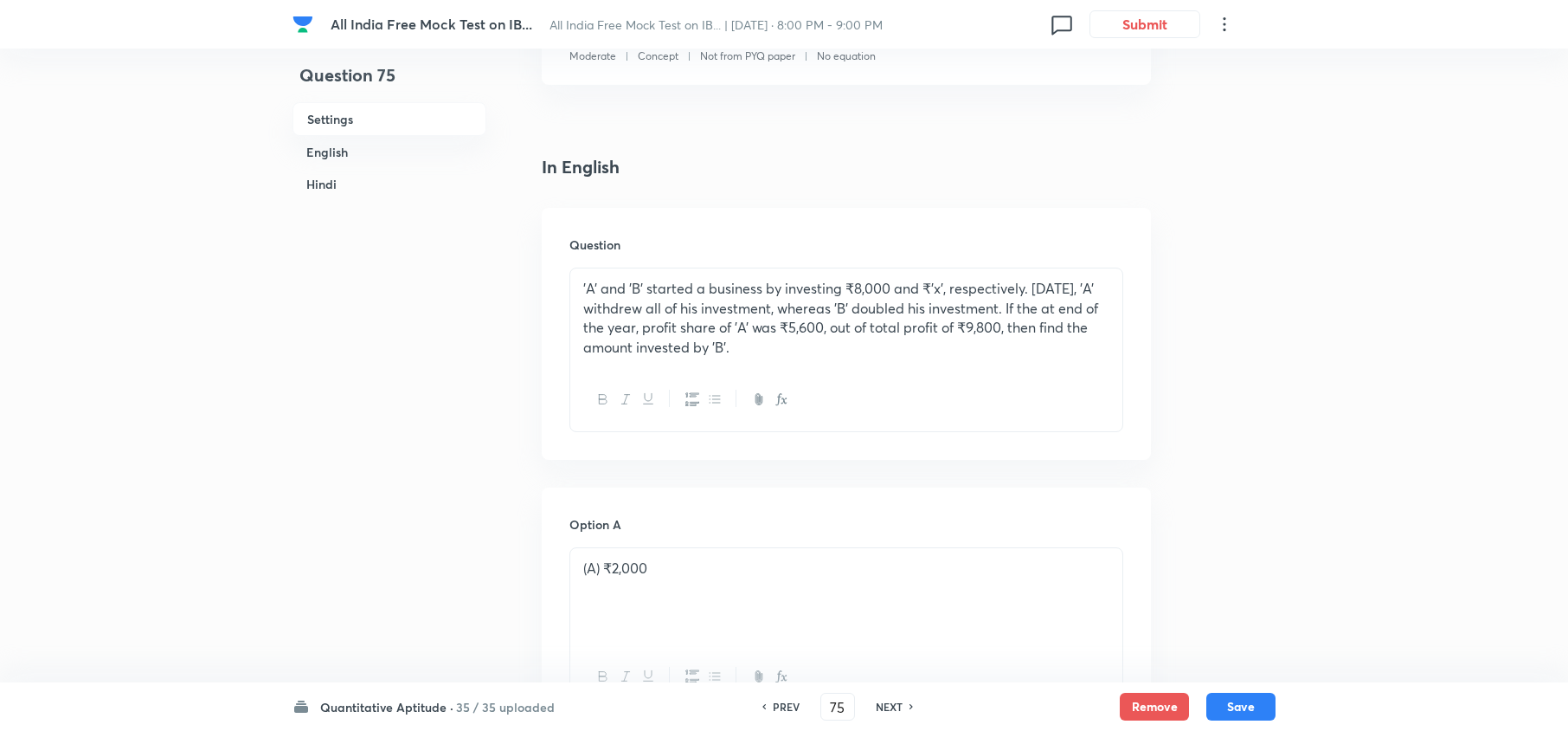
click at [789, 713] on h6 "PREV" at bounding box center [785, 706] width 27 height 16
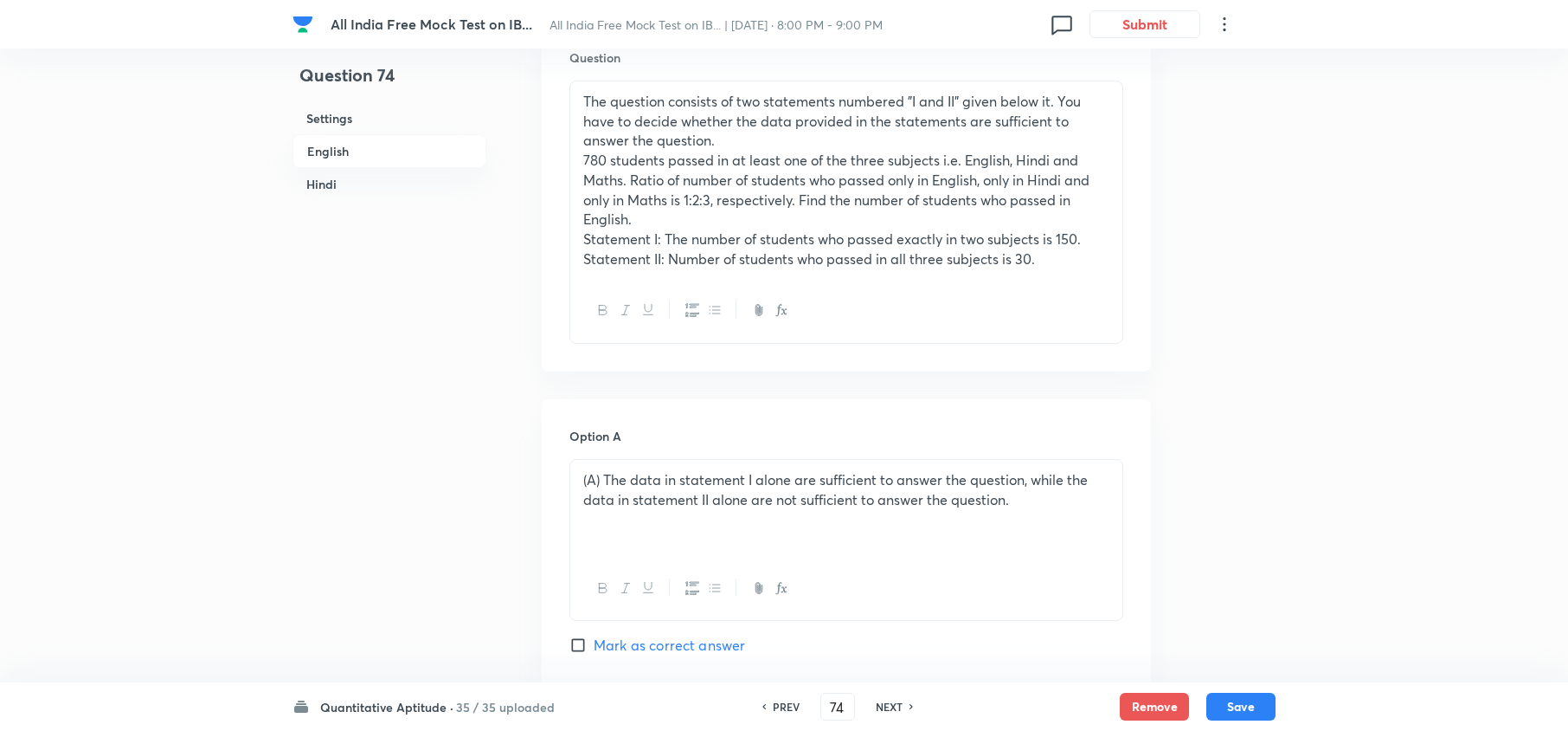
scroll to position [586, 0]
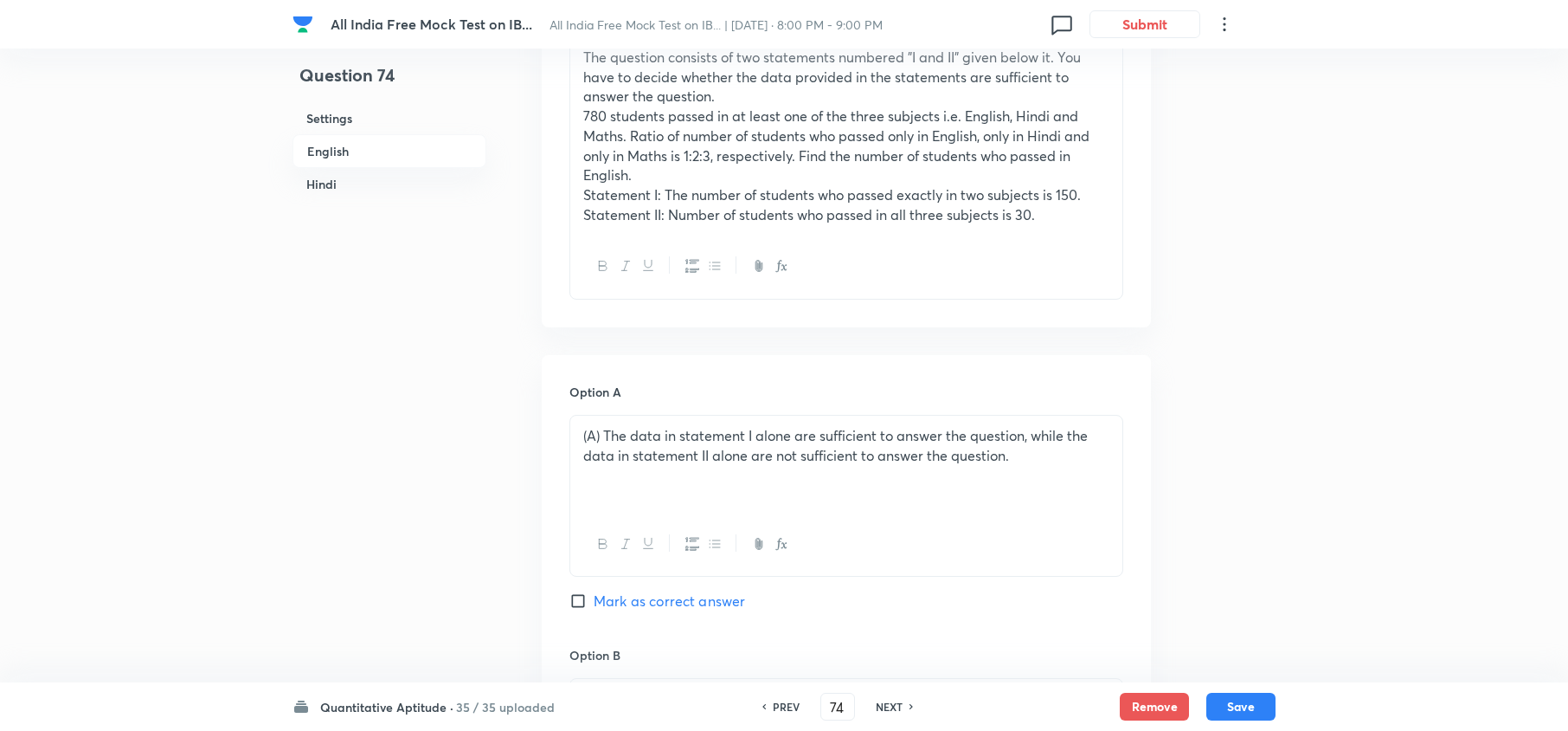
click at [892, 696] on div "PREV 74 ​ NEXT" at bounding box center [837, 706] width 223 height 28
click at [892, 698] on h6 "NEXT" at bounding box center [889, 706] width 27 height 16
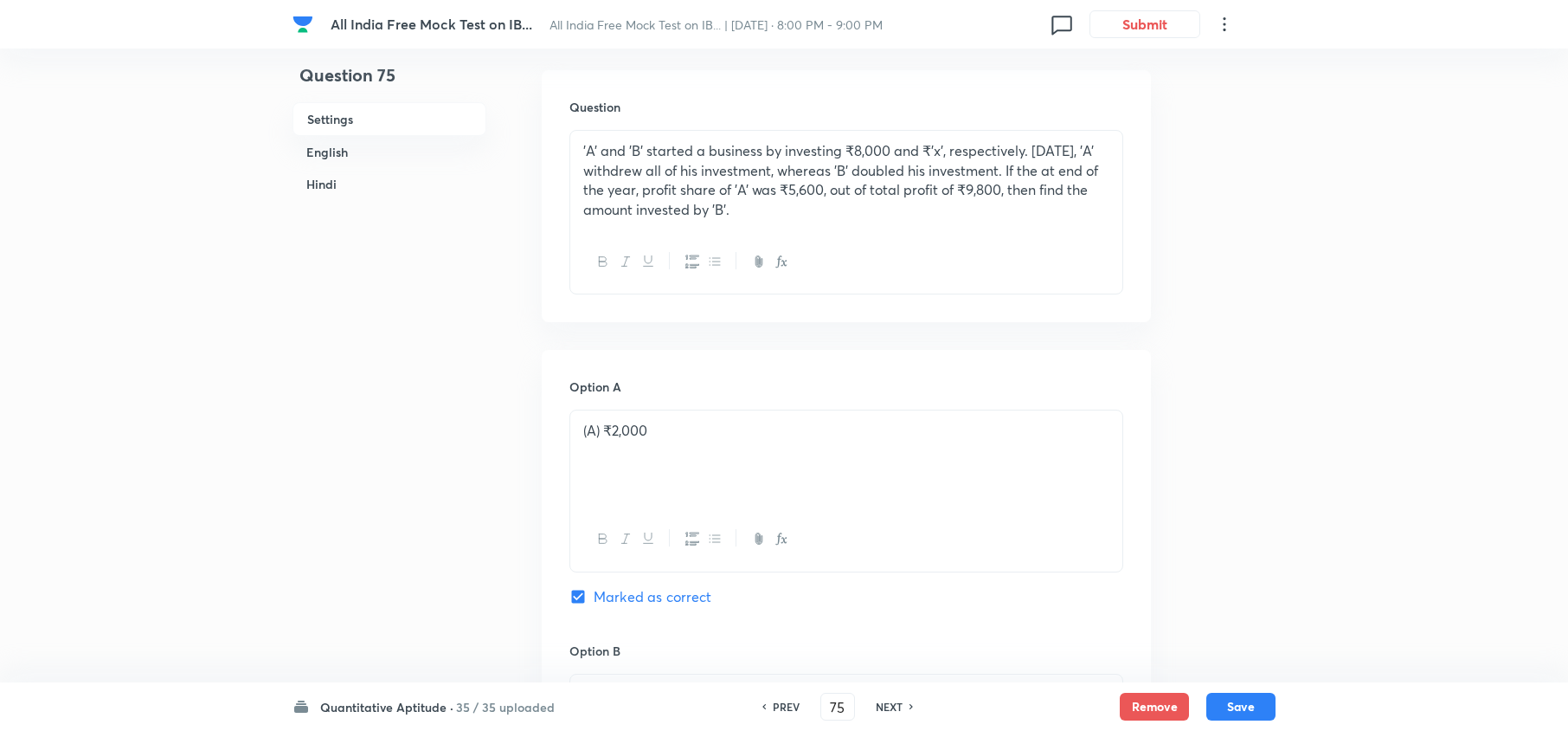
scroll to position [355, 0]
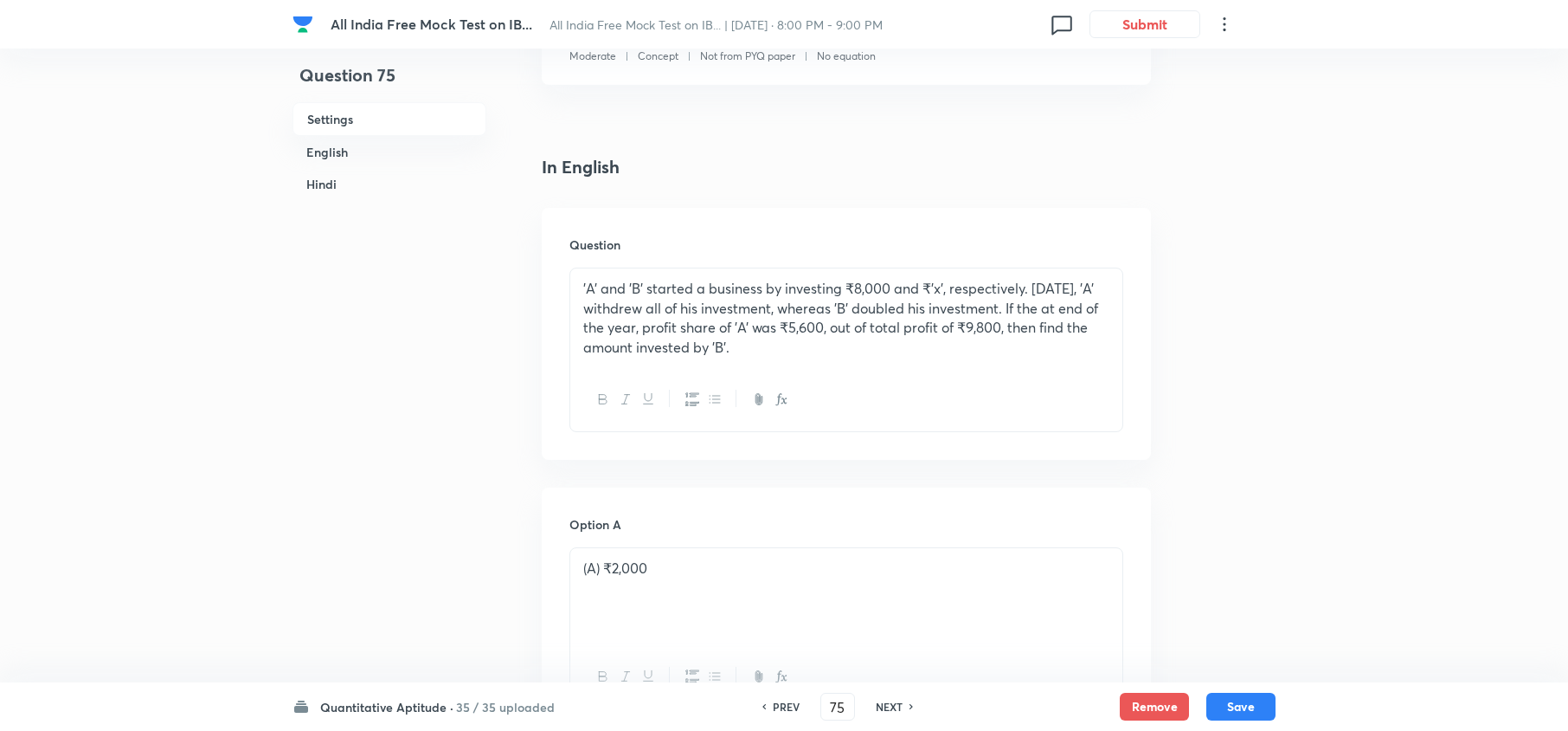
click at [901, 703] on h6 "NEXT" at bounding box center [889, 706] width 27 height 16
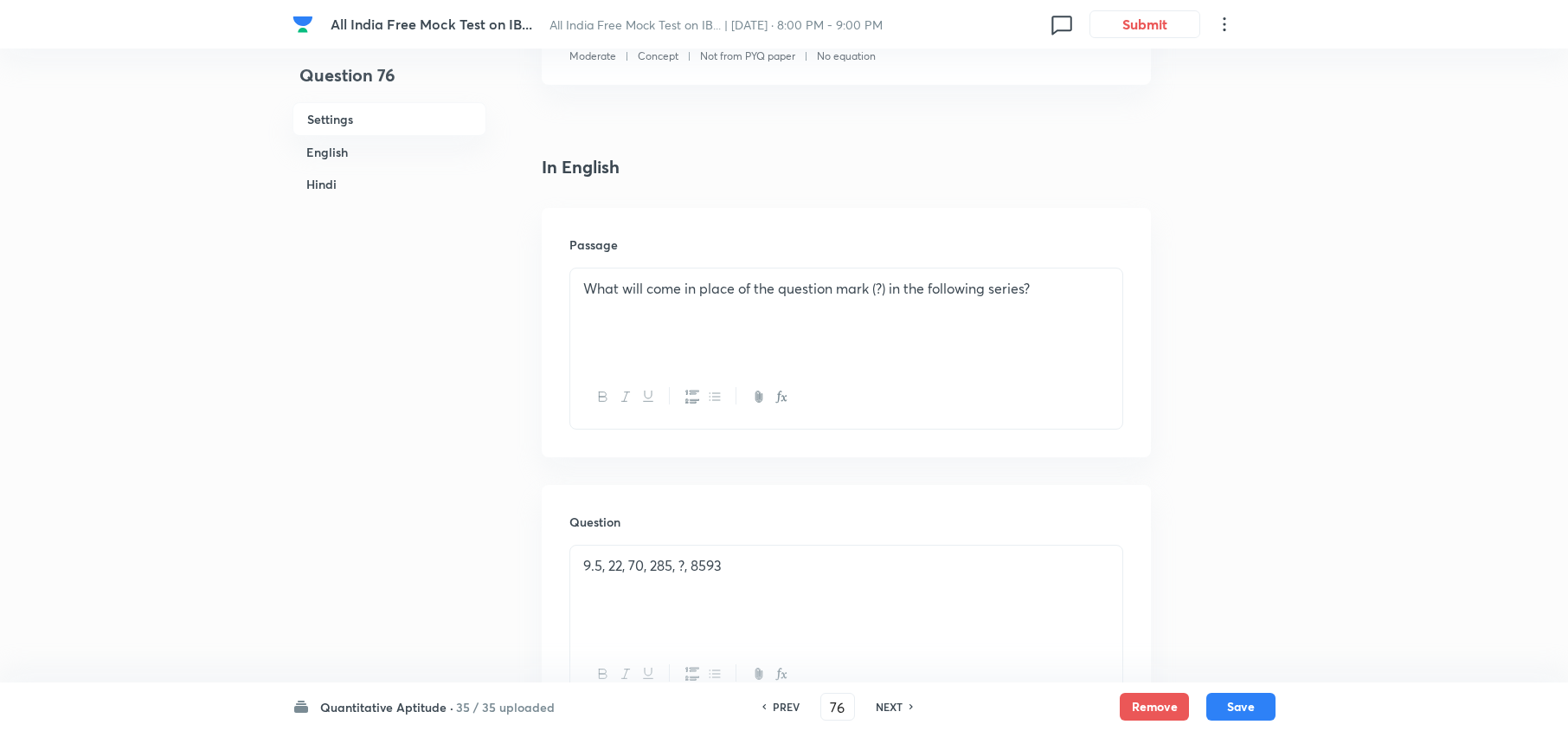
click at [901, 703] on div "NEXT" at bounding box center [892, 706] width 46 height 16
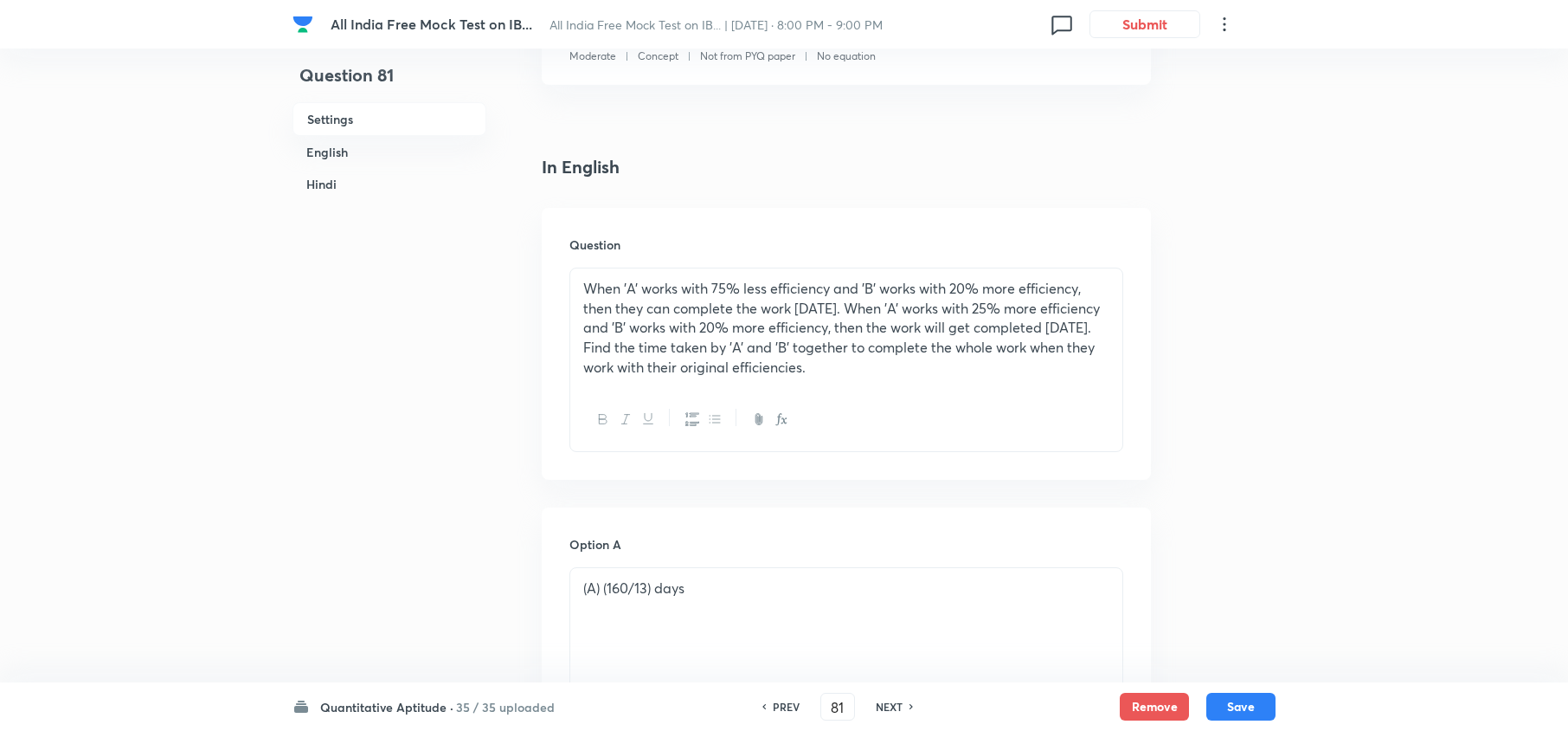
click at [901, 703] on div "NEXT" at bounding box center [892, 706] width 46 height 16
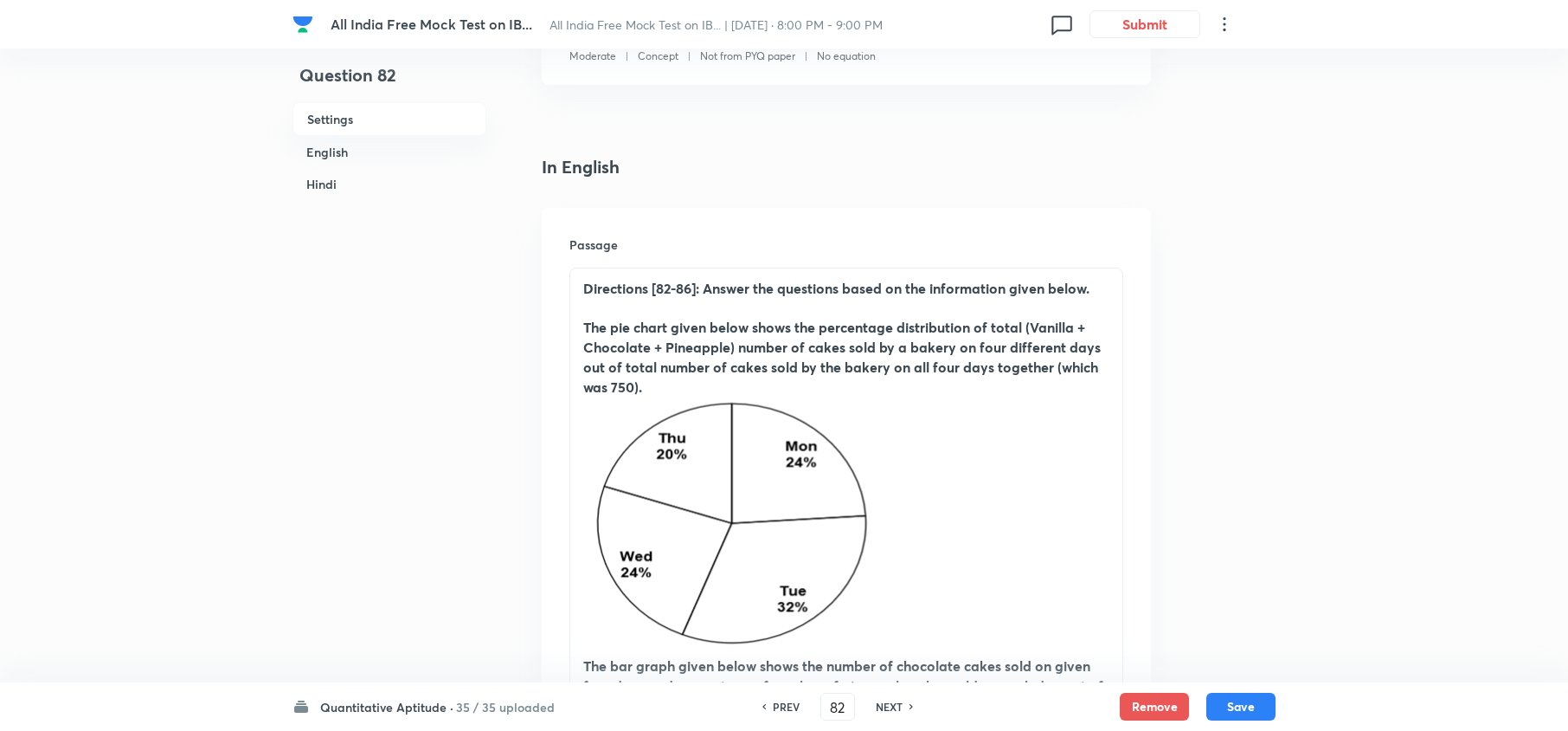
click at [901, 703] on div "NEXT" at bounding box center [892, 706] width 46 height 16
click at [456, 708] on h6 "35 / 35 uploaded" at bounding box center [505, 706] width 98 height 18
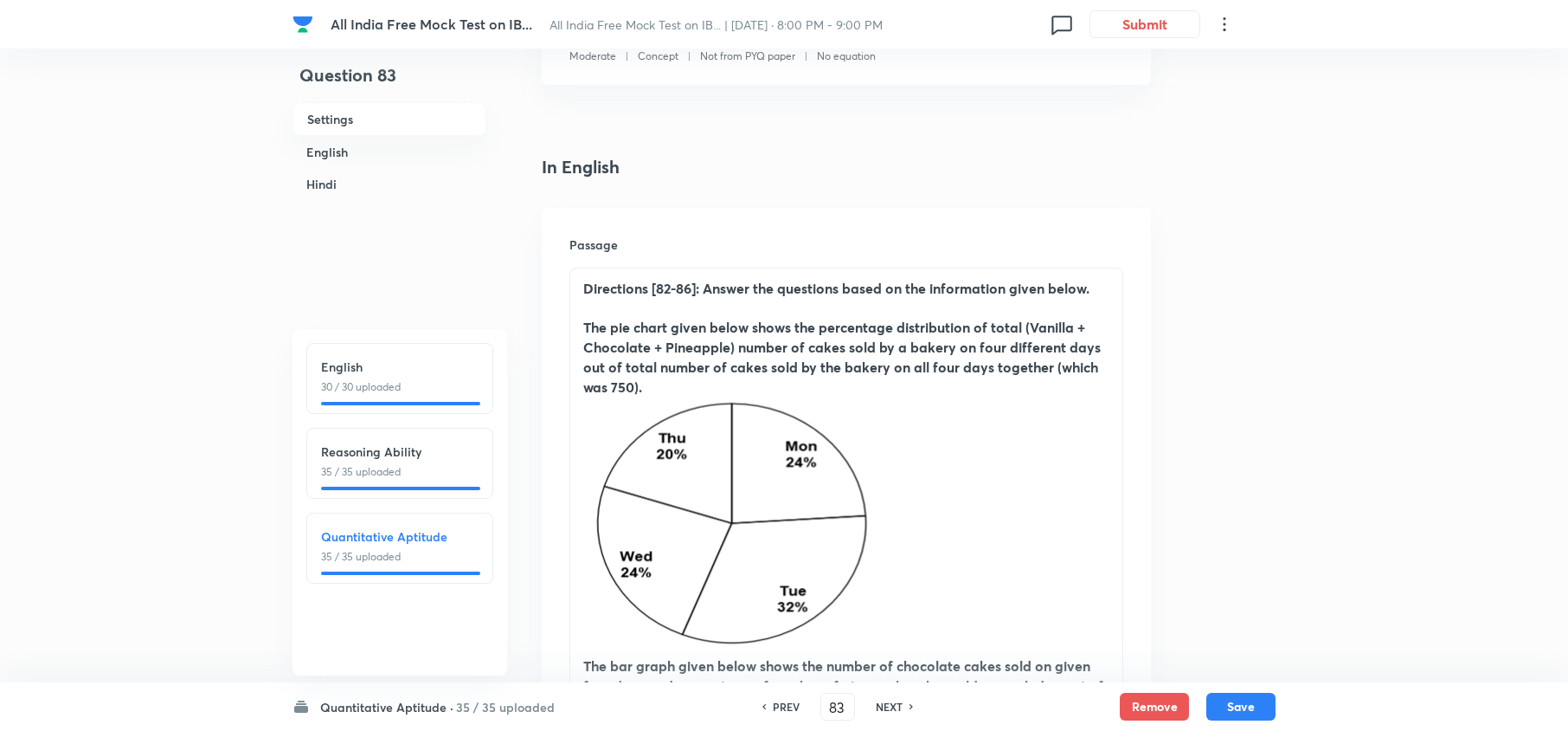
click at [424, 565] on div "Quantitative Aptitude 35 / 35 uploaded" at bounding box center [400, 548] width 186 height 71
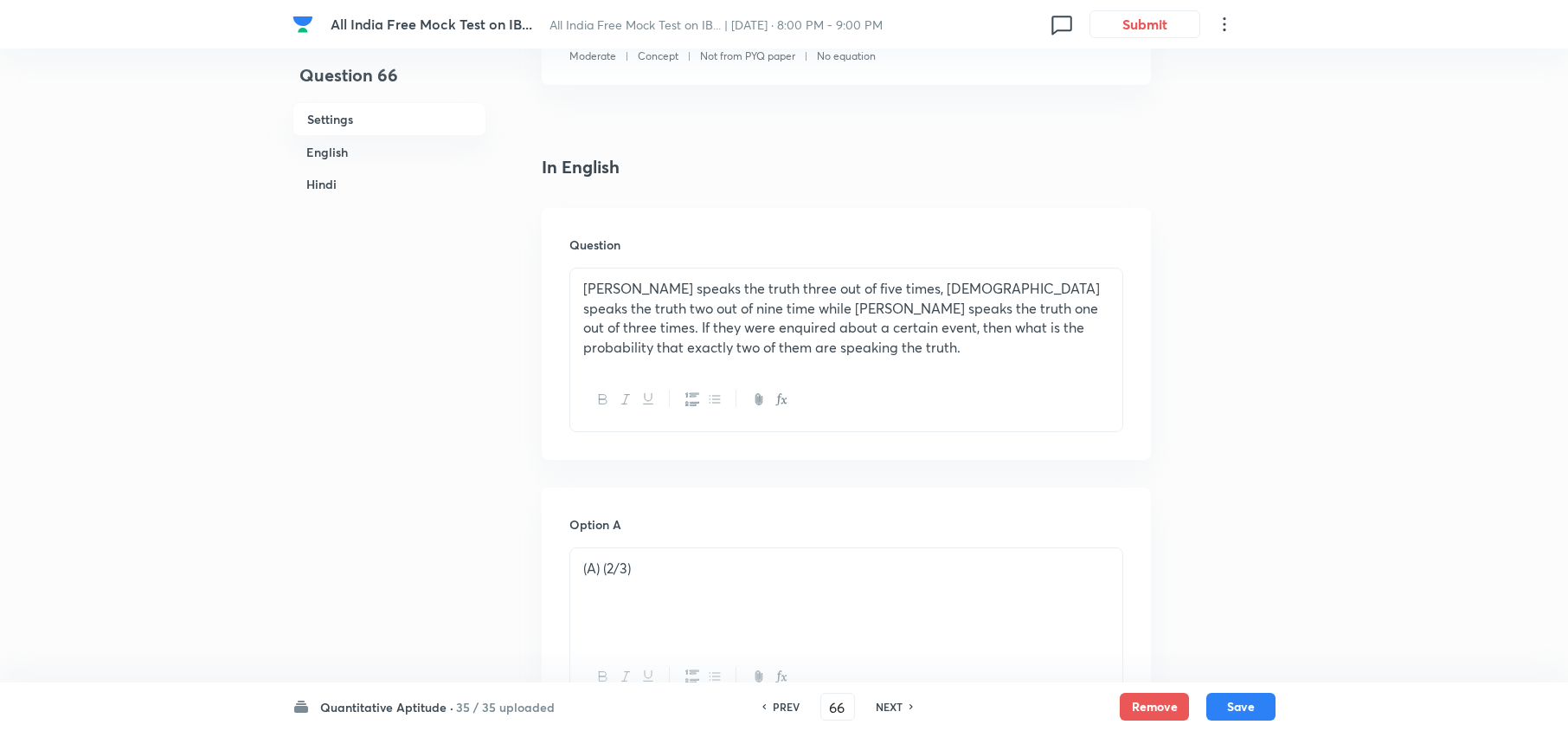
click at [391, 710] on h6 "Quantitative Aptitude ·" at bounding box center [387, 706] width 133 height 18
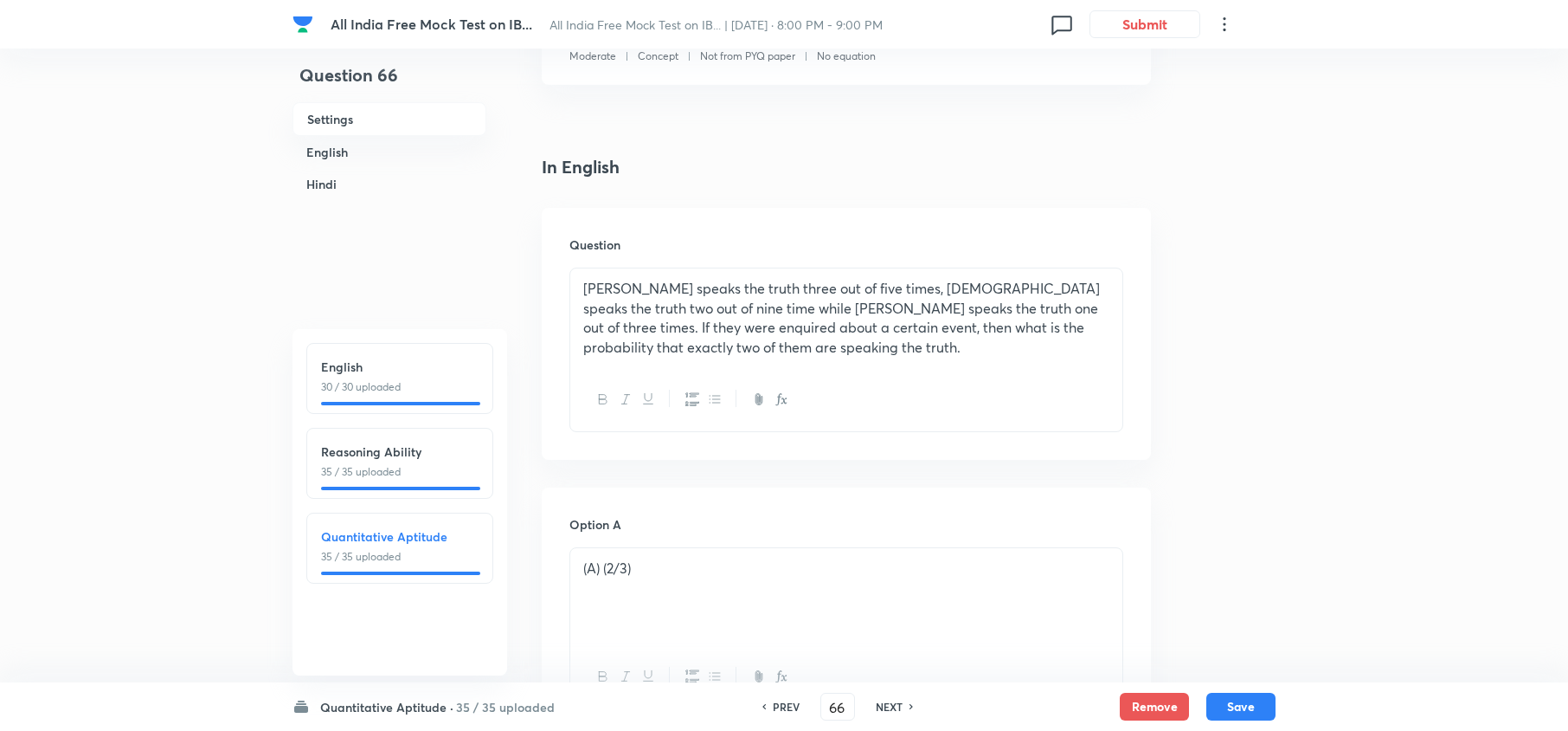
click at [403, 445] on h6 "Reasoning Ability" at bounding box center [400, 451] width 158 height 18
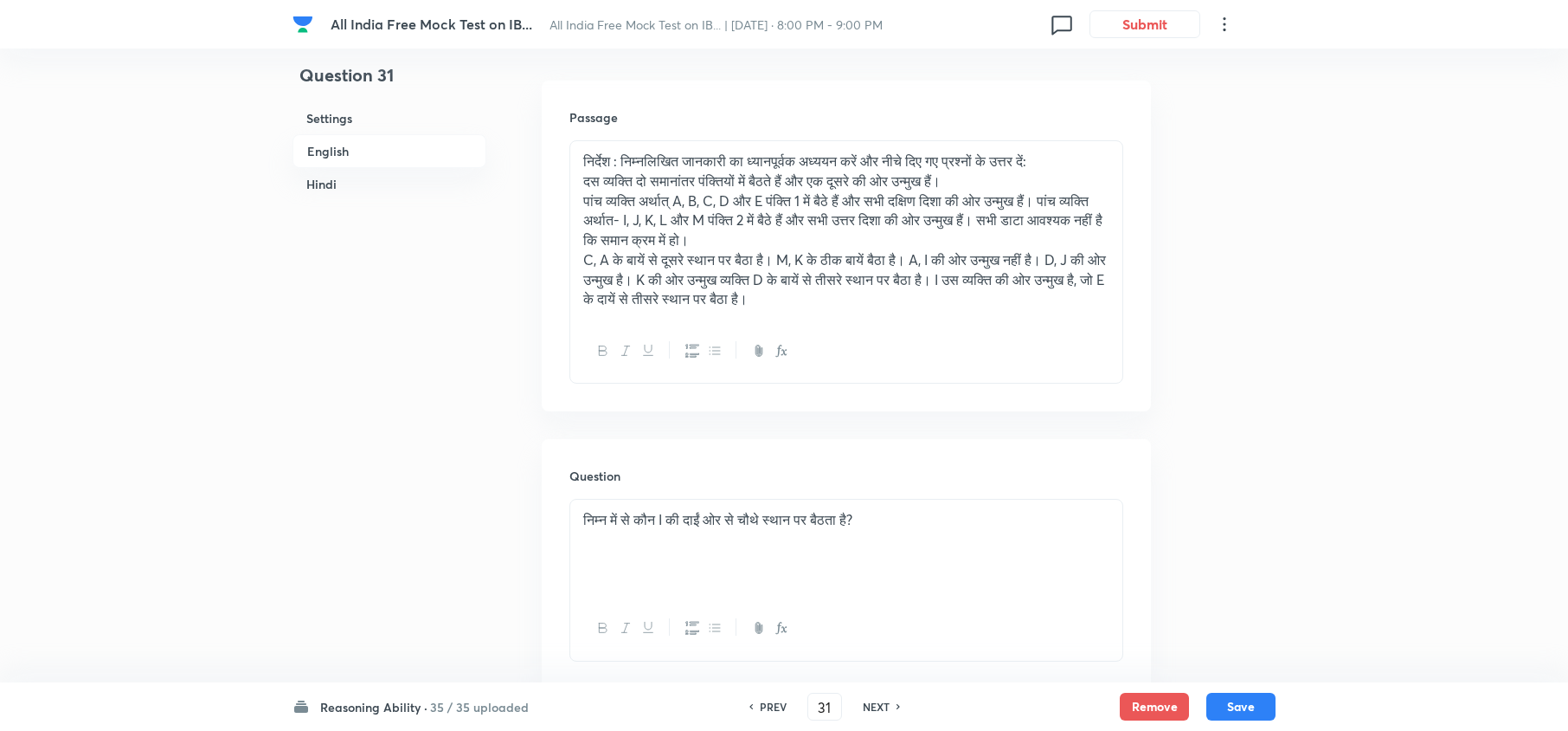
scroll to position [2891, 0]
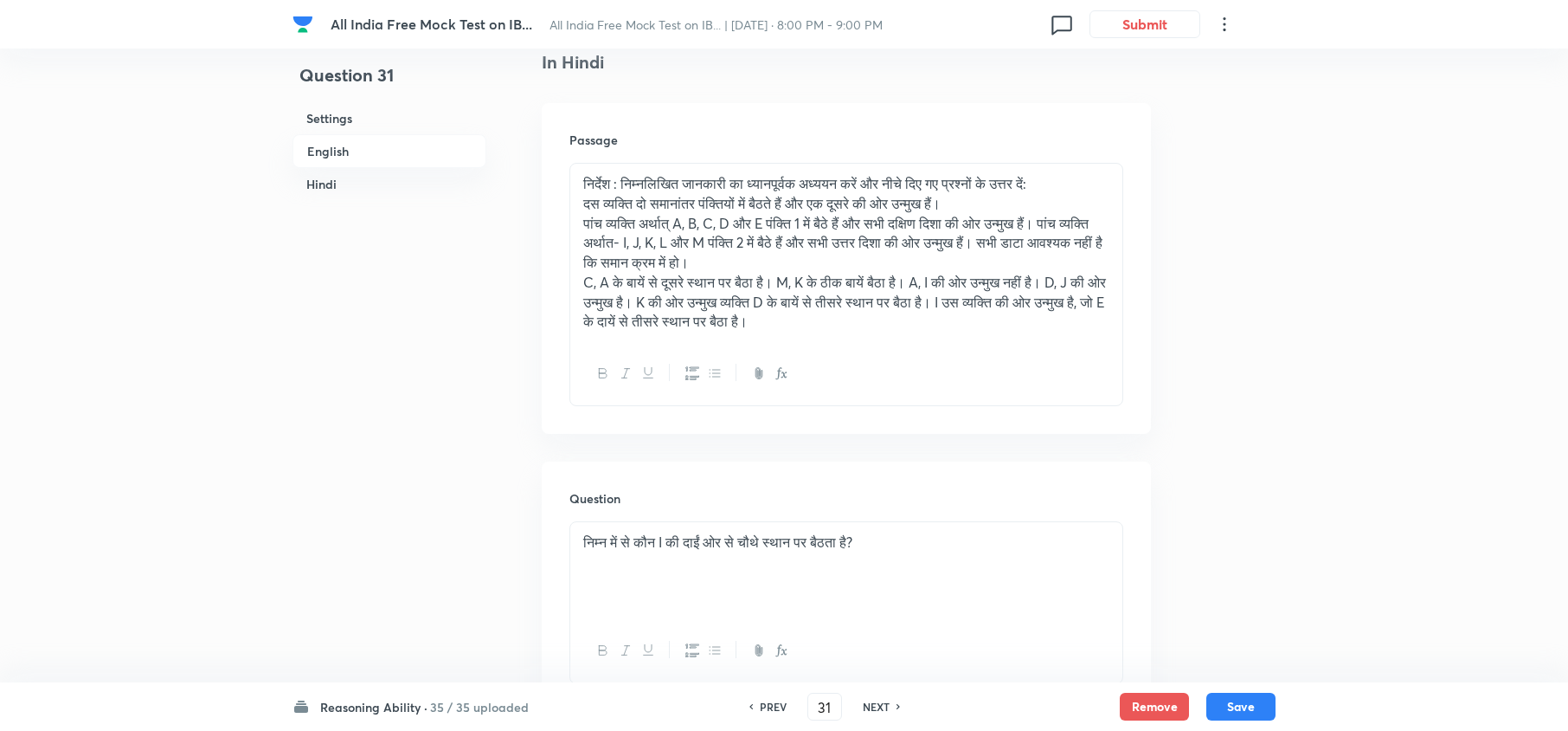
drag, startPoint x: 244, startPoint y: 315, endPoint x: 272, endPoint y: 300, distance: 31.8
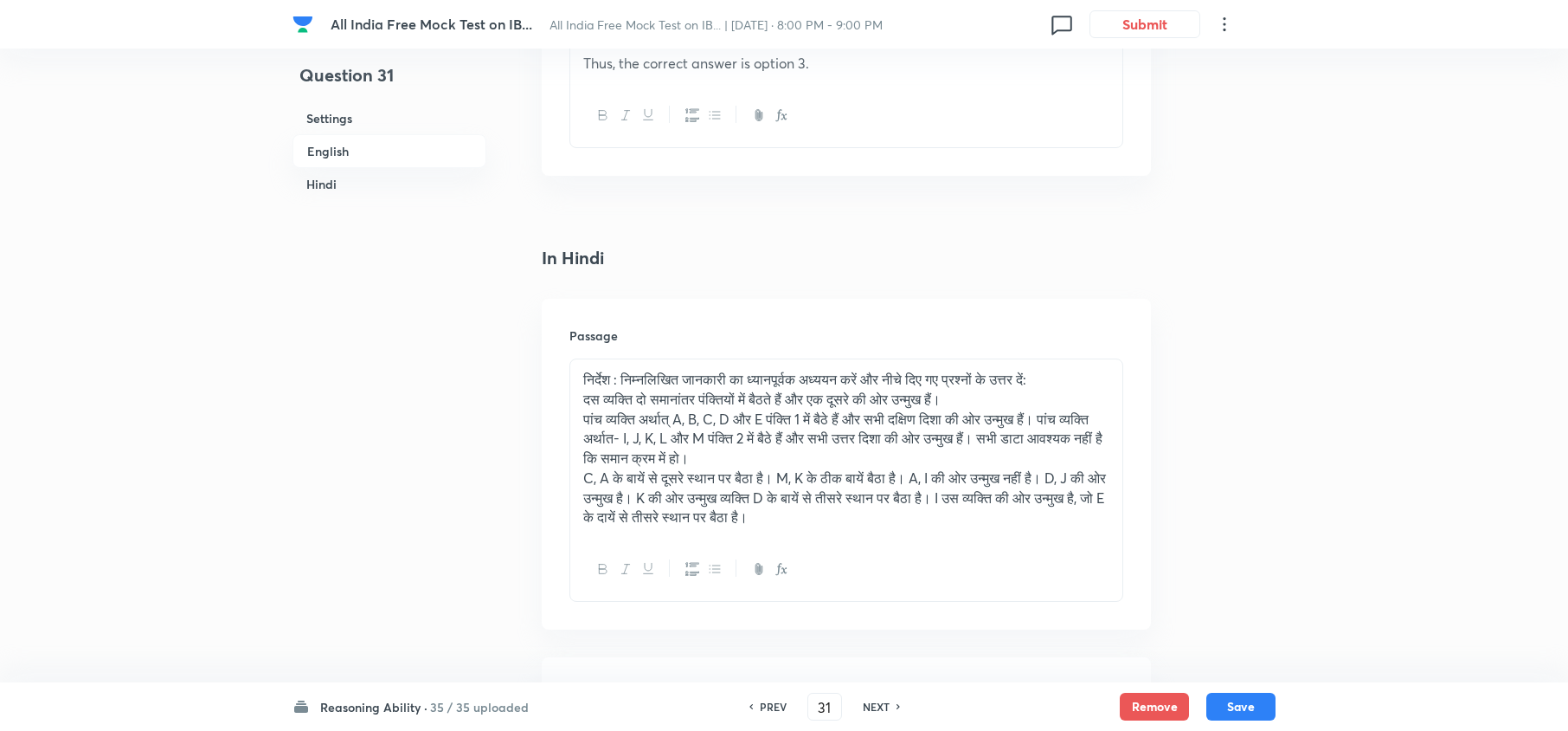
scroll to position [2885, 0]
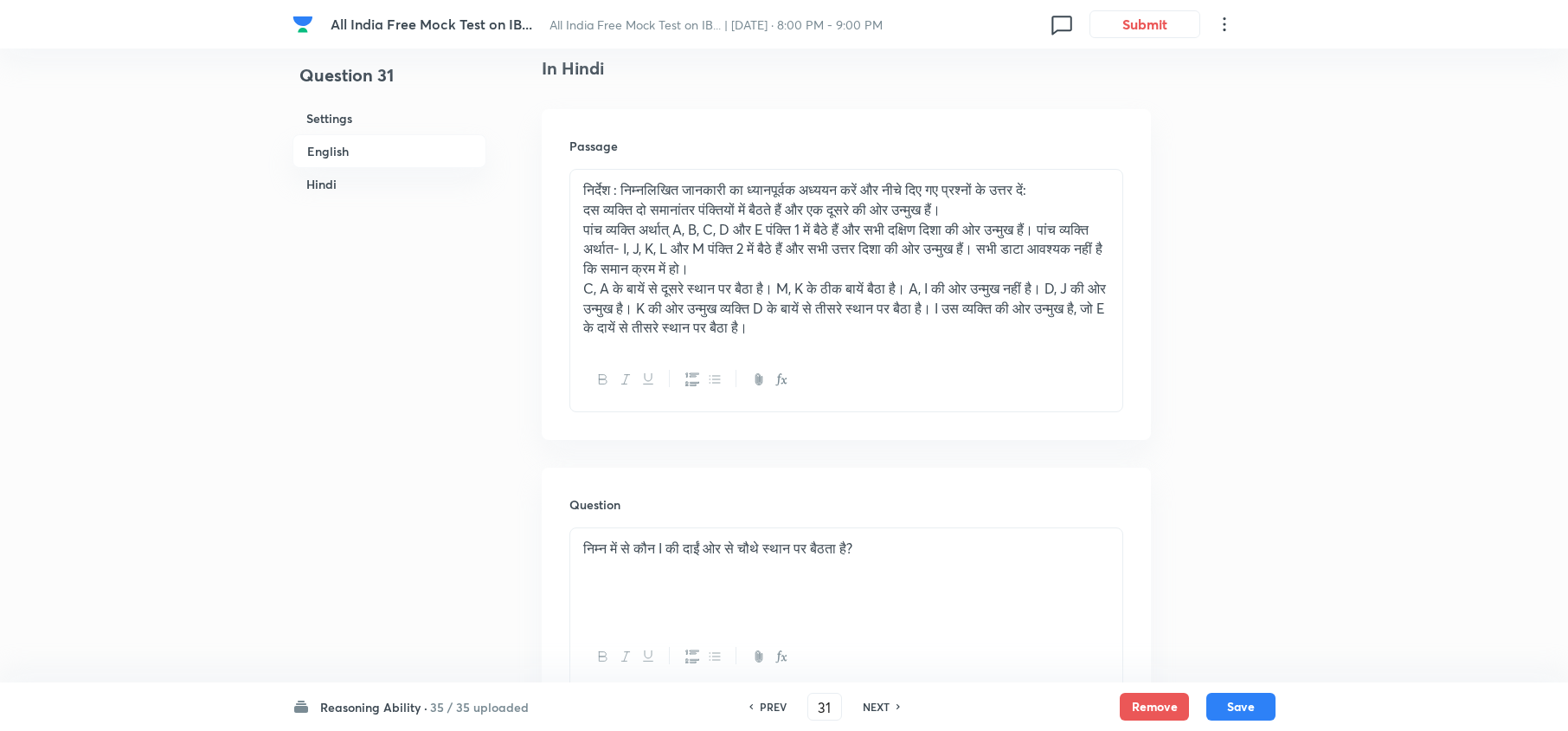
click at [880, 703] on h6 "NEXT" at bounding box center [876, 706] width 27 height 16
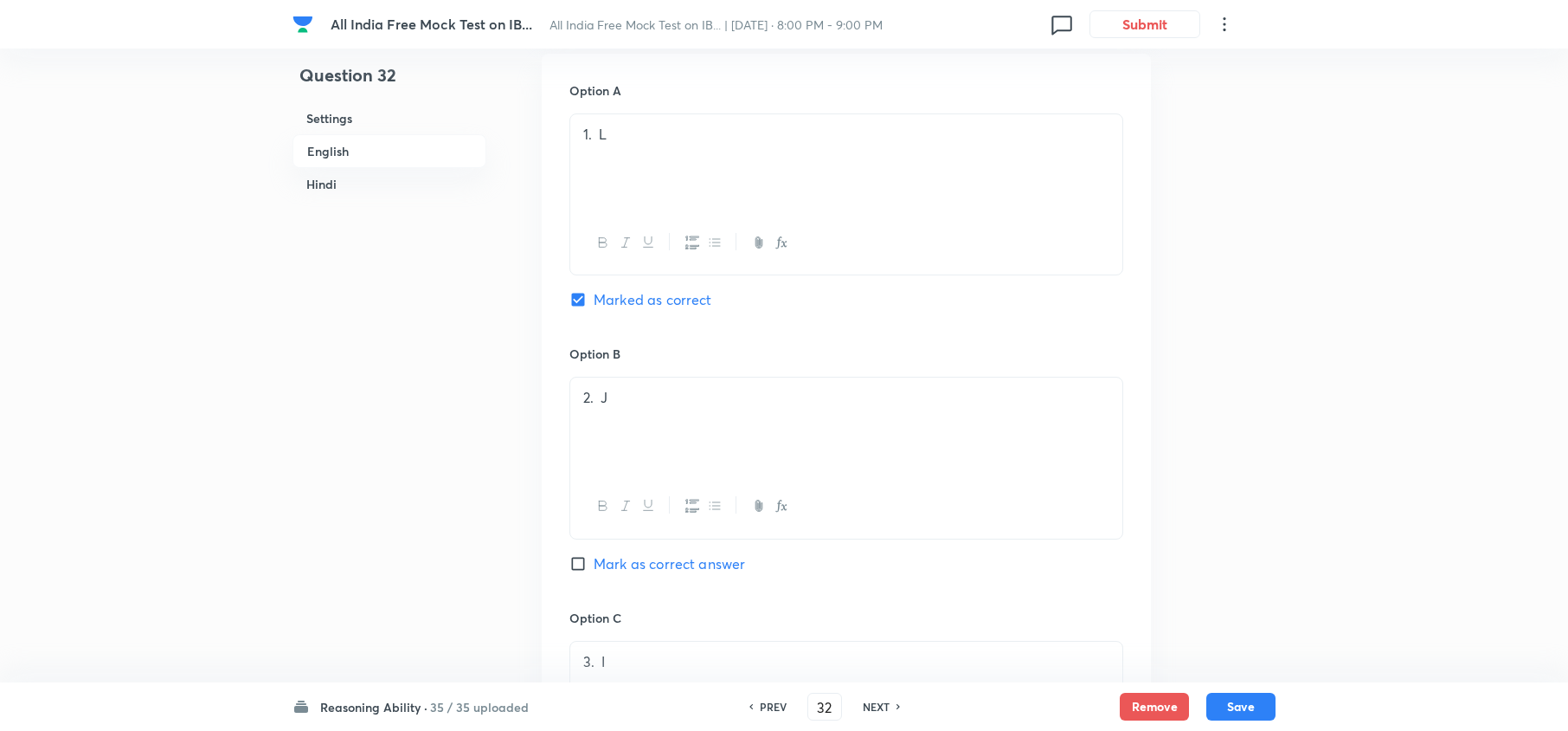
scroll to position [3578, 0]
click at [863, 706] on h6 "NEXT" at bounding box center [876, 706] width 27 height 16
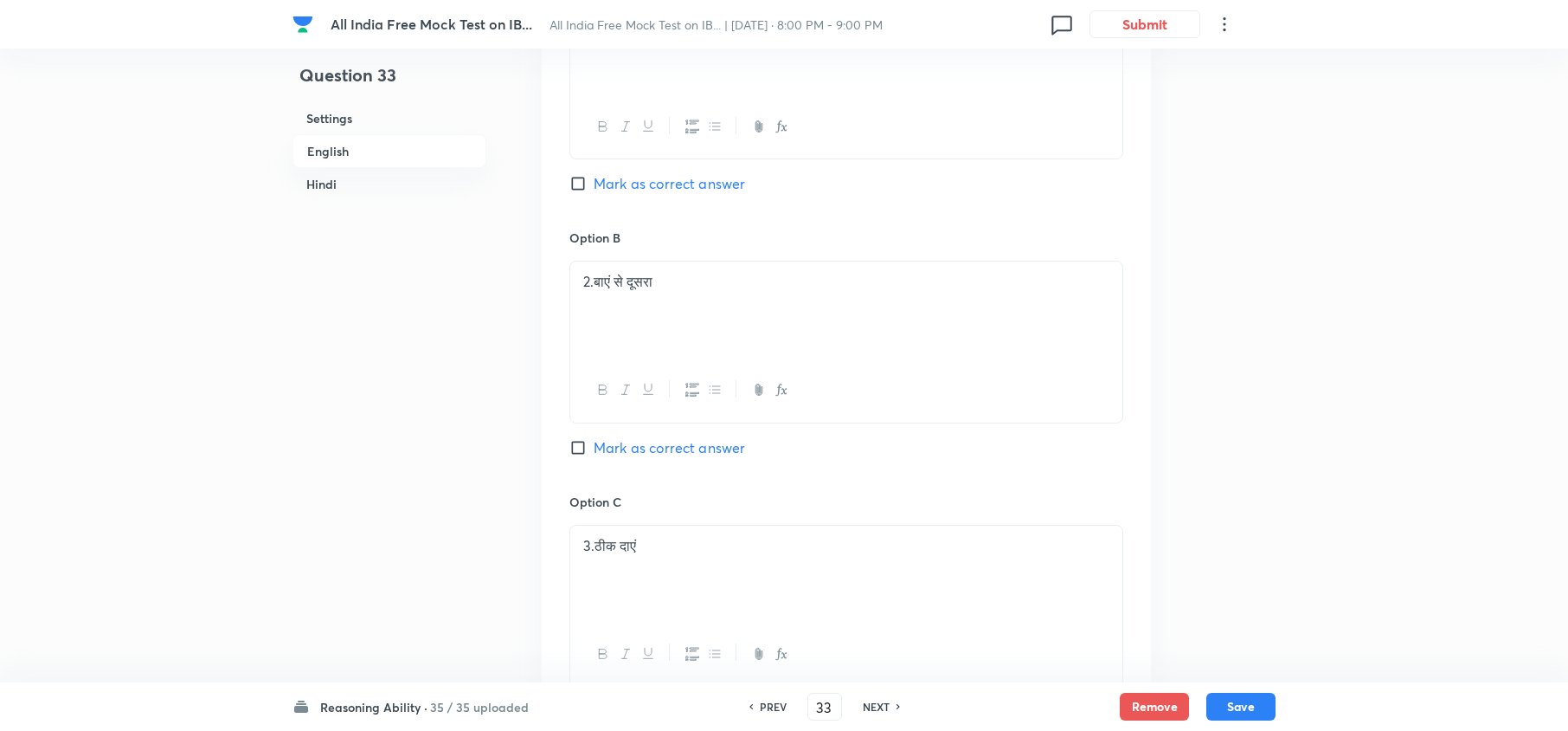
scroll to position [3809, 0]
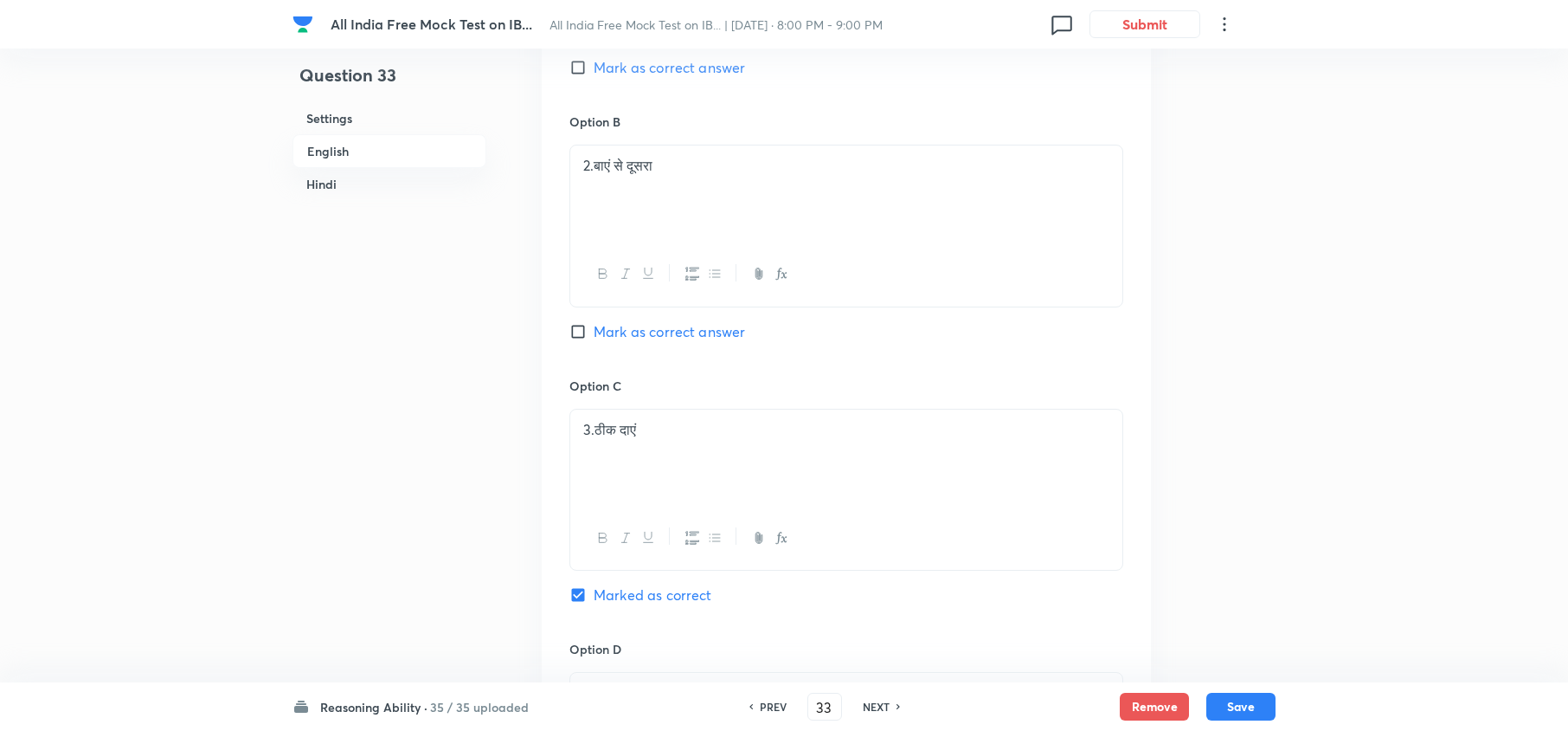
click at [863, 706] on h6 "NEXT" at bounding box center [876, 706] width 27 height 16
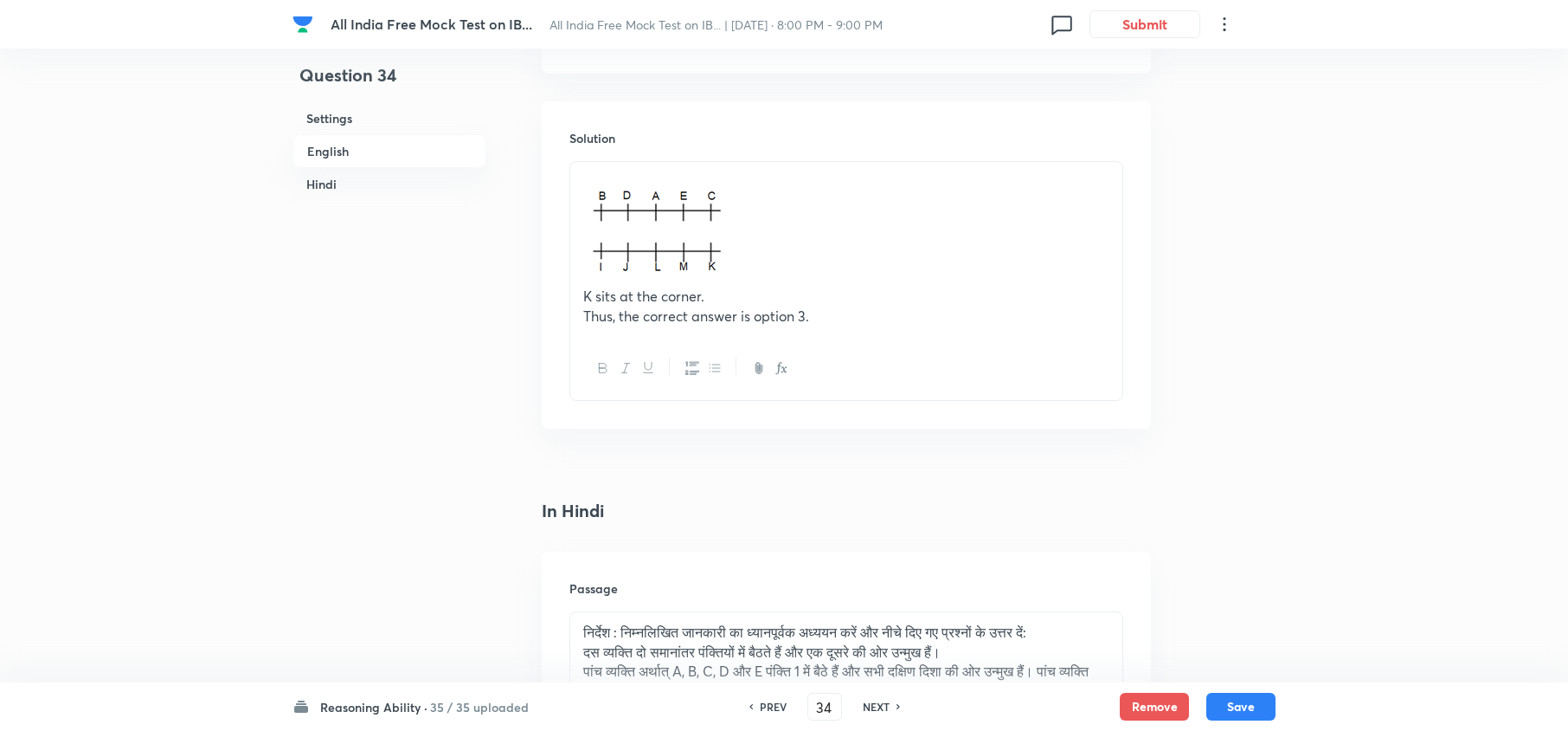
scroll to position [2423, 0]
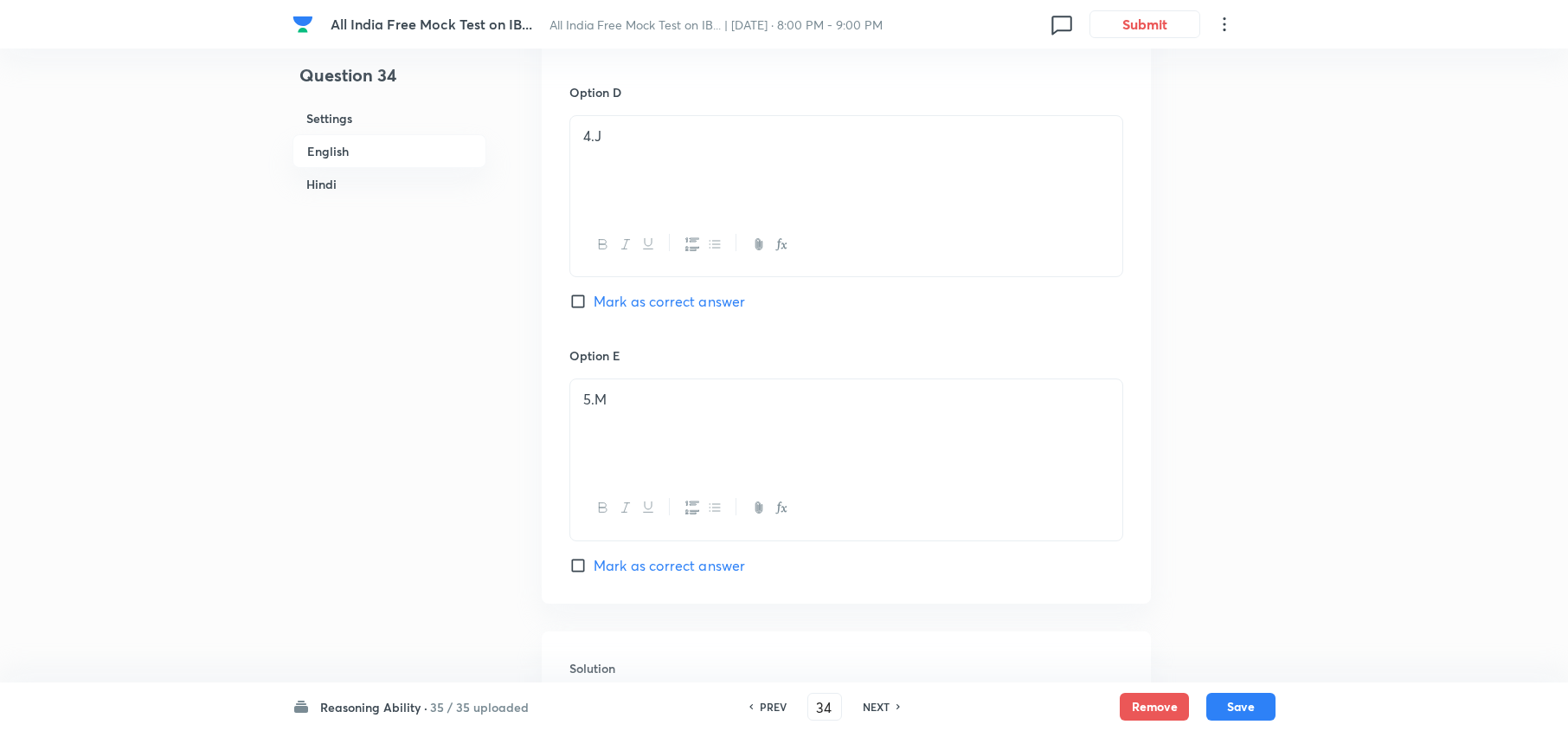
click at [863, 706] on h6 "NEXT" at bounding box center [876, 706] width 27 height 16
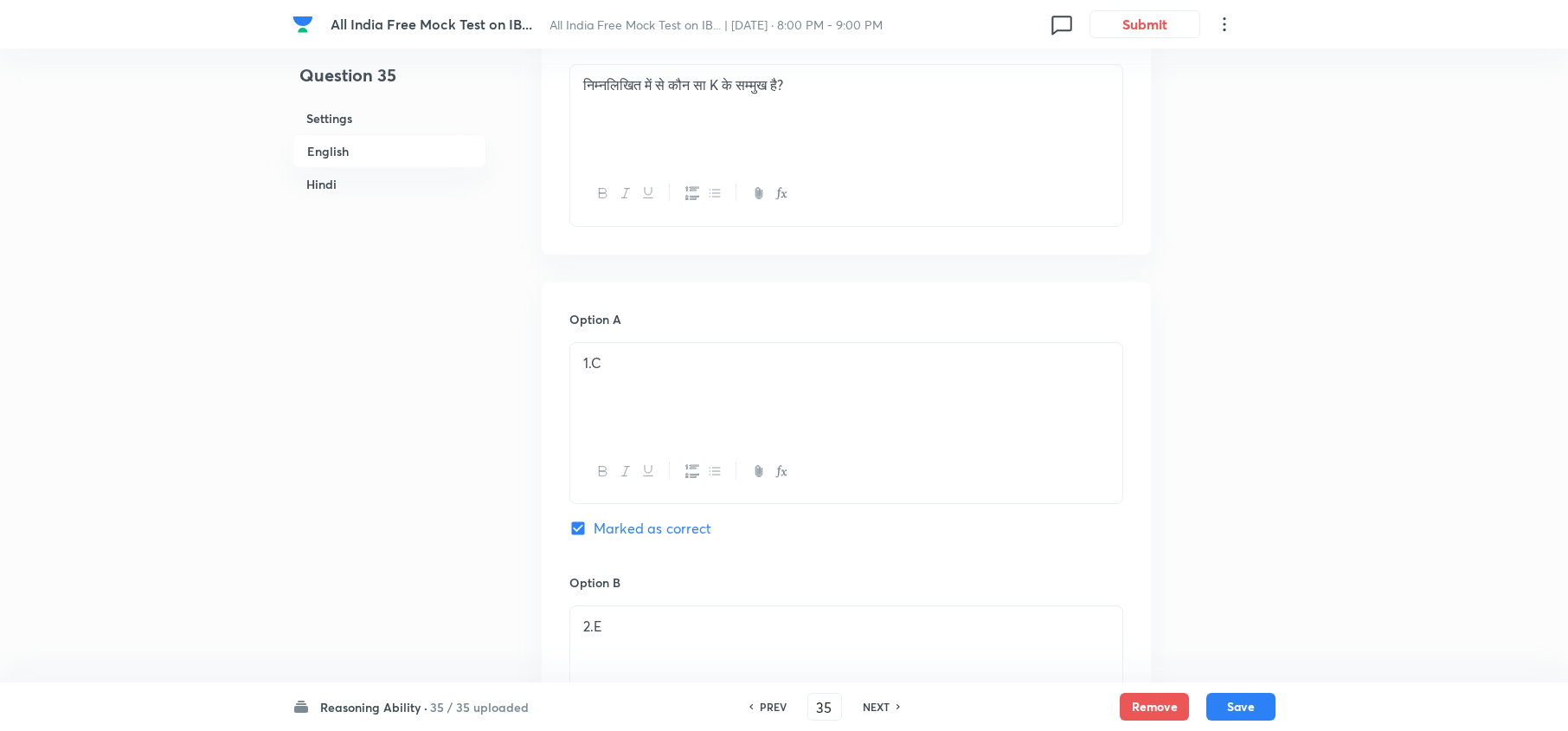
scroll to position [3347, 0]
click at [863, 706] on h6 "NEXT" at bounding box center [876, 706] width 27 height 16
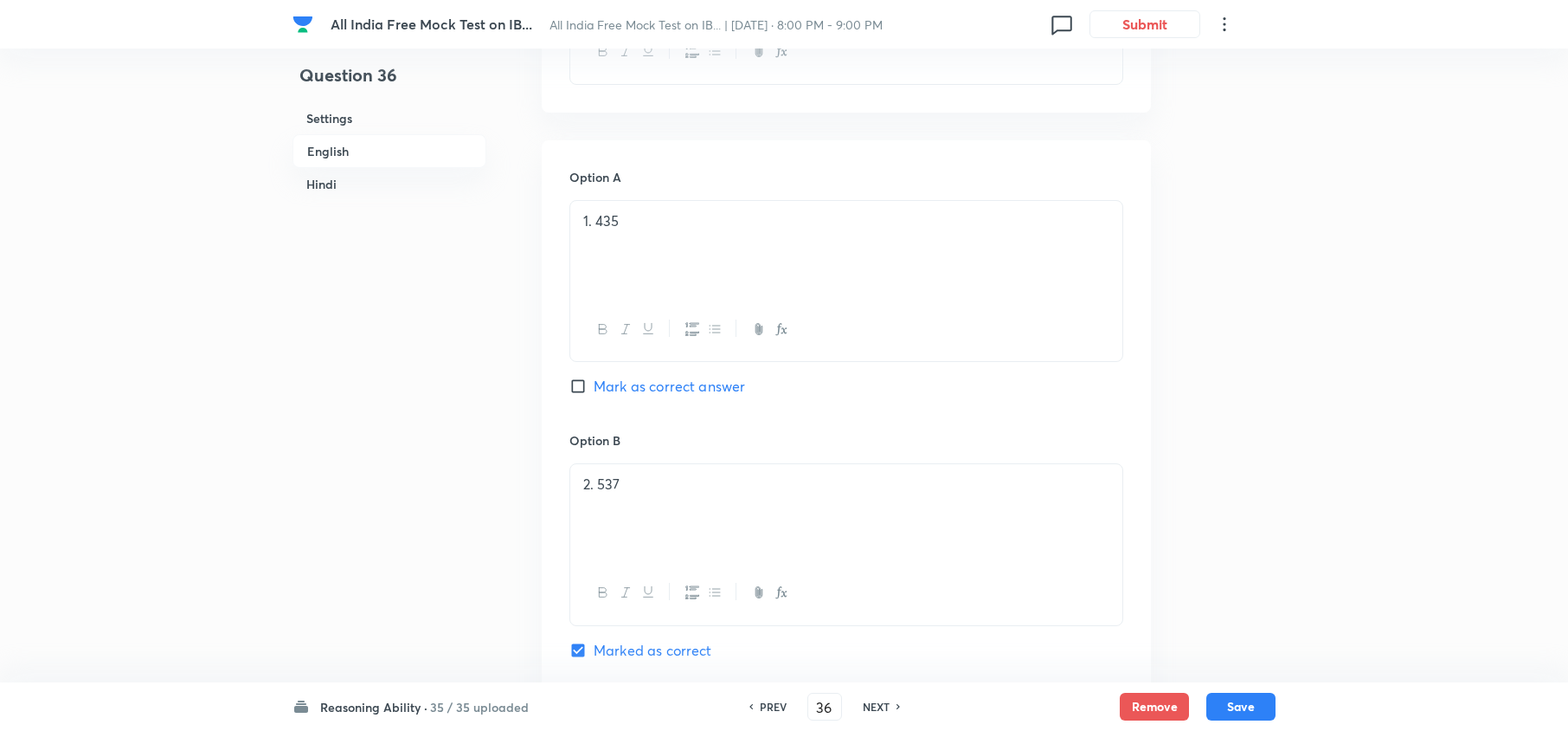
scroll to position [576, 0]
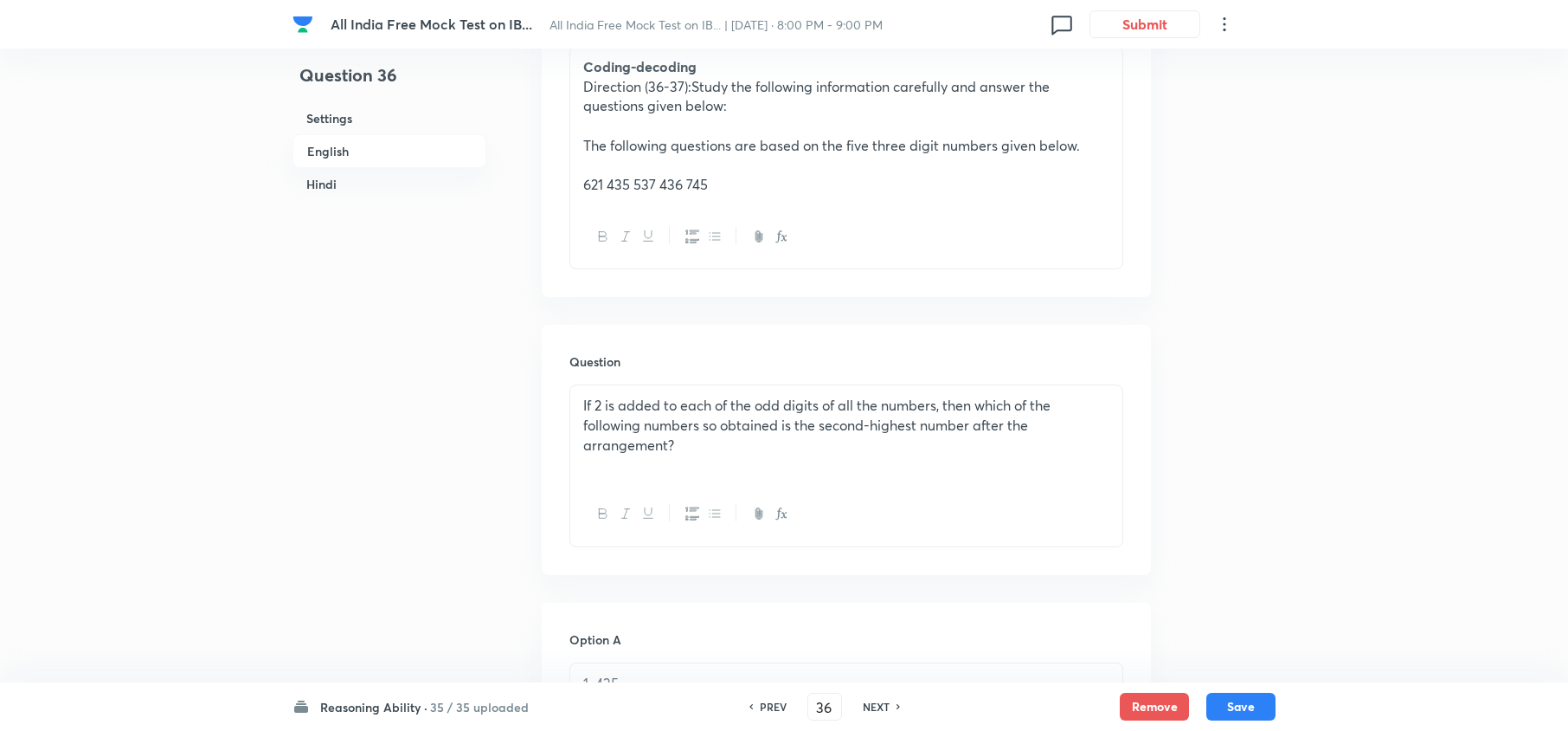
click at [863, 706] on h6 "NEXT" at bounding box center [876, 706] width 27 height 16
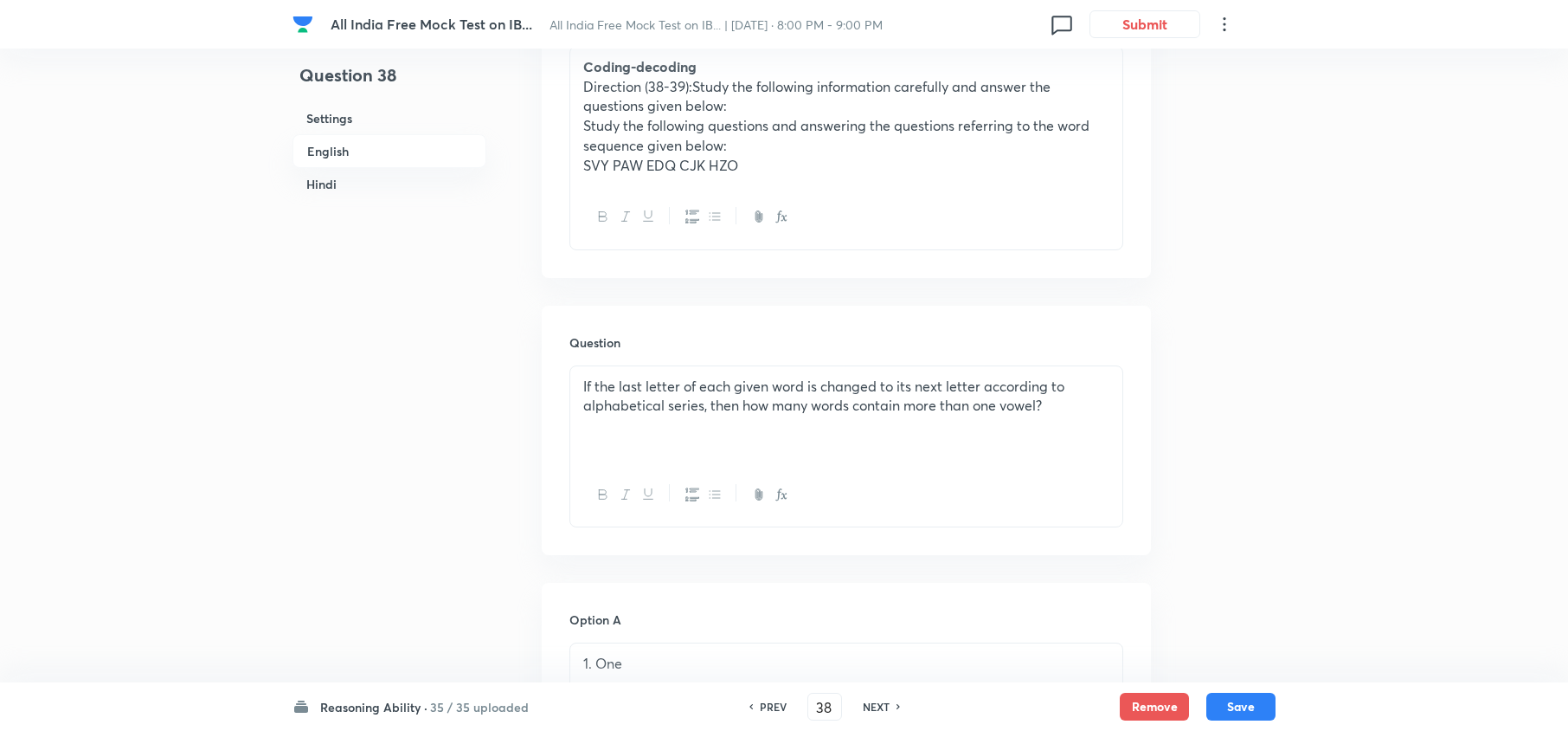
click at [863, 706] on h6 "NEXT" at bounding box center [876, 706] width 27 height 16
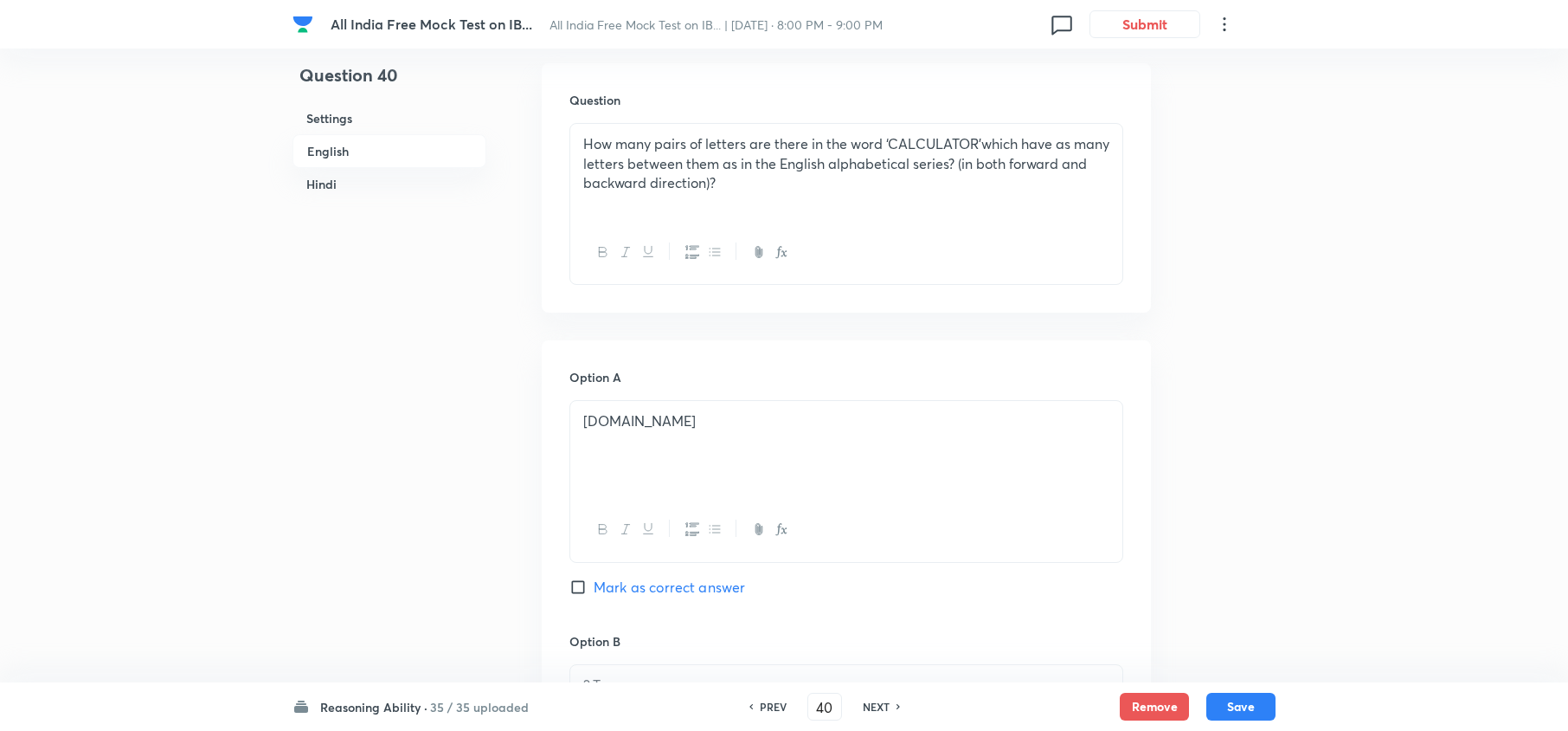
scroll to position [461, 0]
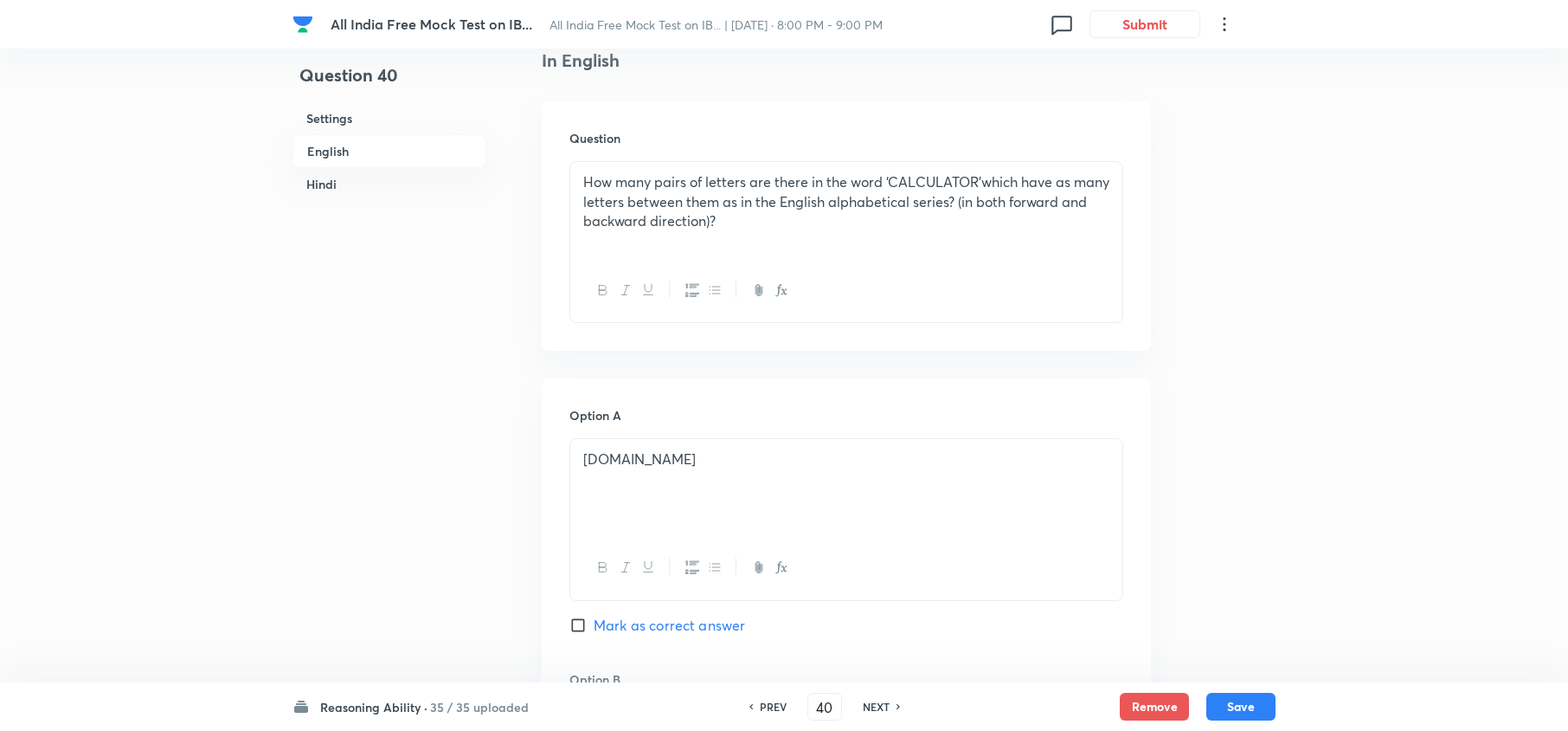
click at [863, 706] on h6 "NEXT" at bounding box center [876, 706] width 27 height 16
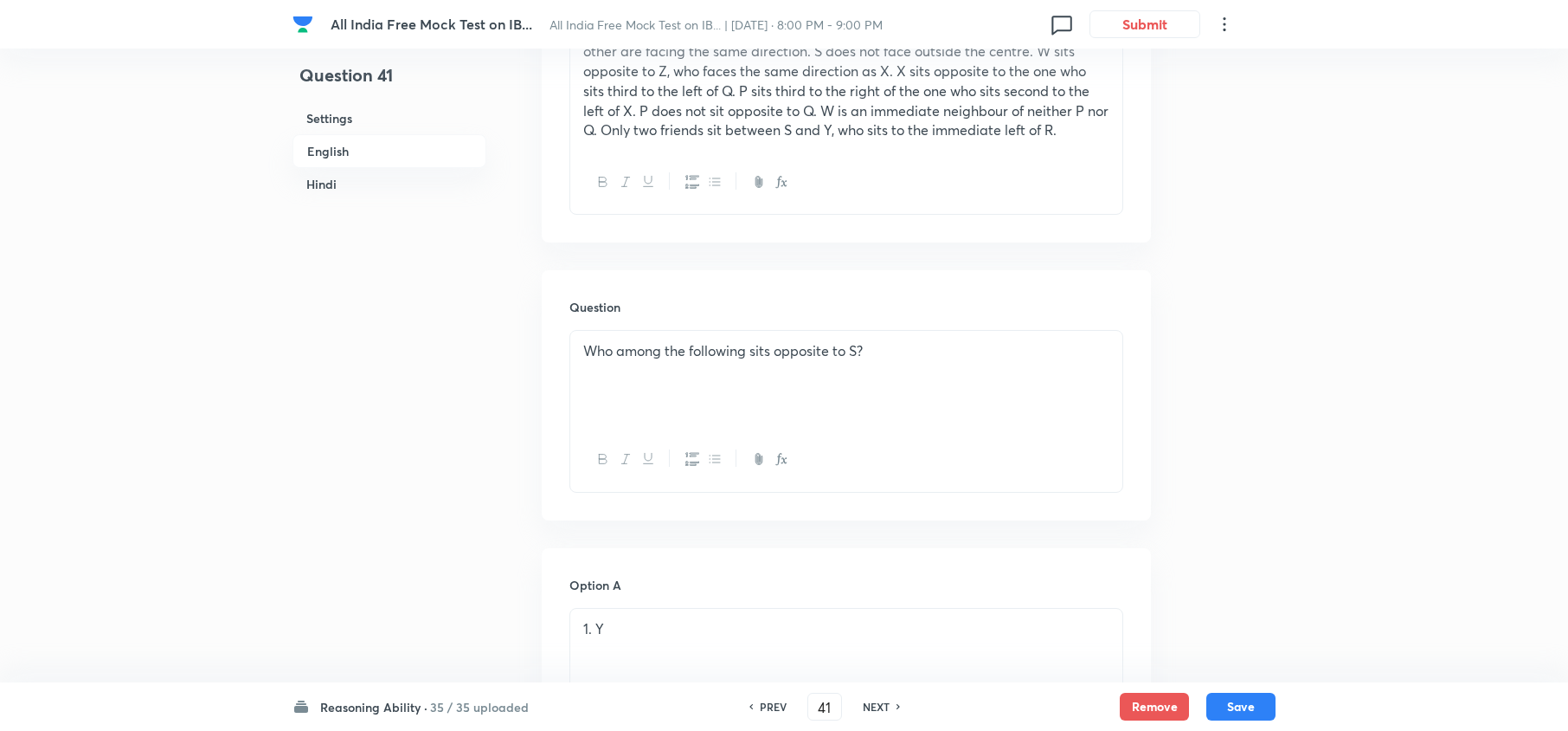
scroll to position [692, 0]
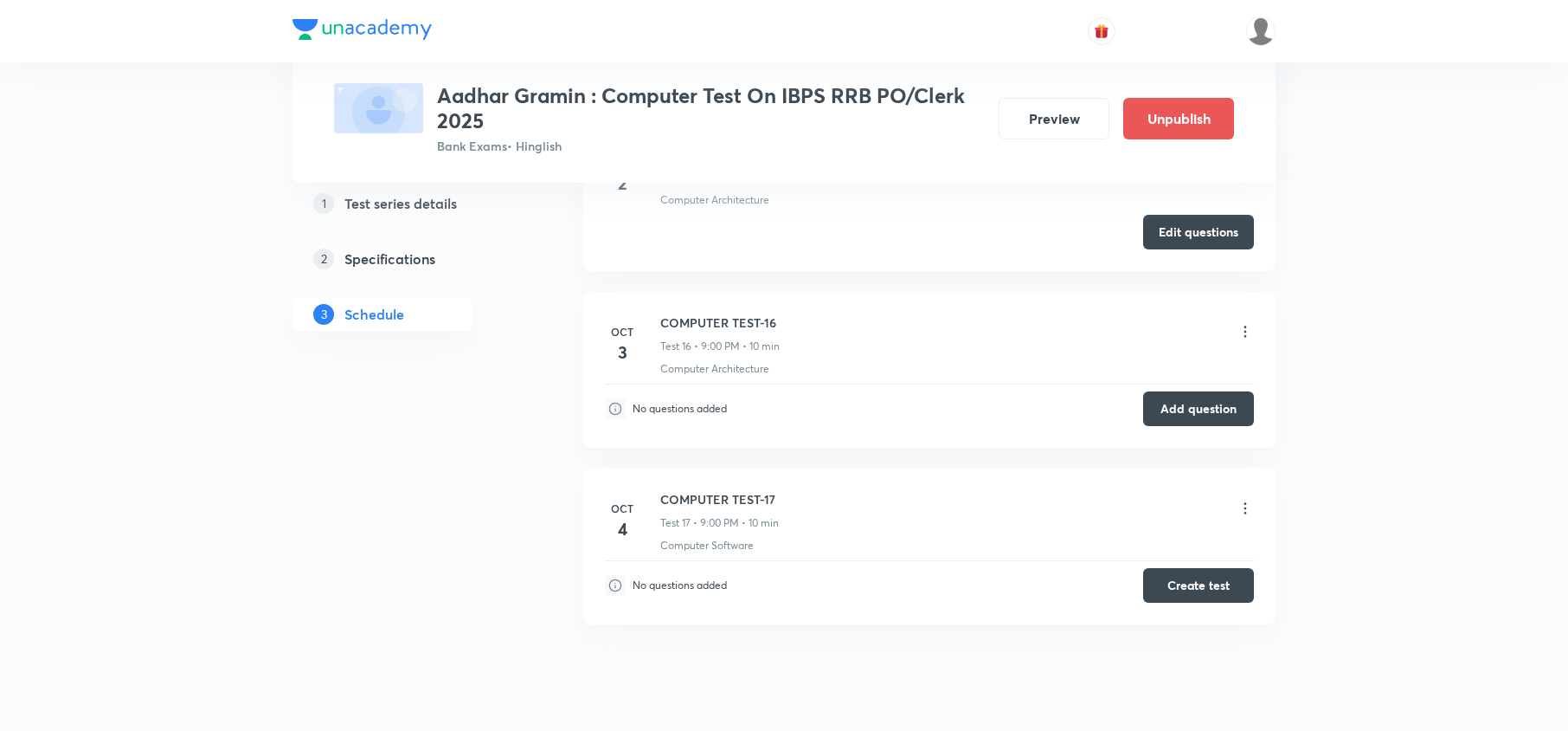
scroll to position [3352, 0]
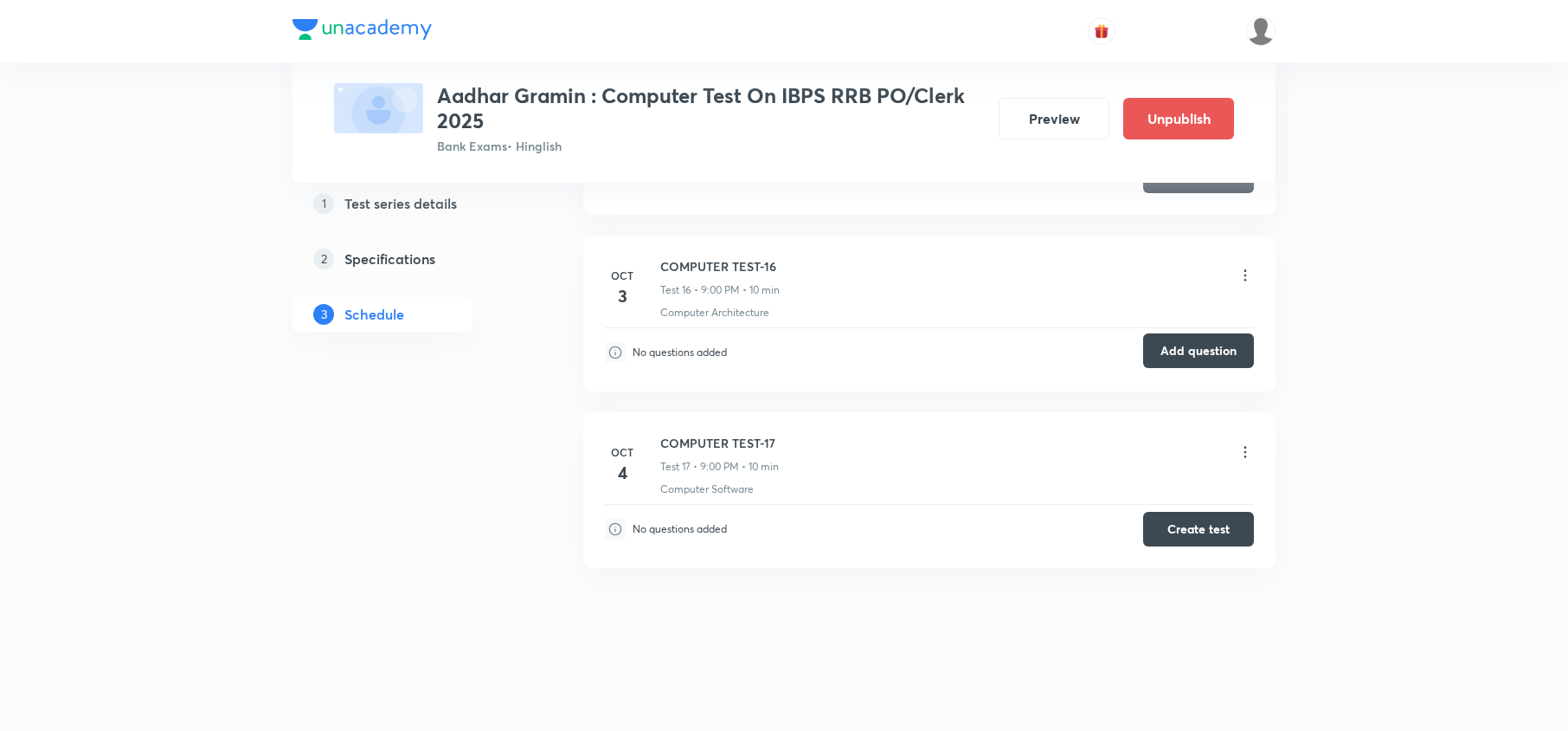
click at [1202, 350] on button "Add question" at bounding box center [1199, 350] width 111 height 35
click at [1247, 269] on icon at bounding box center [1245, 275] width 17 height 17
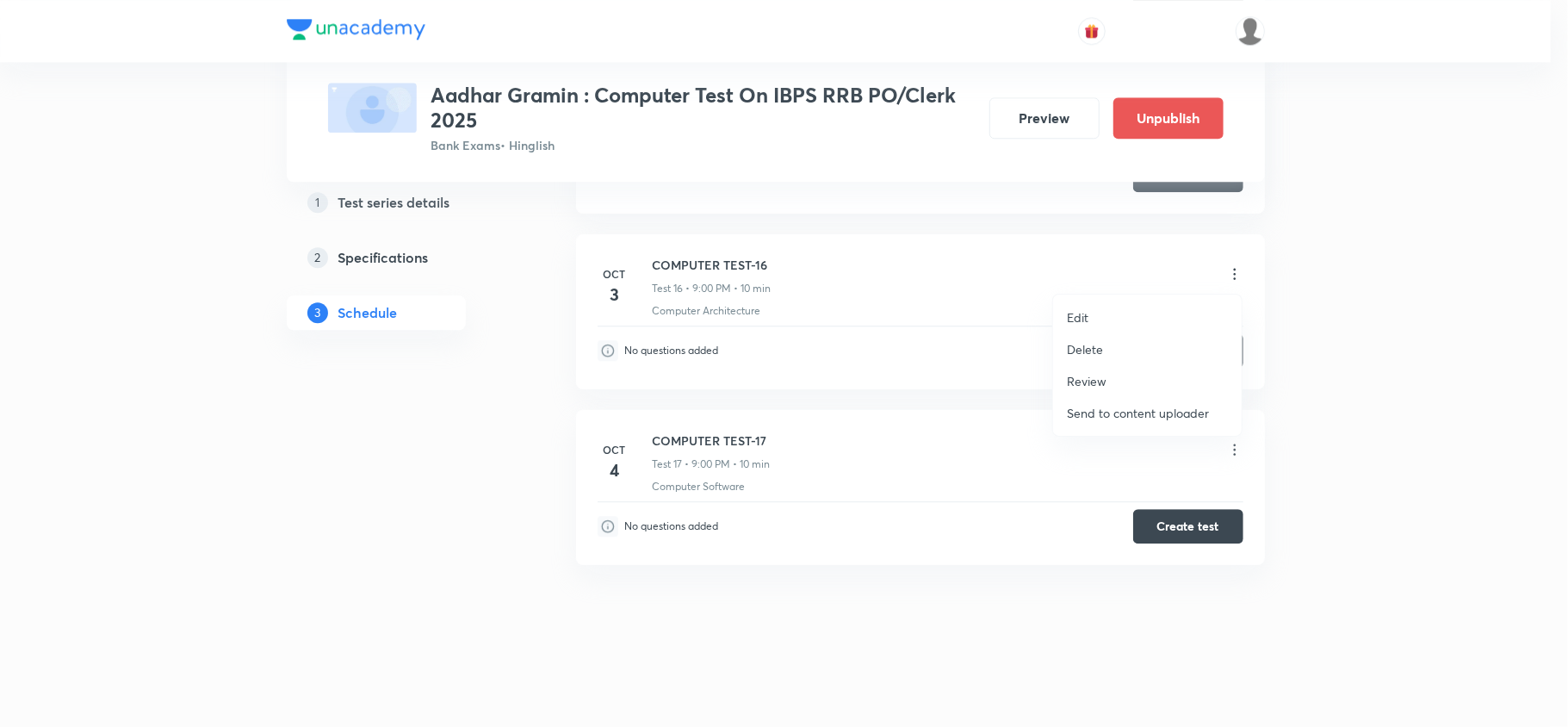
click at [1151, 524] on div at bounding box center [784, 363] width 1568 height 727
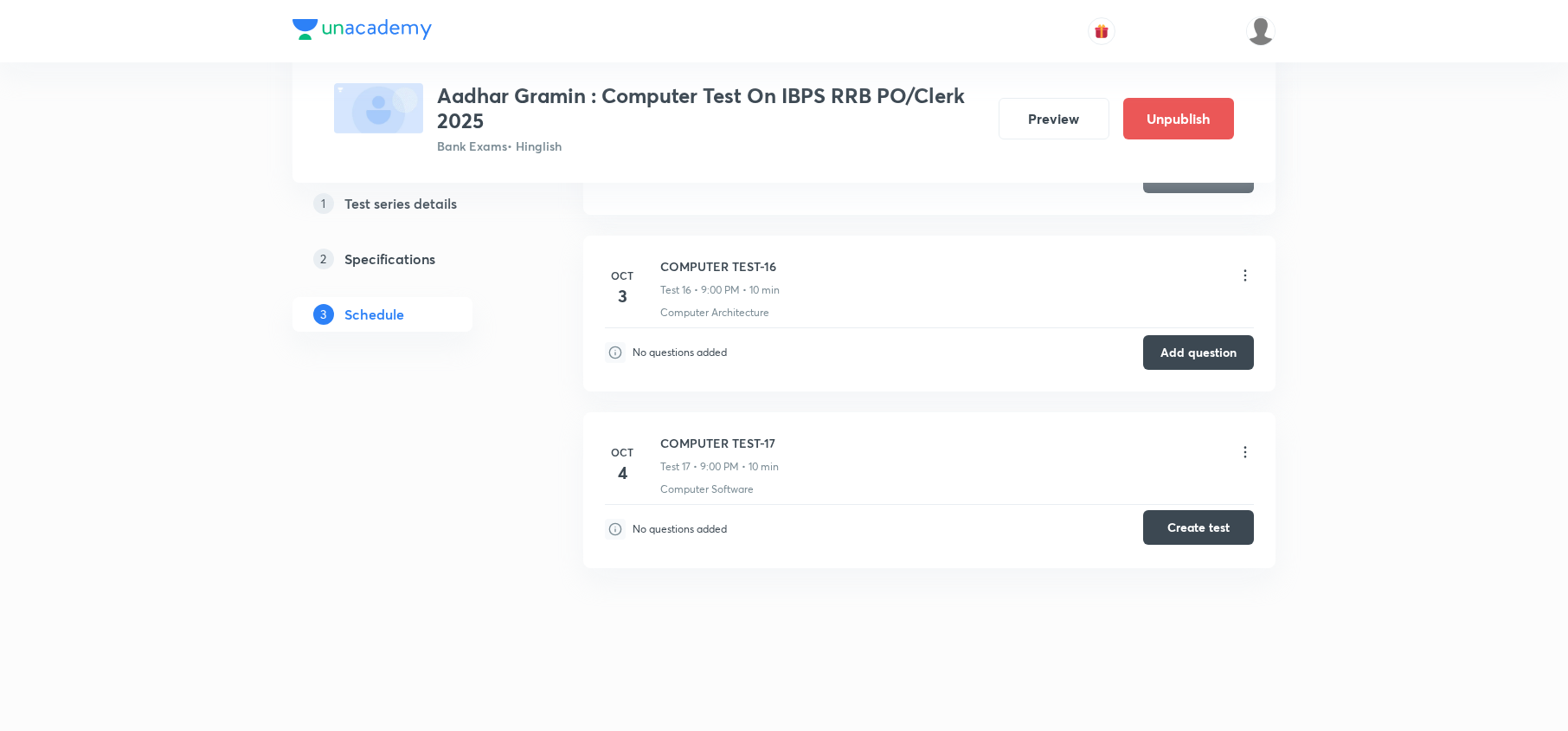
click at [1198, 534] on button "Create test" at bounding box center [1199, 527] width 111 height 35
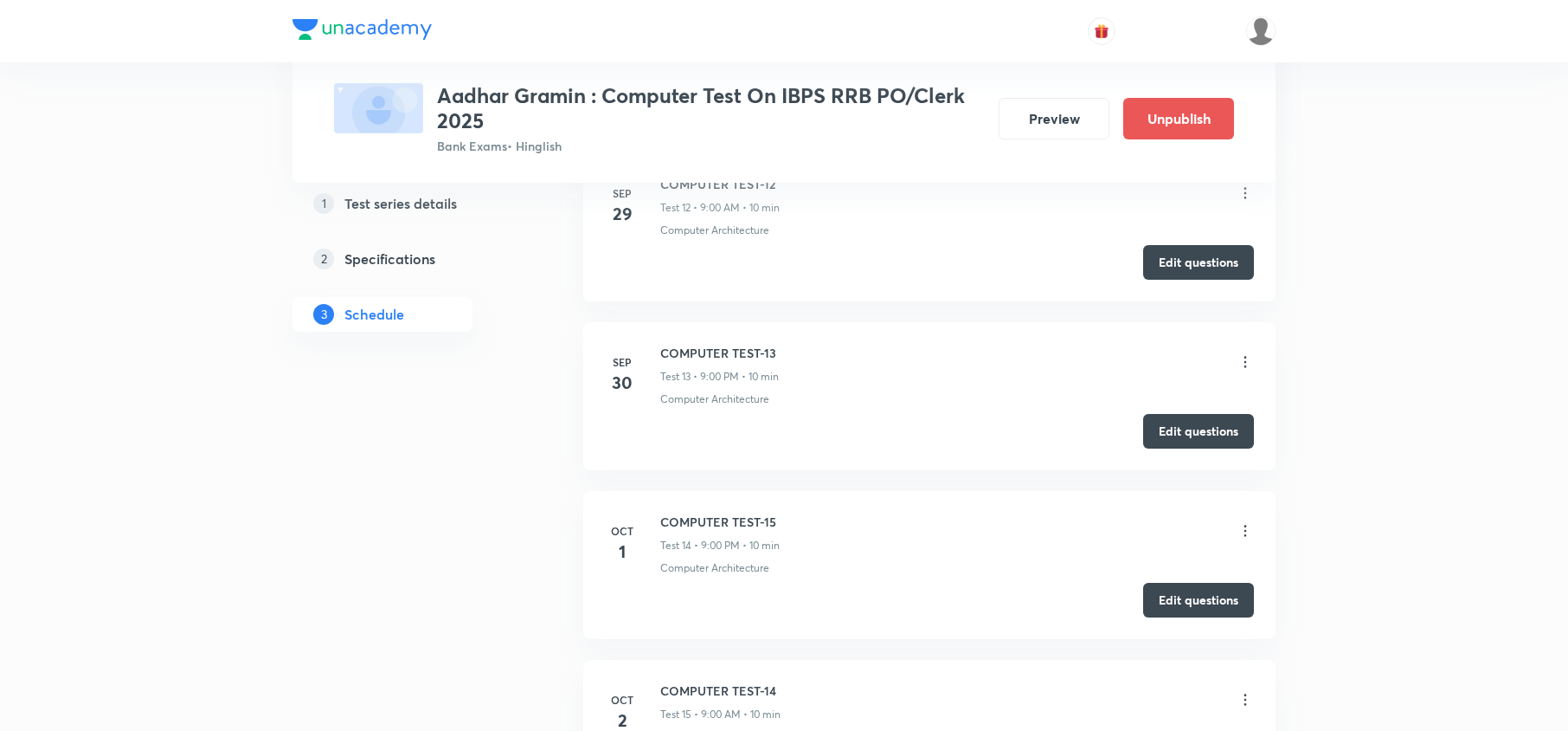
scroll to position [2545, 0]
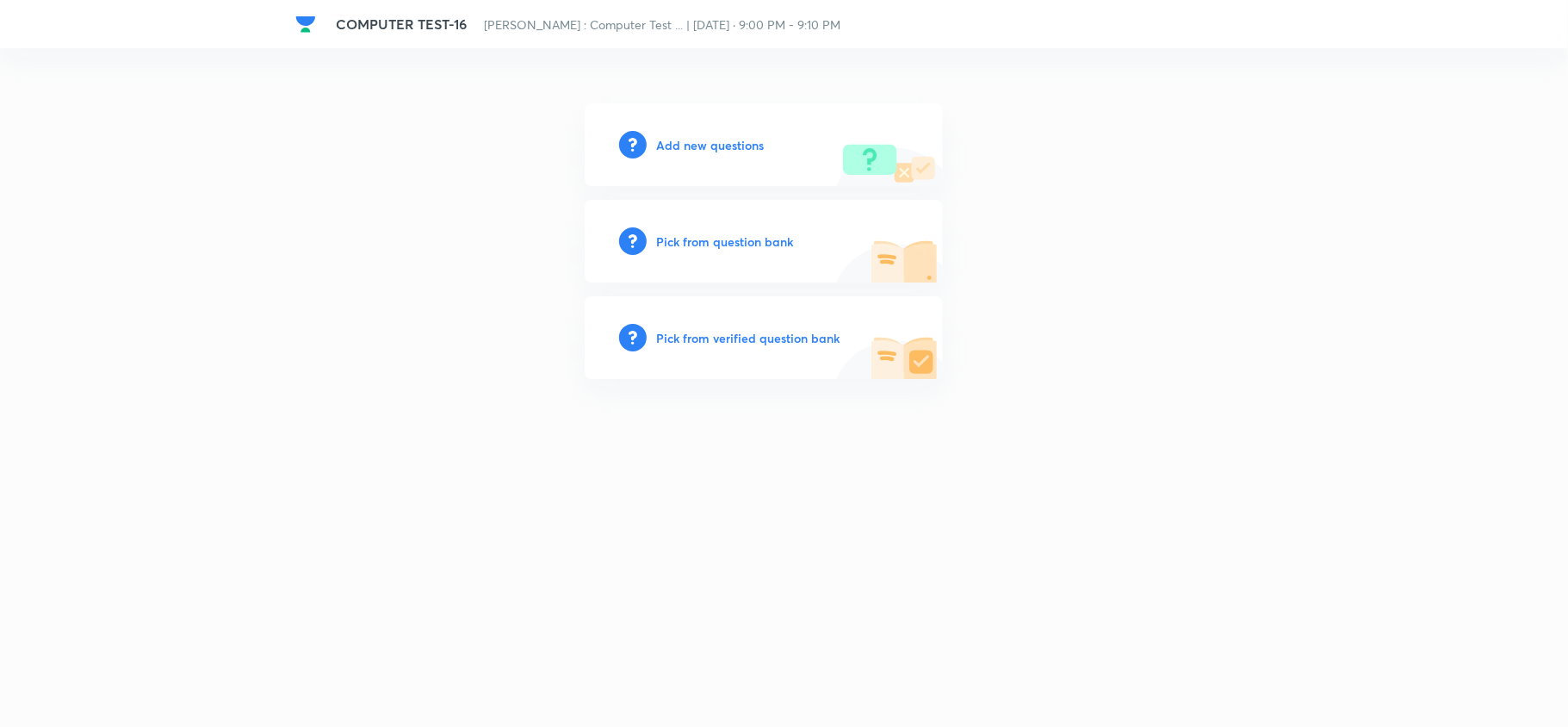
click at [684, 150] on h6 "Add new questions" at bounding box center [710, 145] width 108 height 18
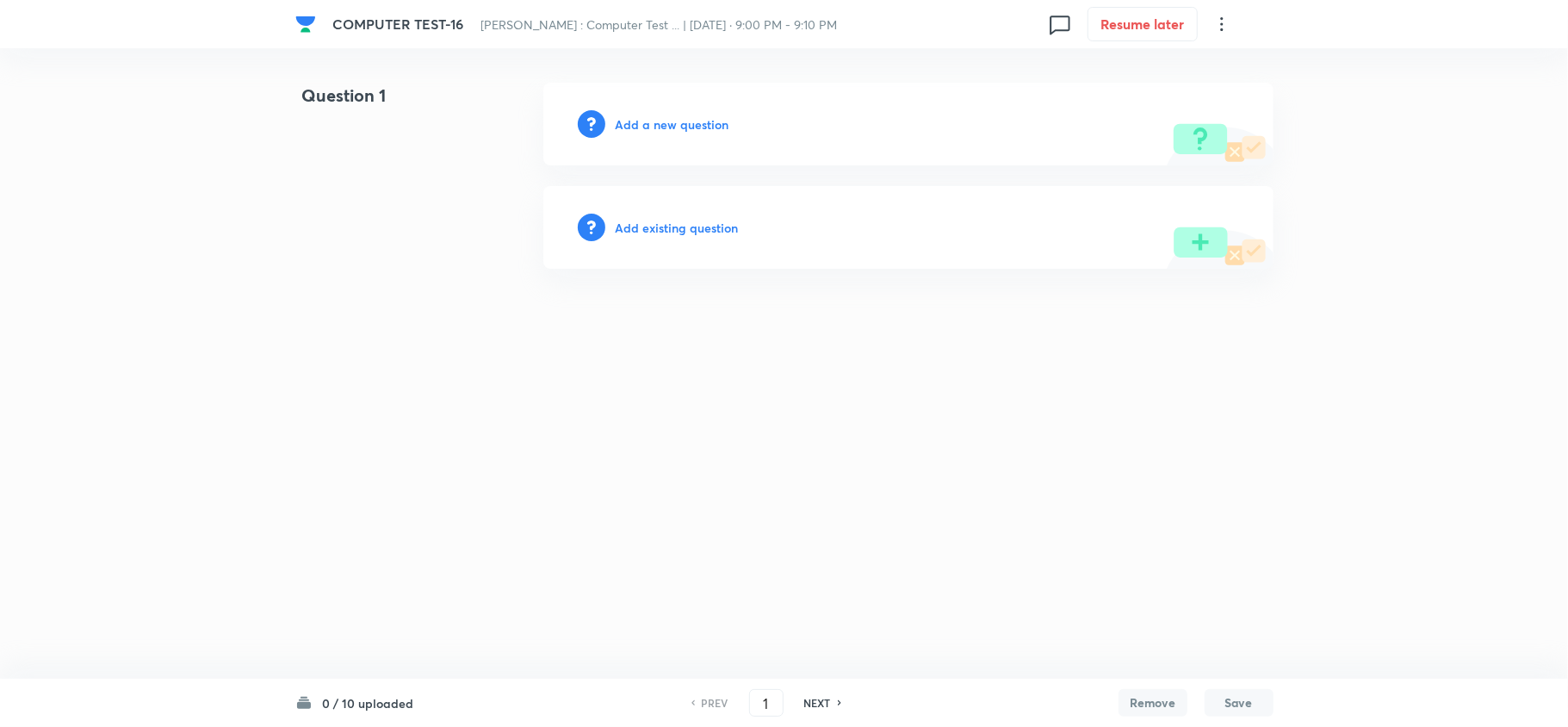
click at [632, 226] on h6 "Add existing question" at bounding box center [677, 228] width 123 height 18
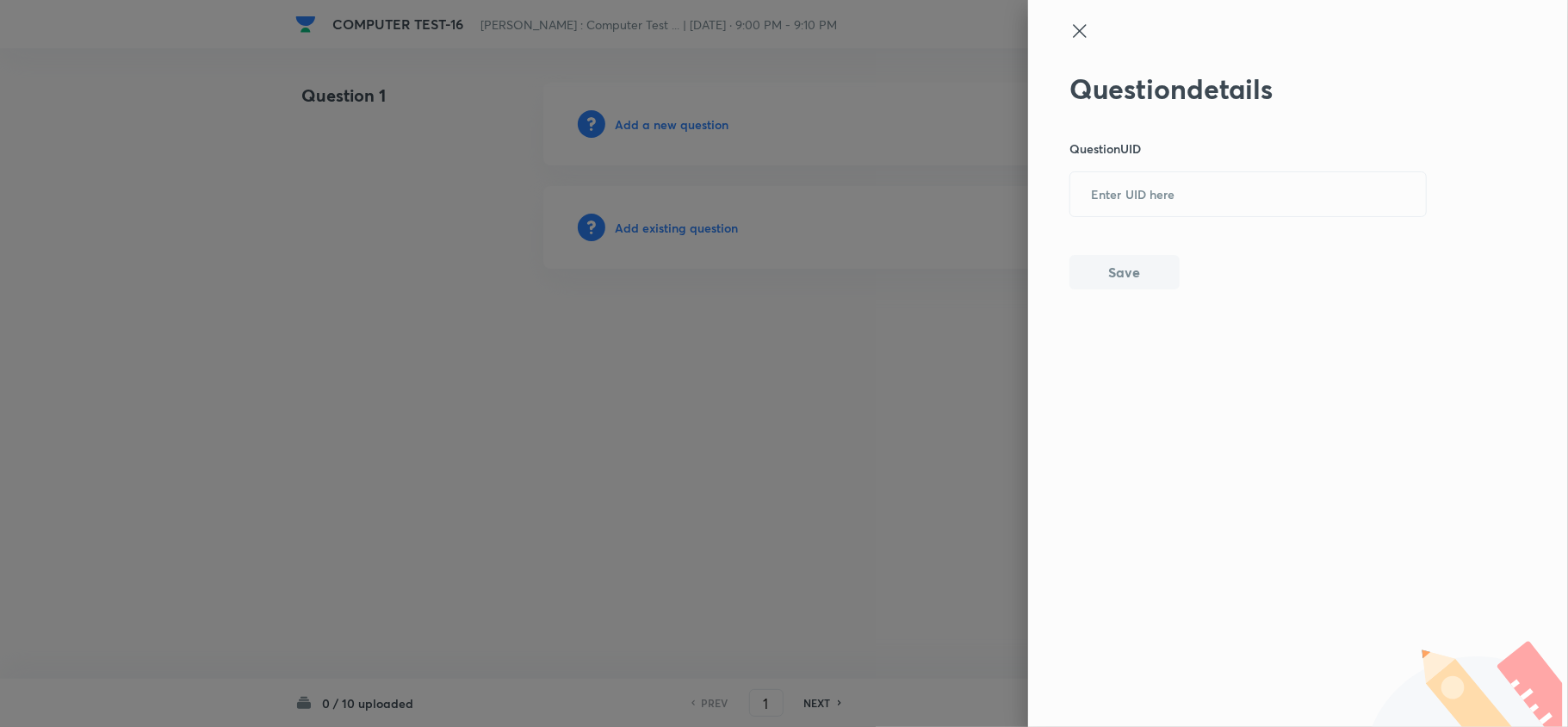
click at [1077, 30] on icon at bounding box center [1080, 31] width 21 height 21
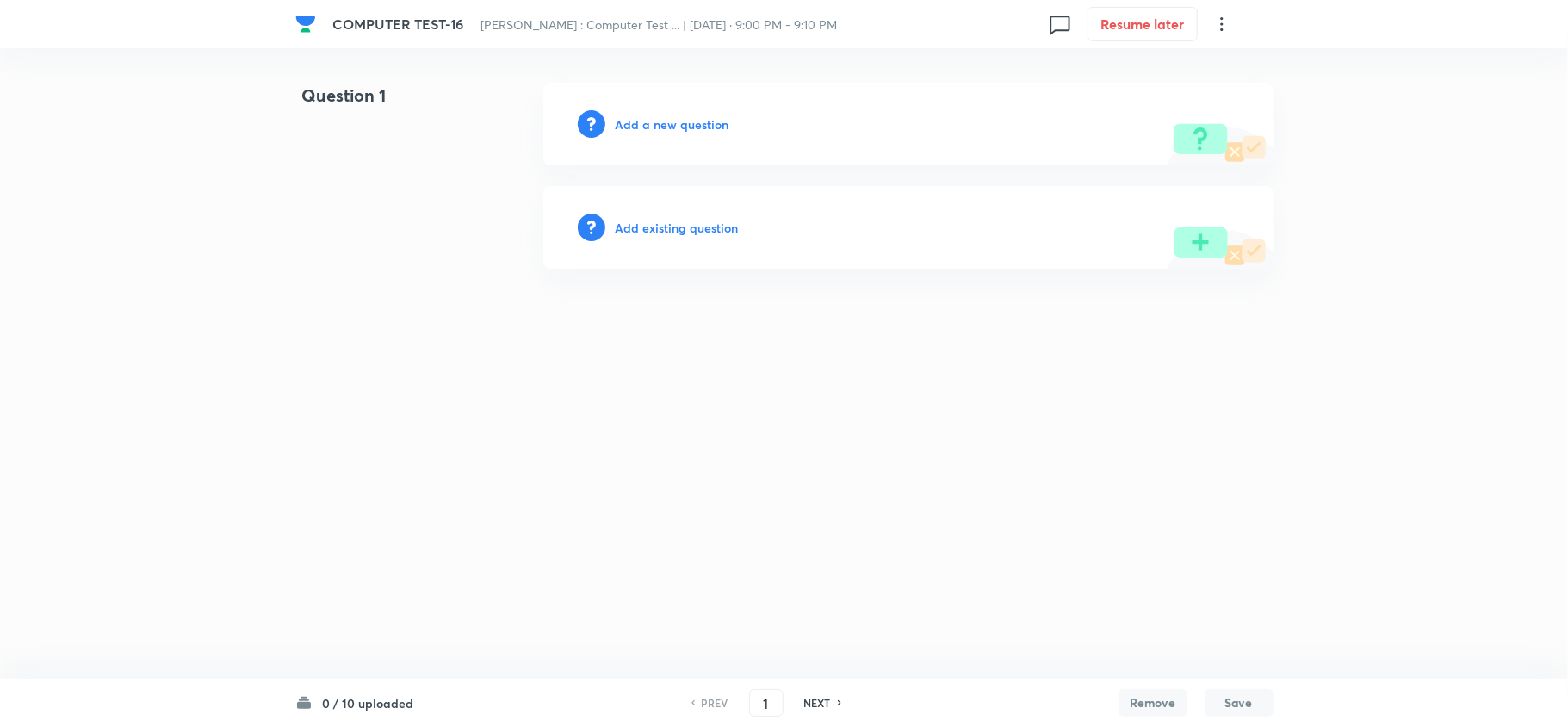
click at [648, 121] on h6 "Add a new question" at bounding box center [672, 124] width 113 height 18
click at [689, 121] on h6 "Choose a question type" at bounding box center [682, 124] width 132 height 18
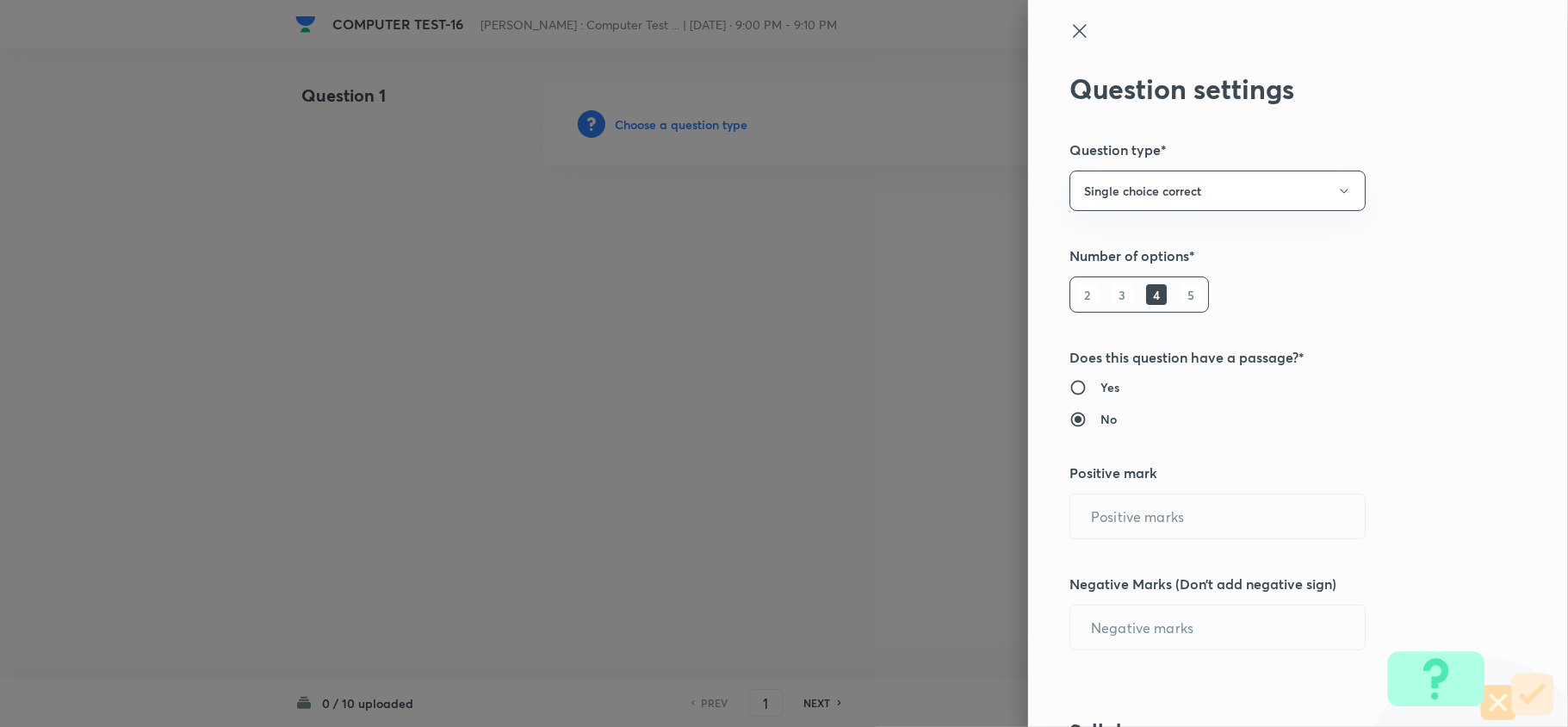
type input "1"
type input "0"
click at [1073, 36] on icon at bounding box center [1079, 30] width 13 height 13
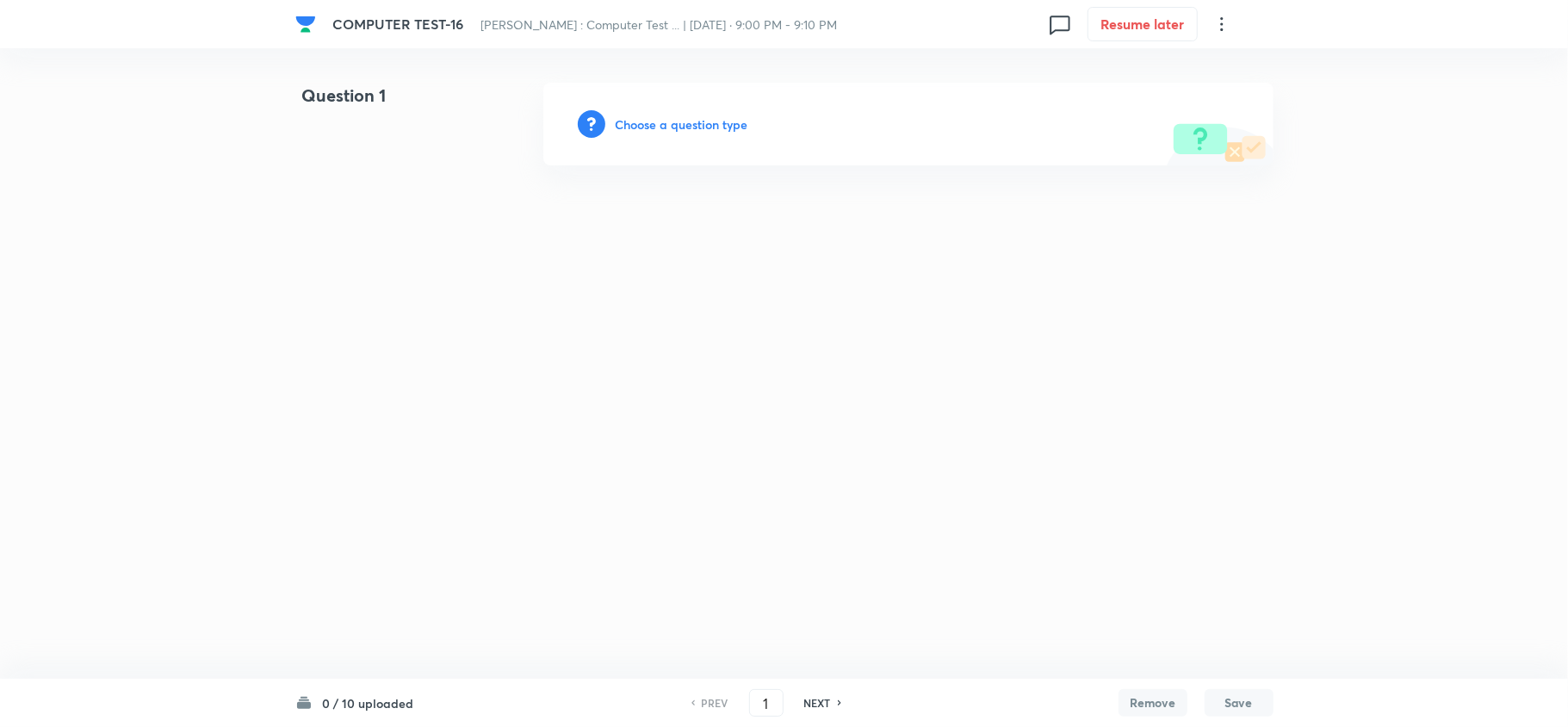
click at [639, 121] on h6 "Choose a question type" at bounding box center [682, 124] width 132 height 18
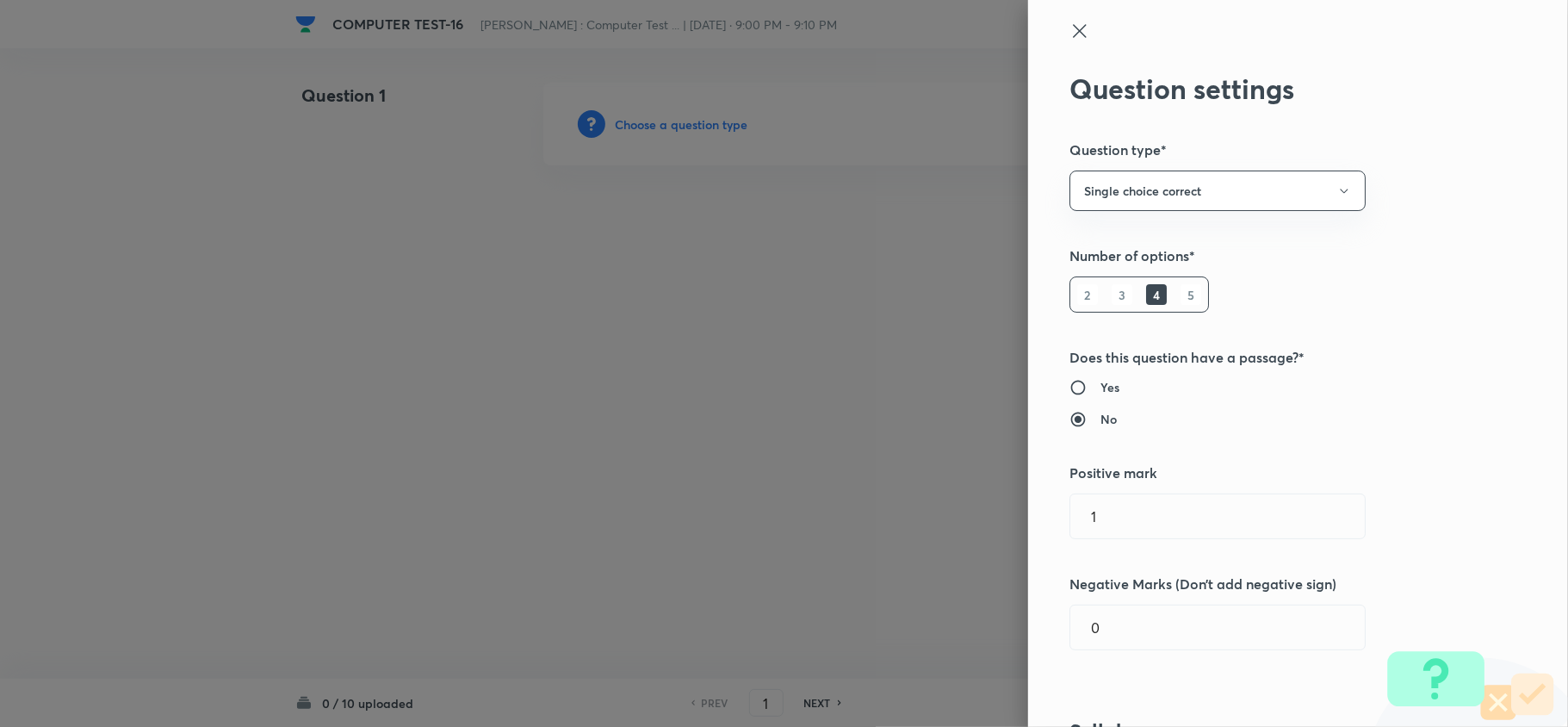
click at [1070, 35] on icon at bounding box center [1080, 31] width 21 height 21
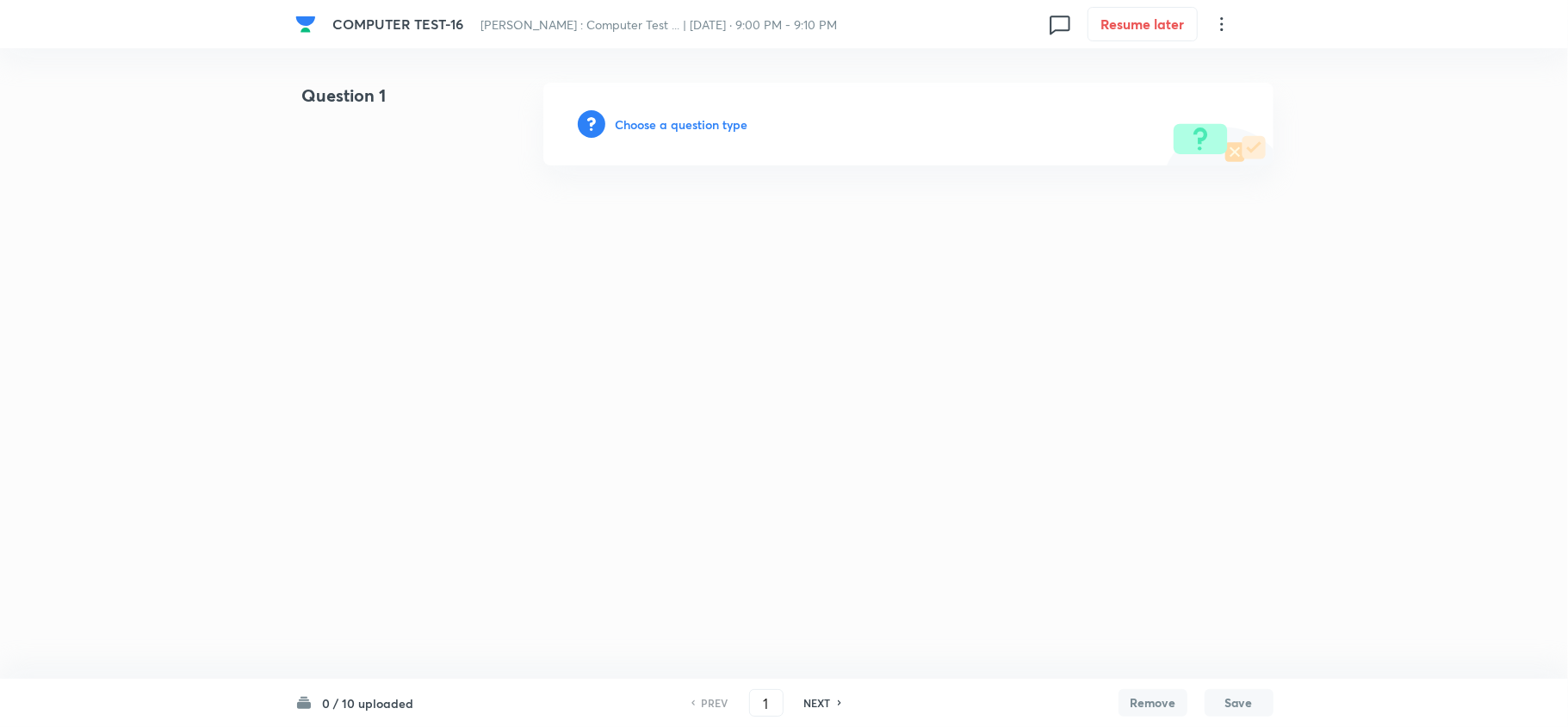
click at [1223, 22] on icon at bounding box center [1222, 24] width 21 height 21
click at [1082, 93] on span "Choose new template" at bounding box center [1137, 99] width 168 height 18
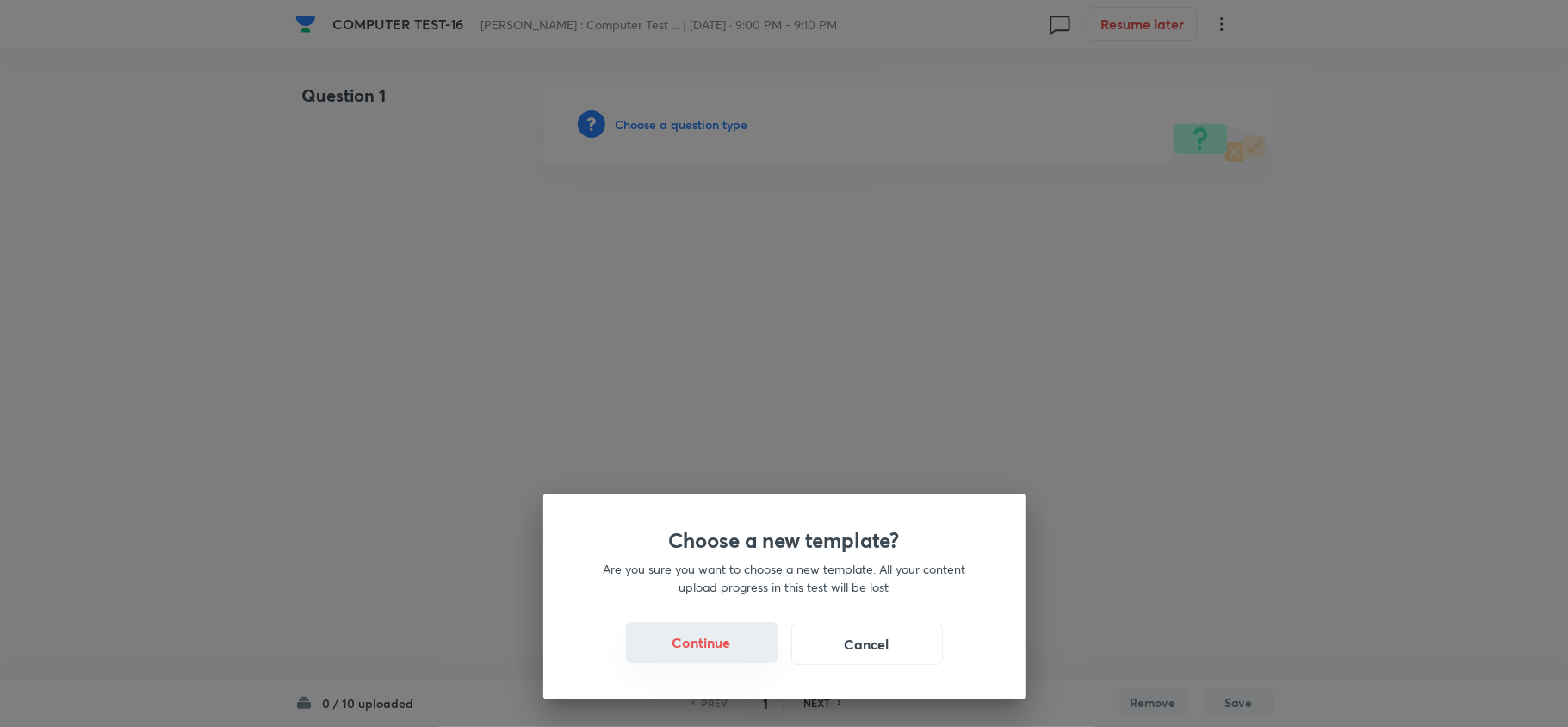
click at [700, 644] on button "Continue" at bounding box center [702, 642] width 152 height 41
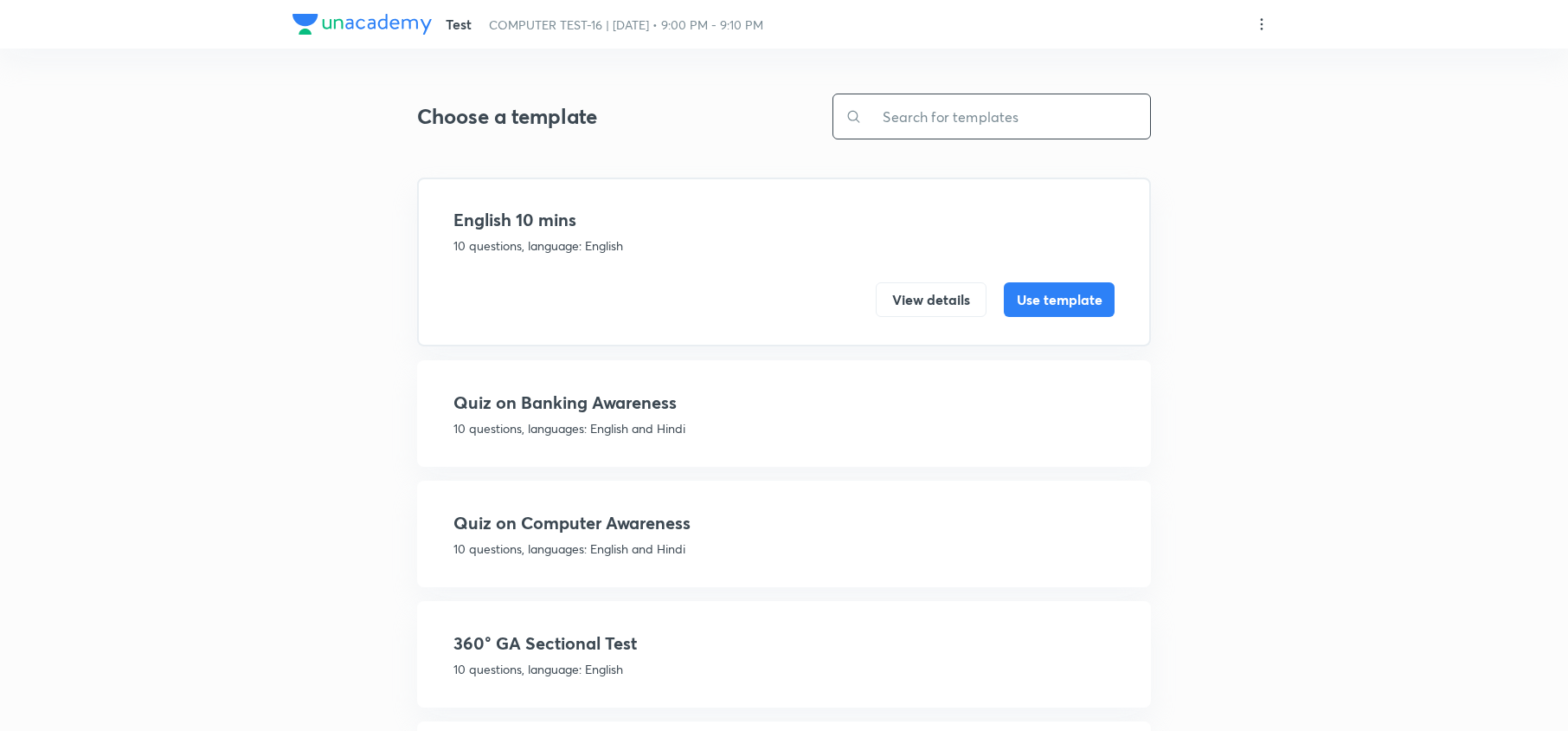
click at [907, 105] on input "text" at bounding box center [1006, 116] width 289 height 45
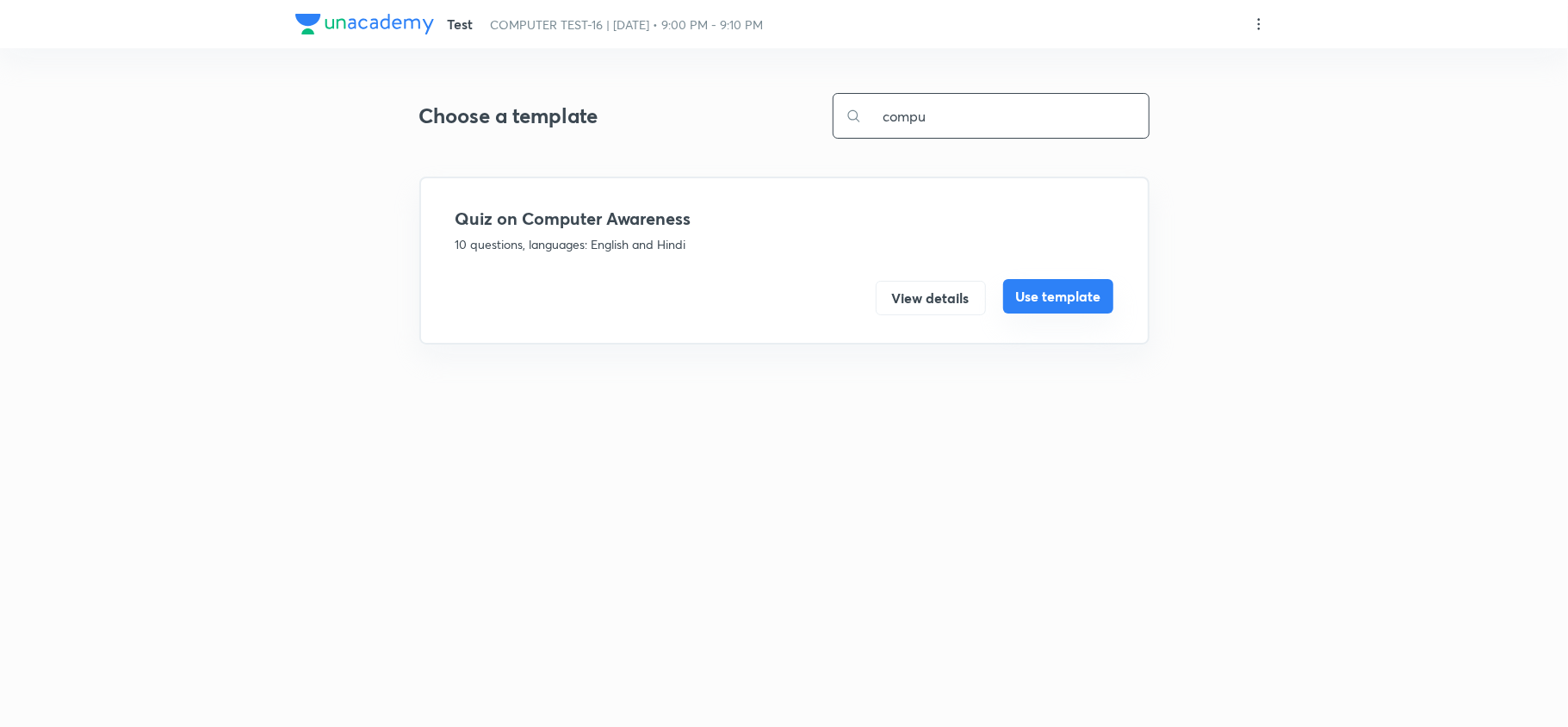
type input "compu"
click at [1035, 307] on button "Use template" at bounding box center [1059, 296] width 111 height 35
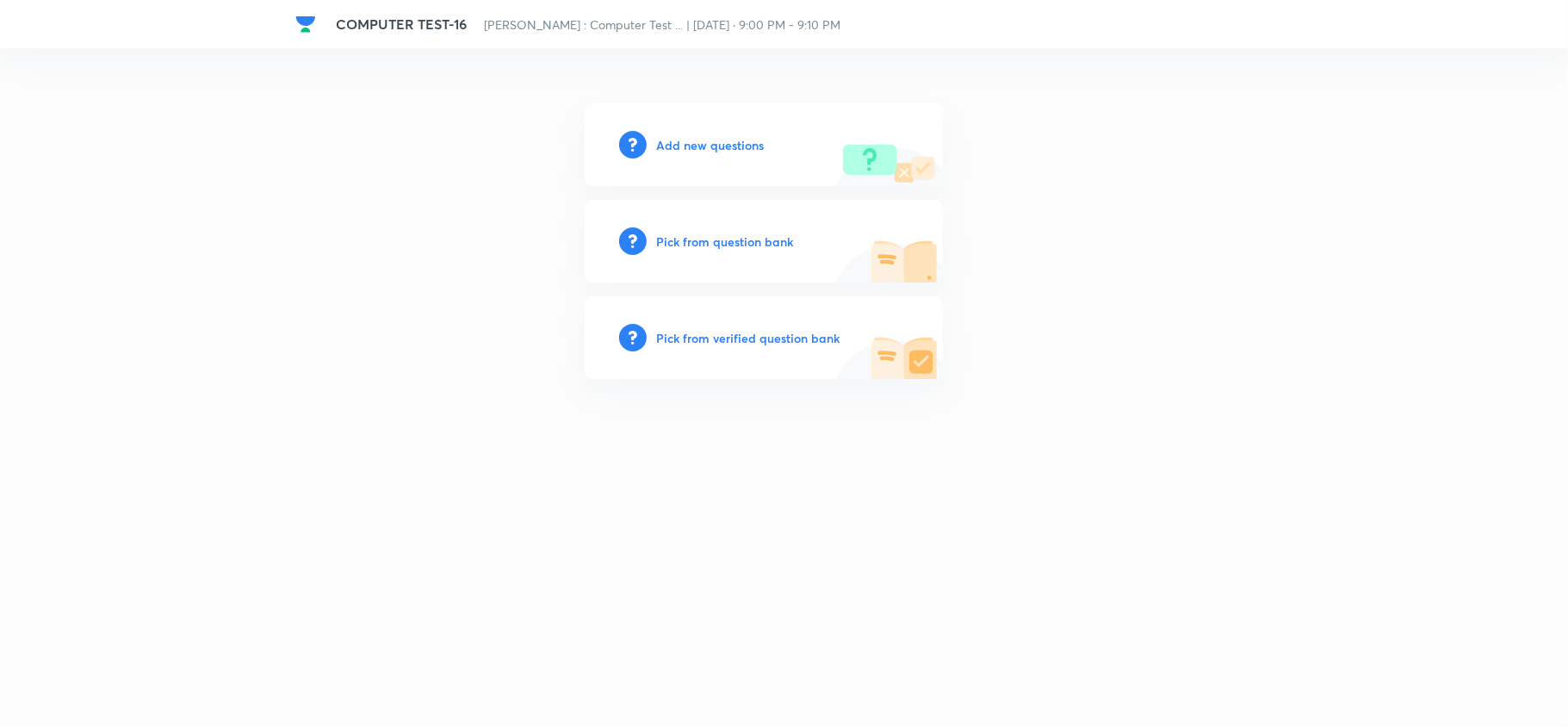
click at [710, 239] on h6 "Pick from question bank" at bounding box center [725, 242] width 137 height 18
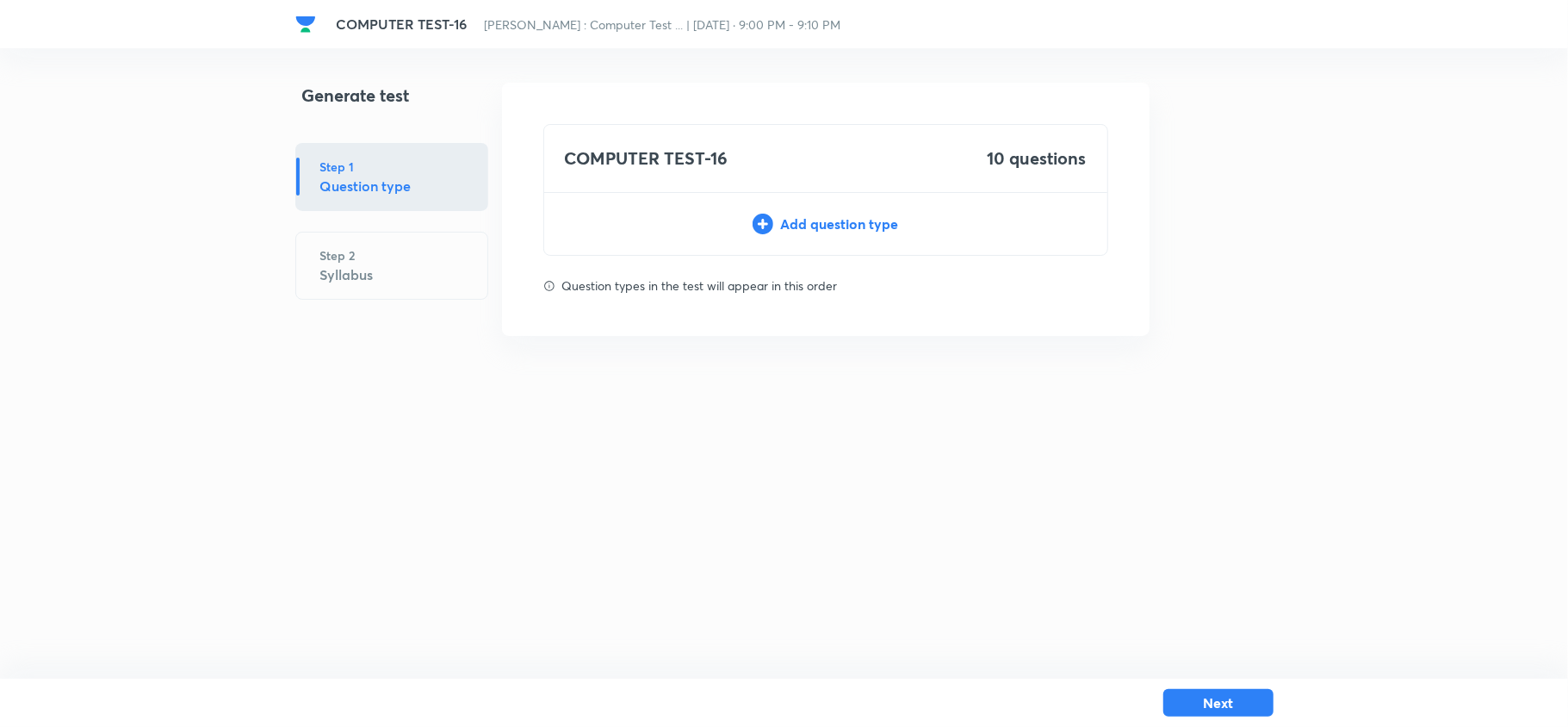
click at [832, 228] on div "Add question type" at bounding box center [826, 223] width 563 height 21
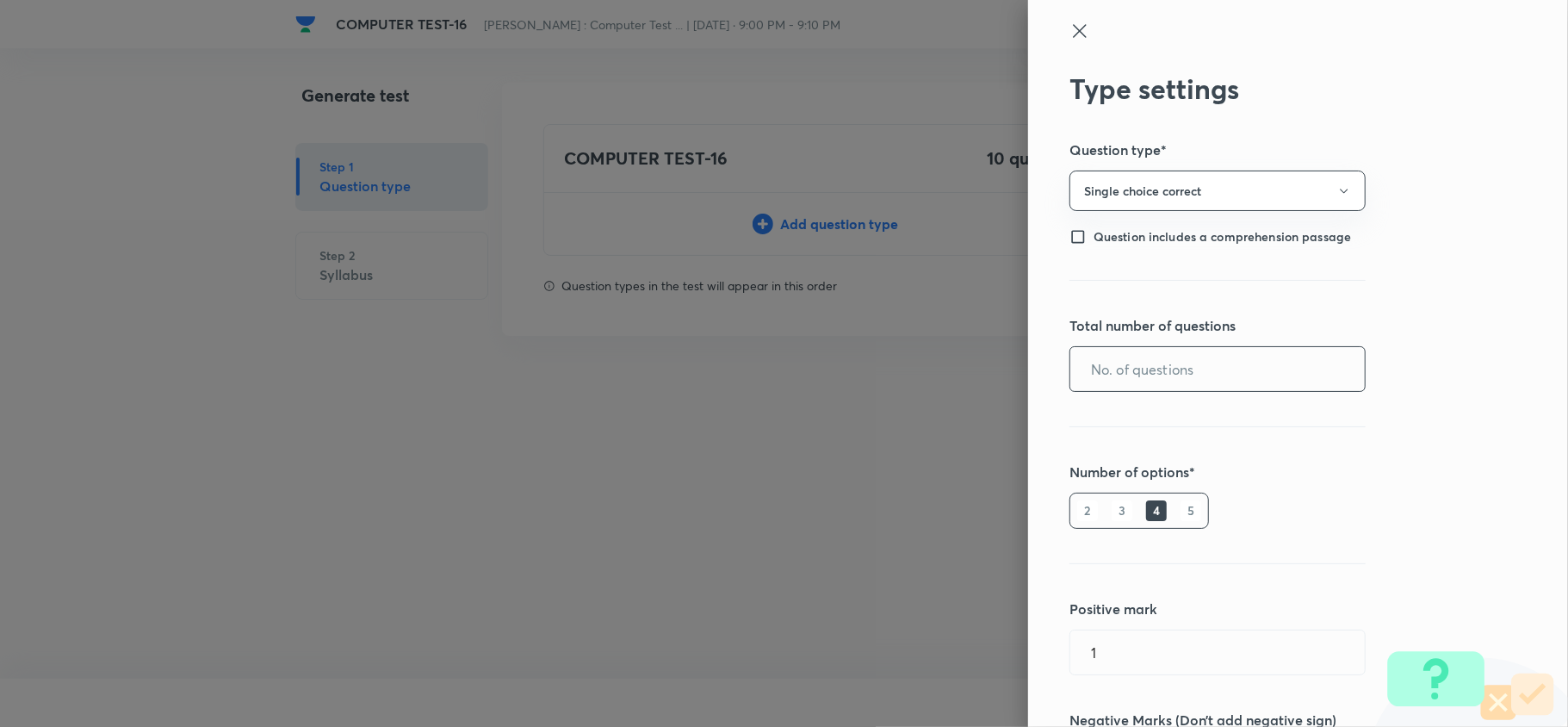
click at [1174, 377] on input "text" at bounding box center [1218, 369] width 294 height 44
click at [1090, 367] on input "text" at bounding box center [1218, 369] width 294 height 44
type input "10"
click at [1180, 500] on h6 "5" at bounding box center [1190, 510] width 21 height 21
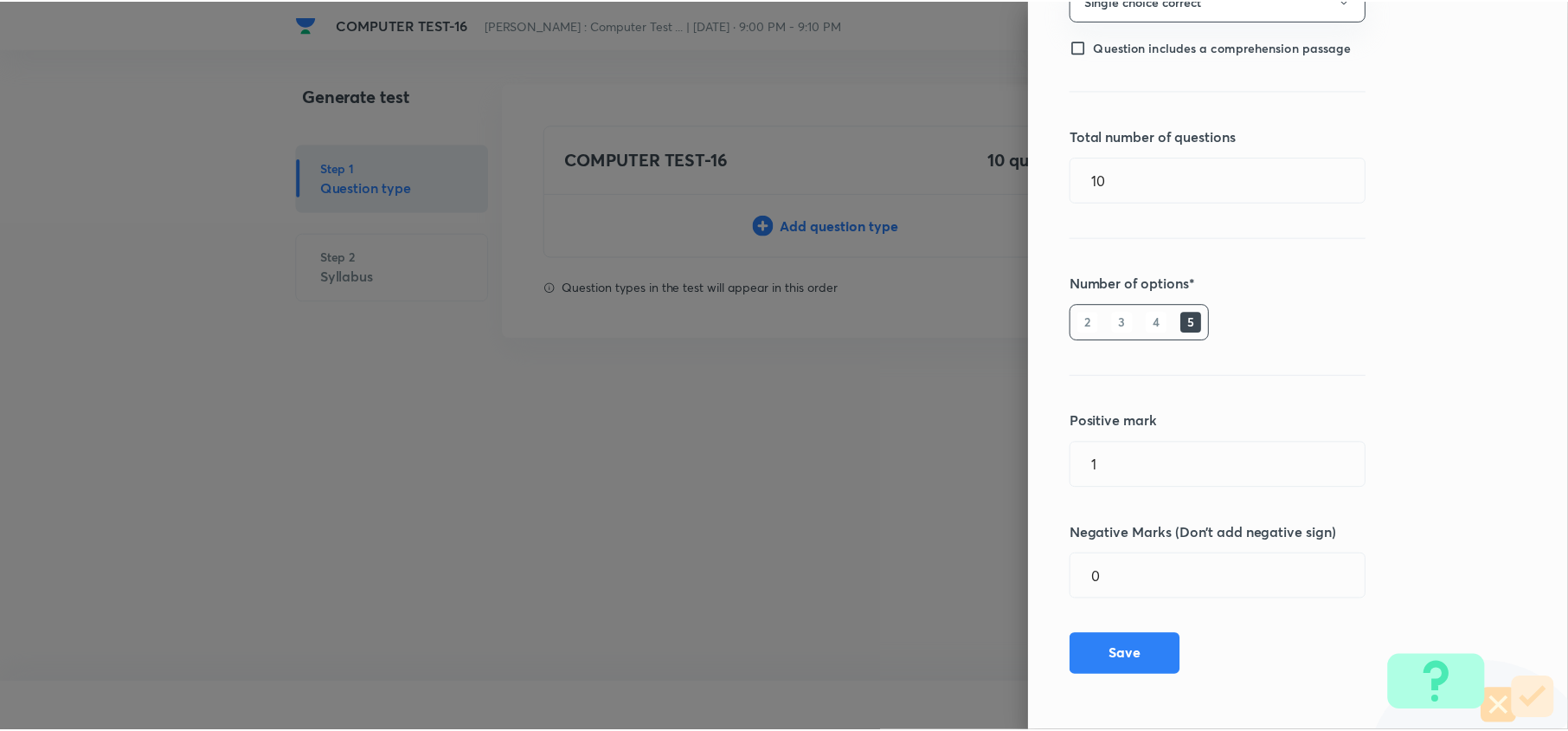
scroll to position [192, 0]
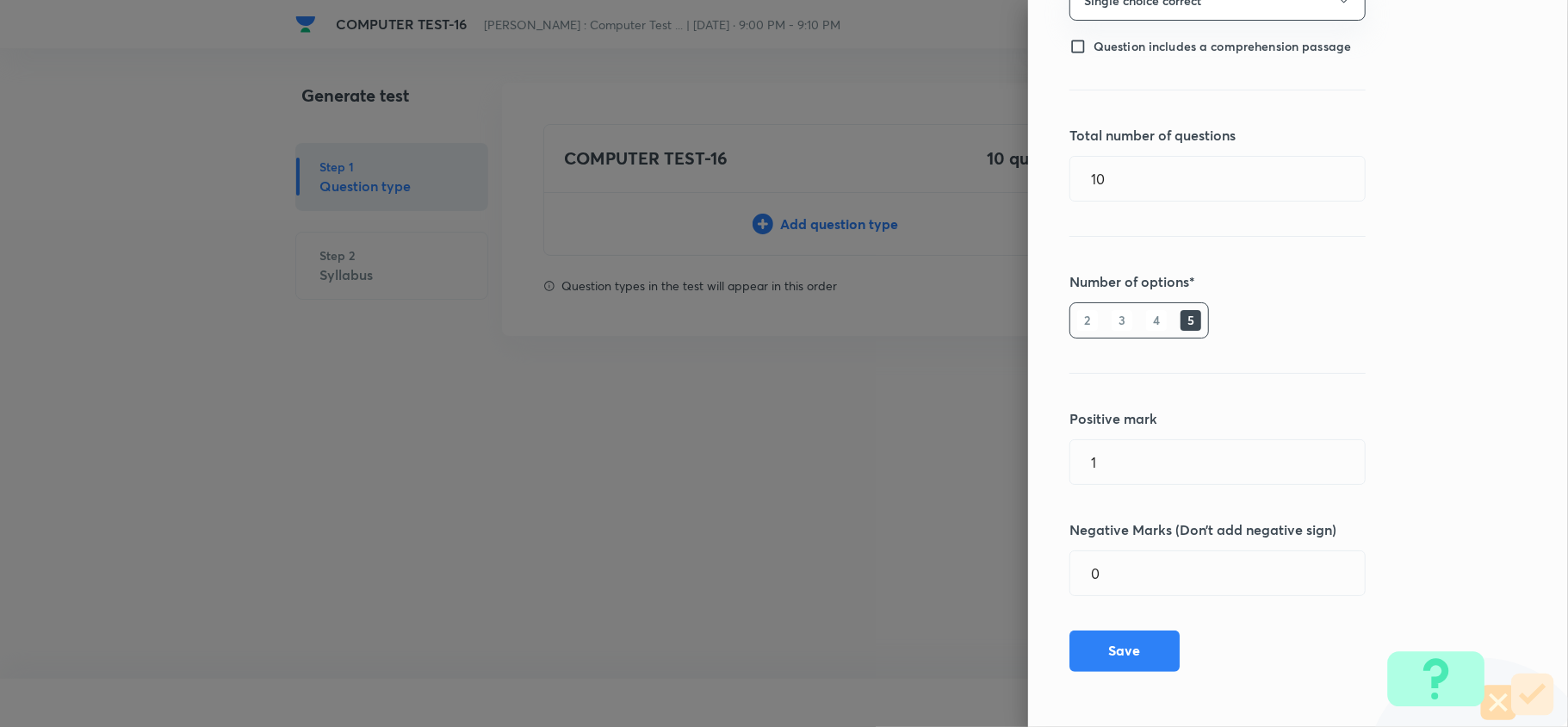
click at [1154, 565] on input "0" at bounding box center [1218, 572] width 294 height 44
type input "0.25"
click at [1117, 652] on button "Save" at bounding box center [1125, 649] width 111 height 41
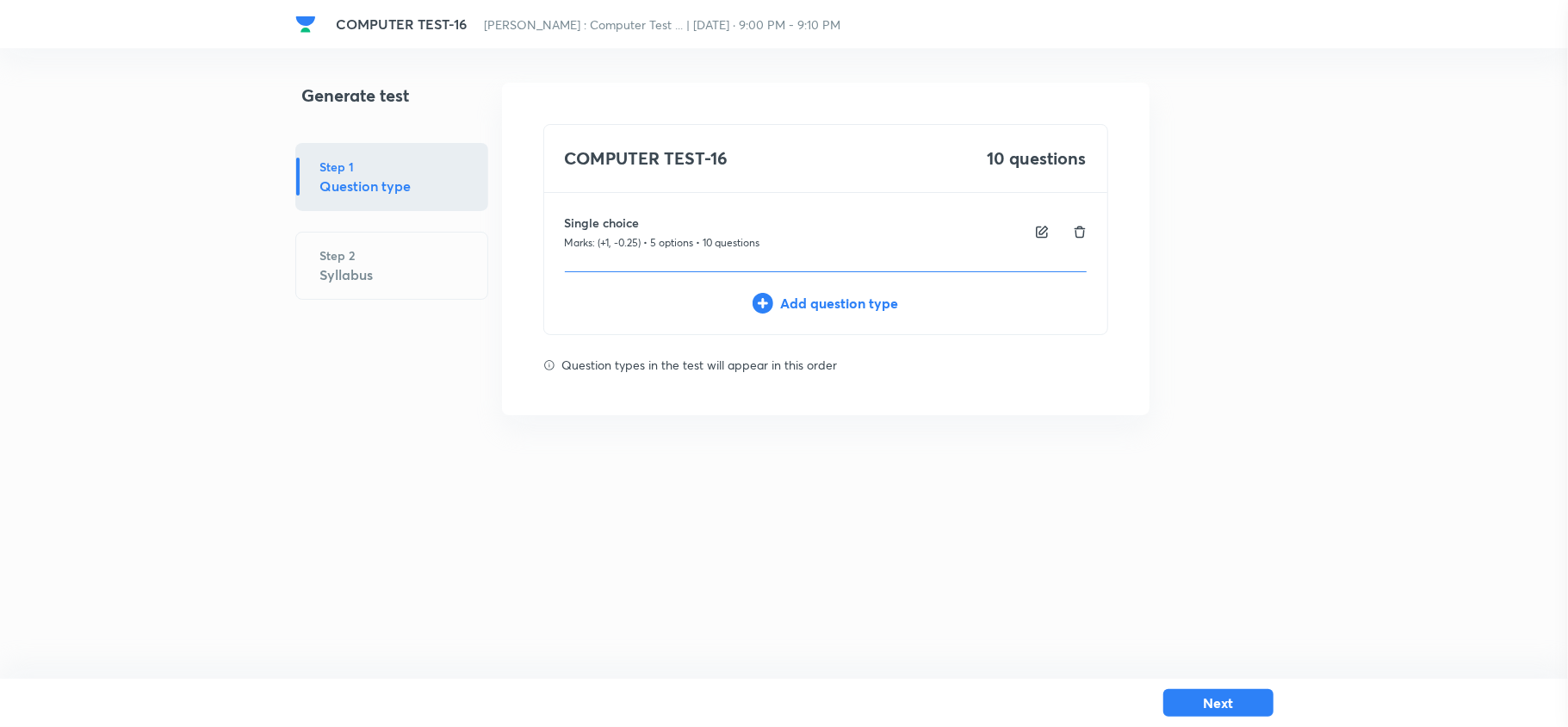
type input "0"
click at [1228, 696] on button "Next" at bounding box center [1219, 700] width 111 height 28
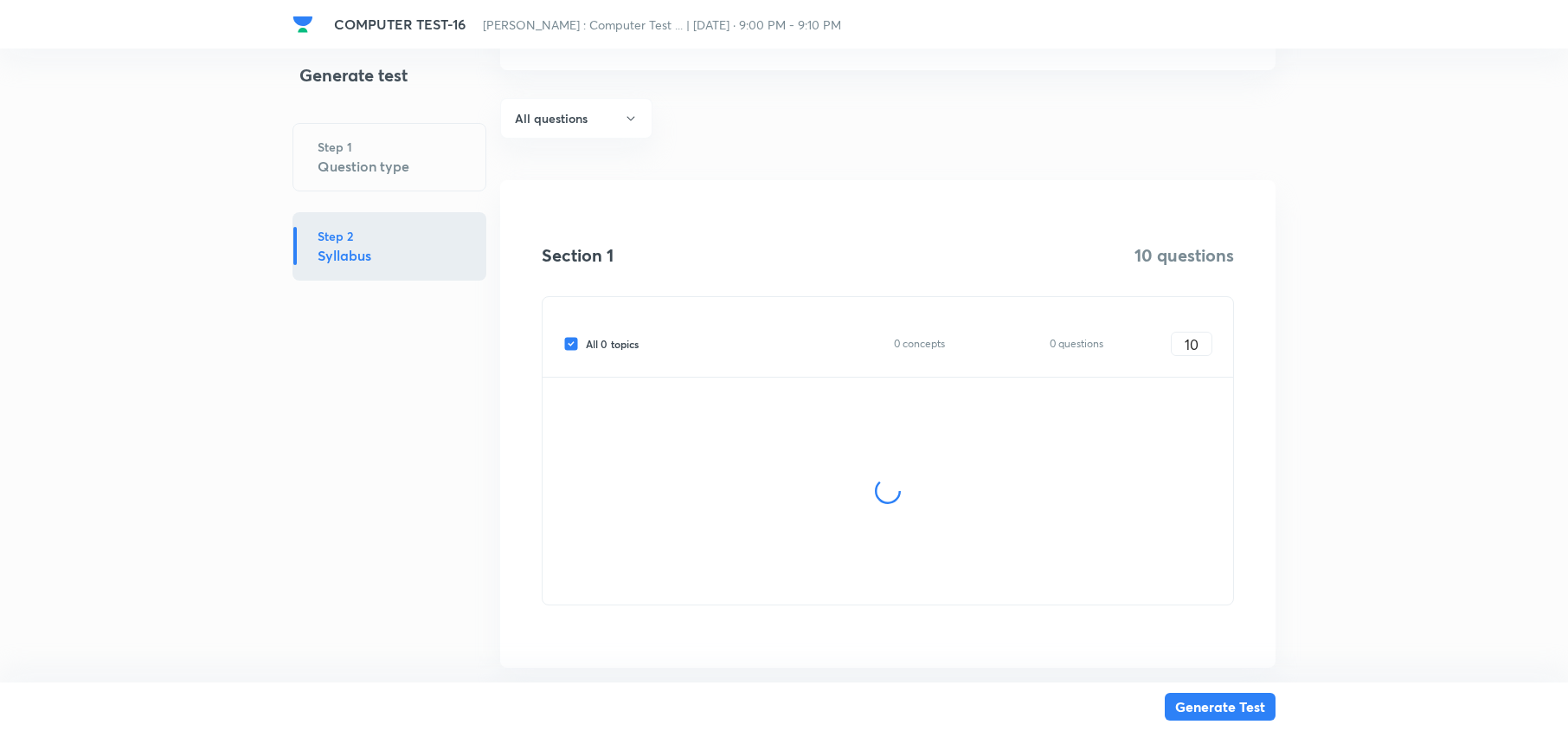
scroll to position [158, 0]
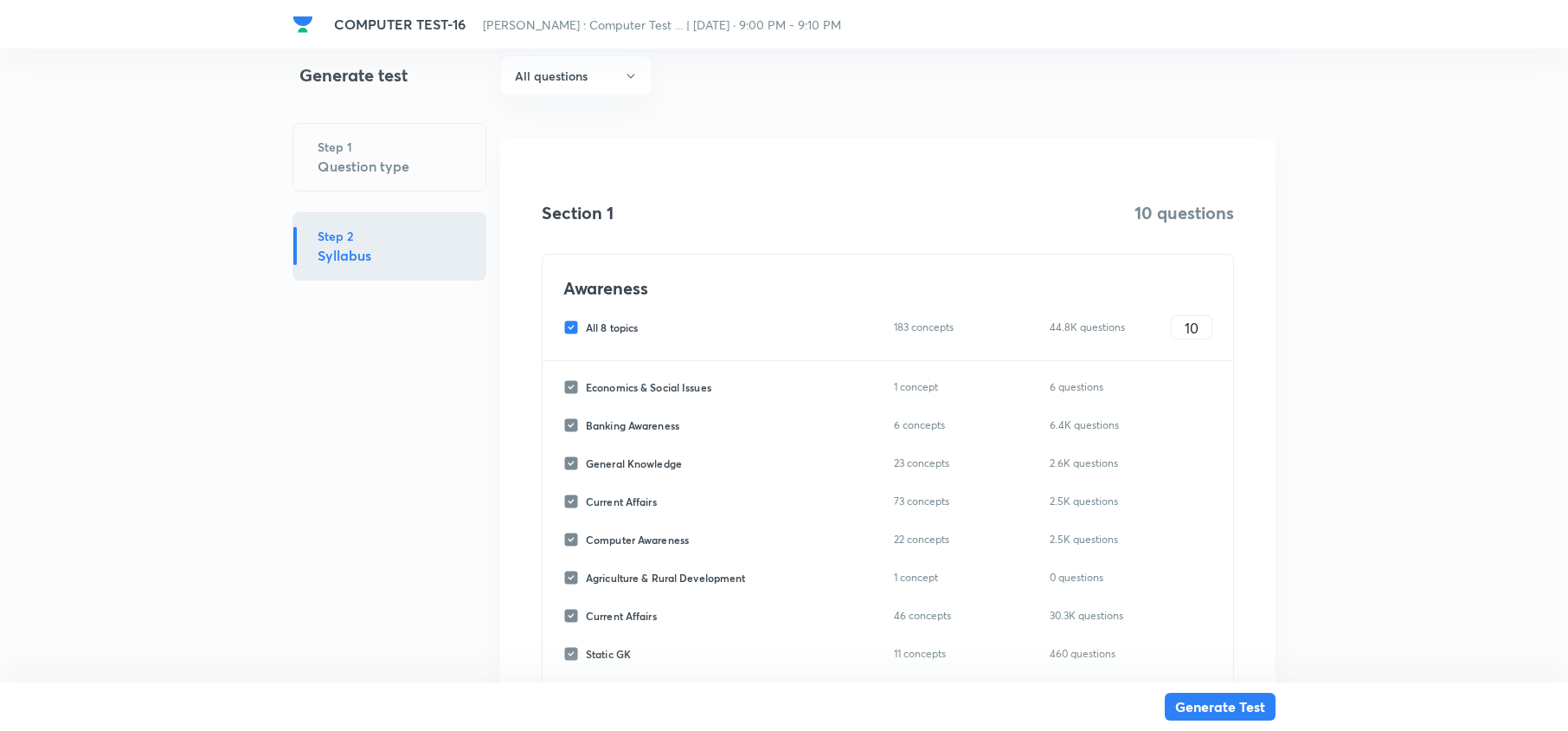
click at [566, 327] on input "All 8 topics" at bounding box center [574, 327] width 23 height 16
checkbox input "false"
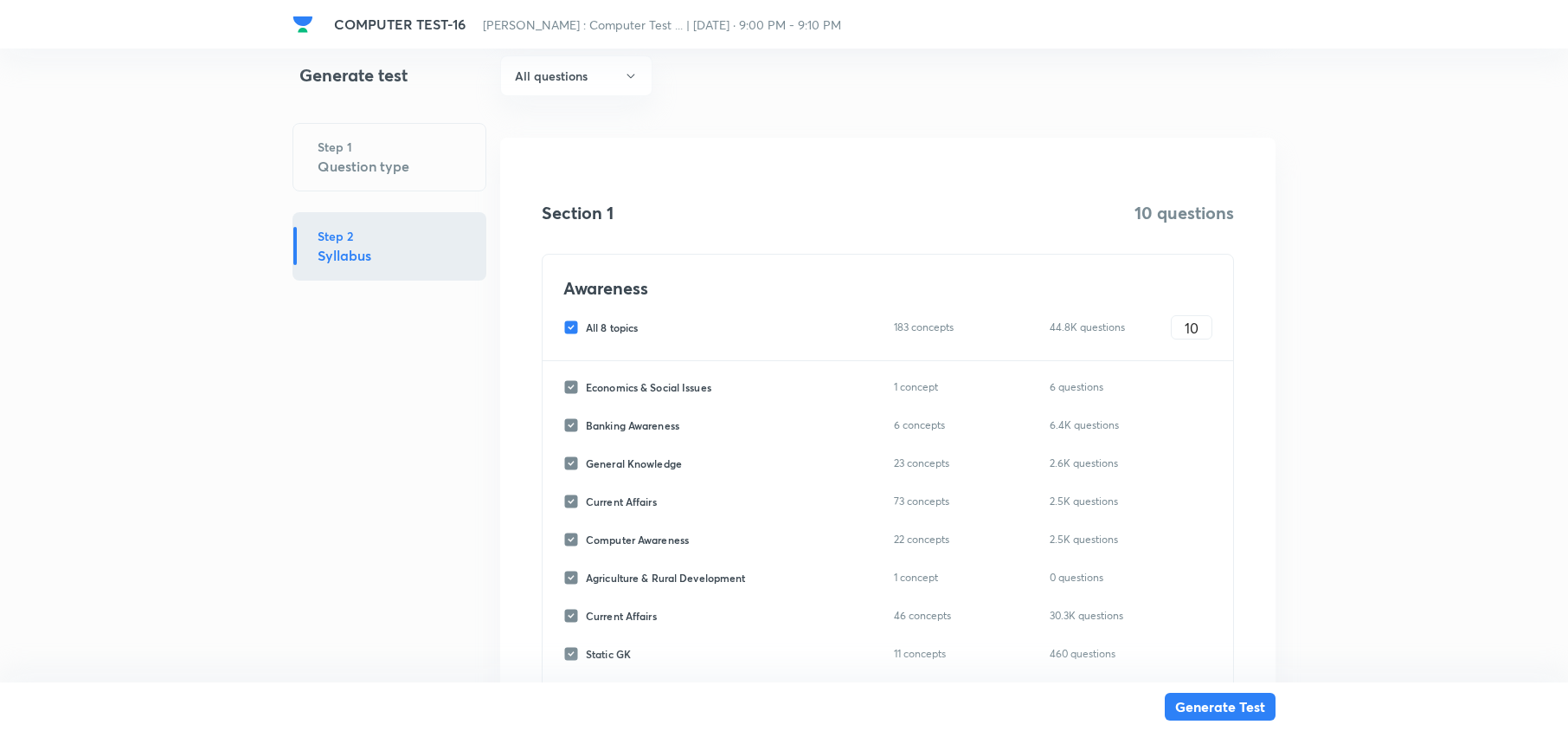
checkbox input "false"
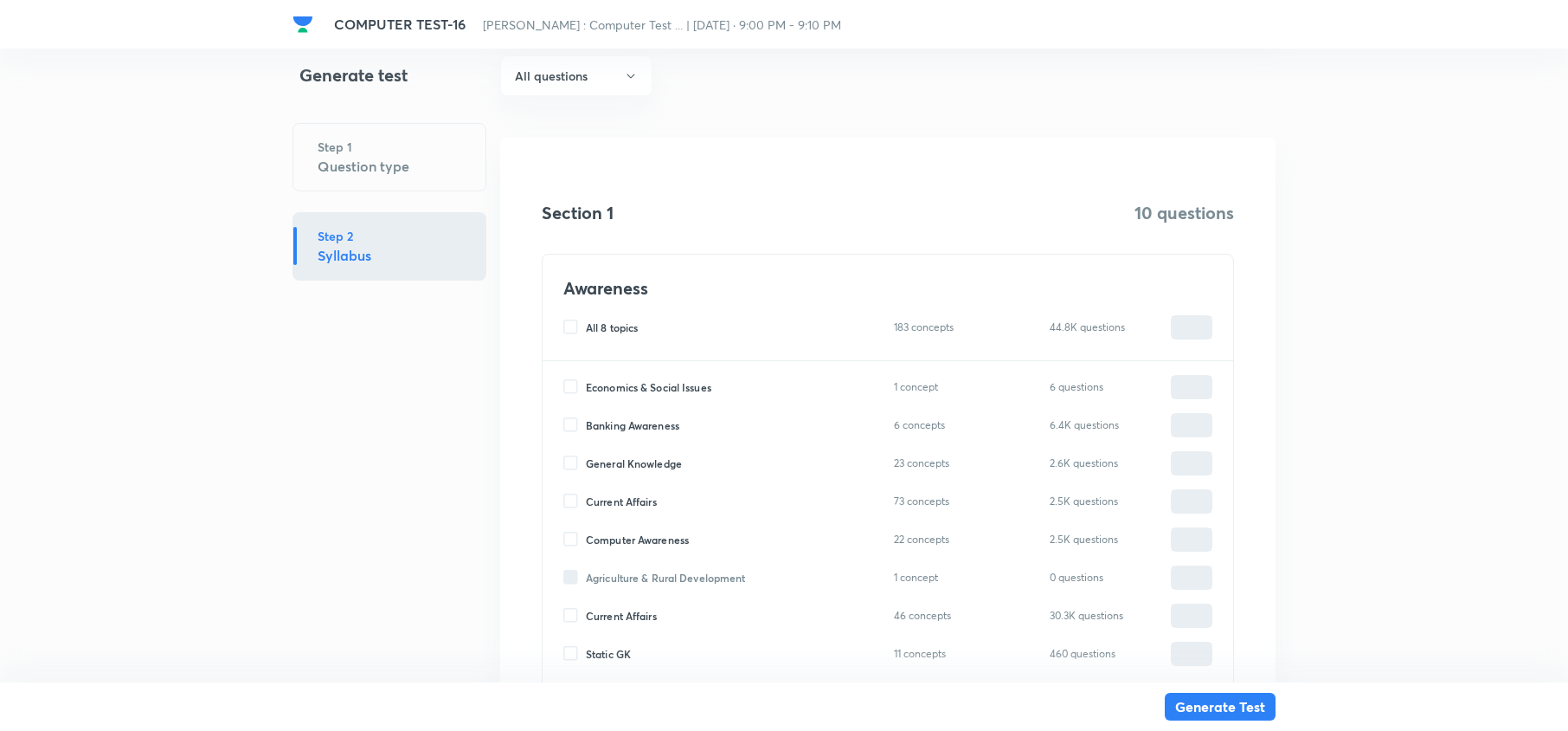
click at [575, 538] on input "Computer Awareness" at bounding box center [574, 540] width 23 height 16
checkbox input "true"
type input "0"
drag, startPoint x: 1196, startPoint y: 541, endPoint x: 1170, endPoint y: 537, distance: 26.3
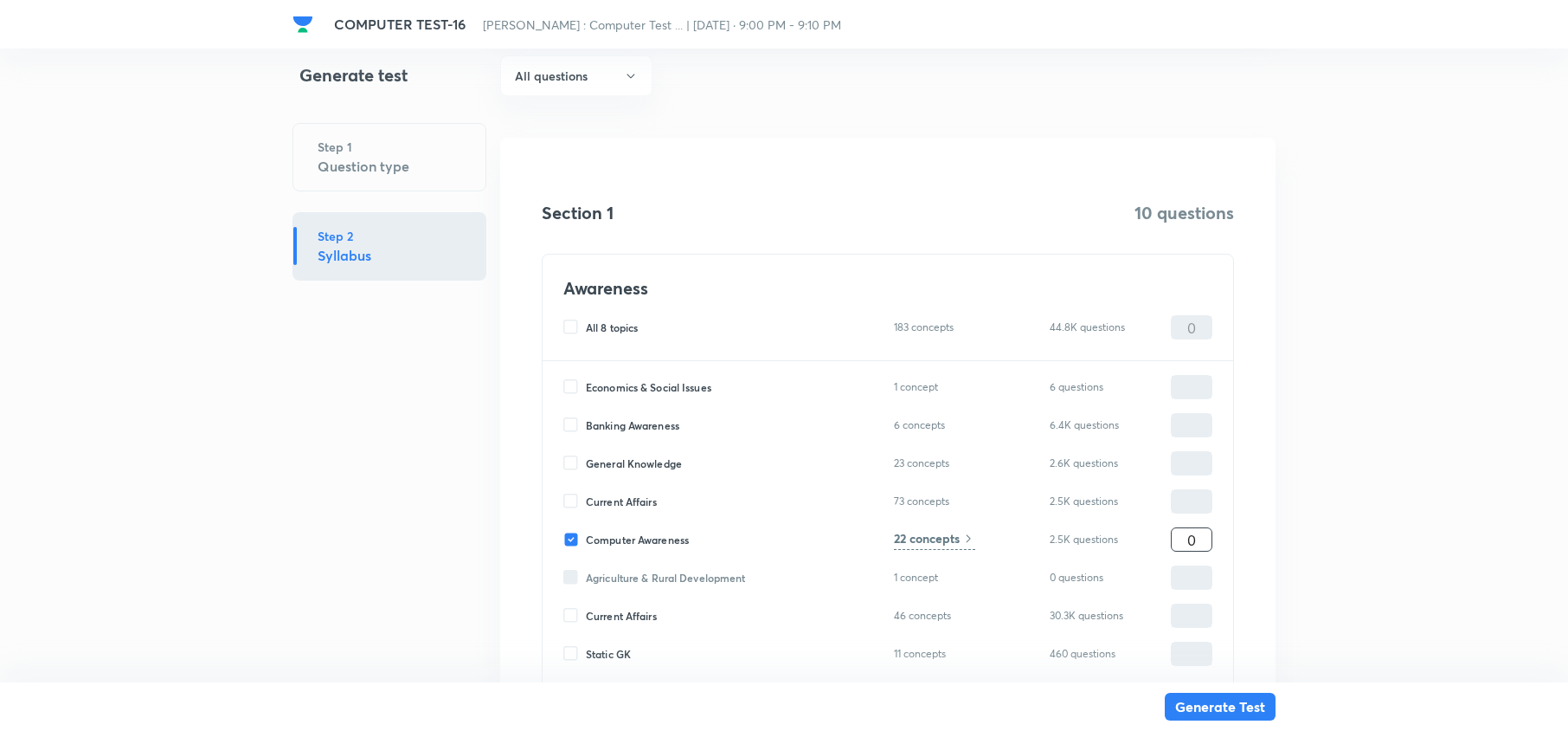
click at [1171, 537] on div "0 ​" at bounding box center [1192, 539] width 42 height 24
click at [1196, 555] on div "Economics & Social Issues 1 concept 6 questions ​ Banking Awareness 6 concepts …" at bounding box center [888, 527] width 690 height 332
click at [1195, 535] on input "0" at bounding box center [1192, 540] width 40 height 31
type input "1"
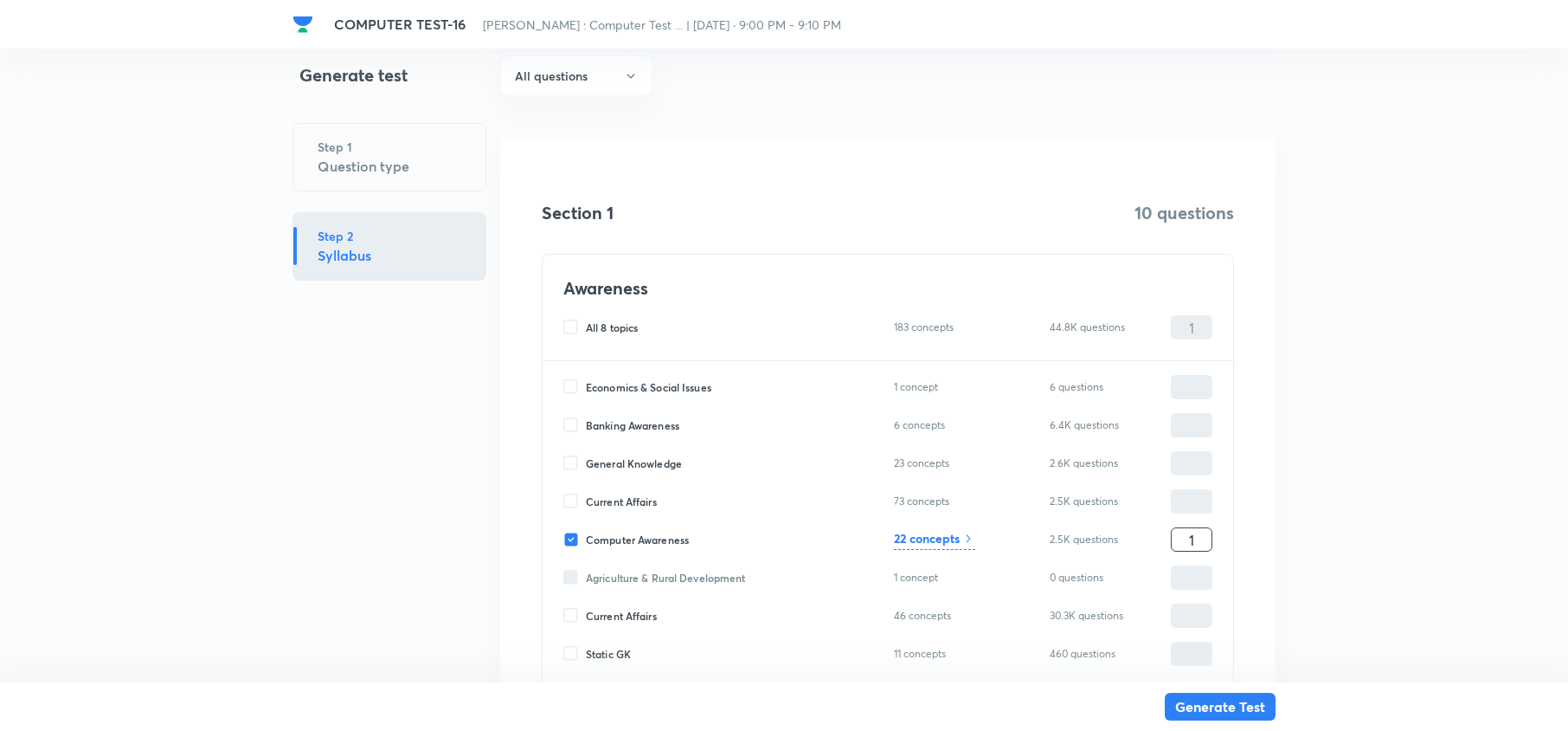
type input "10"
click at [1193, 711] on button "Generate Test" at bounding box center [1221, 704] width 111 height 28
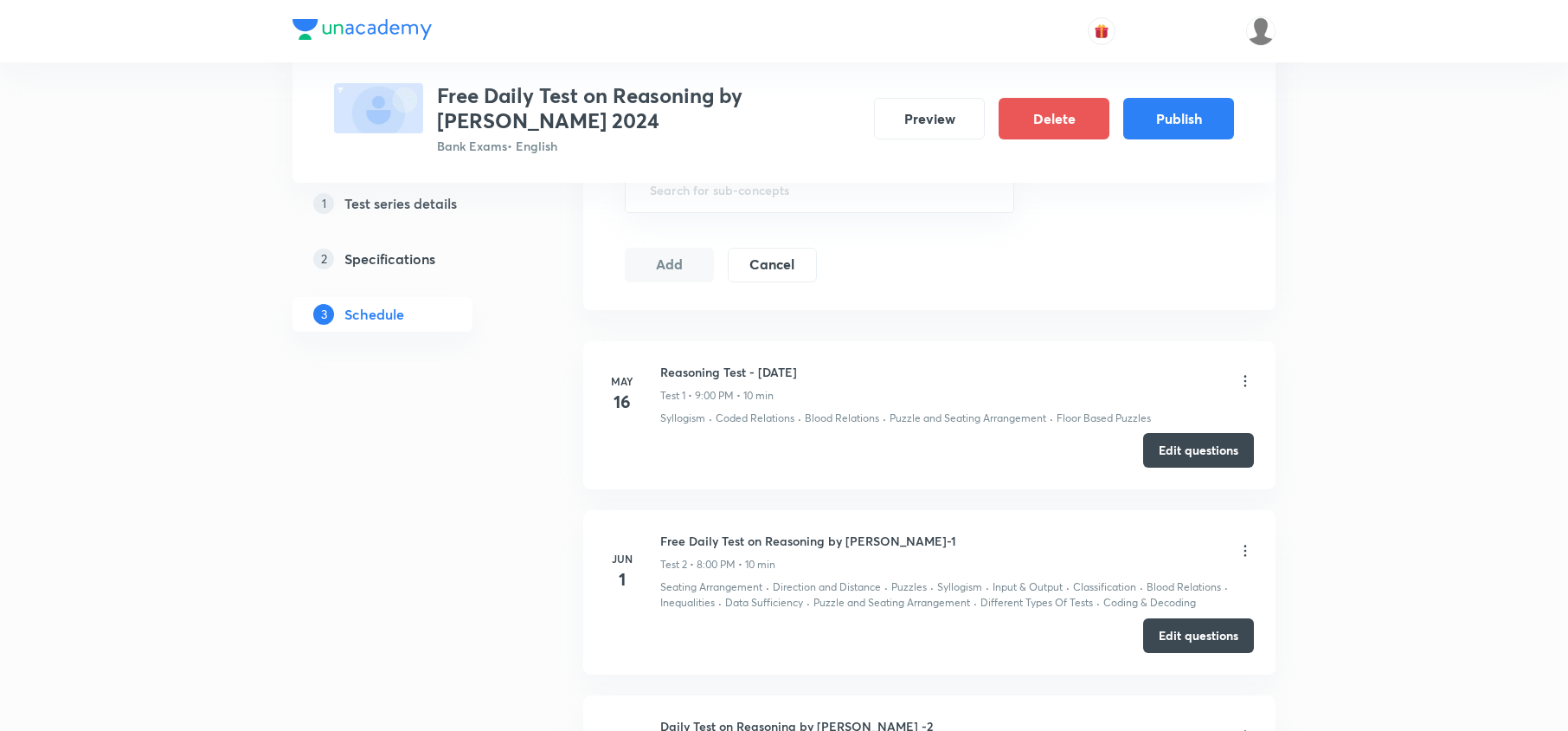
scroll to position [759, 0]
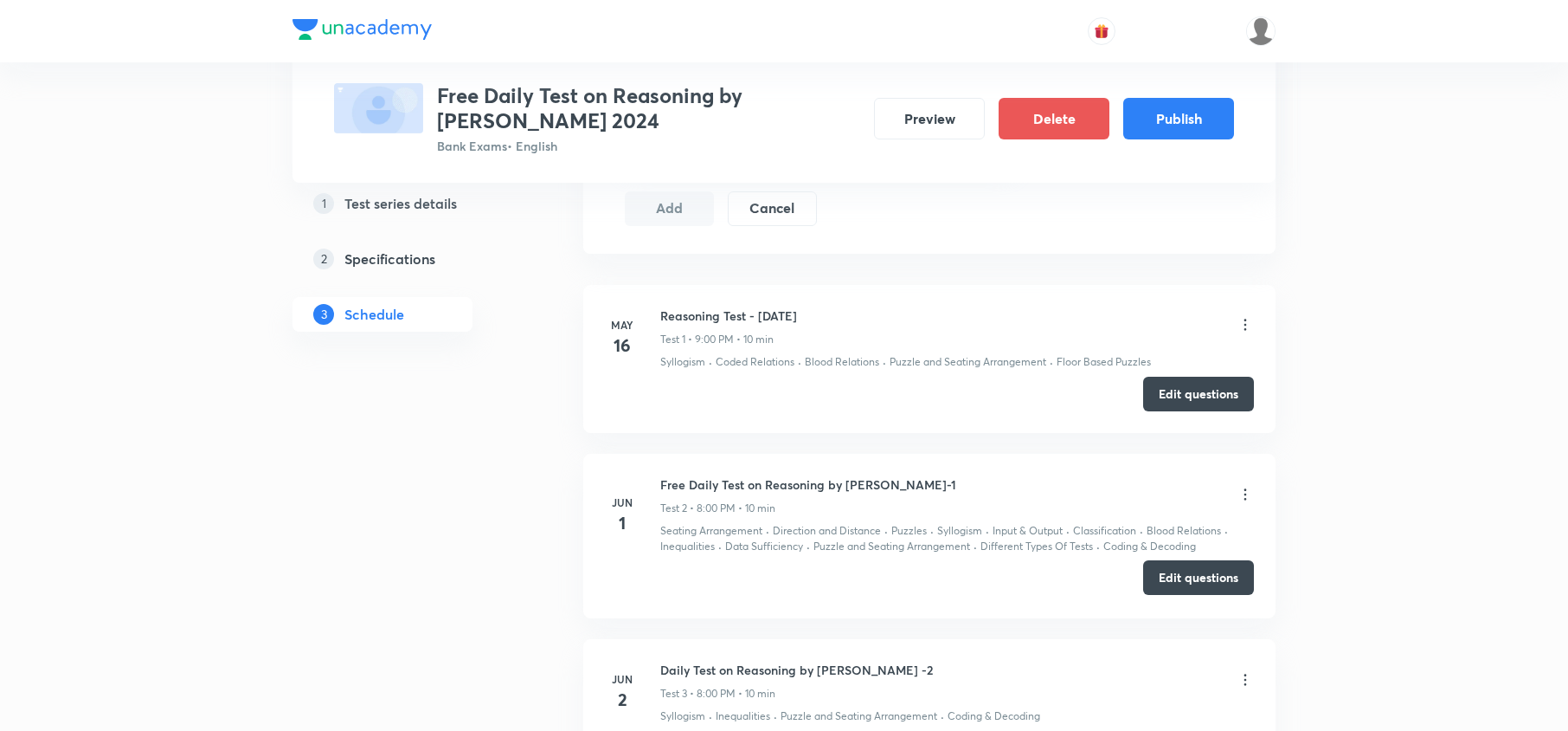
click at [1203, 581] on button "Edit questions" at bounding box center [1199, 577] width 111 height 35
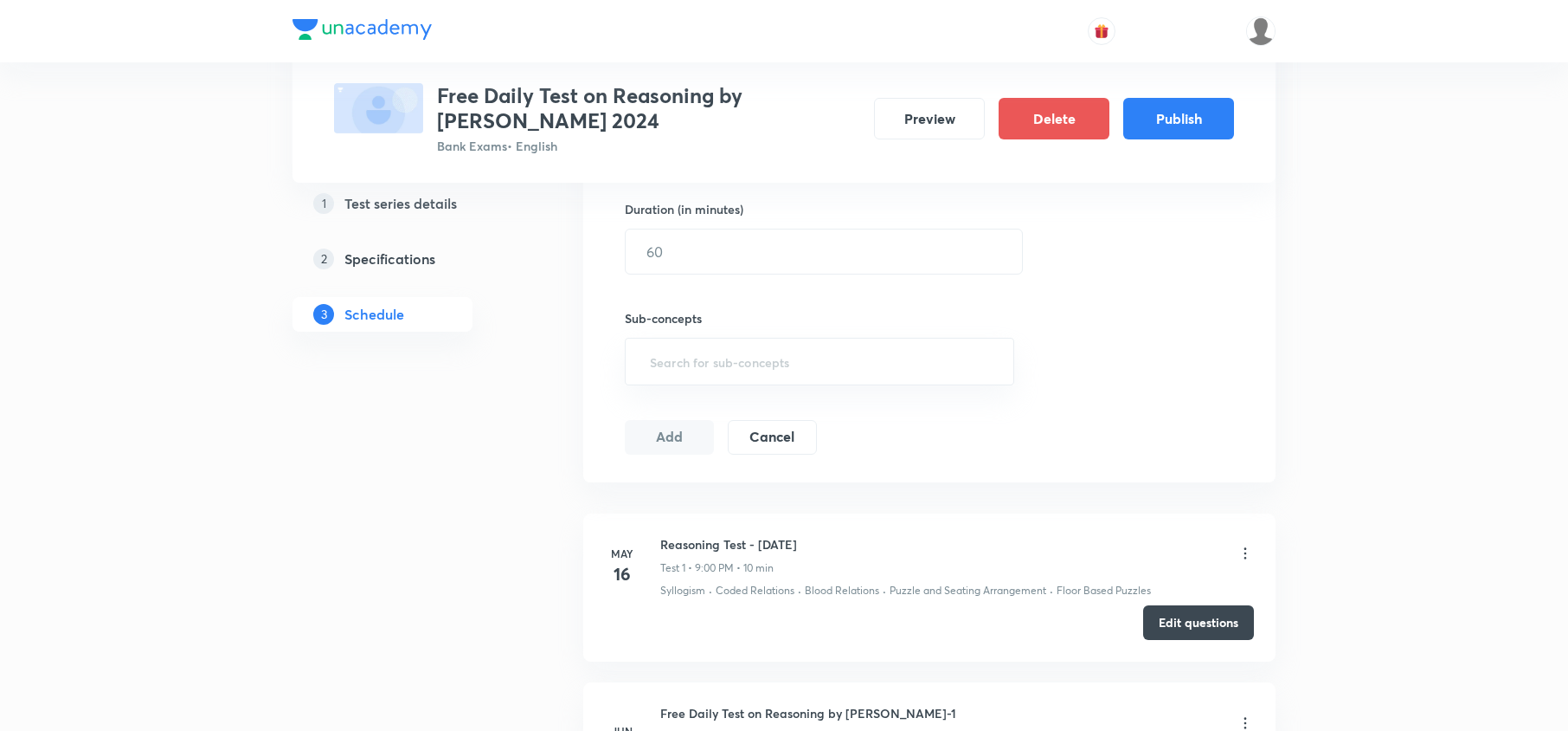
scroll to position [528, 0]
click at [1185, 608] on li "[DATE] Reasoning Test - [DATE] Test 1 • 9:00 PM • 10 min Syllogism · Coded Rela…" at bounding box center [929, 589] width 692 height 148
click at [1203, 615] on button "Edit questions" at bounding box center [1199, 623] width 111 height 35
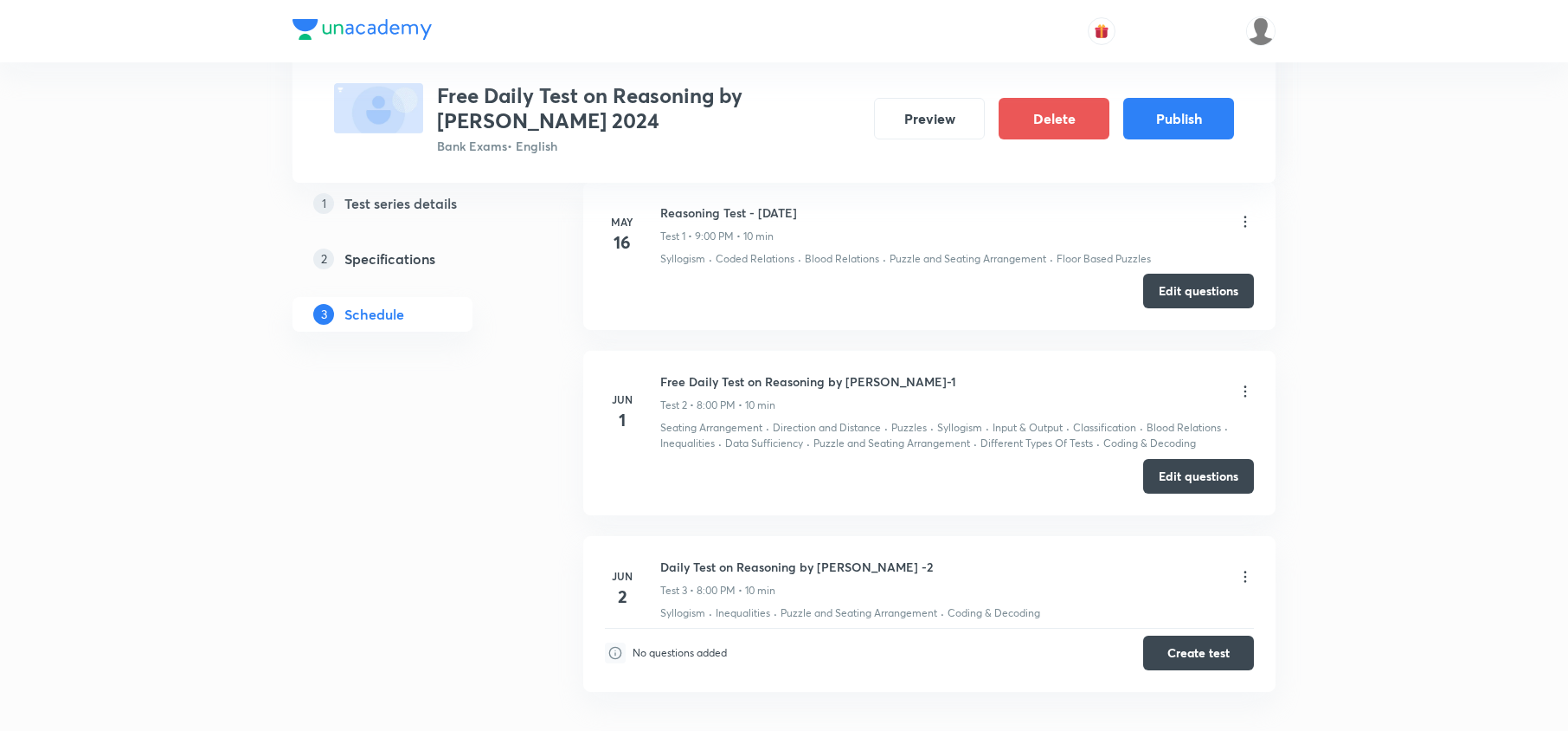
scroll to position [874, 0]
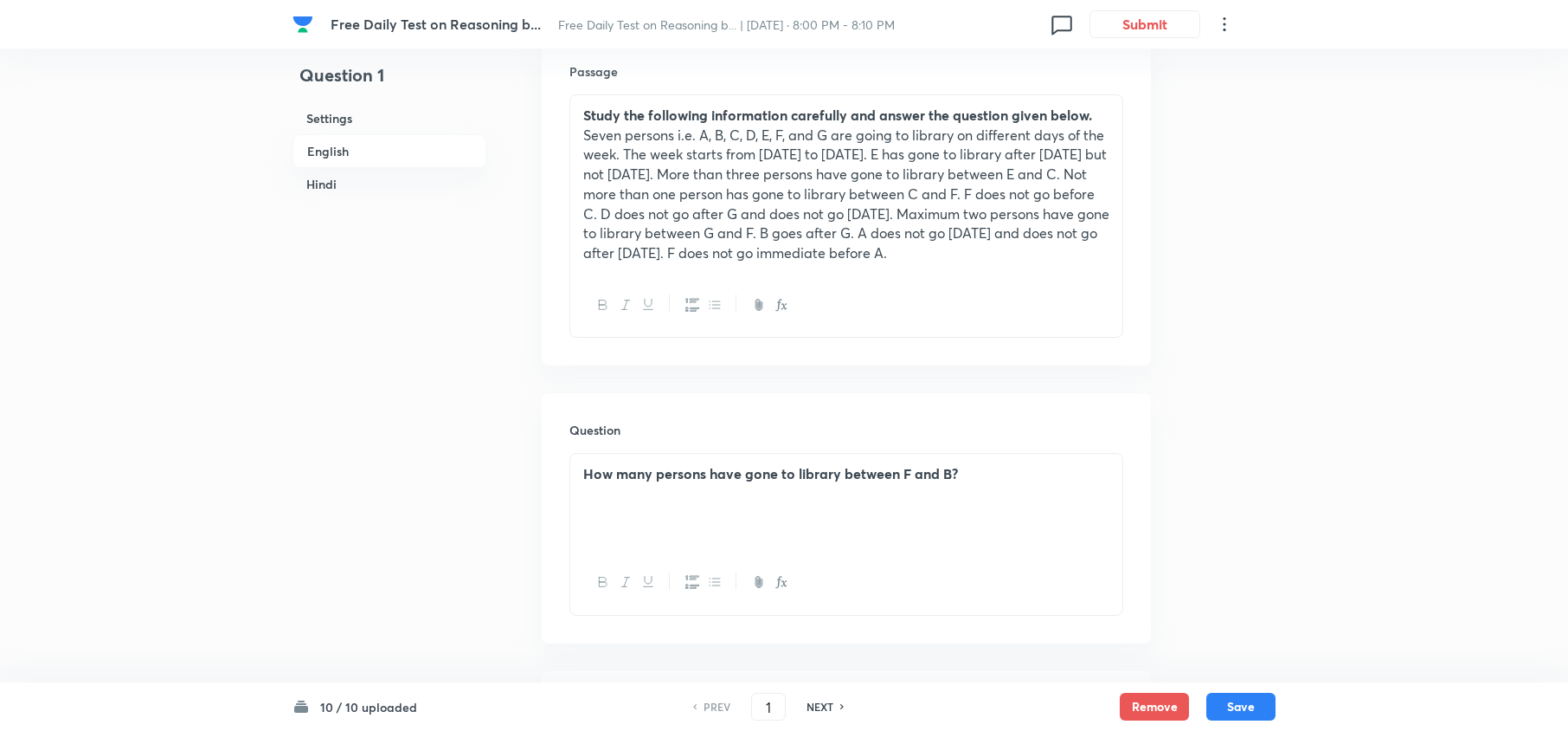
scroll to position [576, 0]
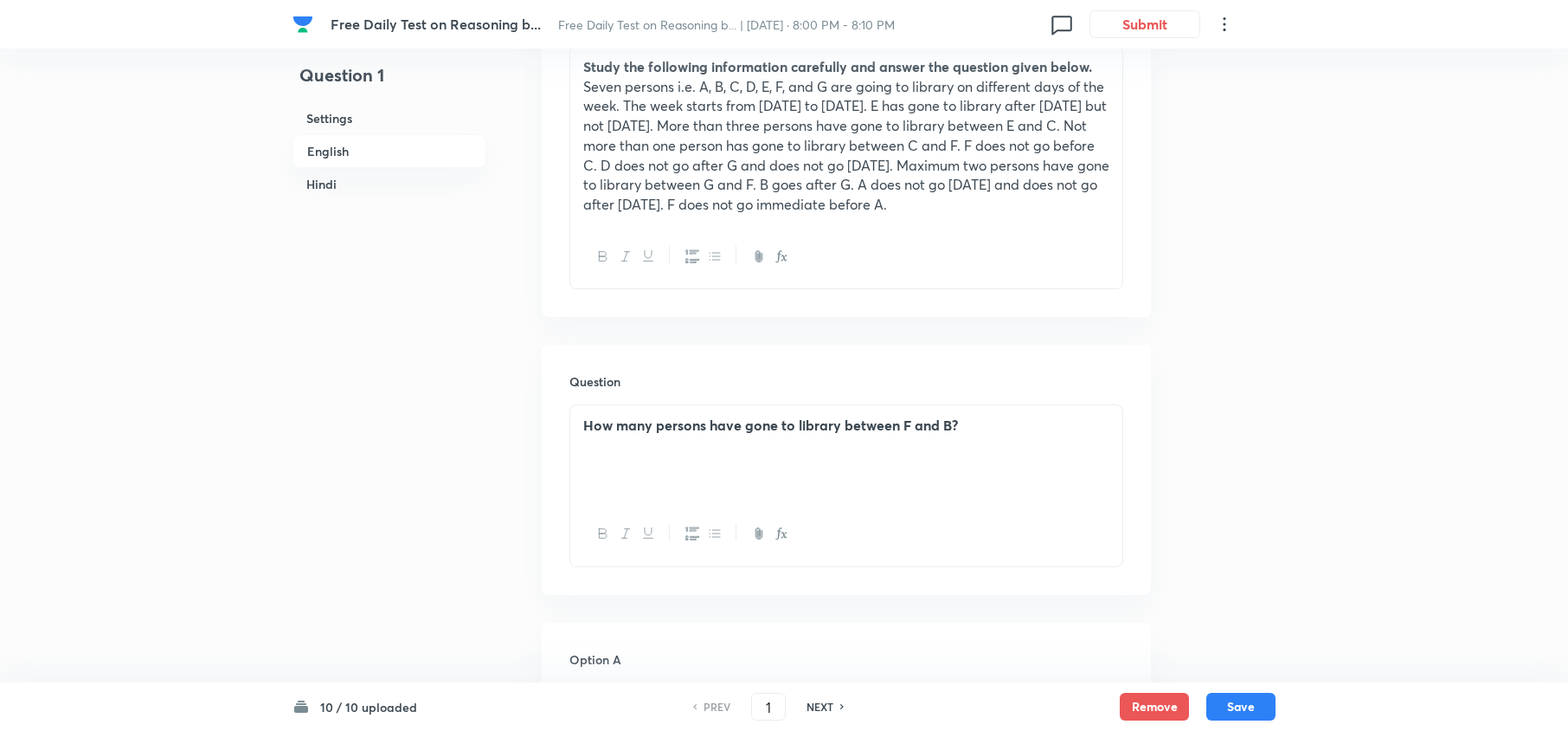
click at [814, 703] on h6 "NEXT" at bounding box center [819, 706] width 27 height 16
type input "2"
checkbox input "false"
checkbox input "true"
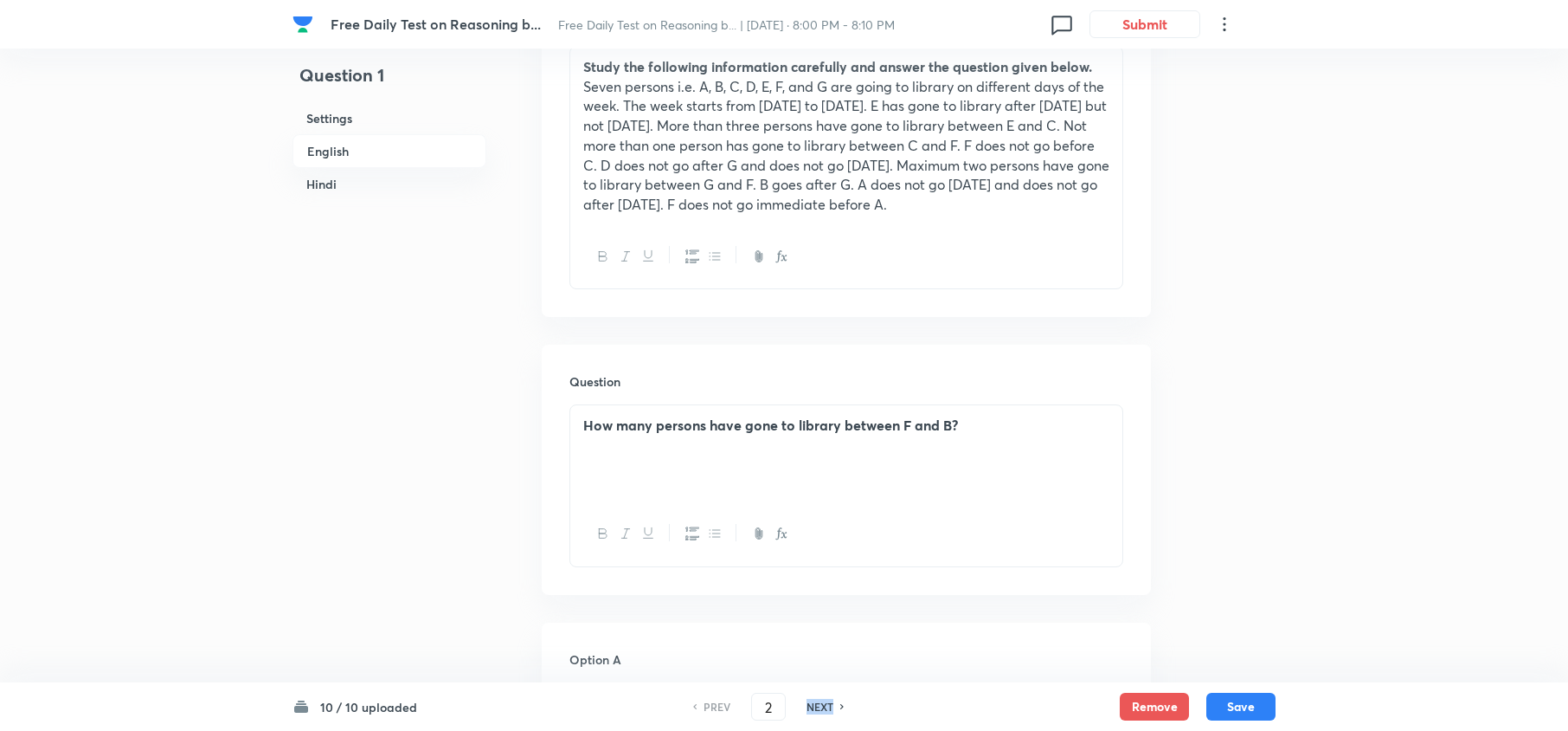
checkbox input "true"
click at [814, 703] on h6 "NEXT" at bounding box center [819, 706] width 27 height 16
type input "3"
checkbox input "false"
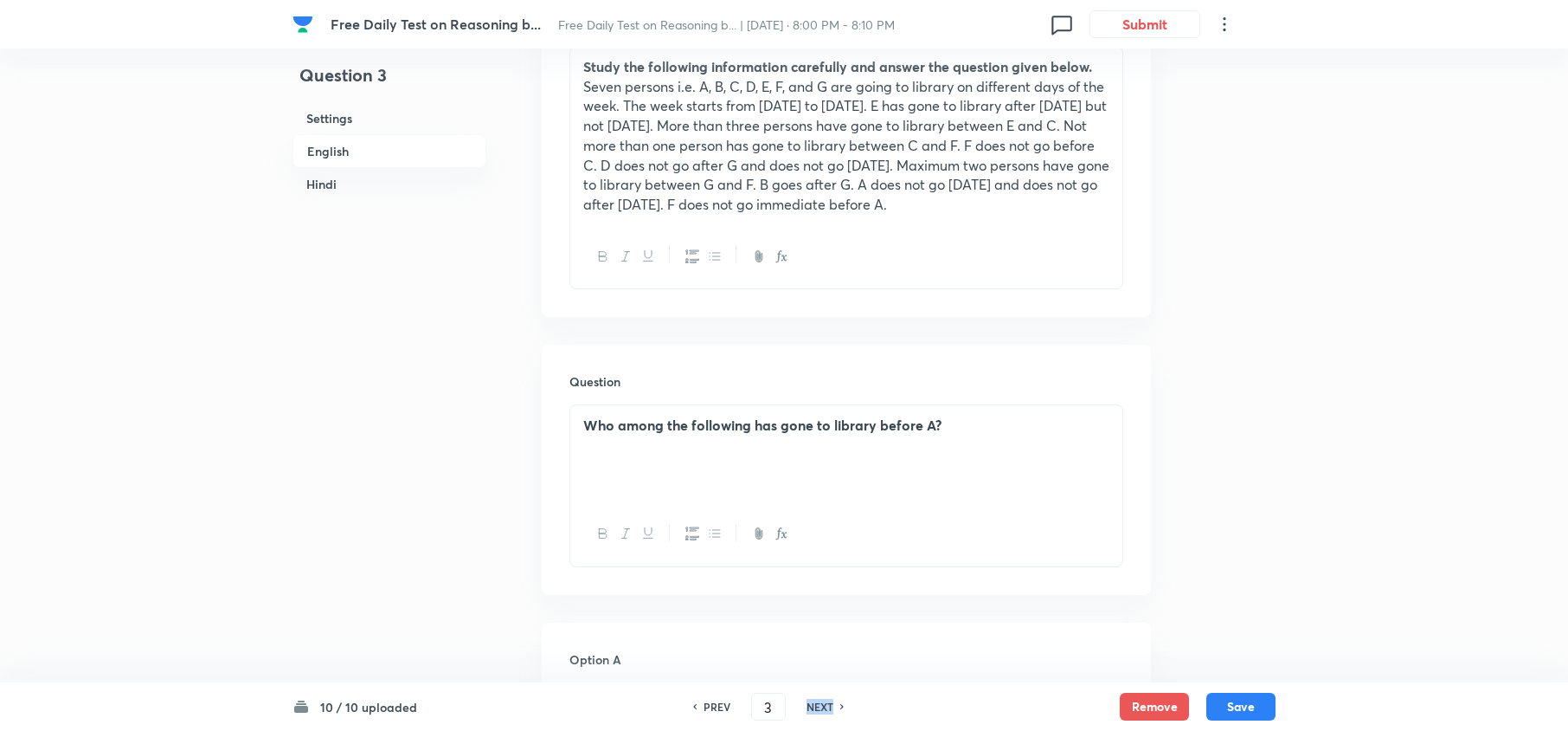
checkbox input "true"
click at [814, 703] on h6 "NEXT" at bounding box center [819, 706] width 27 height 16
type input "4"
checkbox input "false"
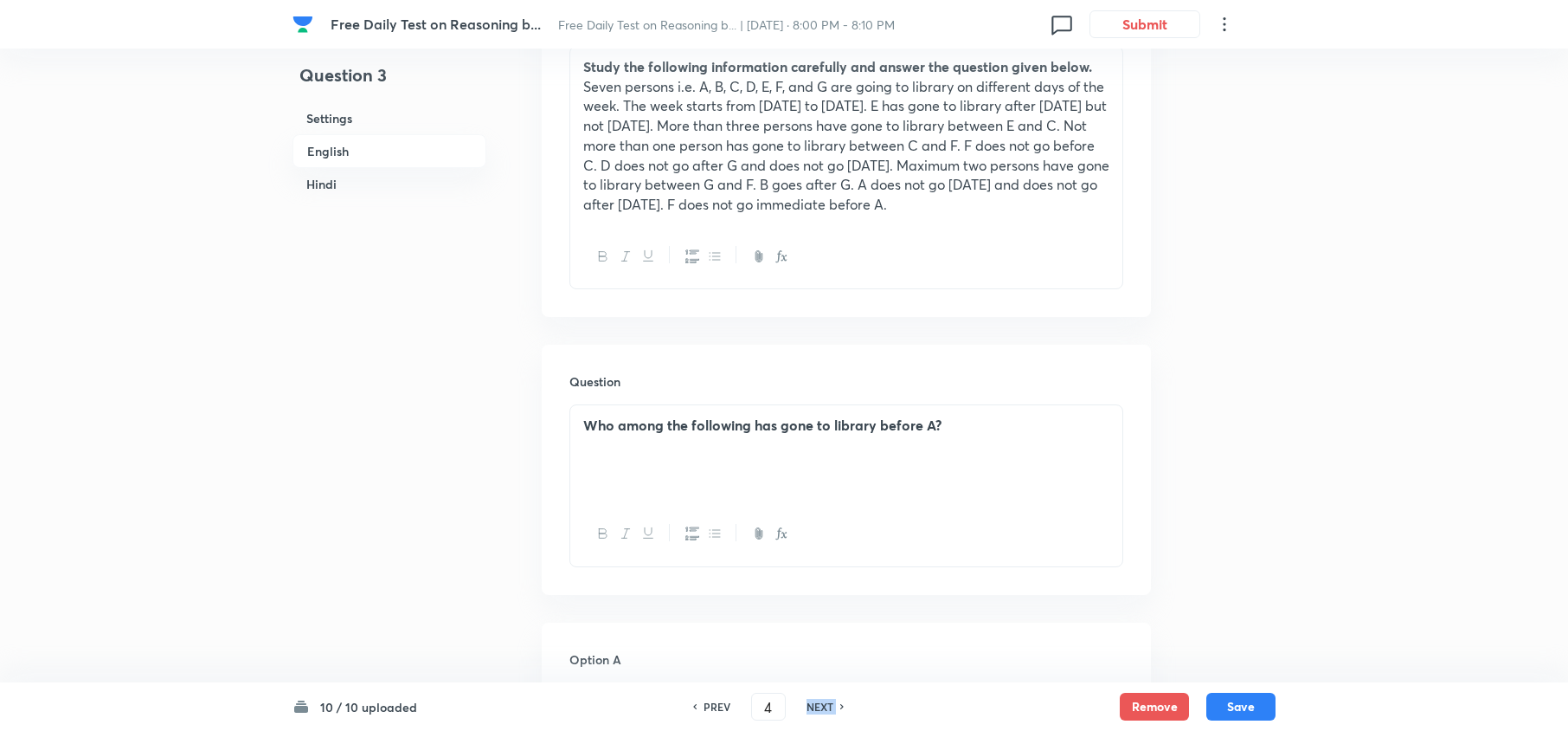
checkbox input "false"
checkbox input "true"
click at [814, 703] on h6 "NEXT" at bounding box center [819, 706] width 27 height 16
type input "5"
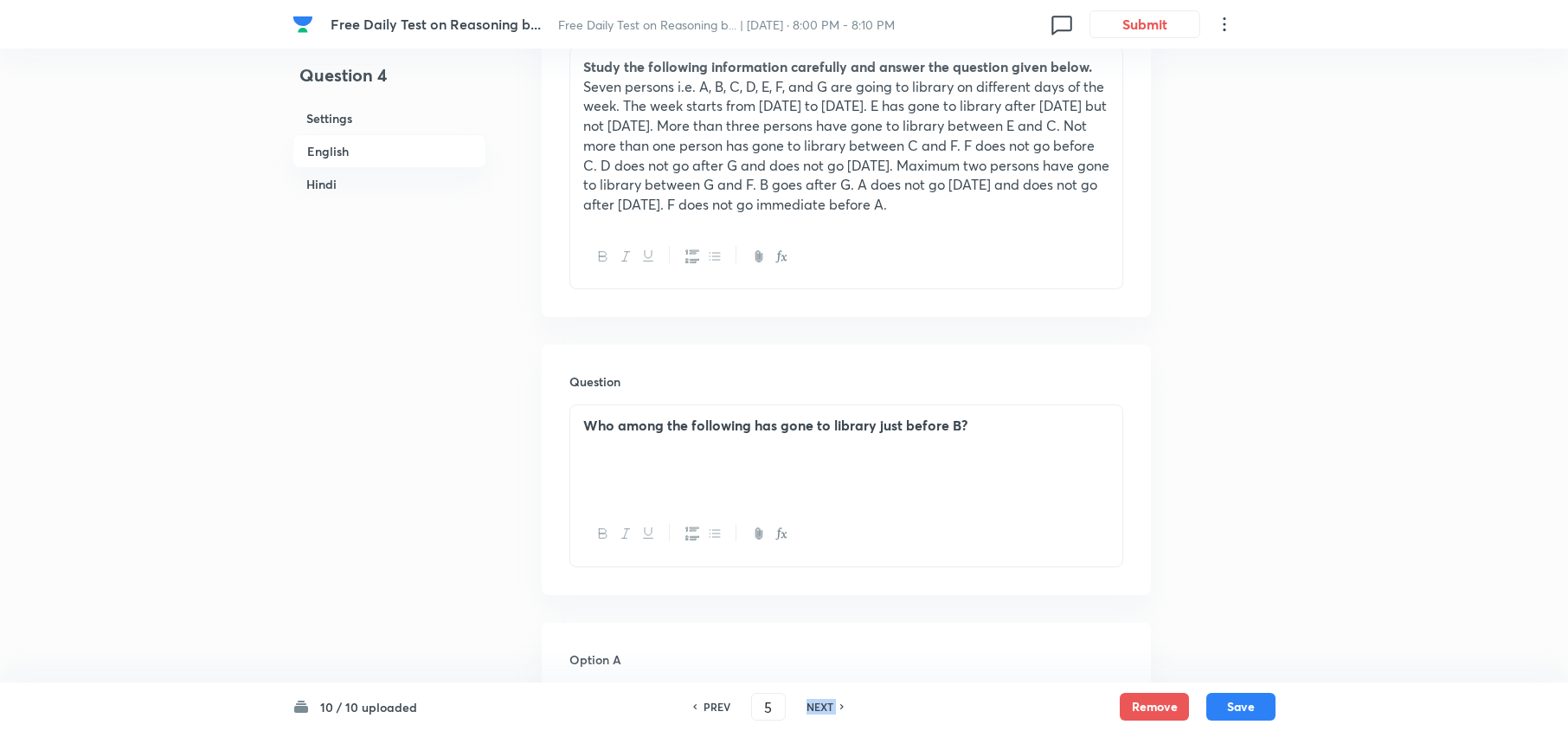
checkbox input "false"
checkbox input "true"
click at [814, 703] on h6 "NEXT" at bounding box center [819, 706] width 27 height 16
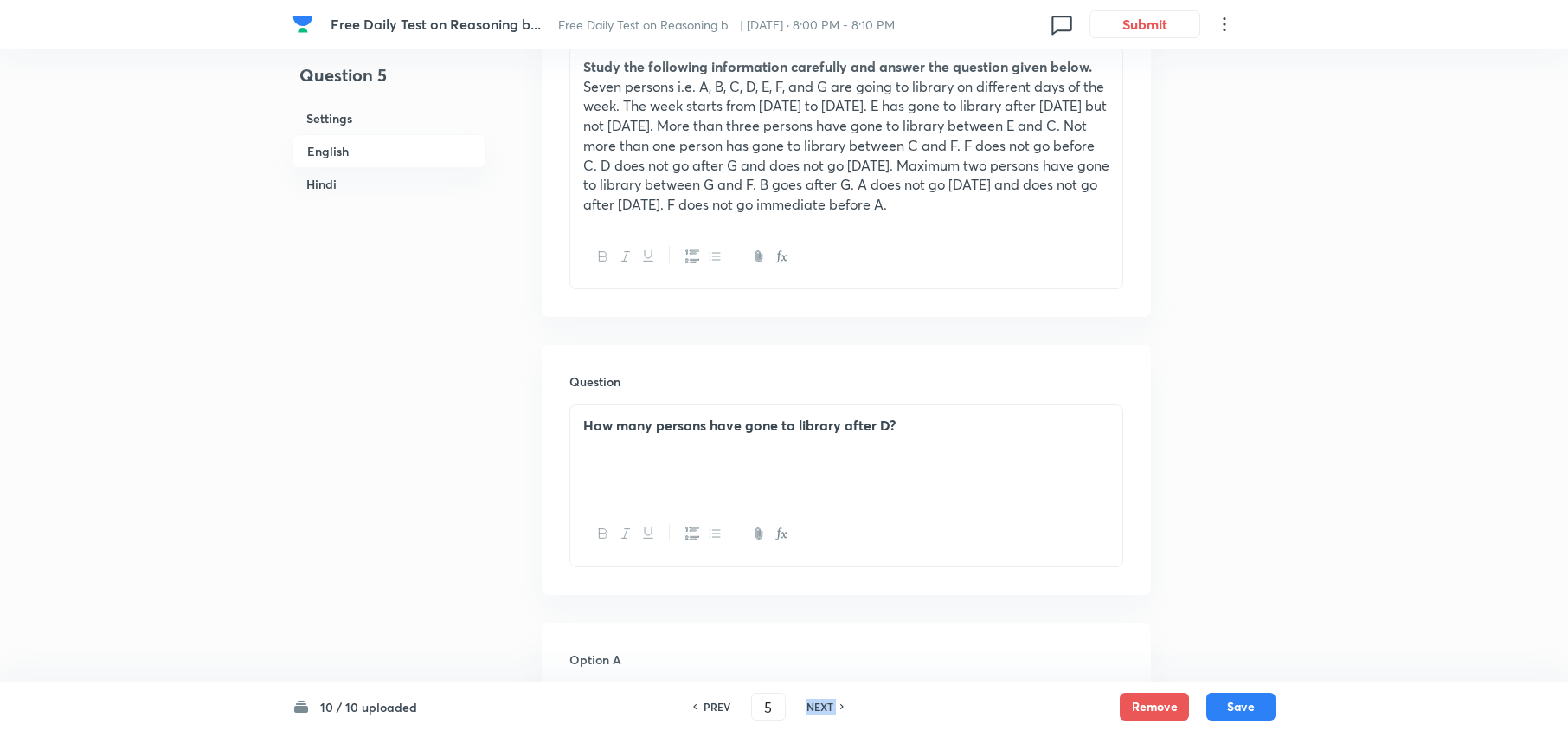
type input "6"
checkbox input "false"
checkbox input "true"
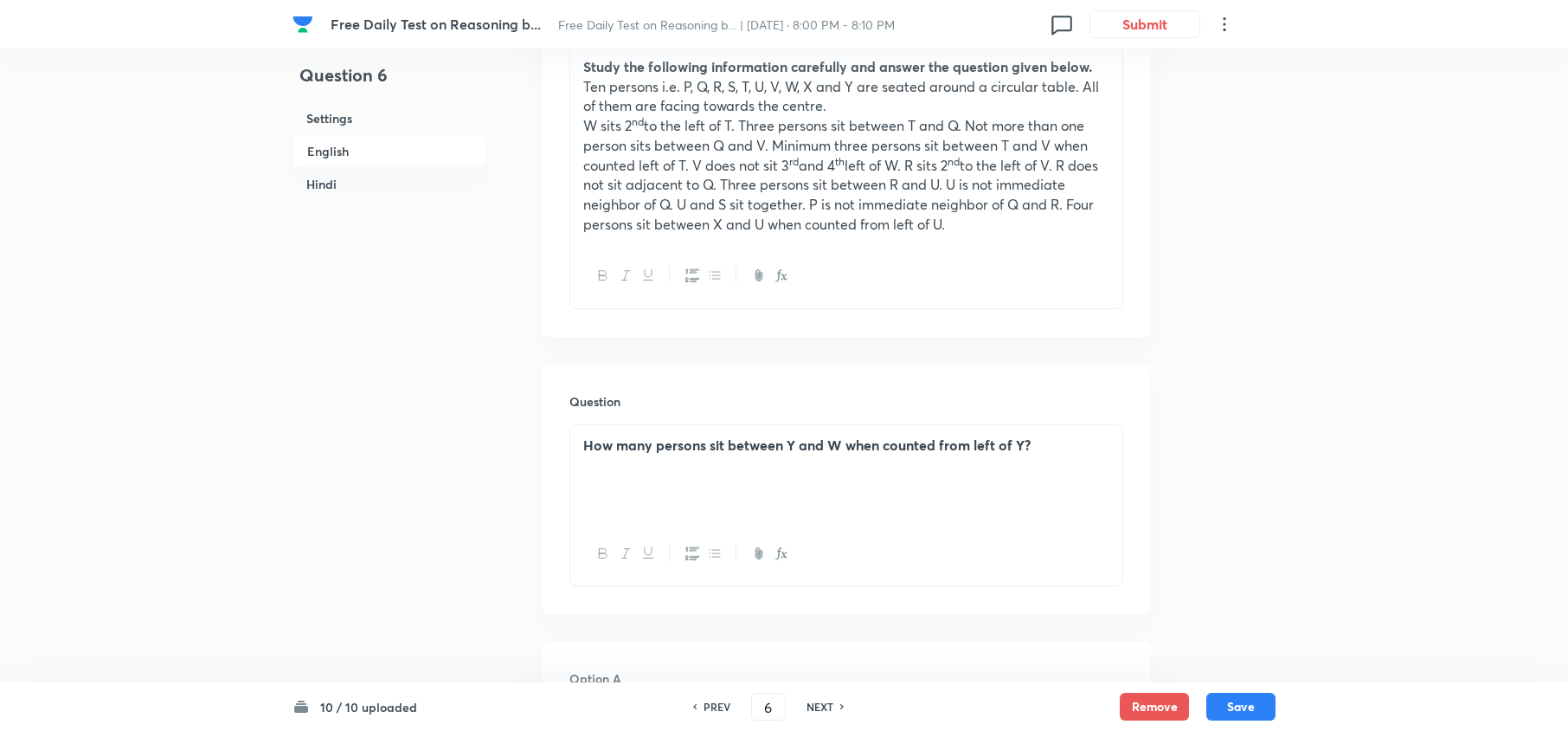
click at [814, 703] on h6 "NEXT" at bounding box center [819, 706] width 27 height 16
type input "7"
checkbox input "false"
checkbox input "true"
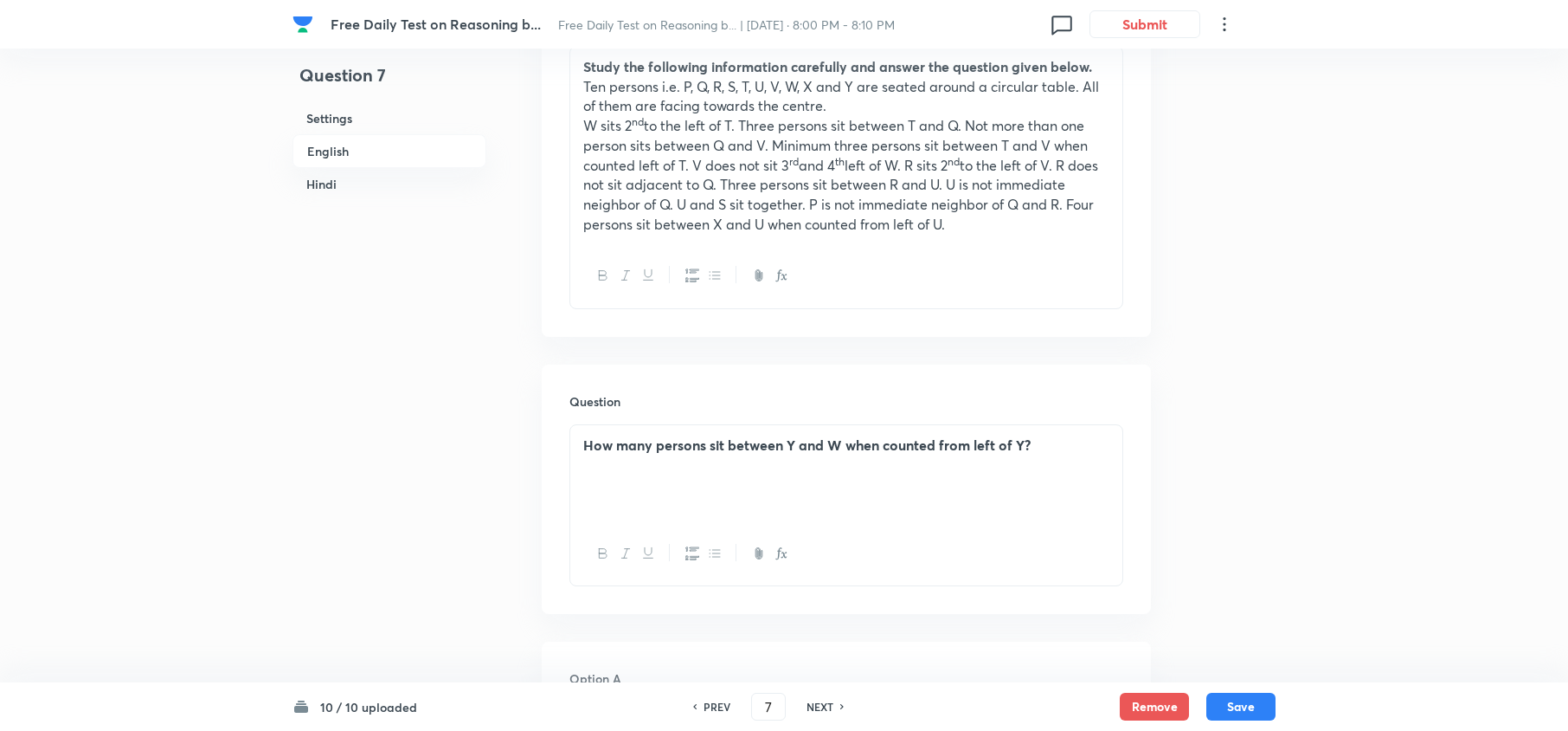
checkbox input "true"
click at [814, 703] on h6 "NEXT" at bounding box center [819, 706] width 27 height 16
type input "8"
checkbox input "false"
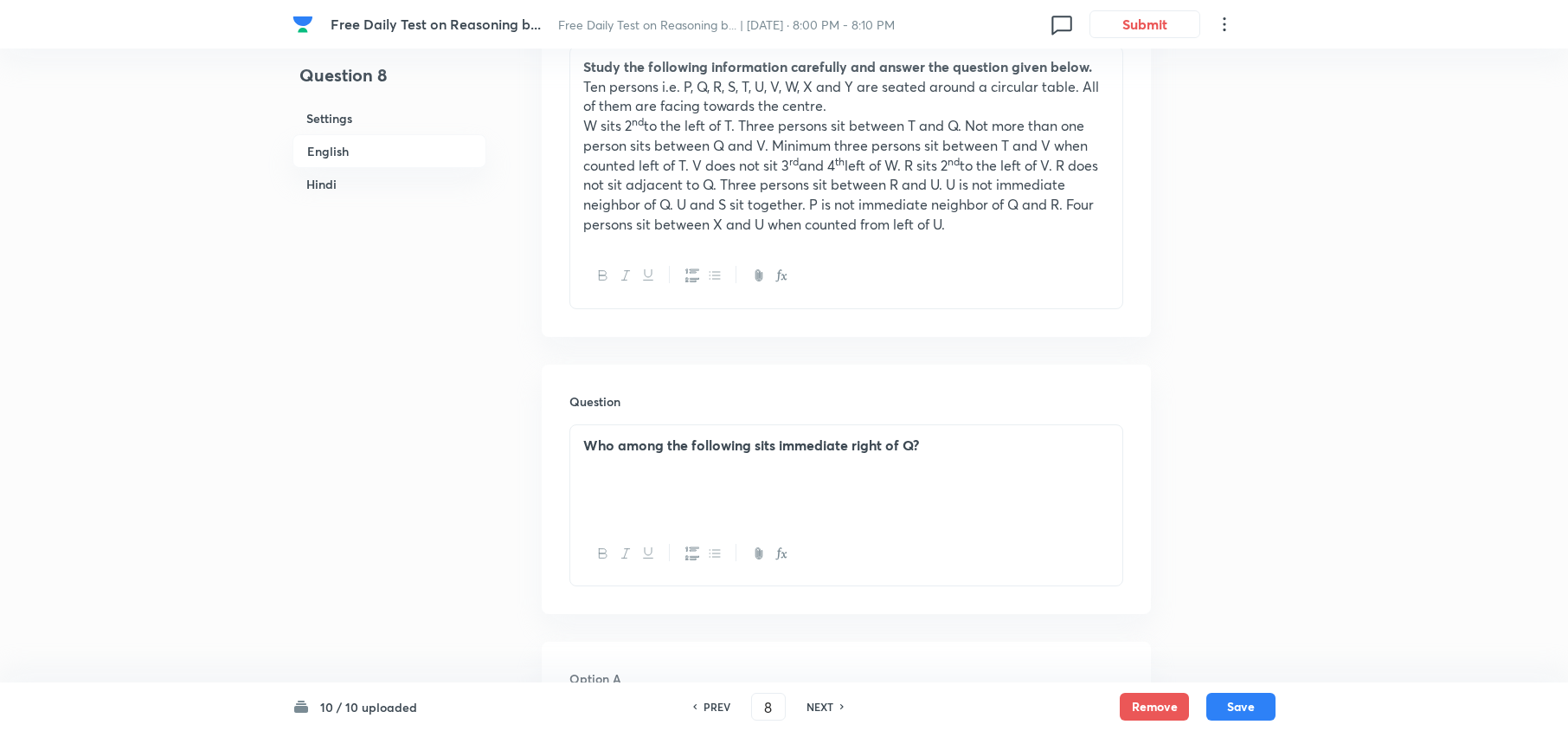
checkbox input "true"
click at [814, 703] on h6 "NEXT" at bounding box center [819, 706] width 27 height 16
type input "9"
checkbox input "false"
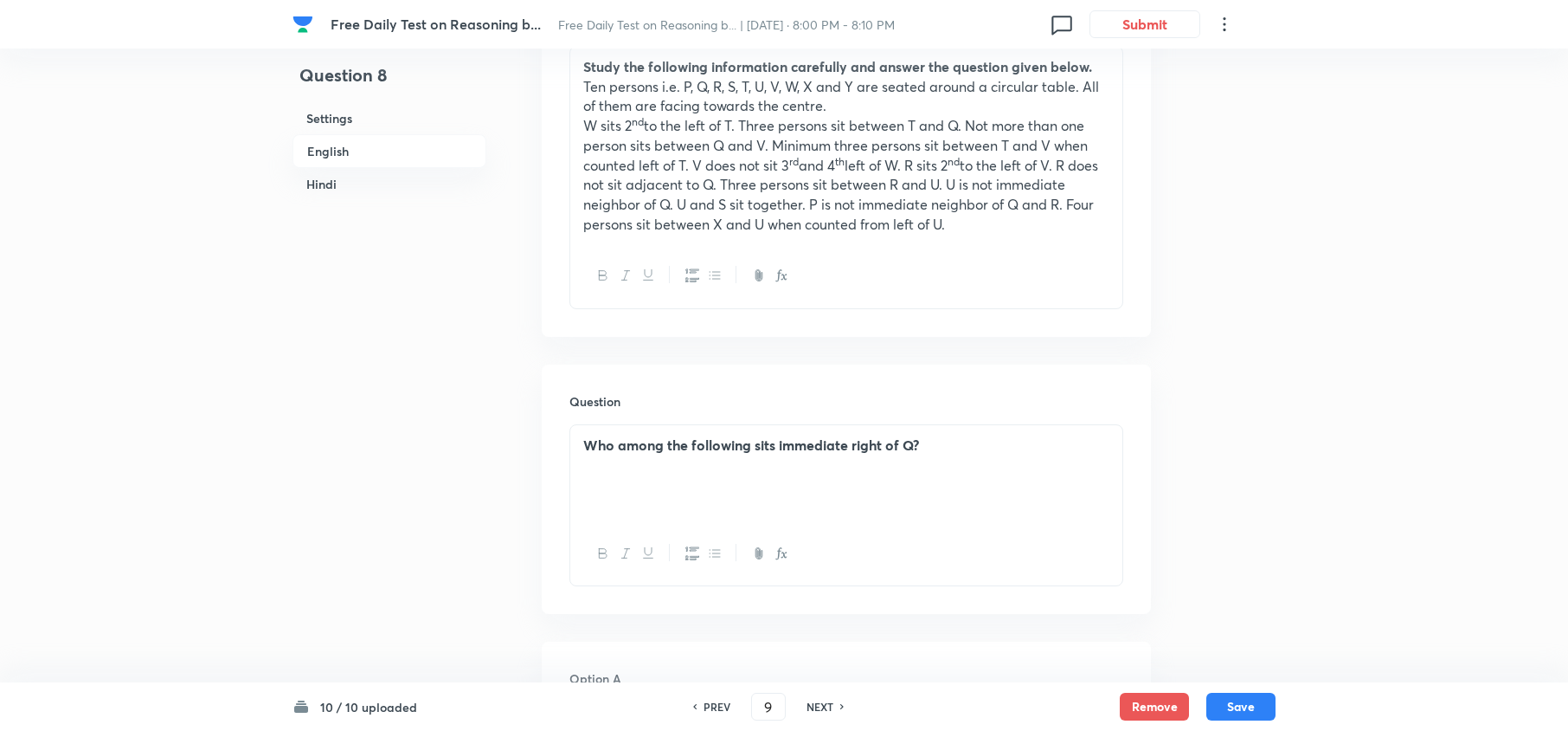
checkbox input "false"
checkbox input "true"
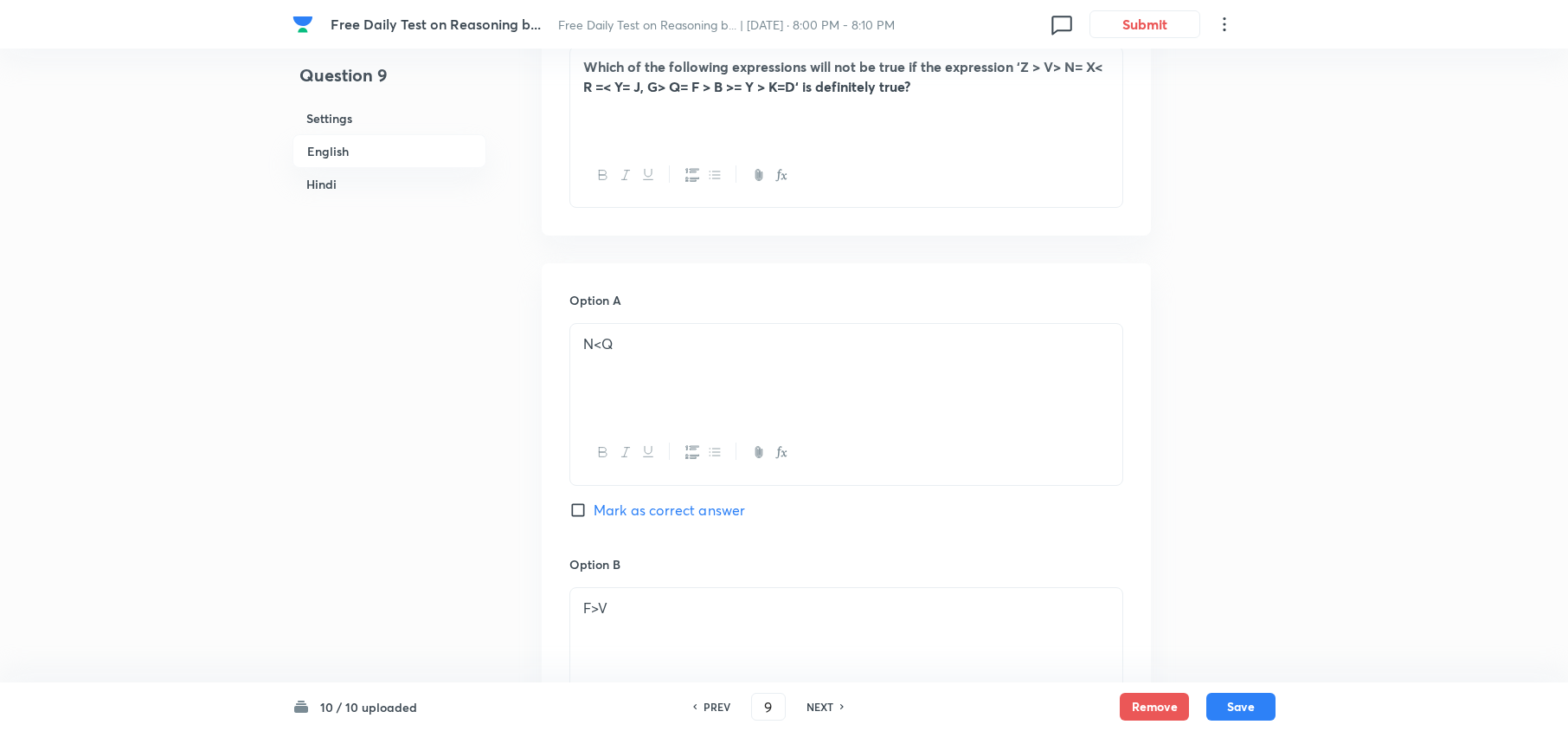
click at [814, 703] on h6 "NEXT" at bounding box center [819, 706] width 27 height 16
type input "10"
checkbox input "false"
checkbox input "true"
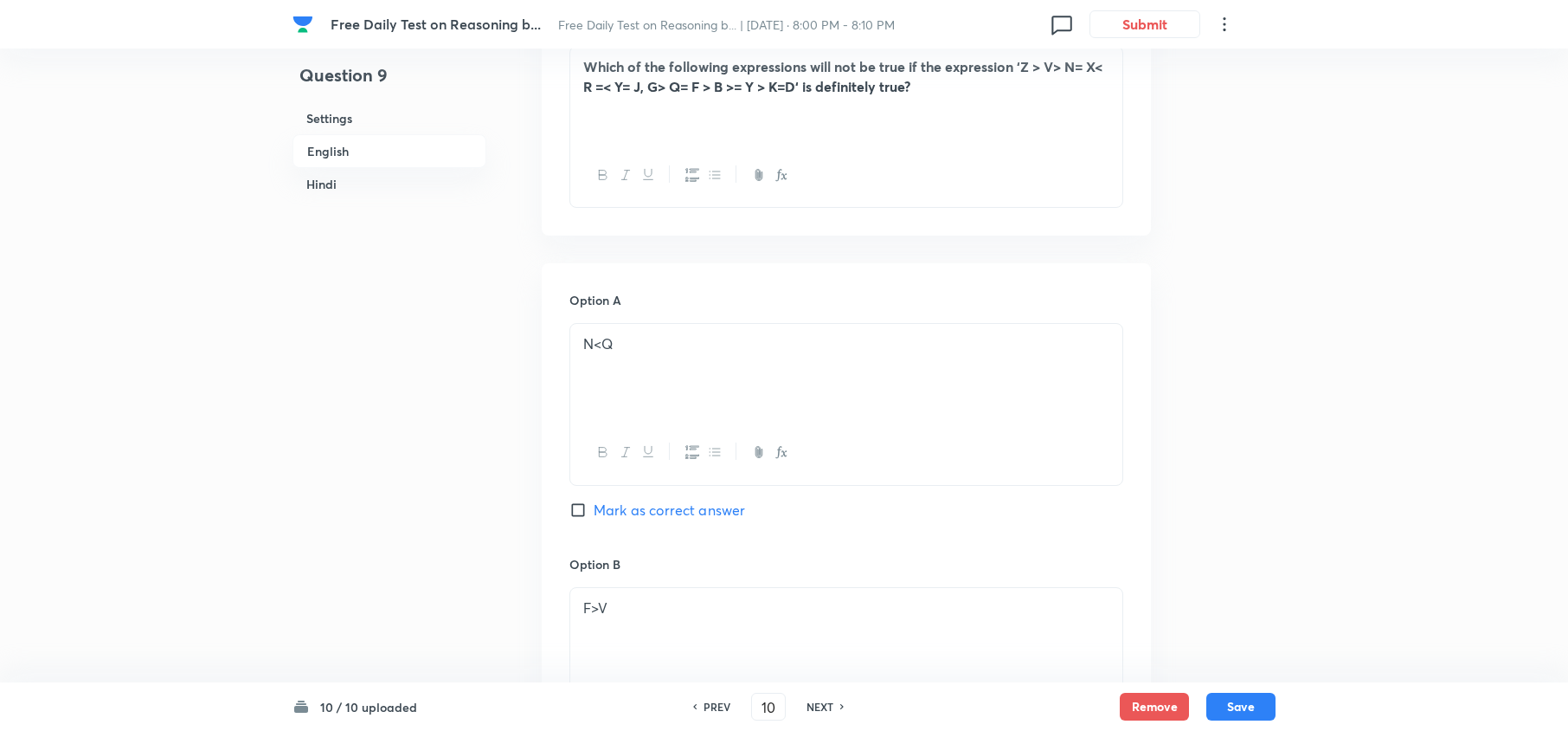
checkbox input "true"
click at [814, 703] on h6 "NEXT" at bounding box center [819, 706] width 27 height 16
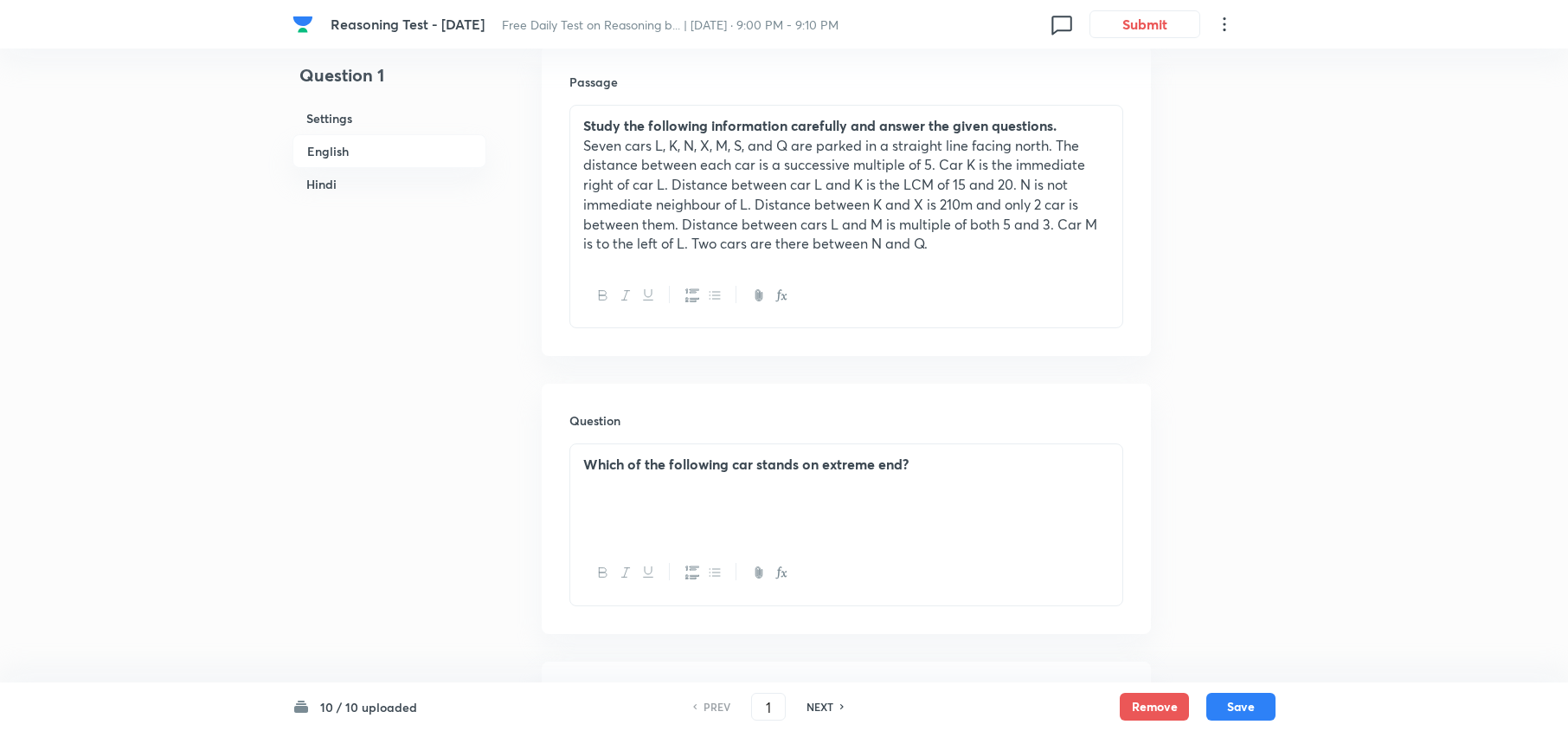
scroll to position [576, 0]
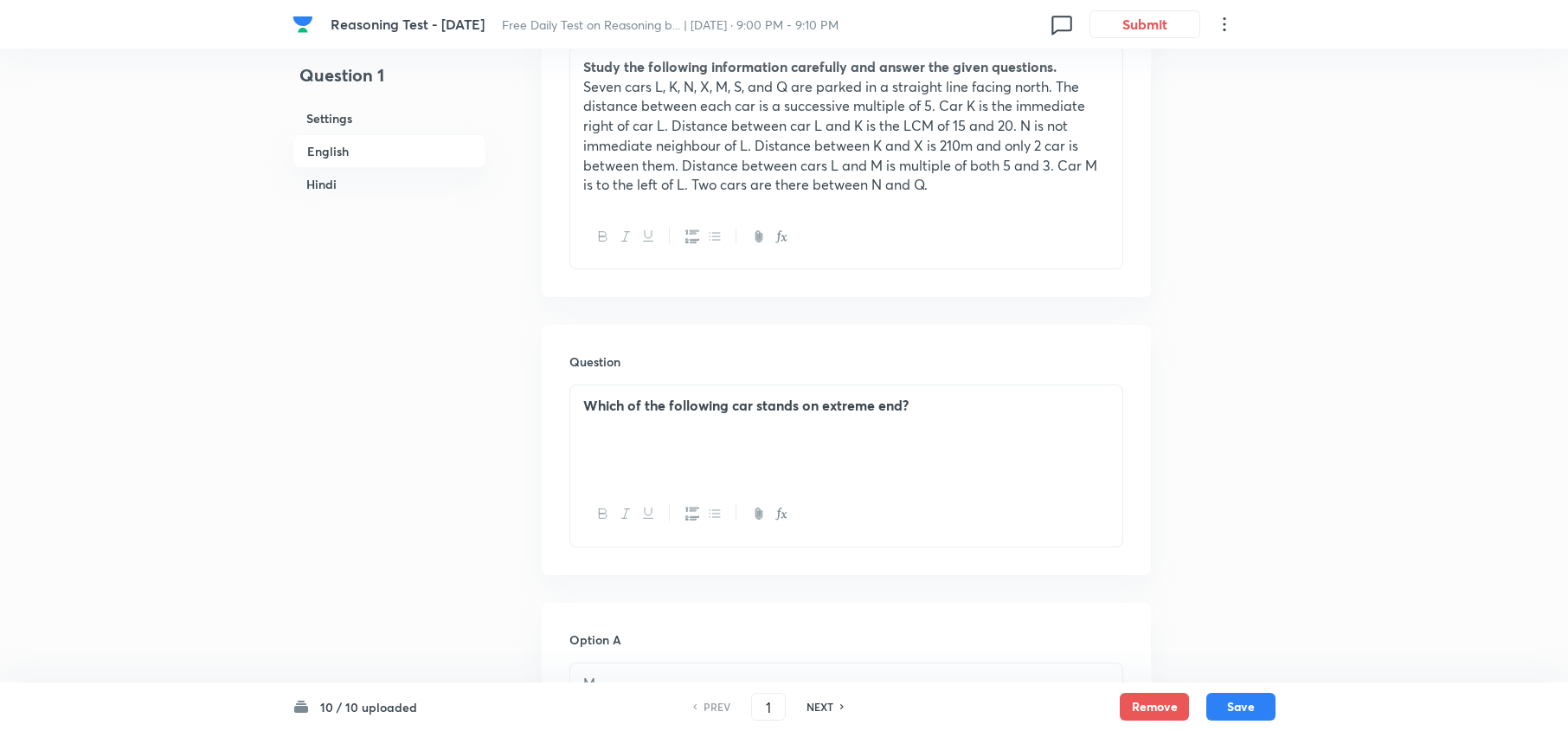
click at [815, 701] on h6 "NEXT" at bounding box center [819, 706] width 27 height 16
type input "2"
checkbox input "false"
checkbox input "true"
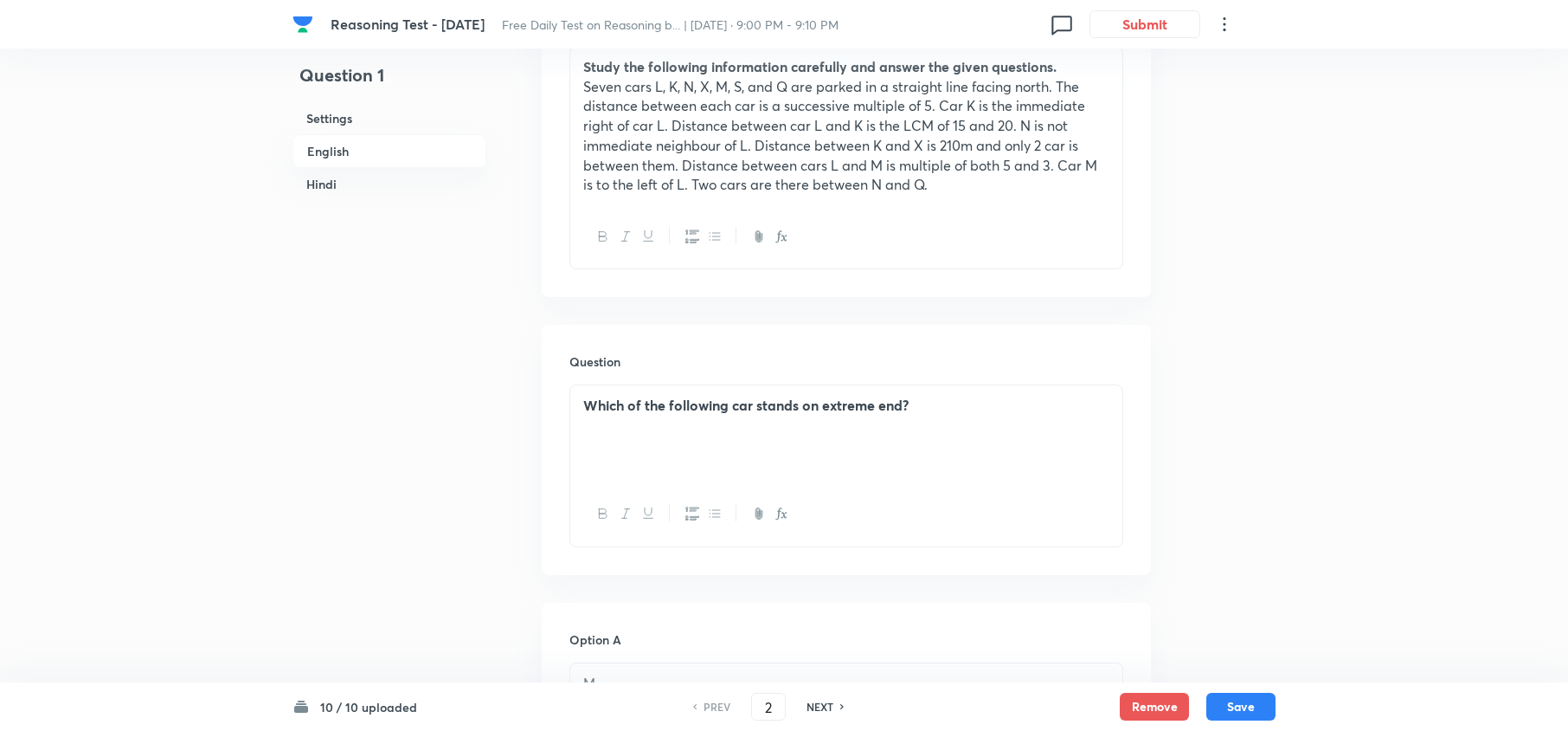
checkbox input "true"
click at [815, 701] on h6 "NEXT" at bounding box center [819, 706] width 27 height 16
type input "3"
checkbox input "false"
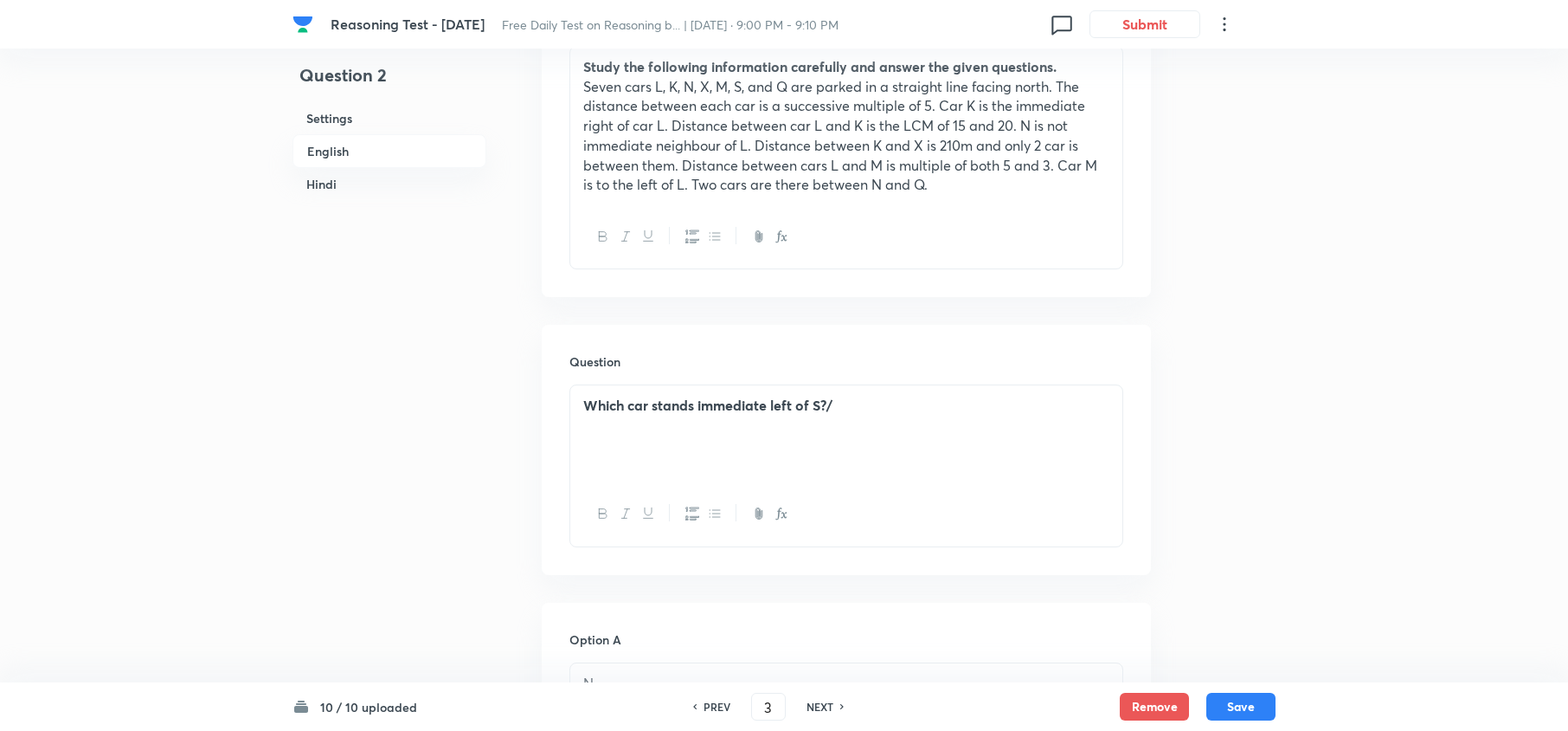
checkbox input "true"
click at [815, 701] on h6 "NEXT" at bounding box center [819, 706] width 27 height 16
type input "4"
checkbox input "false"
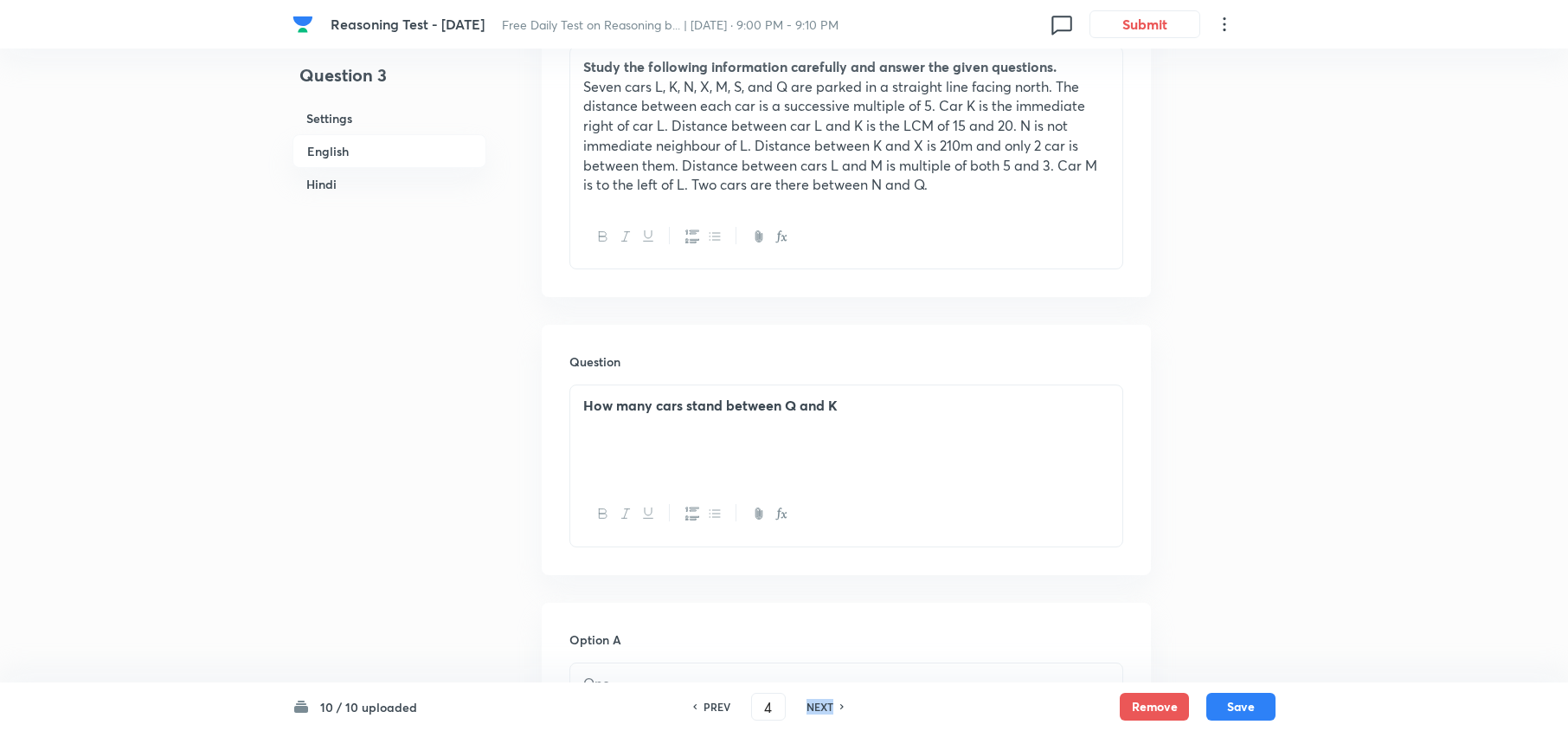
checkbox input "false"
checkbox input "true"
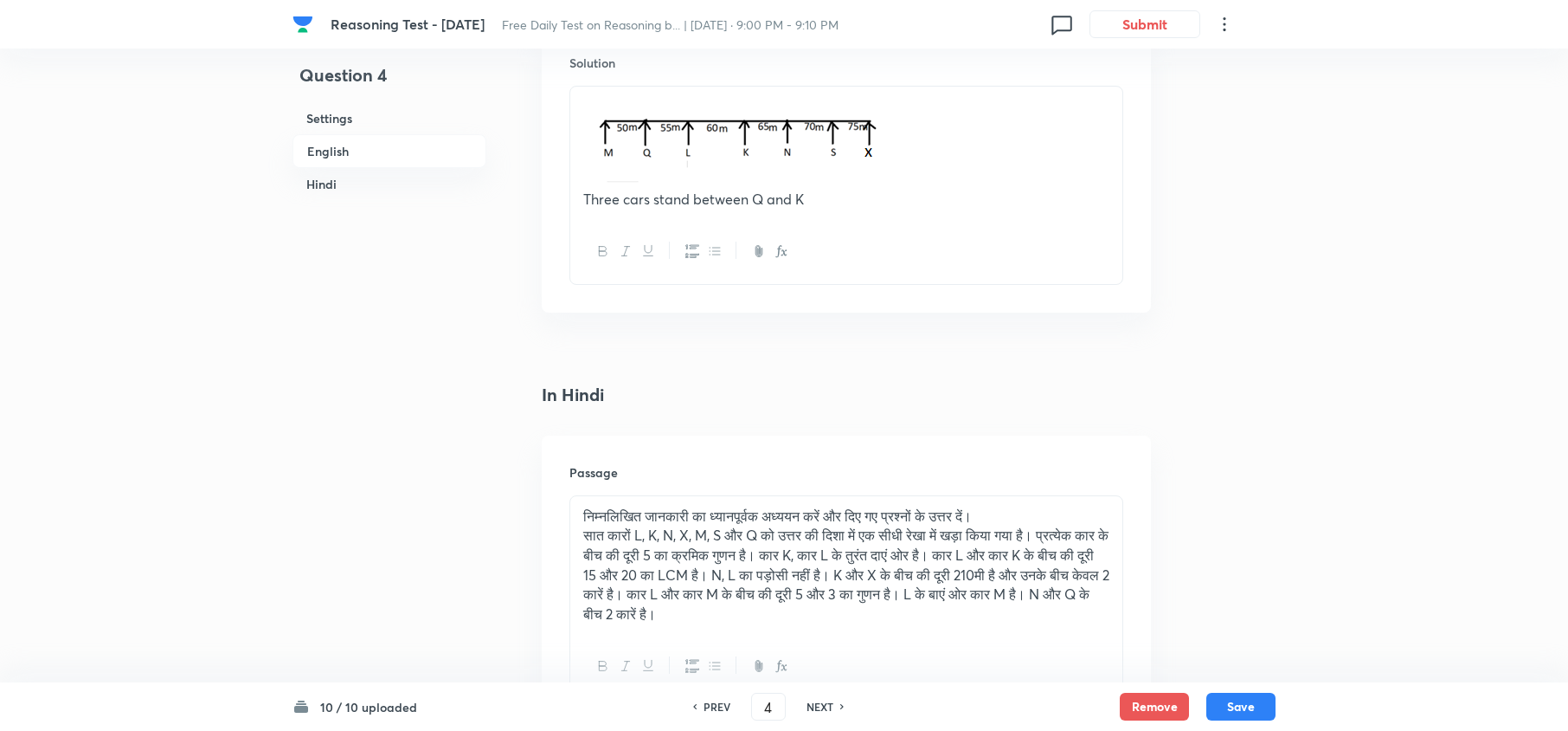
scroll to position [2538, 0]
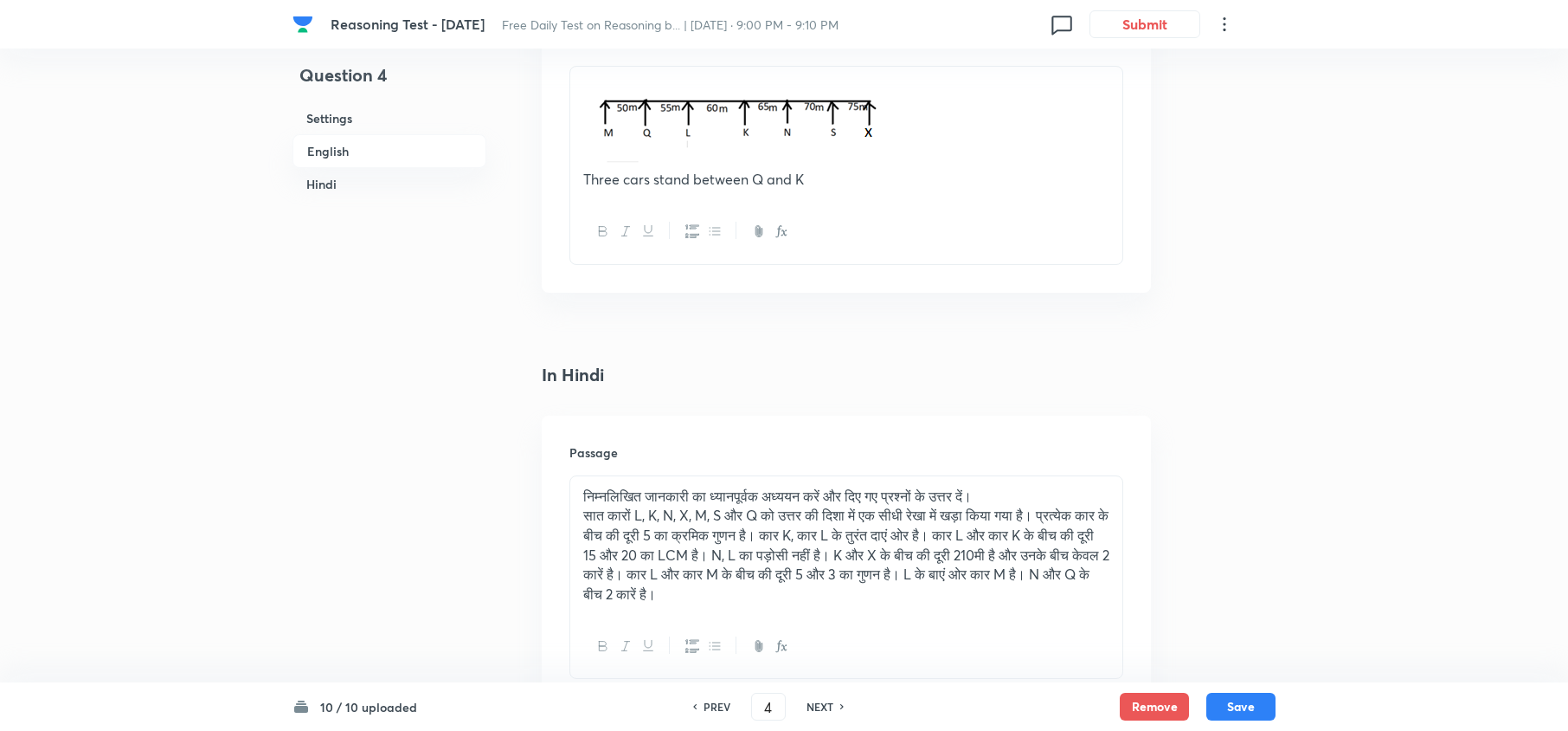
click at [815, 701] on h6 "NEXT" at bounding box center [819, 706] width 27 height 16
type input "5"
checkbox input "false"
checkbox input "true"
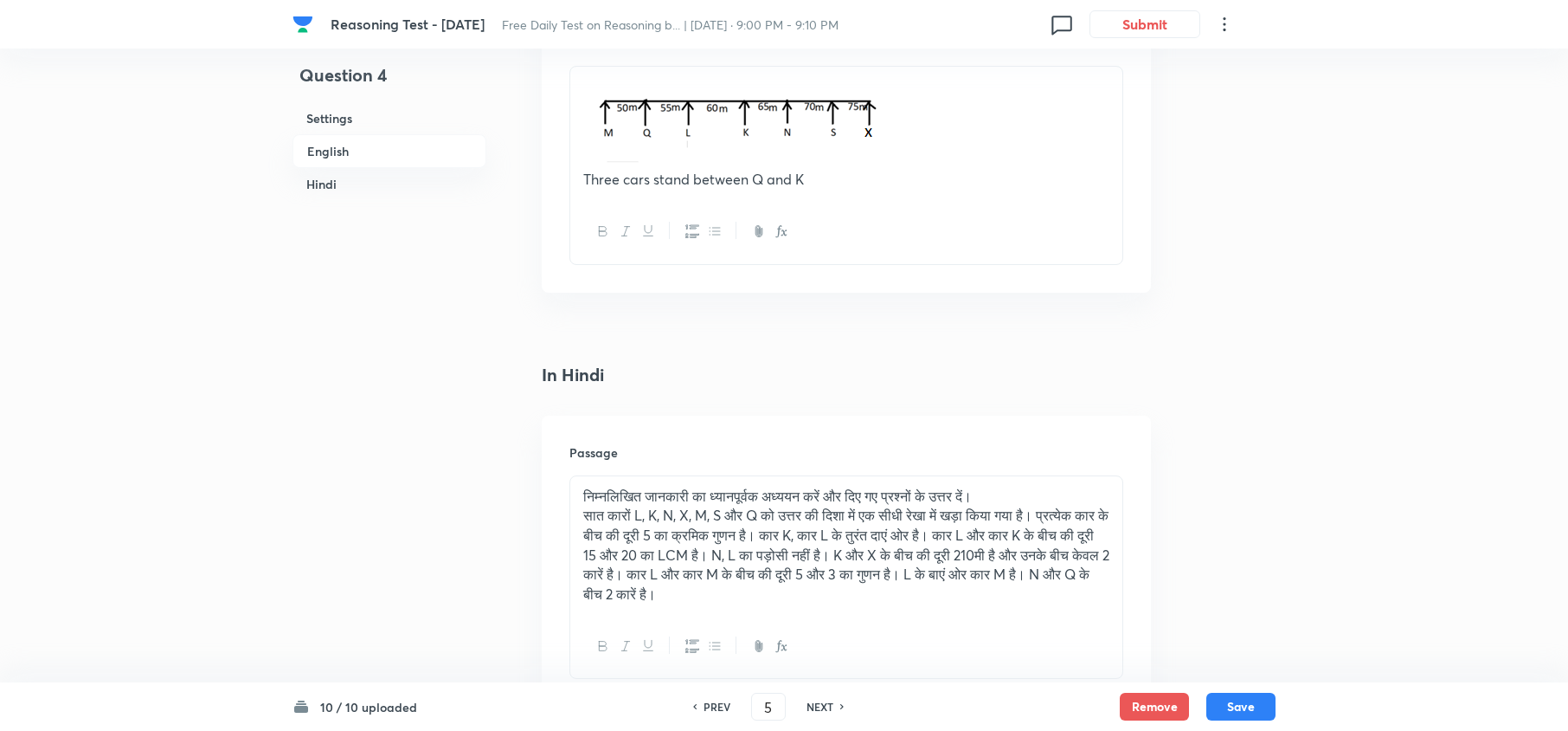
checkbox input "true"
click at [815, 701] on h6 "NEXT" at bounding box center [819, 706] width 27 height 16
type input "6"
checkbox input "false"
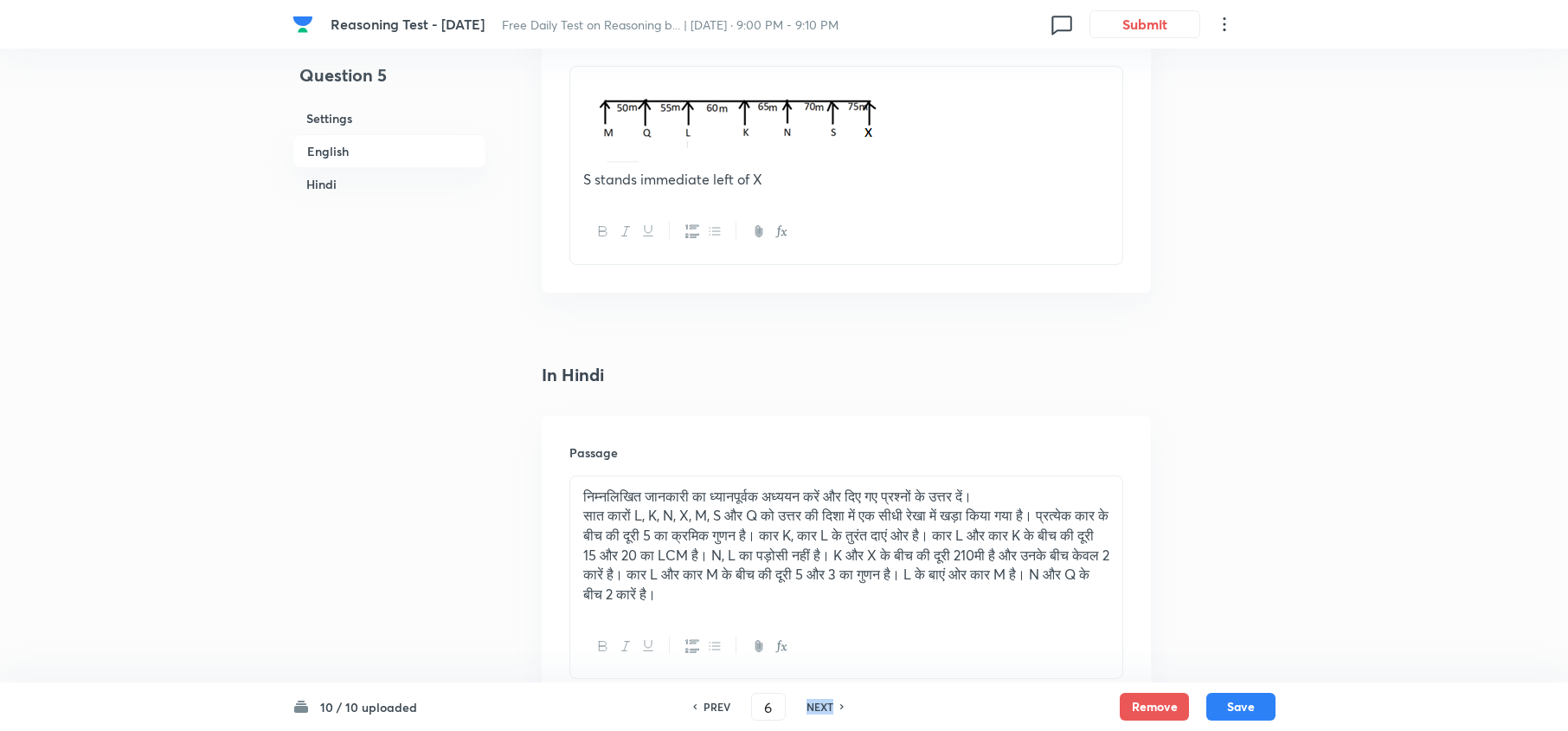
checkbox input "true"
click at [815, 701] on h6 "NEXT" at bounding box center [819, 706] width 27 height 16
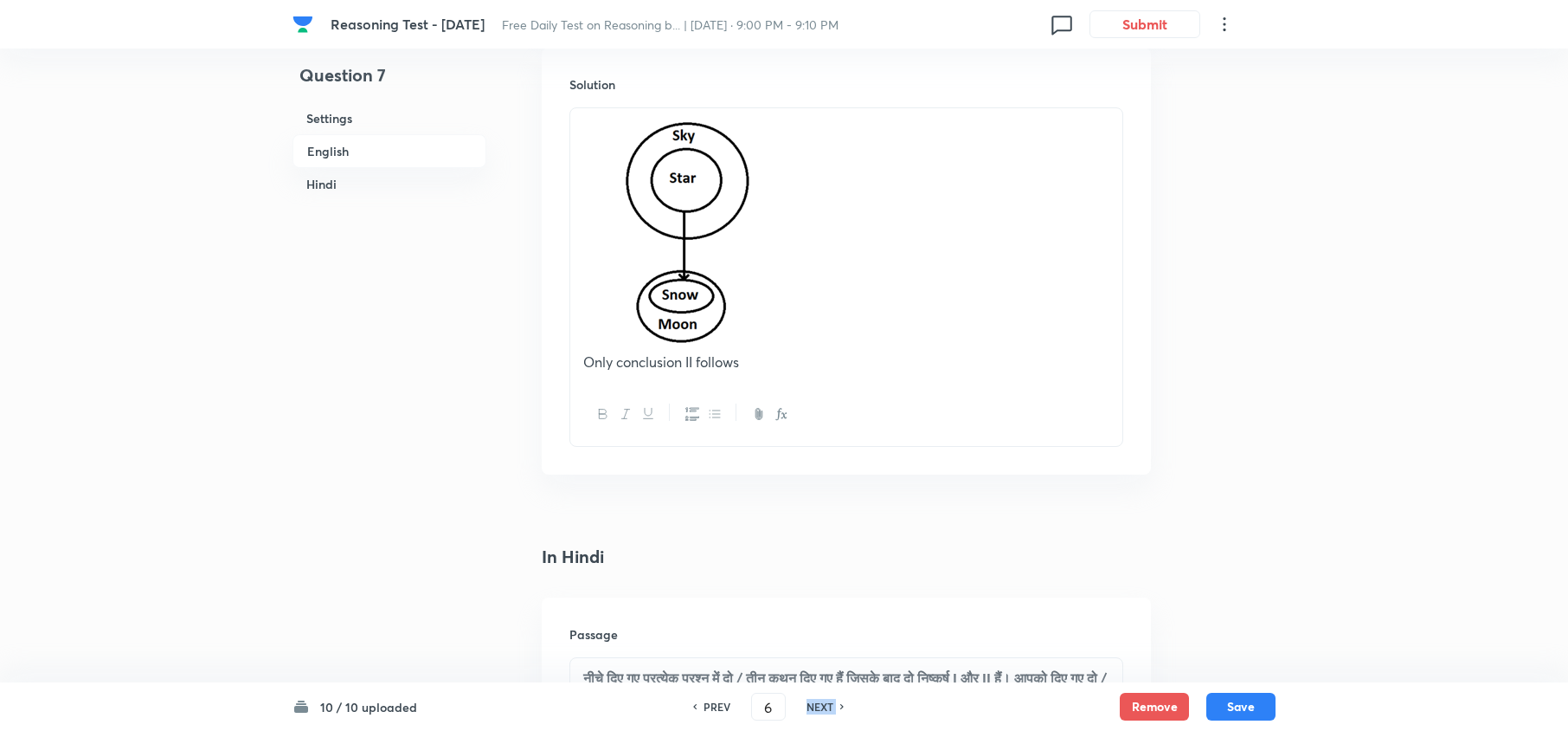
type input "7"
checkbox input "false"
checkbox input "true"
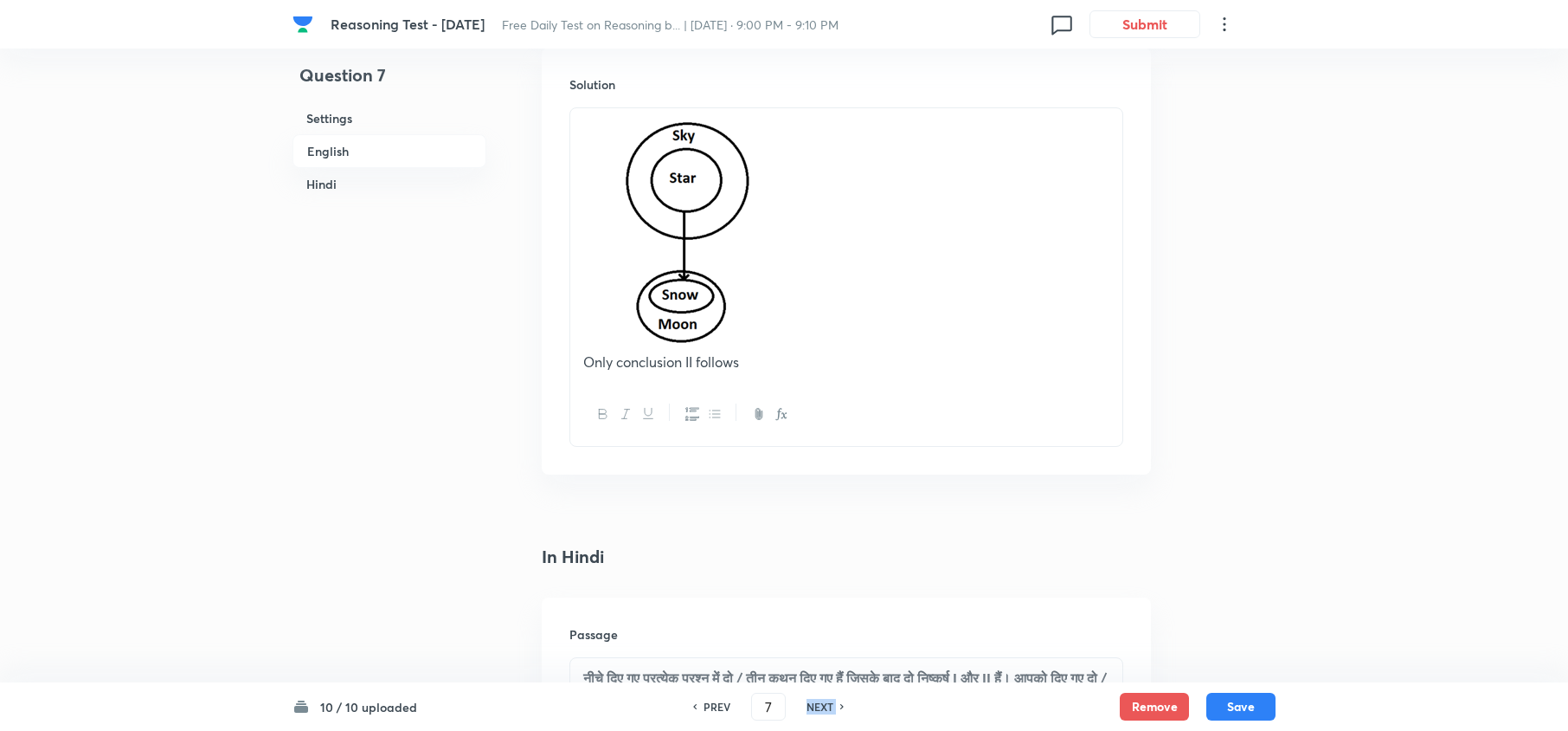
click at [815, 701] on h6 "NEXT" at bounding box center [819, 706] width 27 height 16
type input "8"
checkbox input "false"
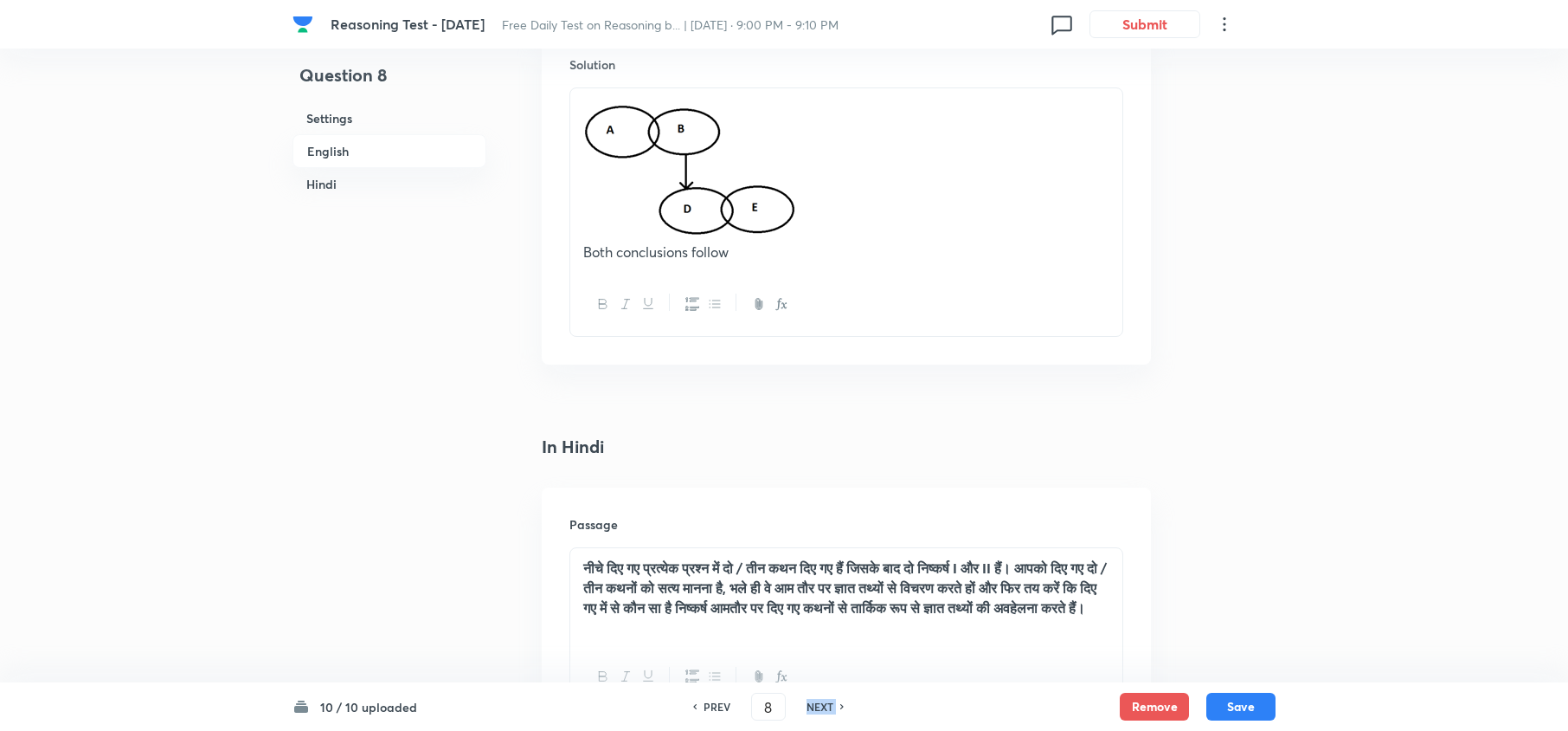
checkbox input "true"
click at [815, 701] on h6 "NEXT" at bounding box center [819, 706] width 27 height 16
type input "9"
checkbox input "false"
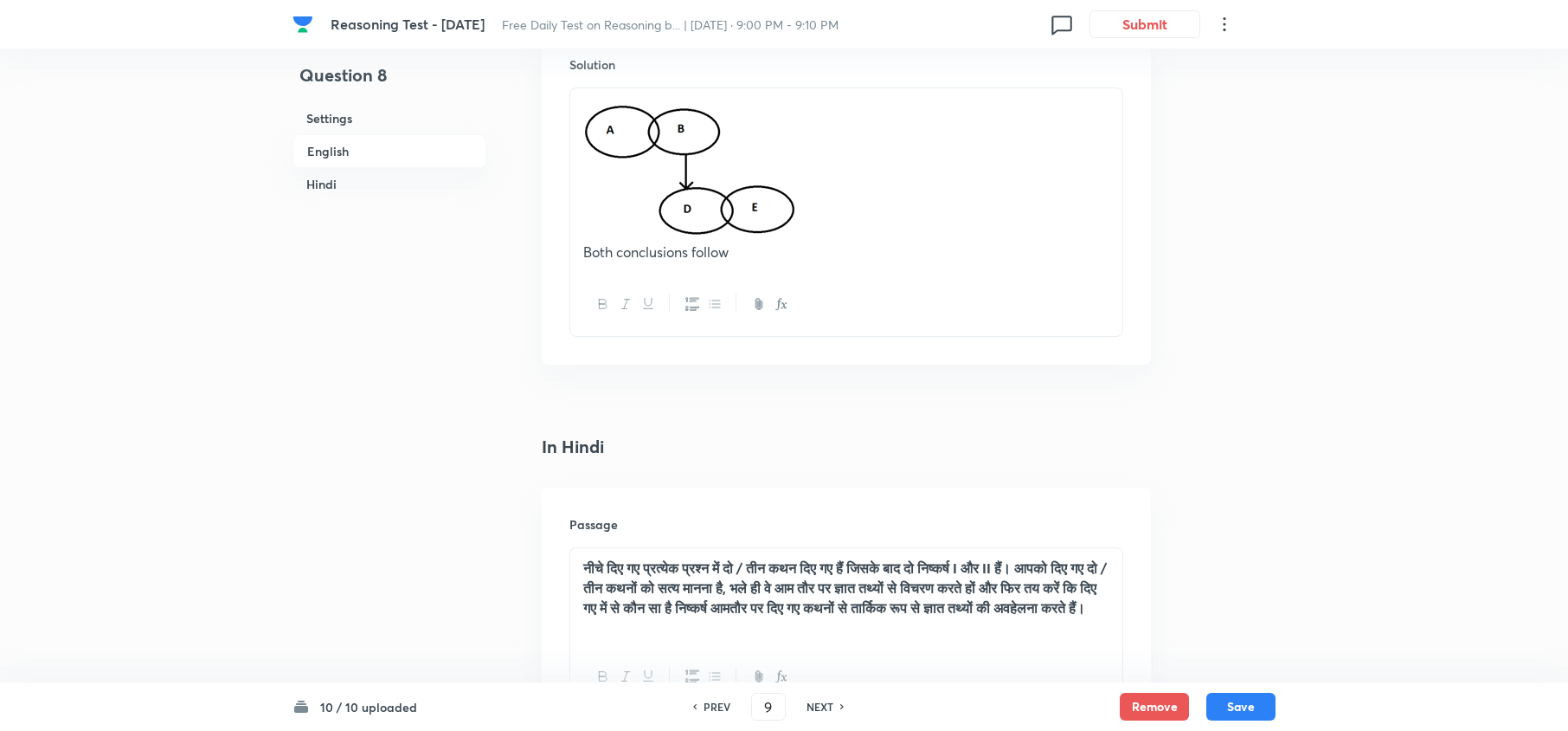
checkbox input "false"
checkbox input "true"
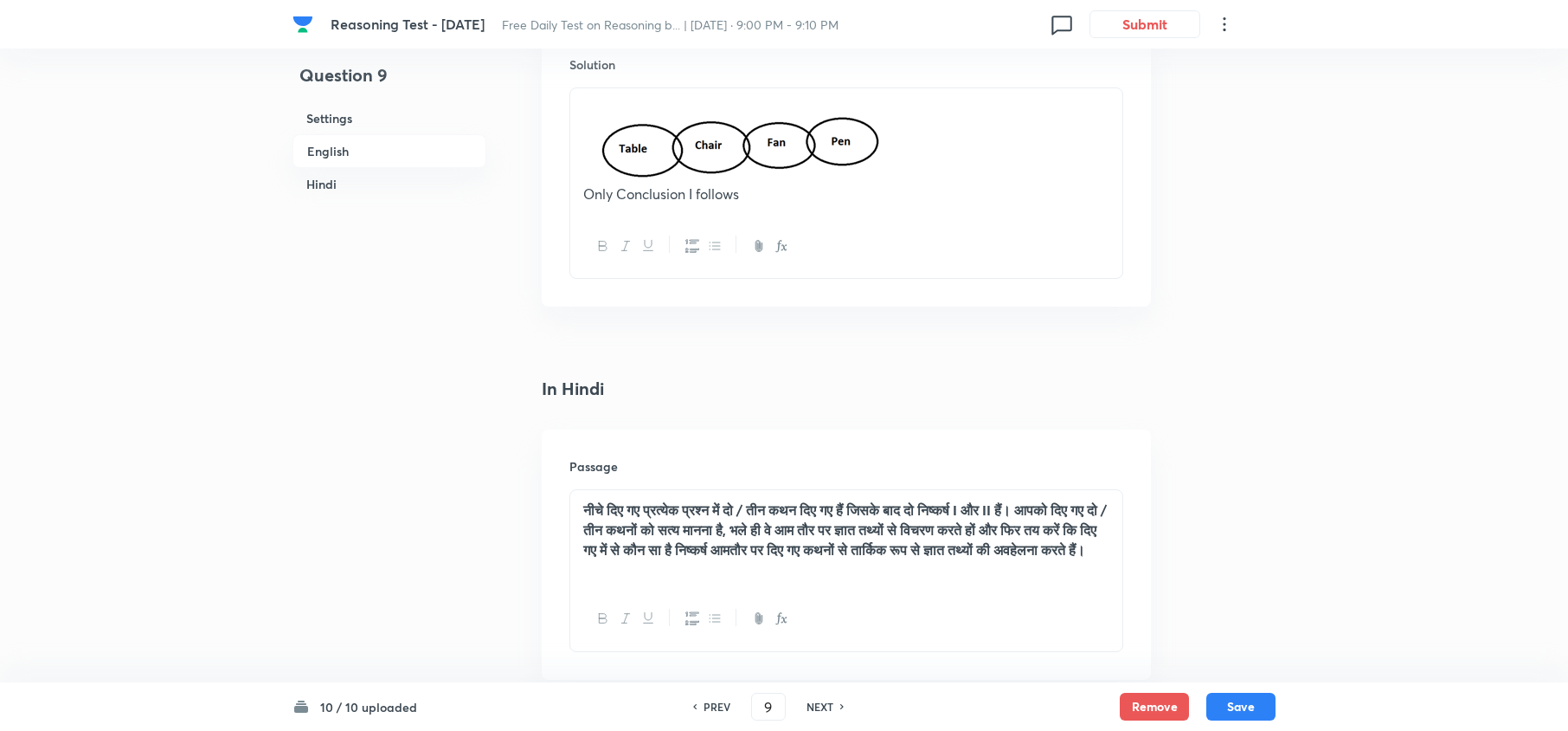
click at [815, 699] on h6 "NEXT" at bounding box center [819, 706] width 27 height 16
type input "10"
checkbox input "false"
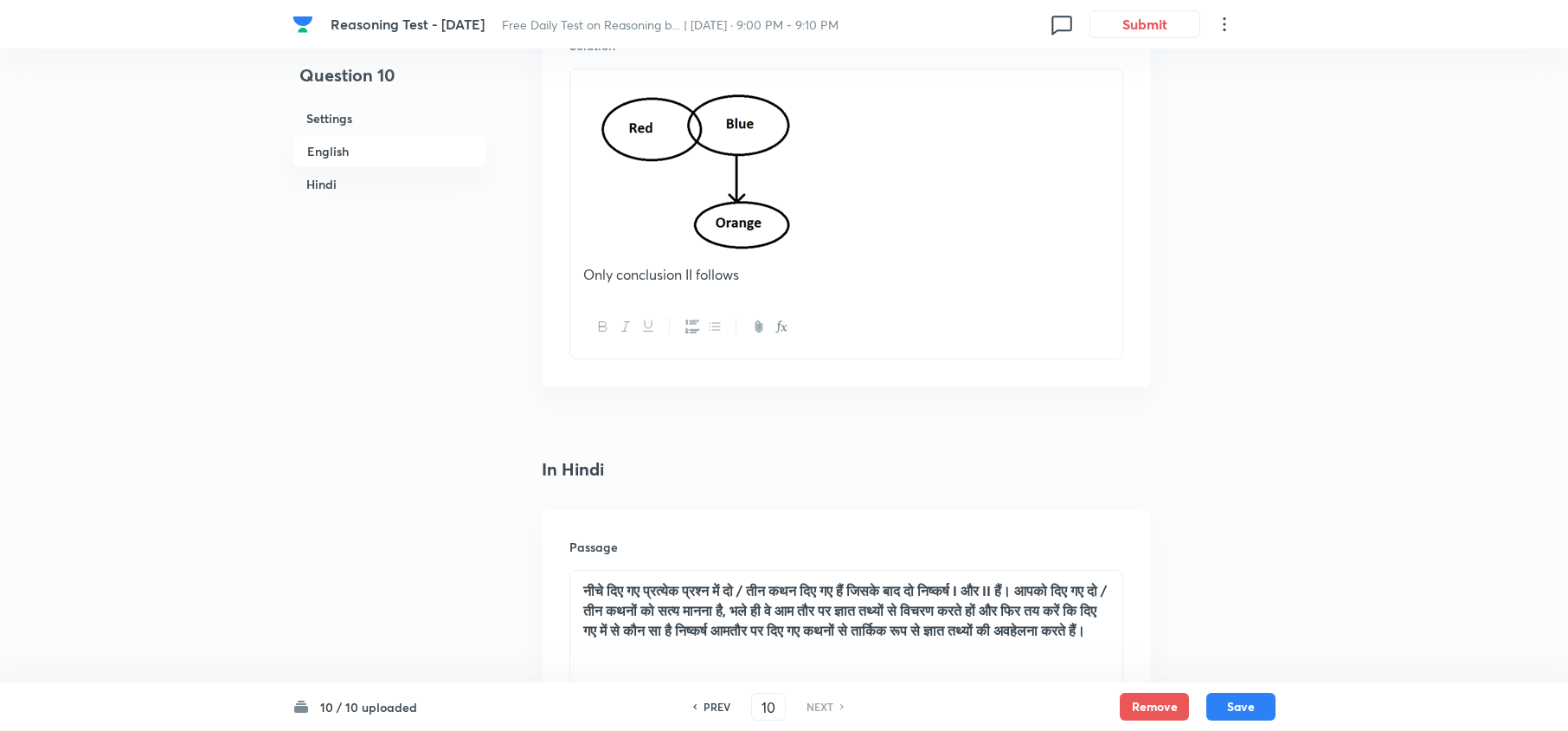
checkbox input "true"
click at [815, 699] on h6 "NEXT" at bounding box center [819, 706] width 27 height 16
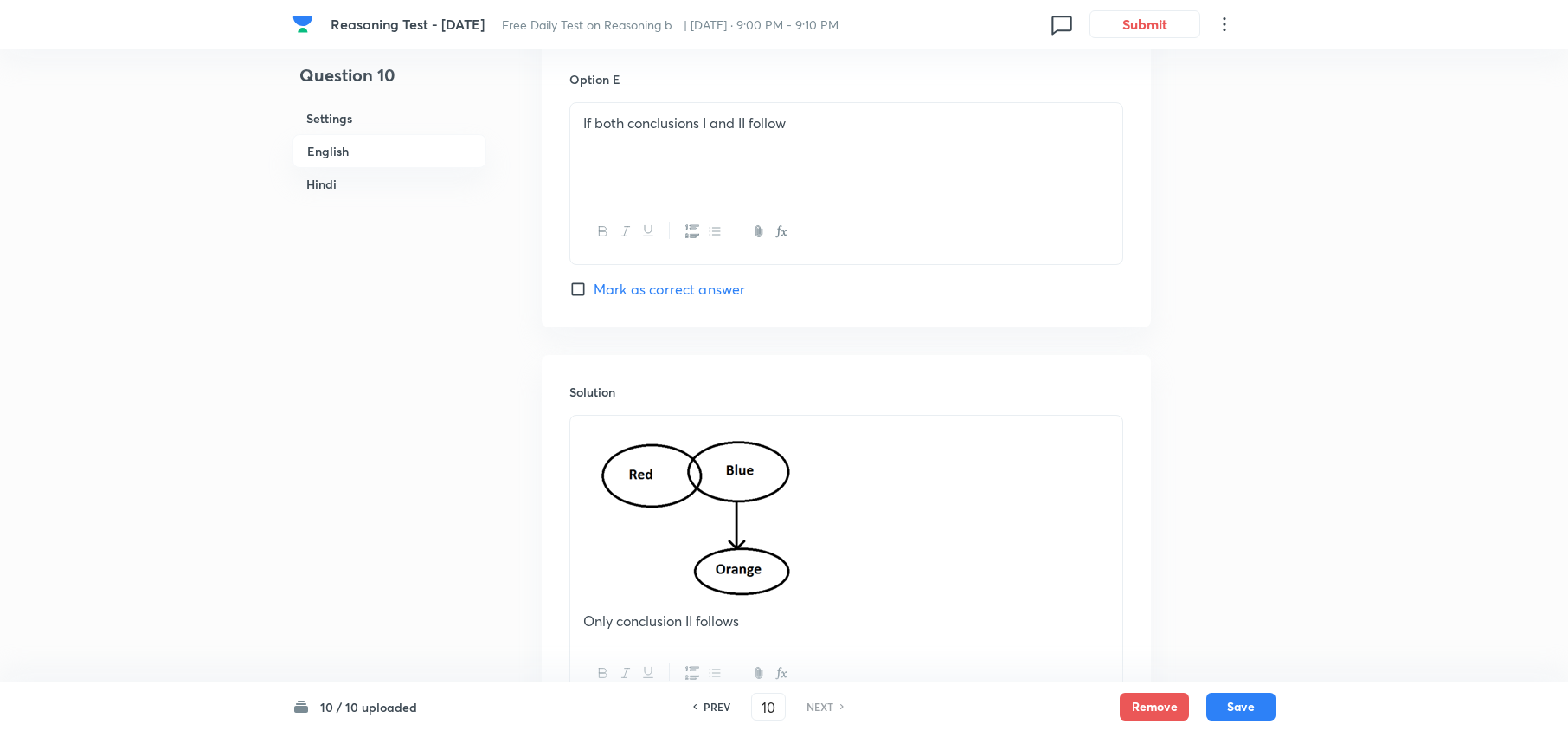
scroll to position [1846, 0]
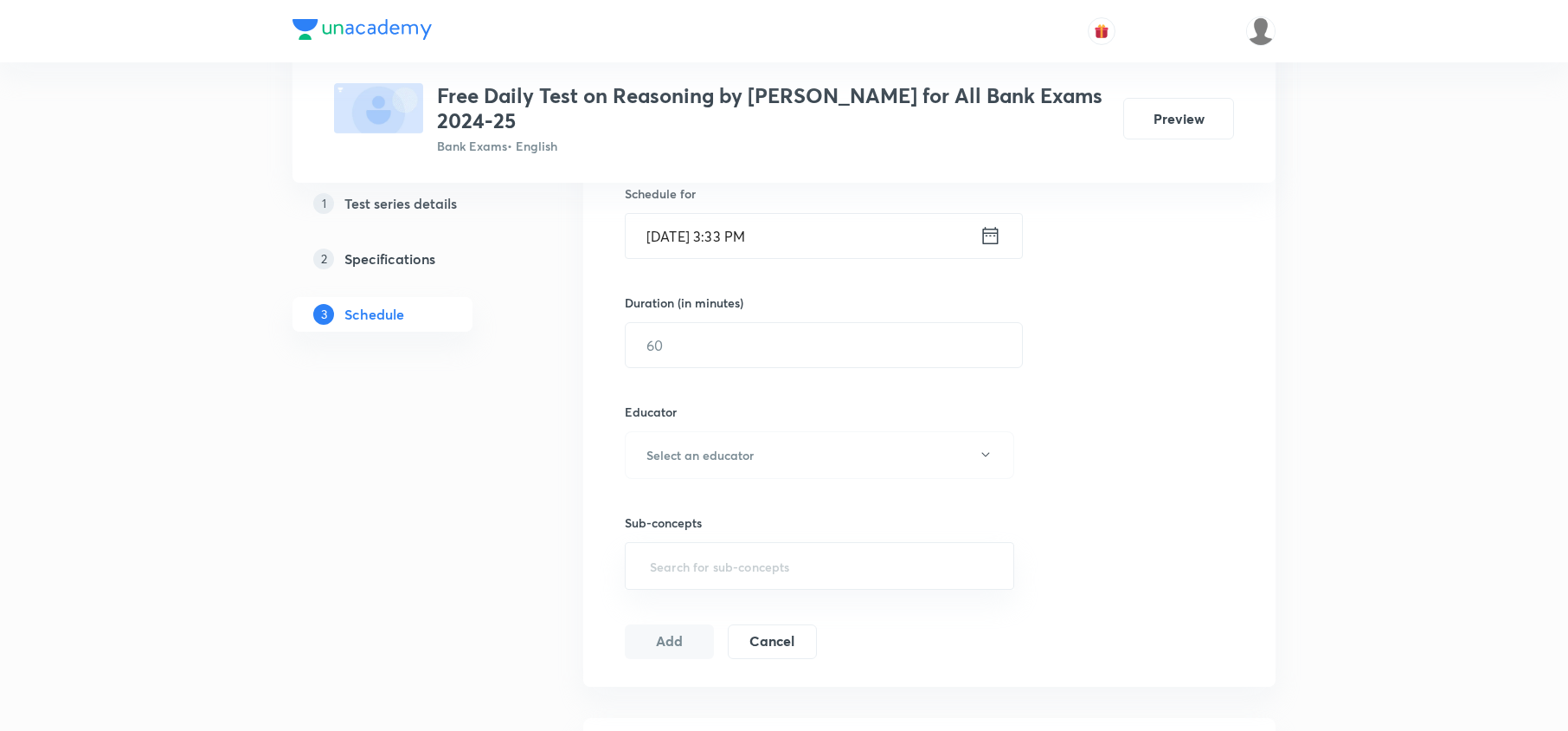
scroll to position [807, 0]
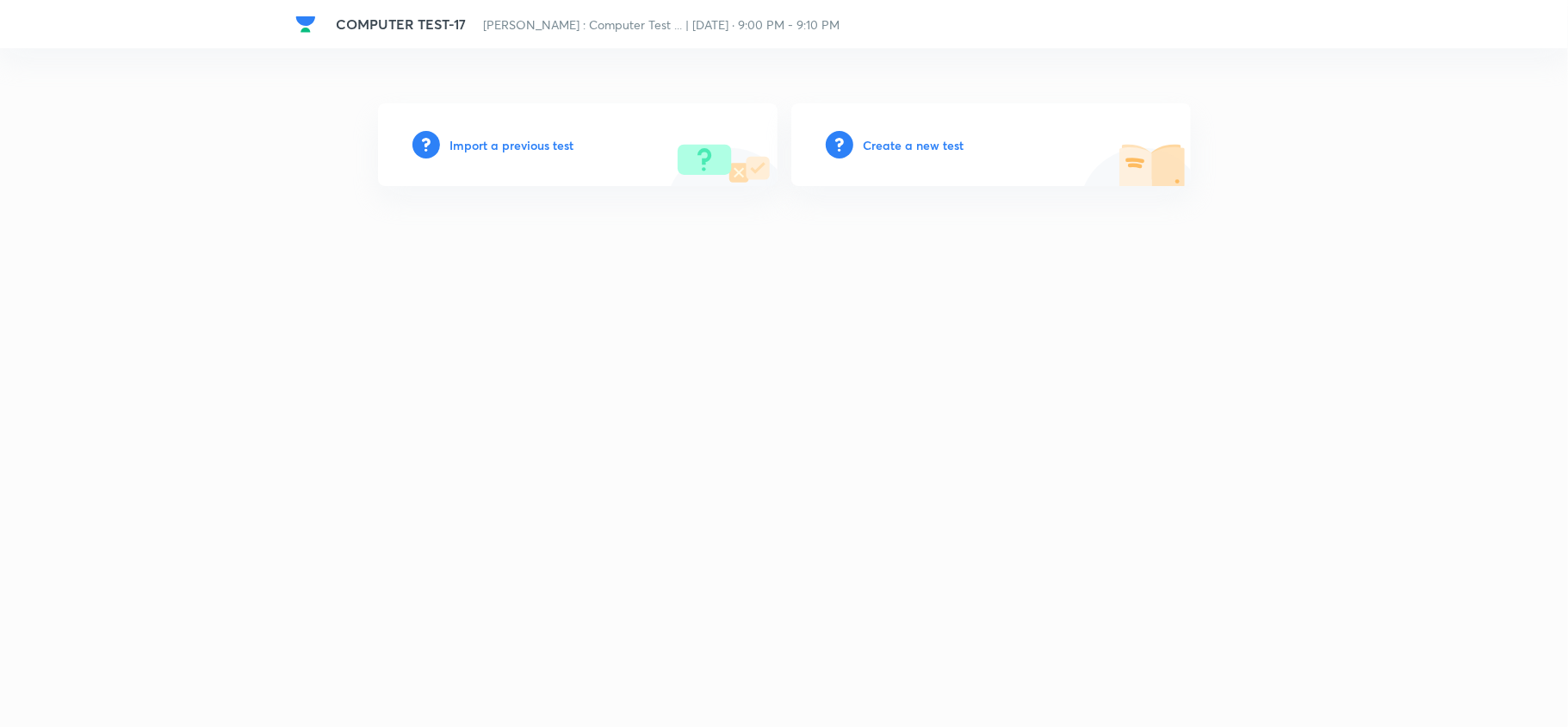
click at [910, 139] on h6 "Create a new test" at bounding box center [914, 145] width 101 height 18
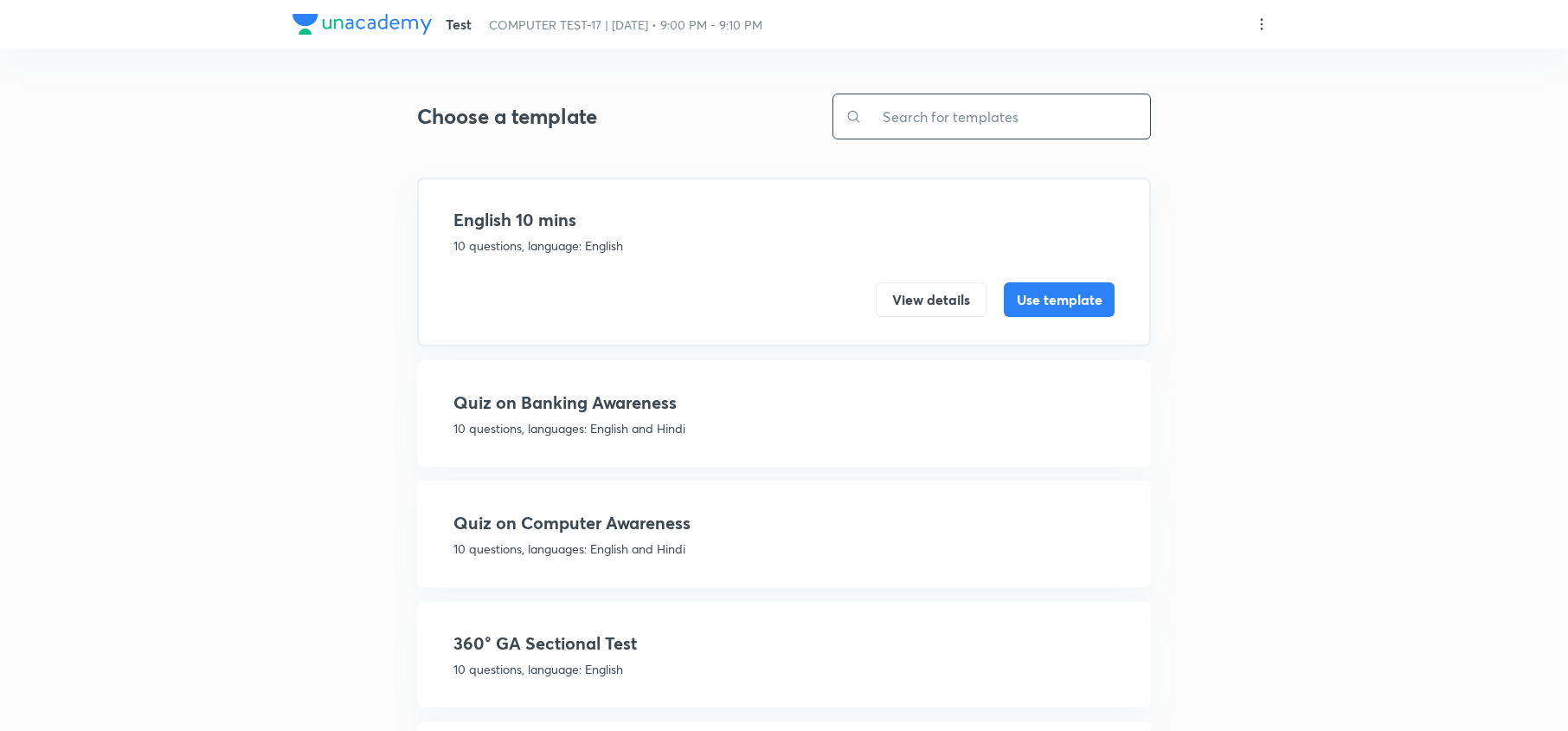
click at [933, 94] on input "text" at bounding box center [1006, 116] width 289 height 45
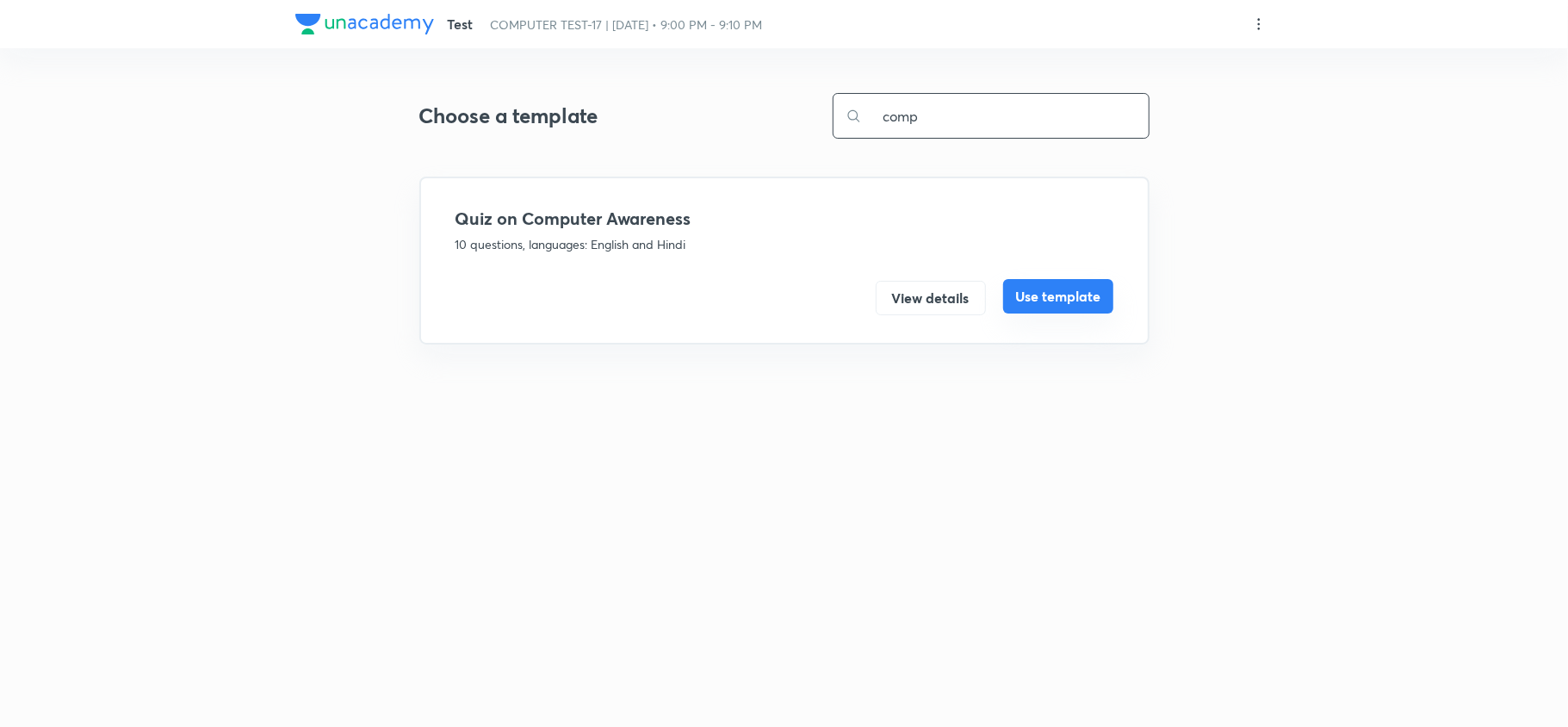
type input "comp"
click at [1045, 294] on button "Use template" at bounding box center [1059, 296] width 111 height 35
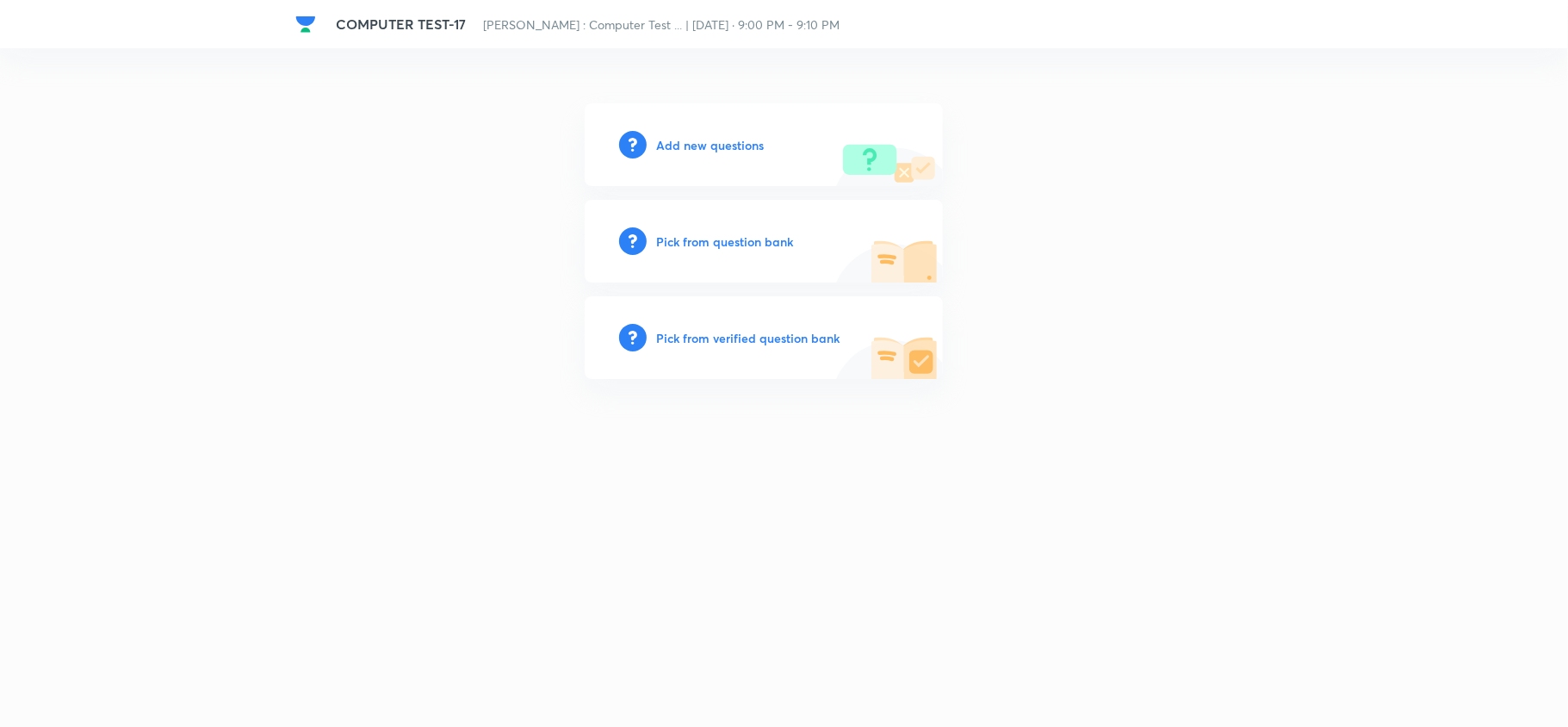
click at [720, 233] on h6 "Pick from question bank" at bounding box center [725, 242] width 137 height 18
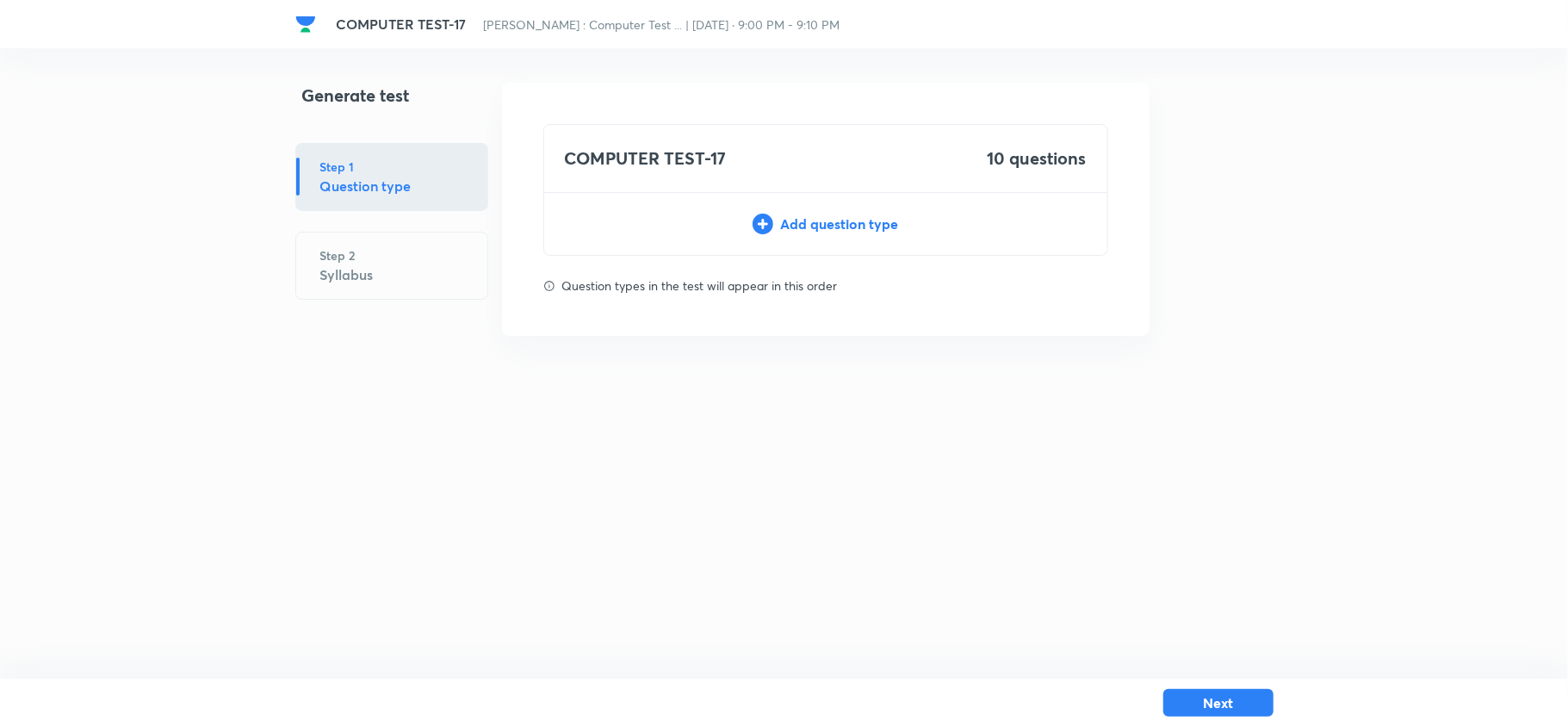
click at [827, 227] on div "Add question type" at bounding box center [826, 223] width 563 height 21
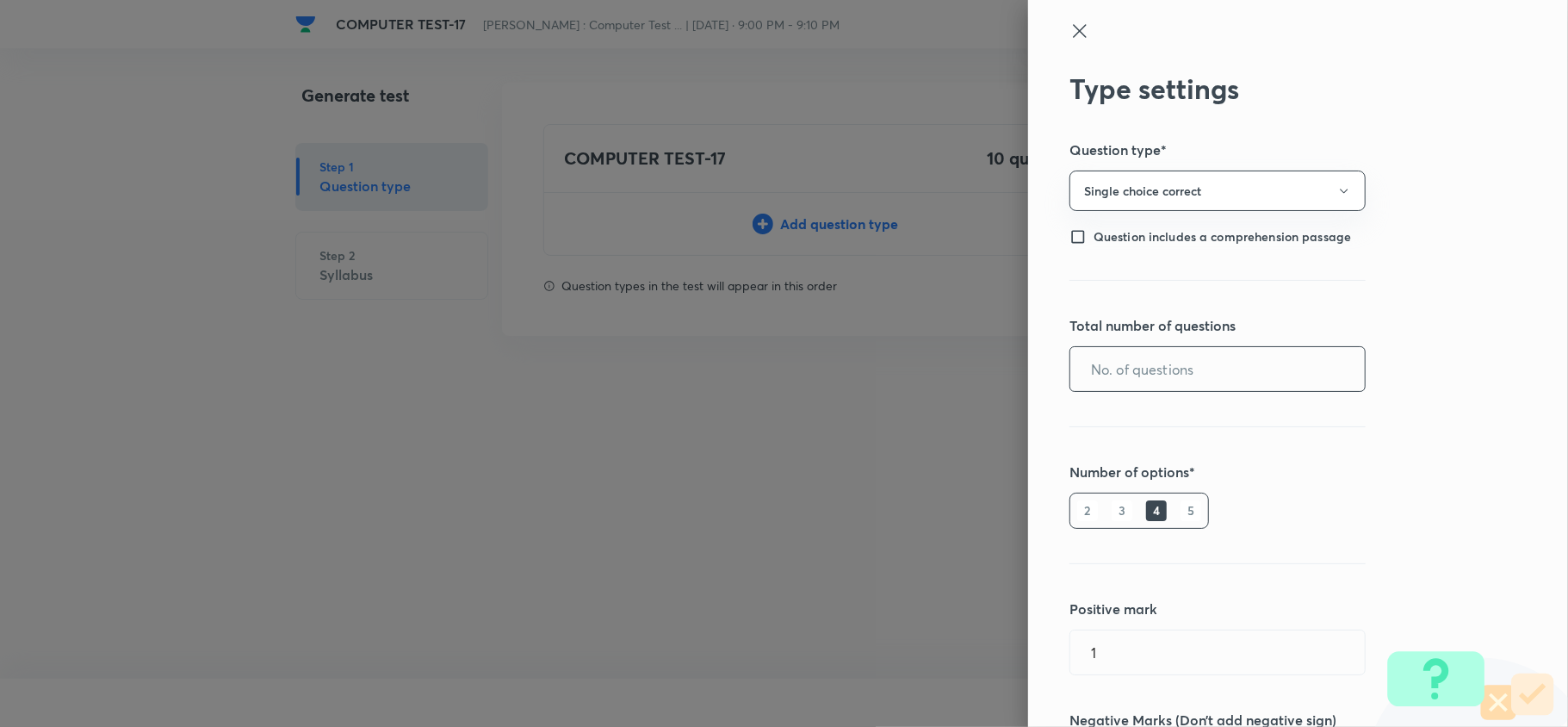
click at [1114, 363] on input "text" at bounding box center [1218, 369] width 294 height 44
type input "10"
click at [1180, 513] on h6 "5" at bounding box center [1190, 510] width 21 height 21
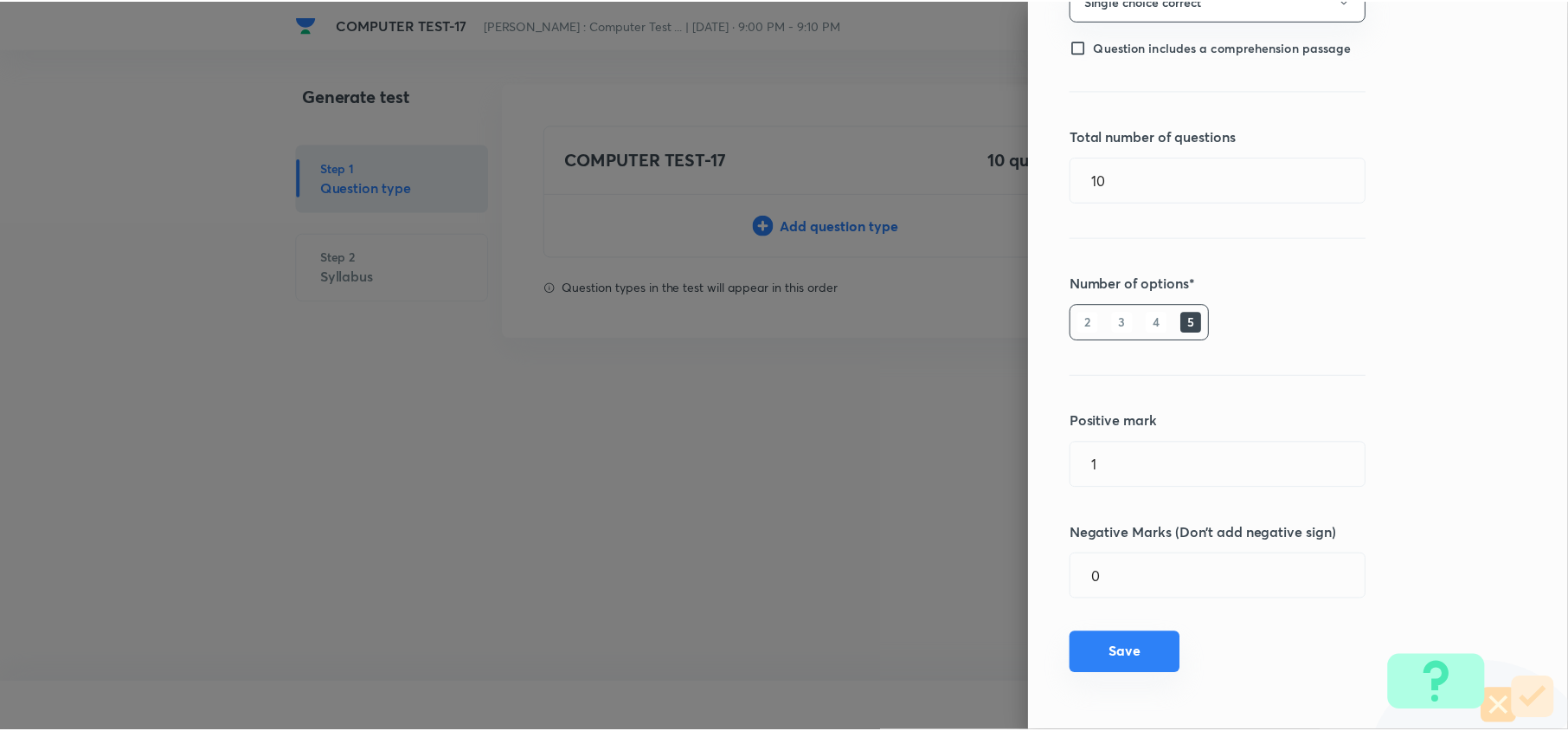
scroll to position [192, 0]
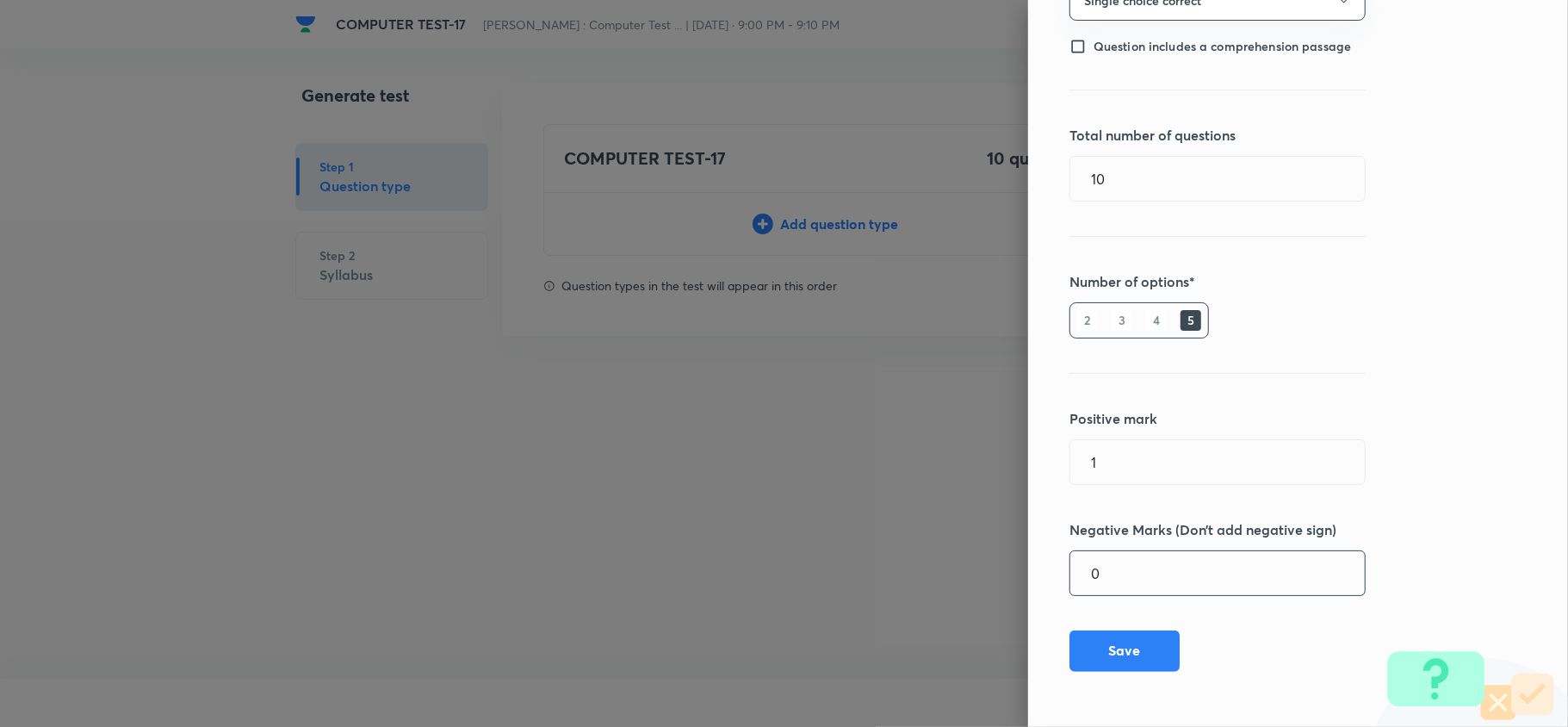
click at [1117, 563] on input "0" at bounding box center [1218, 572] width 294 height 44
type input "0.25"
click at [1124, 645] on button "Save" at bounding box center [1125, 651] width 111 height 41
type input "0"
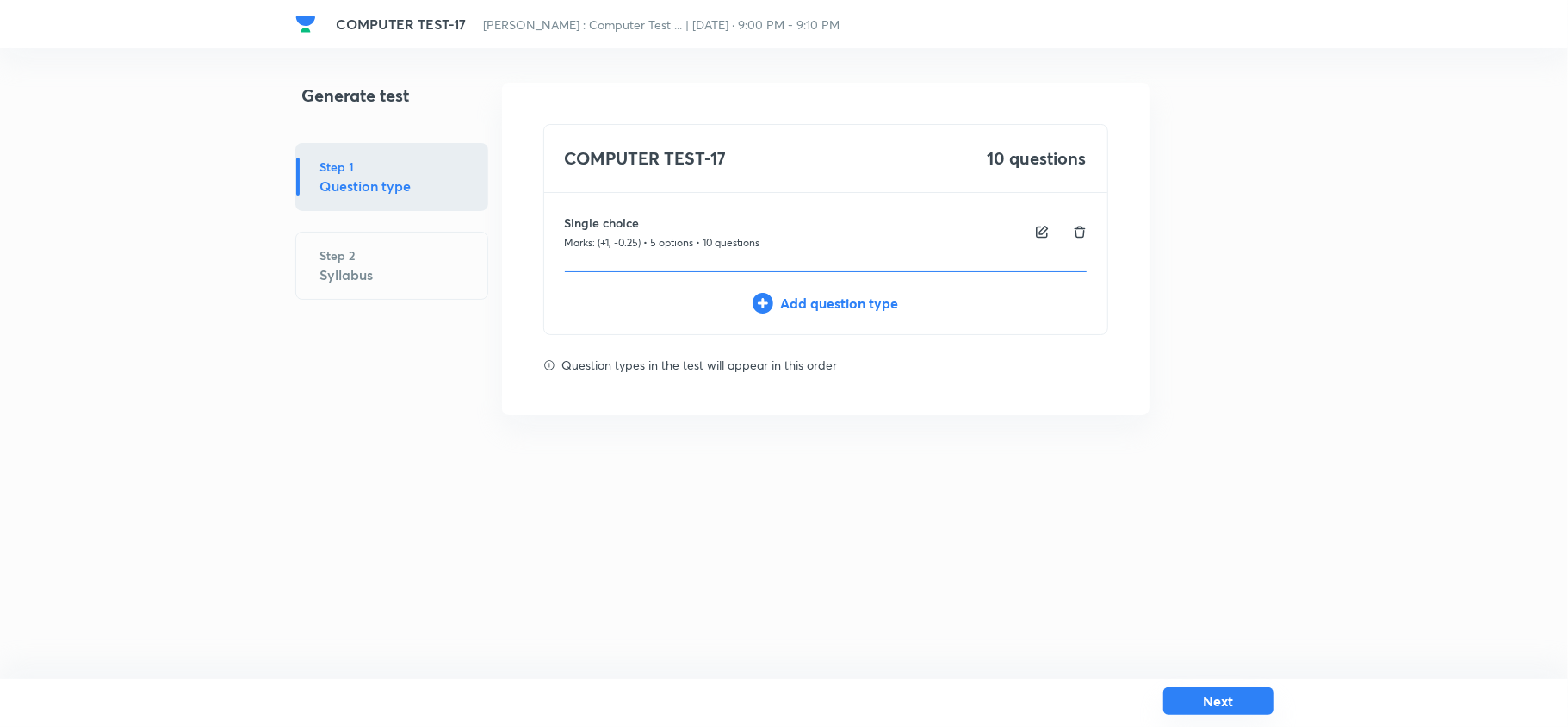
click at [1204, 703] on button "Next" at bounding box center [1219, 700] width 111 height 28
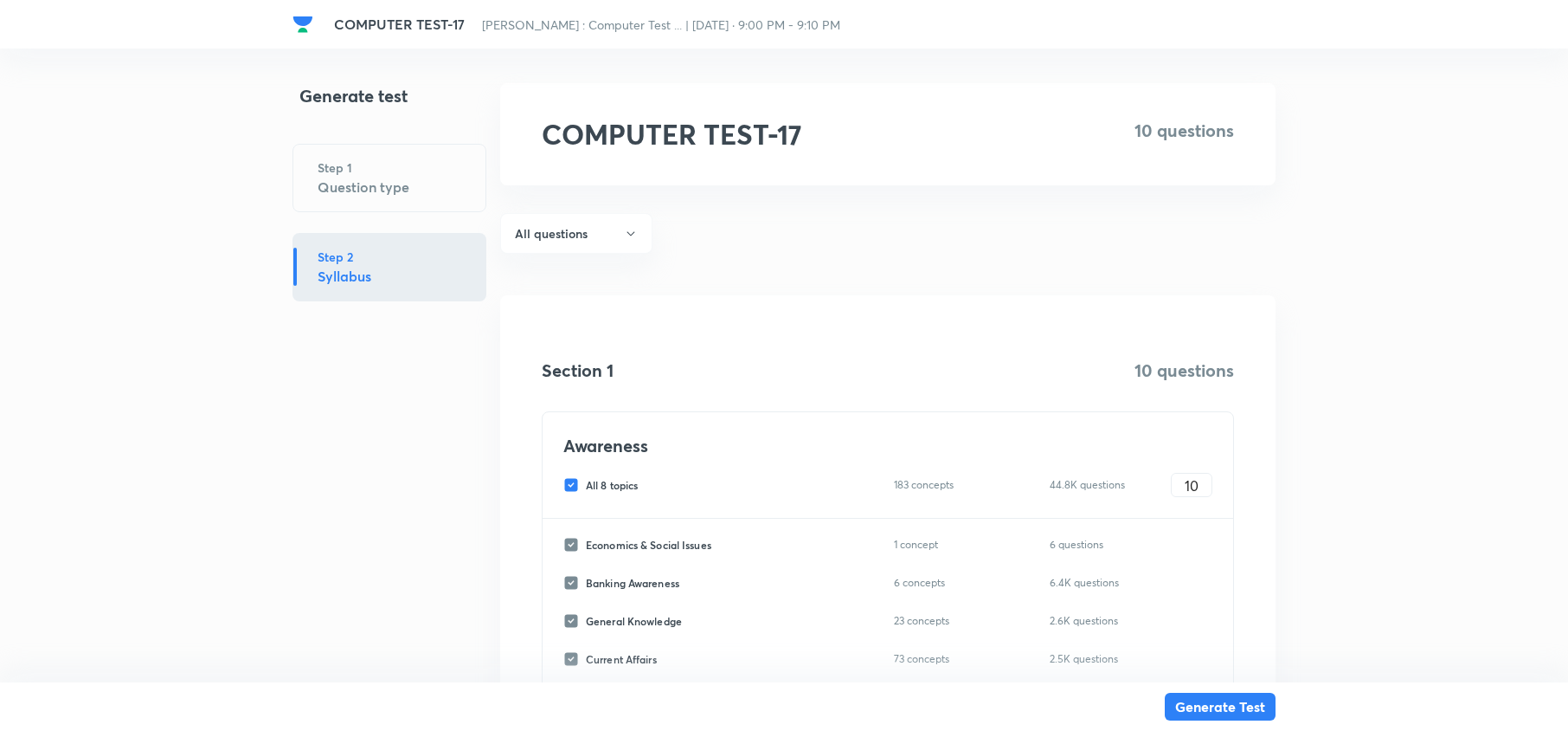
click at [566, 476] on div "All 8 topics 183 concepts 44.8K questions 10 ​" at bounding box center [888, 484] width 649 height 24
click at [571, 481] on input "All 8 topics" at bounding box center [574, 485] width 23 height 16
checkbox input "false"
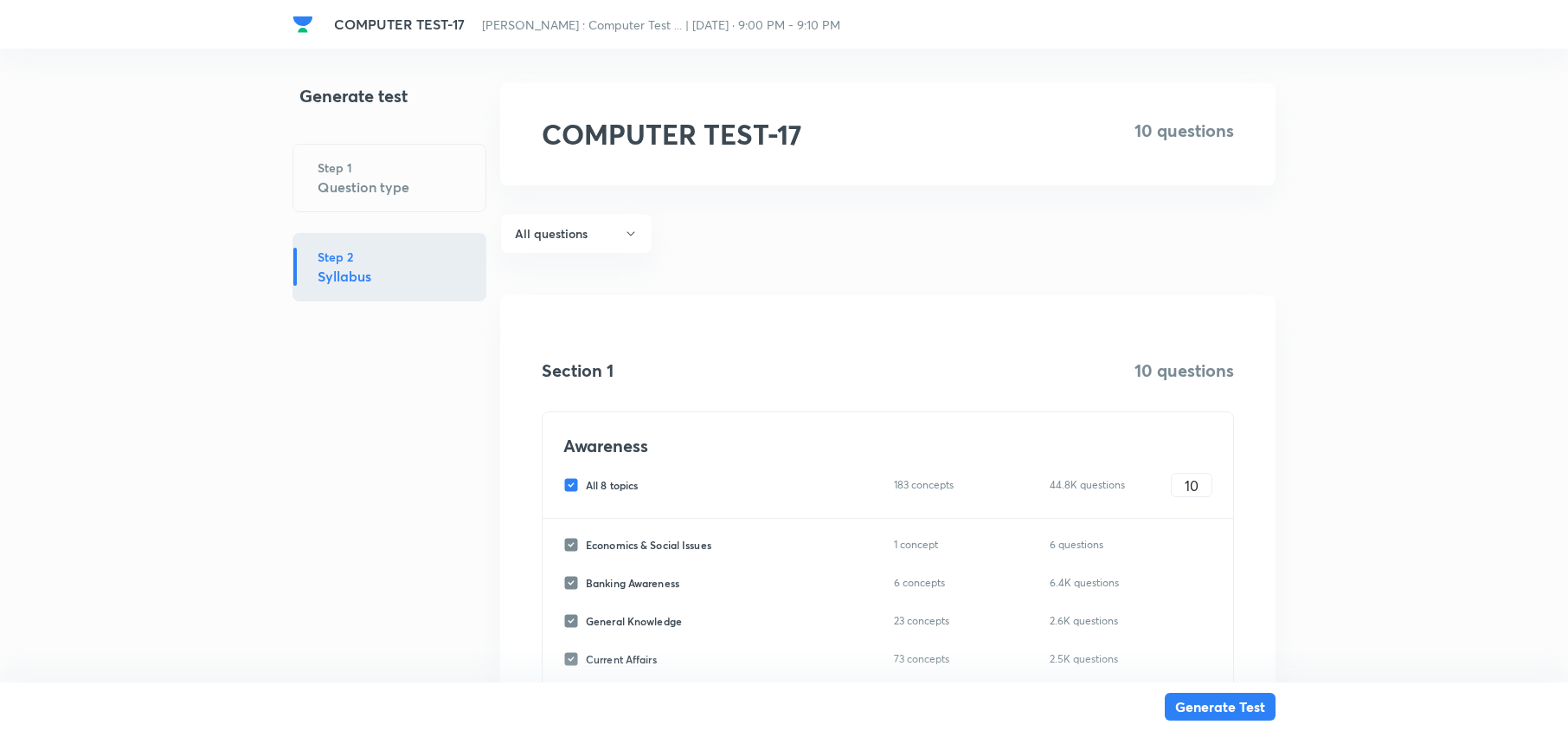
checkbox input "false"
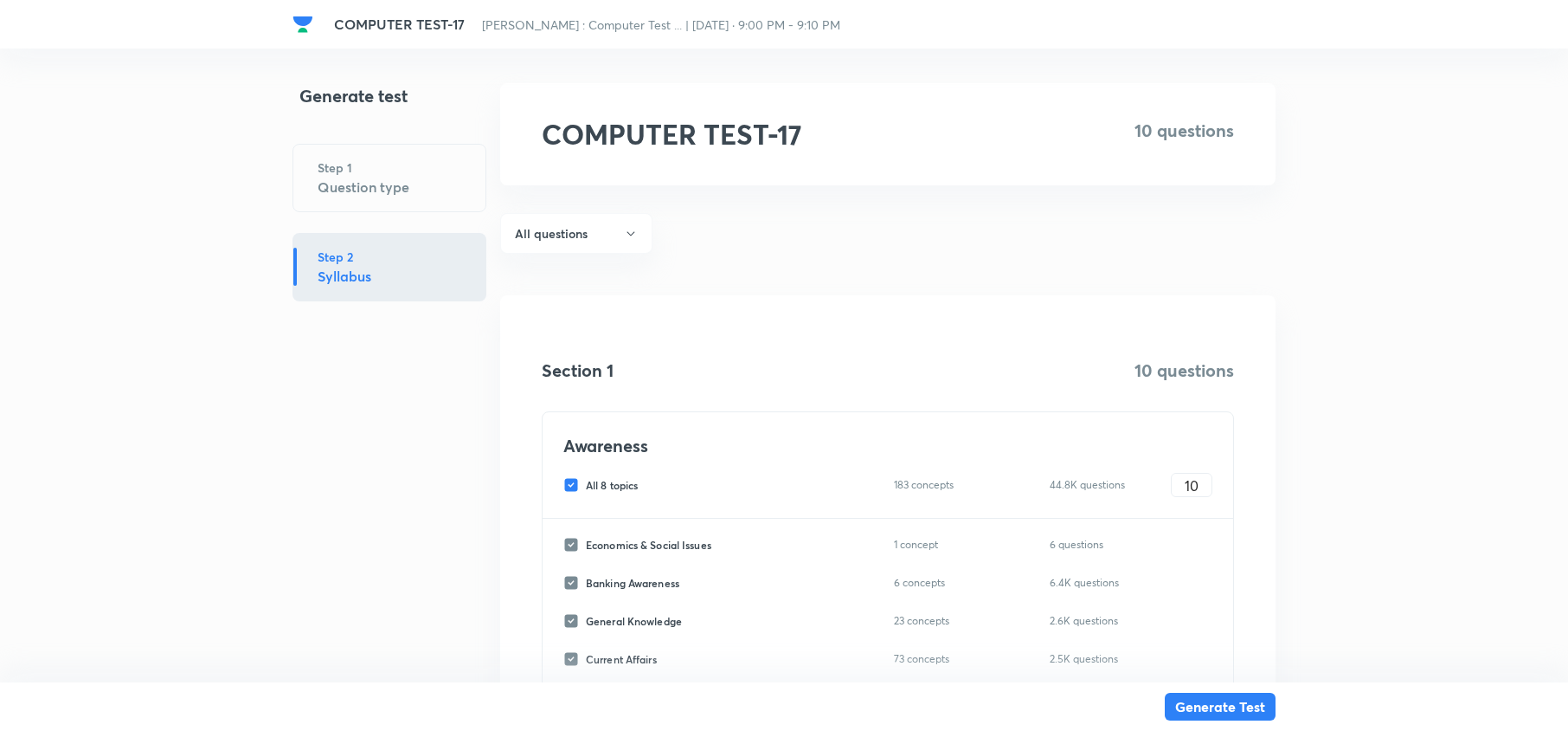
checkbox input "false"
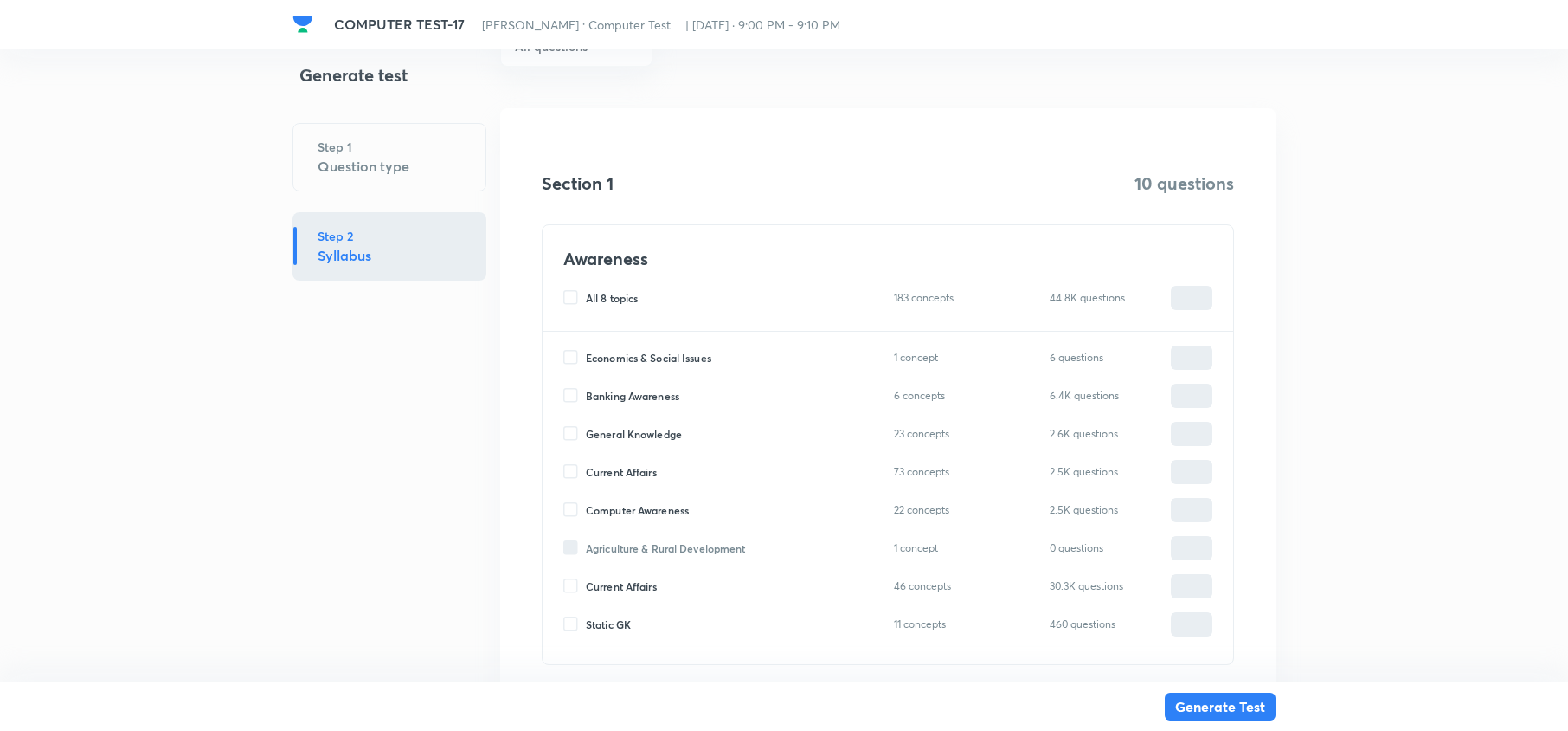
scroll to position [230, 0]
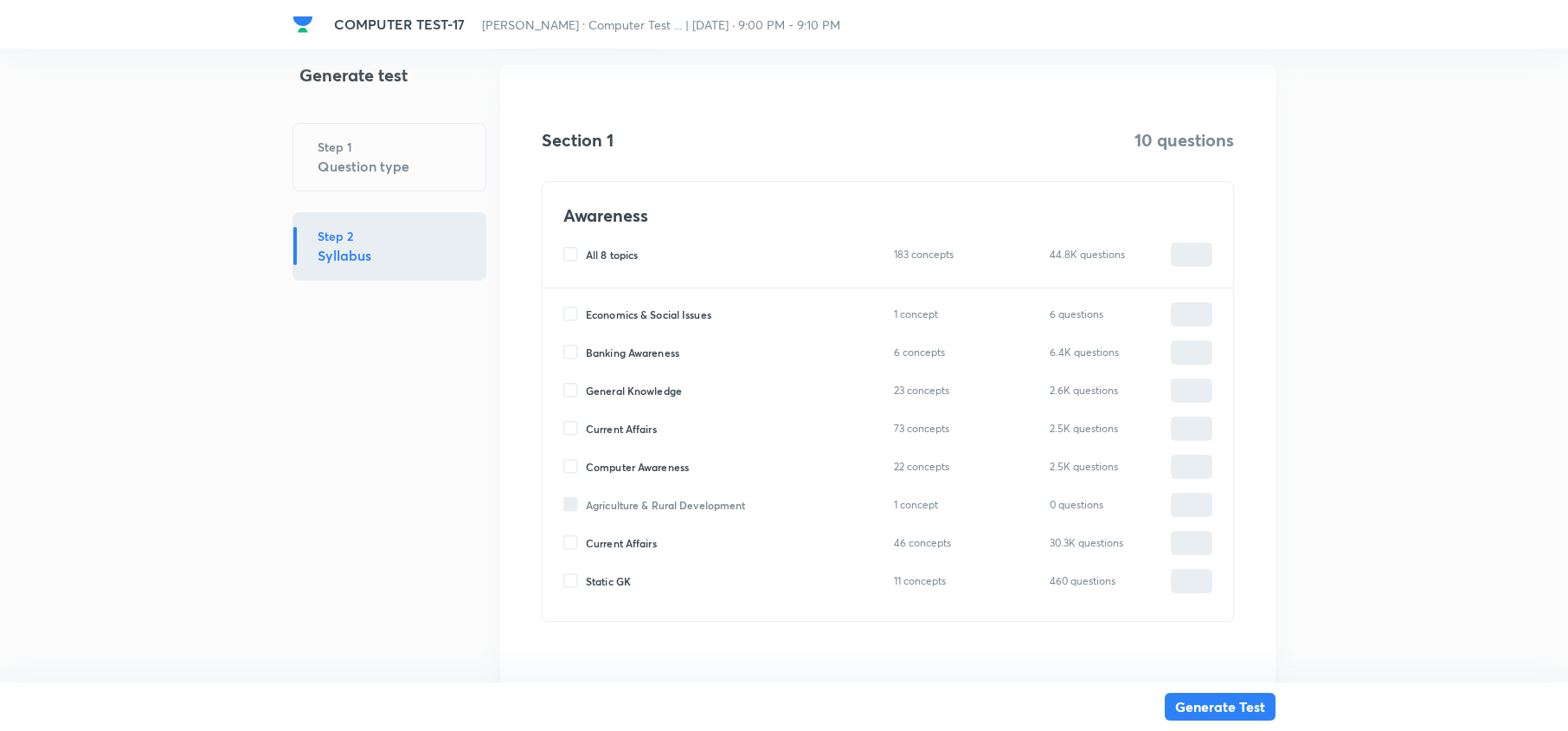
click at [569, 464] on input "Computer Awareness" at bounding box center [574, 467] width 23 height 16
checkbox input "true"
type input "0"
drag, startPoint x: 1192, startPoint y: 464, endPoint x: 1140, endPoint y: 464, distance: 52.0
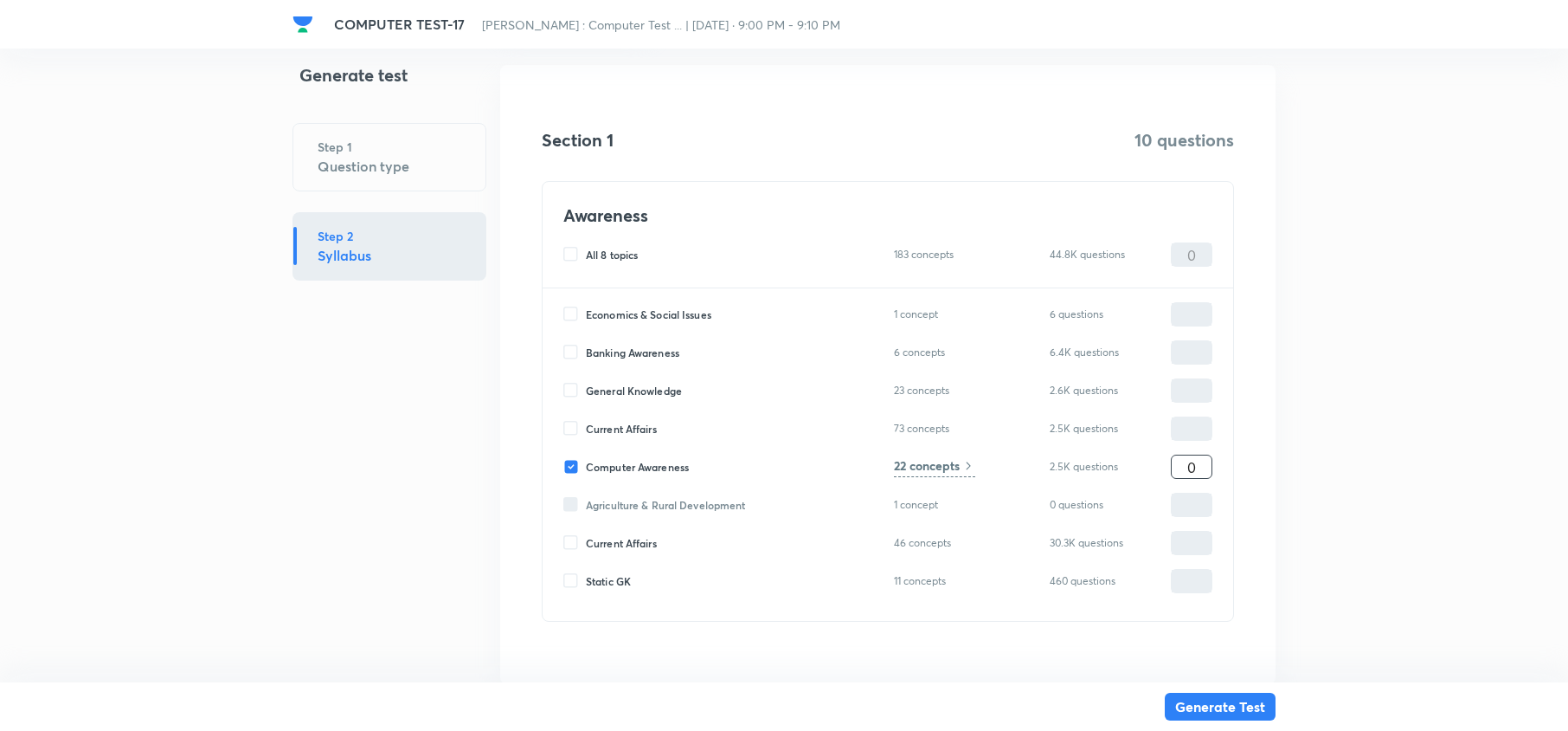
click at [1140, 464] on div "Computer Awareness 22 concepts 2.5K questions 0 ​" at bounding box center [888, 466] width 649 height 24
type input "1"
type input "10"
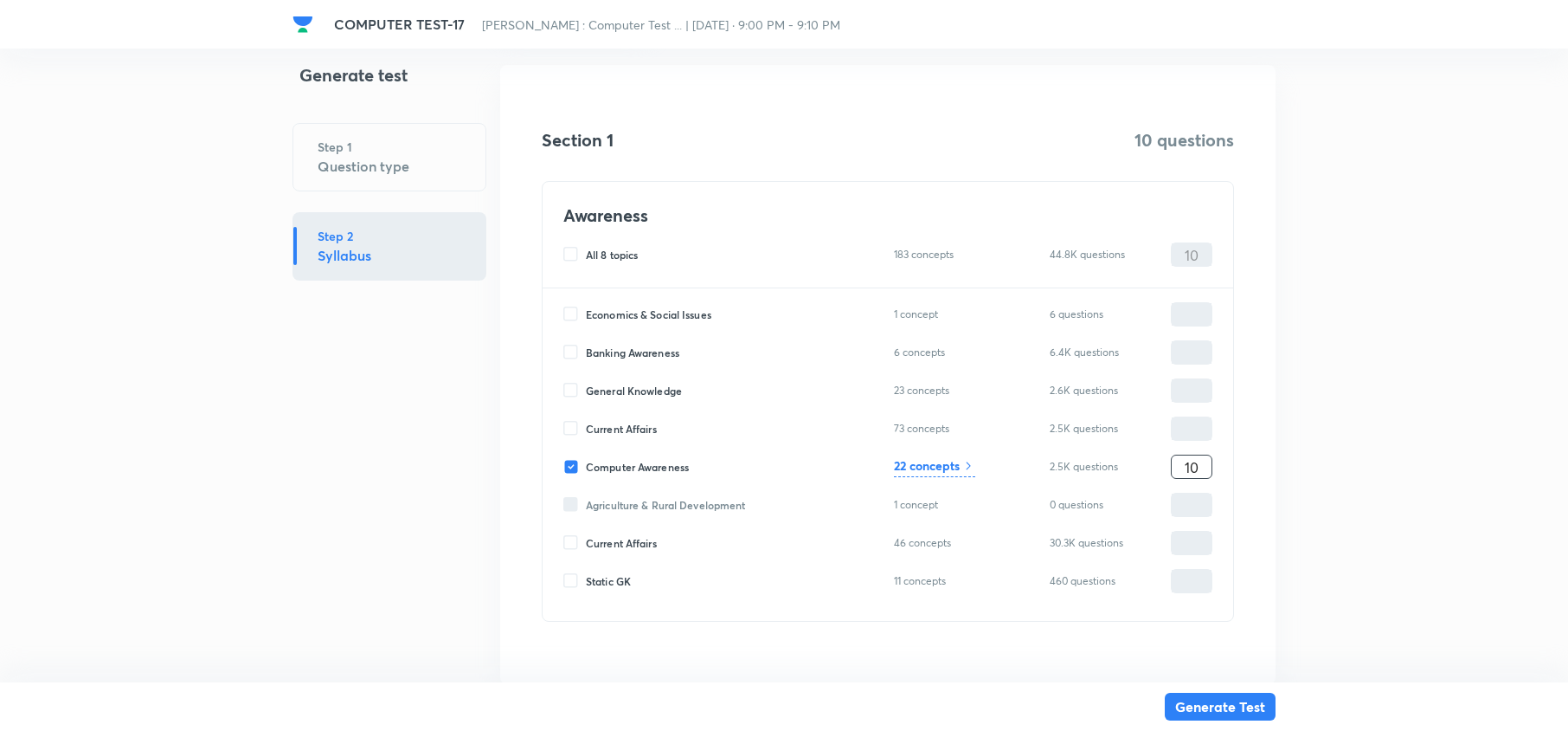
type input "10"
click at [1224, 704] on button "Generate Test" at bounding box center [1221, 706] width 111 height 28
